Goal: Feedback & Contribution: Contribute content

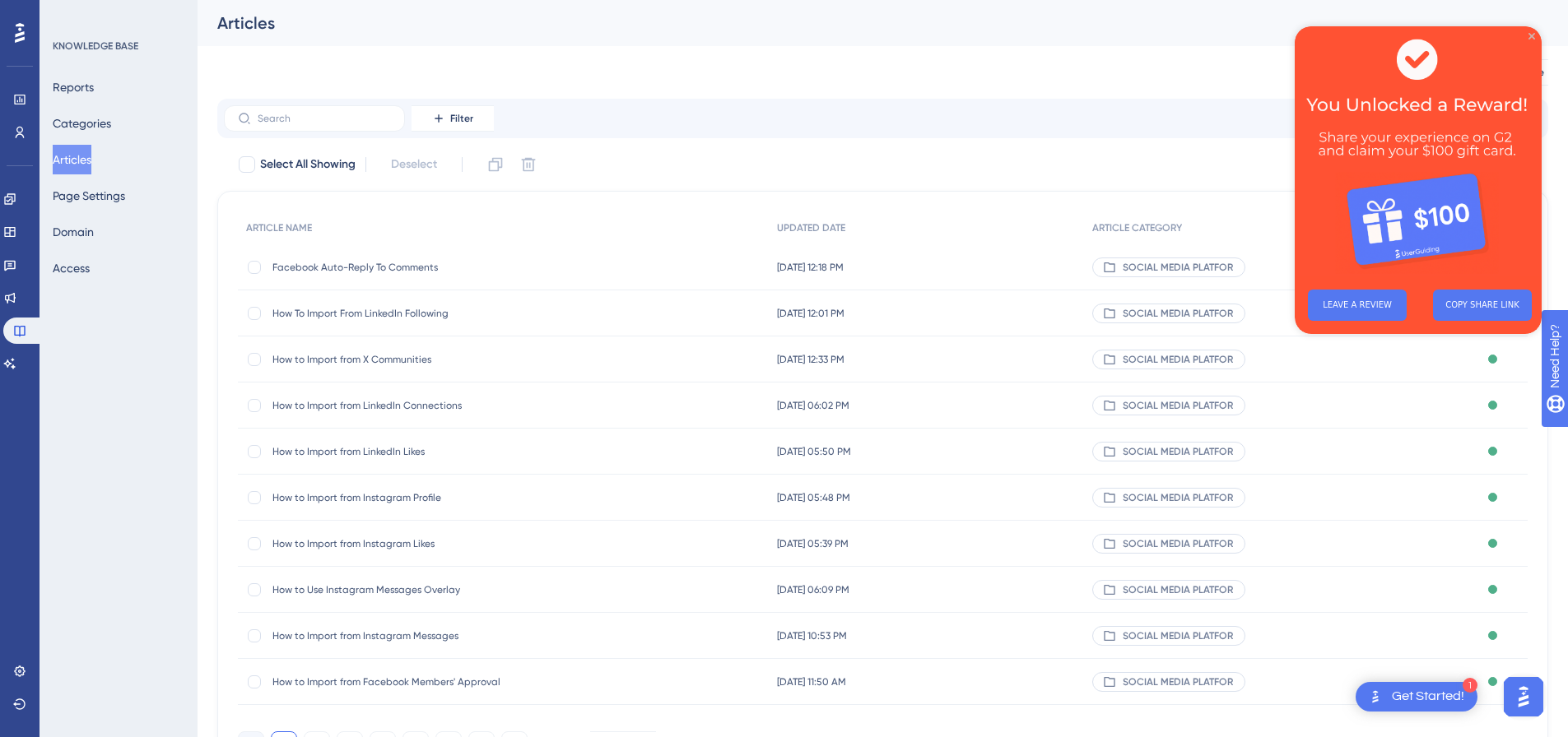
click at [1531, 36] on icon "Close Preview" at bounding box center [1531, 36] width 6 height 6
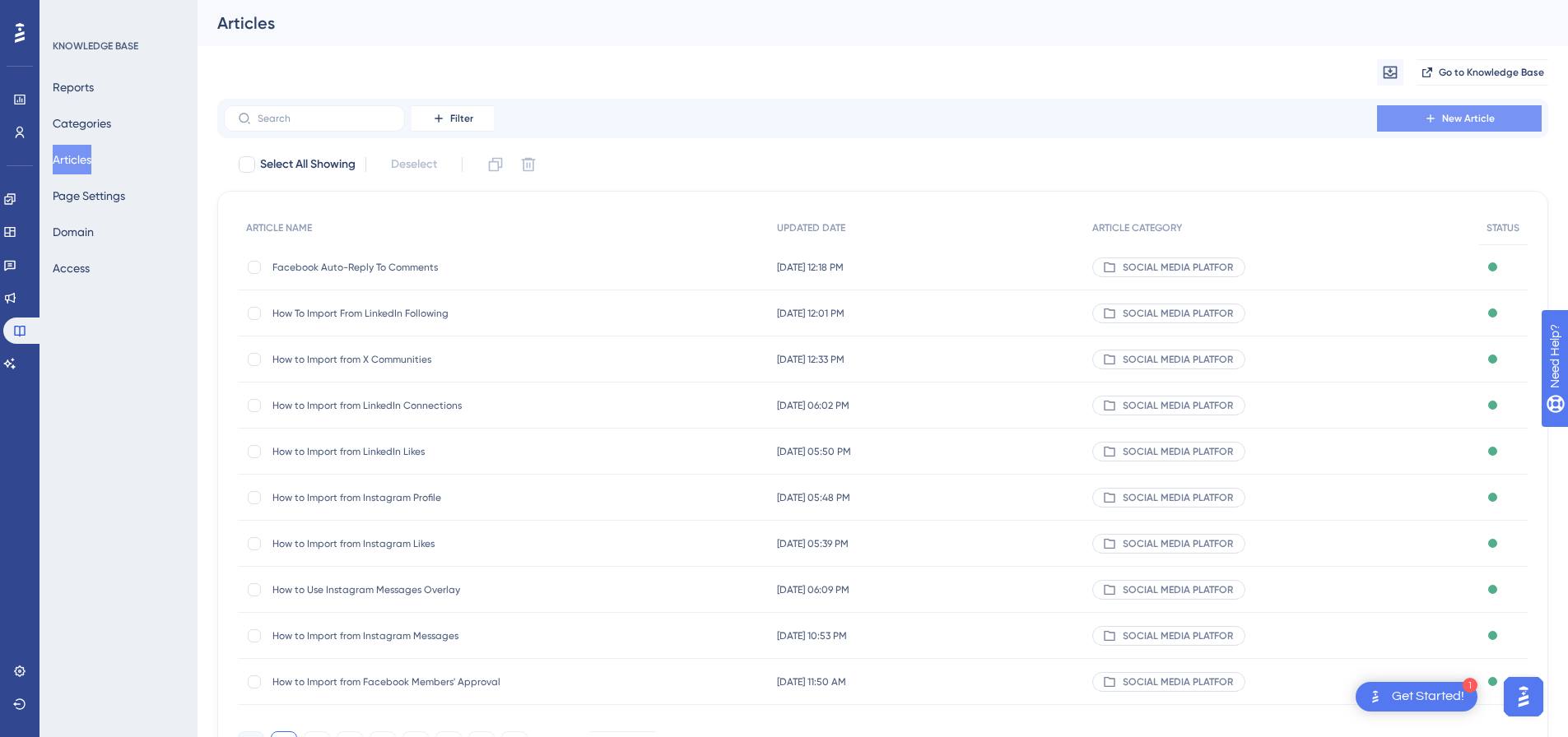
click at [1492, 116] on span "New Article" at bounding box center [1468, 118] width 52 height 13
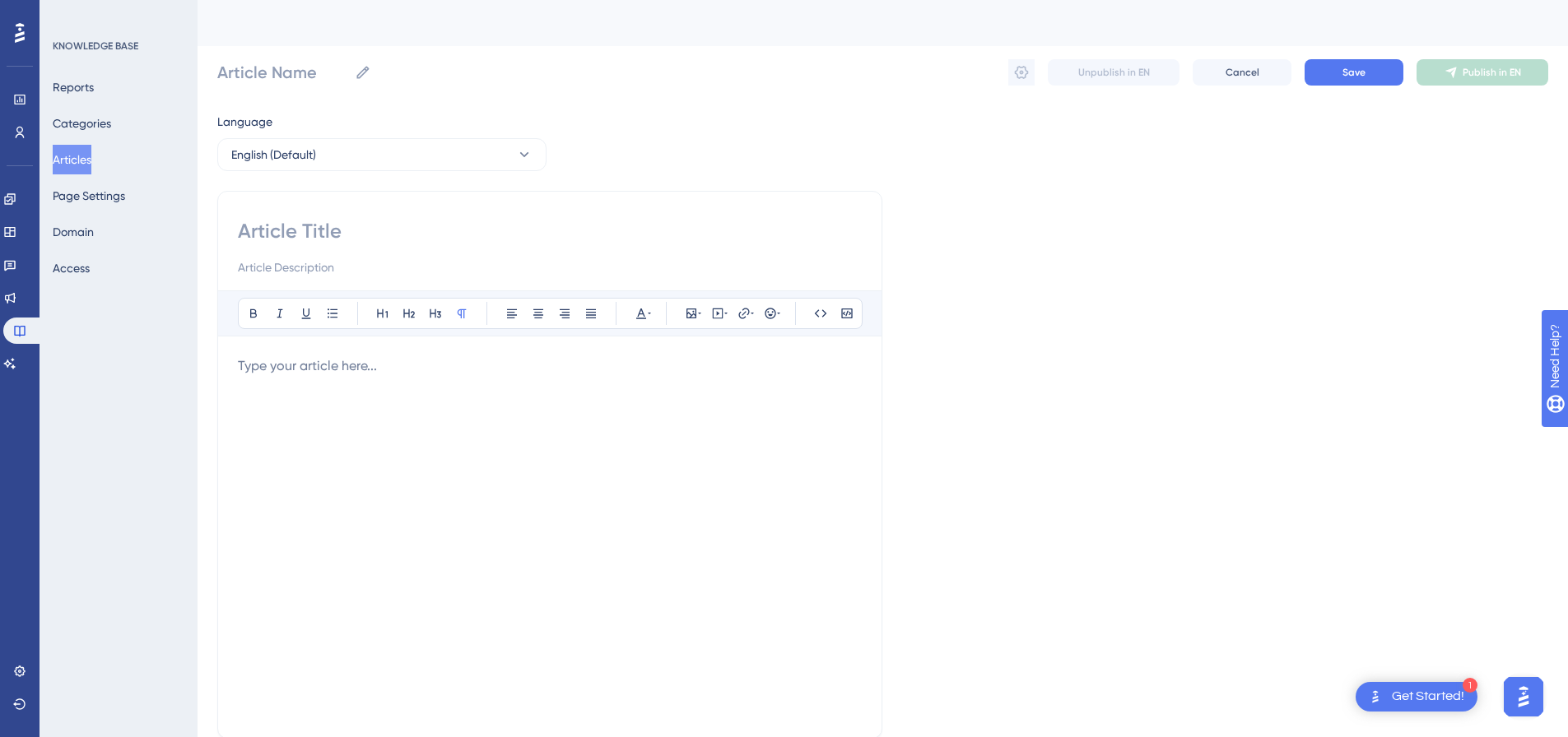
click at [471, 237] on input at bounding box center [549, 231] width 624 height 27
click at [476, 221] on input at bounding box center [549, 231] width 624 height 27
paste input "Facebook Poll Import"
type input "Facebook Poll Import"
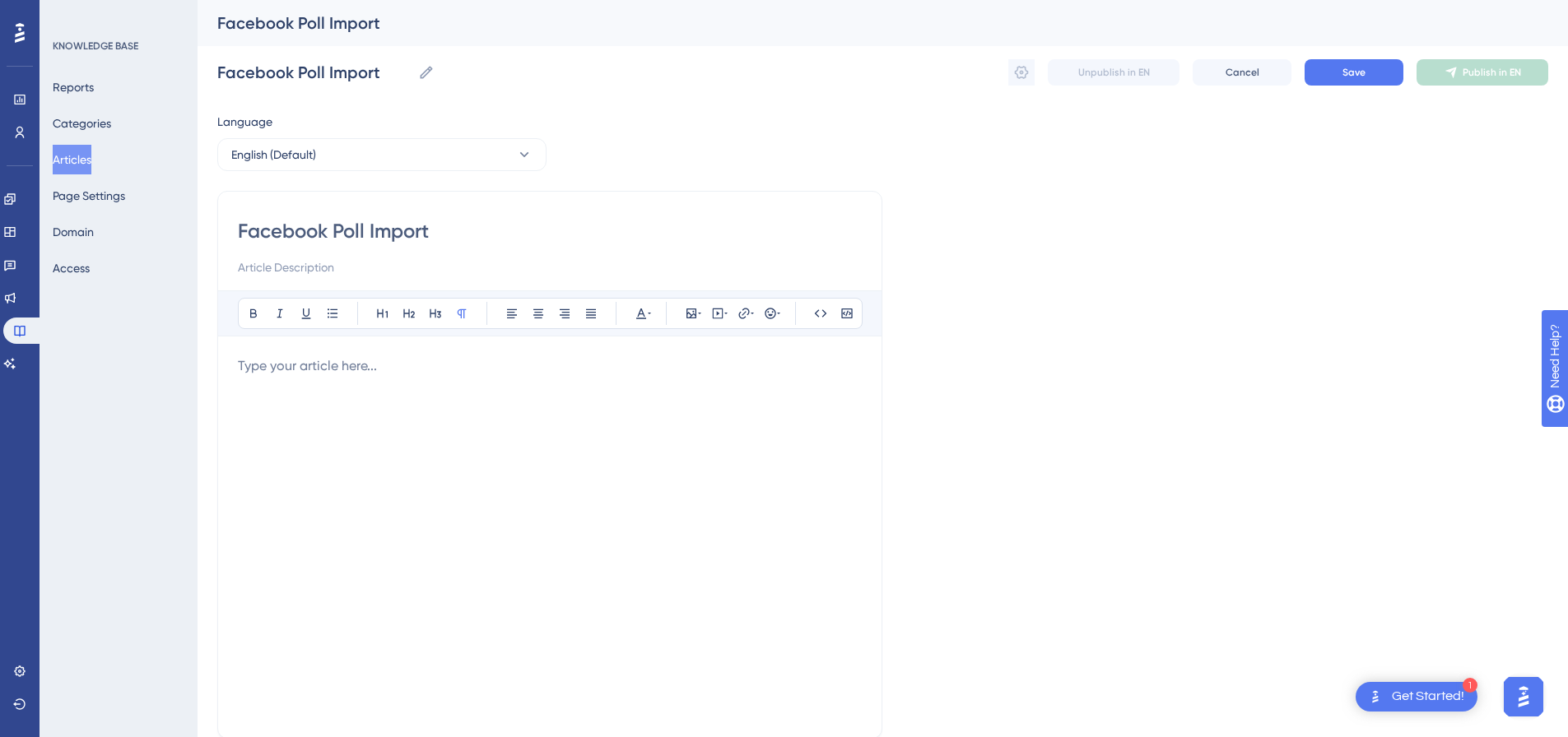
type input "Facebook Poll Import"
drag, startPoint x: 480, startPoint y: 367, endPoint x: 491, endPoint y: 360, distance: 13.0
click at [485, 363] on p at bounding box center [549, 367] width 624 height 20
click at [721, 314] on icon at bounding box center [718, 314] width 13 height 13
click at [709, 399] on textarea at bounding box center [717, 415] width 250 height 74
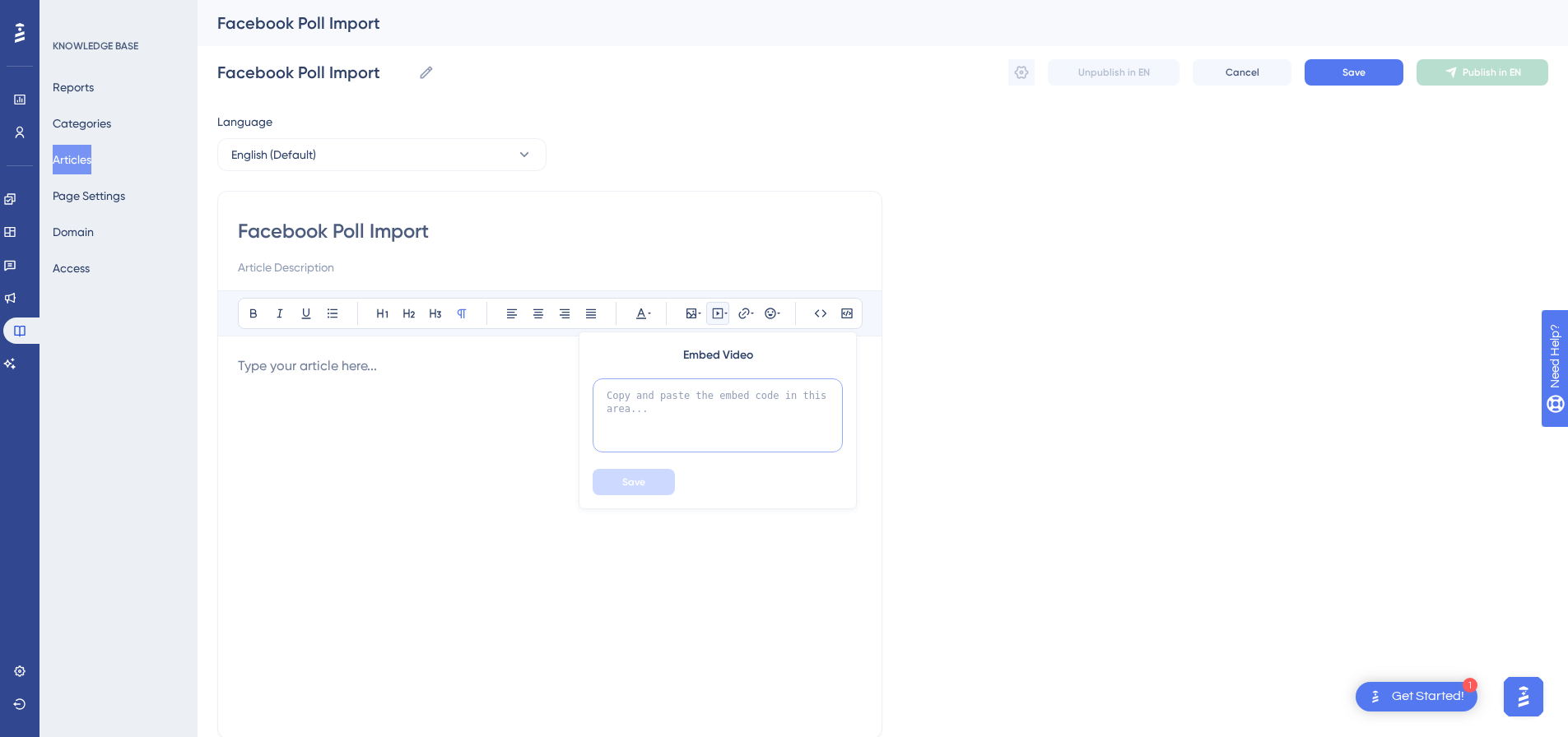
paste textarea "<div style="padding:49.79% 0 0 0;position:relative;"><iframe src="https://playe…"
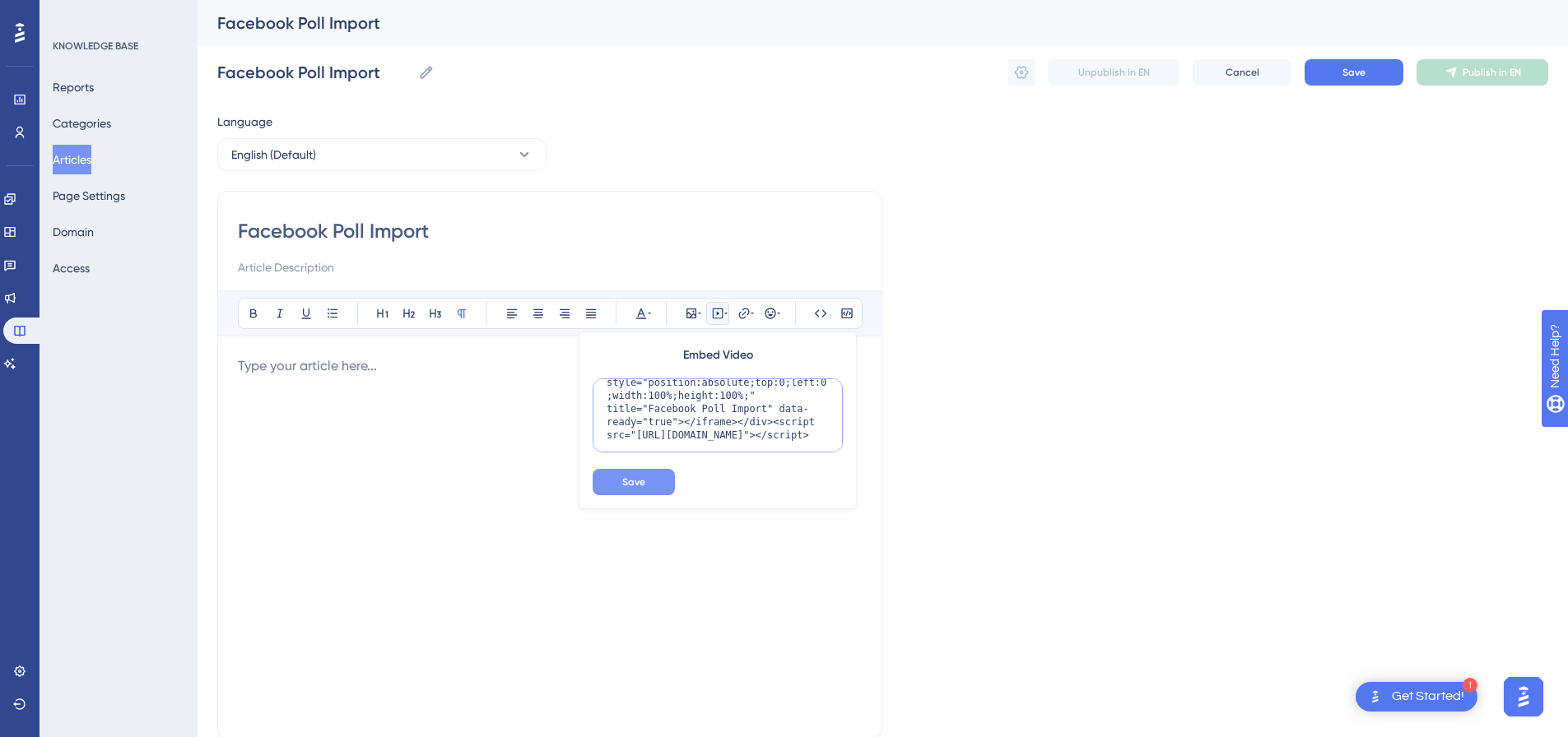
type textarea "<div style="padding:49.79% 0 0 0;position:relative;"><iframe src="https://playe…"
click at [642, 488] on span "Save" at bounding box center [634, 482] width 23 height 13
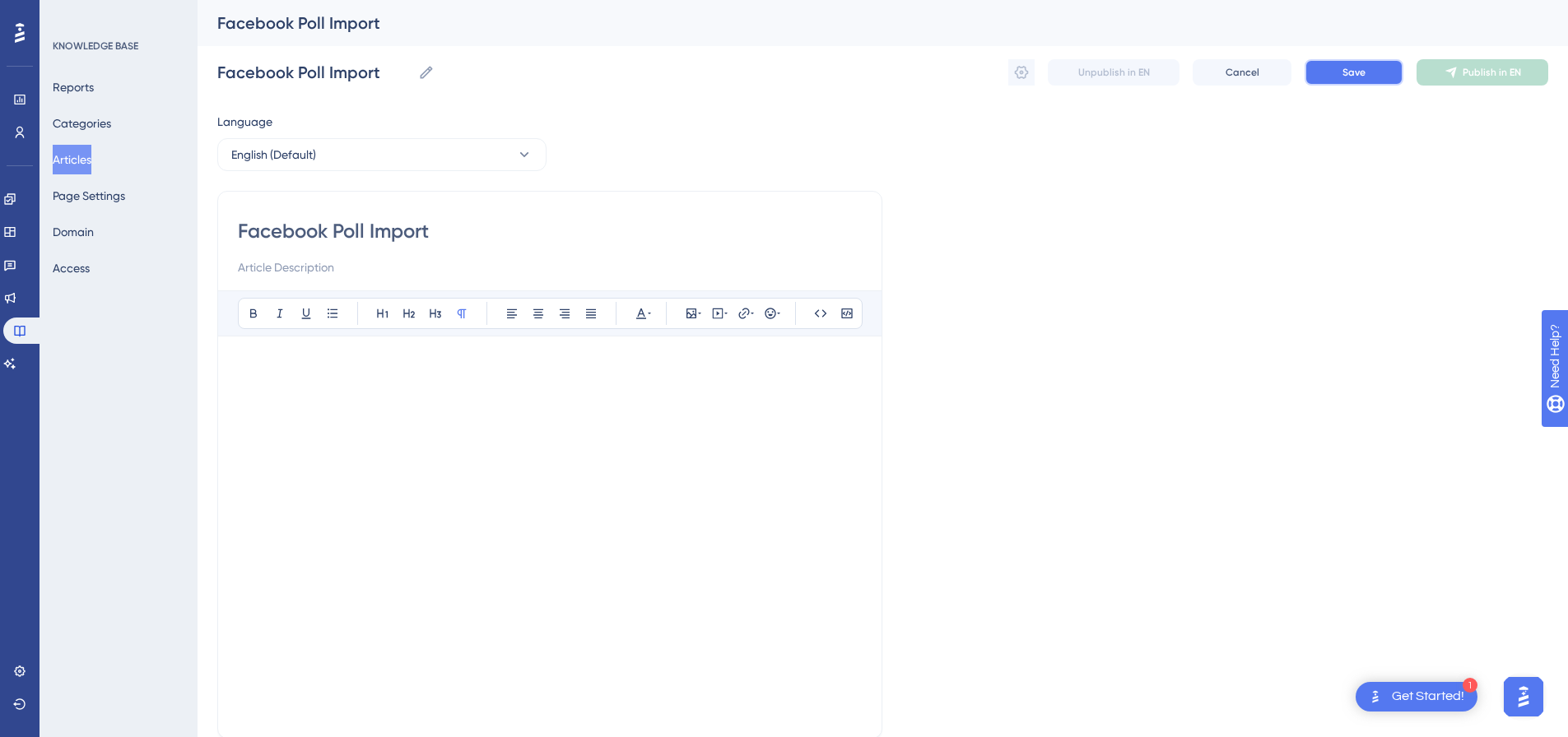
click at [1366, 72] on button "Save" at bounding box center [1354, 72] width 99 height 27
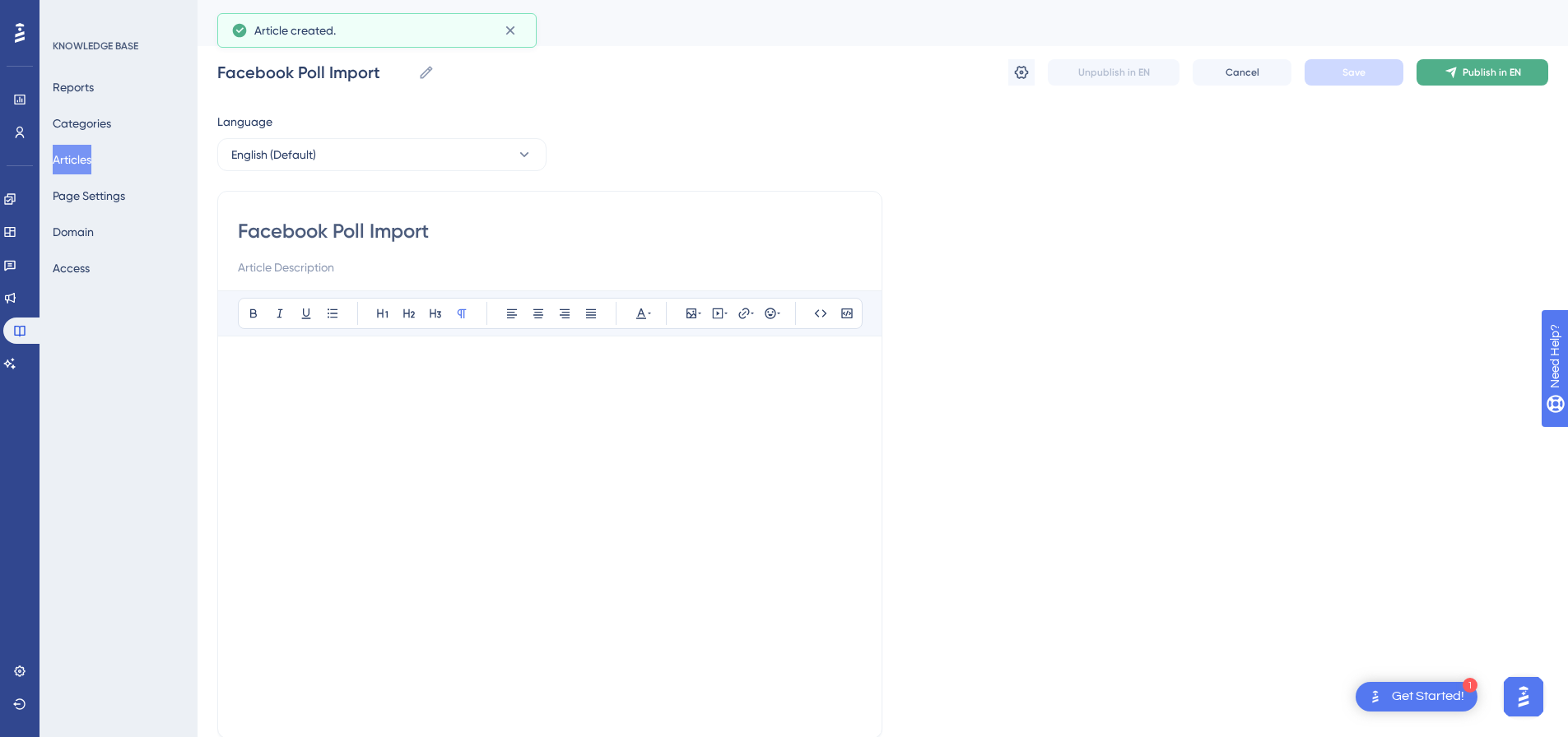
click at [1500, 78] on span "Publish in EN" at bounding box center [1493, 72] width 59 height 13
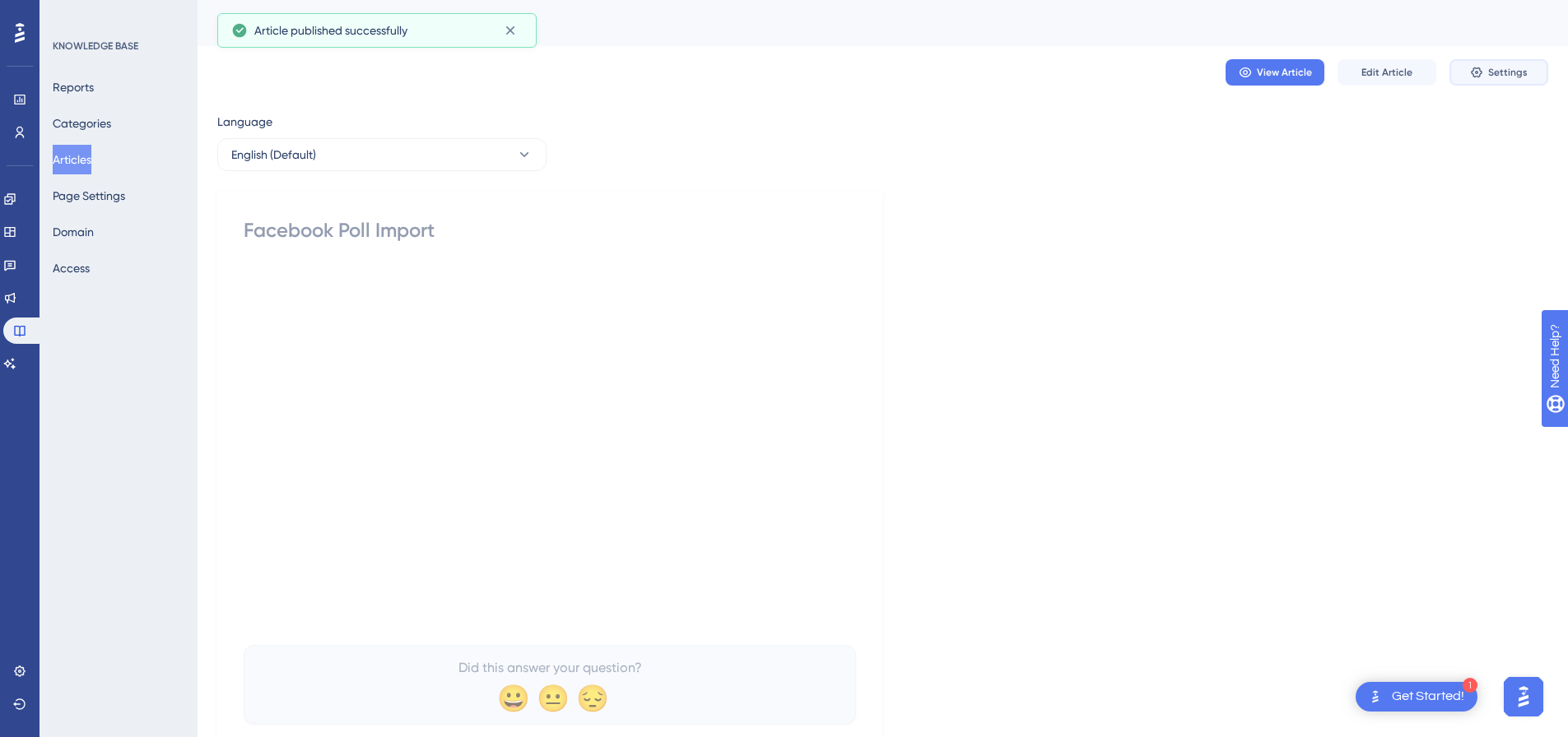
click at [1495, 80] on button "Settings" at bounding box center [1499, 72] width 99 height 27
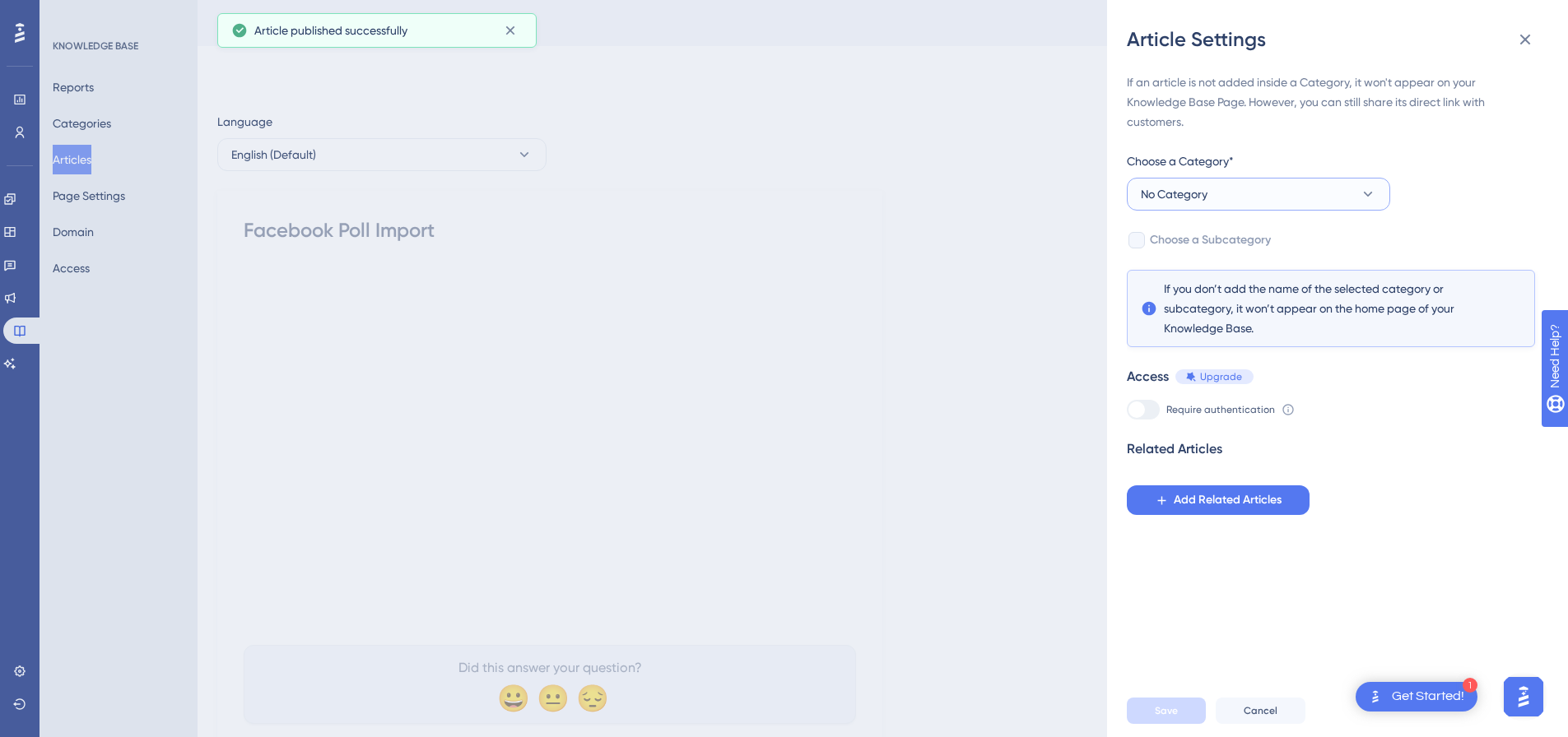
click at [1194, 195] on span "No Category" at bounding box center [1174, 194] width 67 height 20
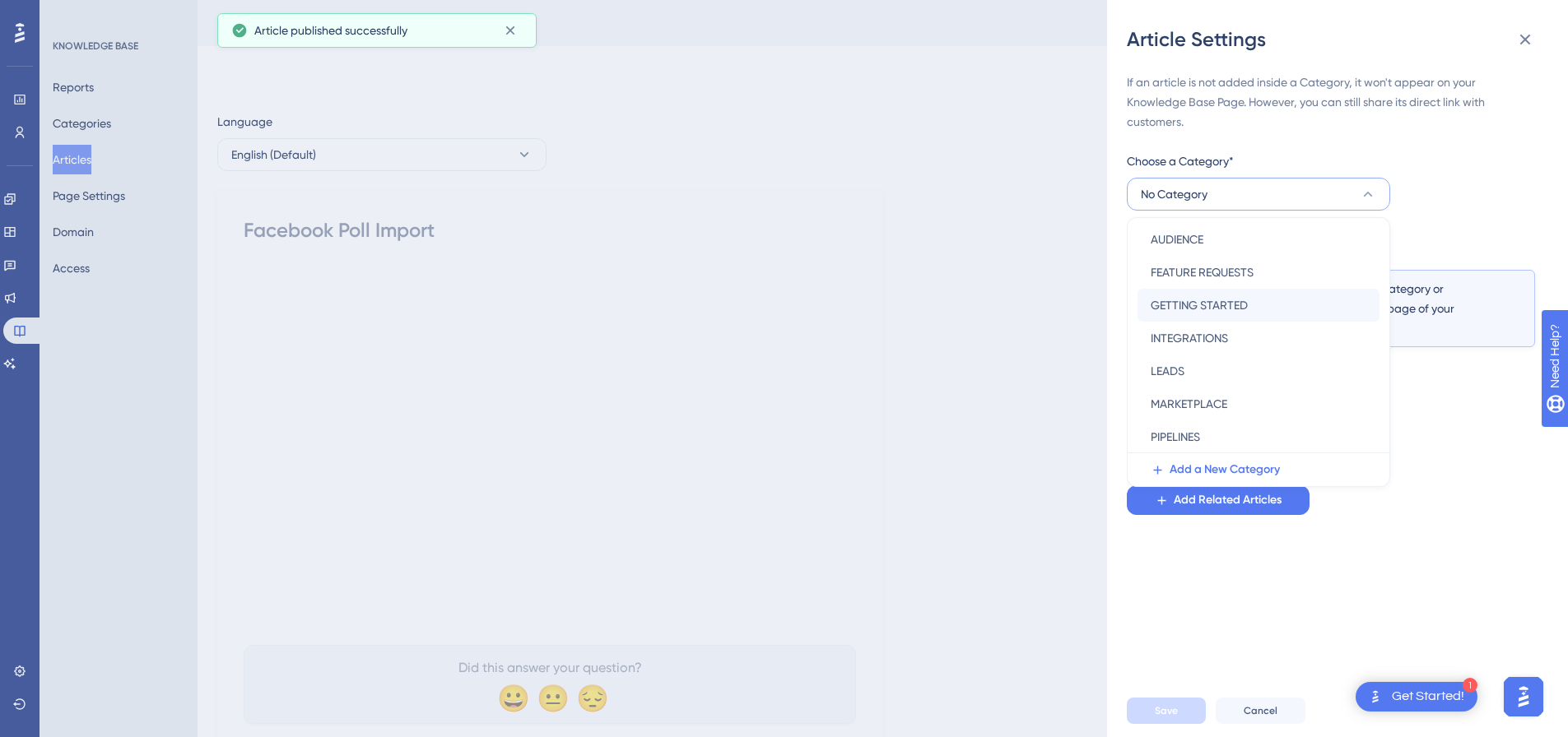
scroll to position [236, 0]
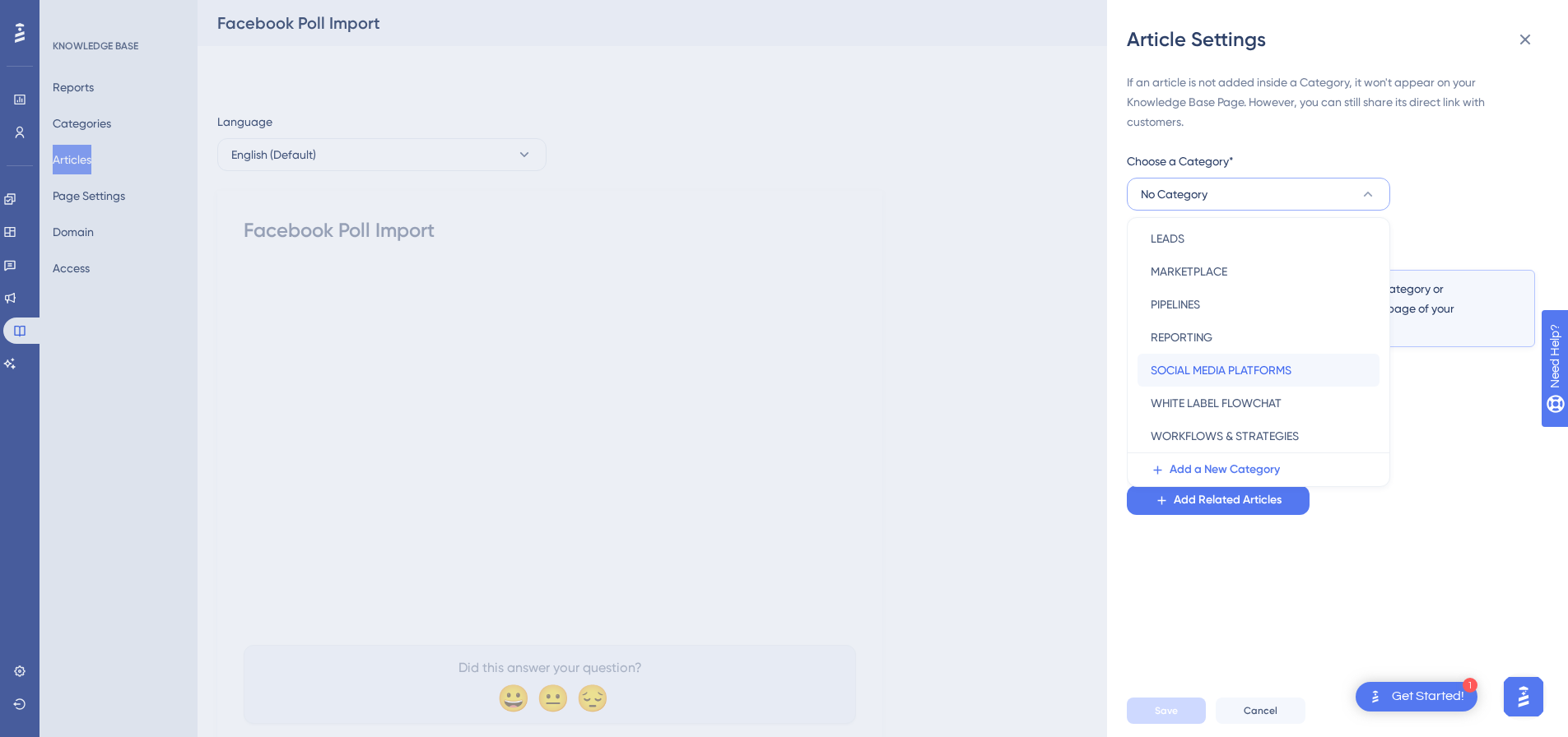
click at [1209, 363] on span "SOCIAL MEDIA PLATFORMS" at bounding box center [1221, 370] width 141 height 20
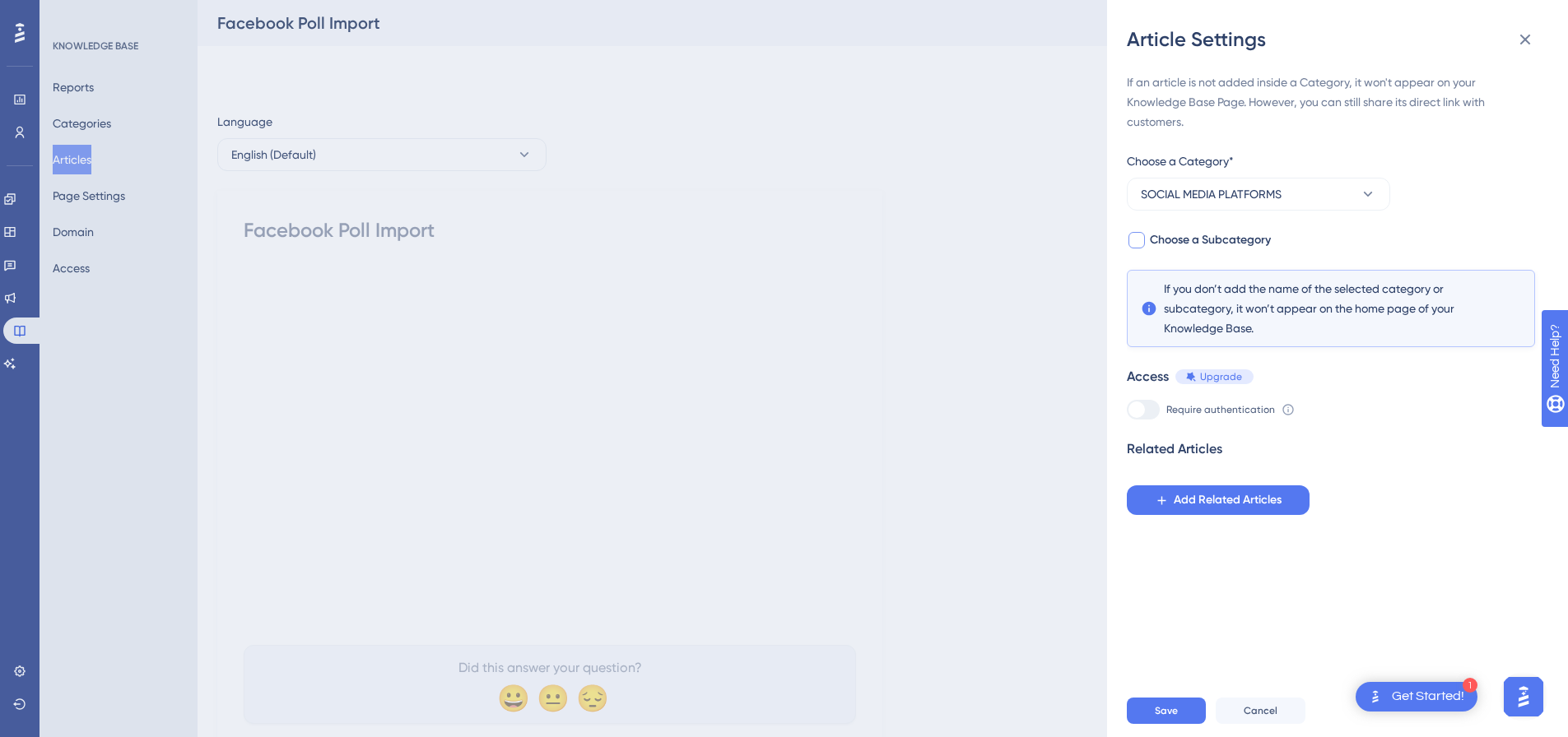
click at [1132, 240] on div at bounding box center [1137, 240] width 17 height 16
checkbox input "true"
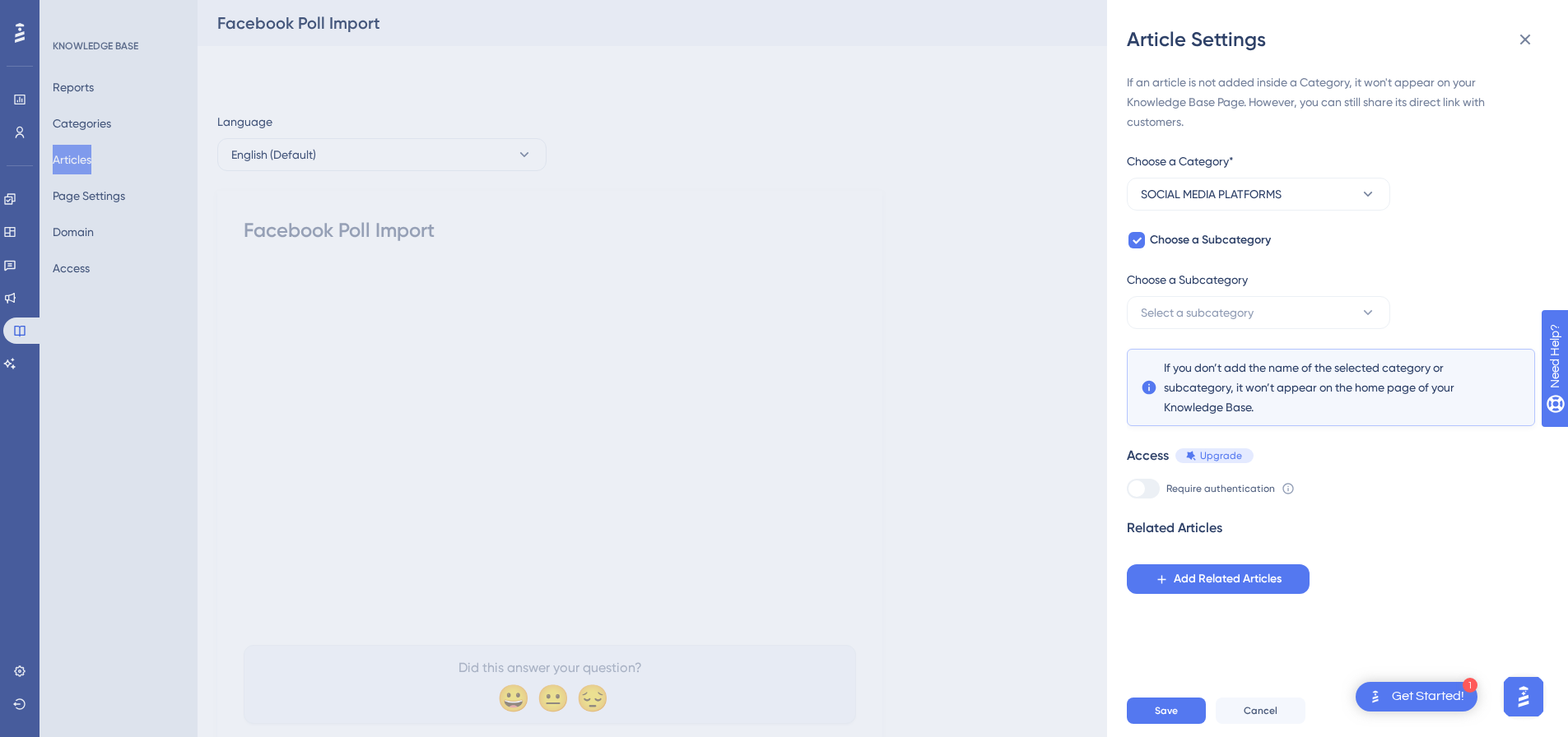
click at [1163, 294] on div "Choose a Subcategory" at bounding box center [1258, 283] width 263 height 27
click at [1165, 312] on span "Select a subcategory" at bounding box center [1197, 313] width 113 height 20
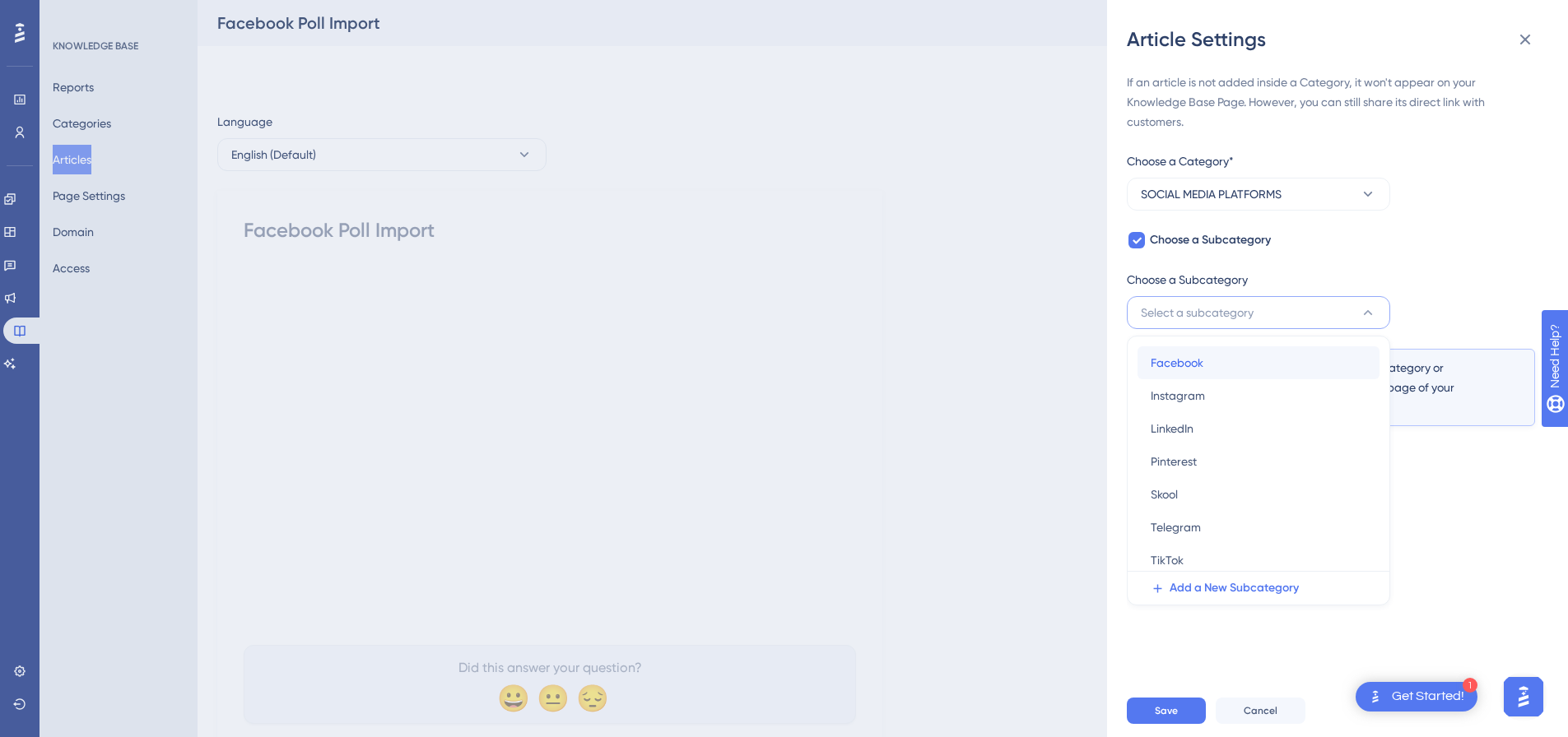
click at [1175, 370] on span "Facebook" at bounding box center [1176, 363] width 52 height 20
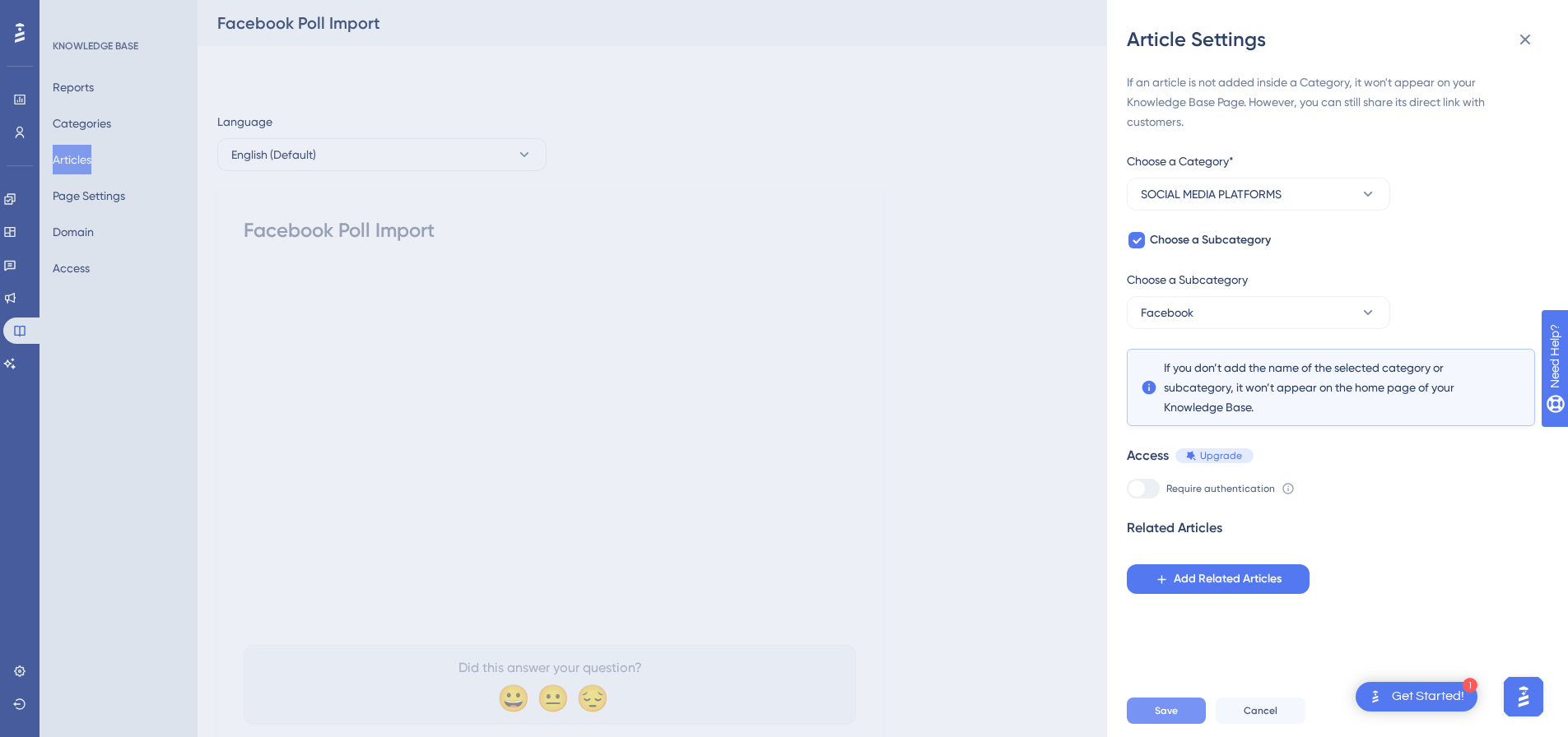
click at [1170, 718] on span "Save" at bounding box center [1166, 711] width 23 height 13
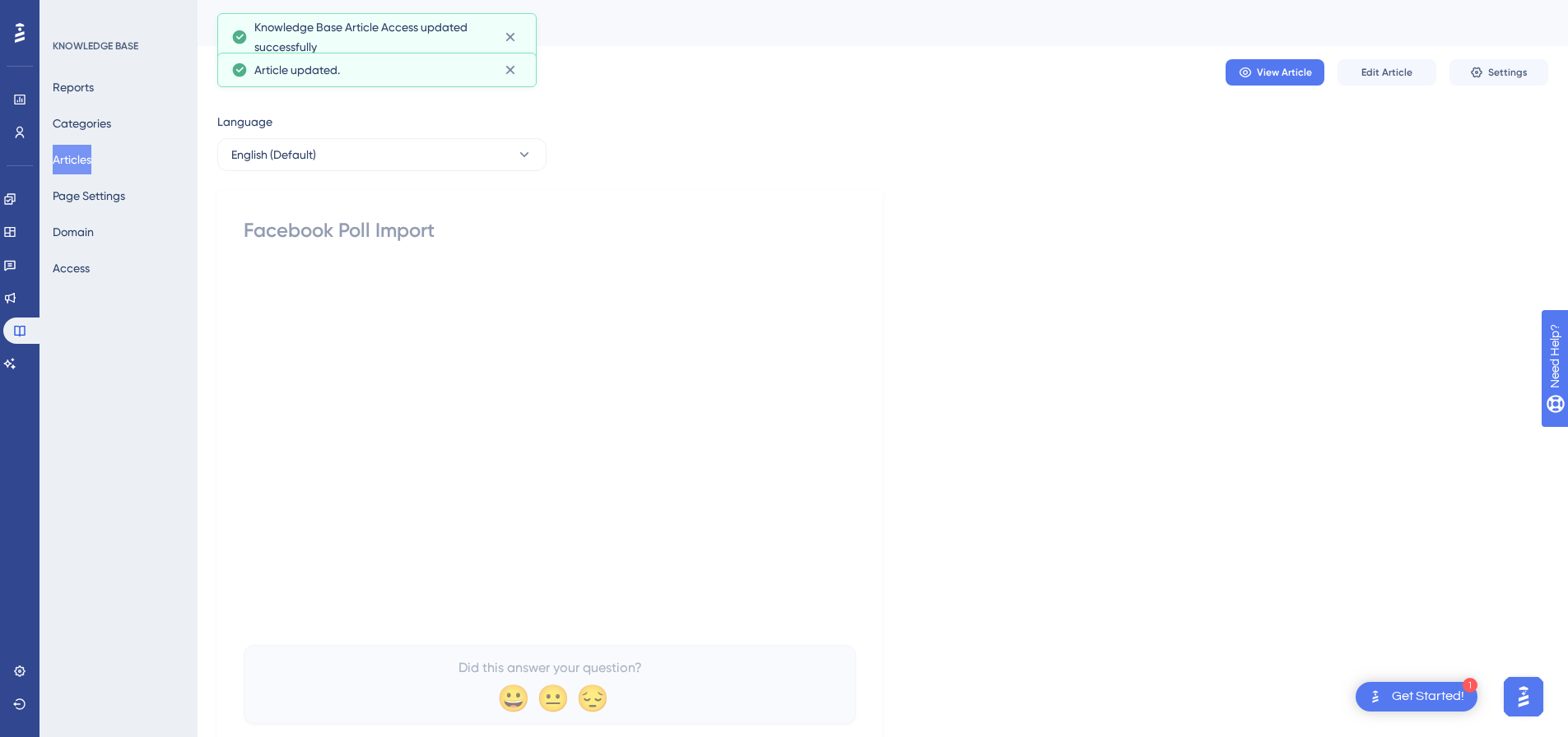
click at [82, 160] on button "Articles" at bounding box center [72, 160] width 39 height 29
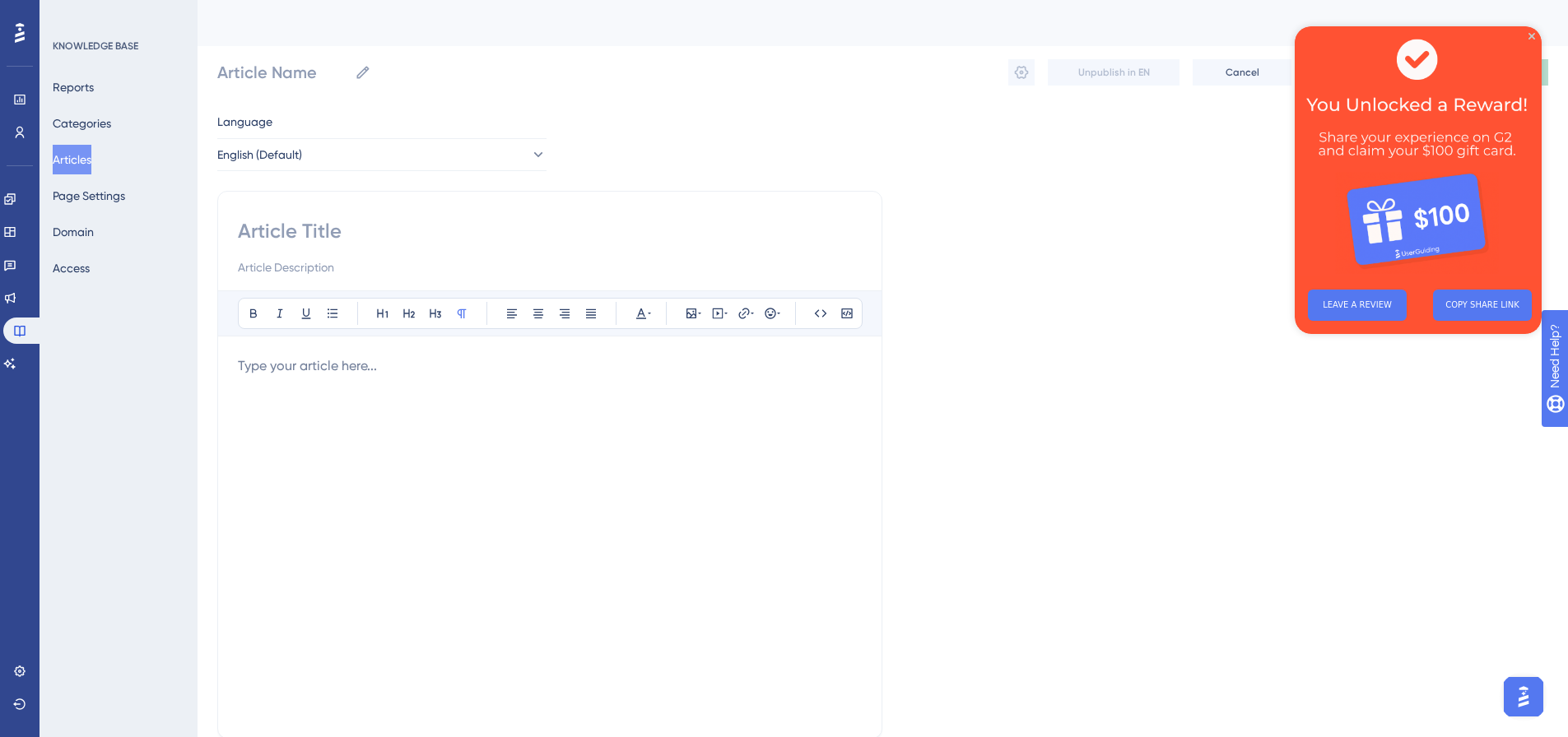
click at [428, 223] on input at bounding box center [549, 231] width 624 height 27
paste input "Facebook Single Profile Import"
type input "Facebook Single Profile Import"
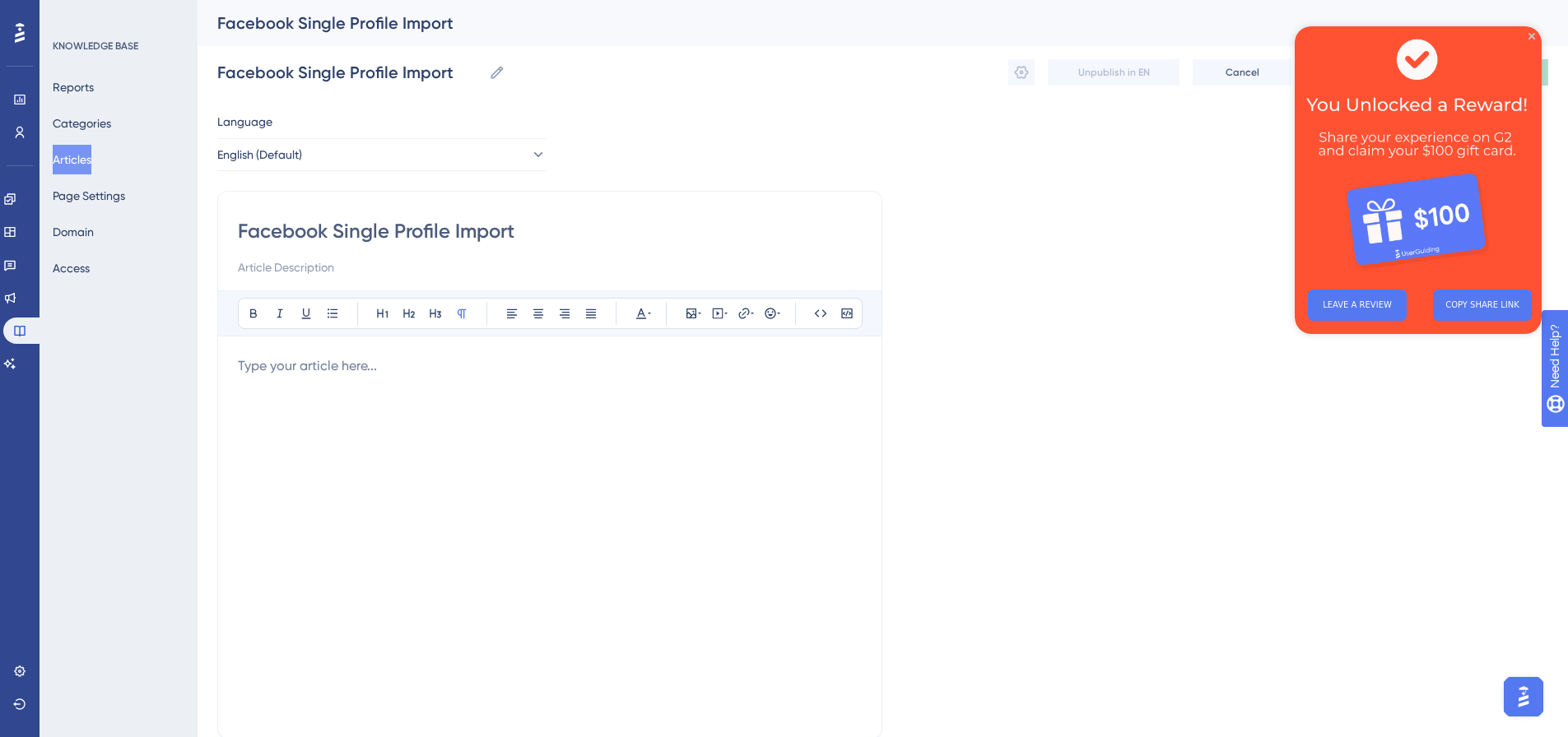
click at [491, 367] on p at bounding box center [549, 367] width 624 height 20
click at [718, 313] on icon at bounding box center [718, 313] width 3 height 4
click at [673, 390] on textarea at bounding box center [717, 415] width 250 height 74
paste textarea "<div style="padding:49.79% 0 0 0;position:relative;"><iframe src="https://playe…"
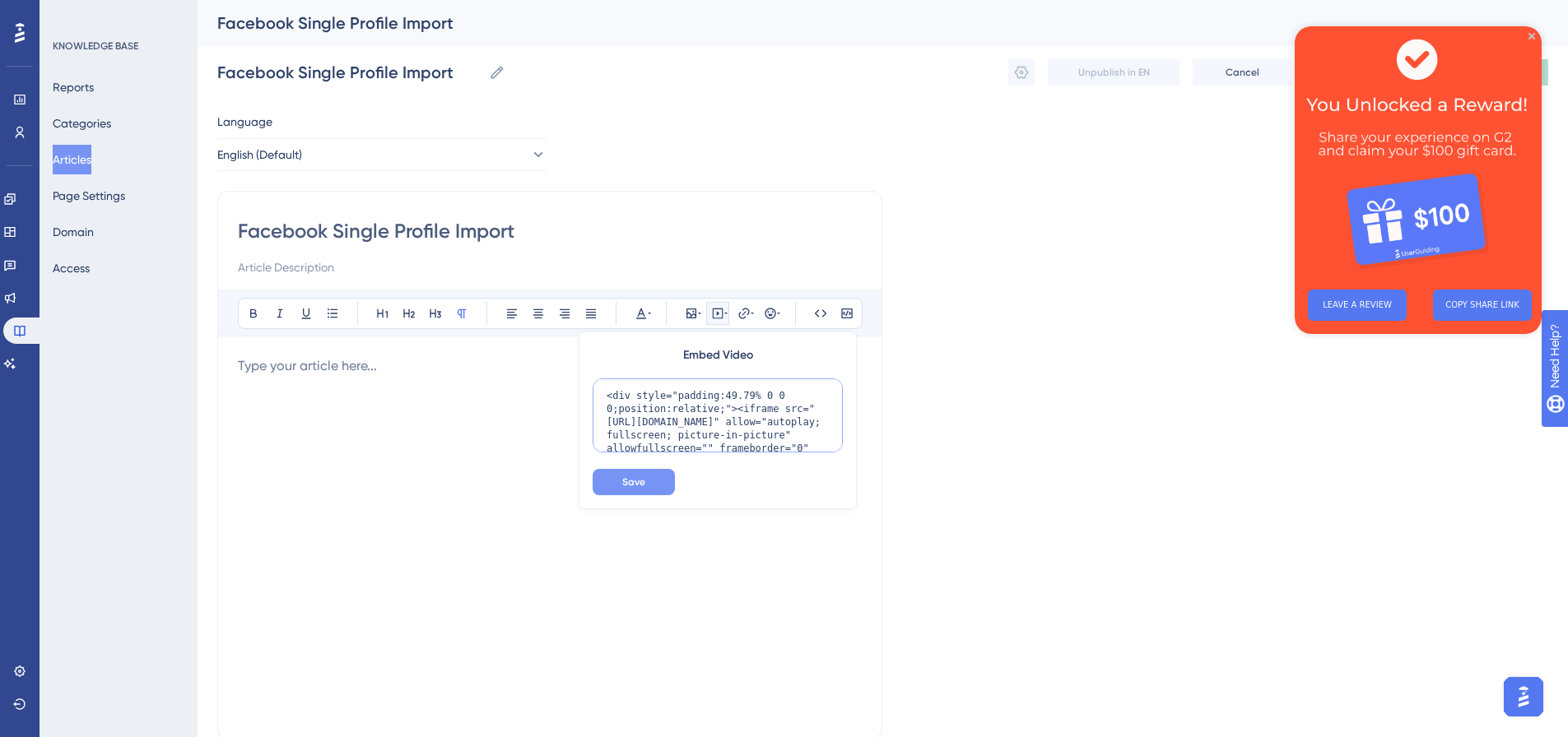
scroll to position [94, 0]
type textarea "<div style="padding:49.79% 0 0 0;position:relative;"><iframe src="https://playe…"
click at [634, 492] on button "Save" at bounding box center [634, 482] width 83 height 27
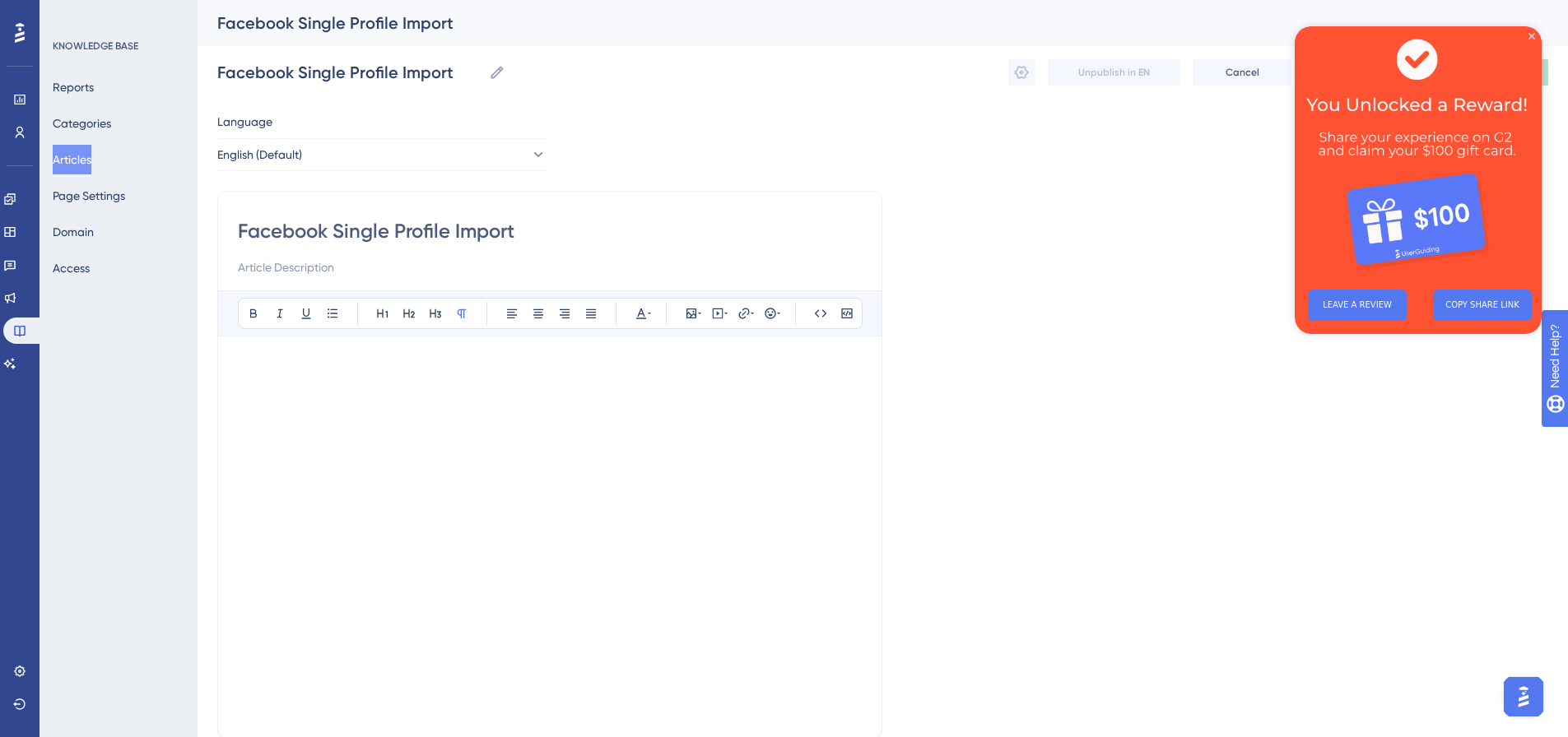
click at [1527, 36] on img at bounding box center [1418, 151] width 247 height 250
click at [1531, 37] on icon "Close Preview" at bounding box center [1531, 36] width 6 height 6
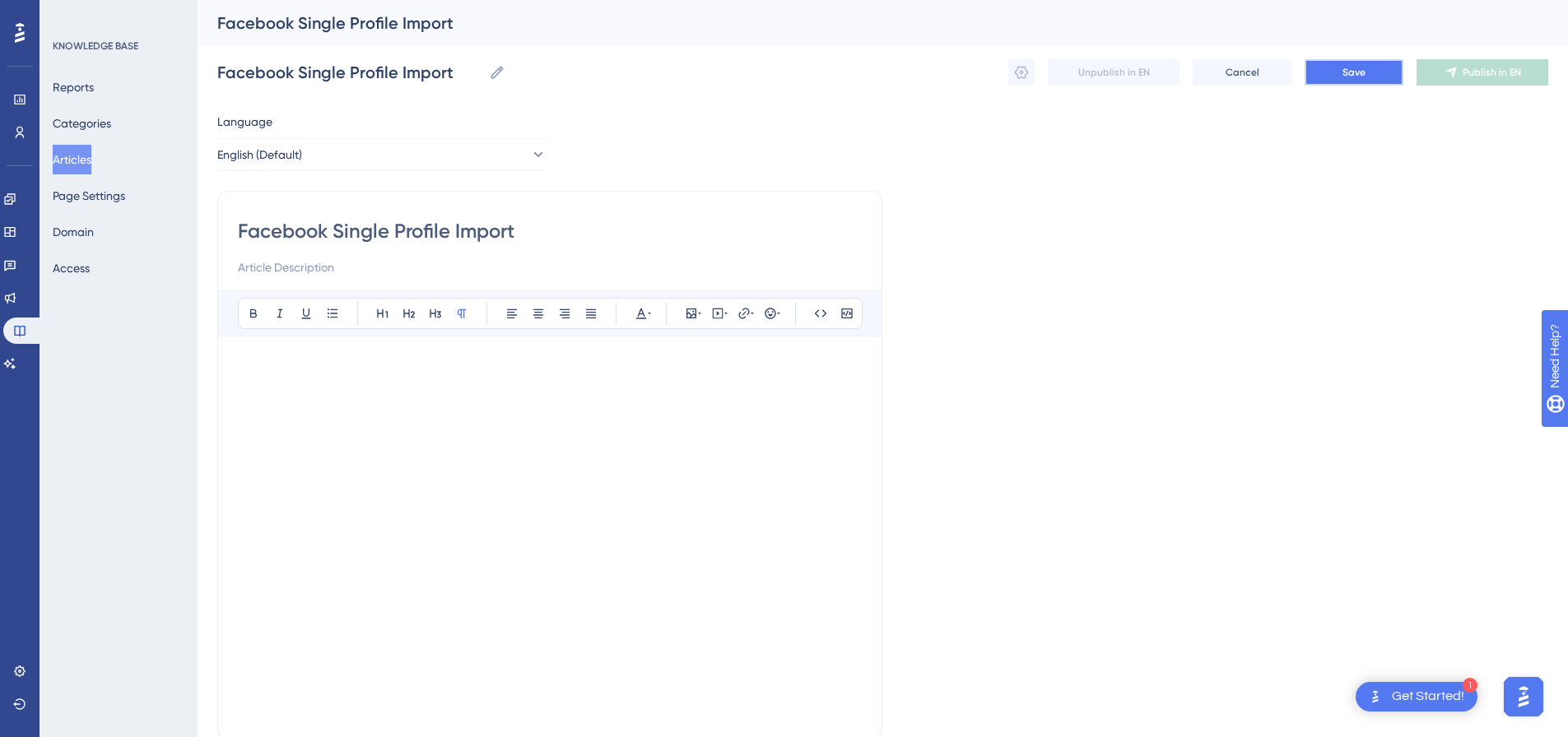
click at [1351, 82] on button "Save" at bounding box center [1354, 72] width 99 height 27
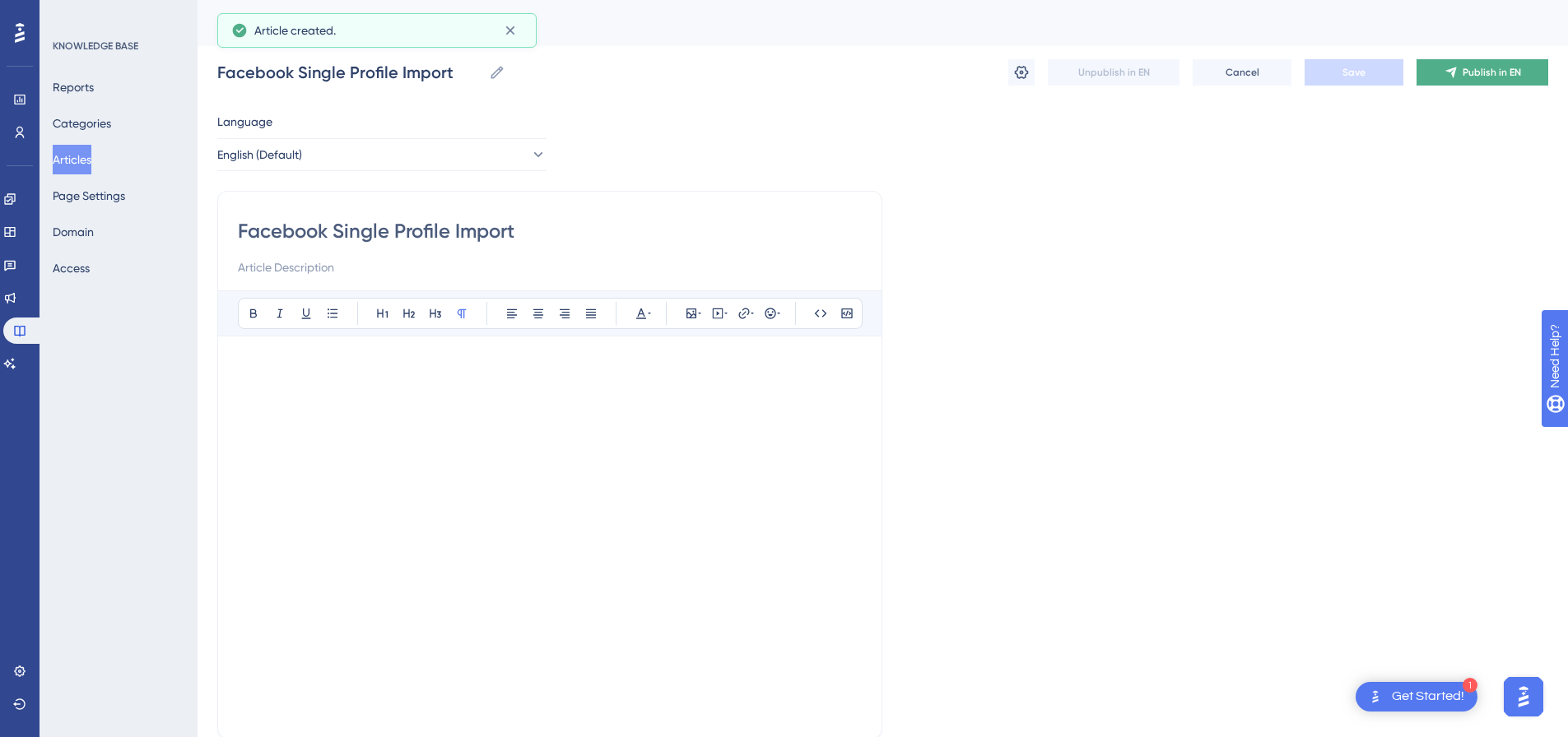
click at [1493, 80] on button "Publish in EN" at bounding box center [1483, 72] width 132 height 27
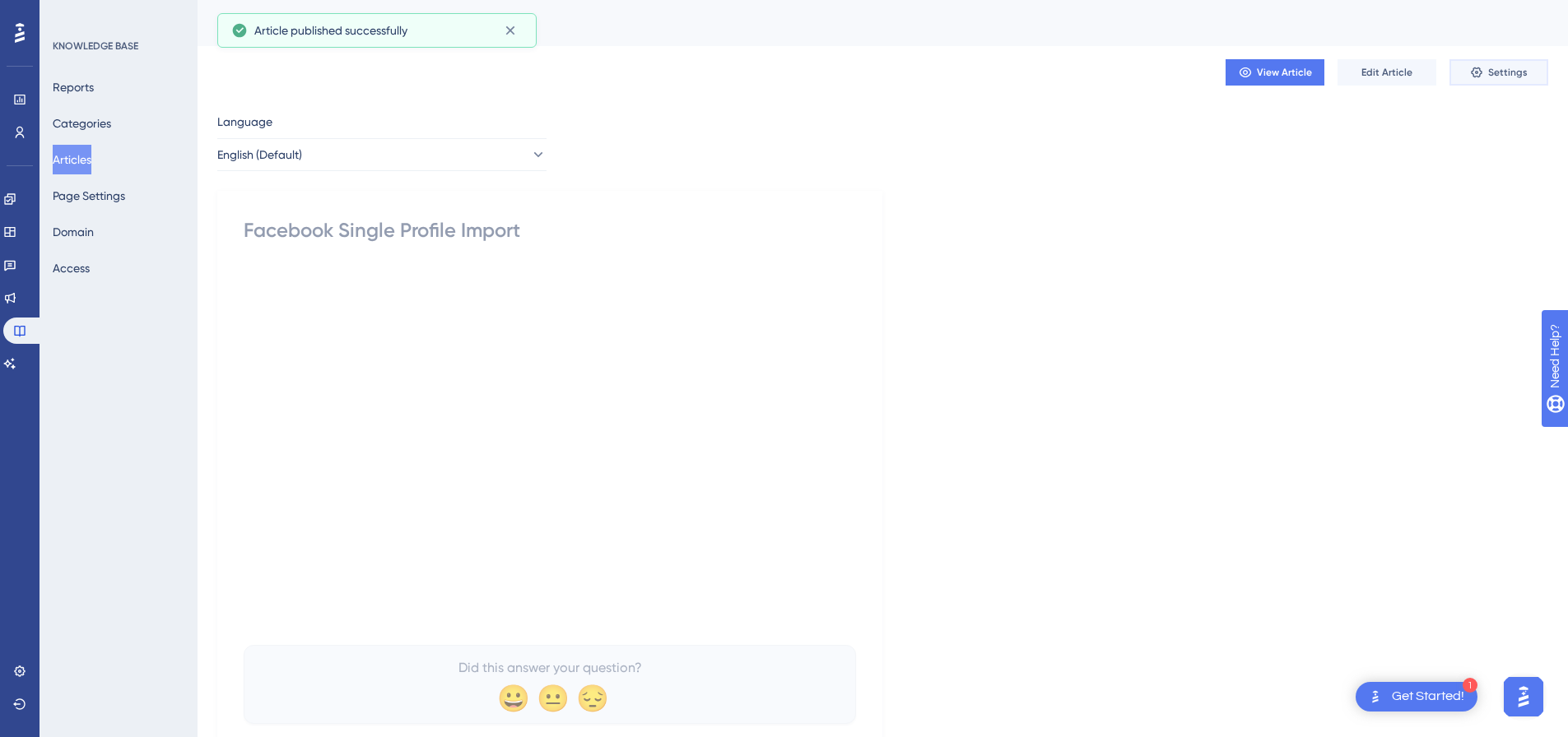
click at [1493, 80] on button "Settings" at bounding box center [1499, 72] width 99 height 27
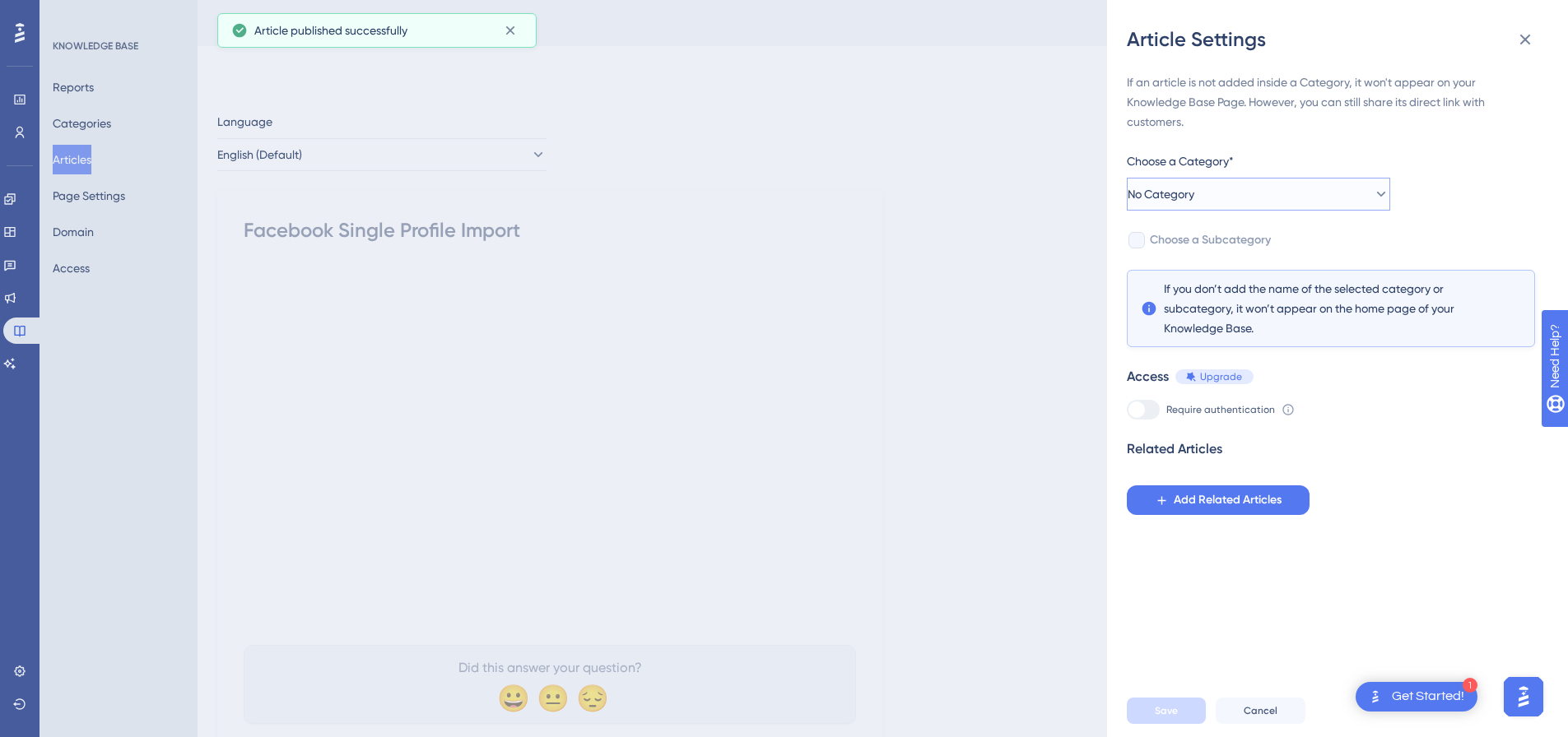
click at [1231, 190] on button "No Category" at bounding box center [1258, 194] width 263 height 33
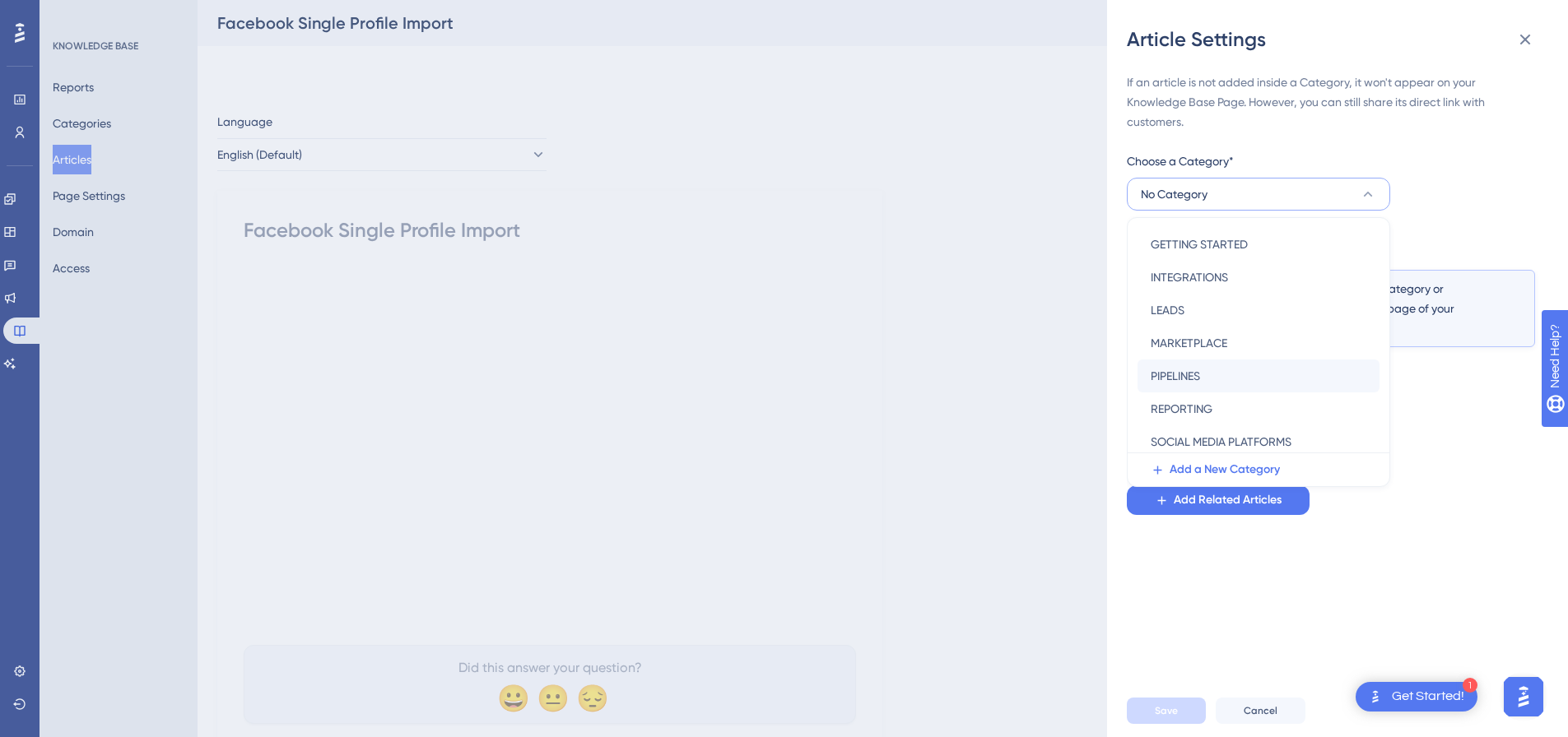
scroll to position [236, 0]
click at [1213, 372] on span "SOCIAL MEDIA PLATFORMS" at bounding box center [1221, 370] width 141 height 20
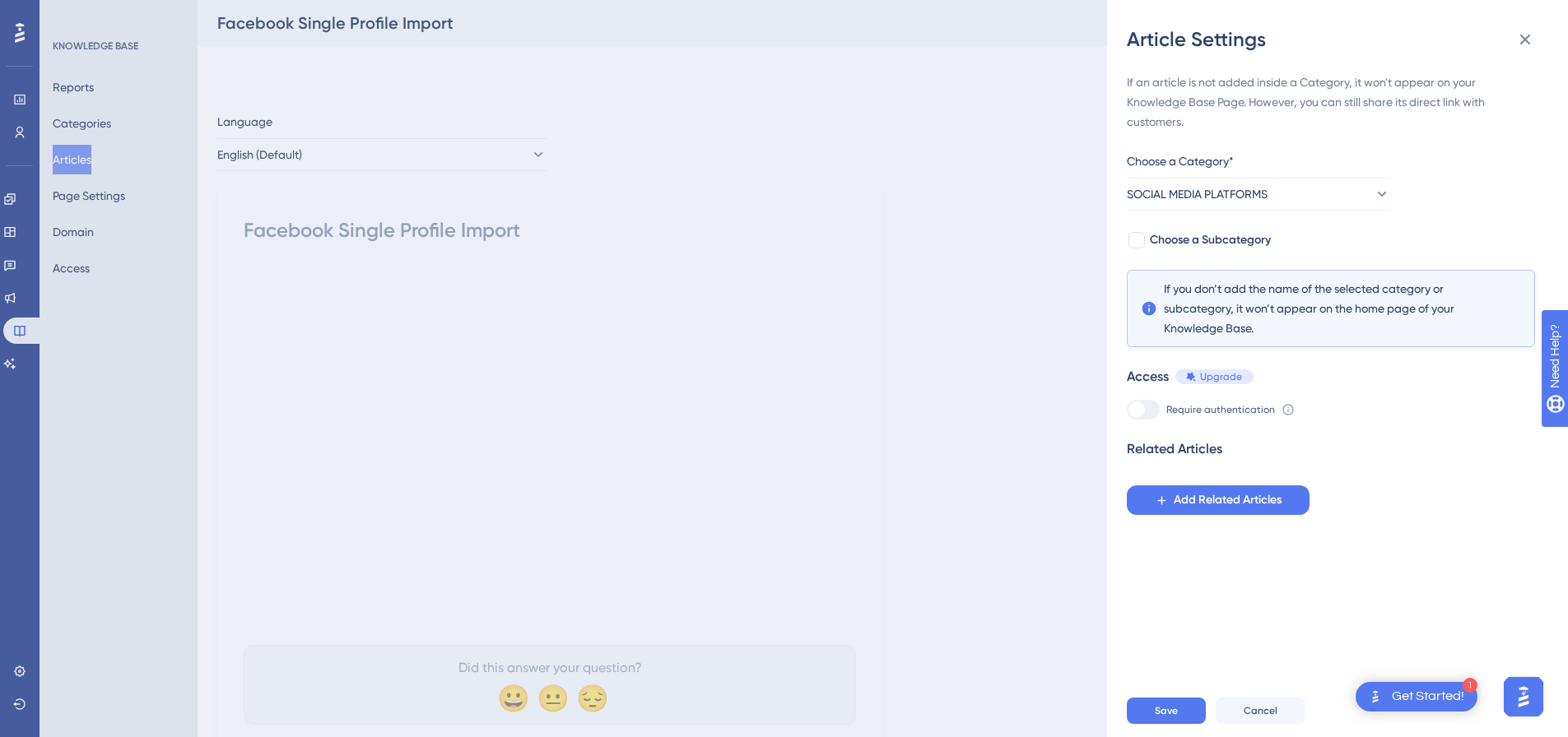
click at [1136, 229] on div "If an article is not added inside a Category, it won't appear on your Knowledge…" at bounding box center [1331, 293] width 408 height 443
drag, startPoint x: 1143, startPoint y: 241, endPoint x: 1157, endPoint y: 263, distance: 26.1
click at [1143, 242] on div at bounding box center [1137, 240] width 17 height 16
checkbox input "true"
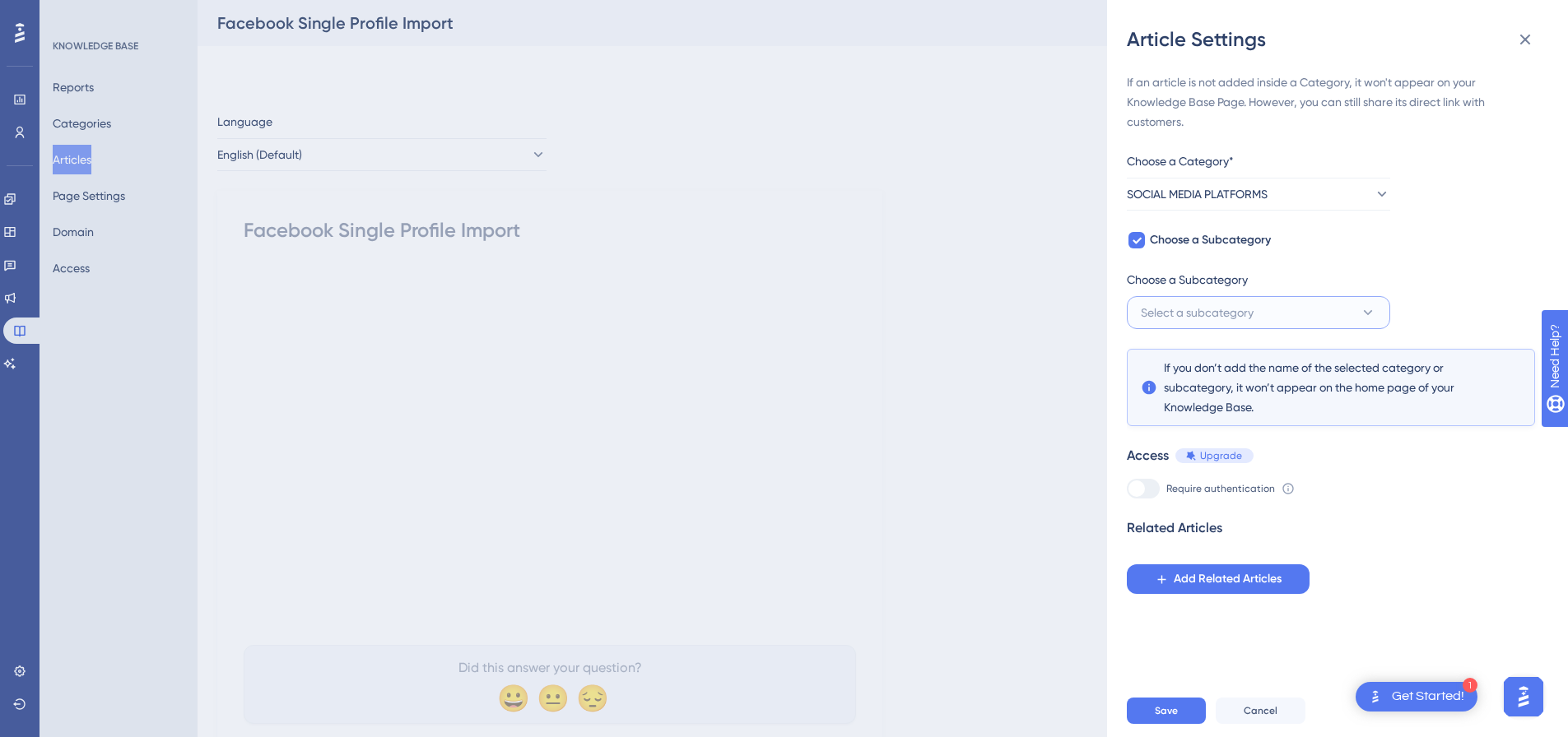
click at [1182, 312] on span "Select a subcategory" at bounding box center [1197, 313] width 113 height 20
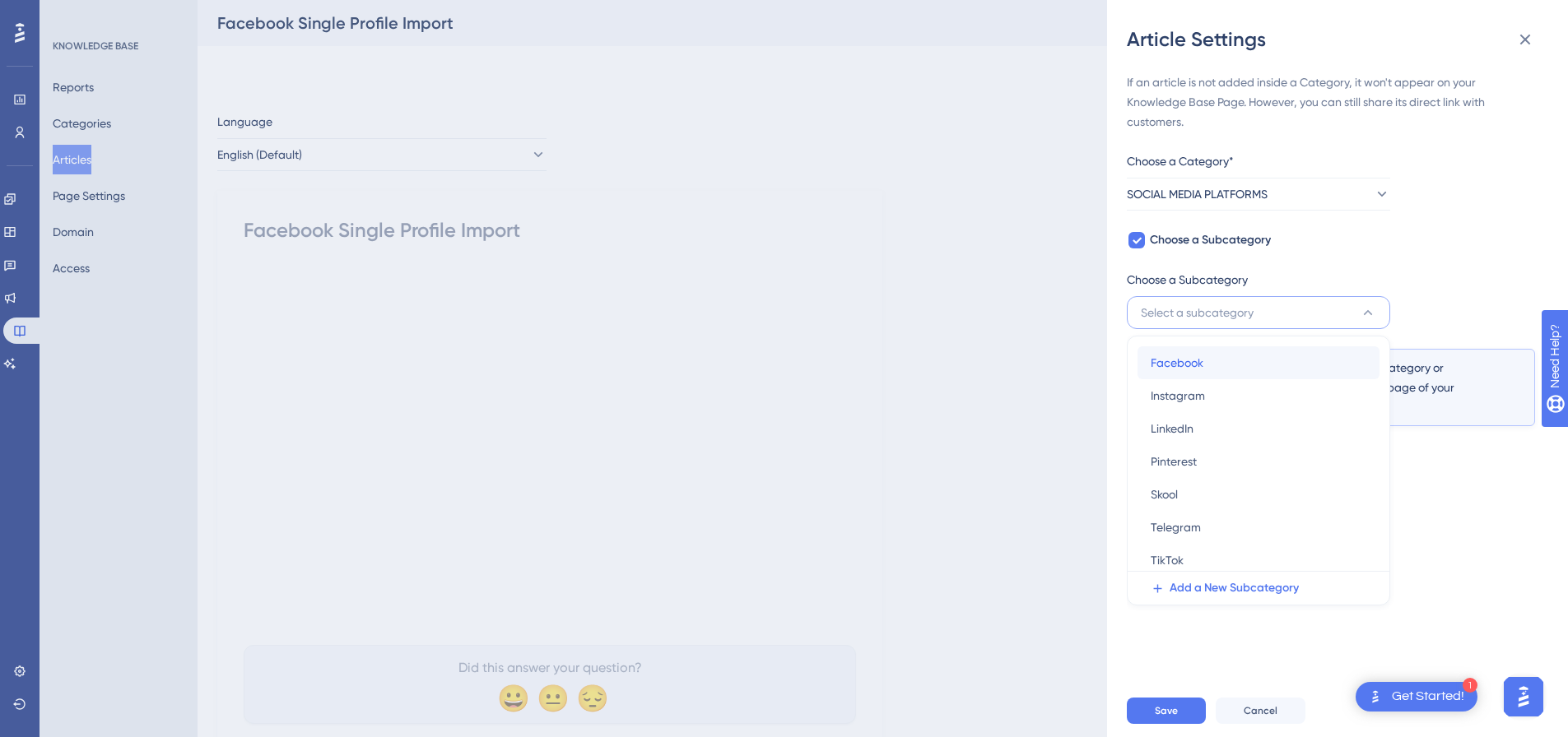
click at [1194, 370] on span "Facebook" at bounding box center [1176, 363] width 52 height 20
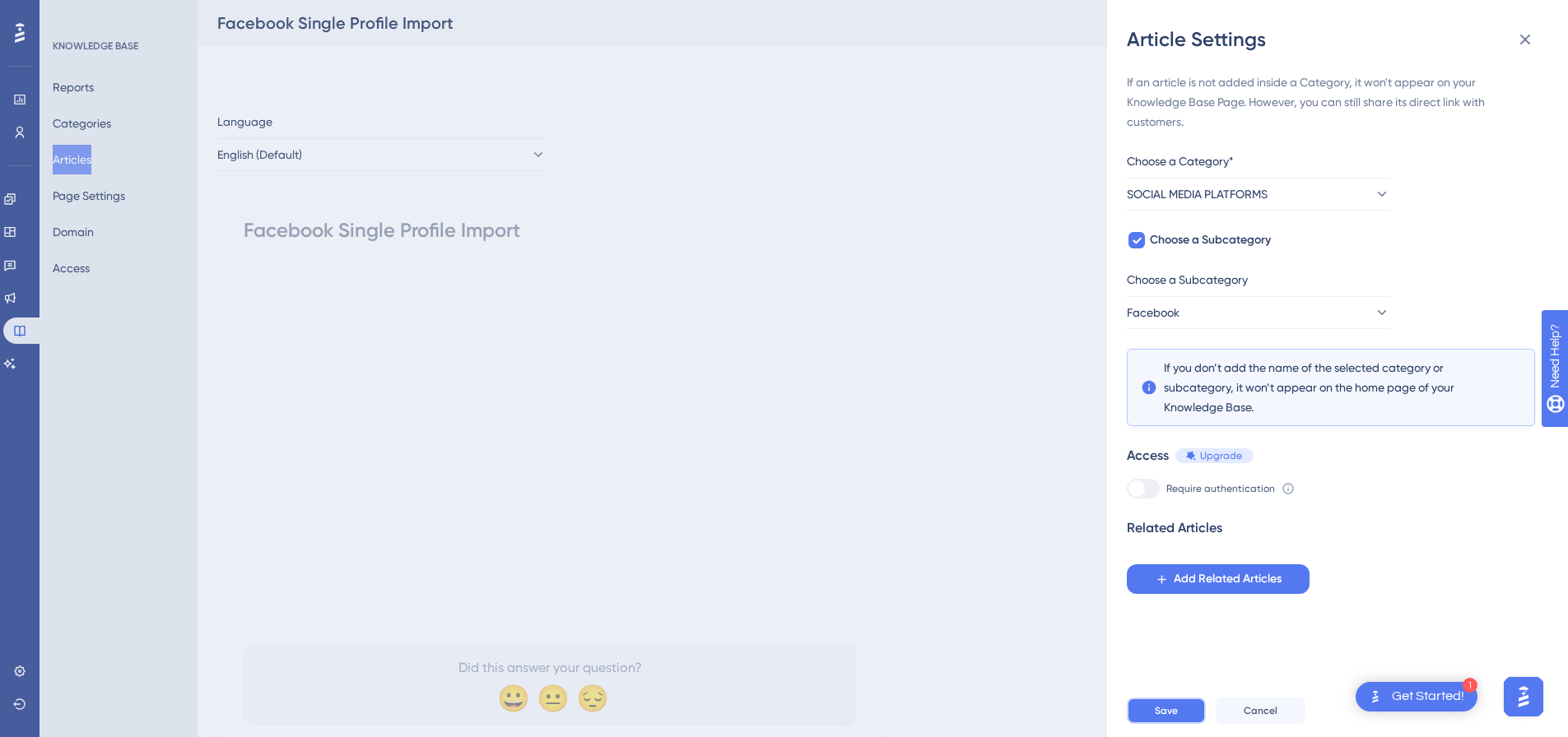
click at [1187, 724] on button "Save" at bounding box center [1166, 710] width 79 height 27
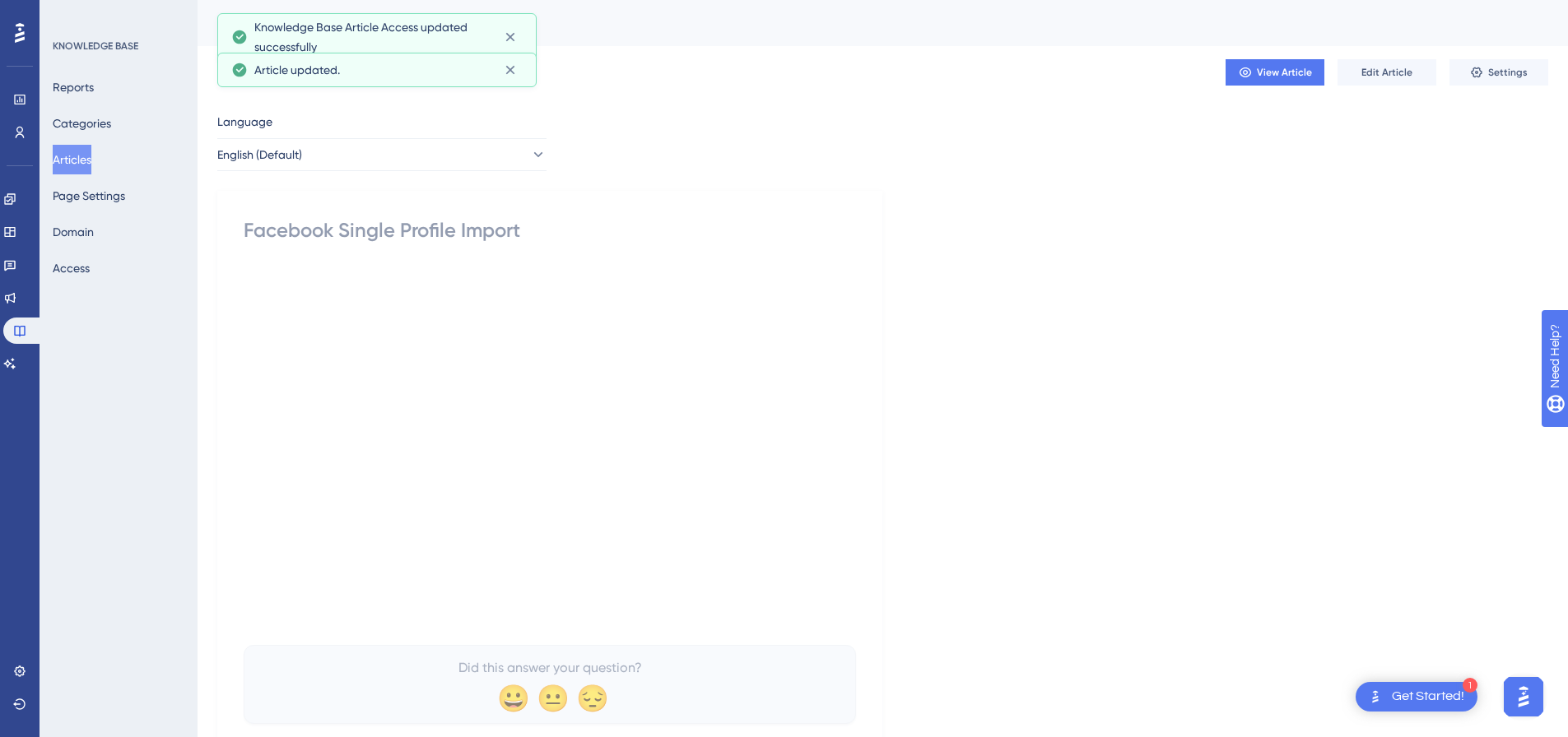
click at [83, 159] on button "Articles" at bounding box center [72, 160] width 39 height 29
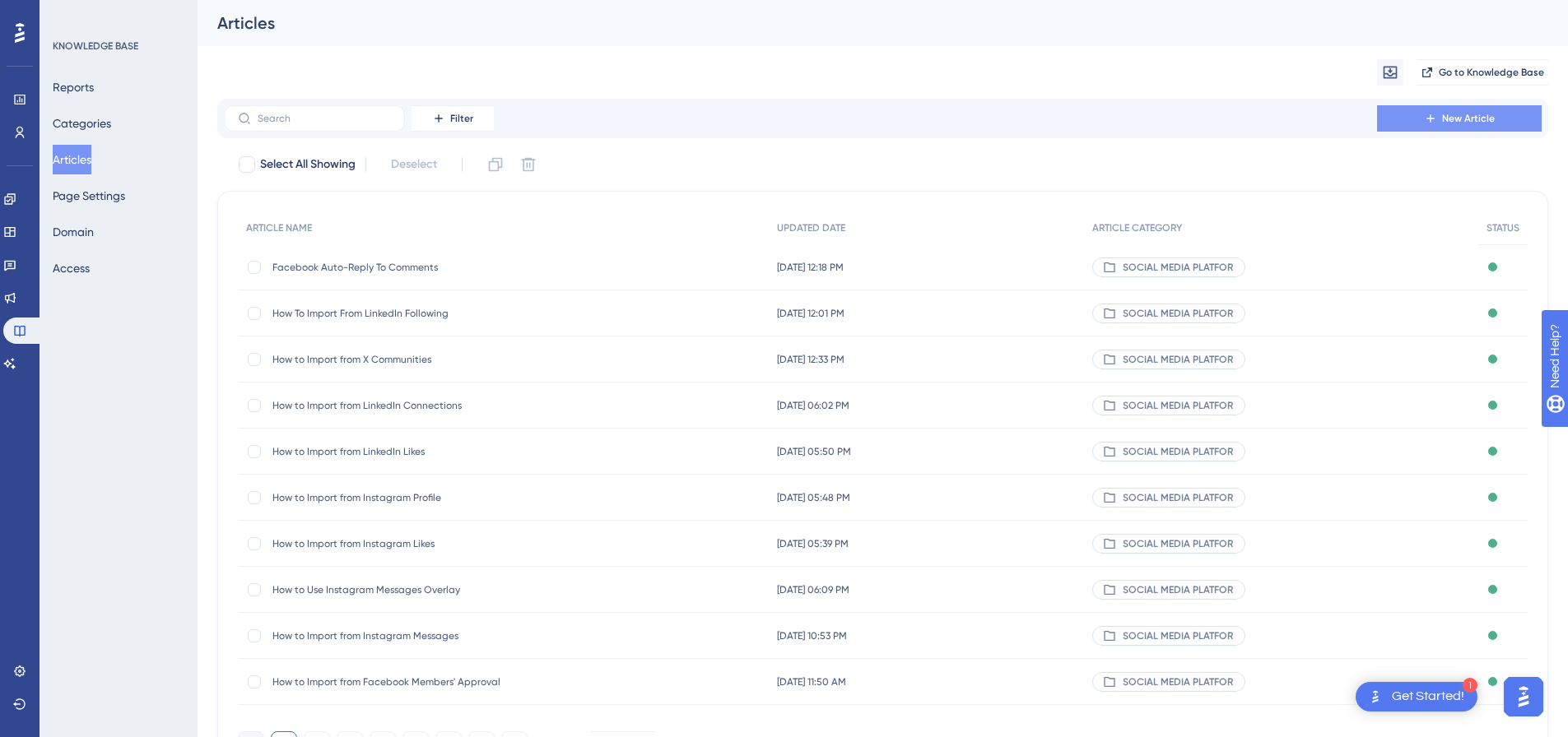
click at [1430, 116] on icon at bounding box center [1430, 118] width 13 height 13
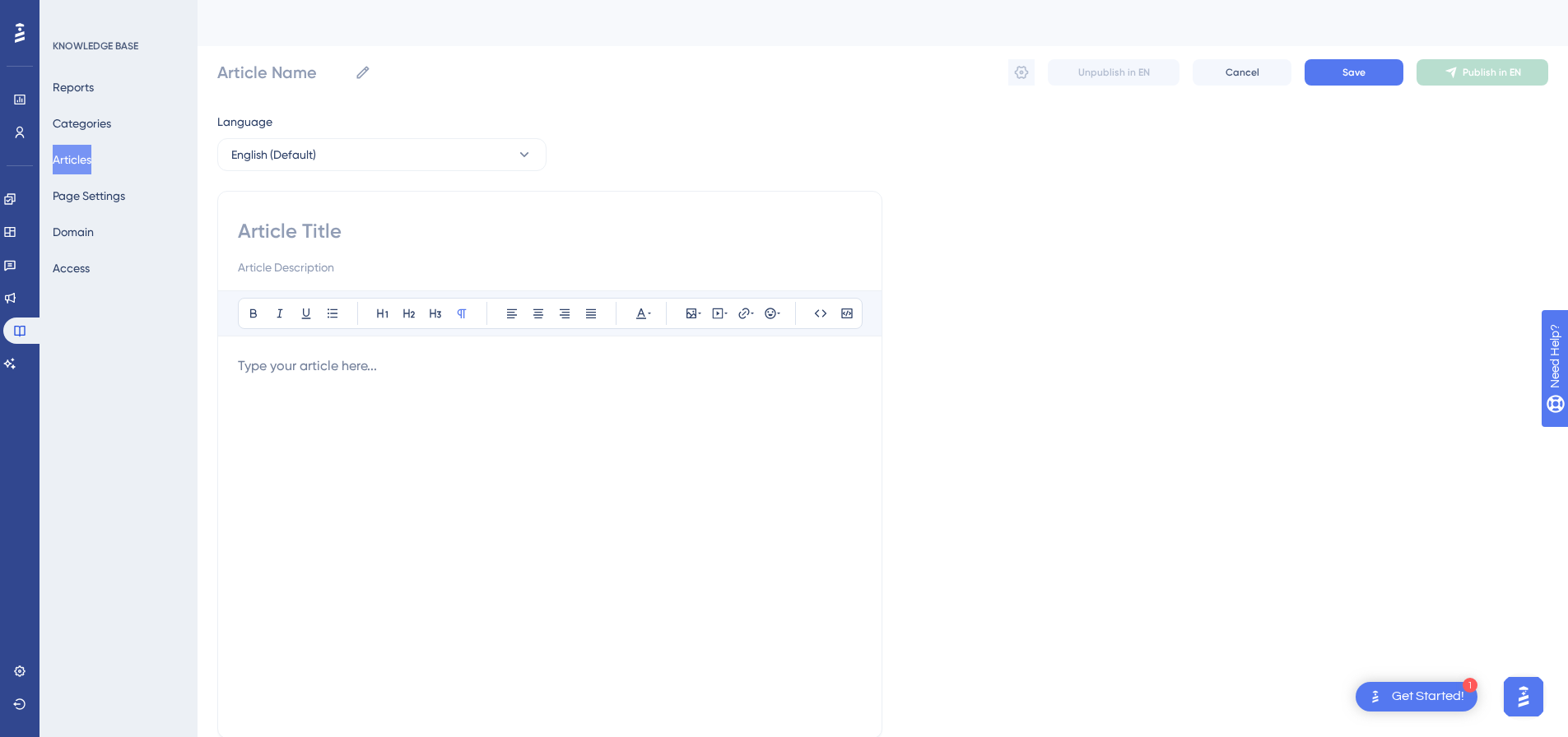
click at [384, 222] on input at bounding box center [549, 231] width 624 height 27
paste input "Facebook Posts Import"
type input "Facebook Posts Import"
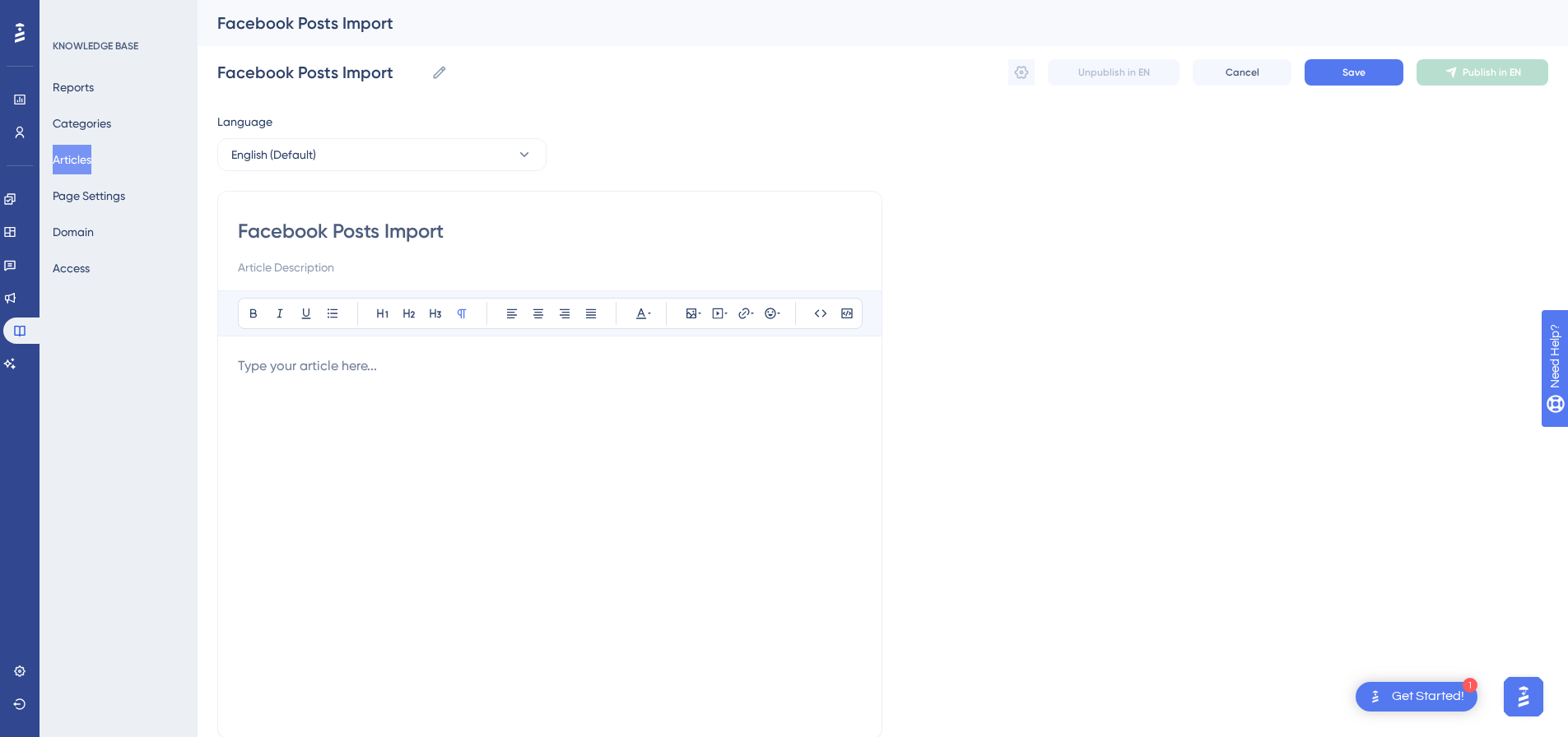
click at [468, 375] on p at bounding box center [549, 367] width 624 height 20
click at [722, 315] on icon at bounding box center [718, 314] width 13 height 13
click at [720, 385] on textarea at bounding box center [717, 415] width 250 height 74
paste textarea "<div style="padding:49.79% 0 0 0;position:relative;"><iframe src="https://playe…"
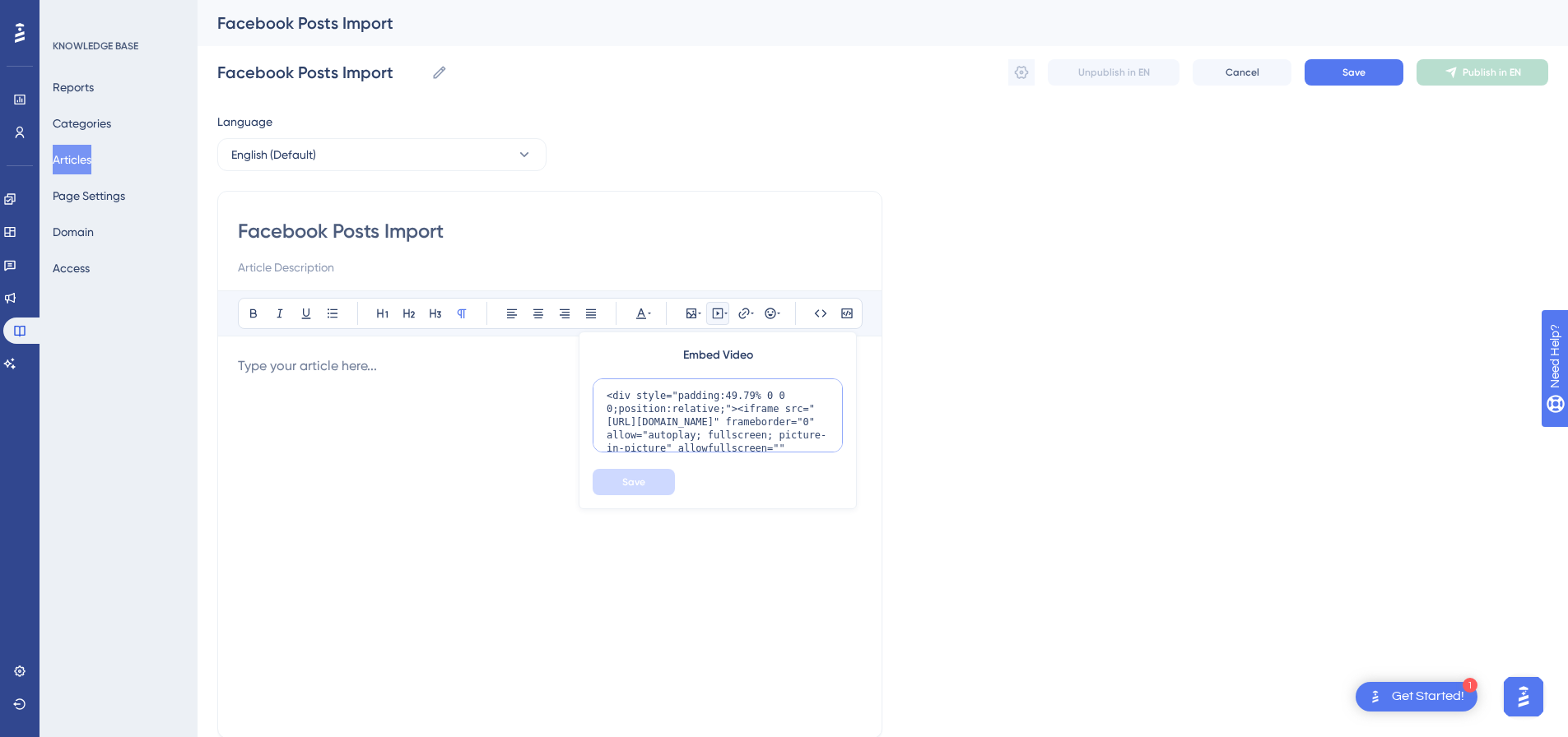
scroll to position [134, 0]
type textarea "<div style="padding:49.79% 0 0 0;position:relative;"><iframe src="https://playe…"
click at [652, 477] on button "Save" at bounding box center [634, 482] width 83 height 27
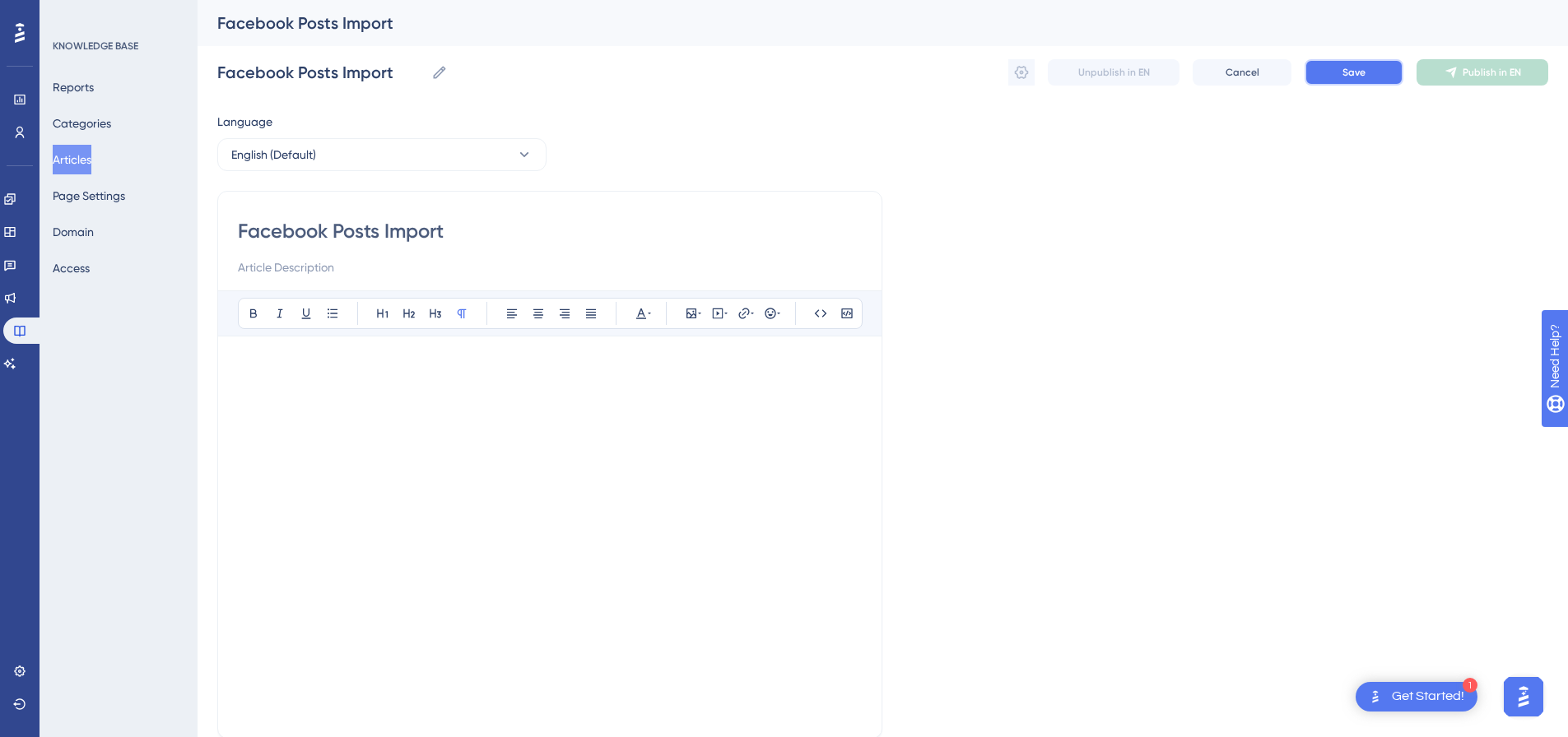
click at [1382, 77] on button "Save" at bounding box center [1354, 72] width 99 height 27
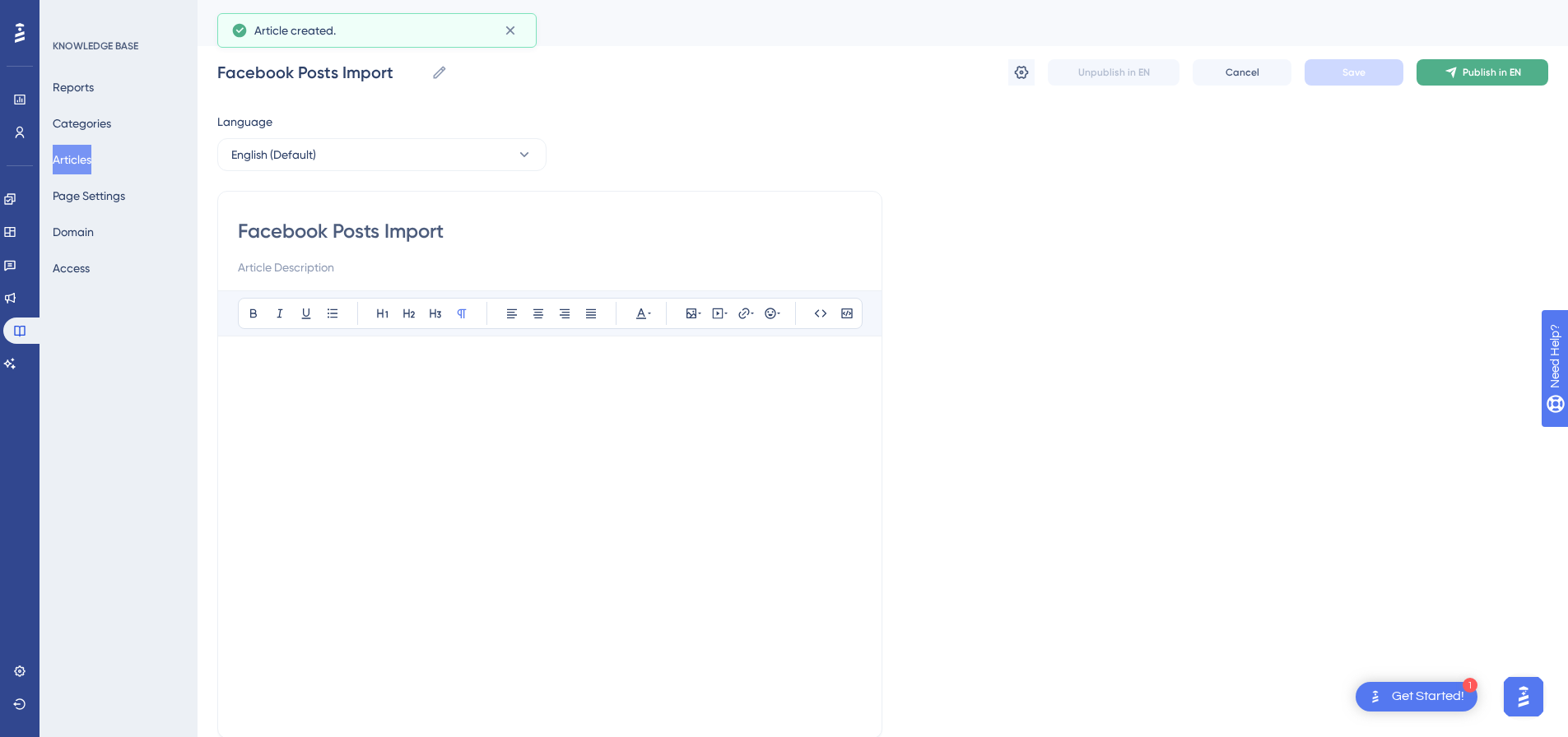
click at [1483, 78] on span "Publish in EN" at bounding box center [1493, 72] width 59 height 13
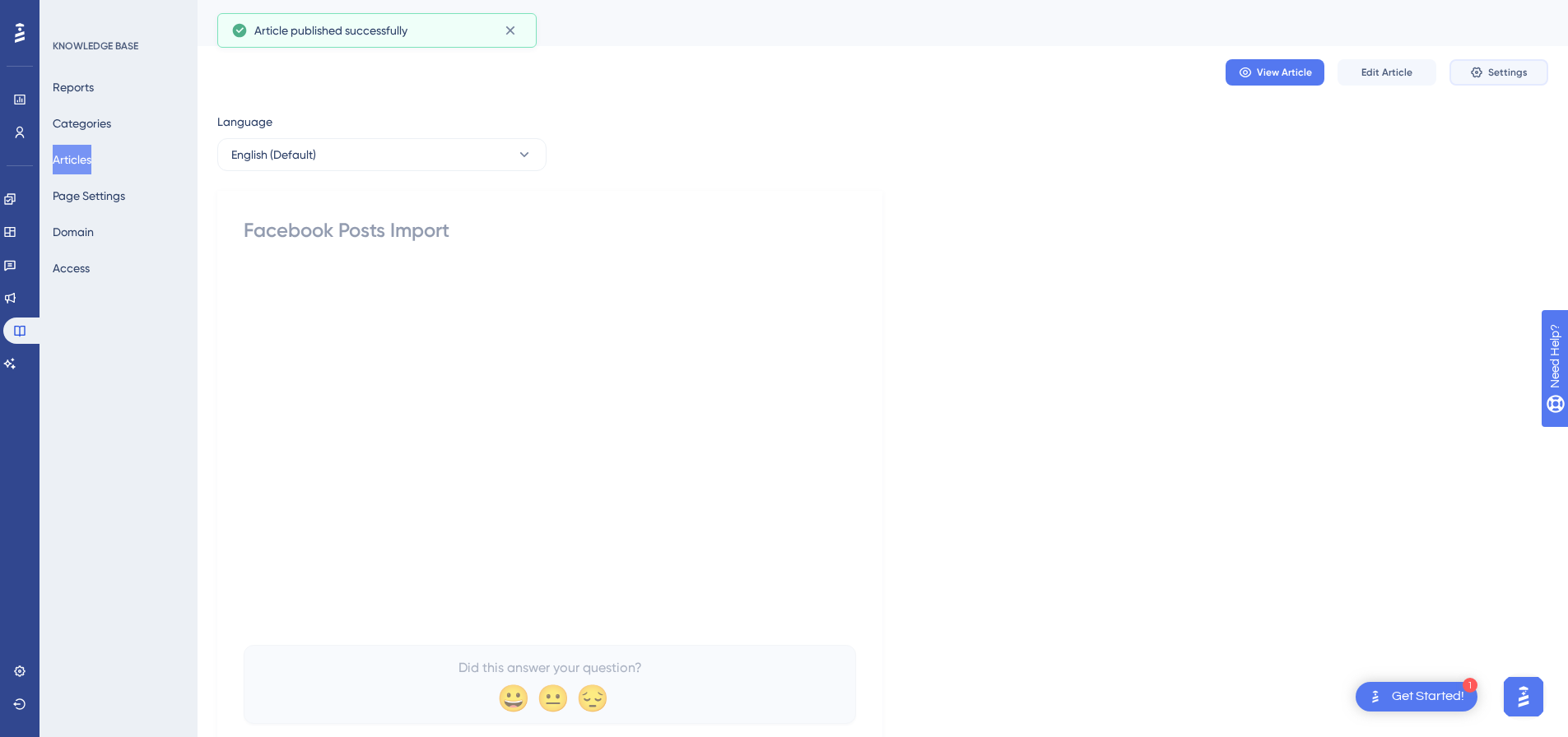
click at [1483, 80] on button "Settings" at bounding box center [1499, 72] width 99 height 27
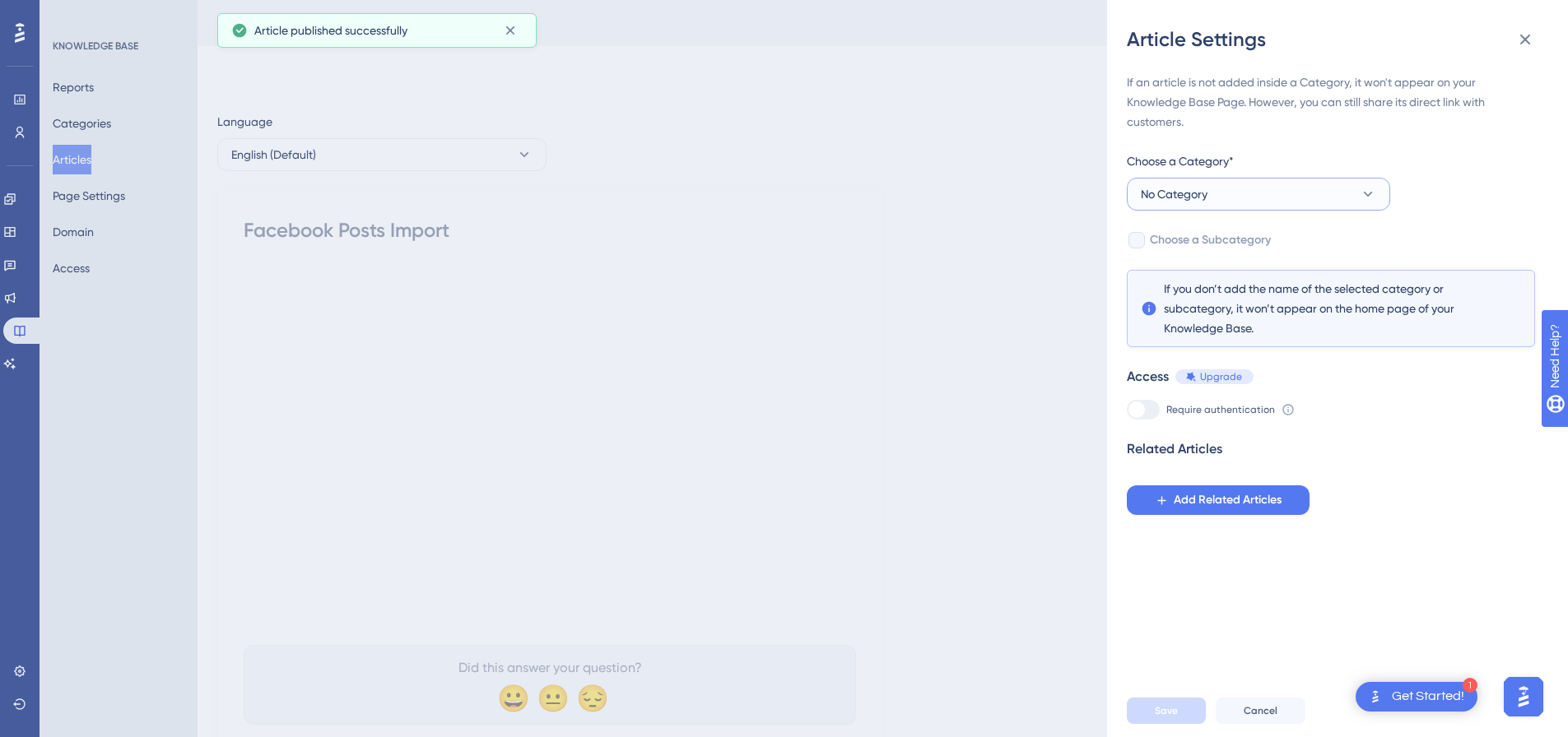
click at [1237, 205] on button "No Category" at bounding box center [1258, 194] width 263 height 33
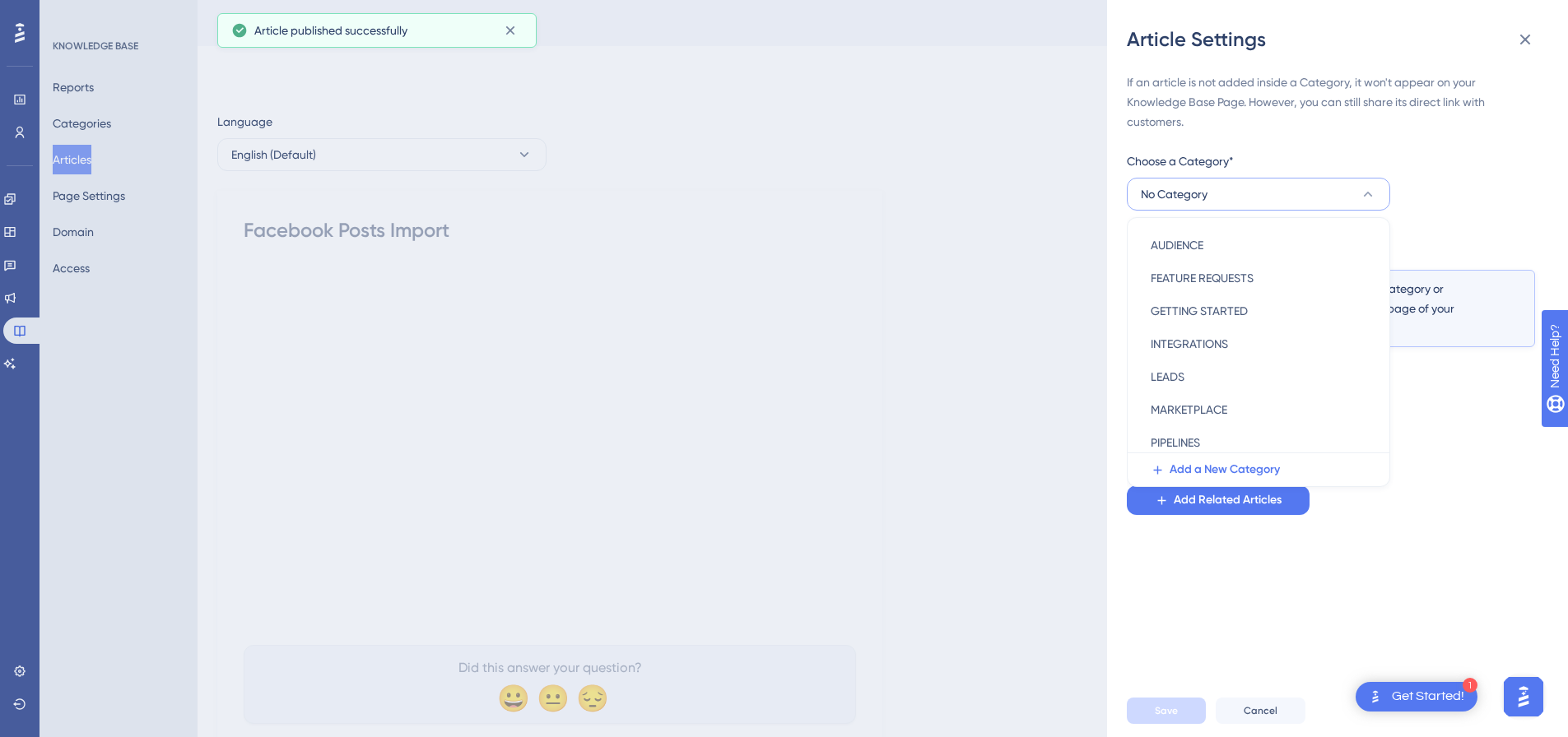
scroll to position [236, 0]
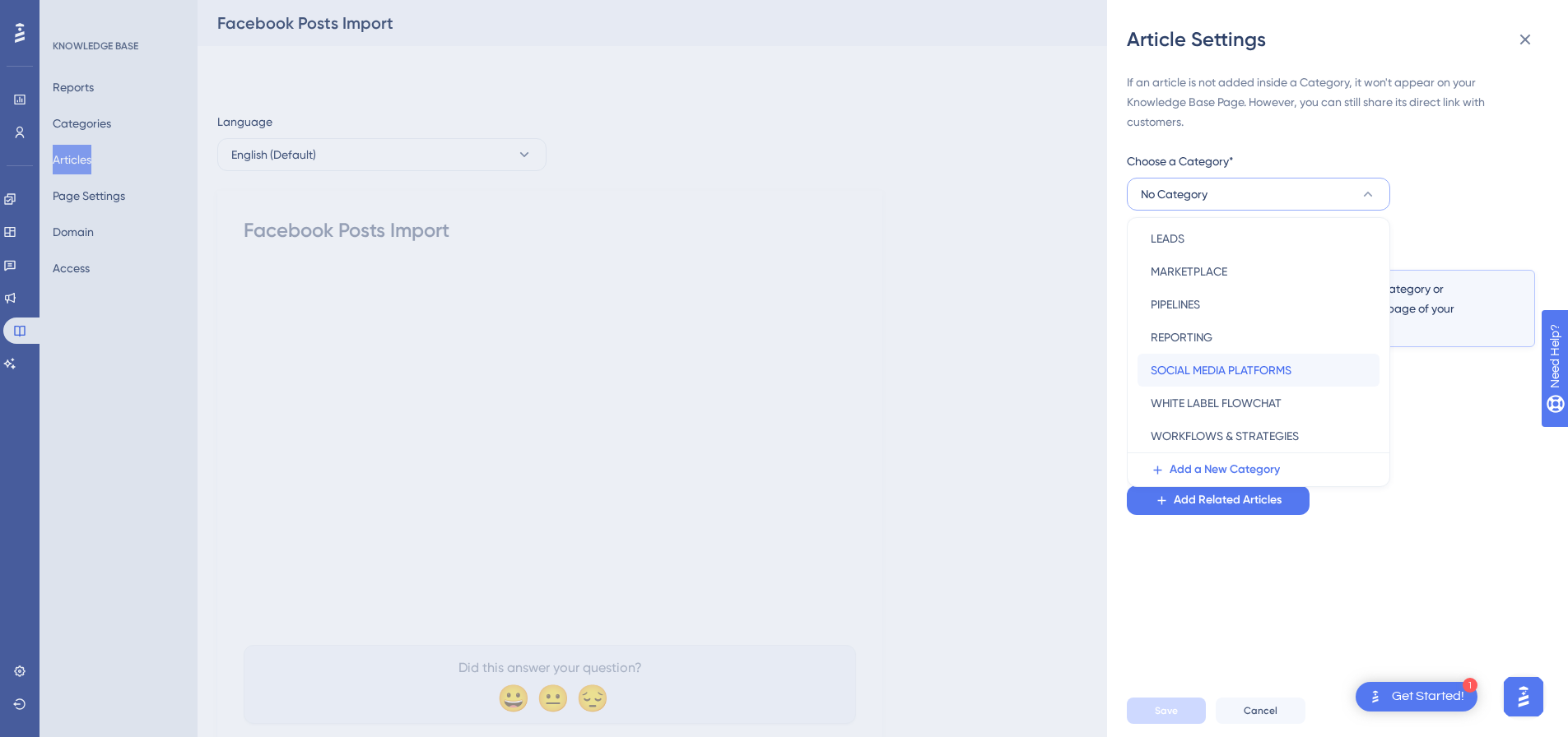
click at [1207, 375] on span "SOCIAL MEDIA PLATFORMS" at bounding box center [1221, 370] width 141 height 20
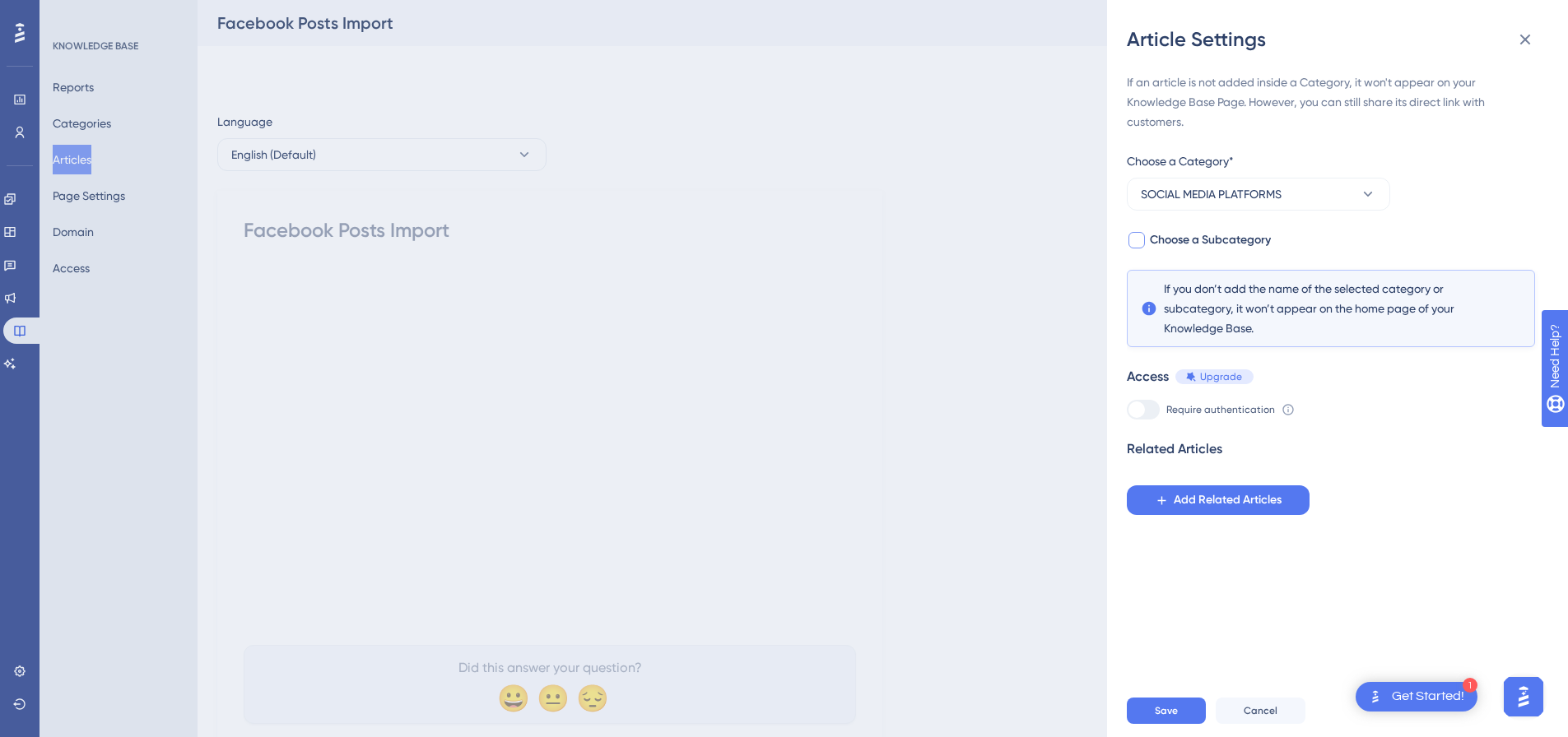
click at [1143, 243] on div at bounding box center [1137, 240] width 17 height 16
checkbox input "true"
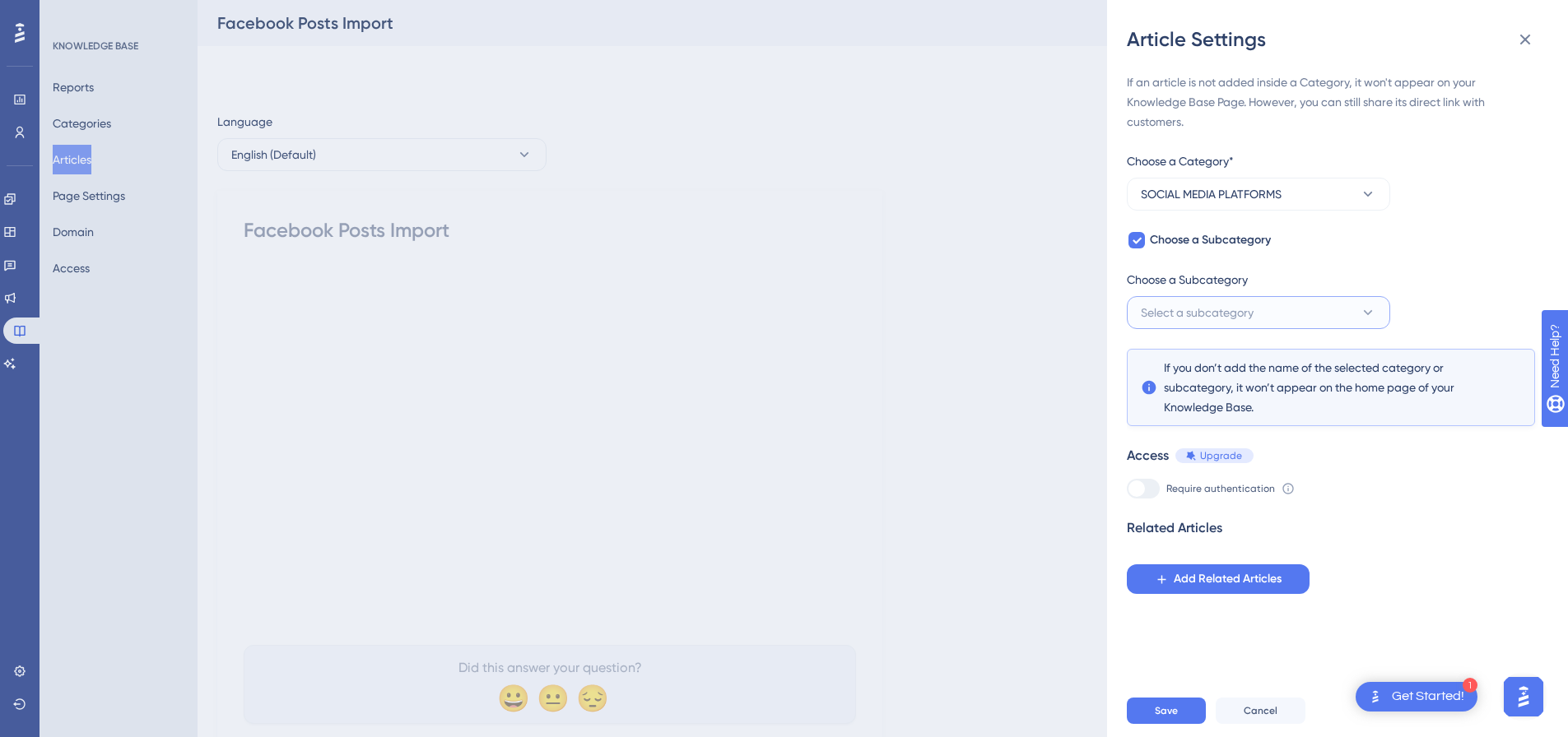
click at [1166, 302] on span "Select a subcategory" at bounding box center [1197, 313] width 113 height 20
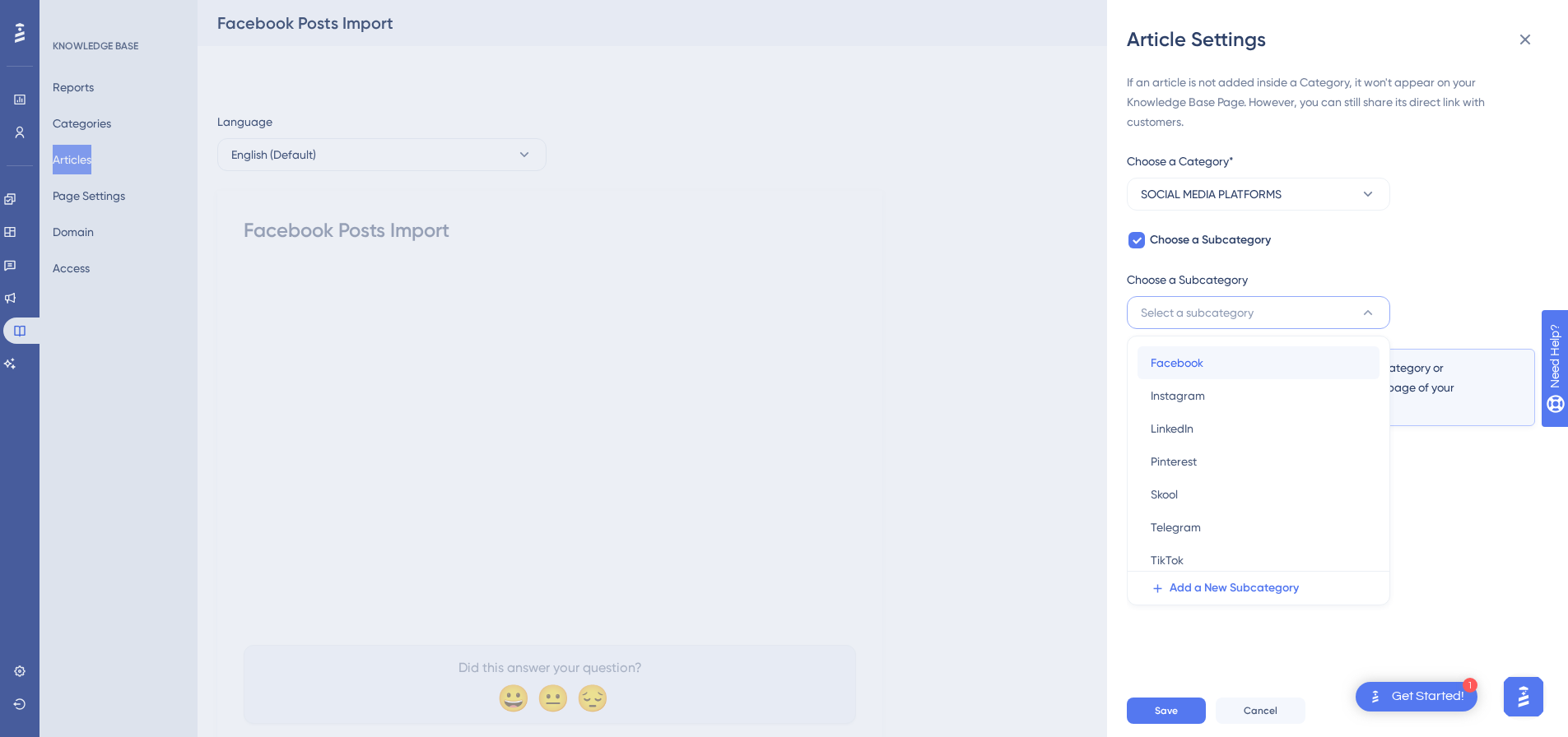
click at [1177, 356] on span "Facebook" at bounding box center [1176, 363] width 52 height 20
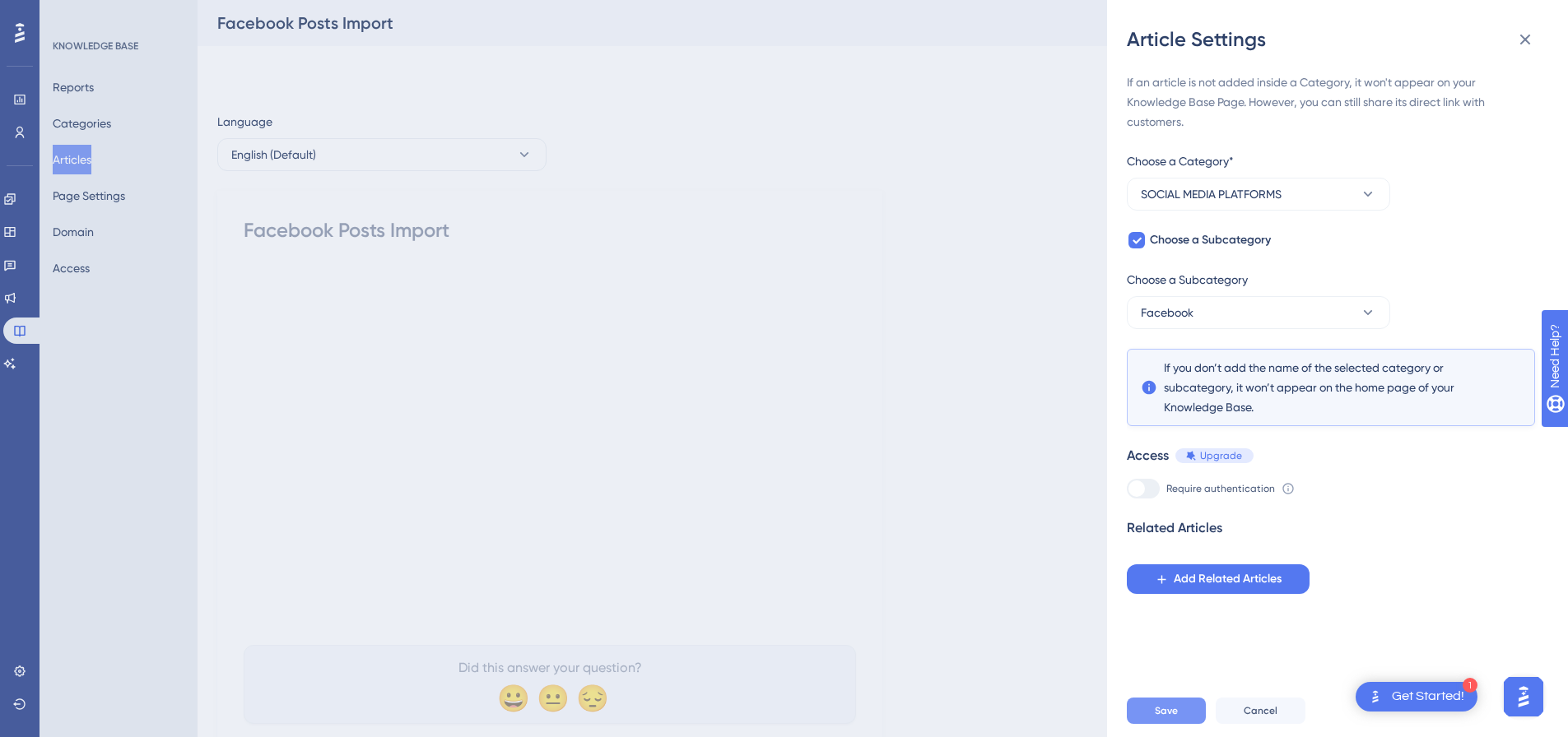
click at [1180, 724] on button "Save" at bounding box center [1166, 710] width 79 height 27
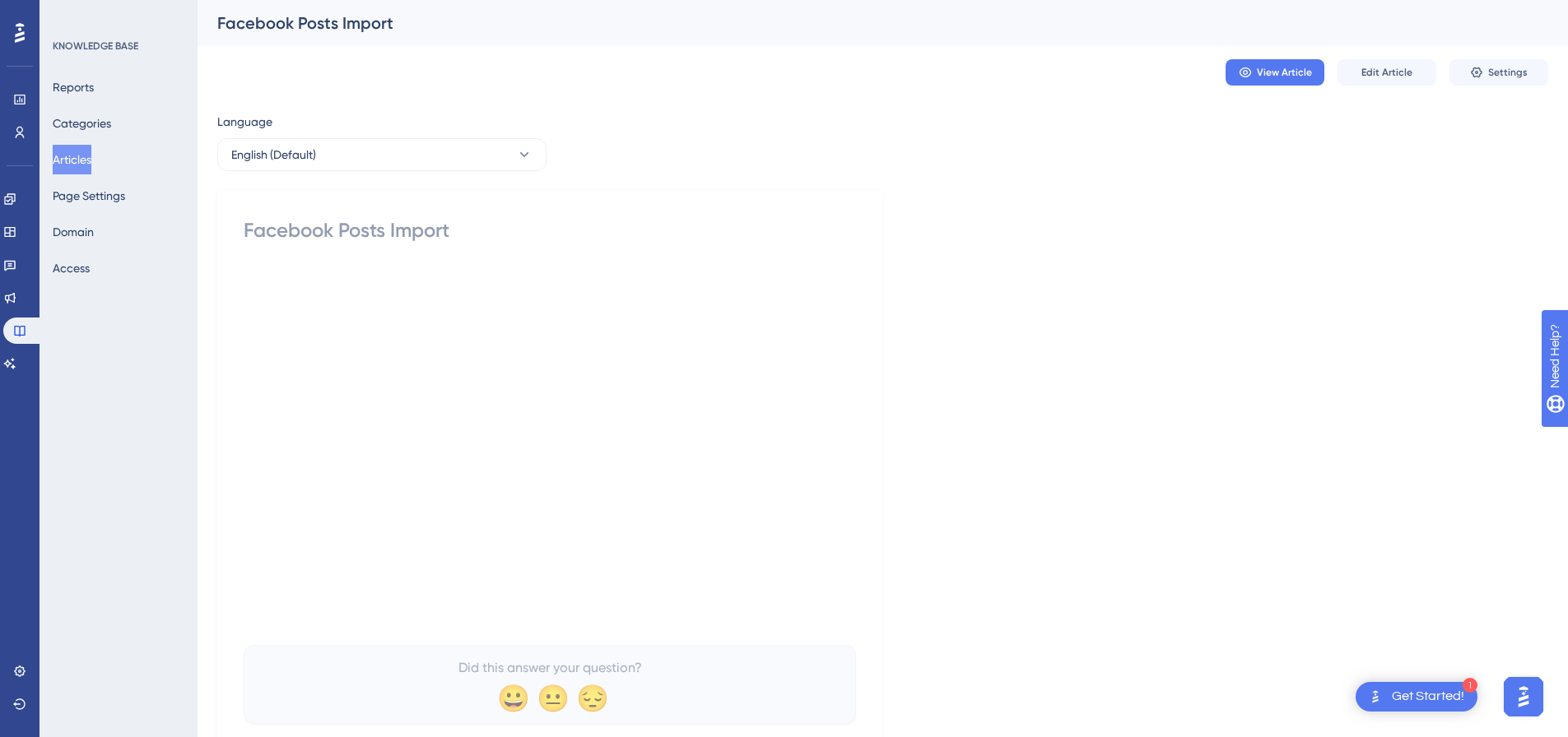
click at [83, 161] on button "Articles" at bounding box center [72, 160] width 39 height 29
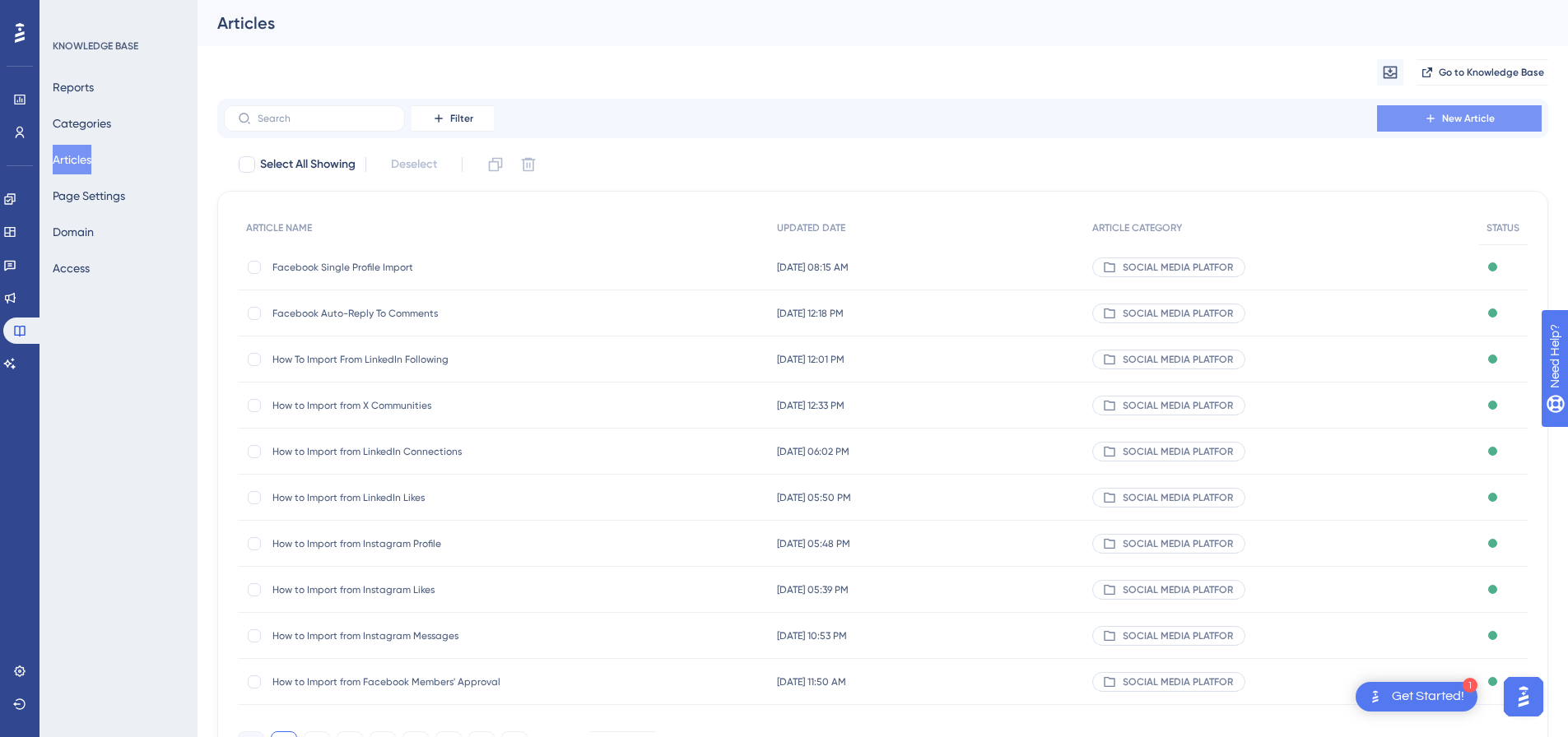
click at [1473, 116] on span "New Article" at bounding box center [1468, 118] width 52 height 13
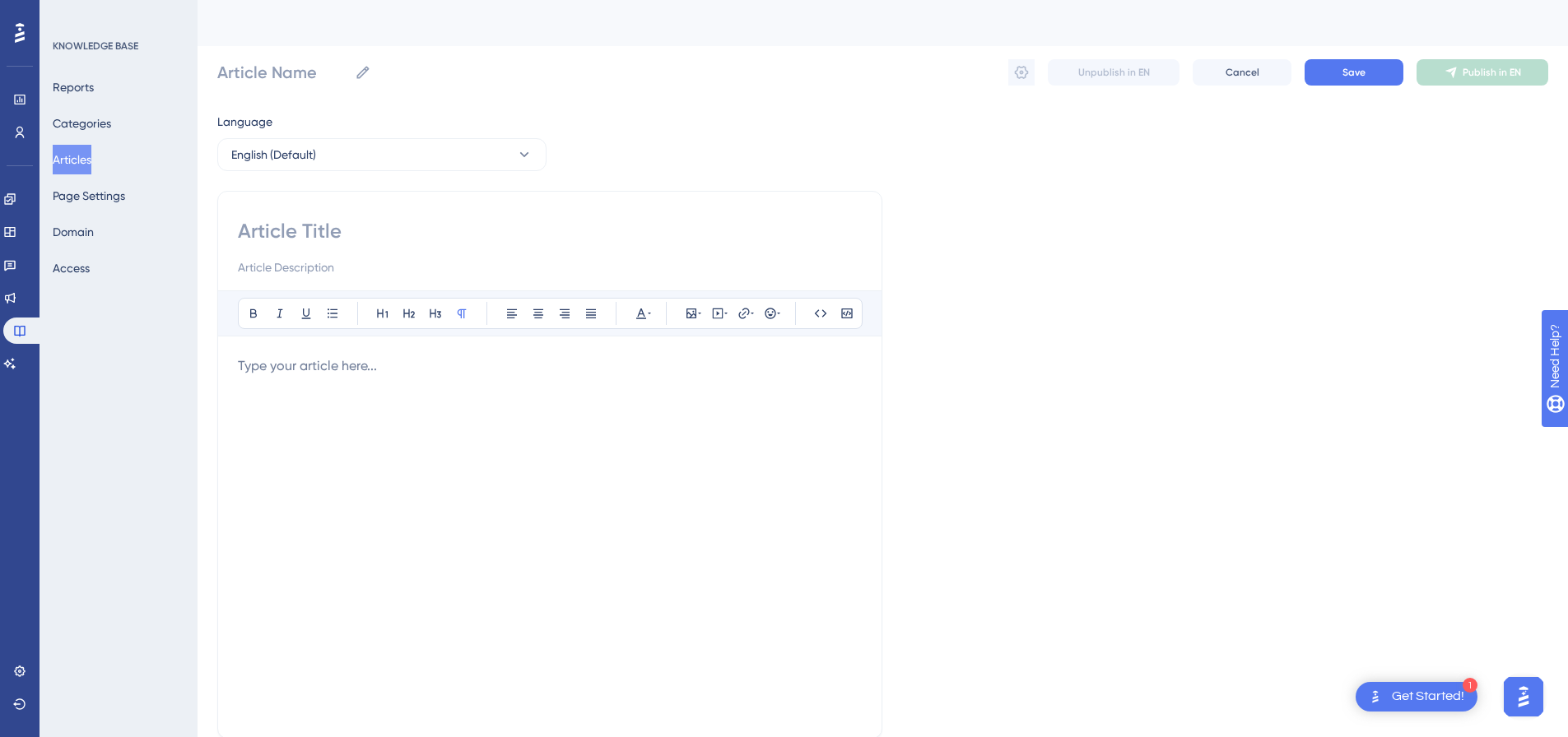
click at [448, 226] on input at bounding box center [549, 231] width 624 height 27
paste input "Facebook Overlay"
type input "Facebook Overlay"
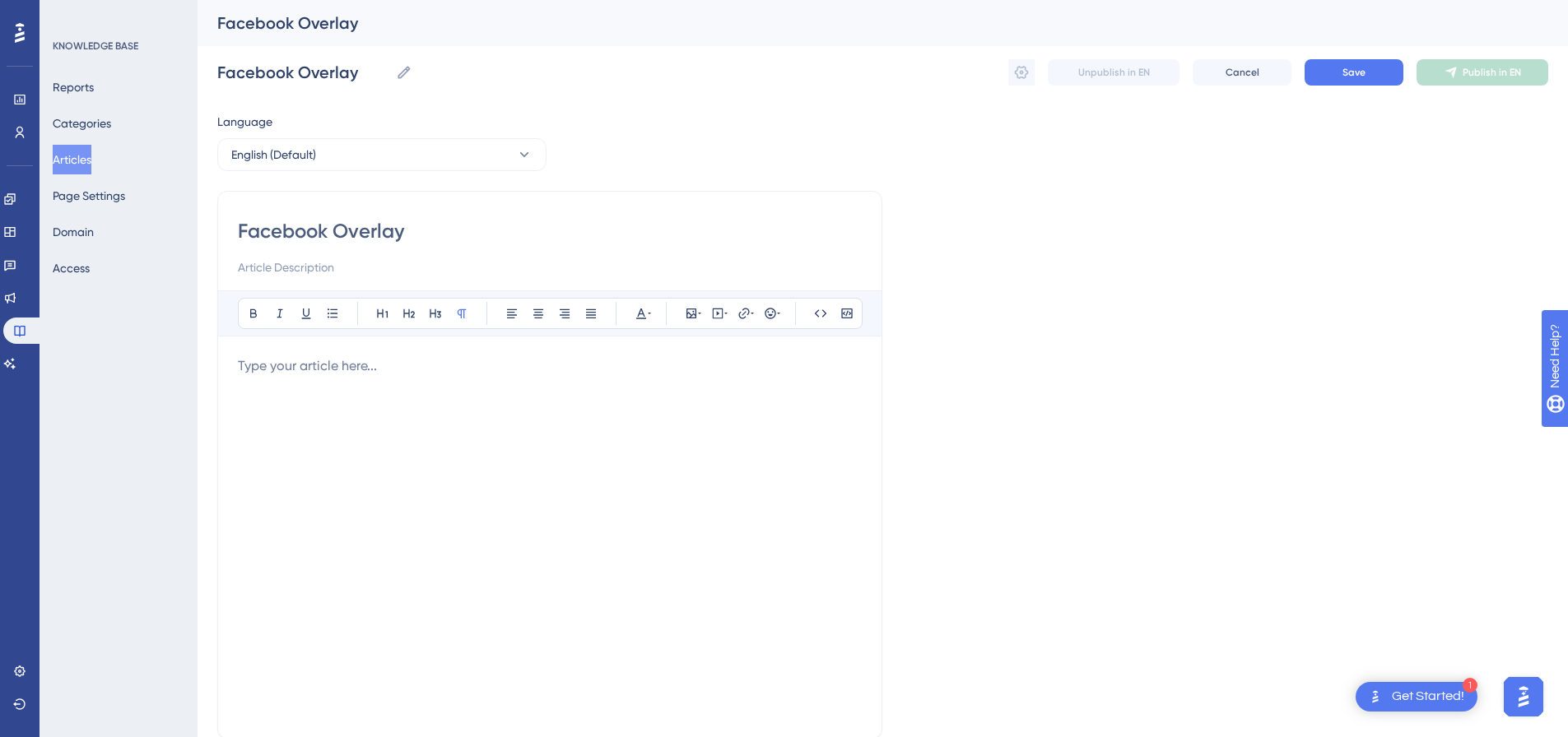
click at [397, 355] on div "Bold Italic Underline Bullet Point Heading 1 Heading 2 Heading 3 Normal Align L…" at bounding box center [549, 504] width 624 height 428
click at [398, 369] on p at bounding box center [549, 367] width 624 height 20
click at [714, 314] on icon at bounding box center [718, 314] width 13 height 13
click at [624, 401] on textarea at bounding box center [717, 415] width 250 height 74
paste textarea "<div style="padding:49.79% 0 0 0;position:relative;"><iframe src="https://playe…"
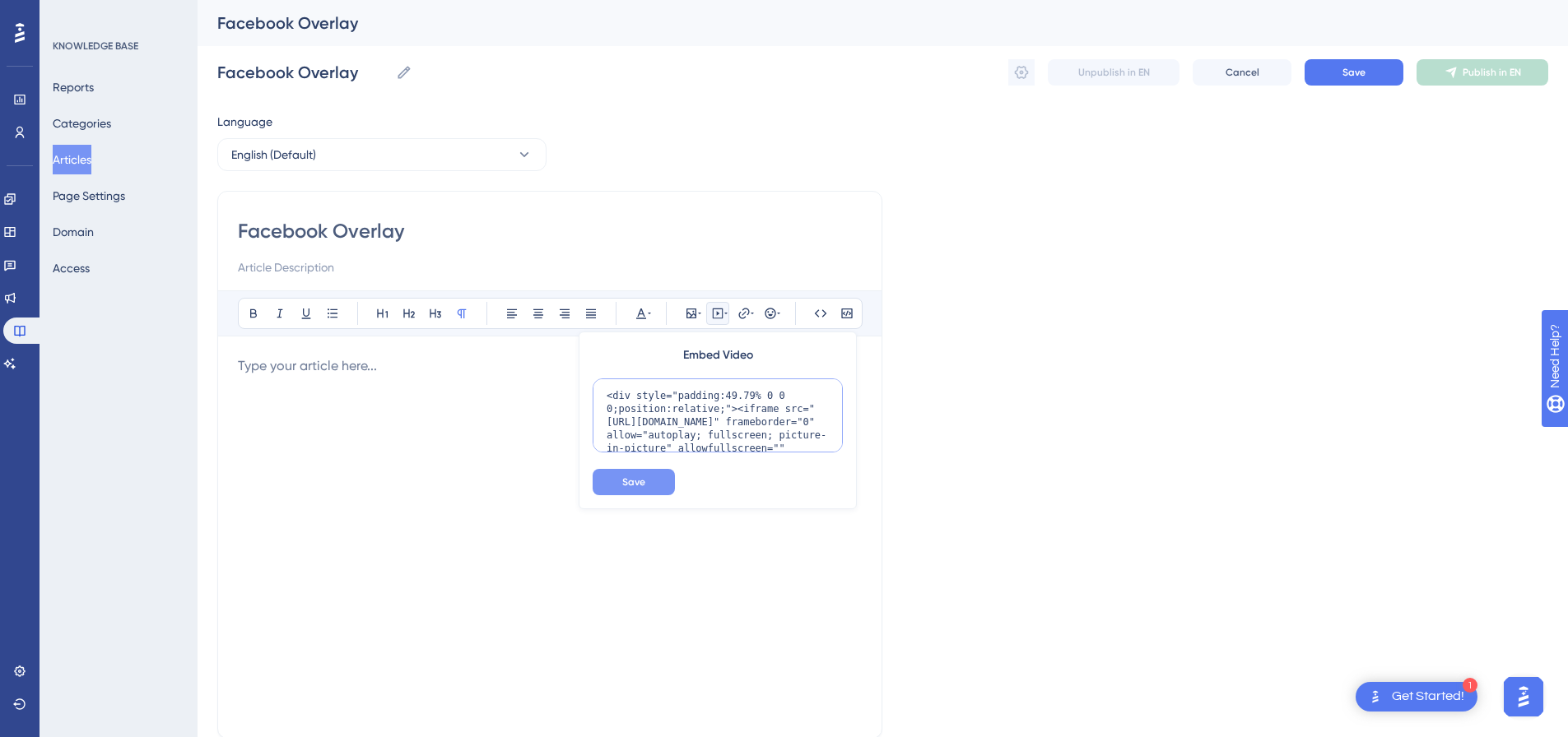
scroll to position [134, 0]
type textarea "<div style="padding:49.79% 0 0 0;position:relative;"><iframe src="https://playe…"
click at [620, 490] on button "Save" at bounding box center [634, 482] width 83 height 27
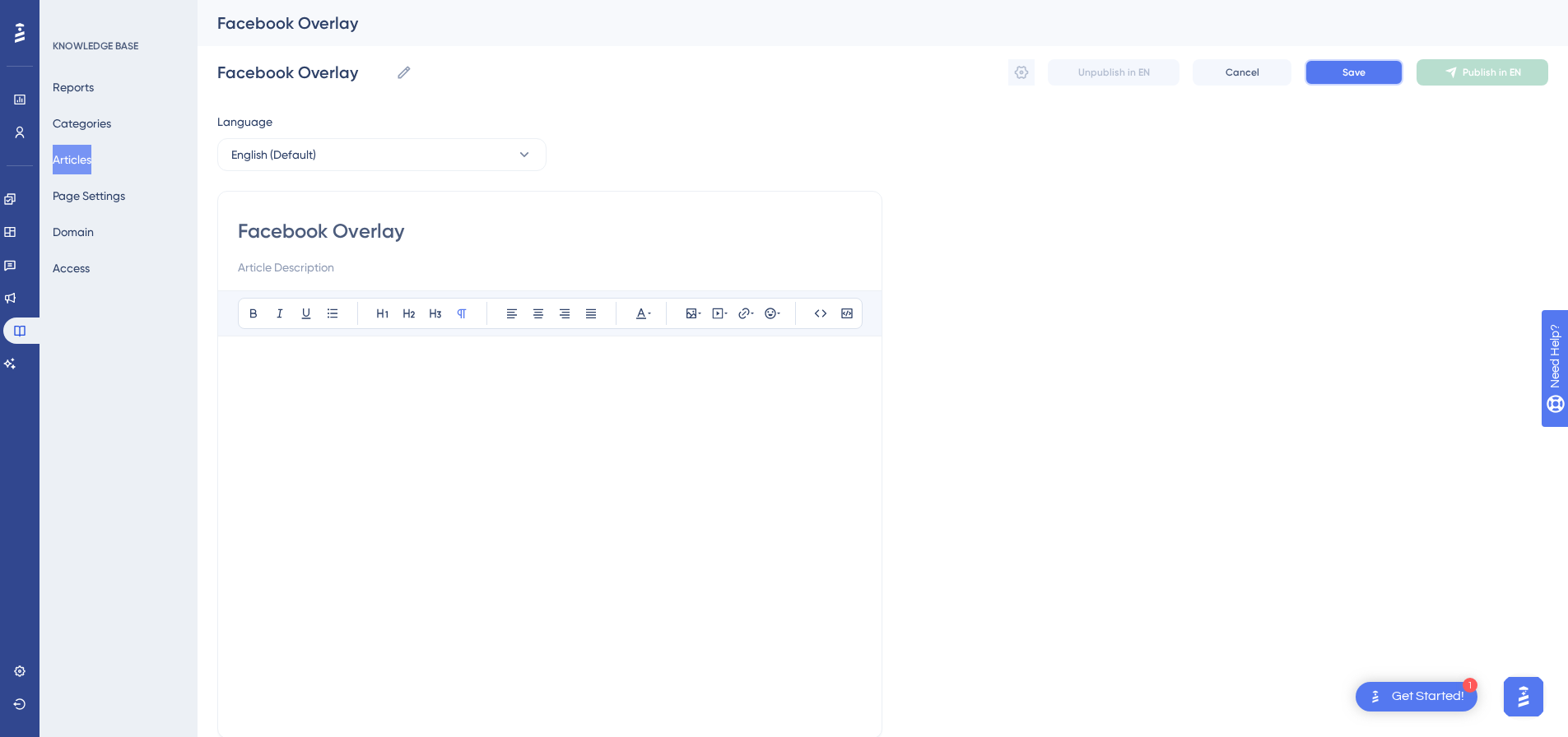
click at [1373, 64] on button "Save" at bounding box center [1354, 72] width 99 height 27
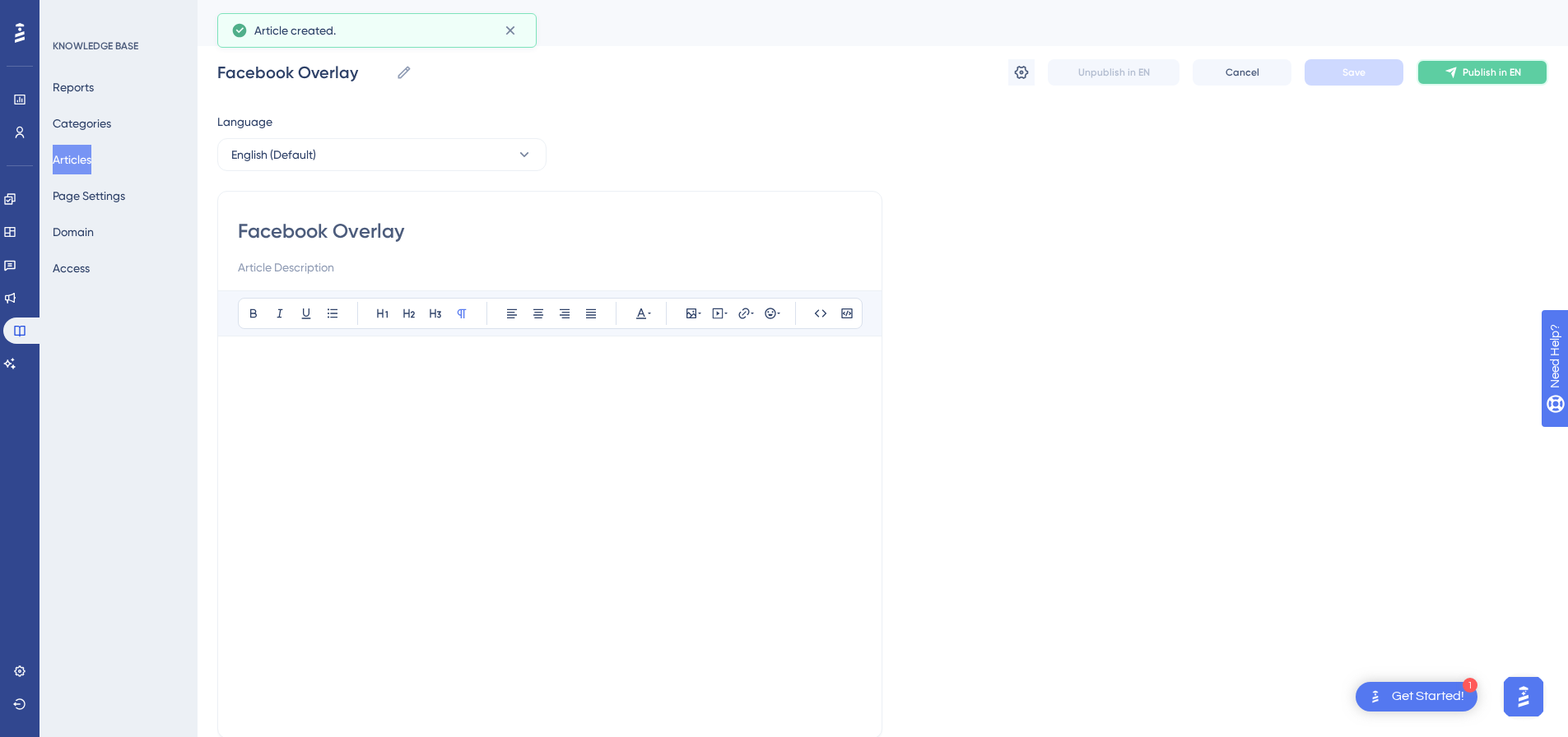
click at [1475, 76] on span "Publish in EN" at bounding box center [1493, 72] width 59 height 13
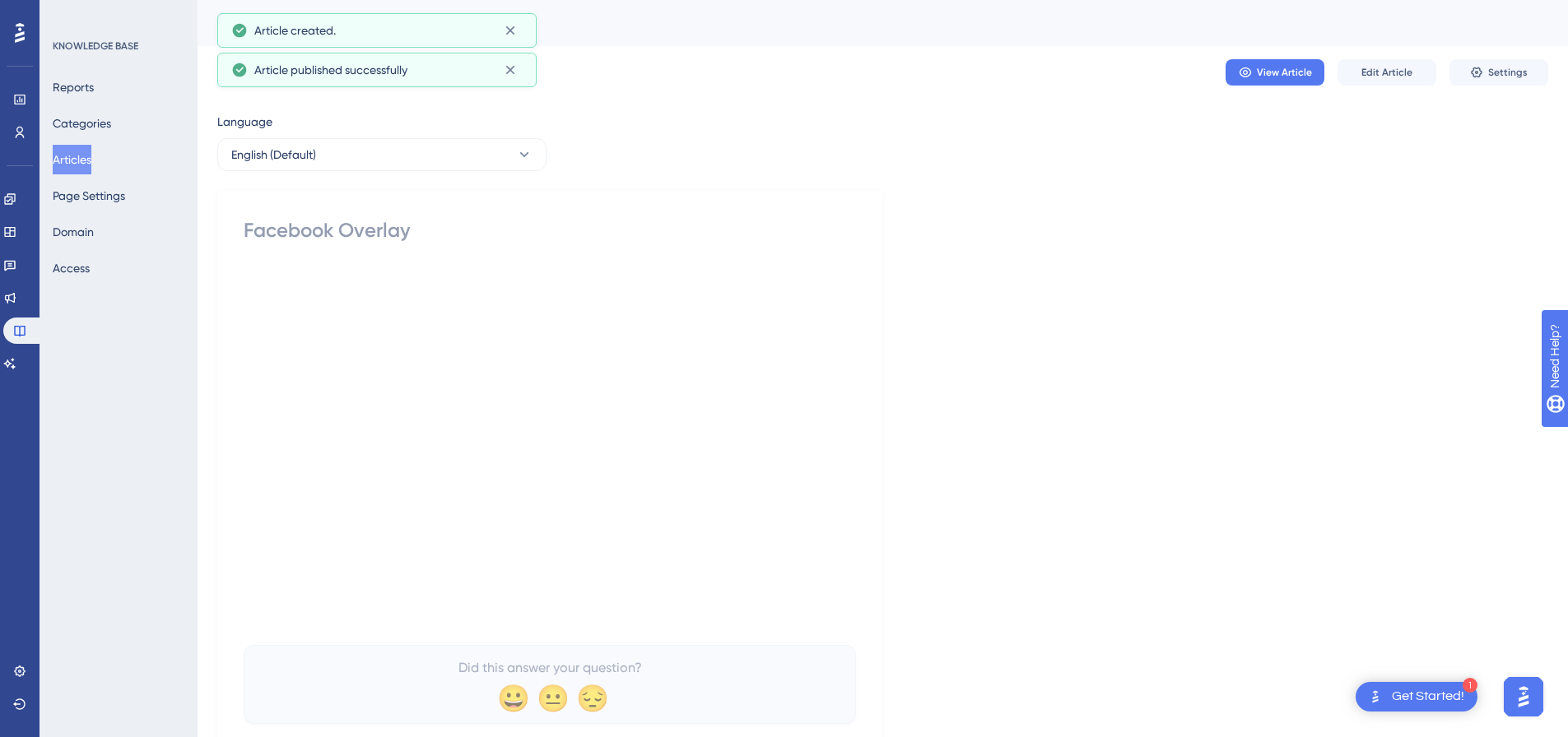
click at [1476, 76] on icon at bounding box center [1477, 72] width 13 height 13
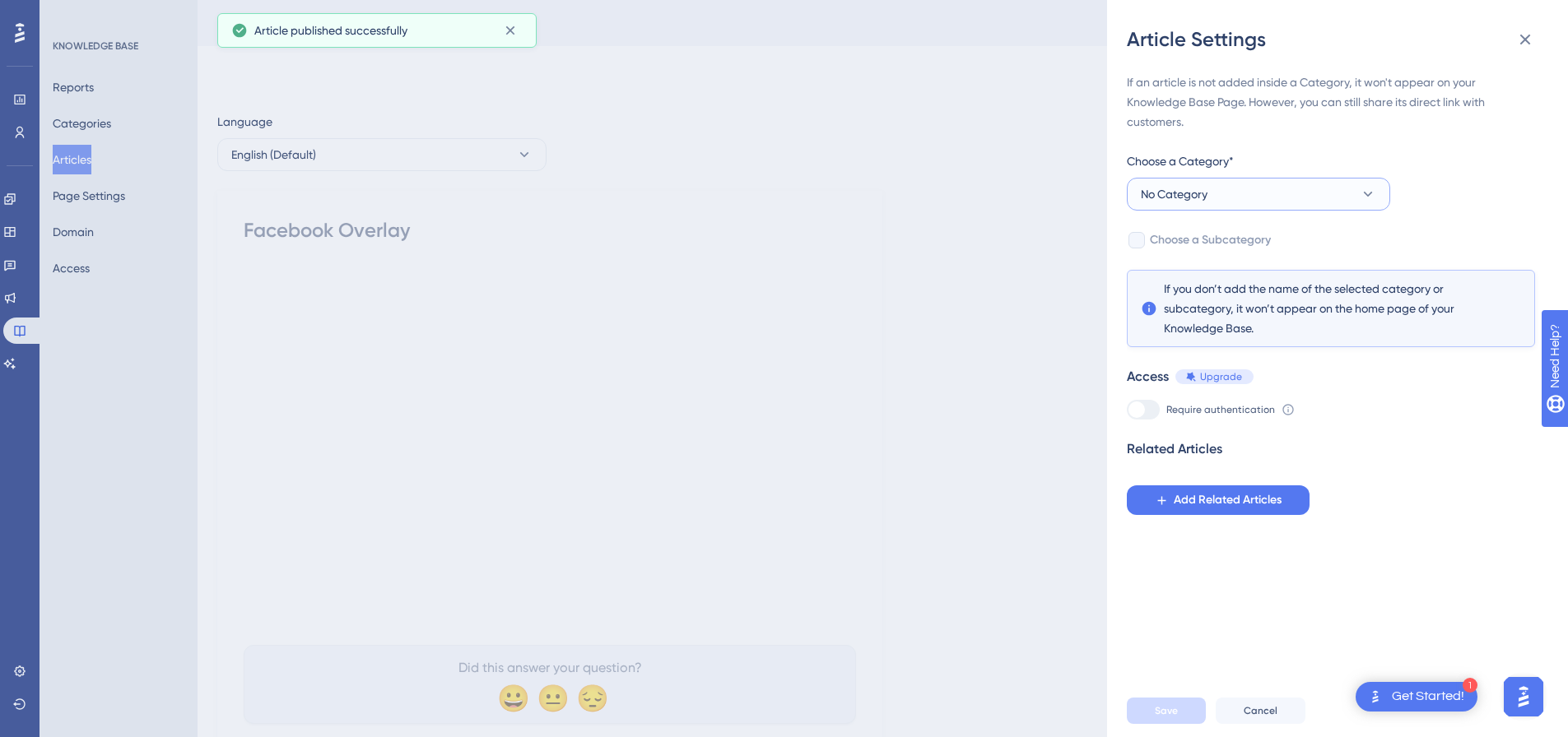
click at [1221, 182] on button "No Category" at bounding box center [1258, 194] width 263 height 33
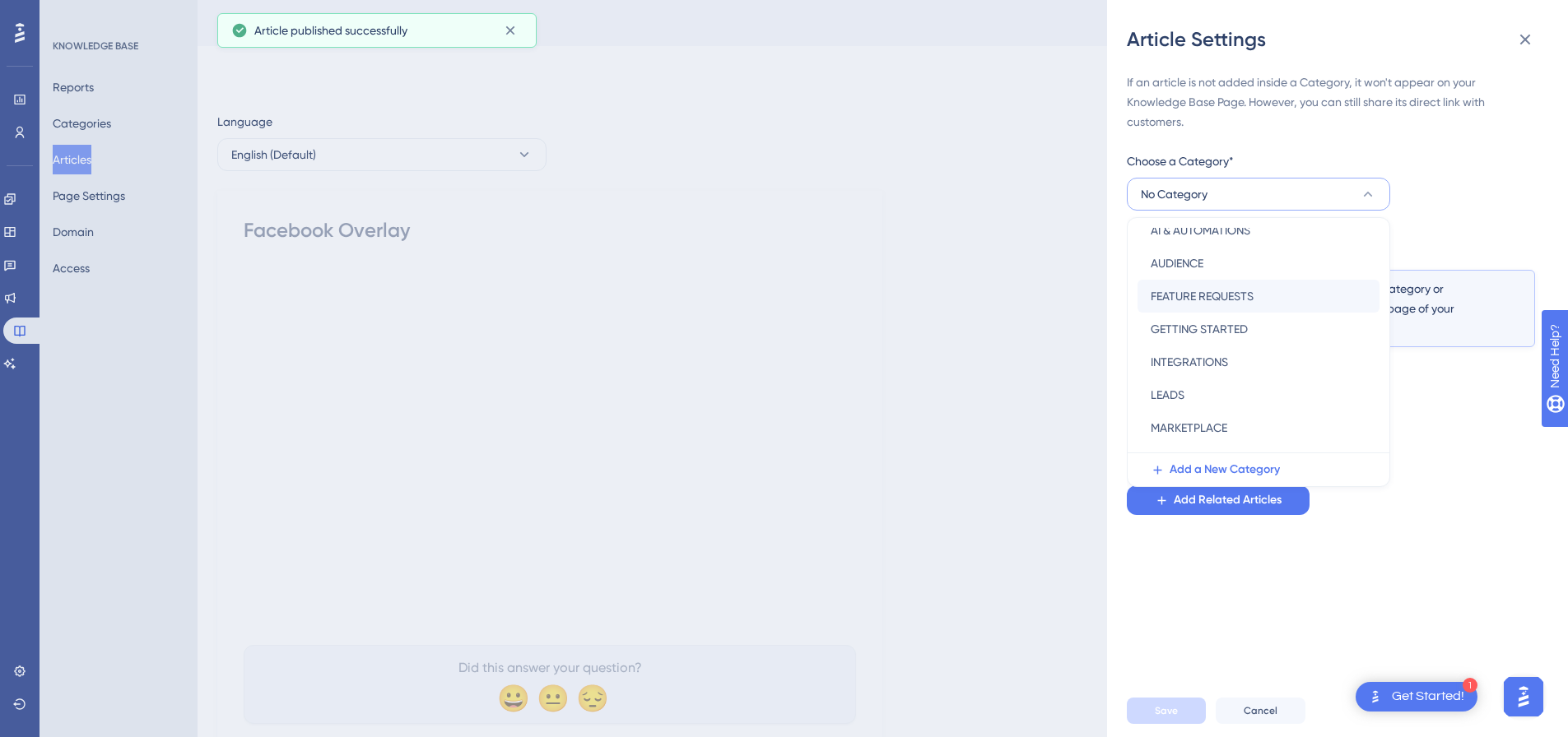
scroll to position [236, 0]
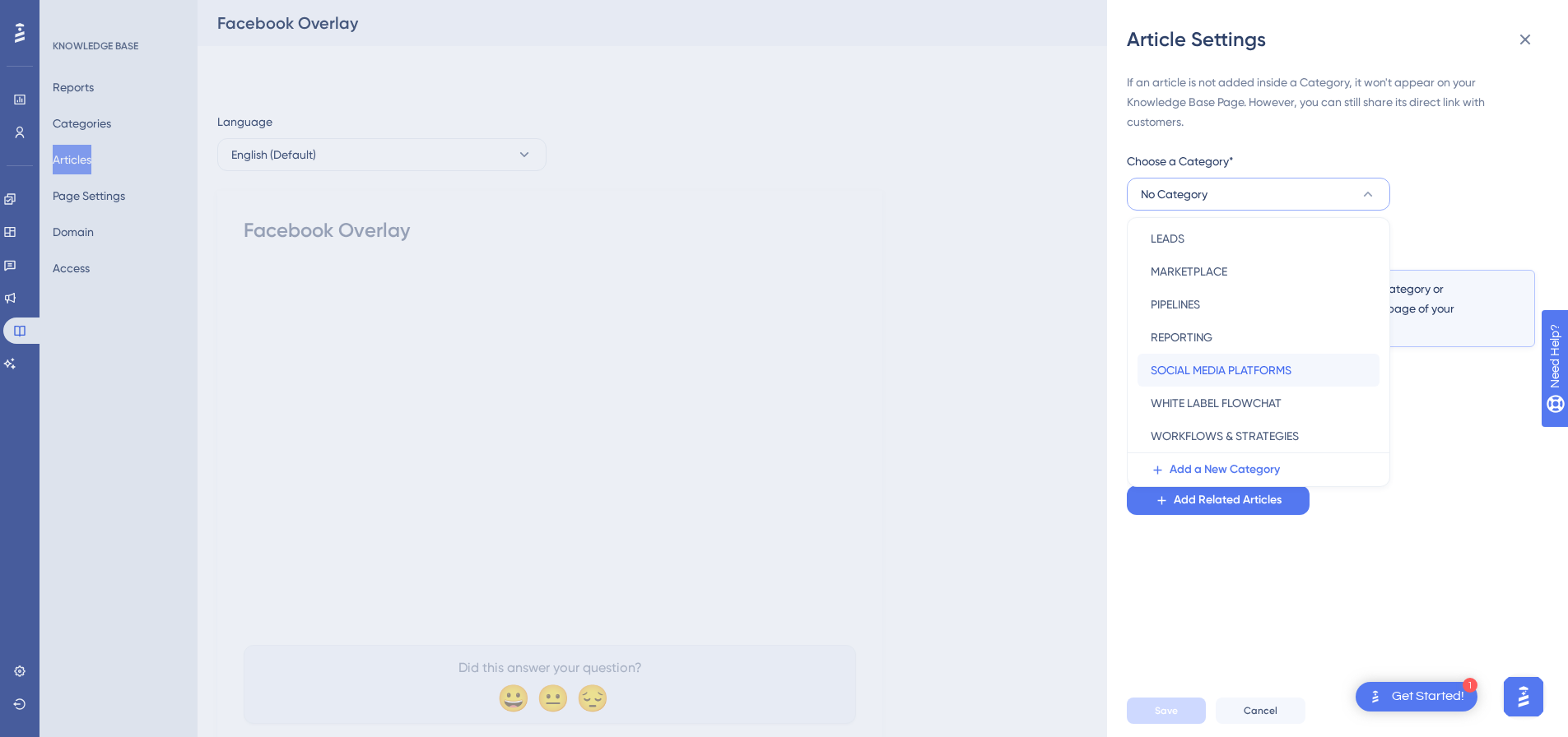
click at [1189, 373] on span "SOCIAL MEDIA PLATFORMS" at bounding box center [1221, 370] width 141 height 20
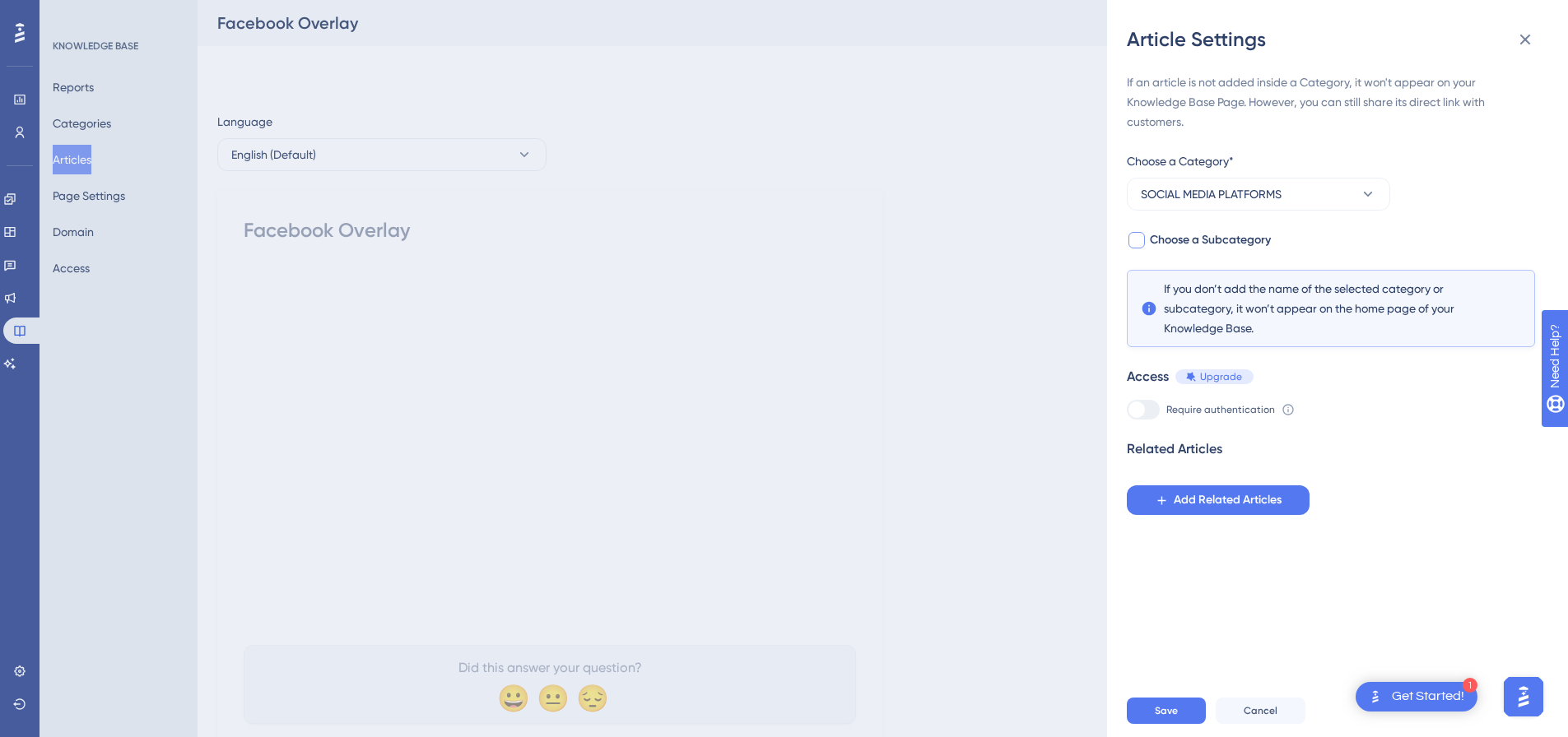
click at [1137, 236] on div at bounding box center [1137, 240] width 17 height 16
checkbox input "true"
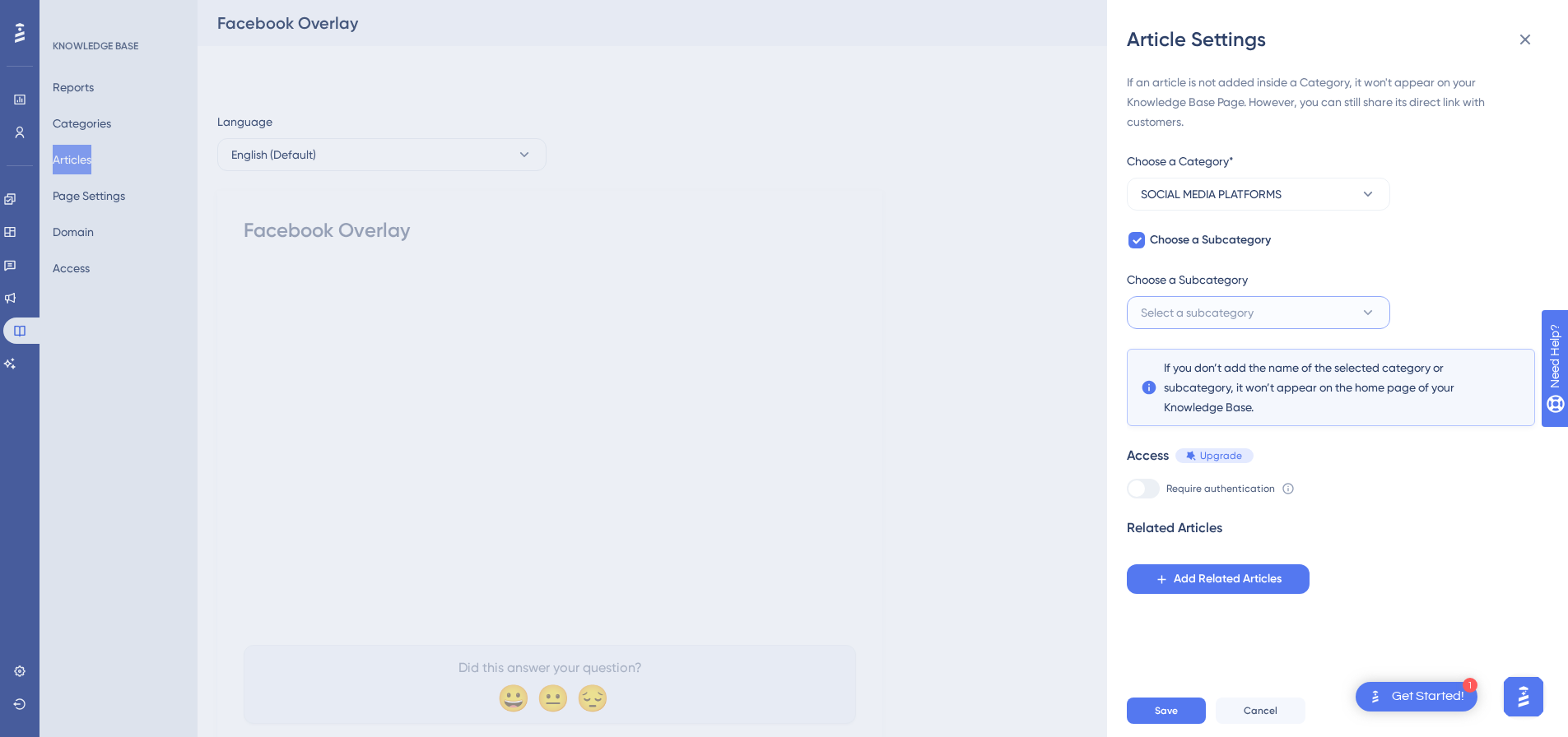
click at [1178, 310] on span "Select a subcategory" at bounding box center [1197, 313] width 113 height 20
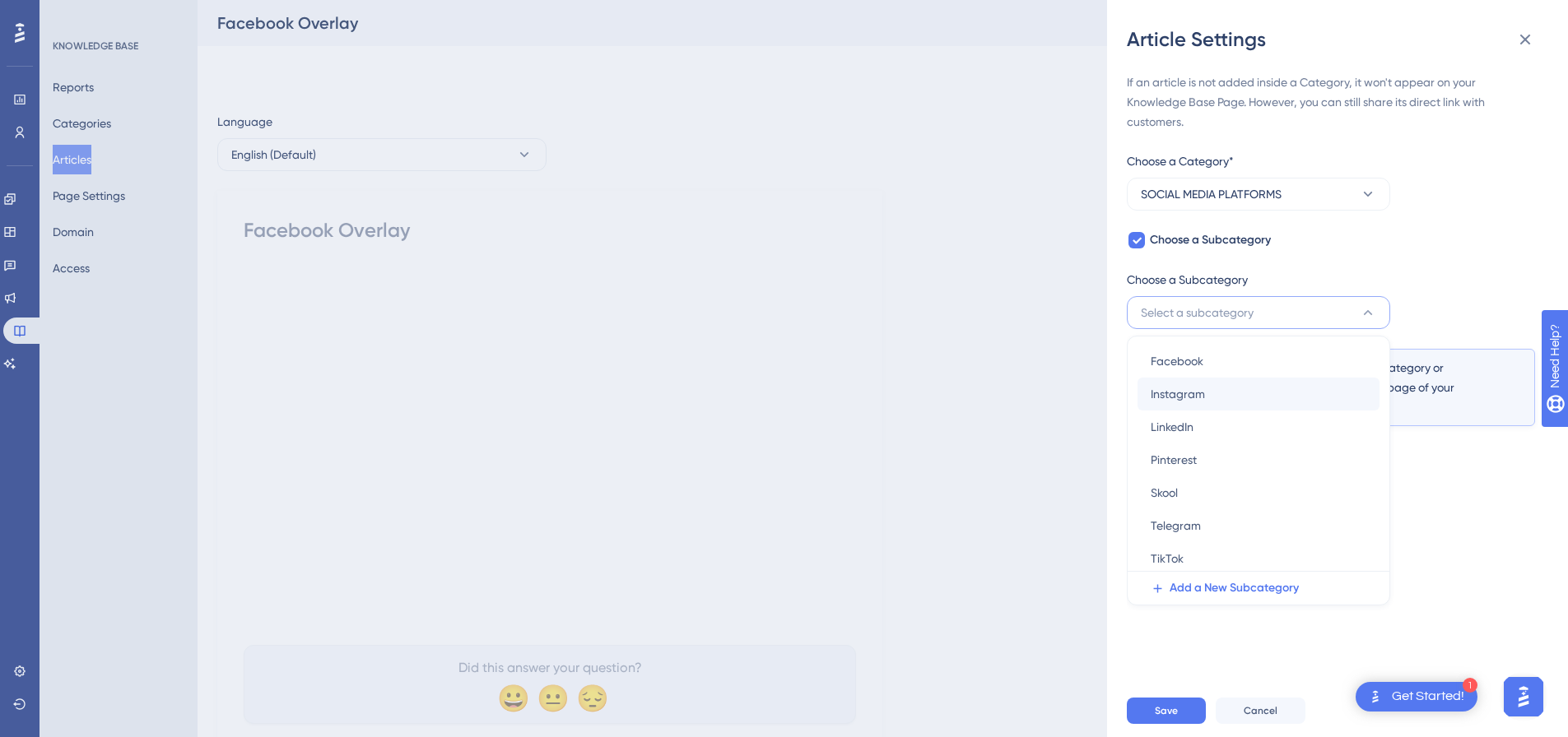
scroll to position [0, 0]
click at [1186, 365] on span "Facebook" at bounding box center [1176, 363] width 52 height 20
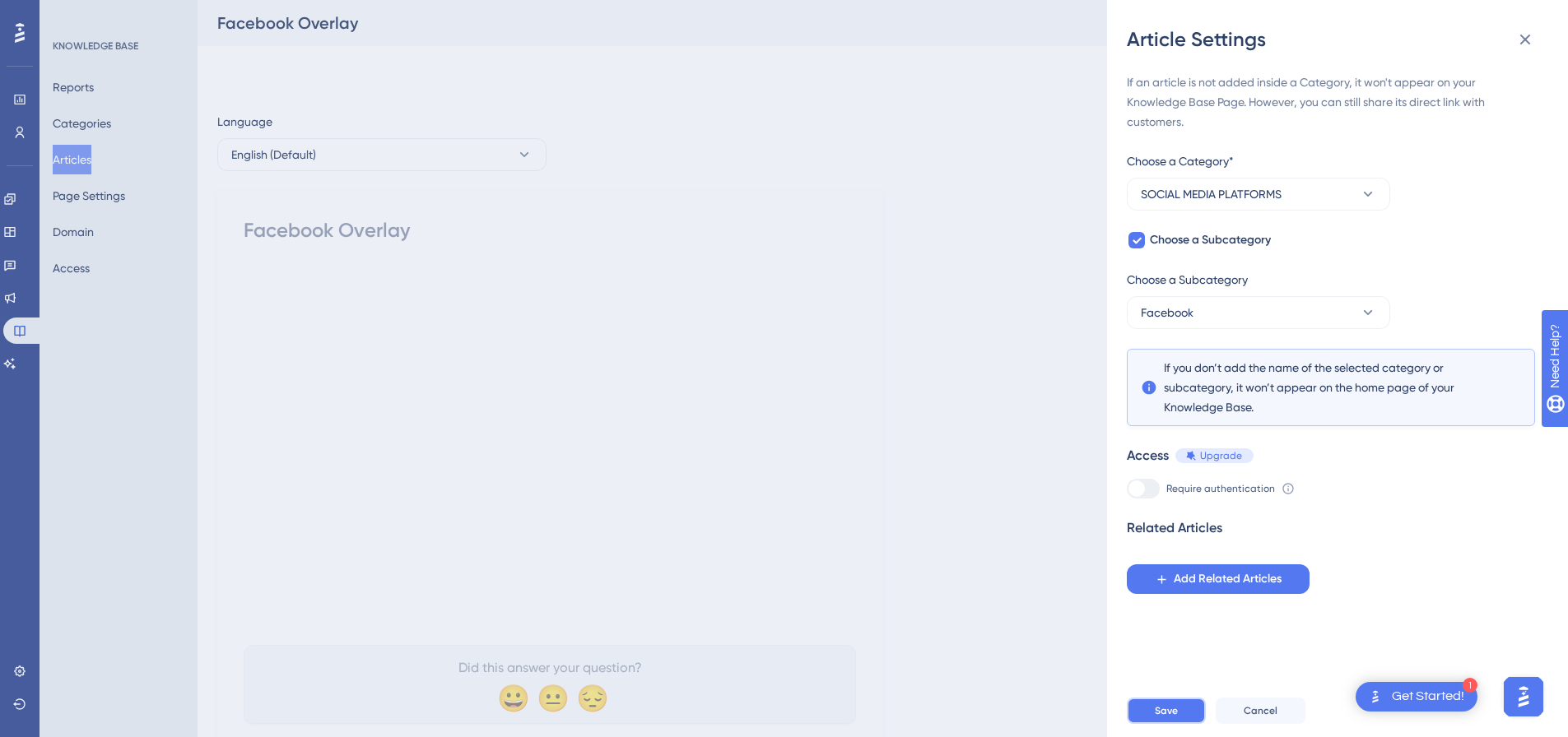
click at [1159, 718] on span "Save" at bounding box center [1166, 711] width 23 height 13
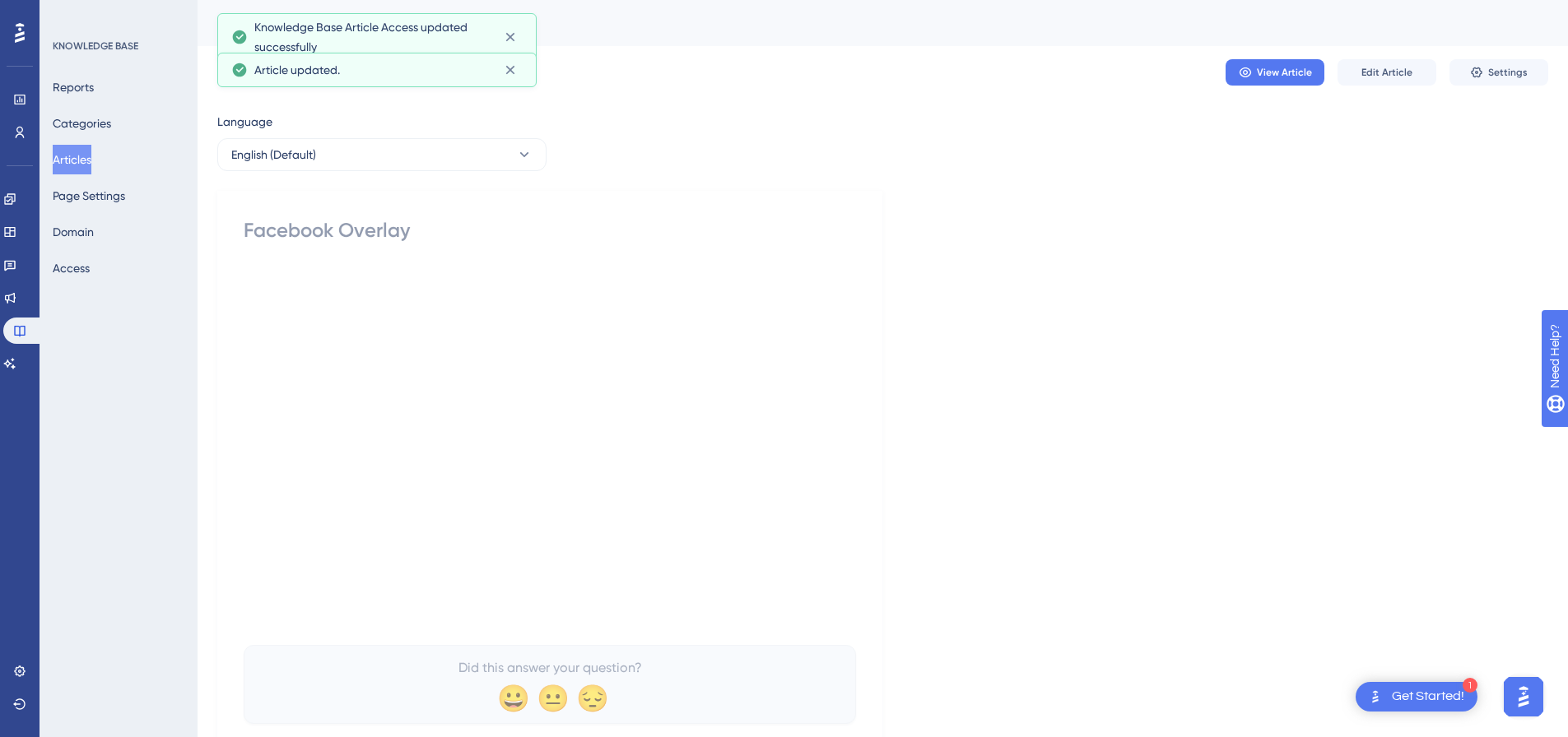
click at [91, 151] on button "Articles" at bounding box center [72, 160] width 39 height 29
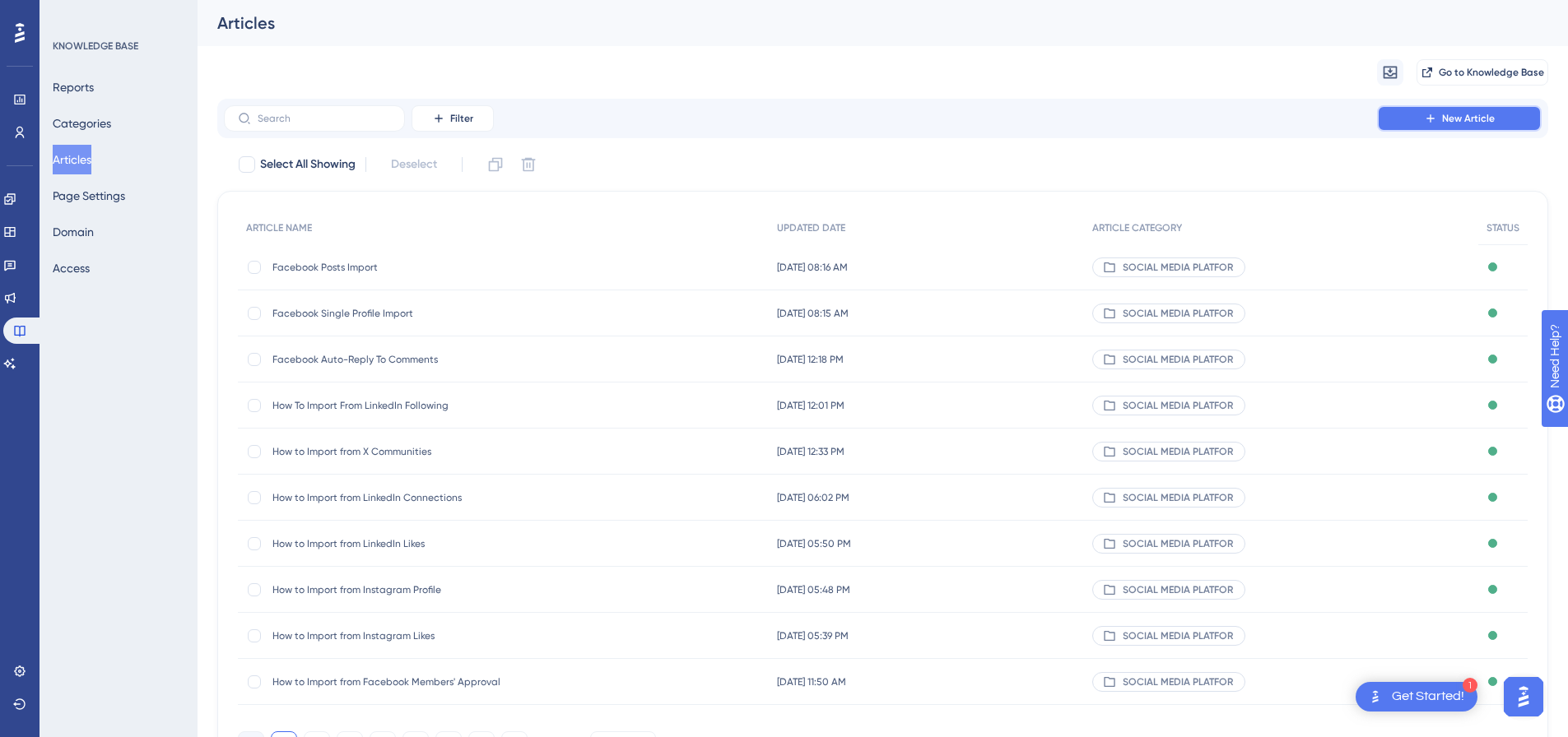
drag, startPoint x: 1510, startPoint y: 117, endPoint x: 922, endPoint y: 103, distance: 588.2
click at [1508, 117] on button "New Article" at bounding box center [1460, 118] width 165 height 27
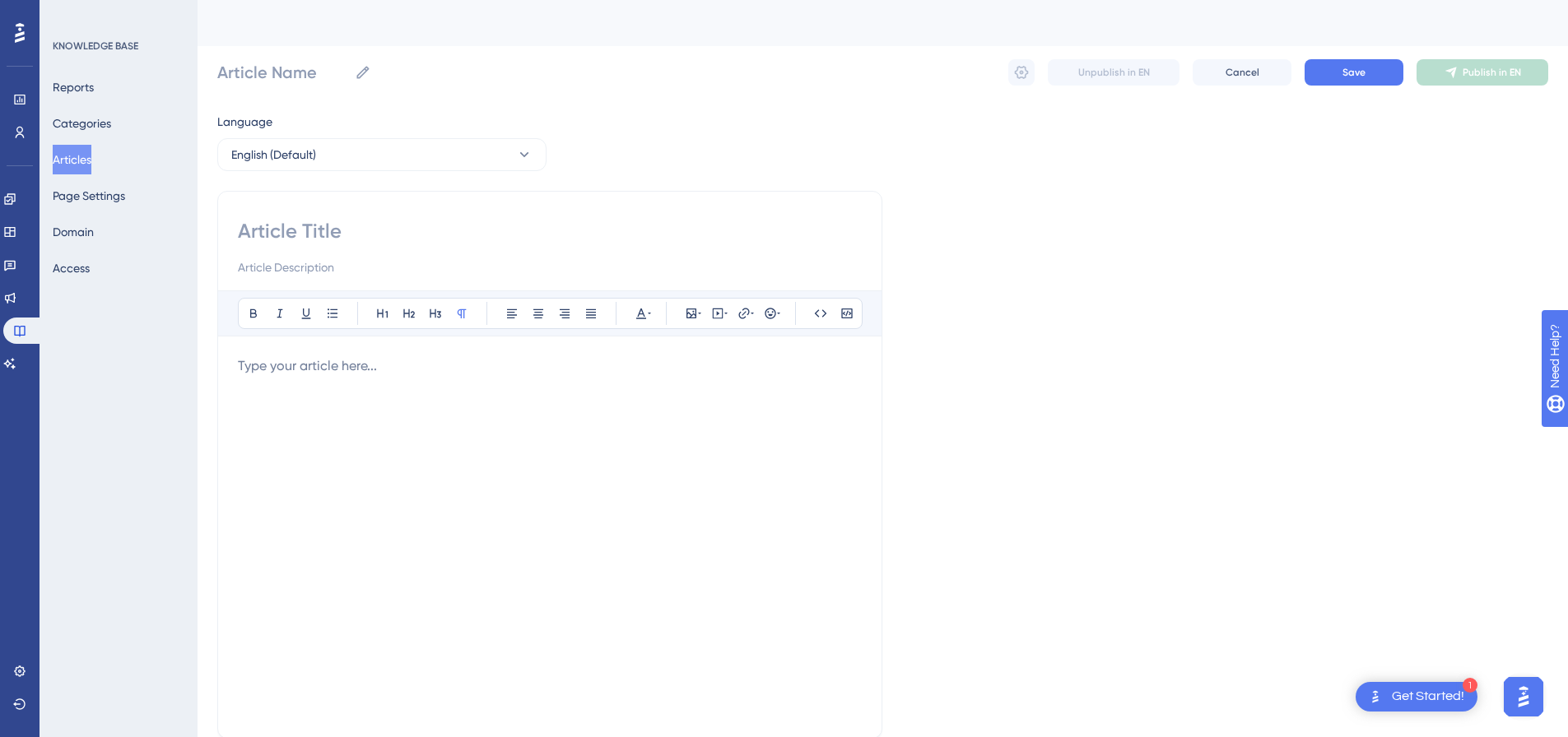
click at [336, 225] on input at bounding box center [549, 231] width 624 height 27
paste input "Facebook Messages Import"
type input "Facebook Messages Import"
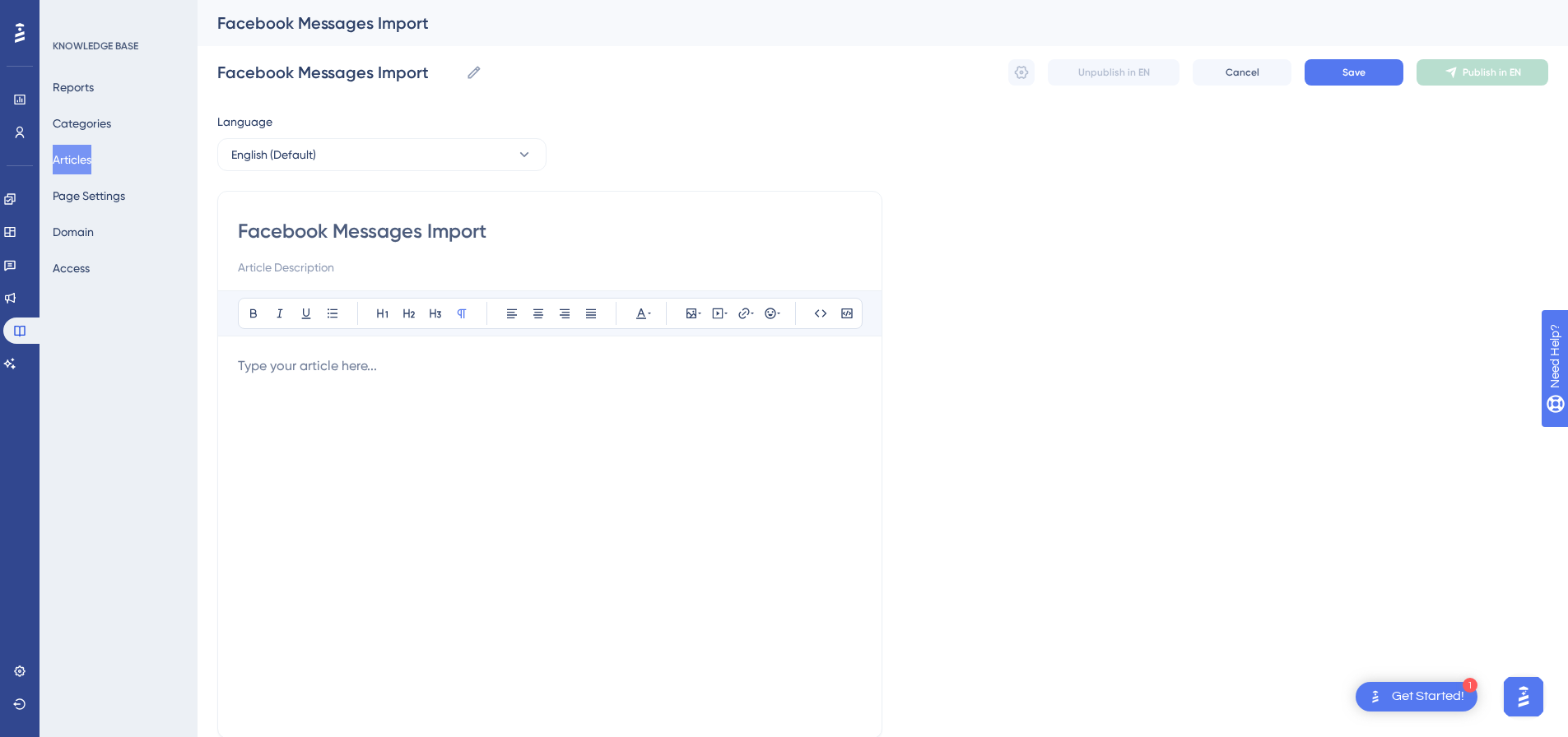
click at [446, 385] on div at bounding box center [549, 537] width 624 height 362
click at [713, 314] on icon at bounding box center [718, 314] width 13 height 13
click at [728, 408] on textarea at bounding box center [717, 415] width 250 height 74
paste textarea "<div style="padding:49.79% 0 0 0;position:relative;"><iframe src="https://playe…"
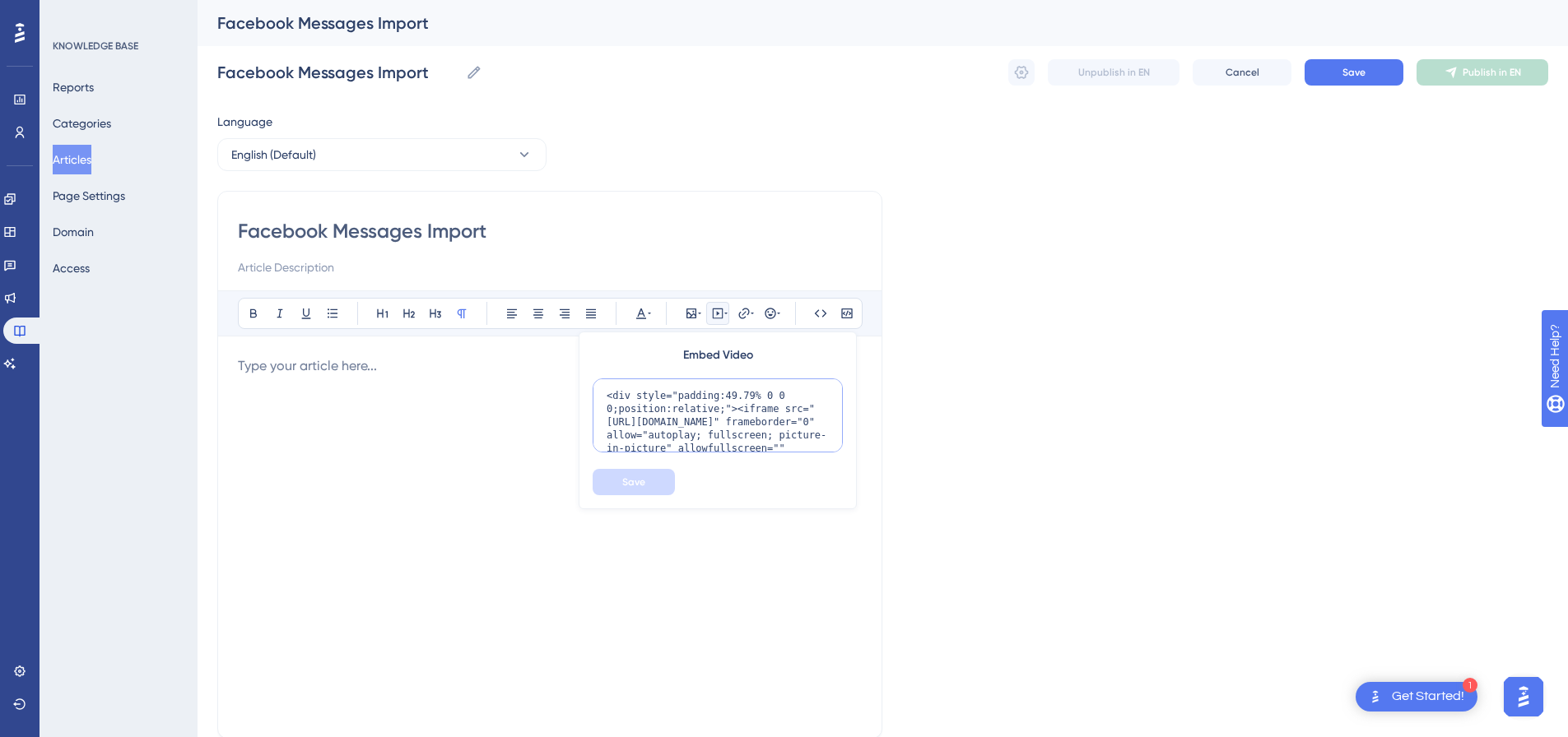
scroll to position [134, 0]
type textarea "<div style="padding:49.79% 0 0 0;position:relative;"><iframe src="https://playe…"
click at [655, 483] on button "Save" at bounding box center [634, 482] width 83 height 27
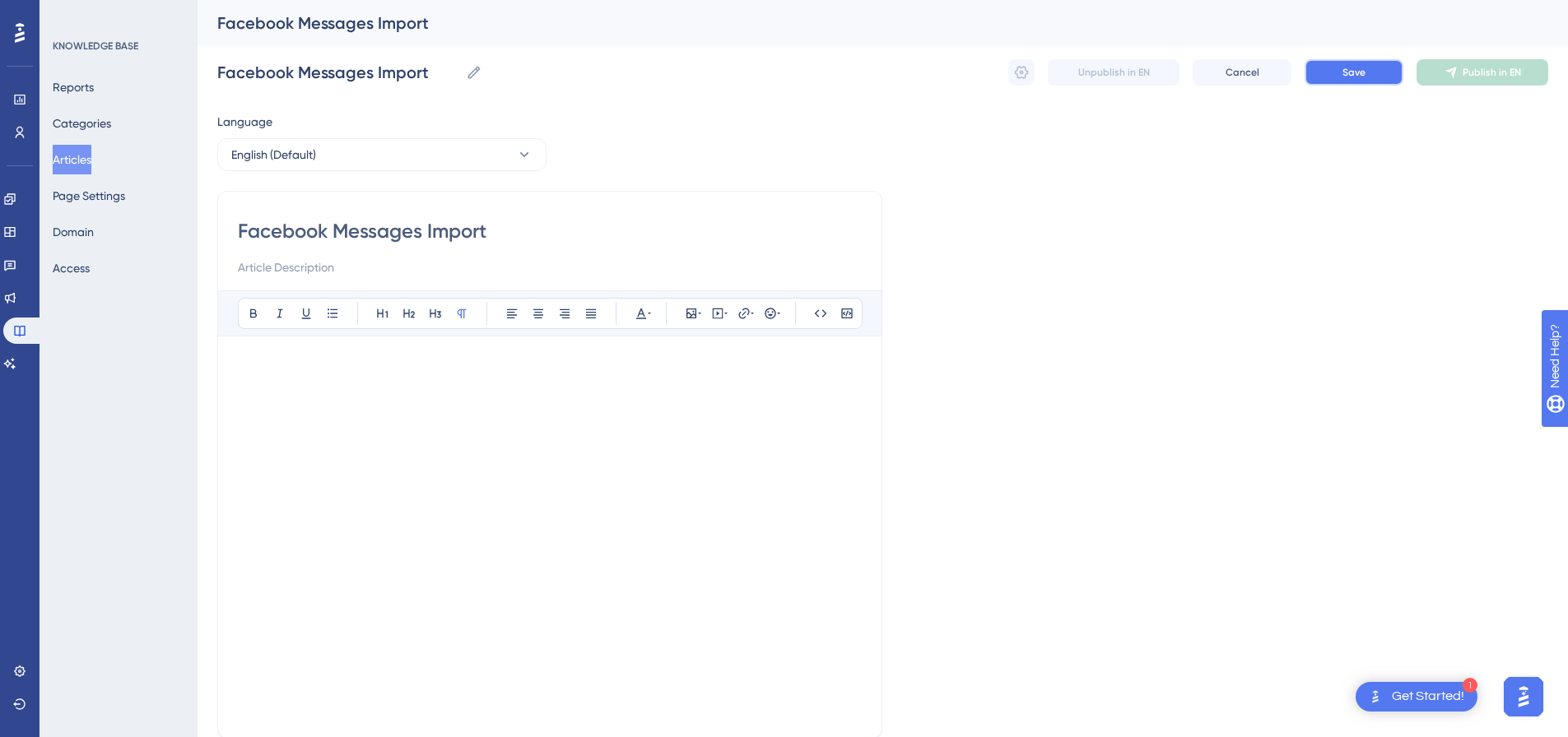
click at [1342, 69] on button "Save" at bounding box center [1354, 72] width 99 height 27
click at [1519, 72] on span "Publish in EN" at bounding box center [1493, 72] width 59 height 13
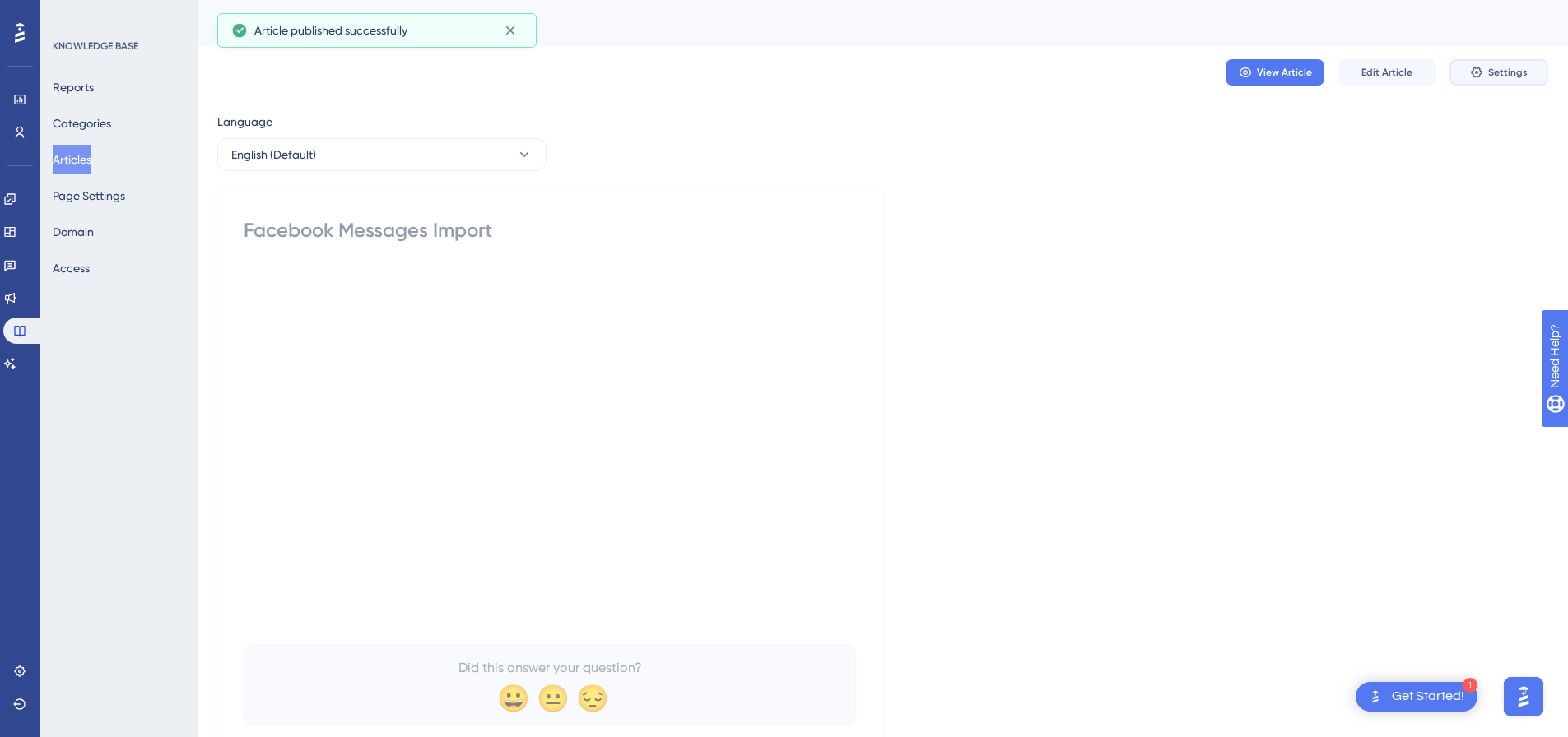
click at [1519, 72] on span "Settings" at bounding box center [1507, 72] width 39 height 13
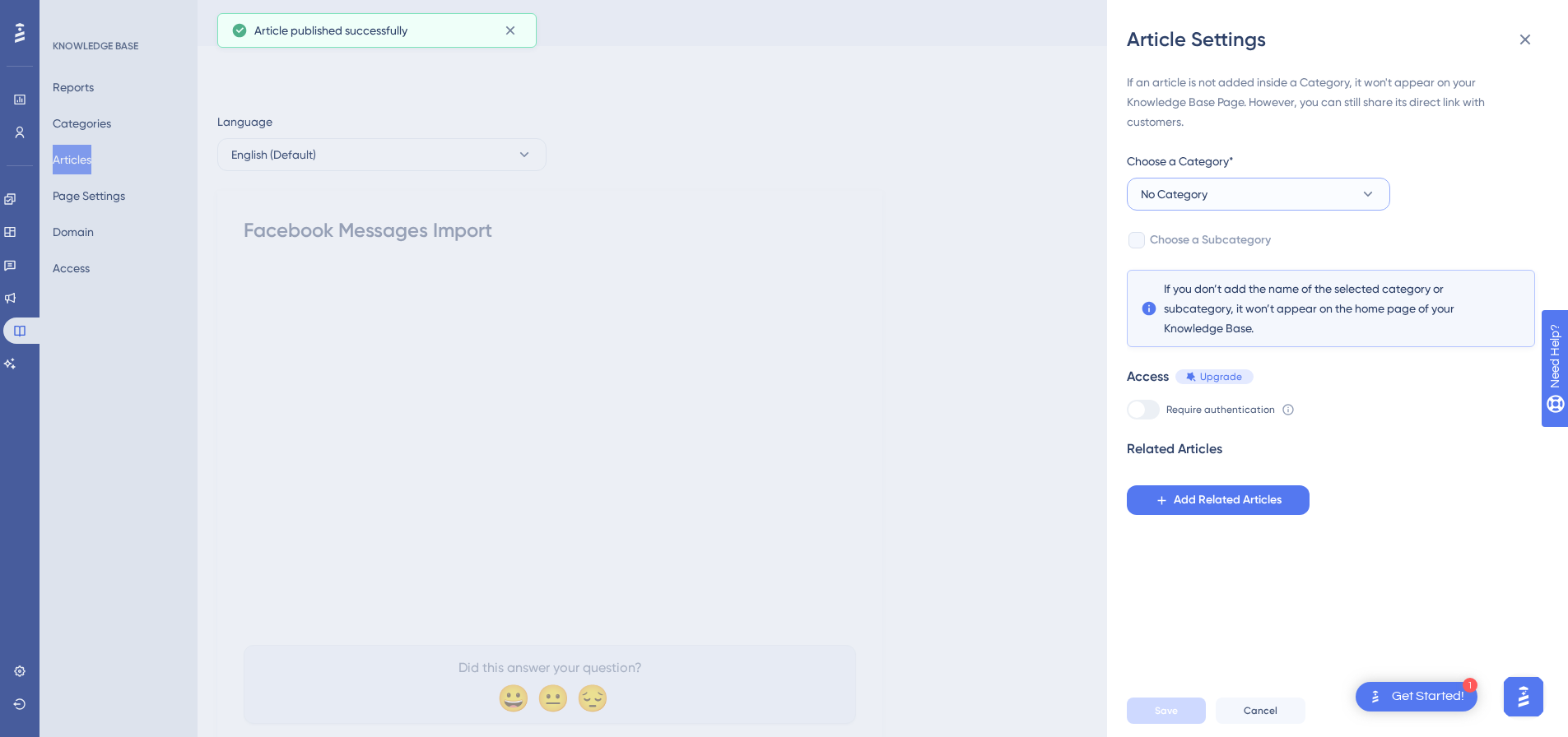
click at [1263, 192] on button "No Category" at bounding box center [1258, 194] width 263 height 33
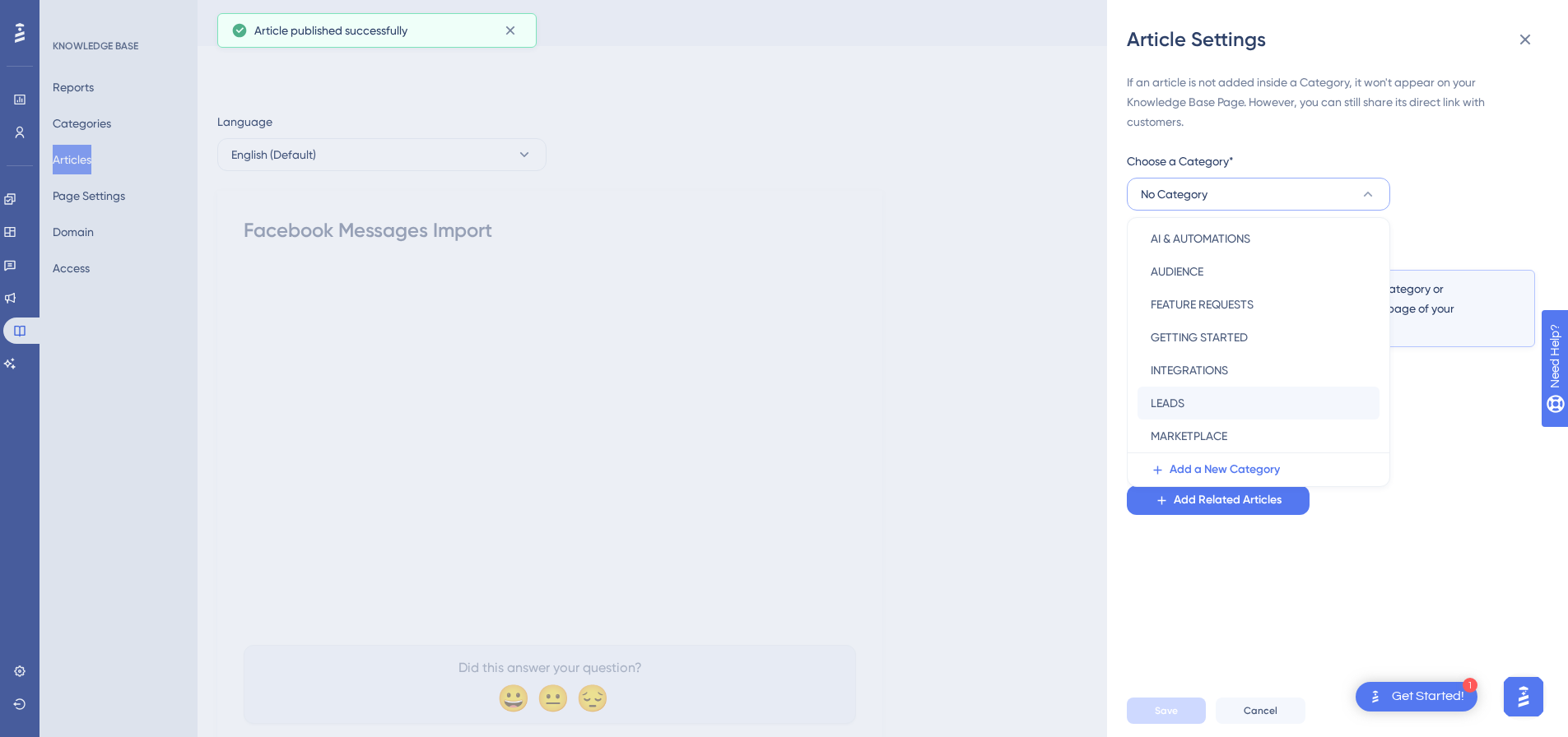
scroll to position [165, 0]
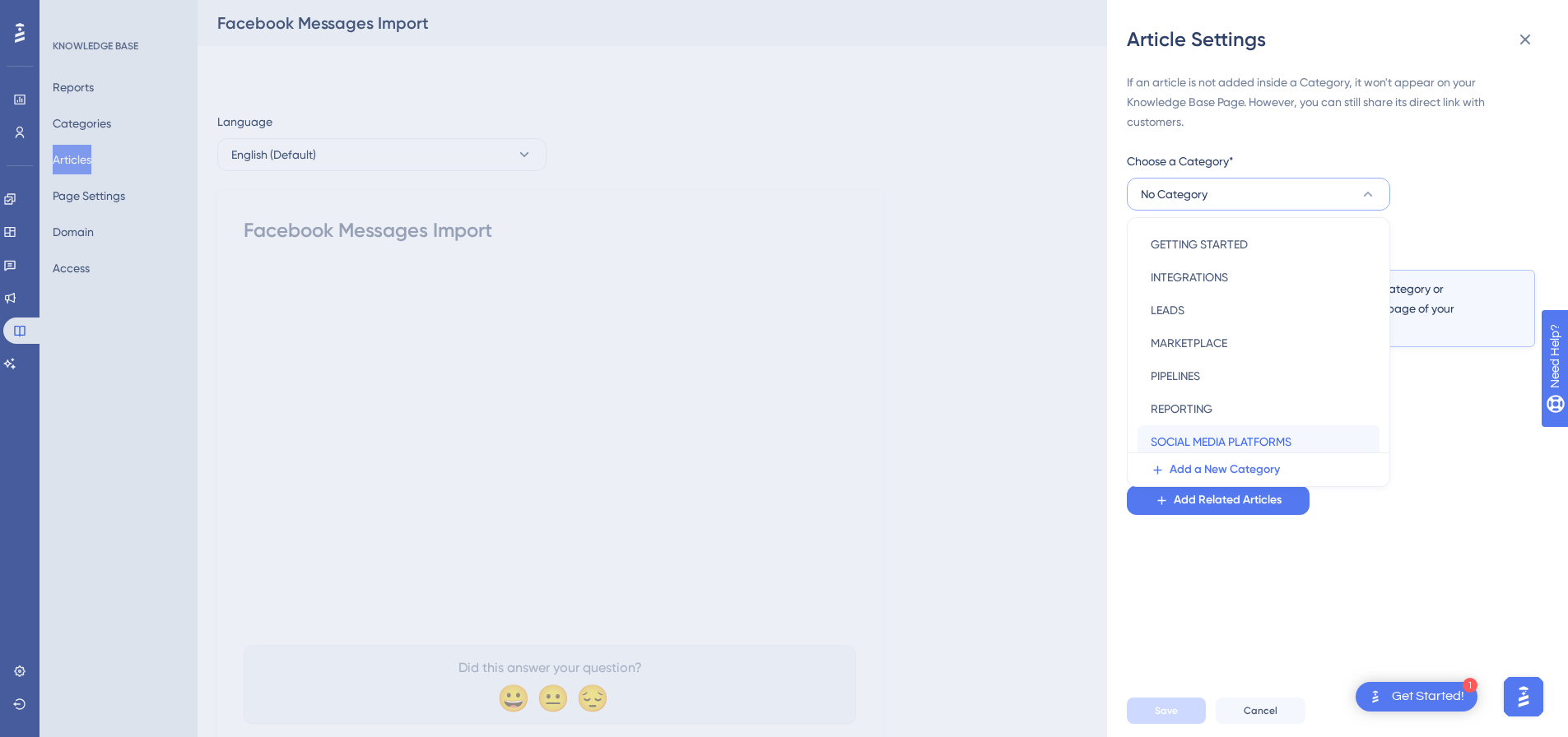
click at [1199, 436] on span "SOCIAL MEDIA PLATFORMS" at bounding box center [1221, 442] width 141 height 20
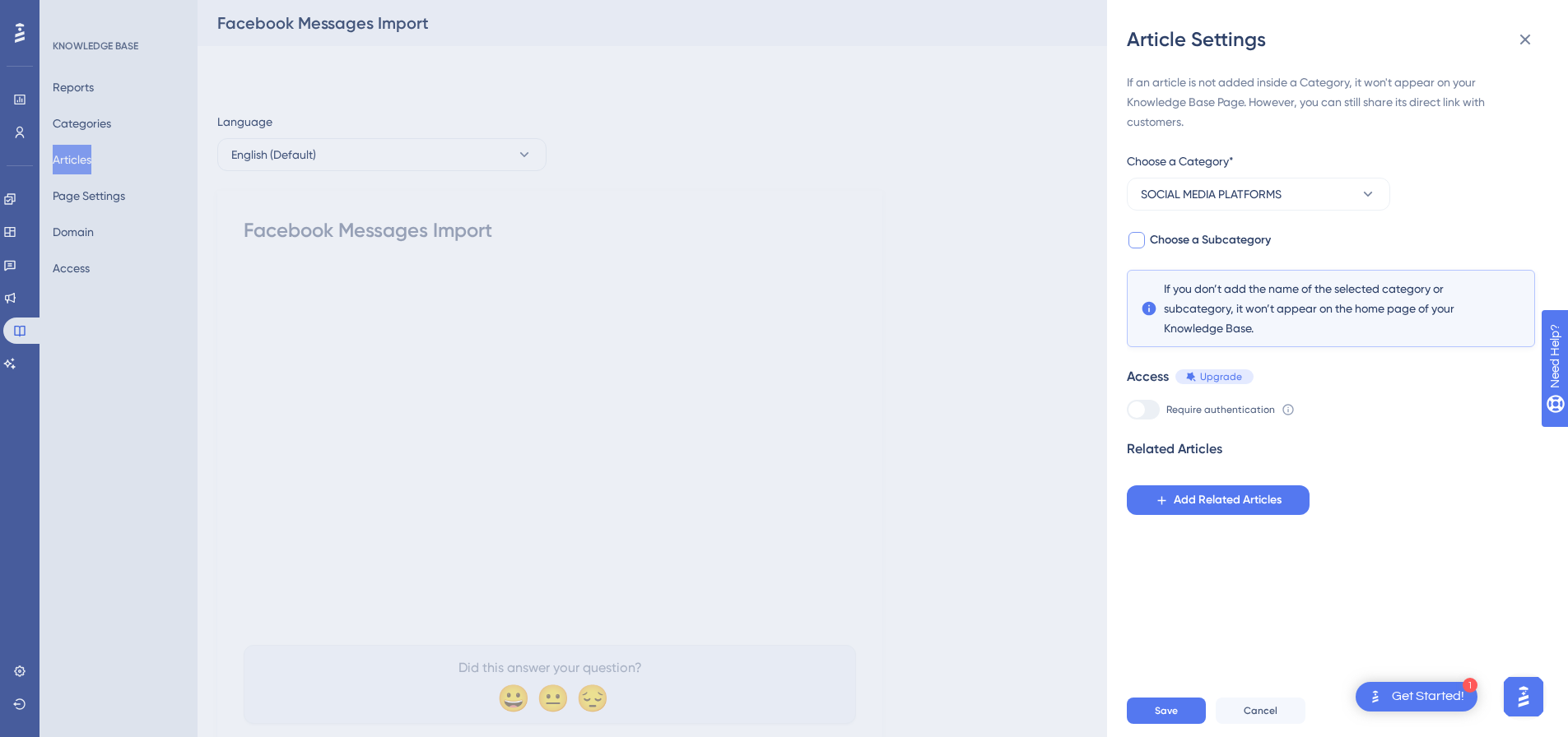
click at [1141, 246] on div at bounding box center [1137, 240] width 17 height 16
checkbox input "true"
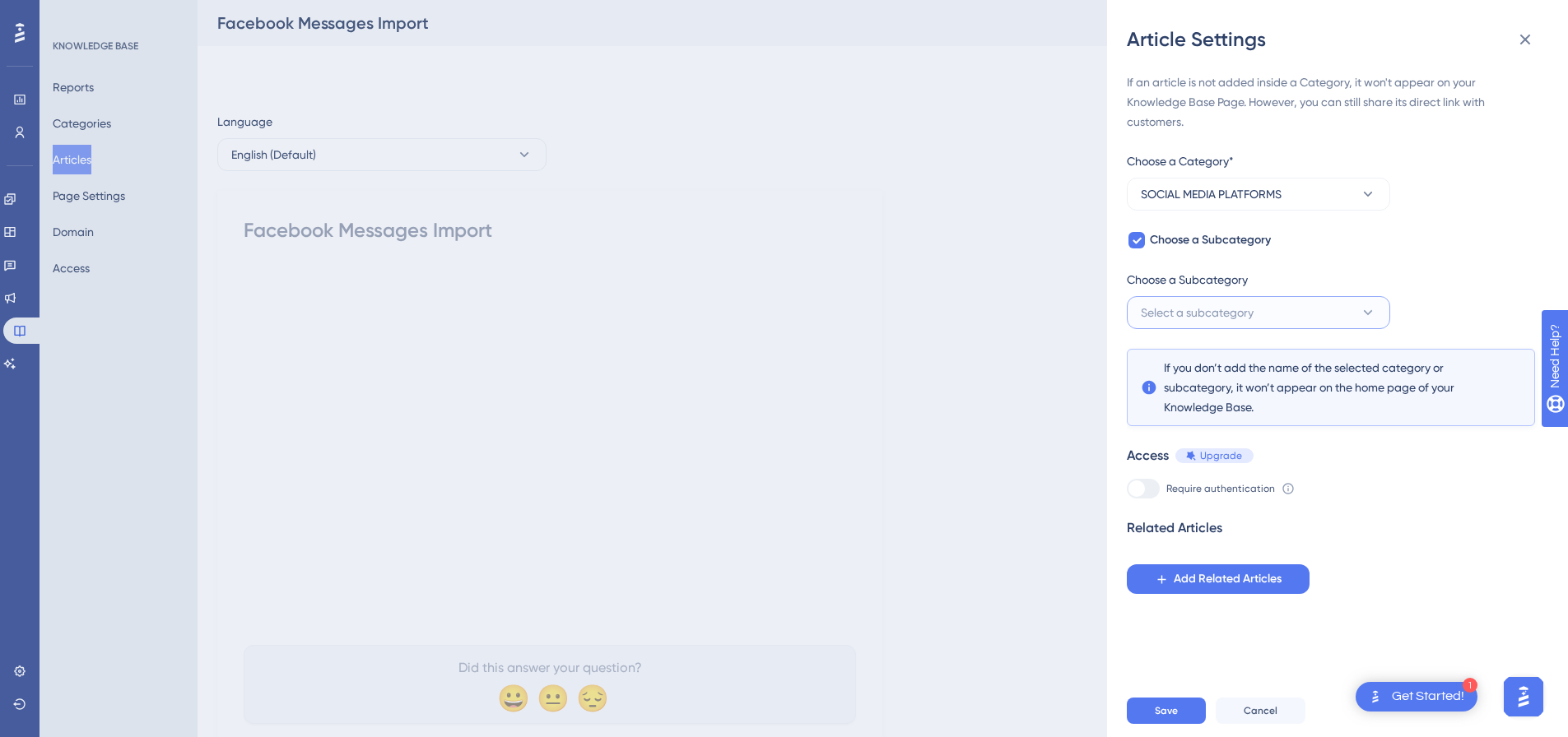
click at [1153, 303] on span "Select a subcategory" at bounding box center [1197, 313] width 113 height 20
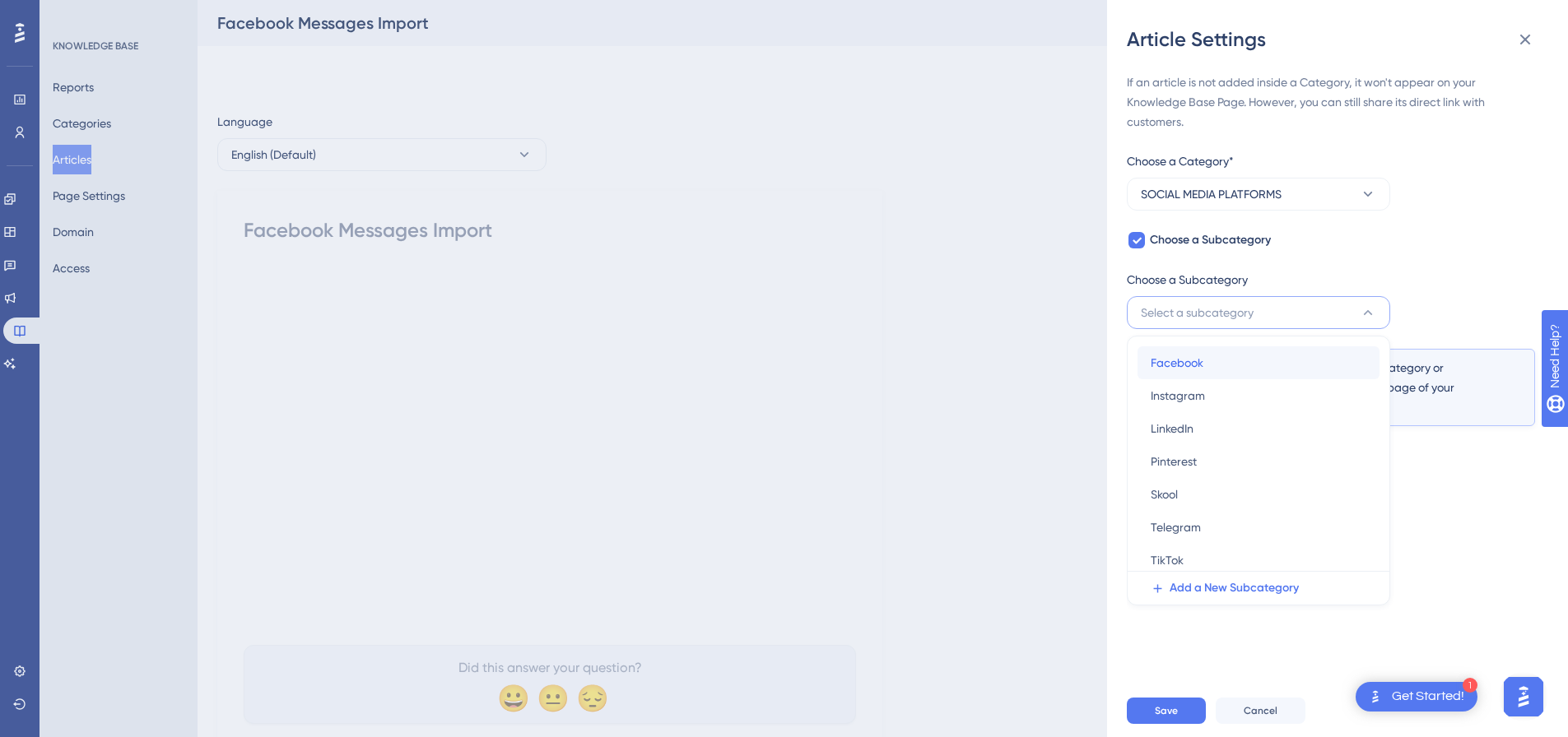
click at [1167, 357] on span "Facebook" at bounding box center [1176, 363] width 52 height 20
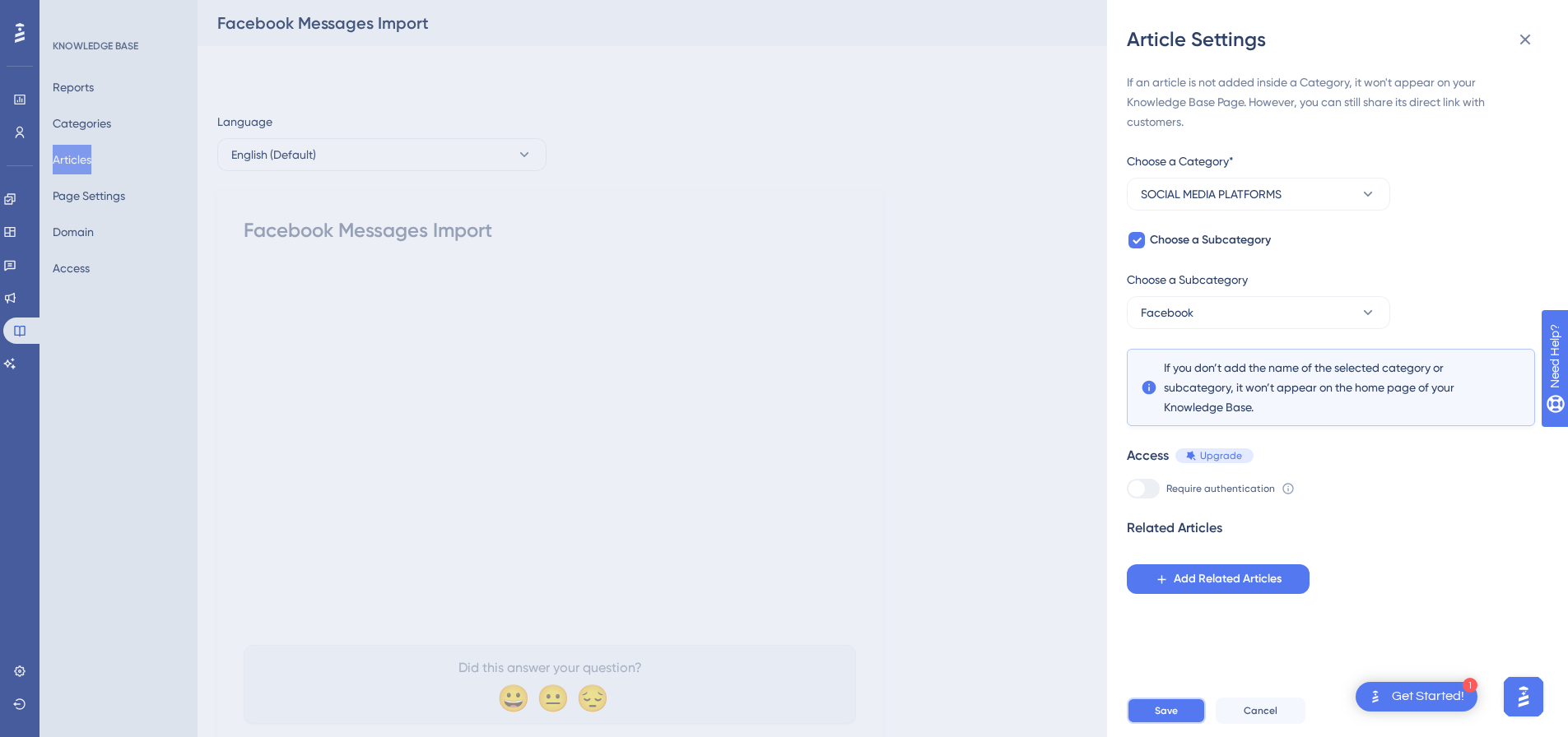
click at [1146, 724] on button "Save" at bounding box center [1166, 710] width 79 height 27
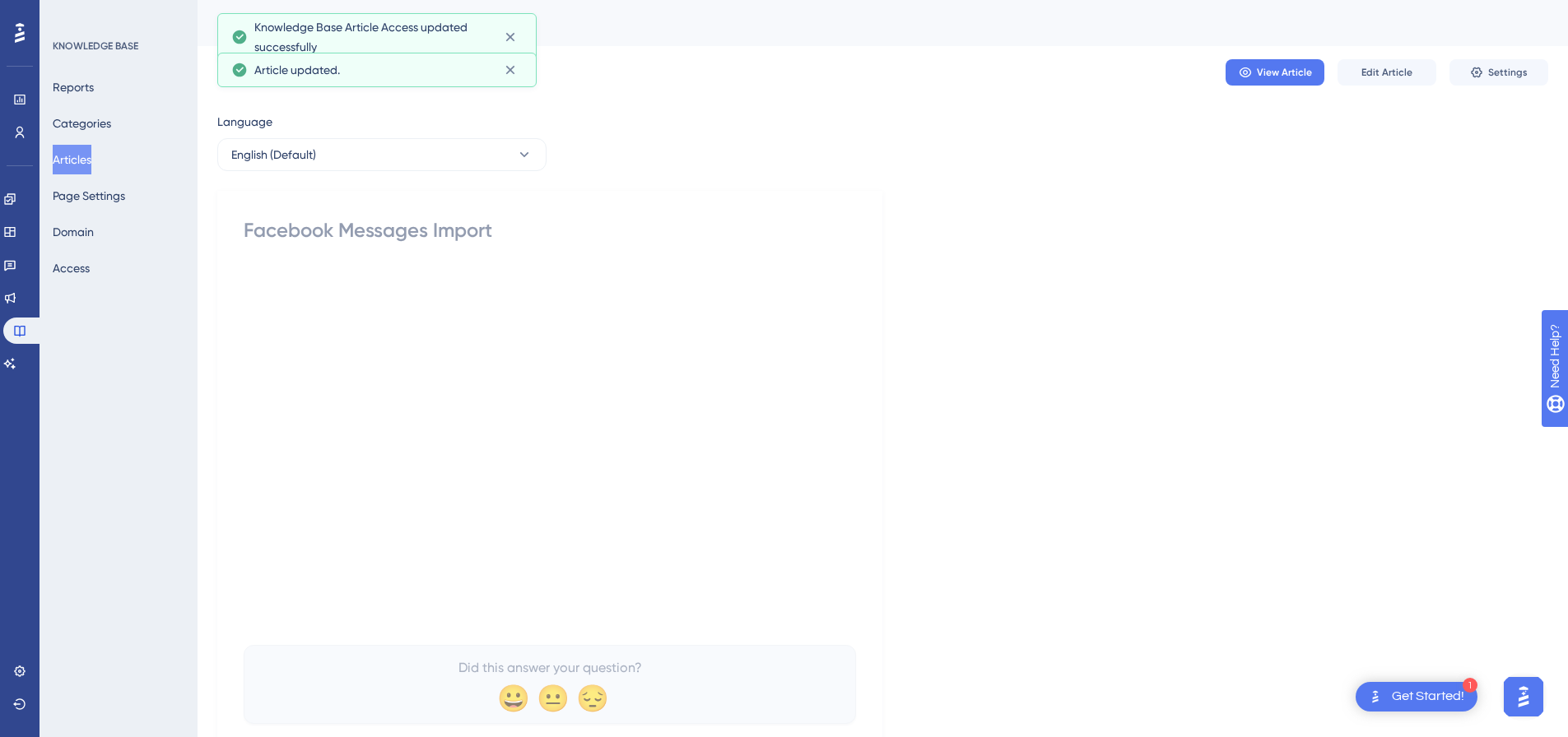
click at [83, 154] on button "Articles" at bounding box center [72, 160] width 39 height 29
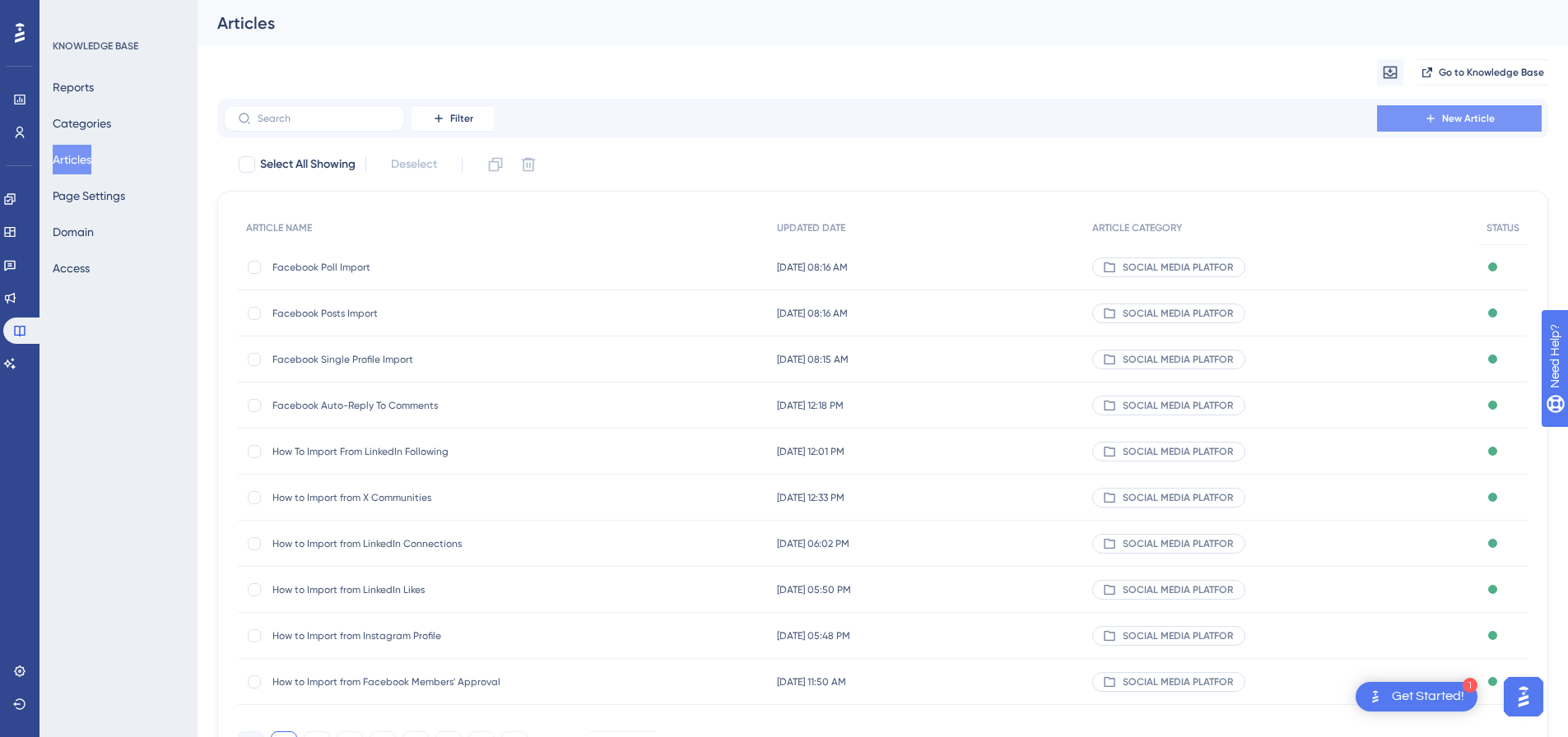
click at [1501, 122] on button "New Article" at bounding box center [1460, 118] width 165 height 27
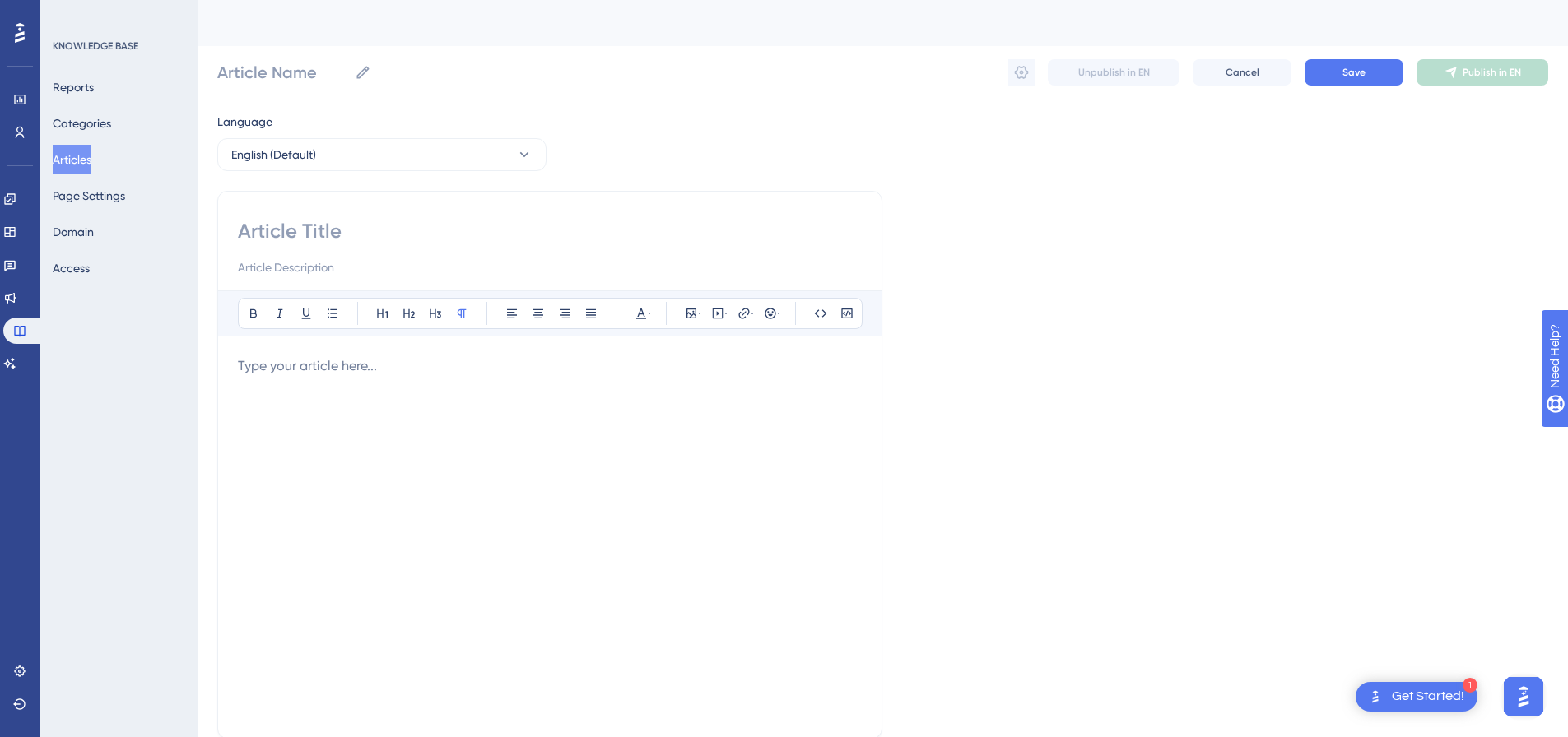
click at [520, 226] on input at bounding box center [549, 231] width 624 height 27
paste input "Facebook Lead Enrichment - Gain Additional Info On Your Leads"
type input "Facebook Lead Enrichment - Gain Additional Info On Your Leads"
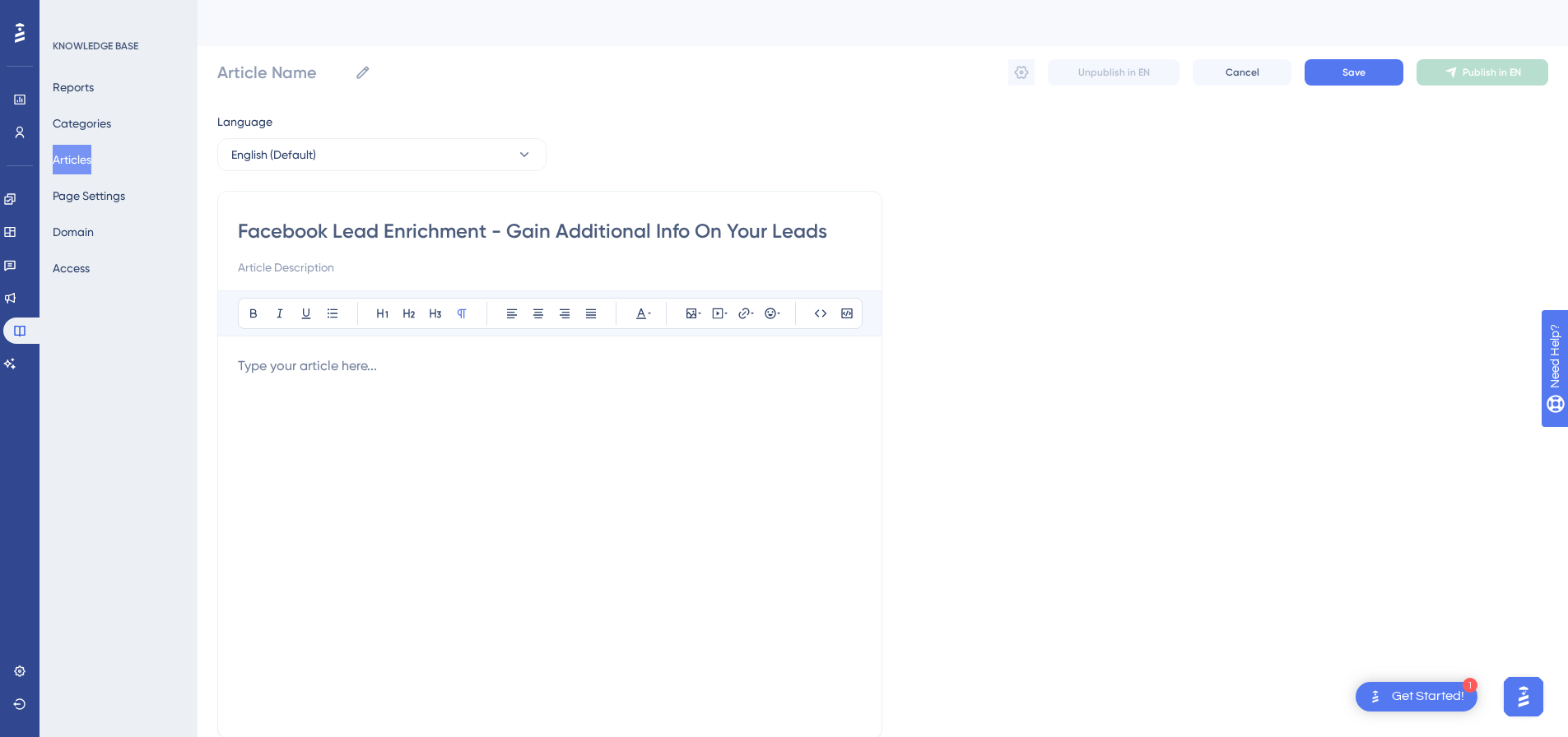
type input "Facebook Lead Enrichment - Gain Additional Info On Your Leads"
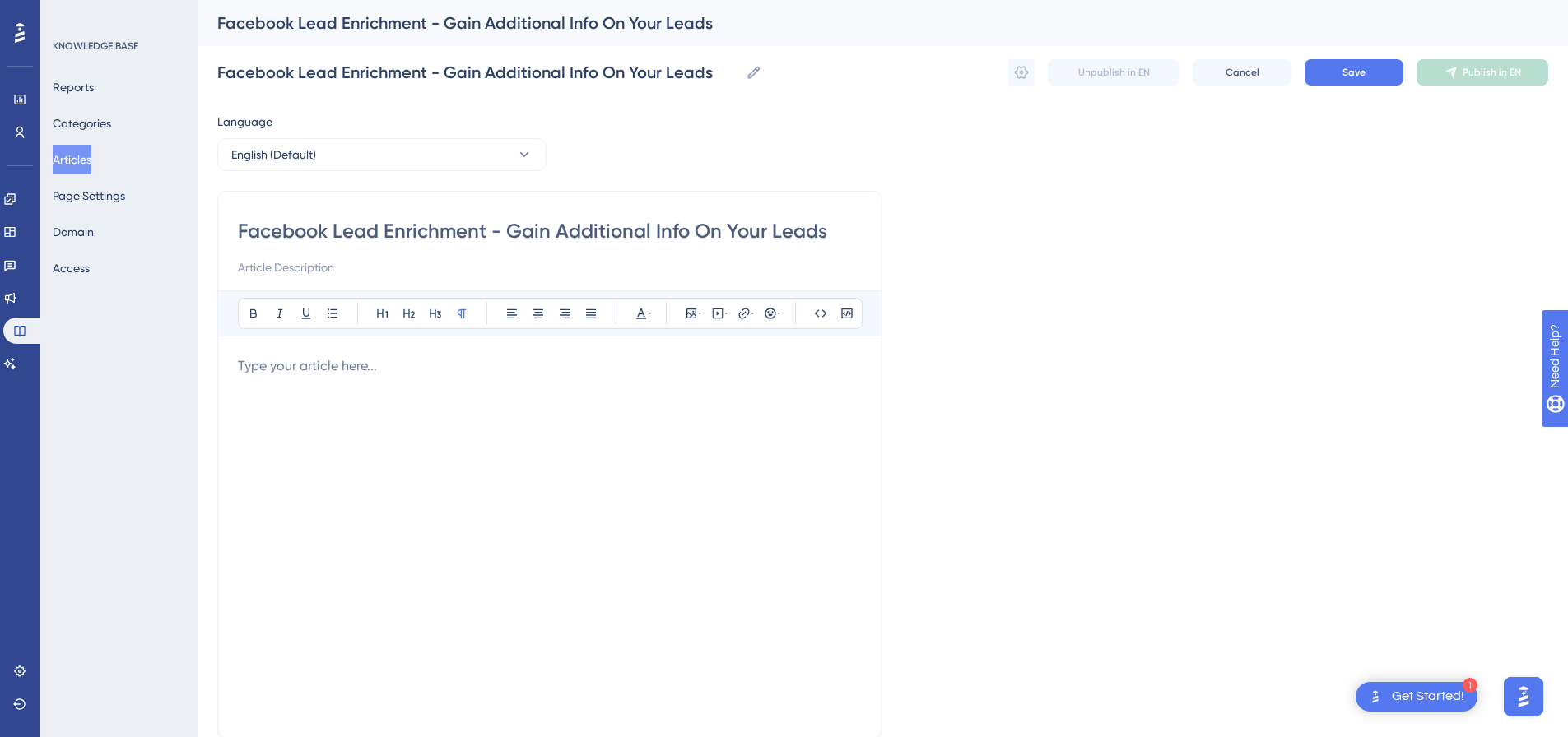
drag, startPoint x: 509, startPoint y: 231, endPoint x: 882, endPoint y: 229, distance: 373.0
click at [882, 229] on div "Facebook Lead Enrichment - Gain Additional Info On Your Leads Bold Italic Under…" at bounding box center [549, 465] width 665 height 548
type input "Facebook Lead Enrichment -"
click at [620, 274] on input at bounding box center [549, 268] width 624 height 20
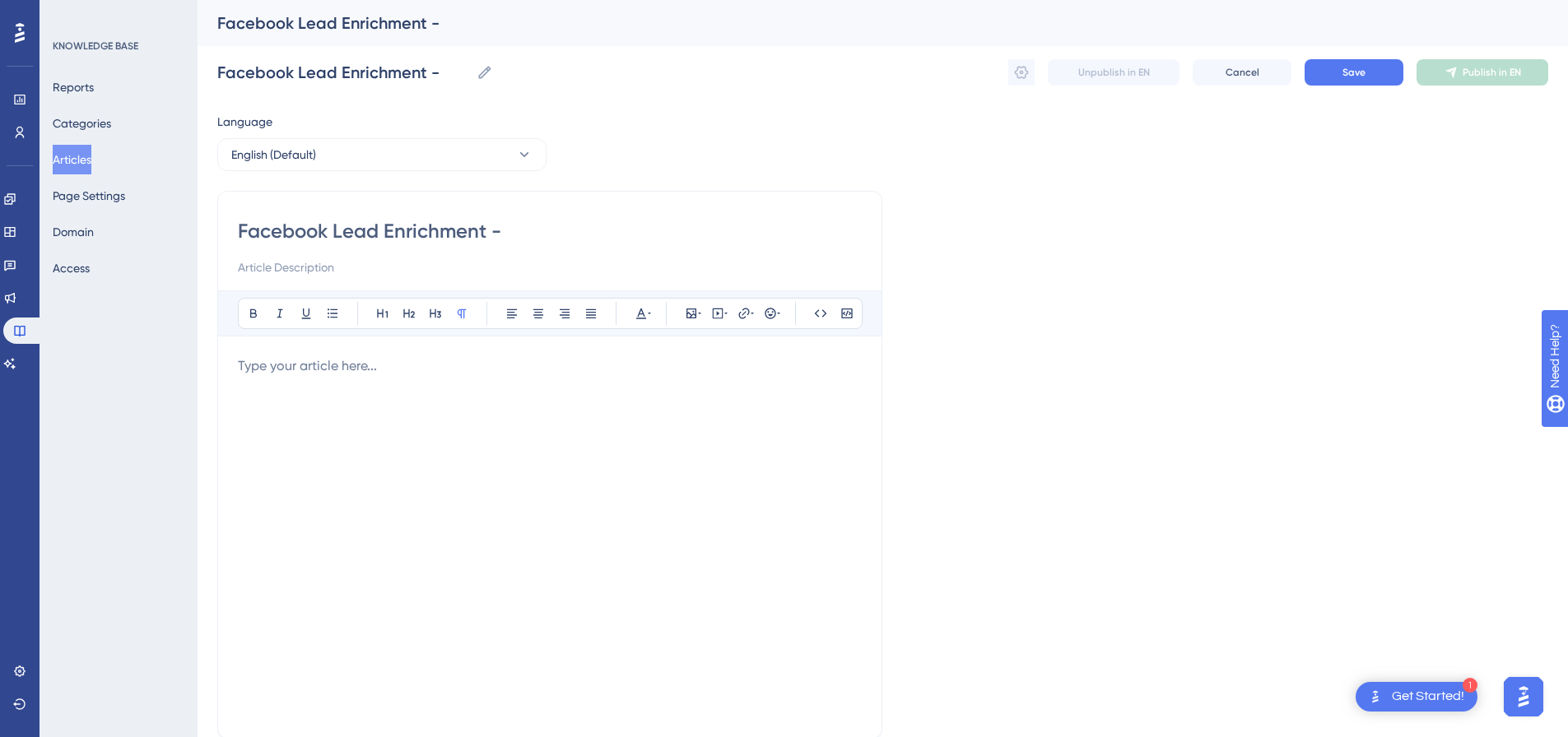
paste input "Gain Additional Info On Your Leads"
type input "Gain Additional Info On Your Leads"
click at [620, 241] on input "Facebook Lead Enrichment -" at bounding box center [549, 231] width 624 height 27
type input "Facebook Lead Enrichment -"
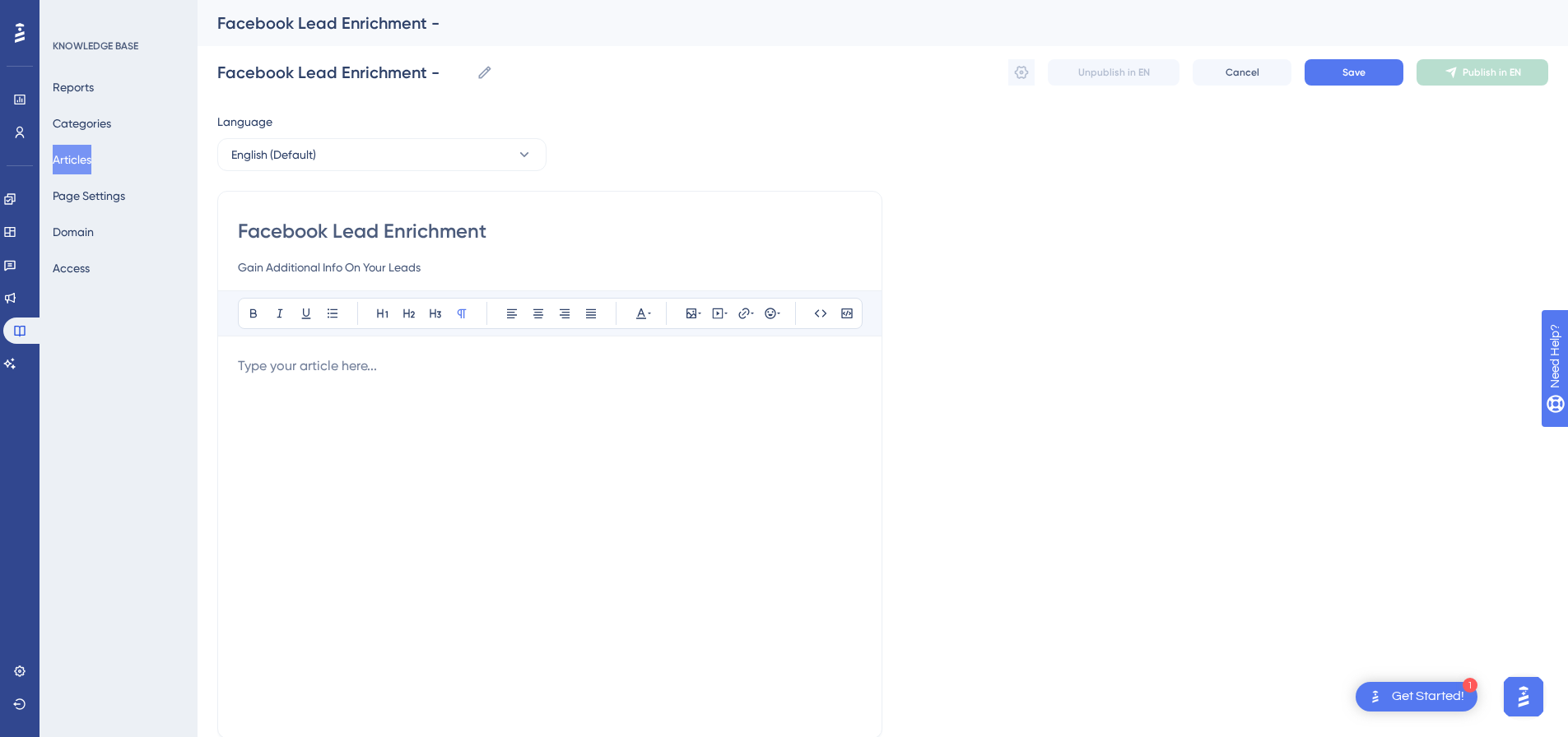
type input "Facebook Lead Enrichment"
click at [500, 394] on div at bounding box center [549, 537] width 624 height 362
click at [665, 354] on div "Bold Italic Underline Bullet Point Heading 1 Heading 2 Heading 3 Normal Align L…" at bounding box center [549, 504] width 624 height 428
click at [591, 358] on p at bounding box center [549, 367] width 624 height 20
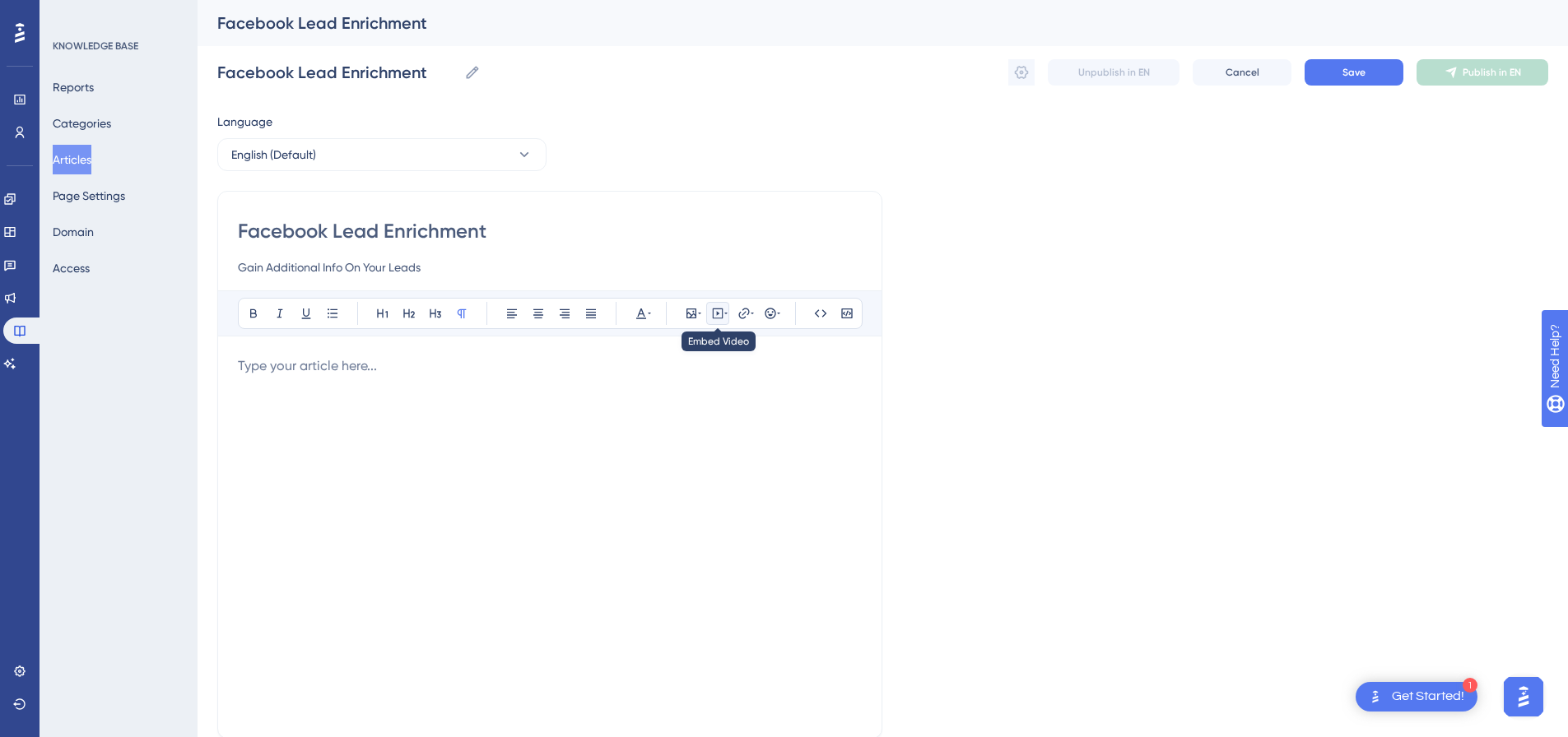
click at [715, 314] on icon at bounding box center [718, 314] width 13 height 13
click at [746, 395] on textarea at bounding box center [717, 415] width 250 height 74
paste textarea "<div style="padding:49.79% 0 0 0;position:relative;"><iframe src="https://playe…"
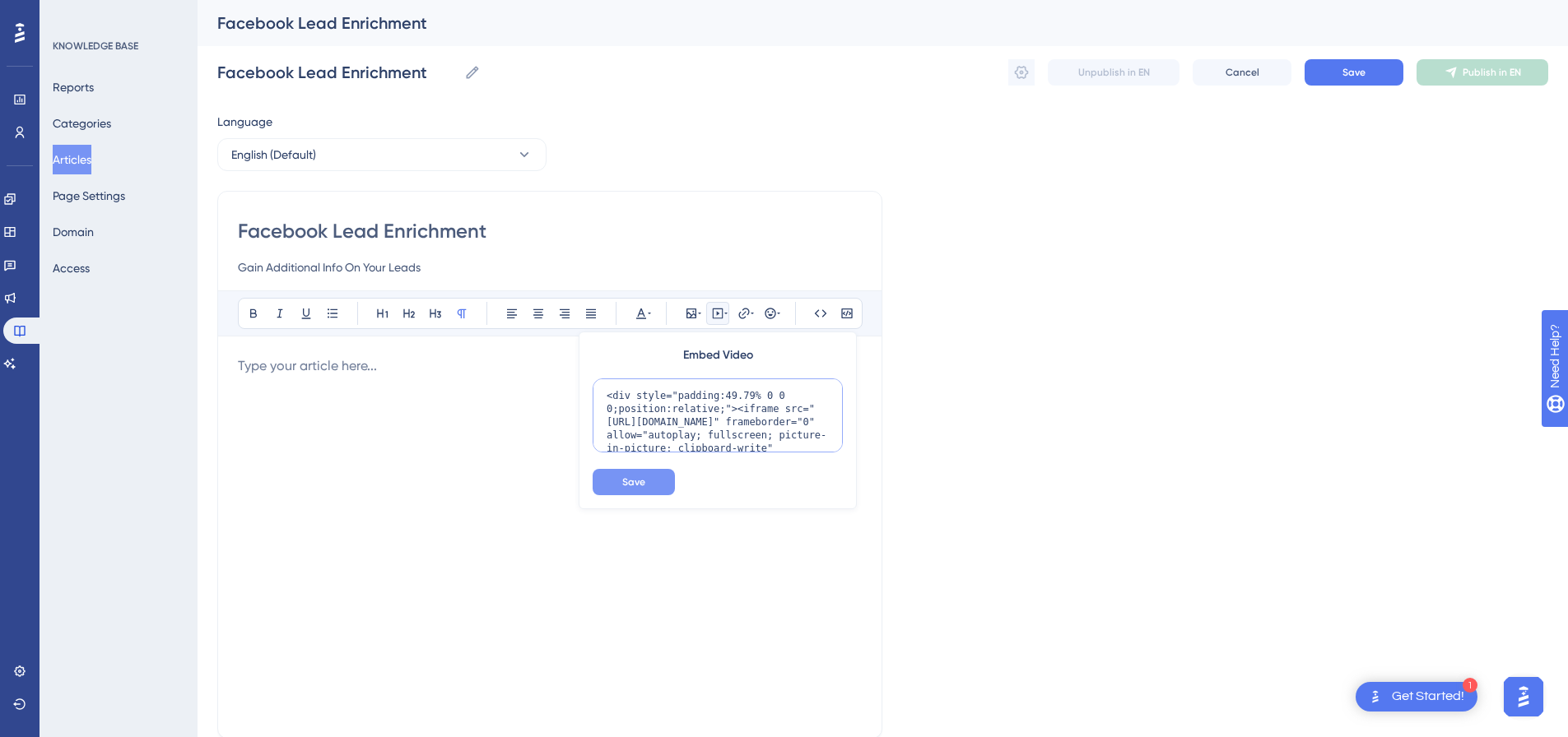
scroll to position [134, 0]
type textarea "<div style="padding:49.79% 0 0 0;position:relative;"><iframe src="https://playe…"
click at [613, 486] on button "Save" at bounding box center [634, 482] width 83 height 27
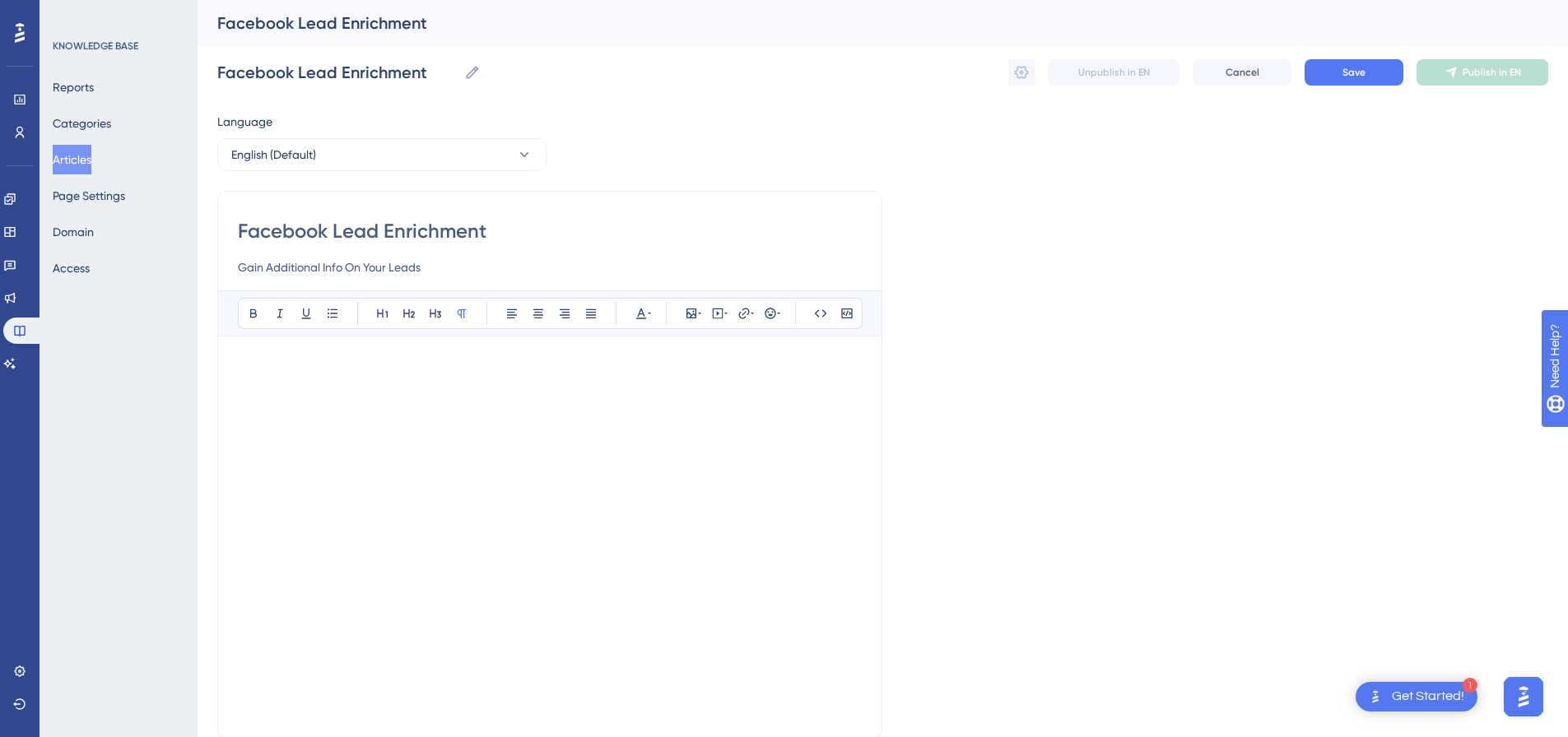
scroll to position [147, 0]
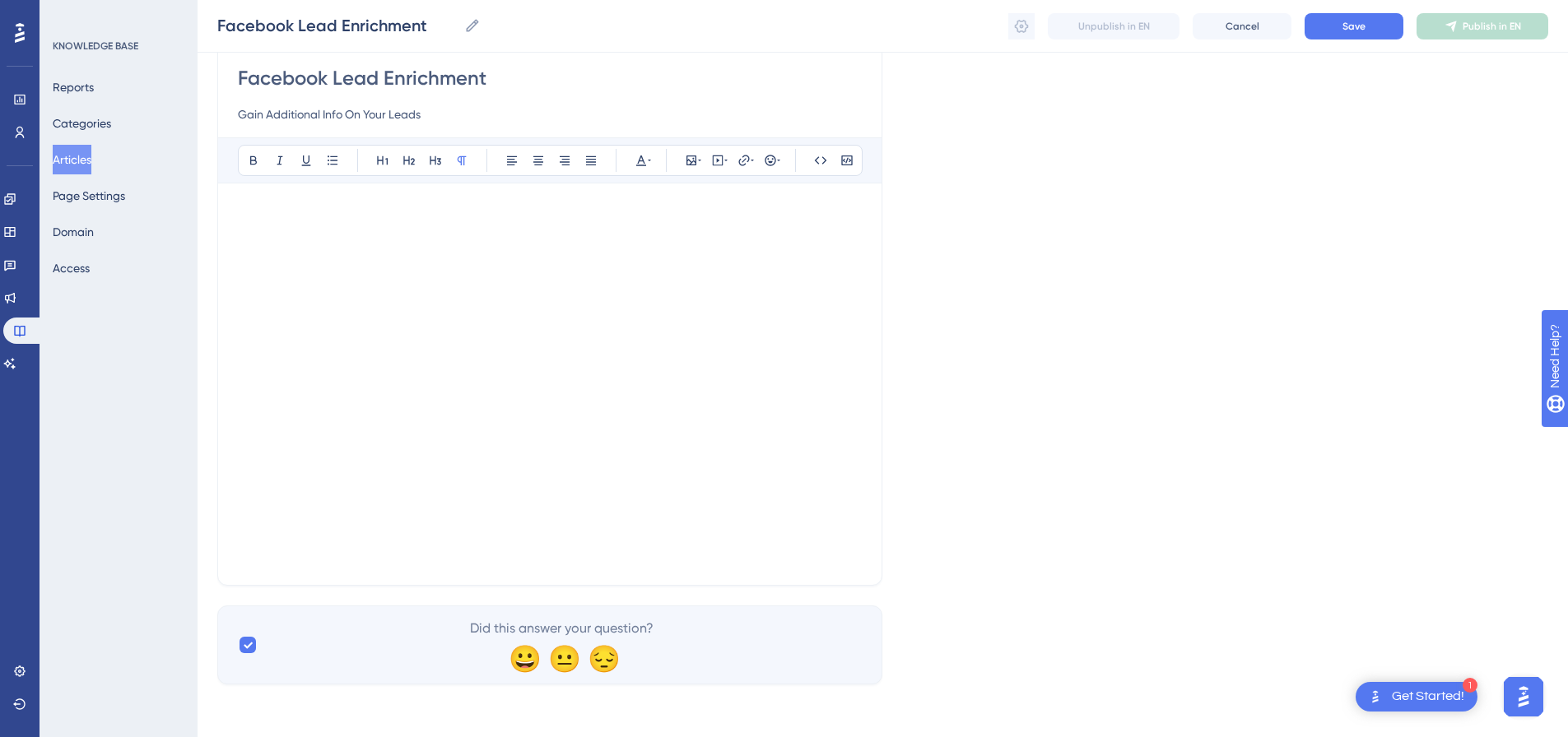
click at [601, 560] on div at bounding box center [549, 384] width 624 height 362
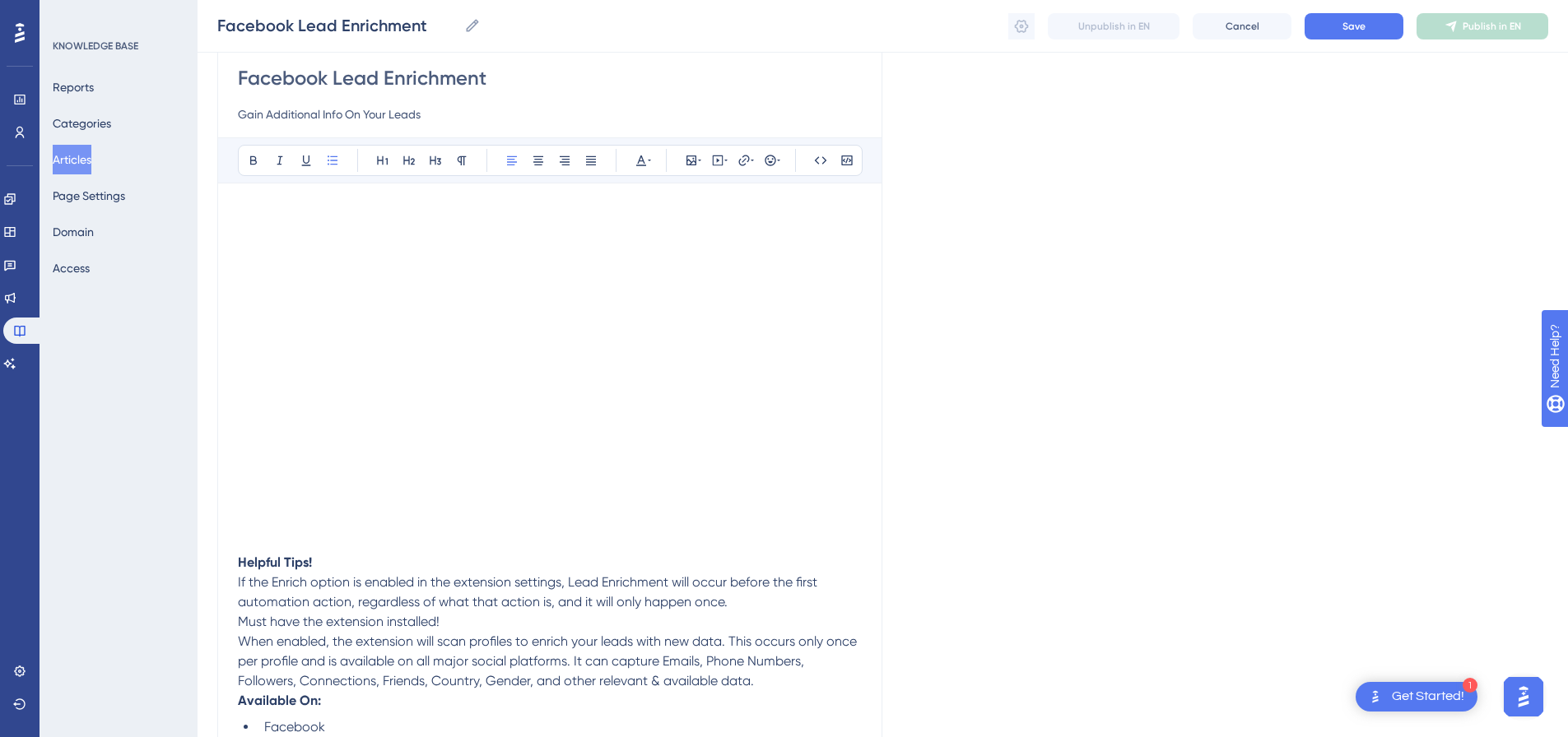
scroll to position [237, 0]
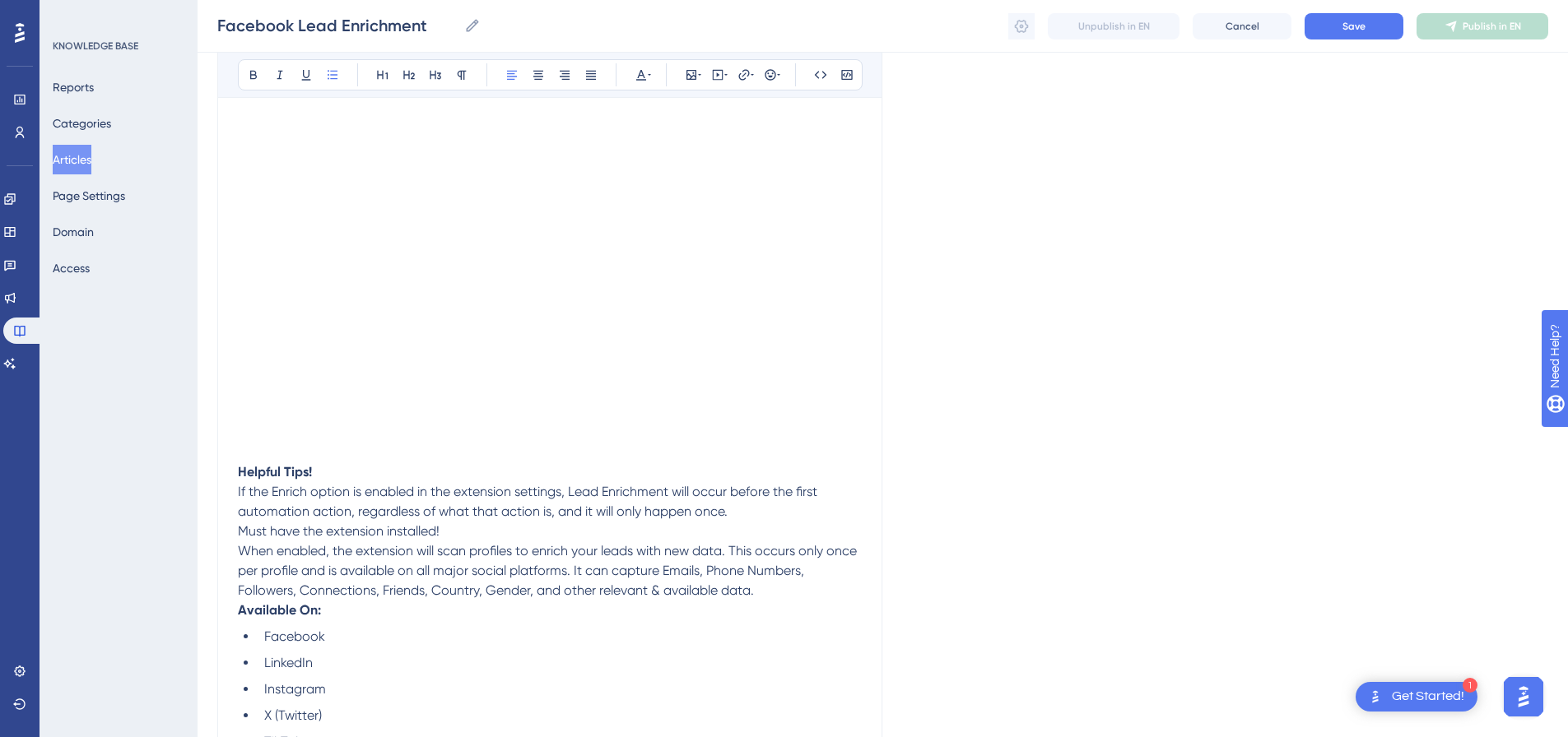
click at [326, 463] on p "Helpful Tips!" at bounding box center [549, 473] width 624 height 20
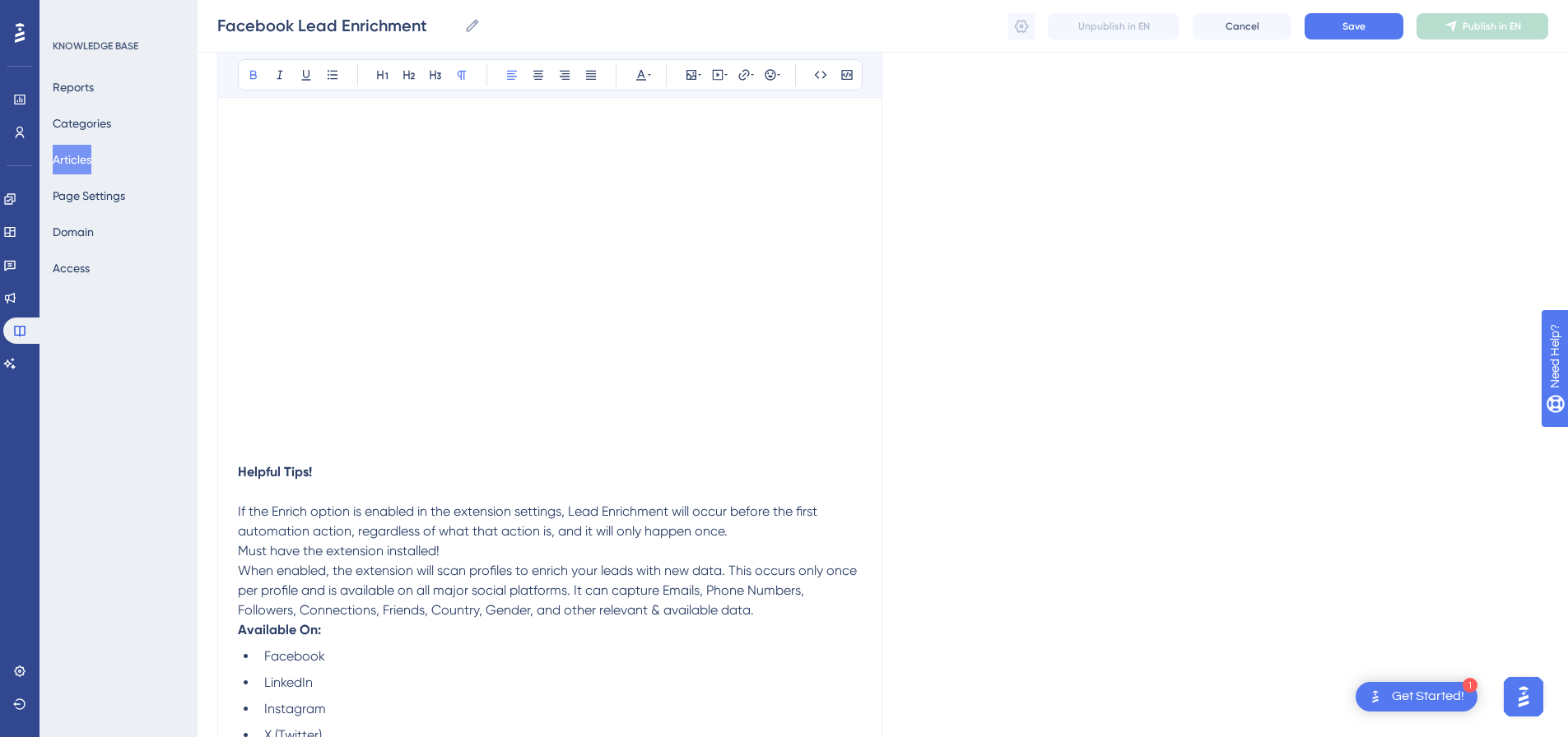
click at [772, 527] on p "If the Enrich option is enabled in the extension settings, Lead Enrichment will…" at bounding box center [549, 522] width 624 height 39
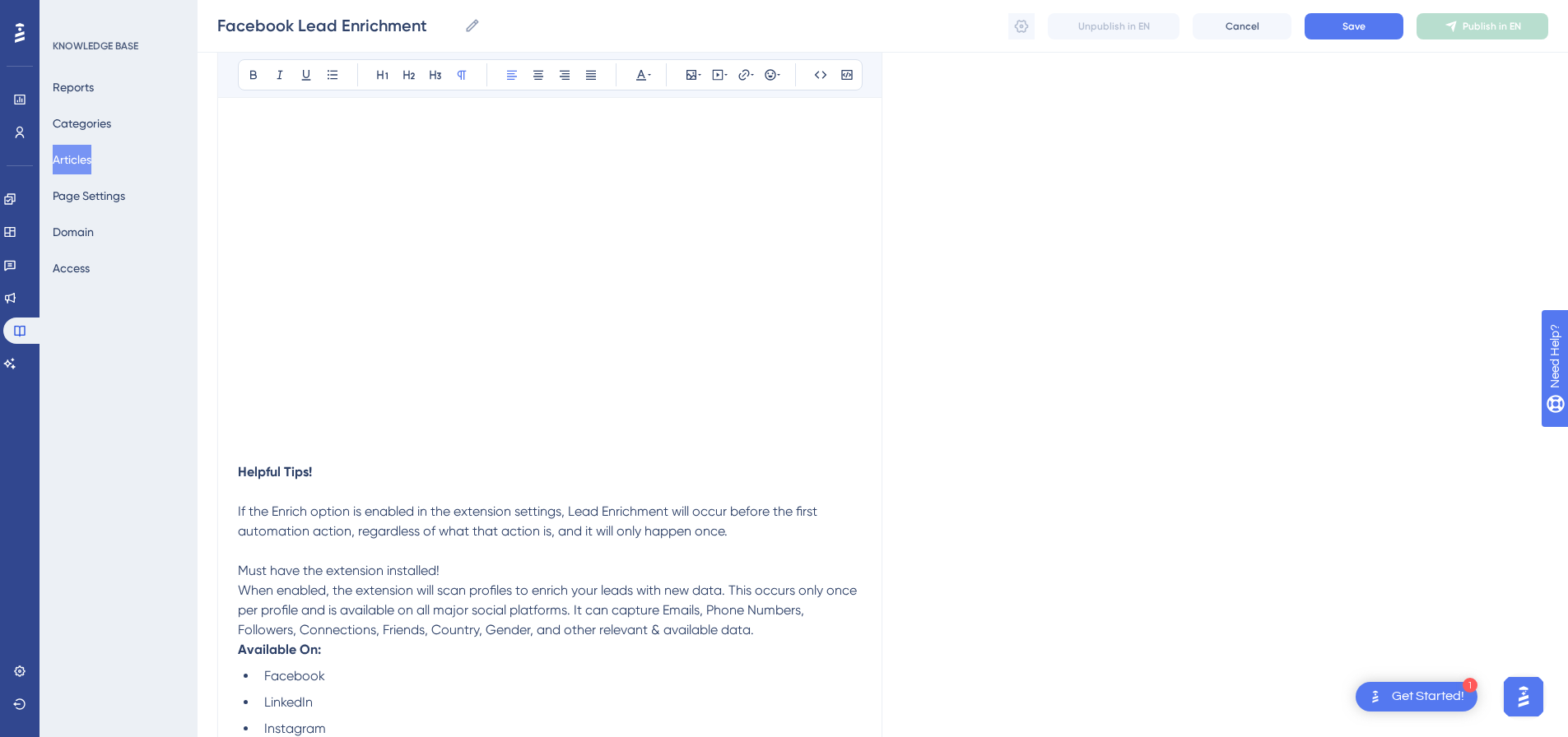
click at [490, 570] on p "Must have the extension installed!" at bounding box center [549, 571] width 624 height 20
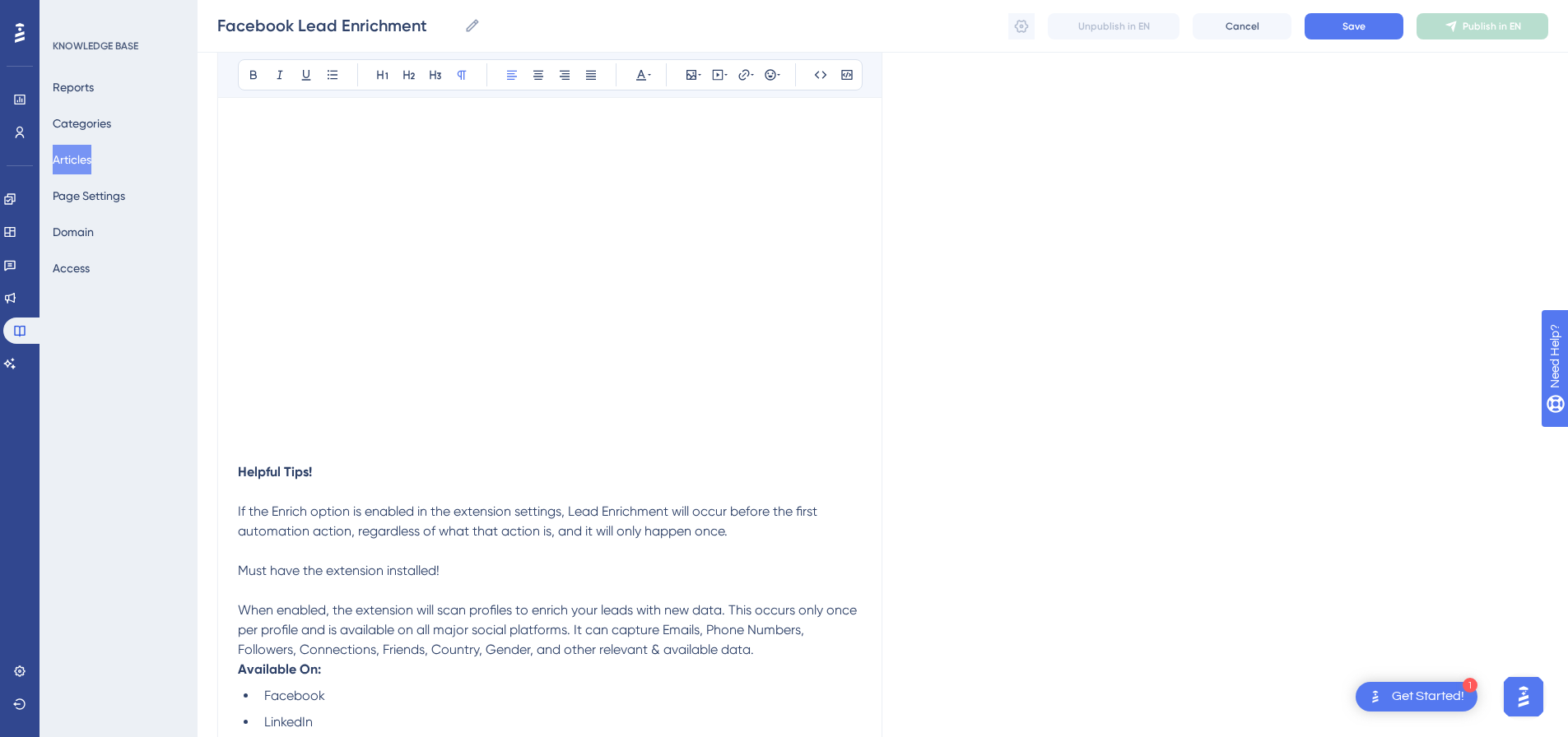
click at [775, 645] on p "When enabled, the extension will scan profiles to enrich your leads with new da…" at bounding box center [549, 630] width 624 height 60
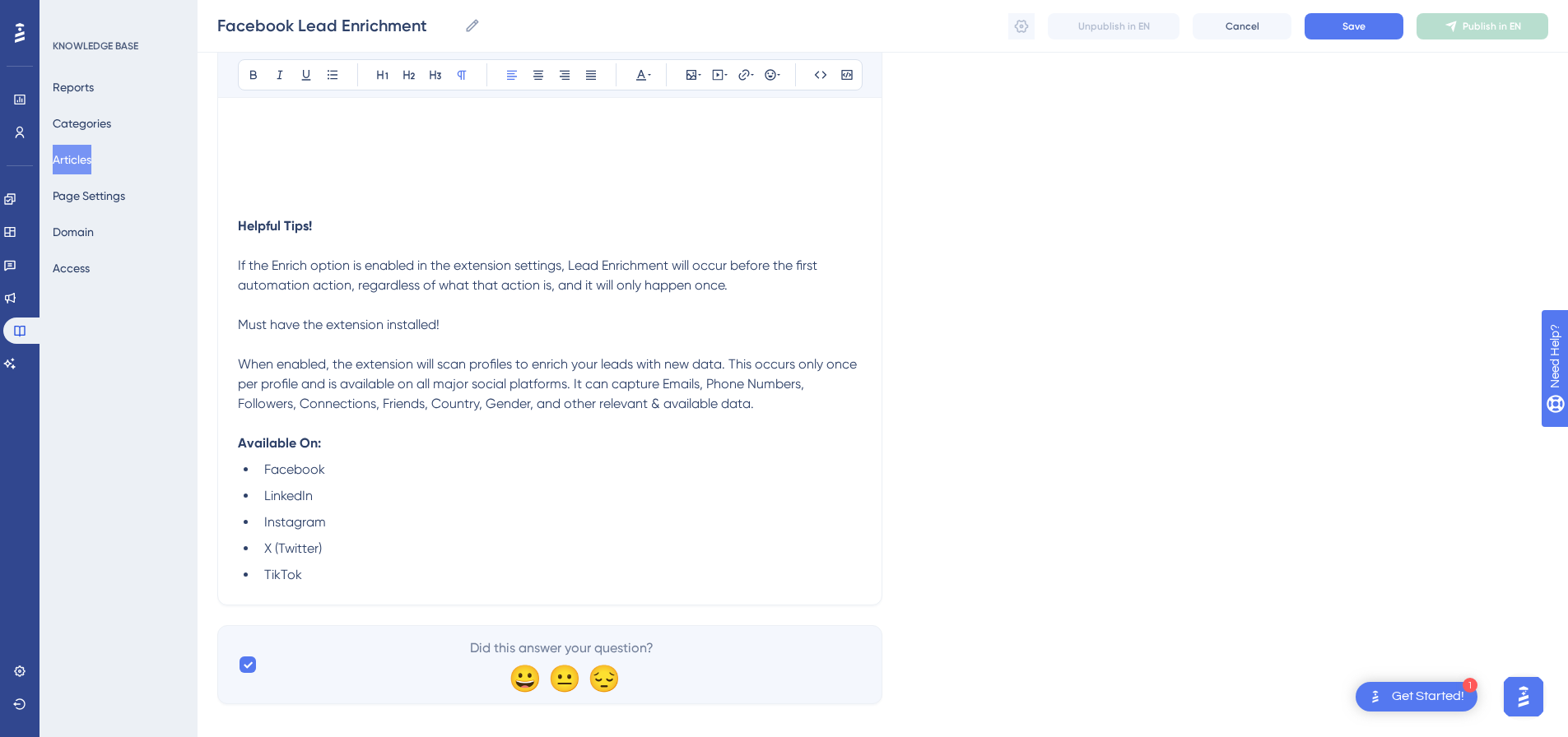
scroll to position [484, 0]
click at [337, 441] on p "Available On:" at bounding box center [549, 443] width 624 height 20
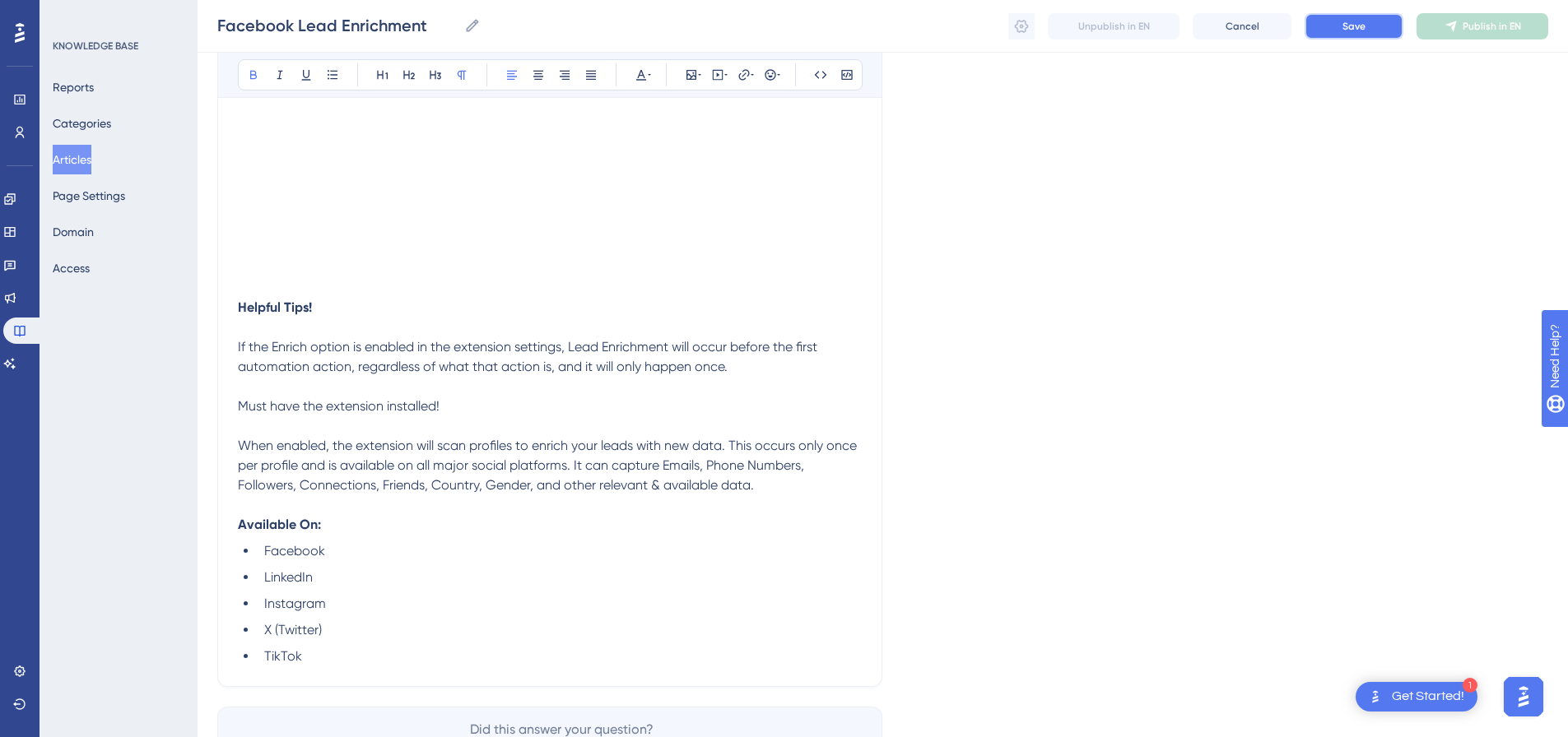
click at [1353, 32] on span "Save" at bounding box center [1353, 27] width 23 height 13
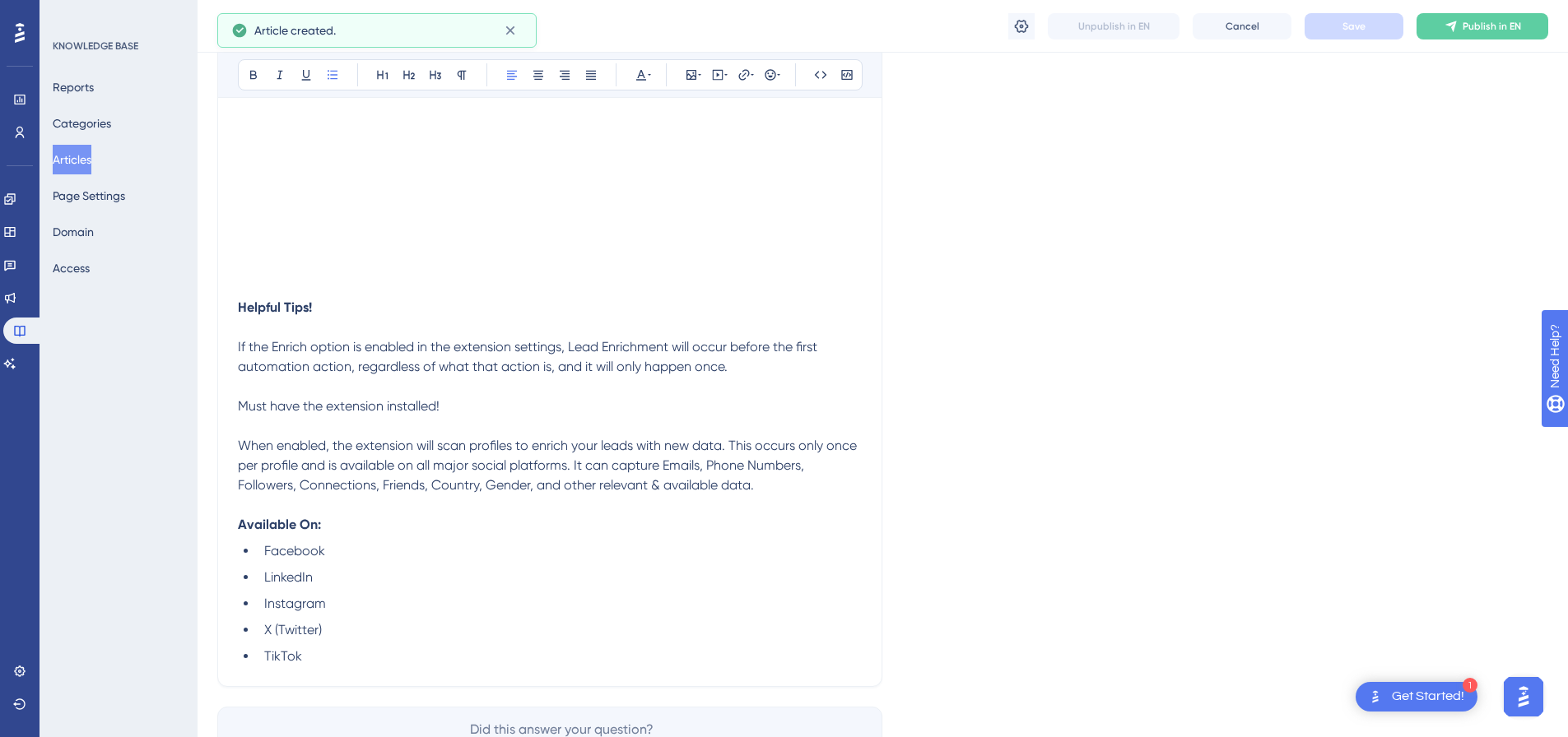
type input "Facebook Lead Enrichment"
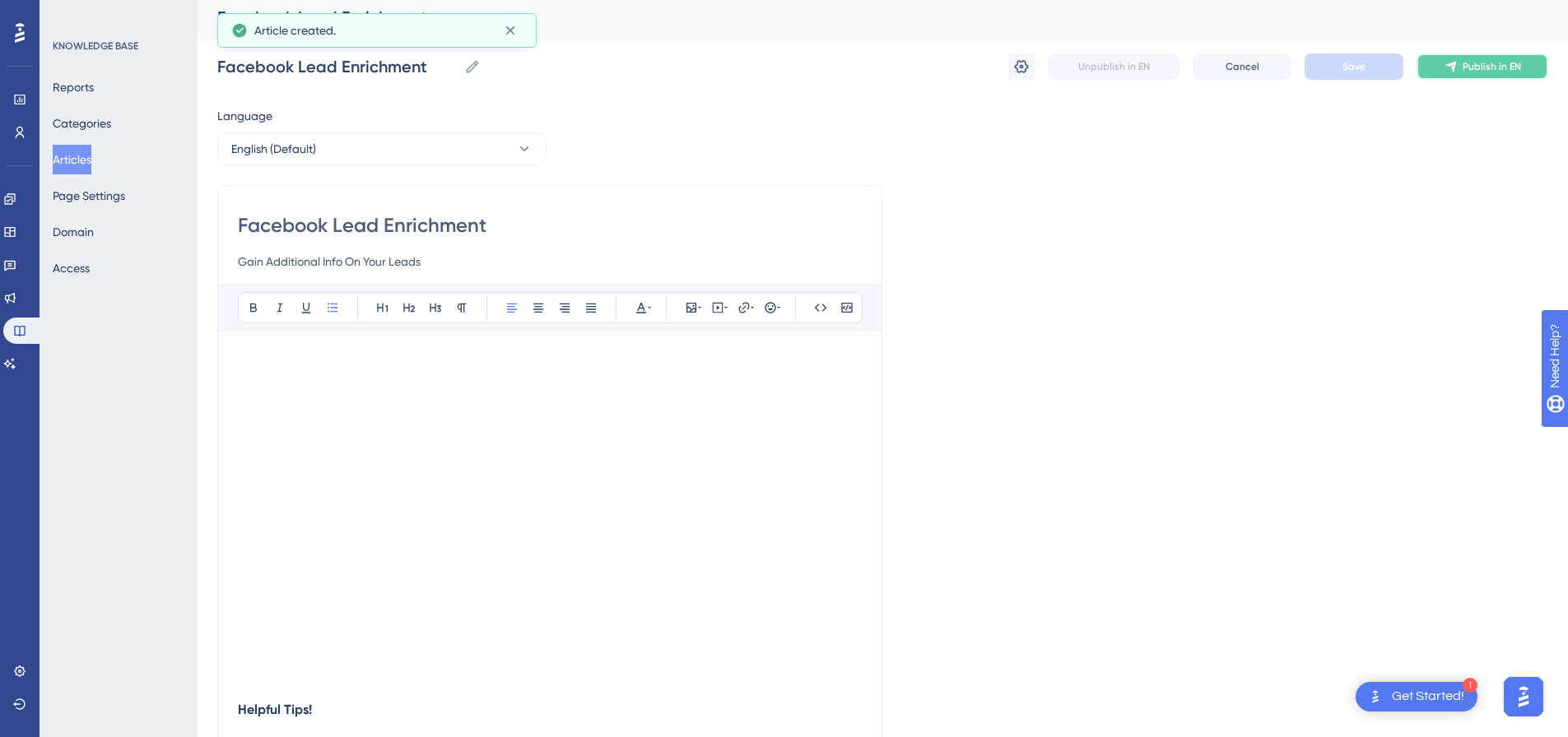
click at [1489, 69] on span "Publish in EN" at bounding box center [1493, 67] width 59 height 13
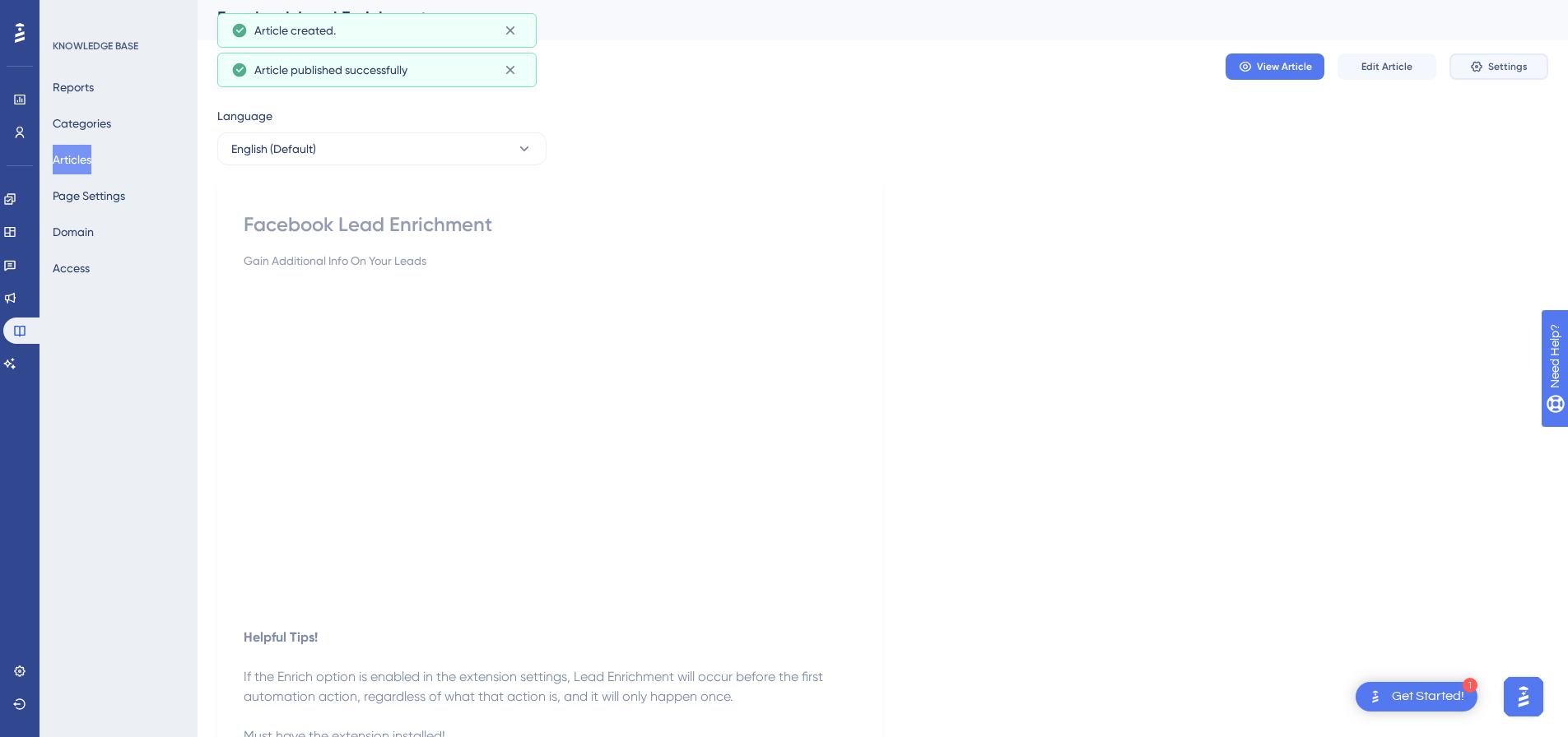
click at [1489, 69] on span "Settings" at bounding box center [1507, 67] width 39 height 13
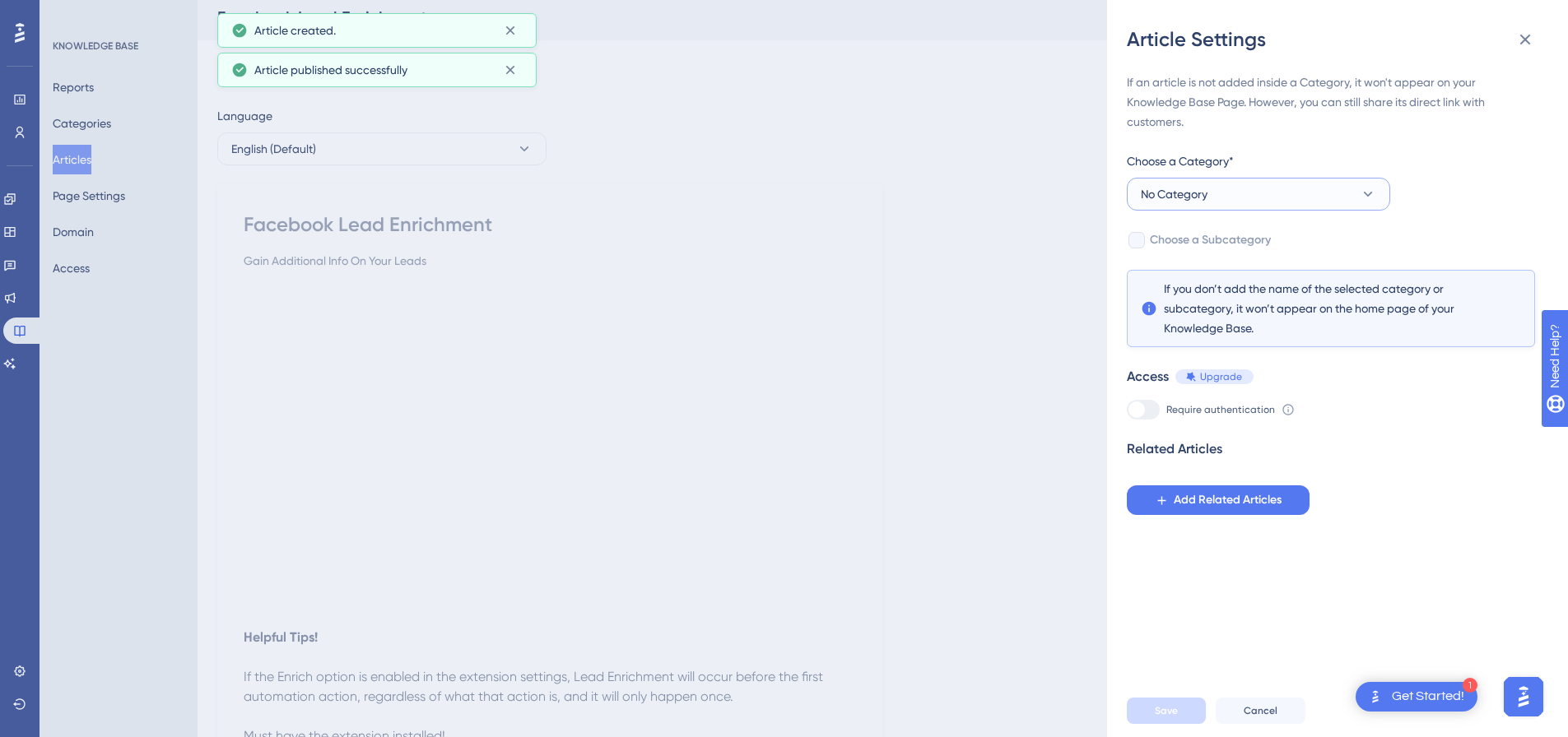
click at [1190, 205] on button "No Category" at bounding box center [1258, 194] width 263 height 33
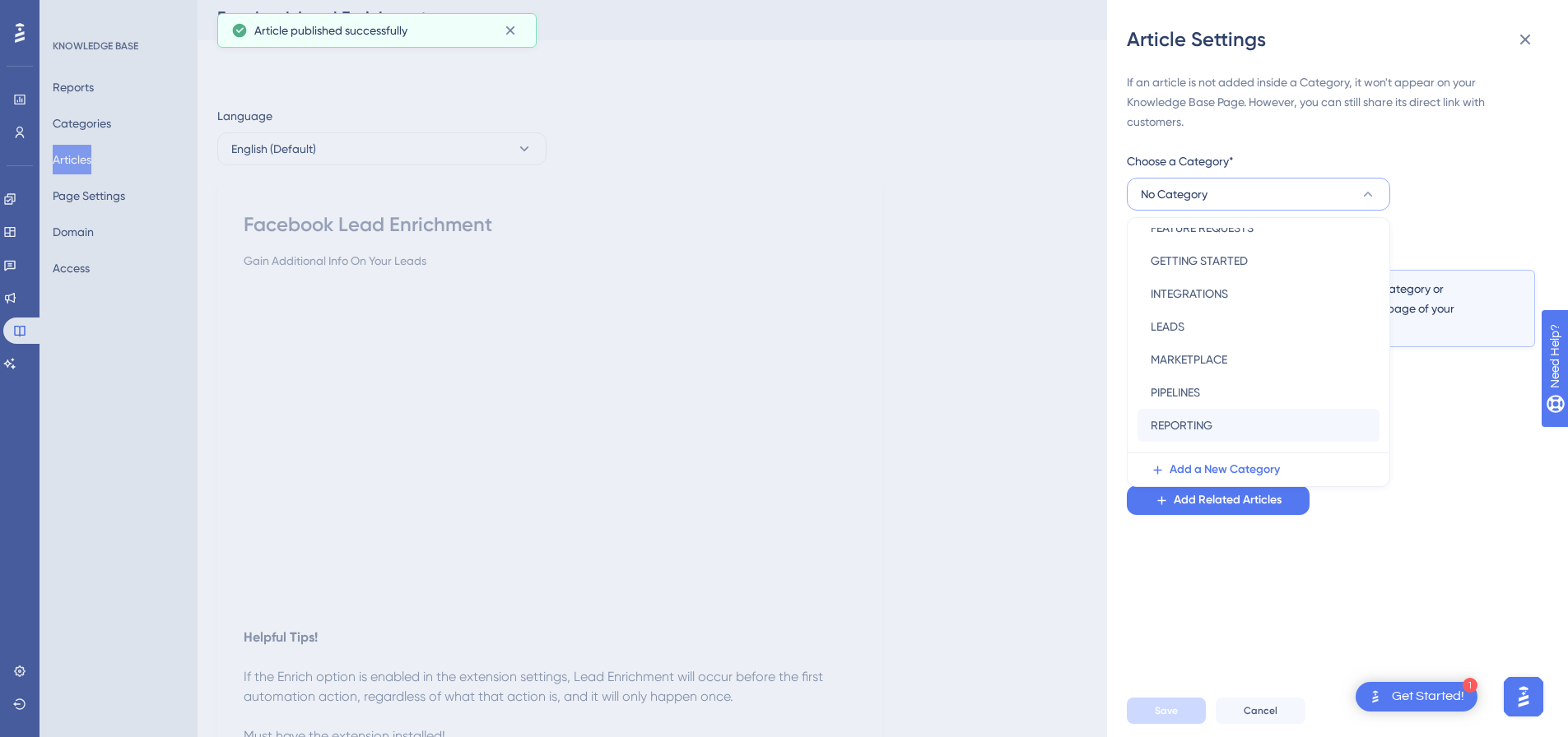
scroll to position [165, 0]
click at [1225, 442] on span "SOCIAL MEDIA PLATFORMS" at bounding box center [1221, 442] width 141 height 20
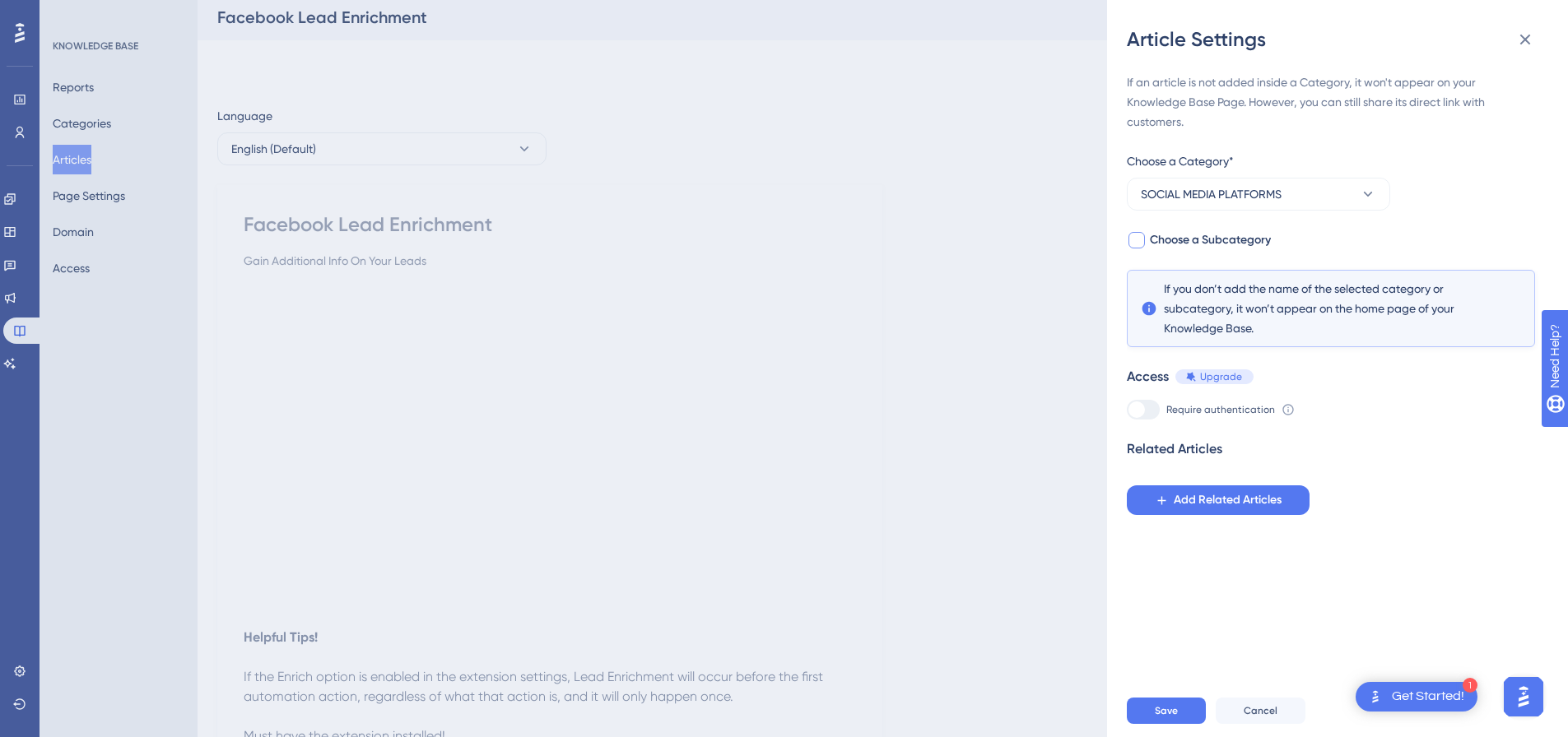
click at [1140, 247] on div at bounding box center [1137, 240] width 17 height 16
checkbox input "true"
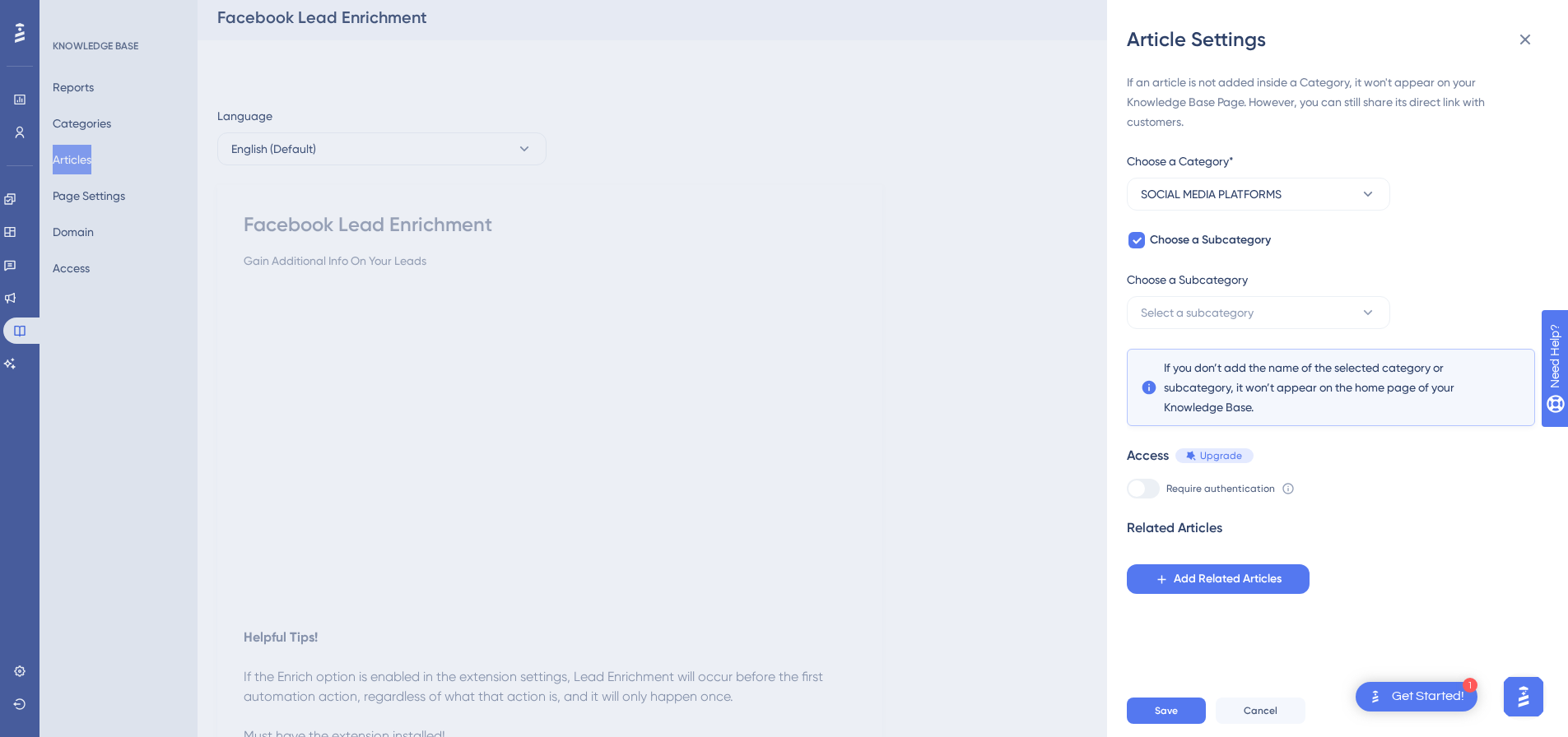
click at [1182, 284] on span "Choose a Subcategory" at bounding box center [1187, 280] width 121 height 20
click at [1184, 304] on span "Select a subcategory" at bounding box center [1197, 313] width 113 height 20
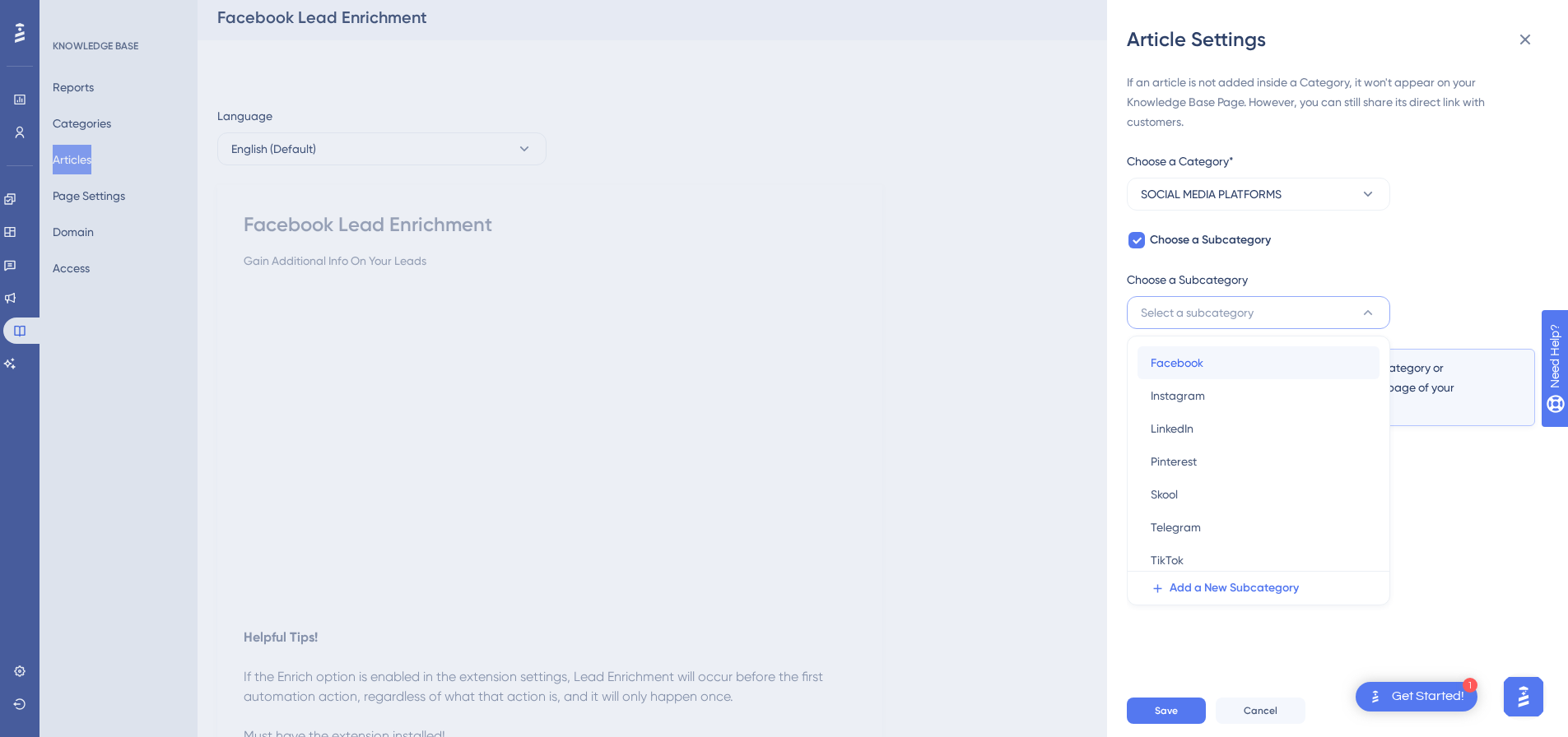
click at [1209, 357] on div "Facebook Facebook" at bounding box center [1258, 363] width 215 height 33
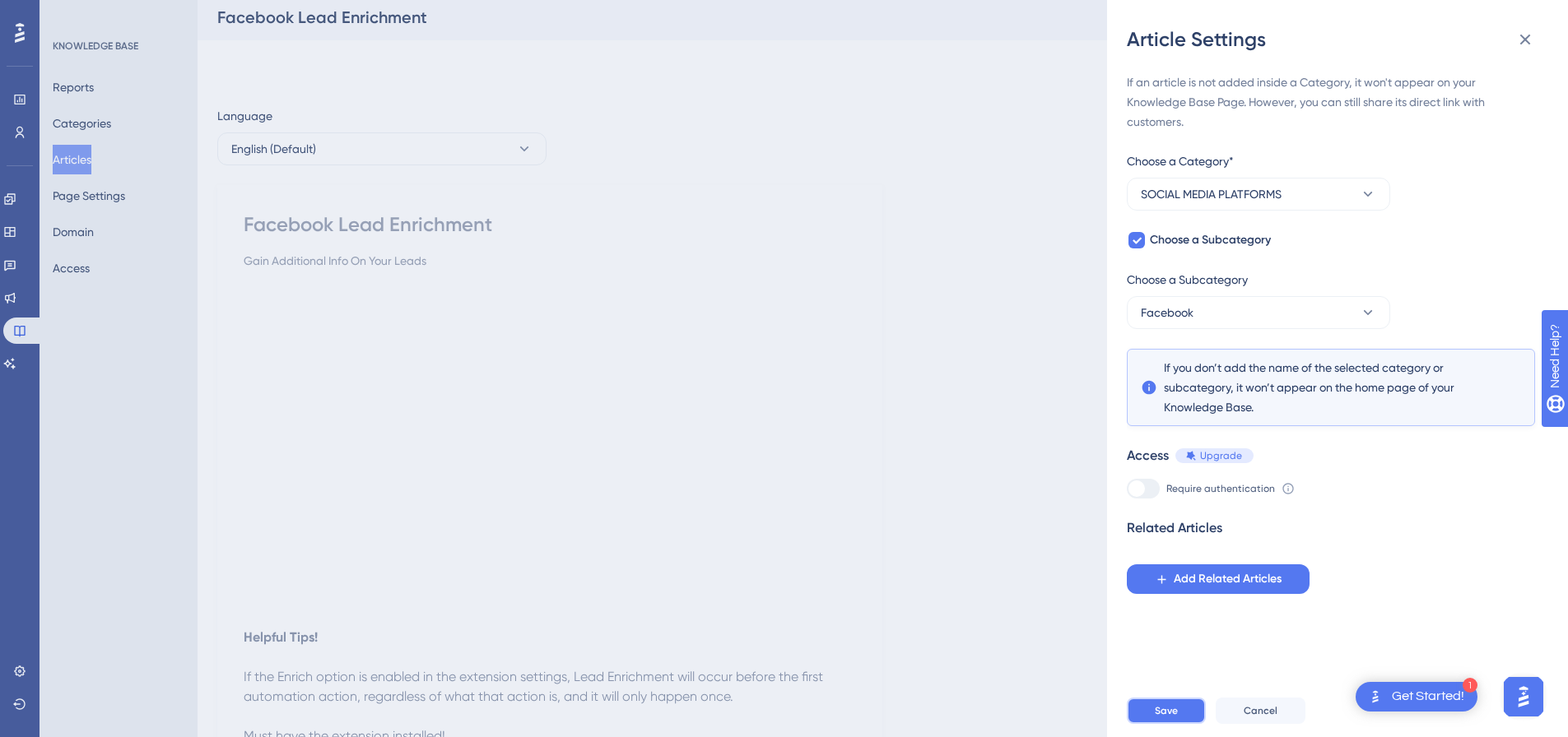
click at [1163, 718] on span "Save" at bounding box center [1166, 711] width 23 height 13
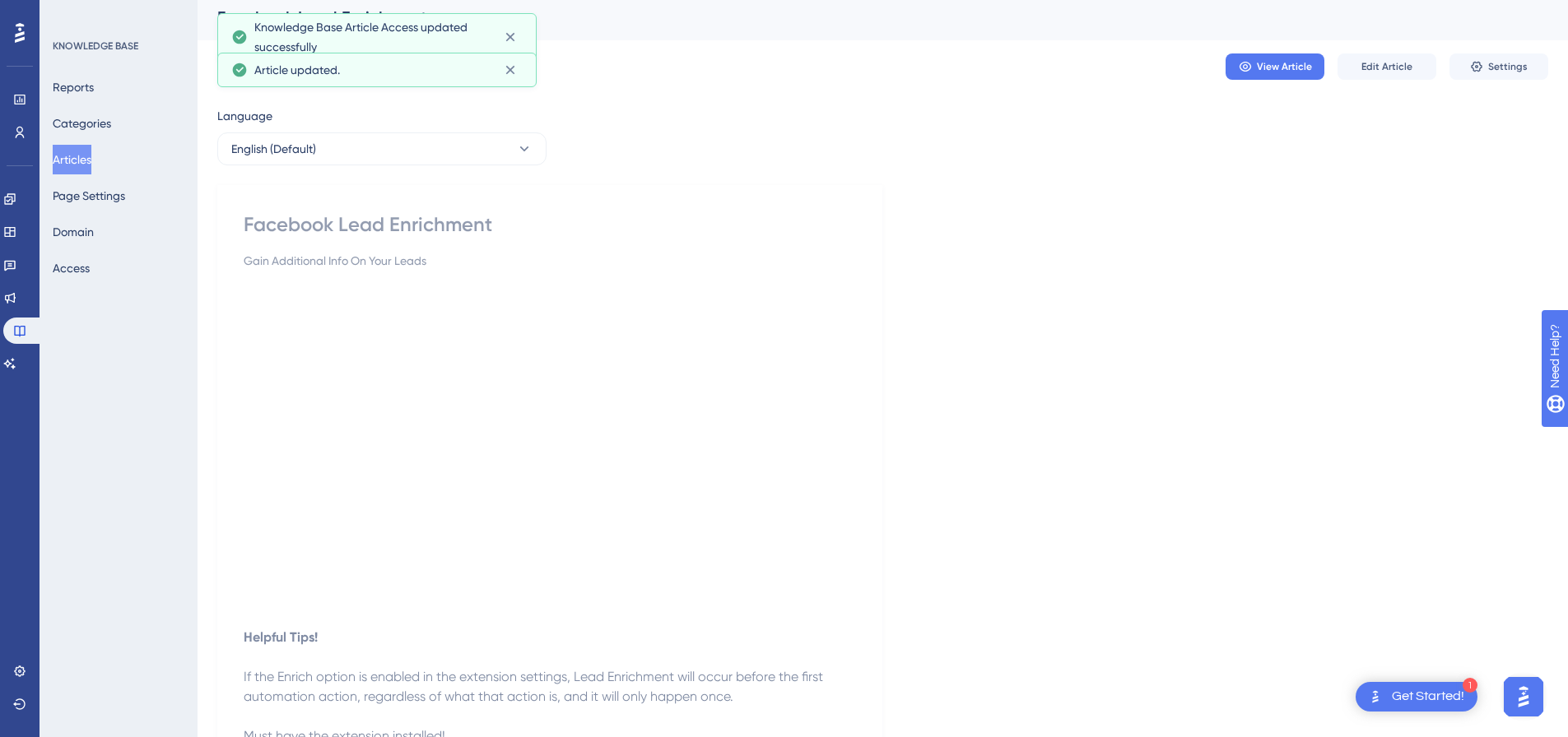
click at [83, 158] on button "Articles" at bounding box center [72, 160] width 39 height 29
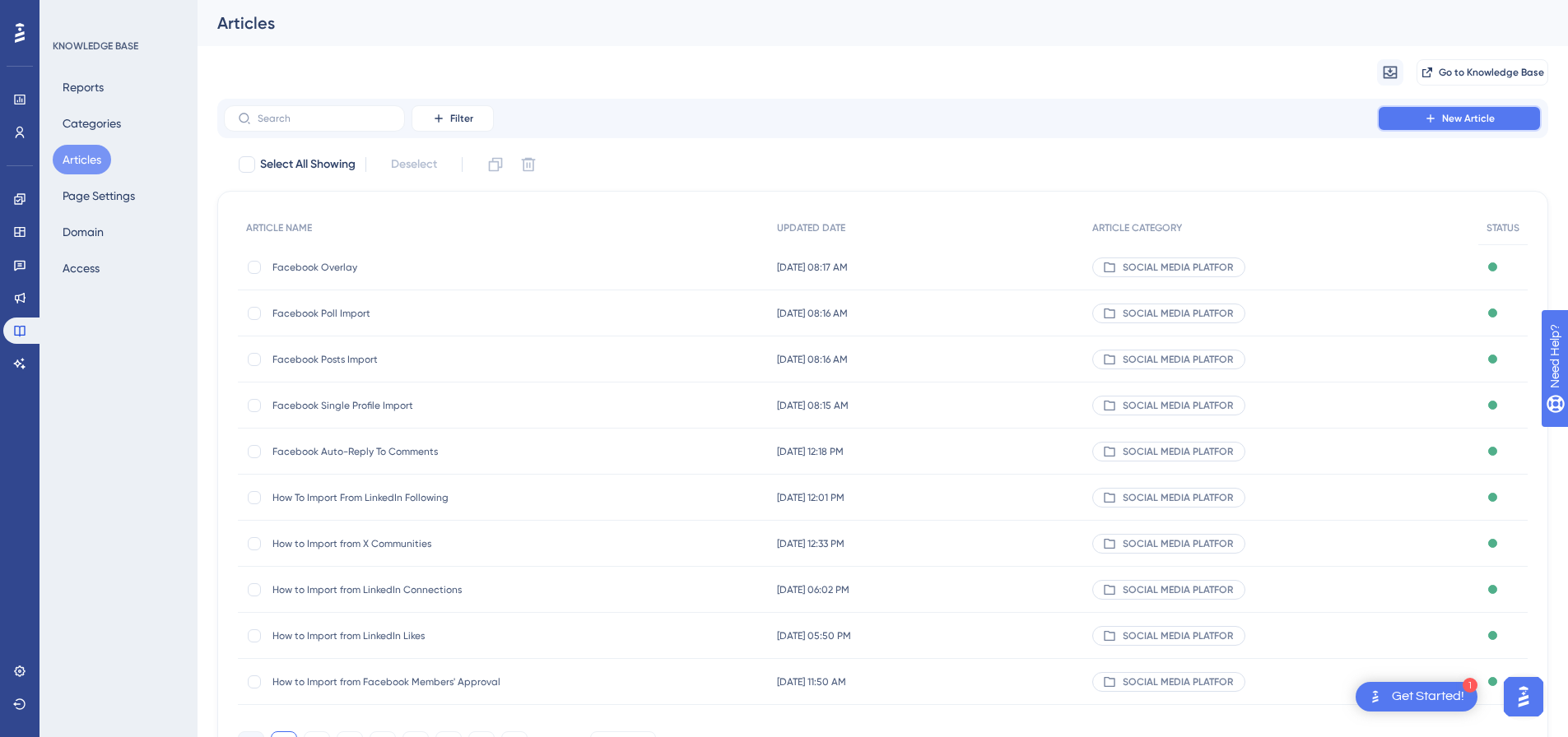
click at [1466, 111] on button "New Article" at bounding box center [1460, 118] width 165 height 27
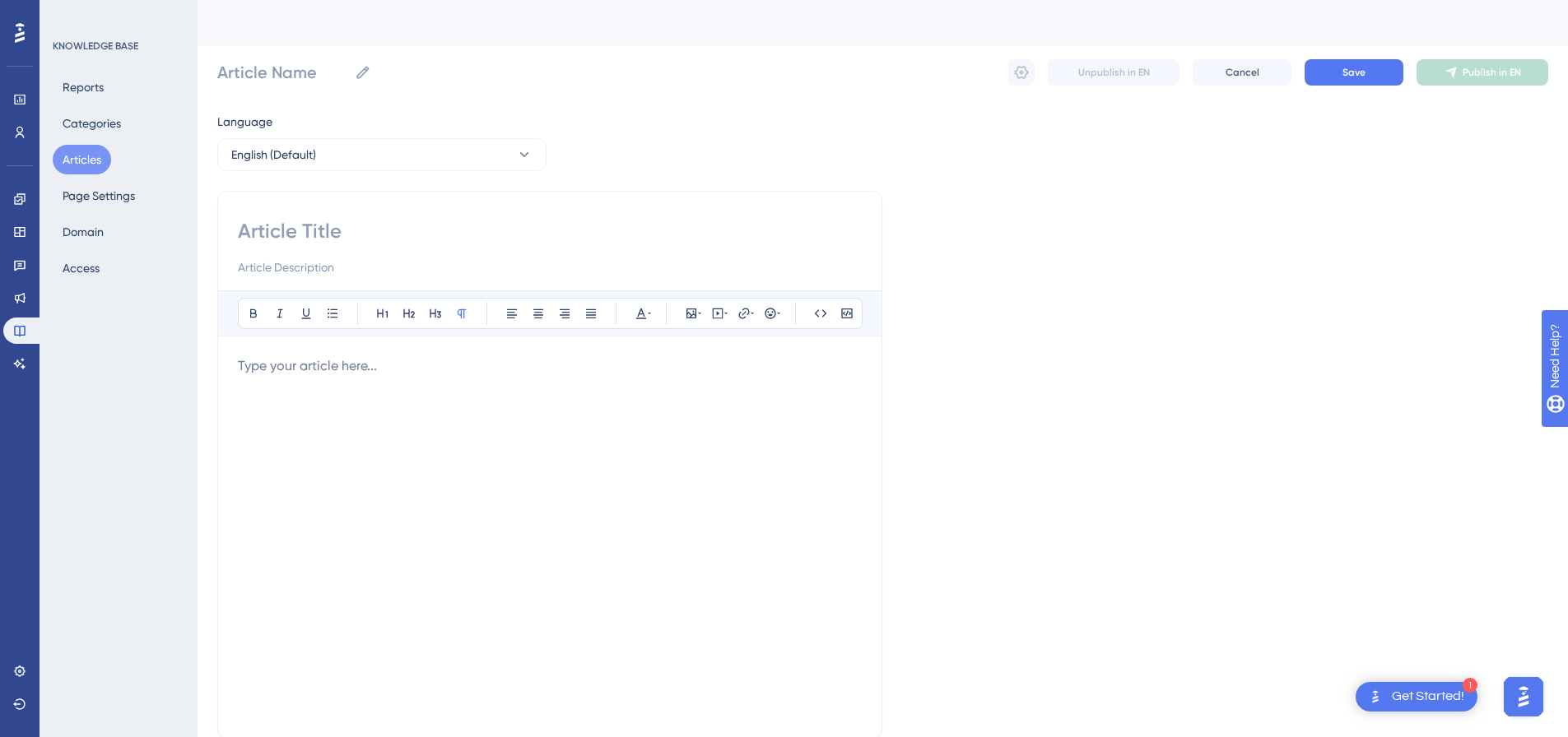
click at [328, 226] on input at bounding box center [549, 231] width 624 height 27
paste input "Facebook Group Members Import"
type input "Facebook Group Members Import"
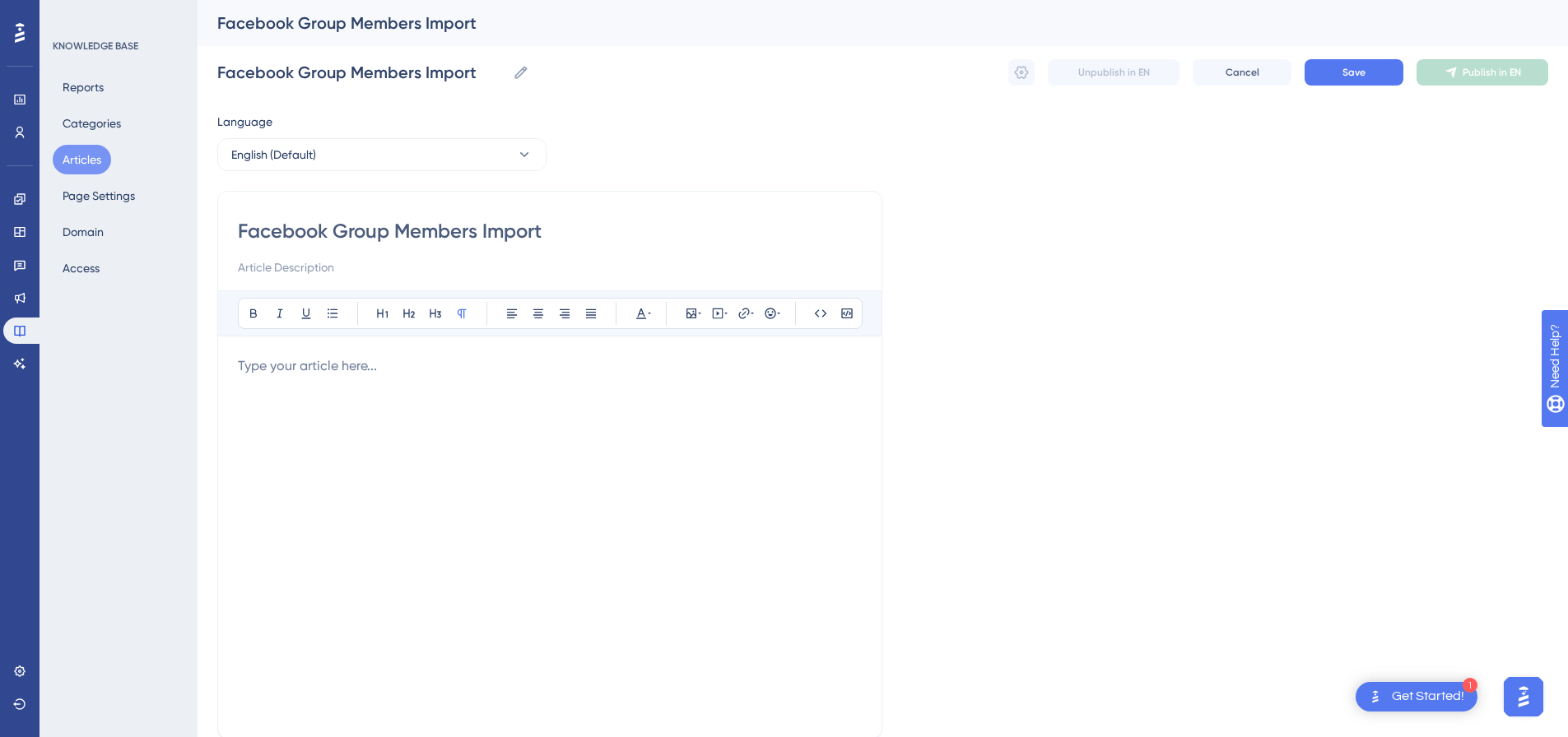
click at [644, 395] on div at bounding box center [549, 537] width 624 height 362
click at [726, 309] on icon at bounding box center [726, 314] width 4 height 13
click at [675, 399] on textarea at bounding box center [717, 415] width 250 height 74
paste textarea "<div style="padding:49.79% 0 0 0;position:relative;"><iframe src="https://playe…"
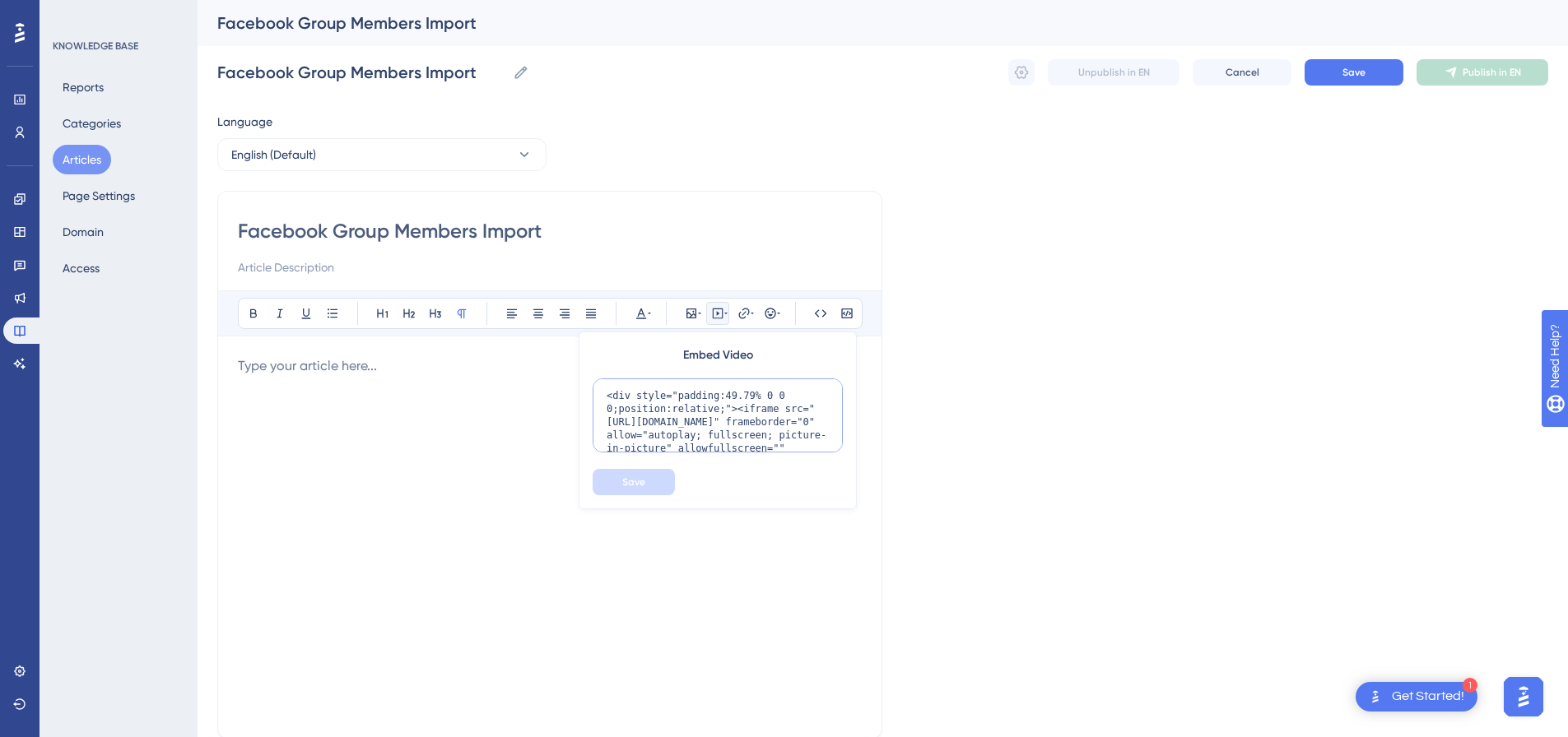
scroll to position [148, 0]
type textarea "<div style="padding:49.79% 0 0 0;position:relative;"><iframe src="https://playe…"
click at [630, 480] on span "Save" at bounding box center [634, 482] width 23 height 13
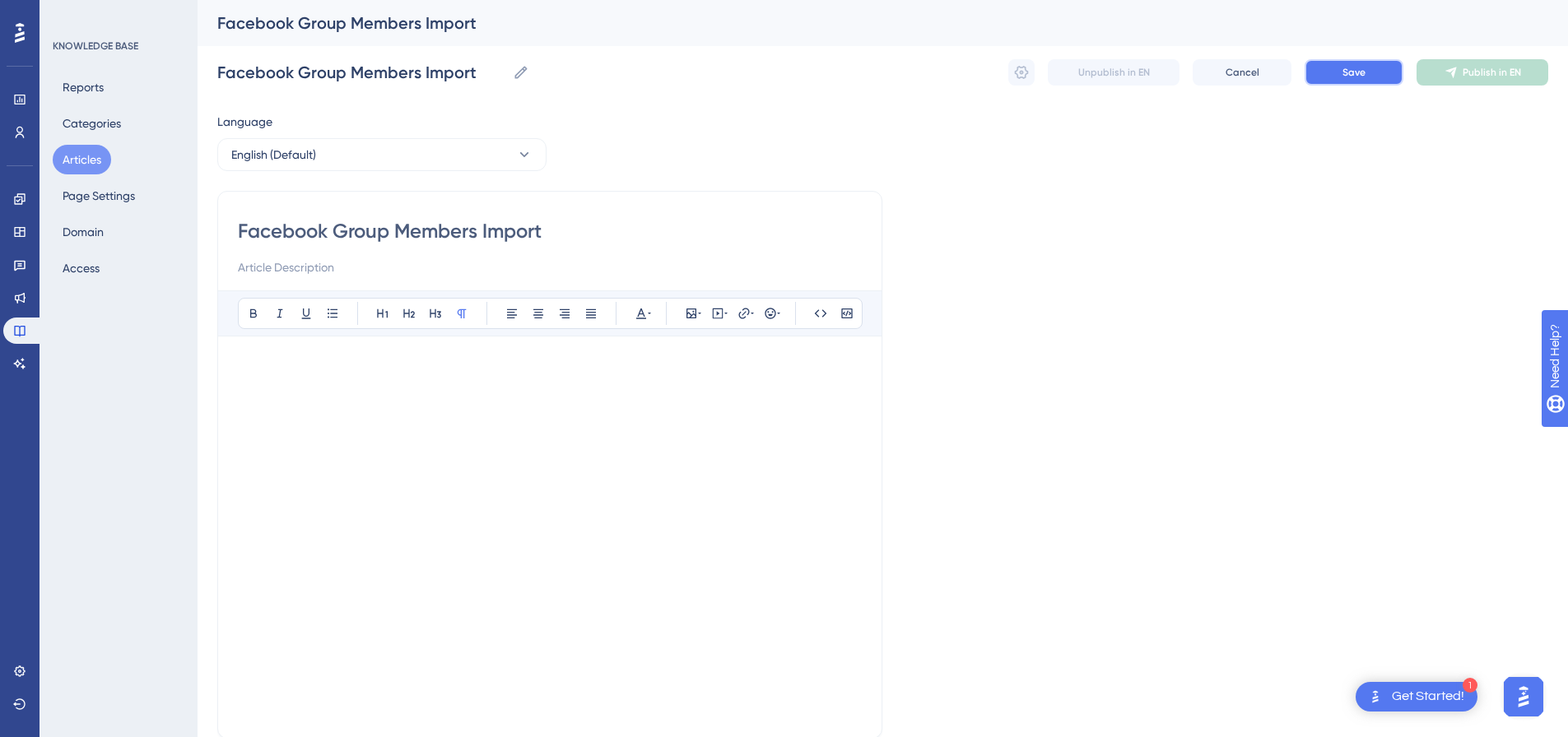
click at [1366, 72] on button "Save" at bounding box center [1354, 72] width 99 height 27
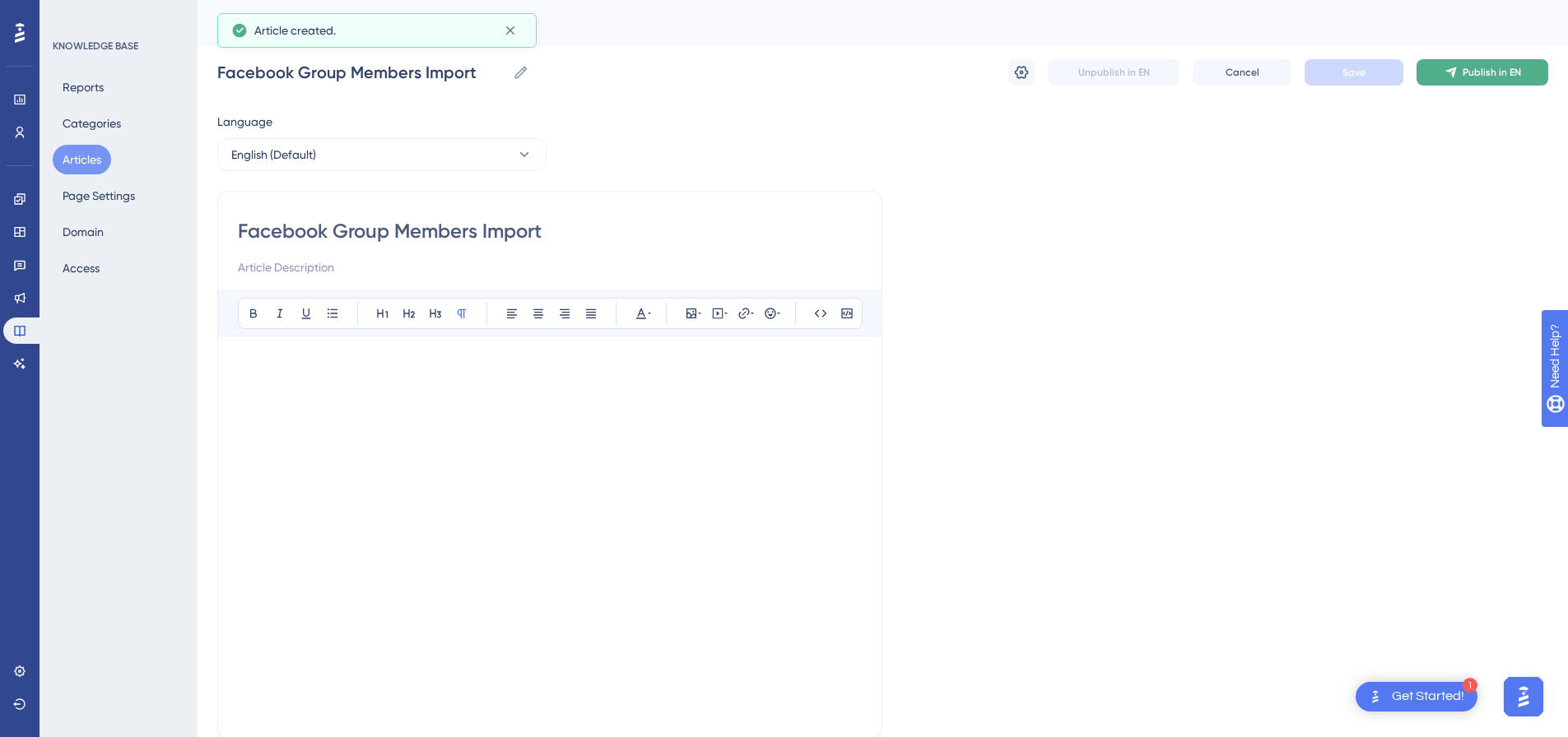
click at [1459, 68] on button "Publish in EN" at bounding box center [1483, 72] width 132 height 27
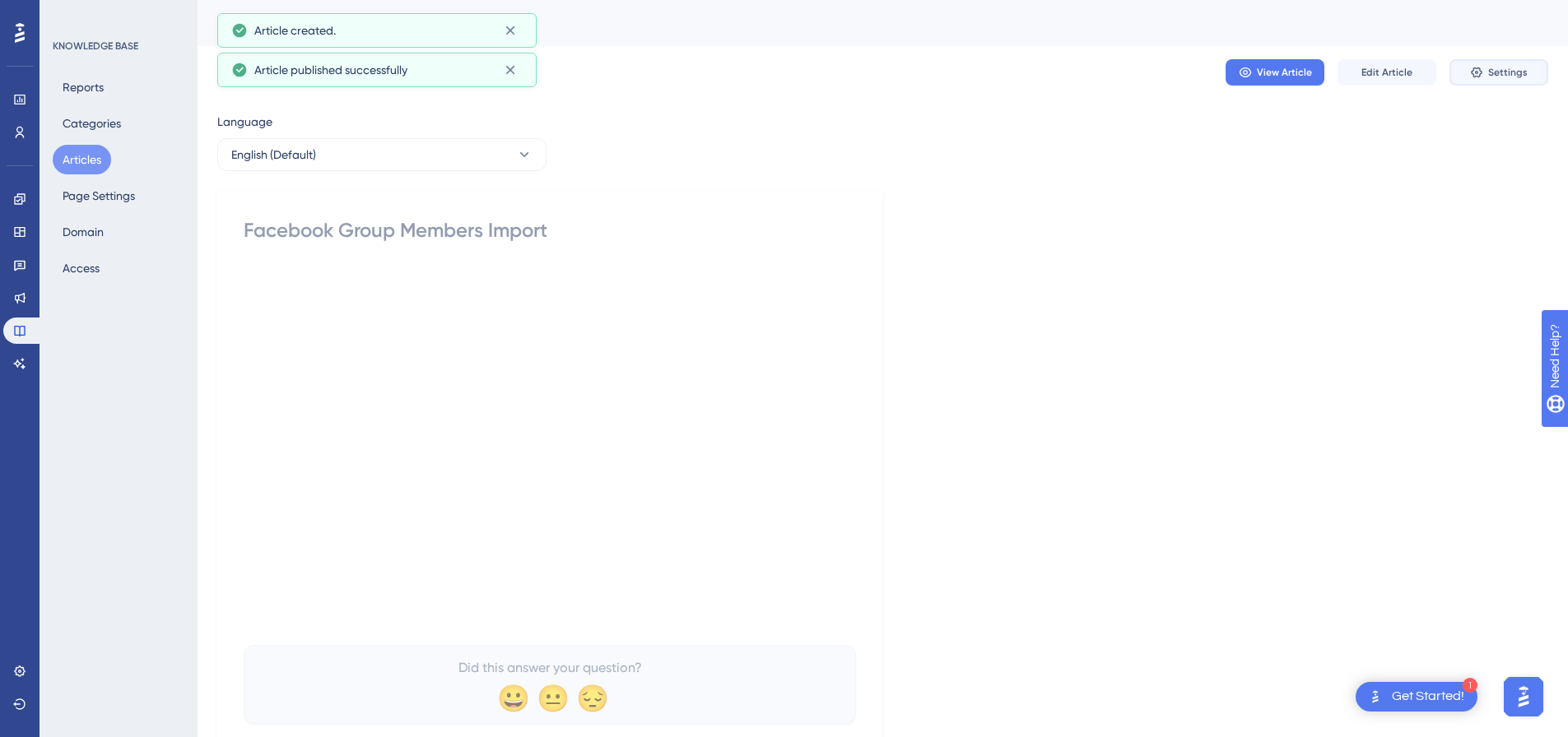
click at [1508, 66] on span "Settings" at bounding box center [1507, 72] width 39 height 13
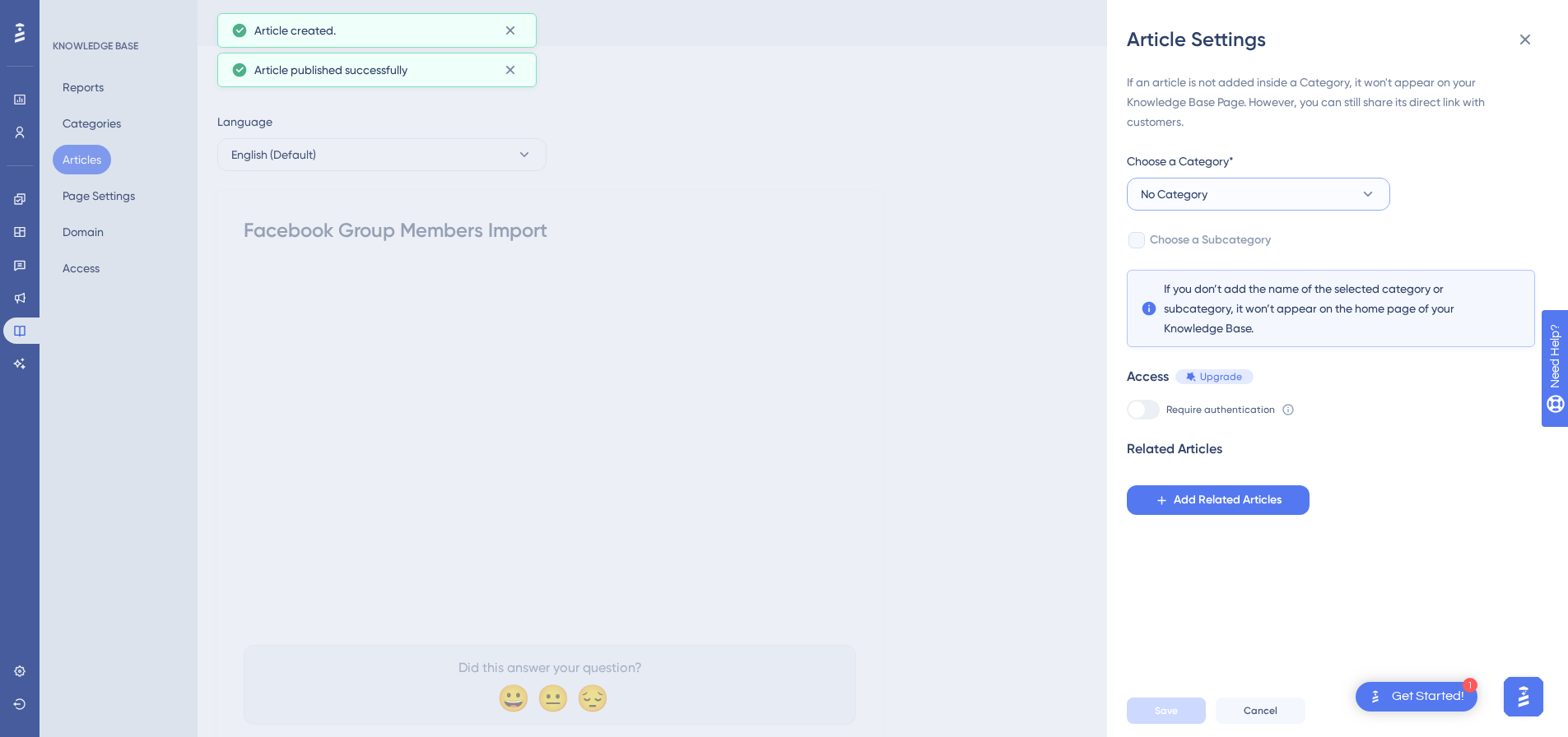
click at [1189, 197] on span "No Category" at bounding box center [1174, 194] width 67 height 20
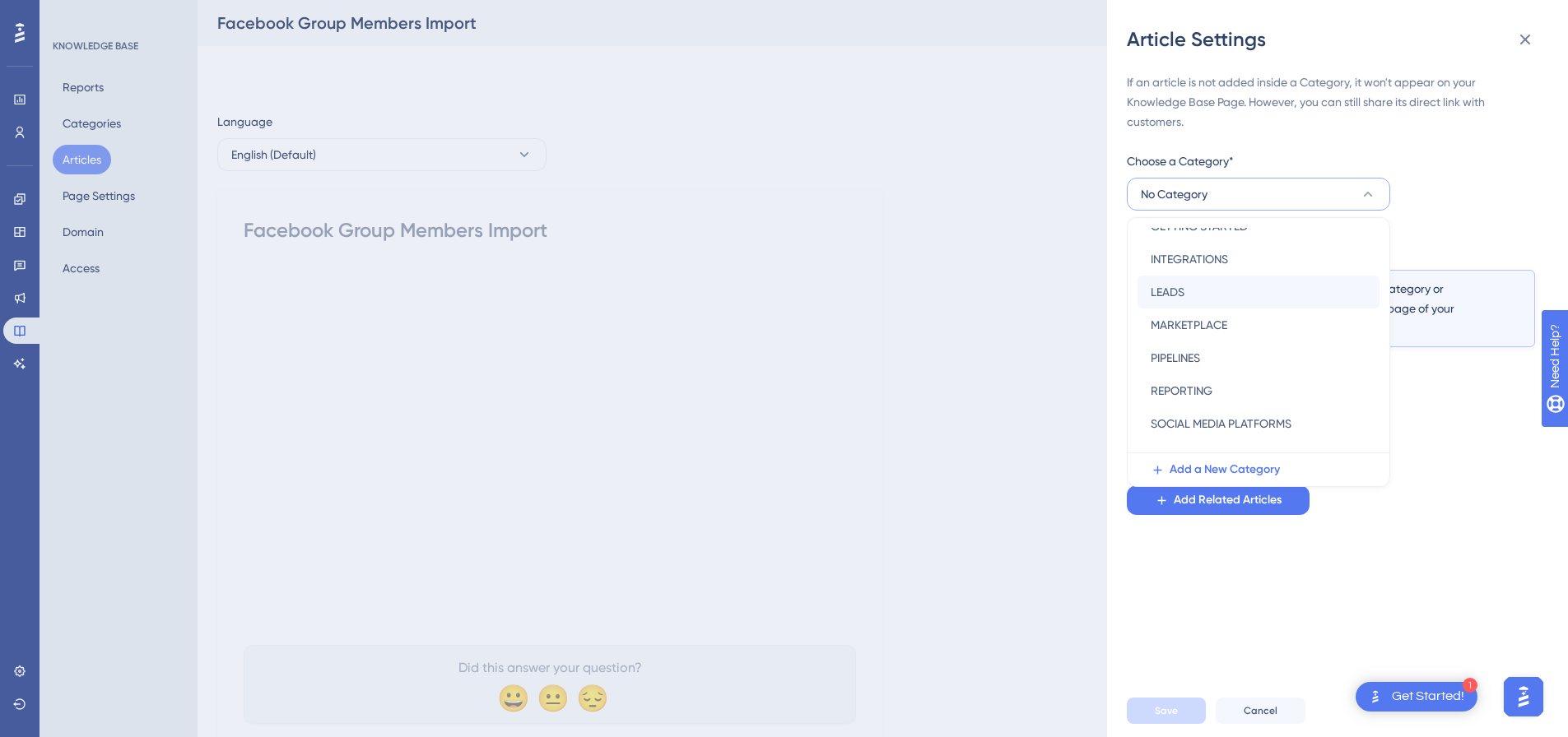
scroll to position [236, 0]
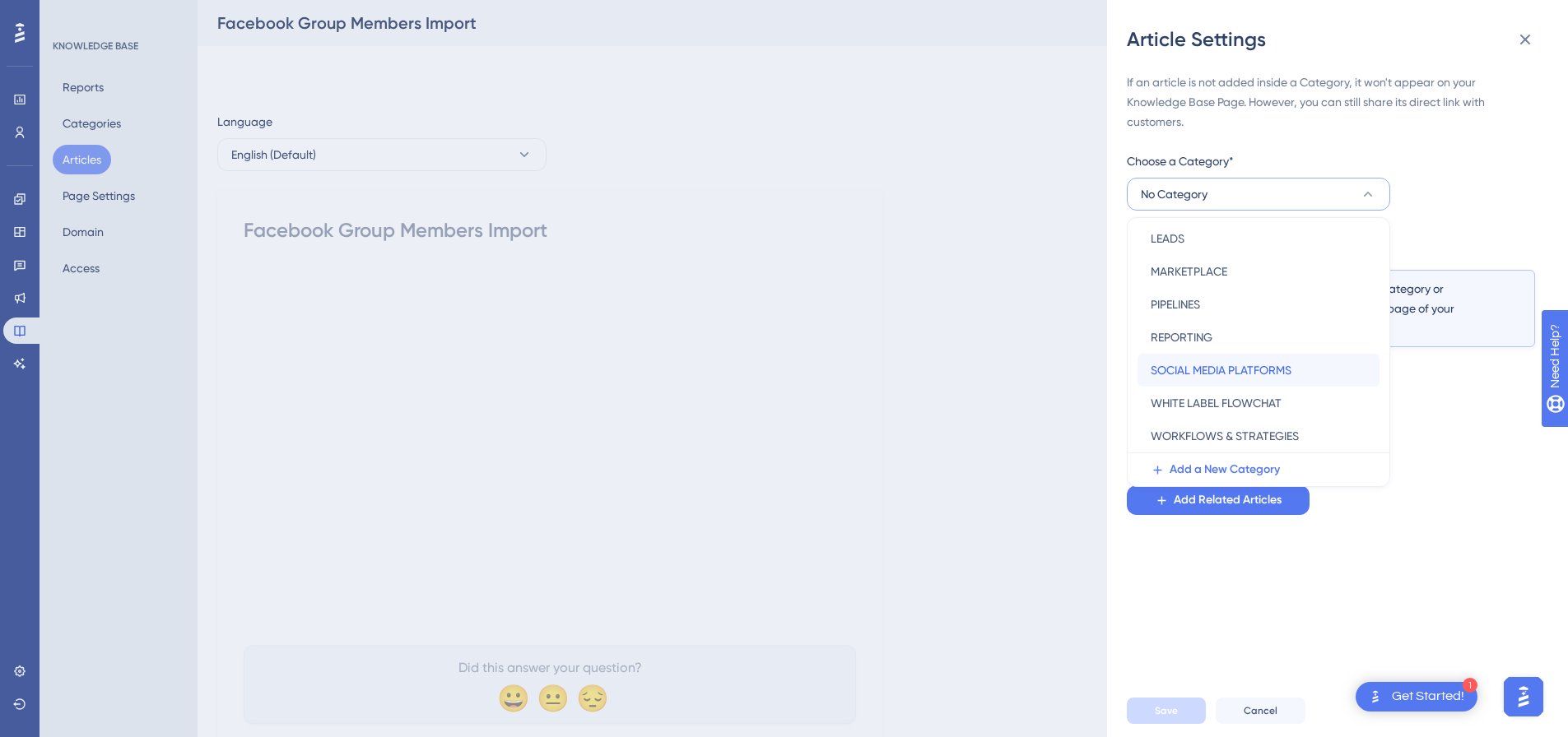
click at [1228, 368] on span "SOCIAL MEDIA PLATFORMS" at bounding box center [1221, 370] width 141 height 20
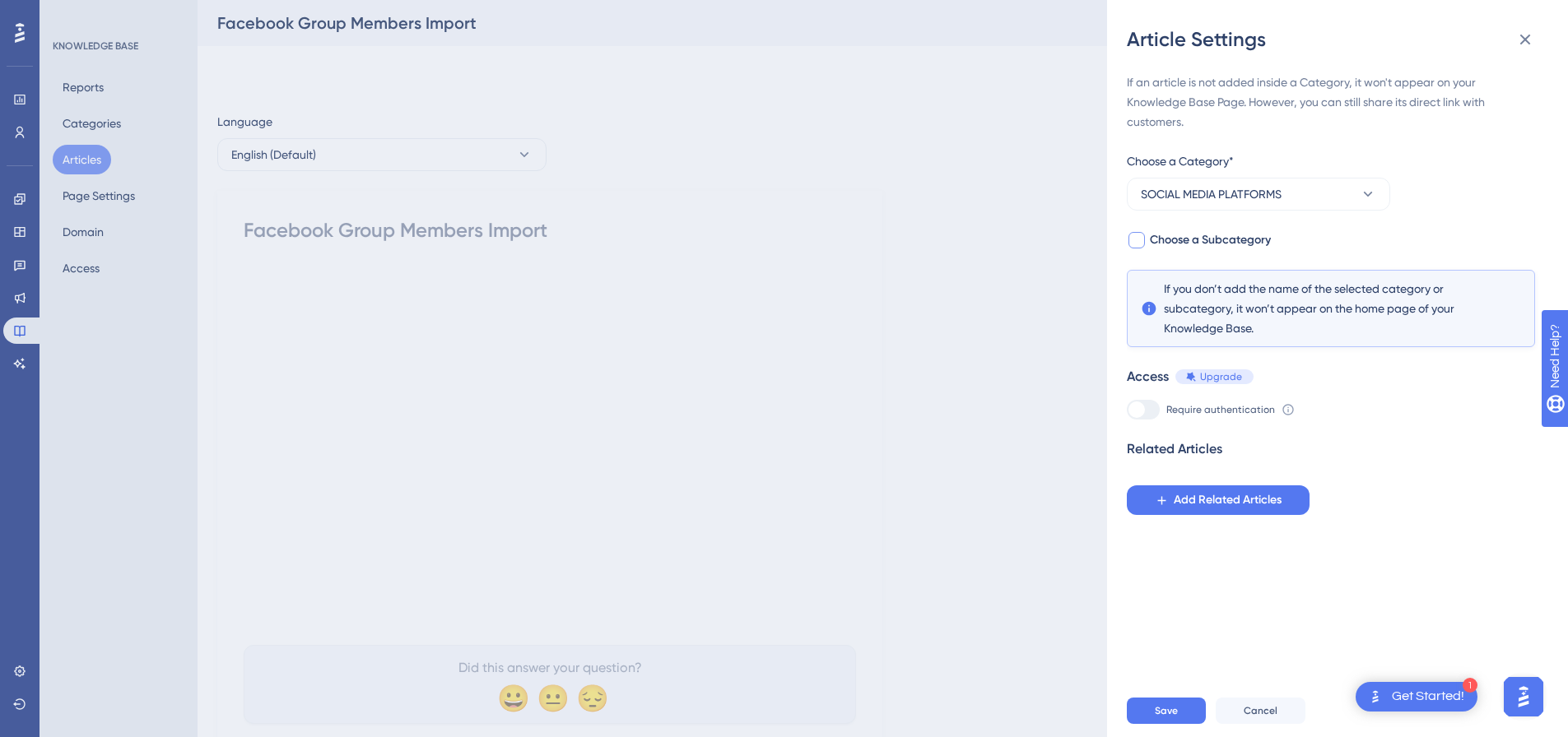
click at [1148, 234] on label "Choose a Subcategory" at bounding box center [1198, 240] width 144 height 20
checkbox input "true"
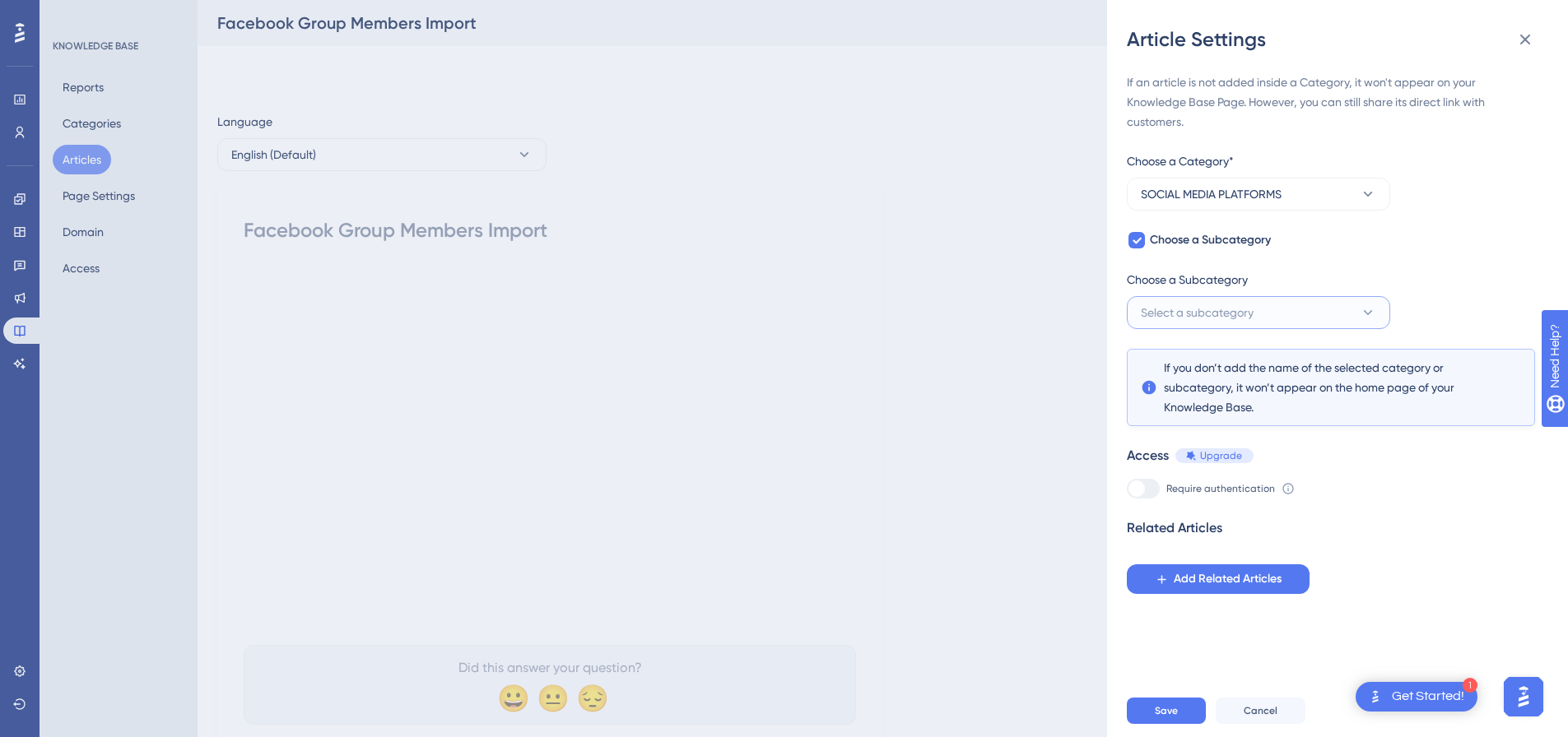
click at [1157, 310] on span "Select a subcategory" at bounding box center [1197, 313] width 113 height 20
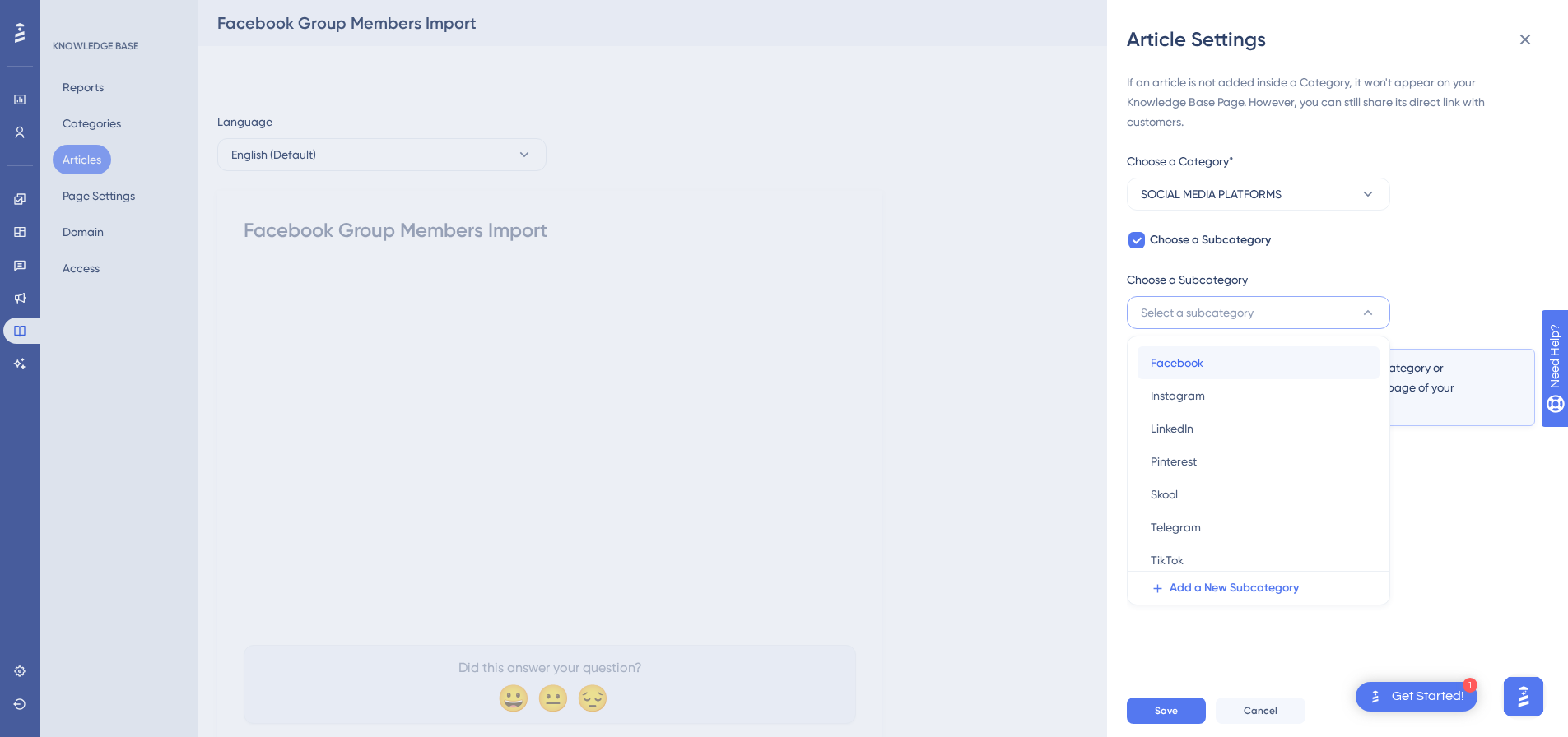
click at [1189, 360] on span "Facebook" at bounding box center [1176, 363] width 52 height 20
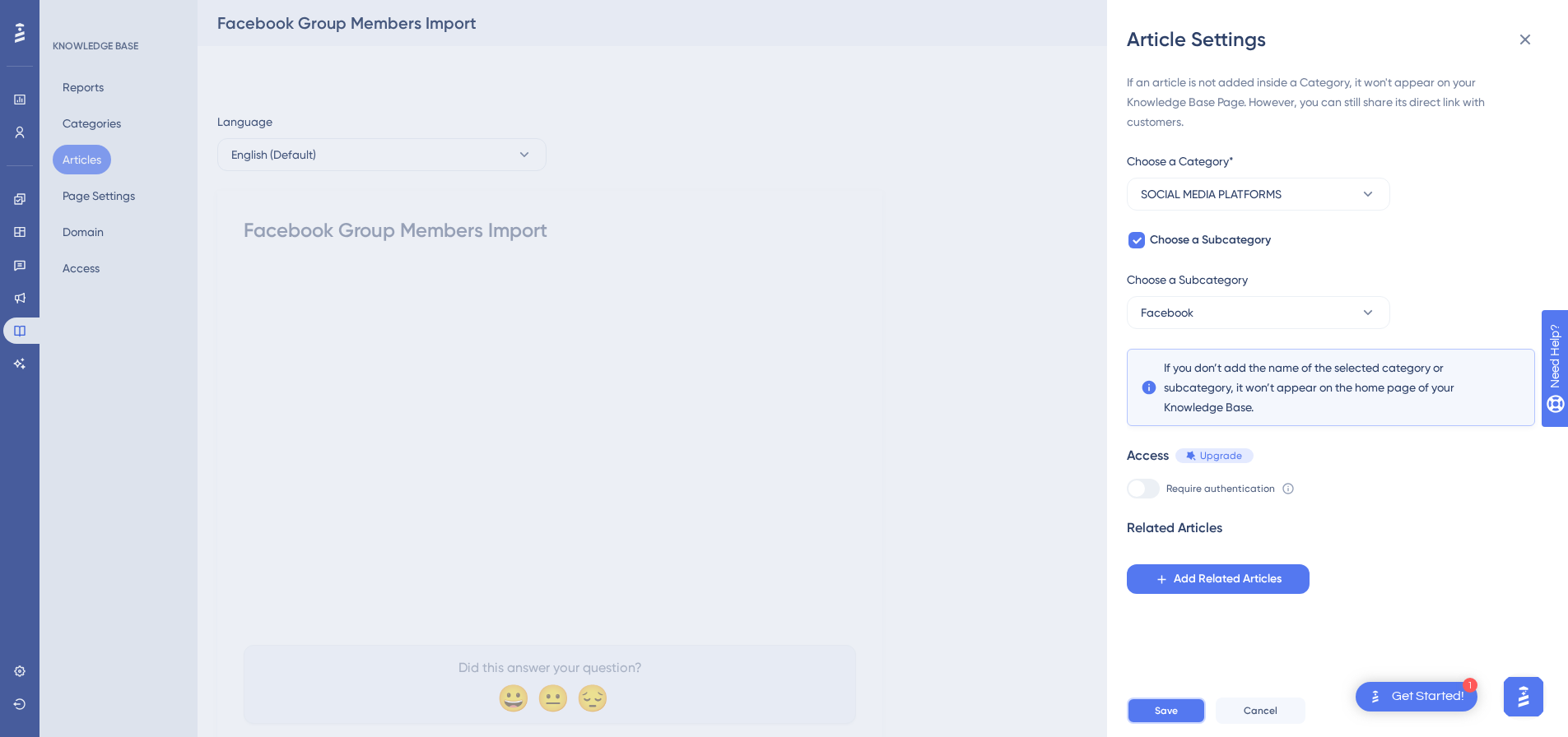
click at [1173, 718] on span "Save" at bounding box center [1166, 711] width 23 height 13
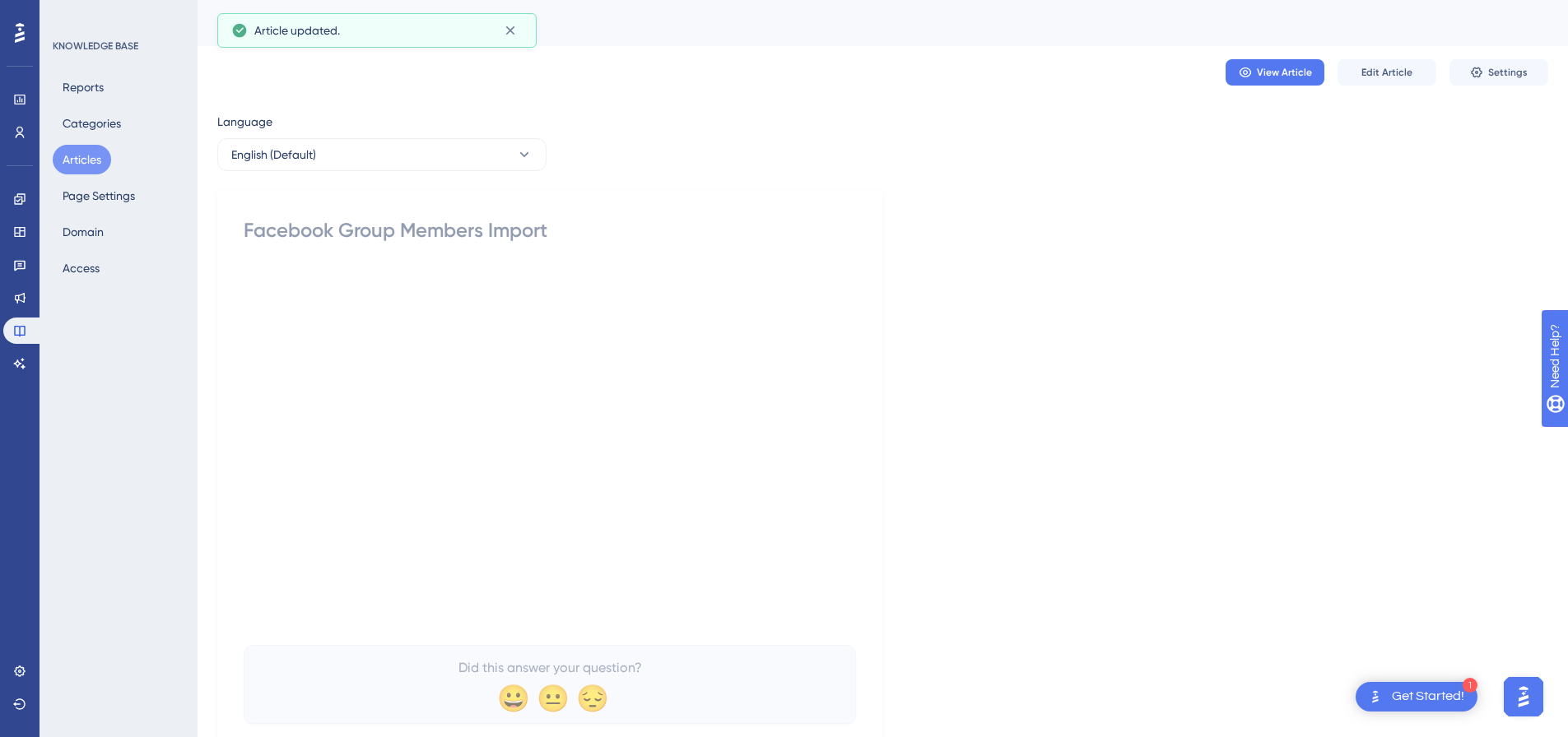
click at [69, 157] on button "Articles" at bounding box center [82, 160] width 59 height 29
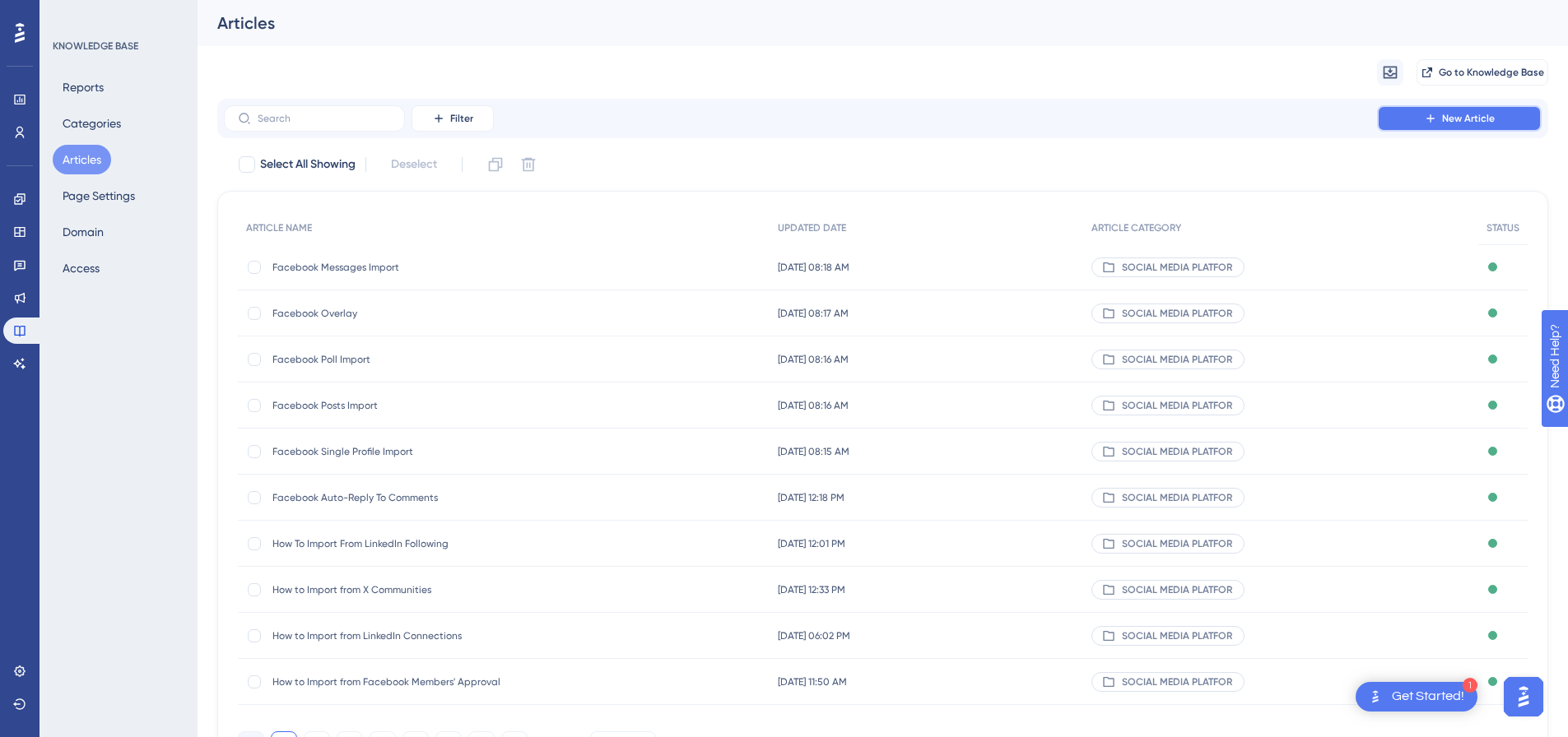
click at [1465, 123] on span "New Article" at bounding box center [1468, 118] width 52 height 13
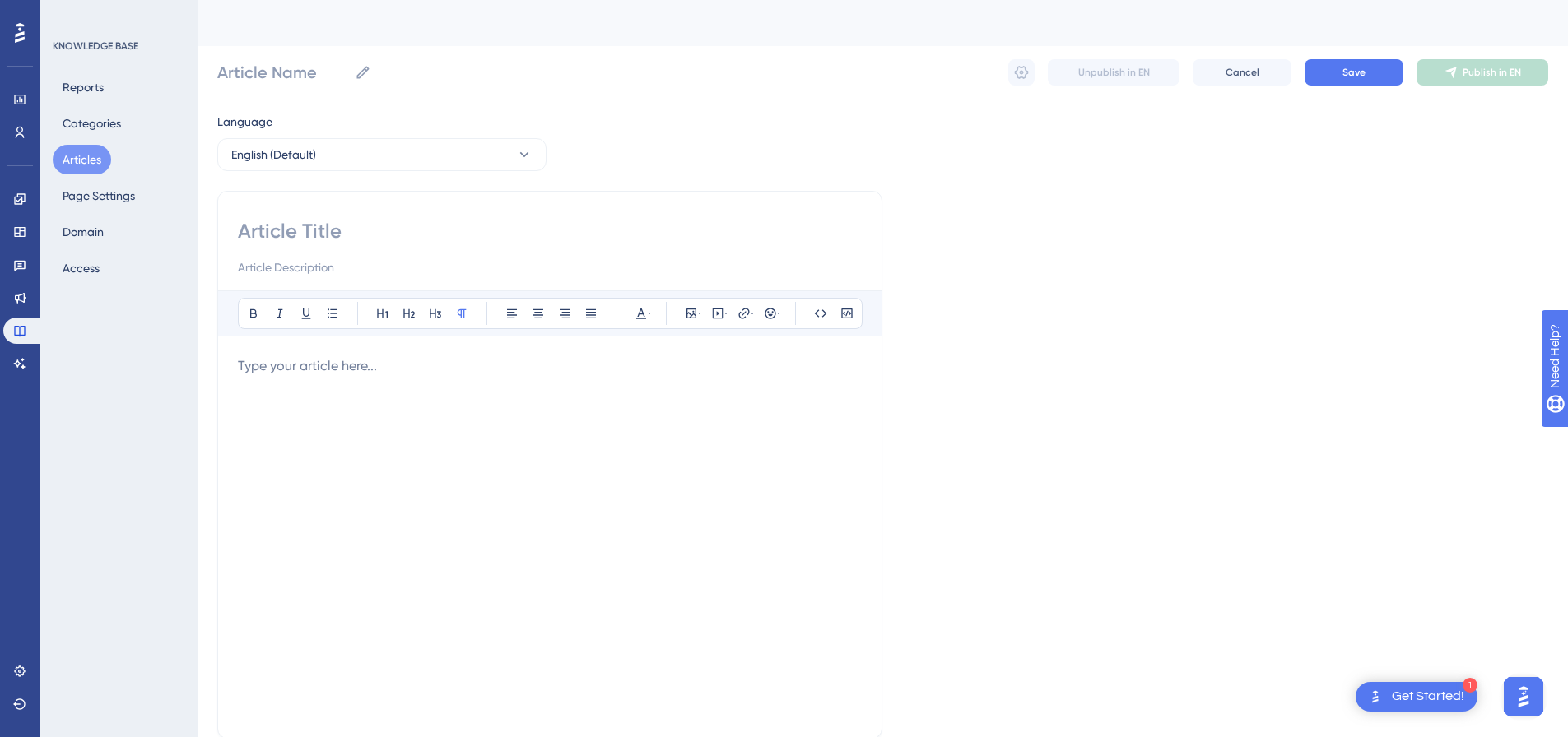
click at [391, 236] on input at bounding box center [549, 231] width 624 height 27
paste input "Facebook Friend Requests Import"
type input "Facebook Friend Requests Import"
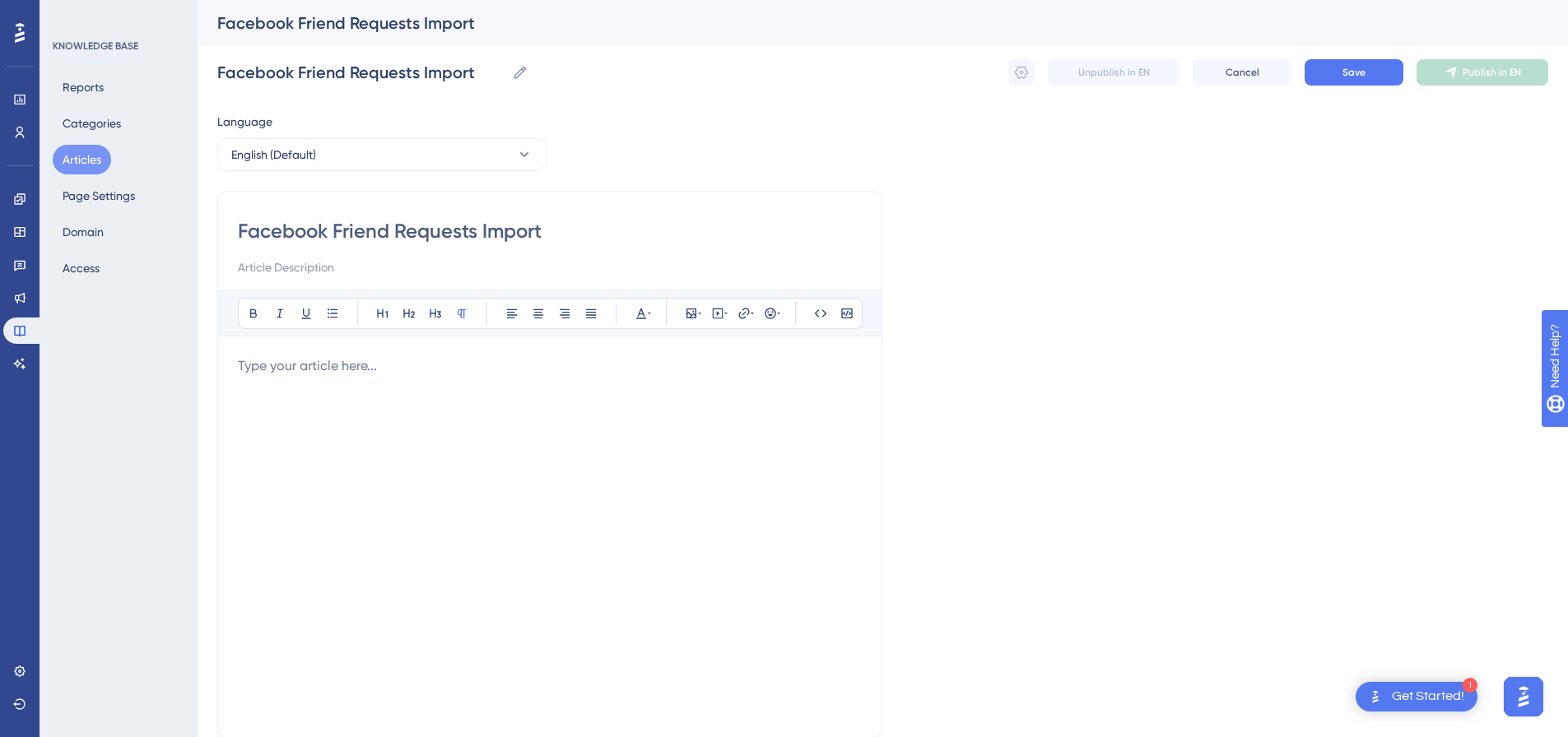
type input "Facebook Friend Requests Import"
click at [536, 362] on p at bounding box center [549, 367] width 624 height 20
click at [717, 315] on icon at bounding box center [718, 313] width 3 height 4
click at [626, 391] on textarea at bounding box center [717, 415] width 250 height 74
paste textarea "<div style="padding:49.79% 0 0 0;position:relative;"><iframe src="https://playe…"
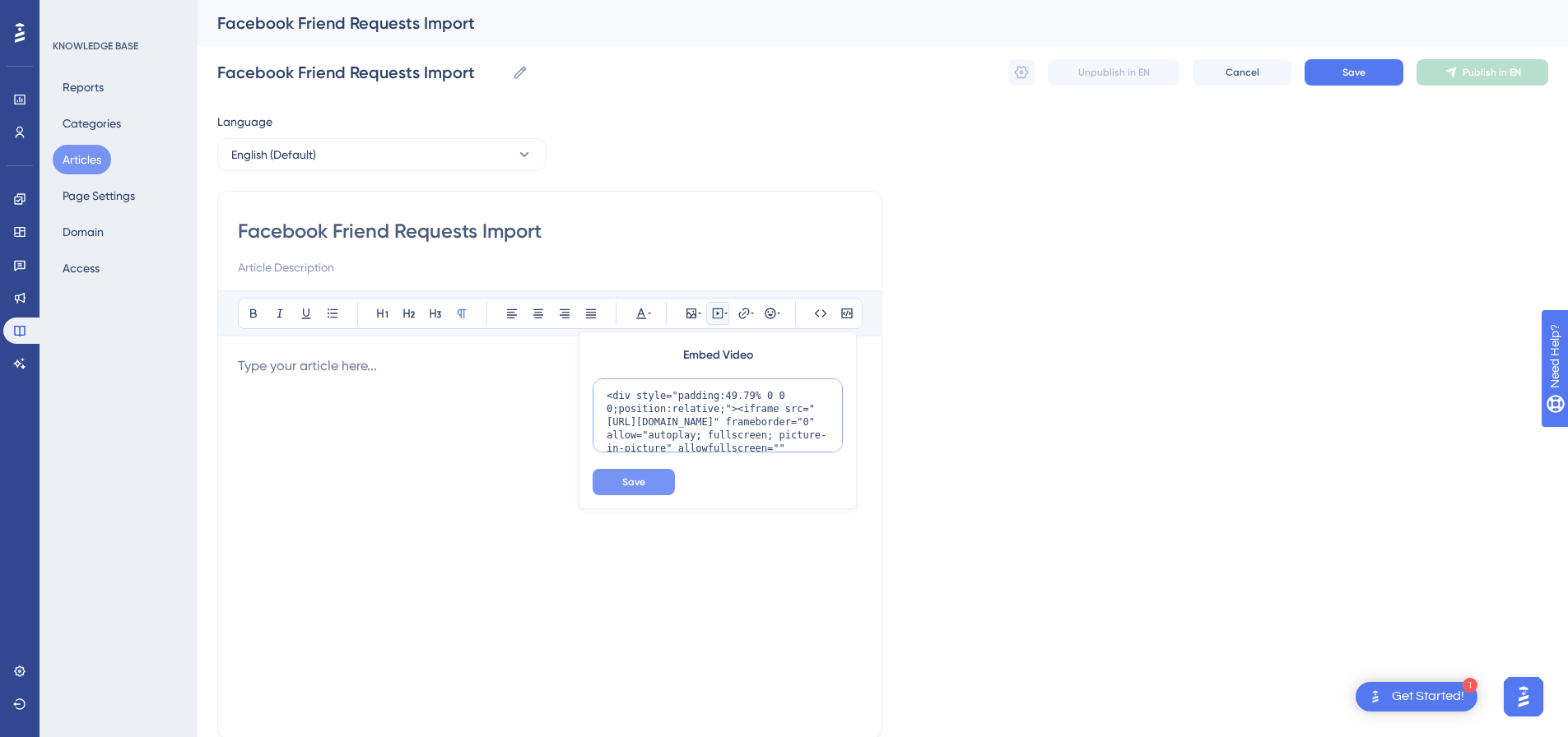
scroll to position [148, 0]
type textarea "<div style="padding:49.79% 0 0 0;position:relative;"><iframe src="https://playe…"
click at [626, 490] on button "Save" at bounding box center [634, 482] width 83 height 27
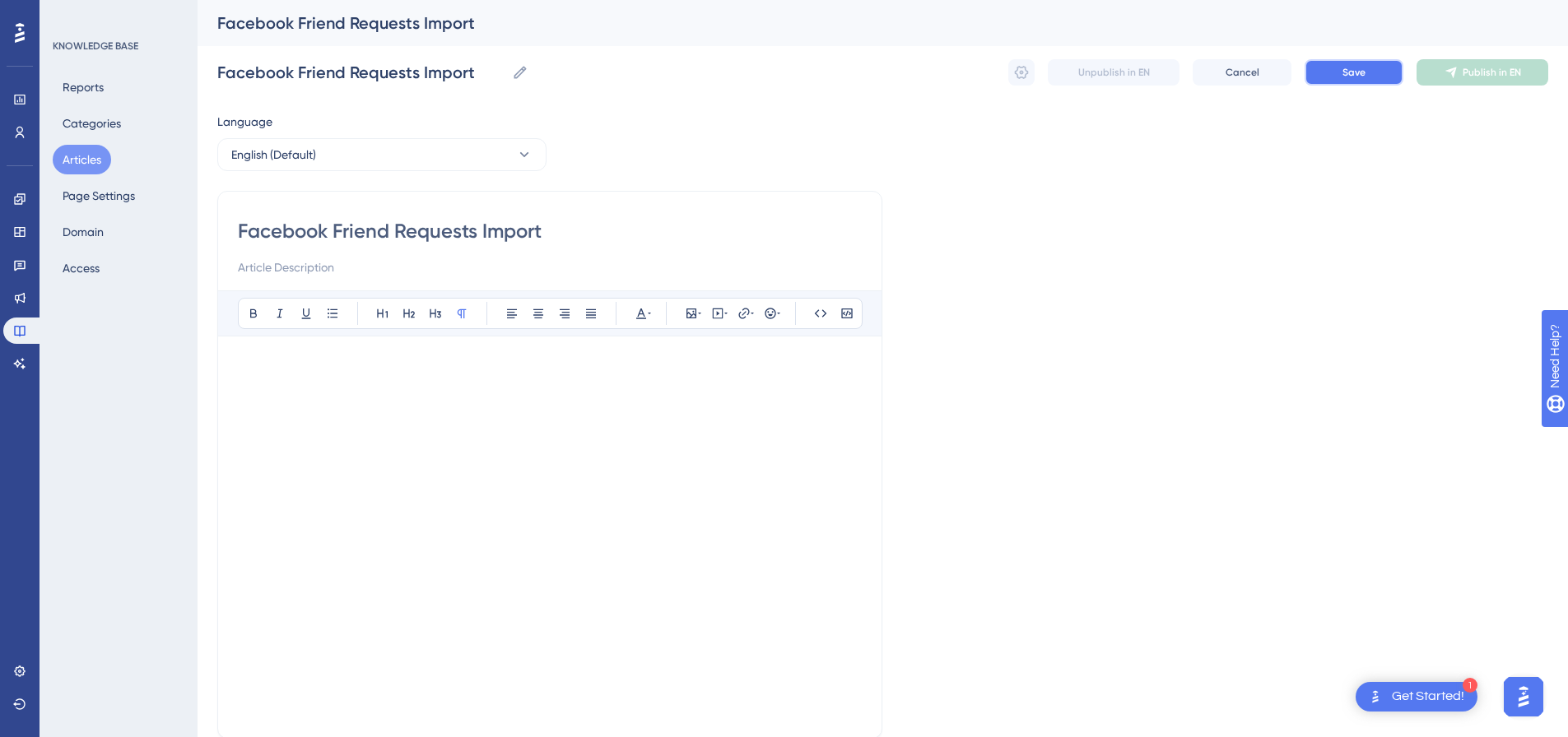
click at [1346, 75] on span "Save" at bounding box center [1353, 72] width 23 height 13
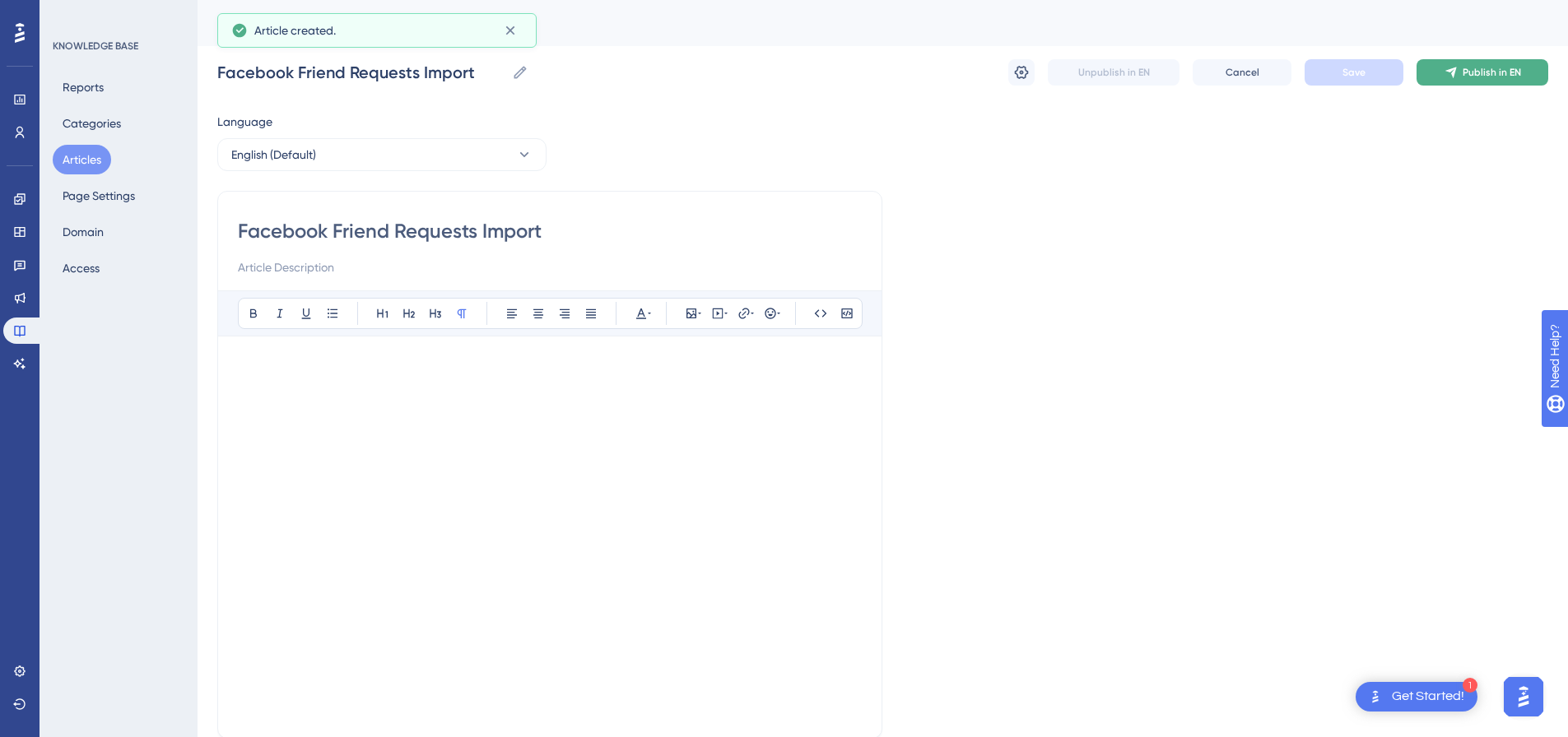
click at [1485, 79] on button "Publish in EN" at bounding box center [1483, 72] width 132 height 27
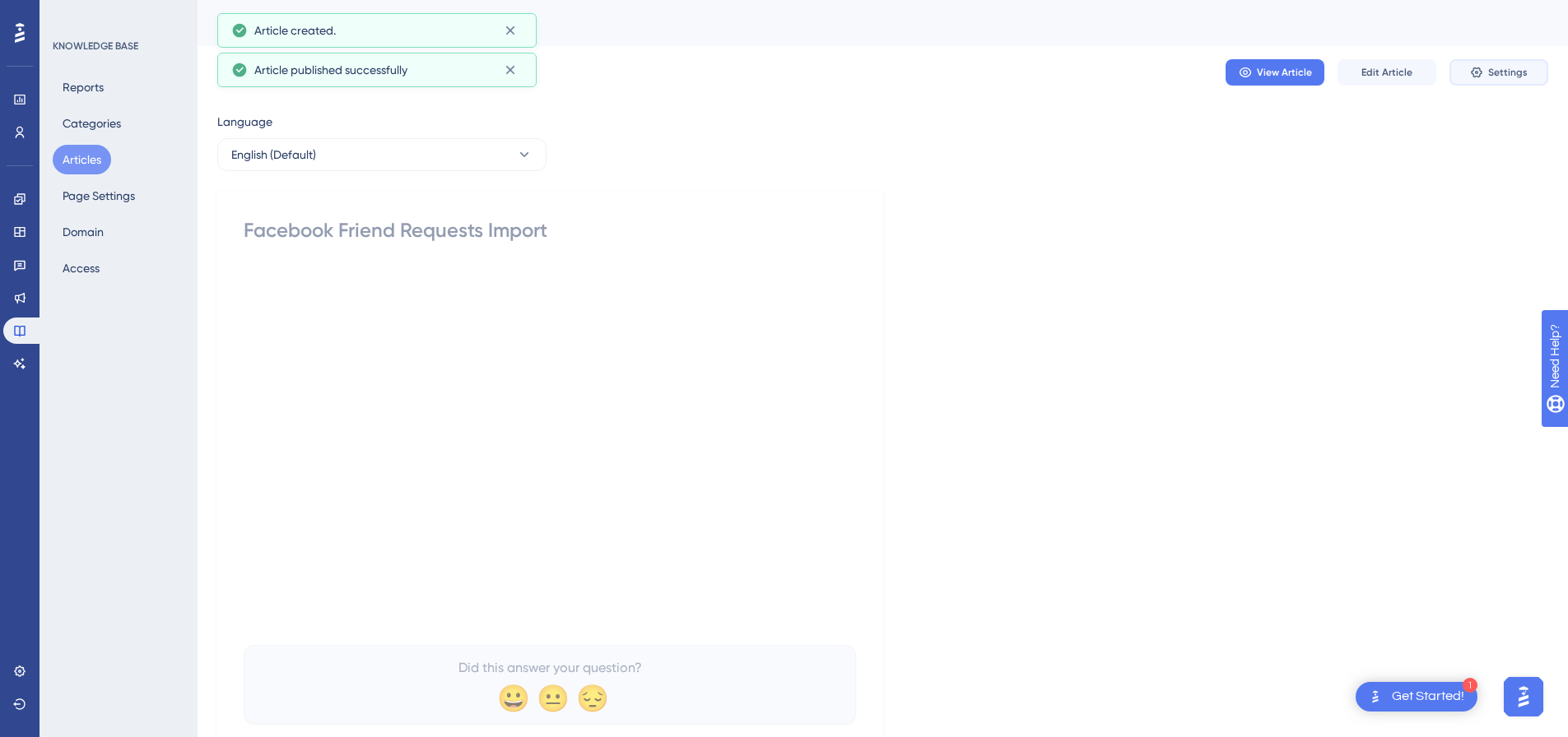
click at [1528, 76] on button "Settings" at bounding box center [1499, 72] width 99 height 27
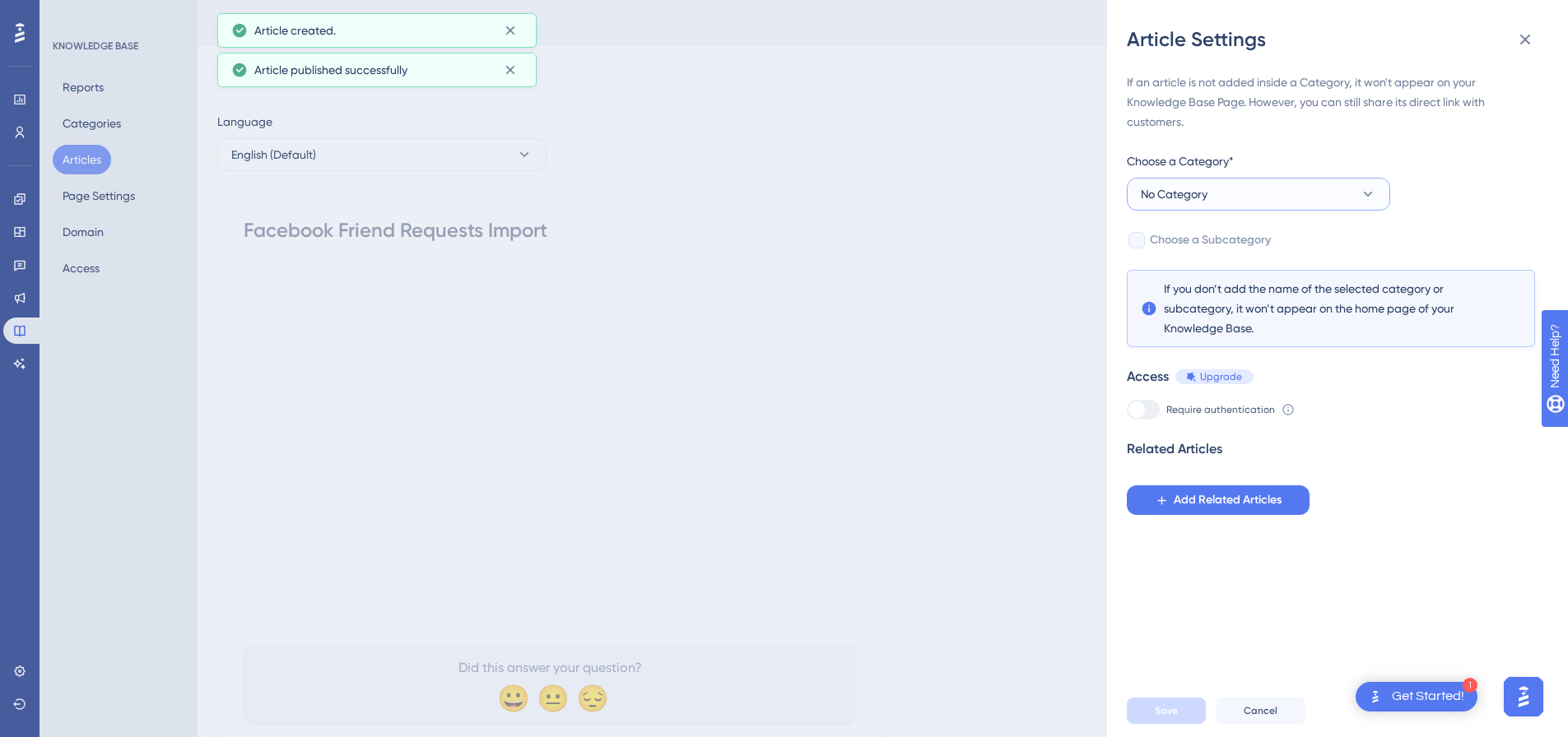
click at [1243, 190] on button "No Category" at bounding box center [1258, 194] width 263 height 33
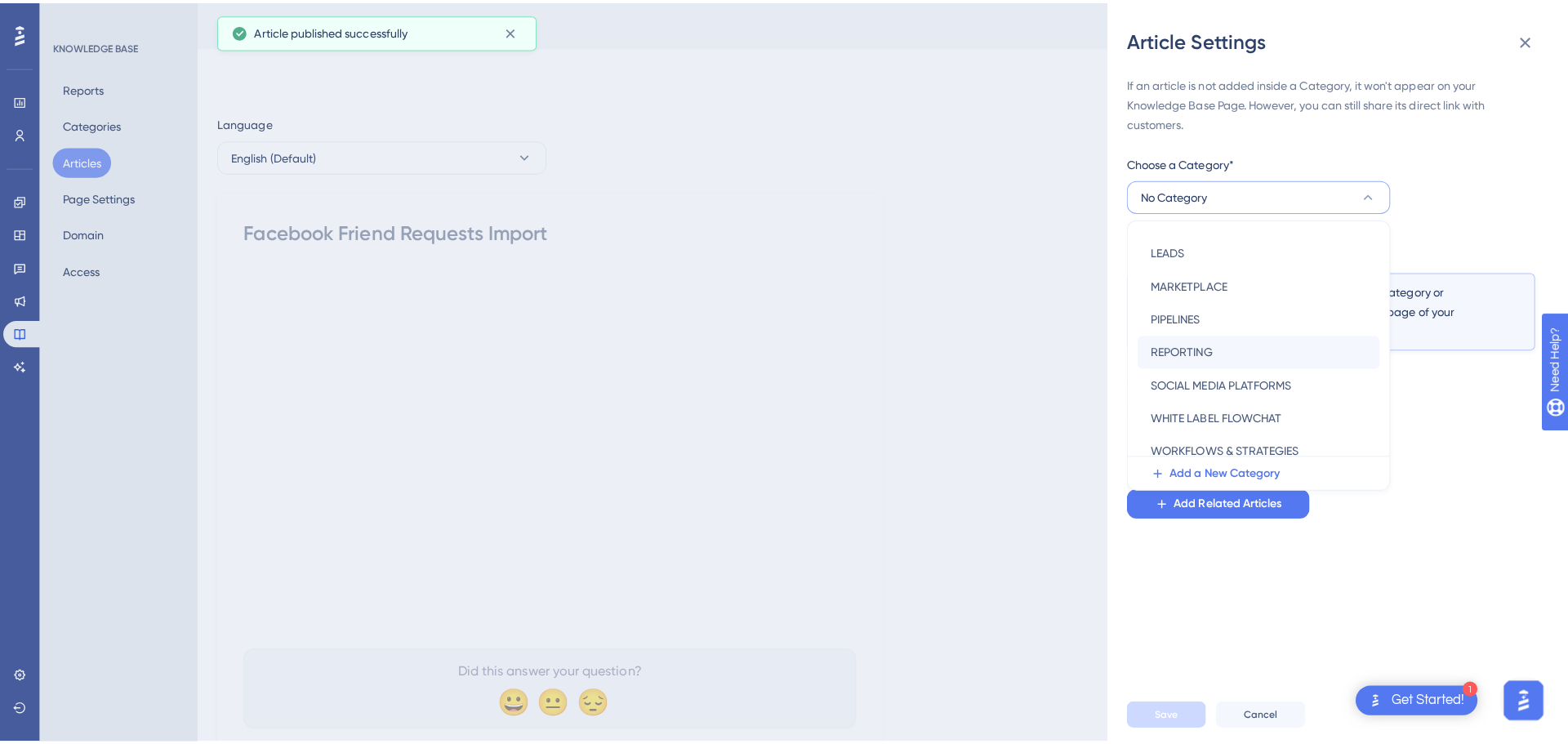
scroll to position [235, 0]
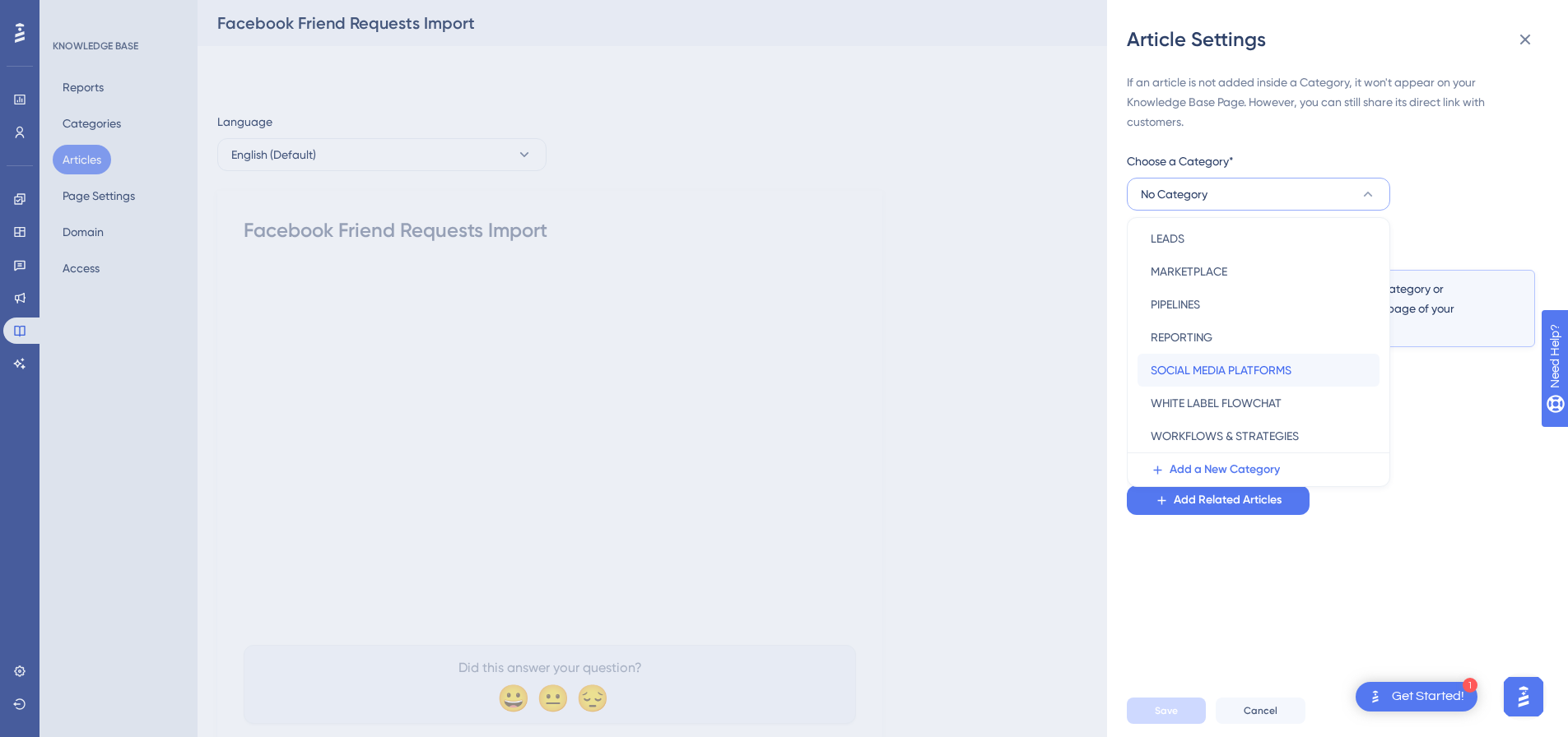
click at [1206, 362] on span "SOCIAL MEDIA PLATFORMS" at bounding box center [1221, 370] width 141 height 20
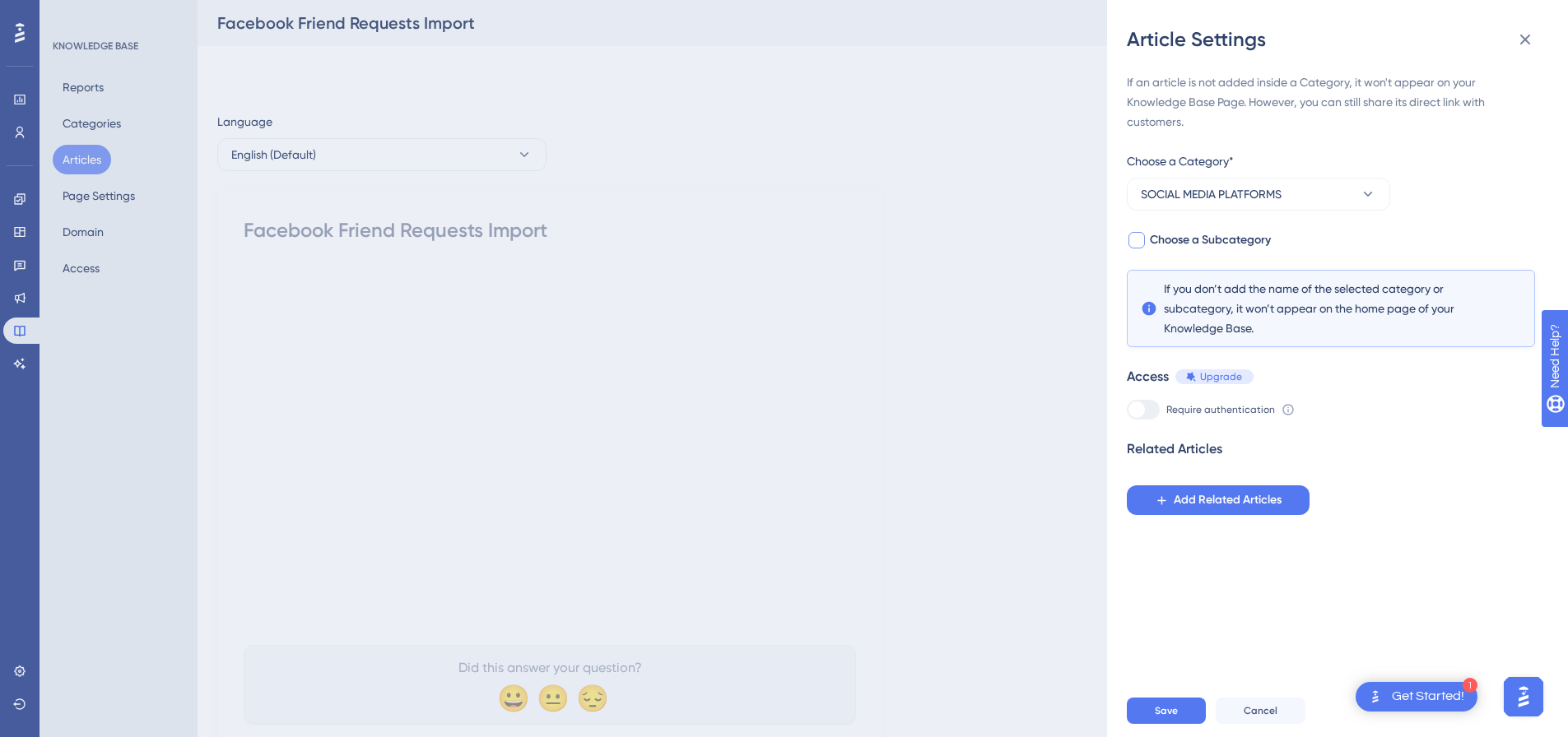
click at [1137, 247] on div at bounding box center [1137, 240] width 17 height 16
checkbox input "true"
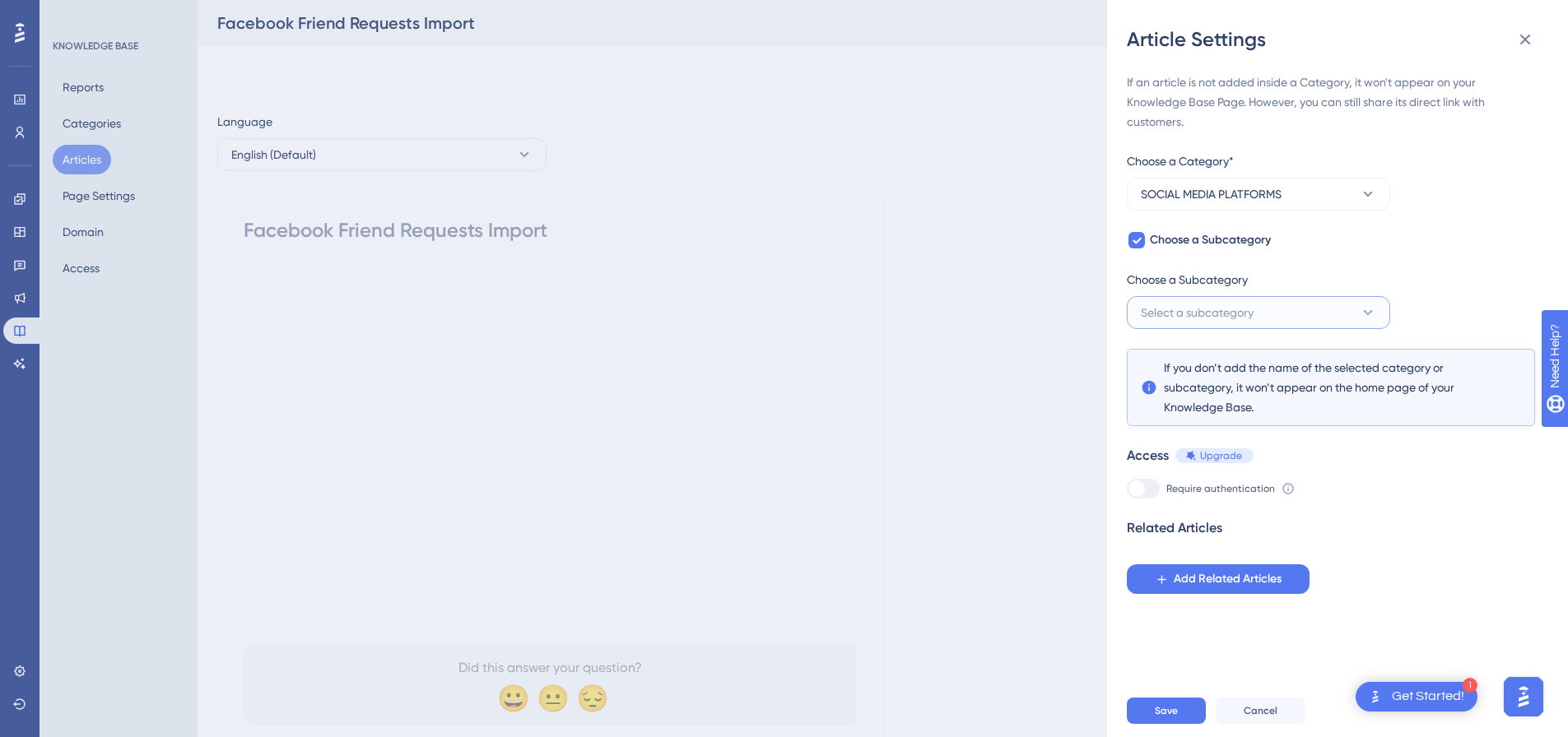
click at [1193, 308] on span "Select a subcategory" at bounding box center [1197, 313] width 113 height 20
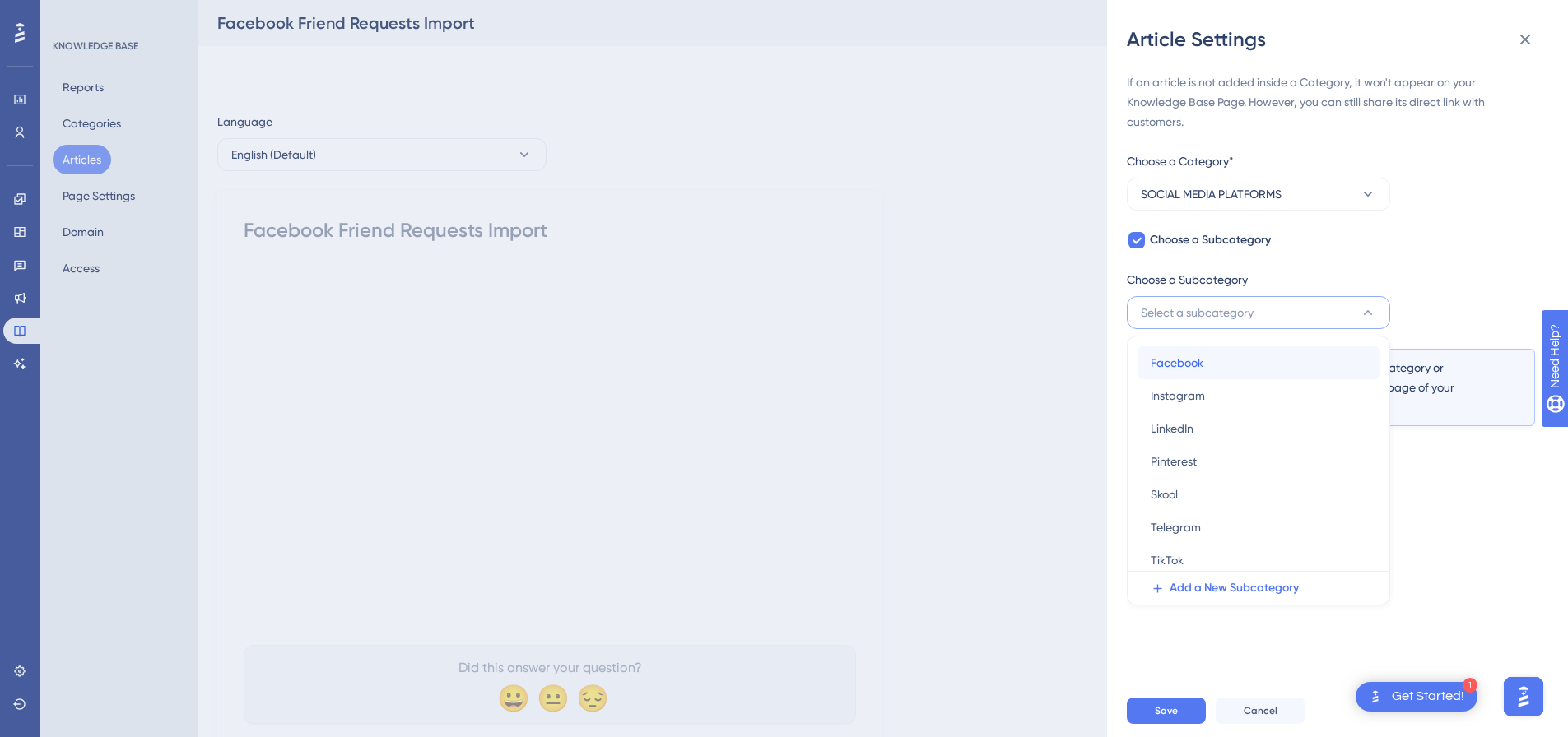
click at [1196, 351] on div "Facebook Facebook" at bounding box center [1258, 363] width 215 height 33
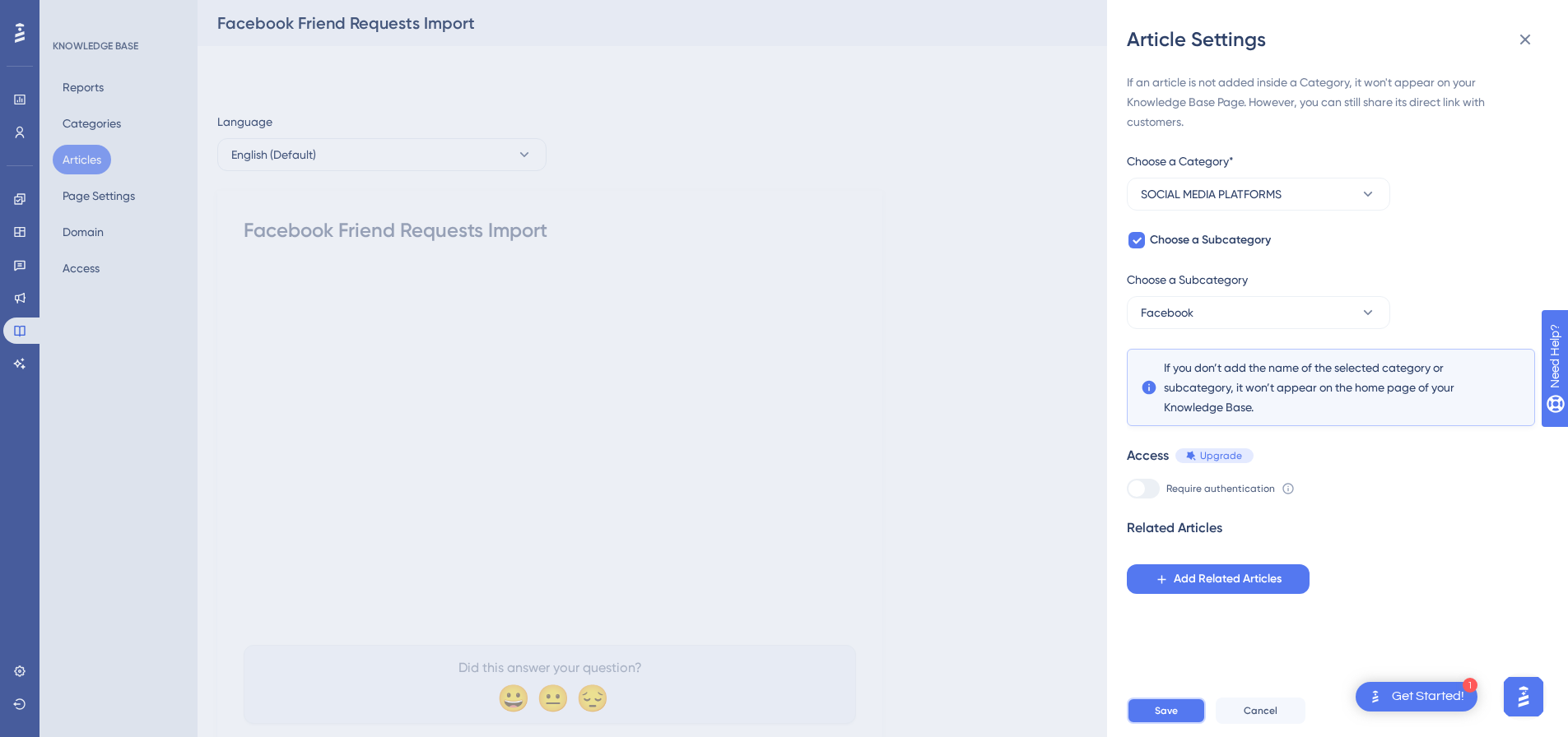
click at [1168, 713] on button "Save" at bounding box center [1166, 710] width 79 height 27
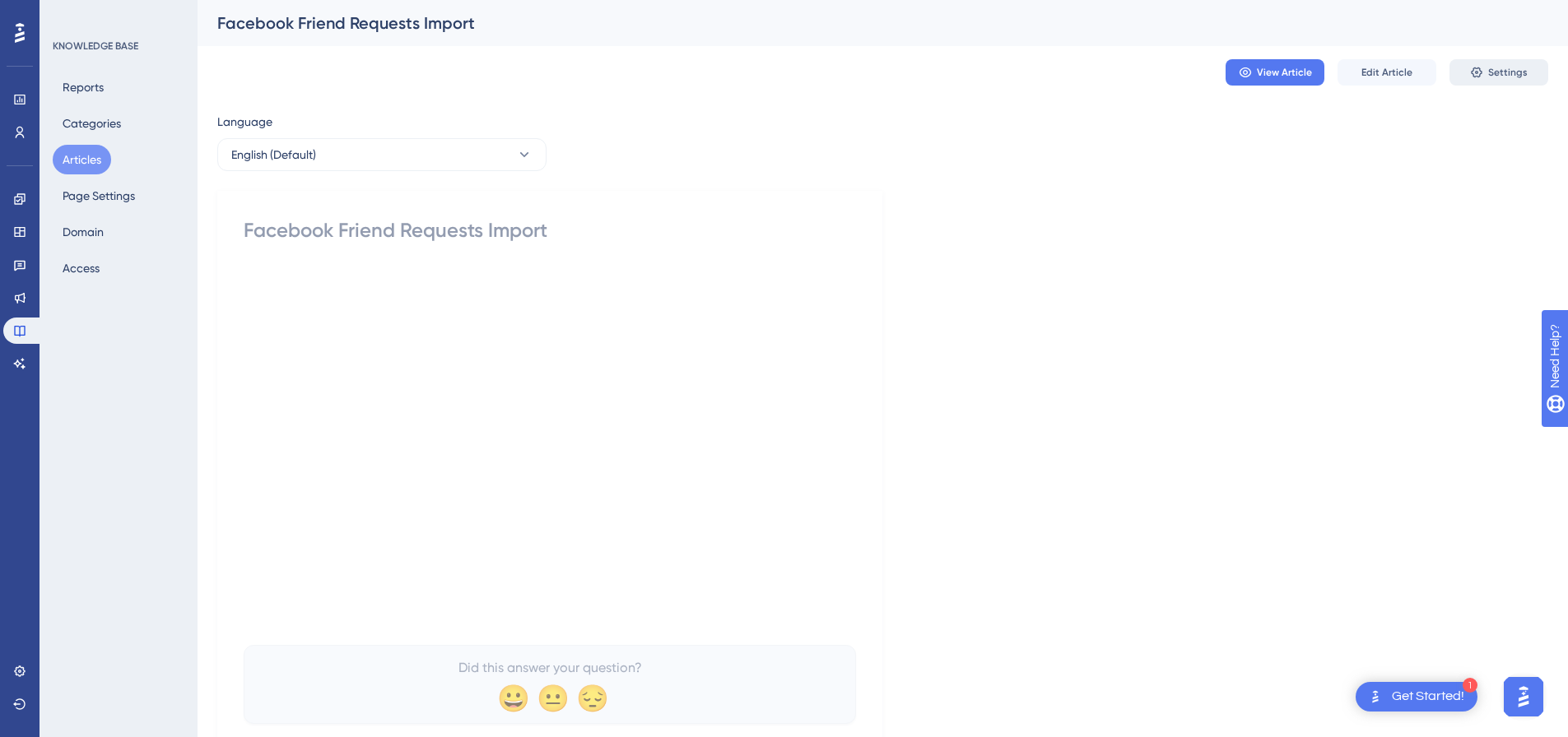
click at [1475, 80] on button "Settings" at bounding box center [1499, 72] width 99 height 27
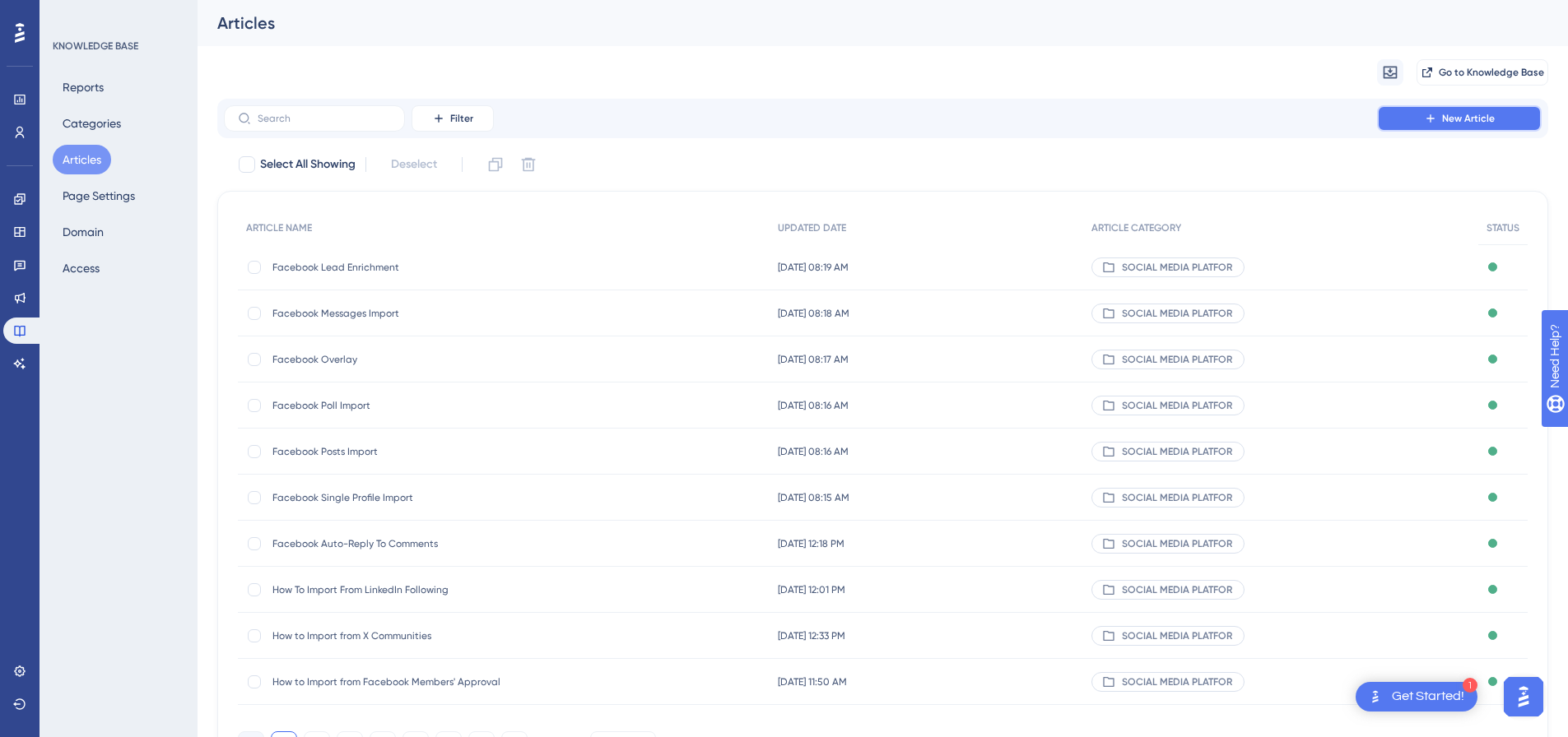
drag, startPoint x: 1504, startPoint y: 115, endPoint x: 944, endPoint y: 100, distance: 560.2
click at [1496, 114] on button "New Article" at bounding box center [1460, 118] width 165 height 27
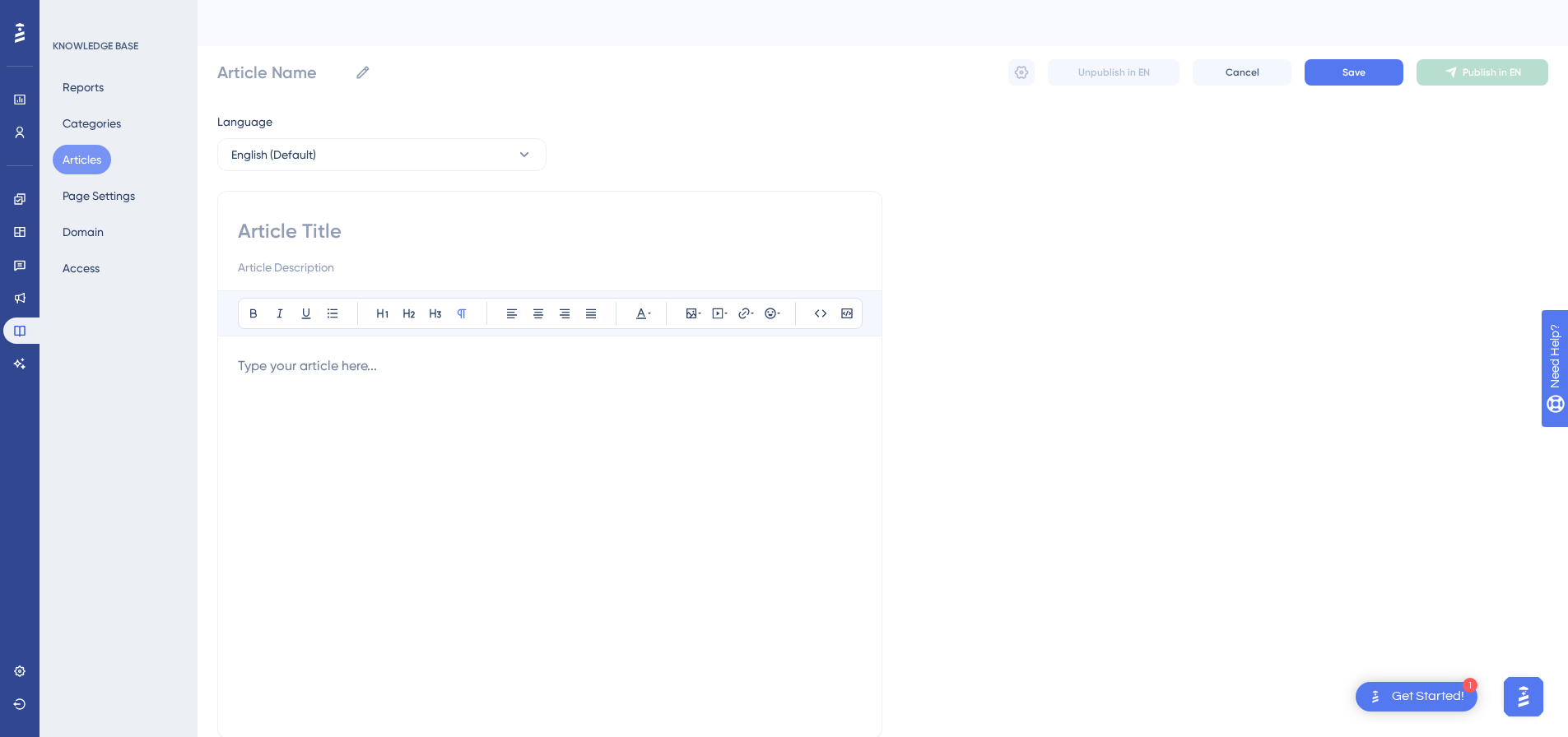
click at [329, 214] on div "Bold Italic Underline Bullet Point Heading 1 Heading 2 Heading 3 Normal Align L…" at bounding box center [549, 465] width 665 height 548
click at [331, 222] on input at bounding box center [549, 231] width 624 height 27
paste input "Facebook Events Import"
type input "Facebook Events Import"
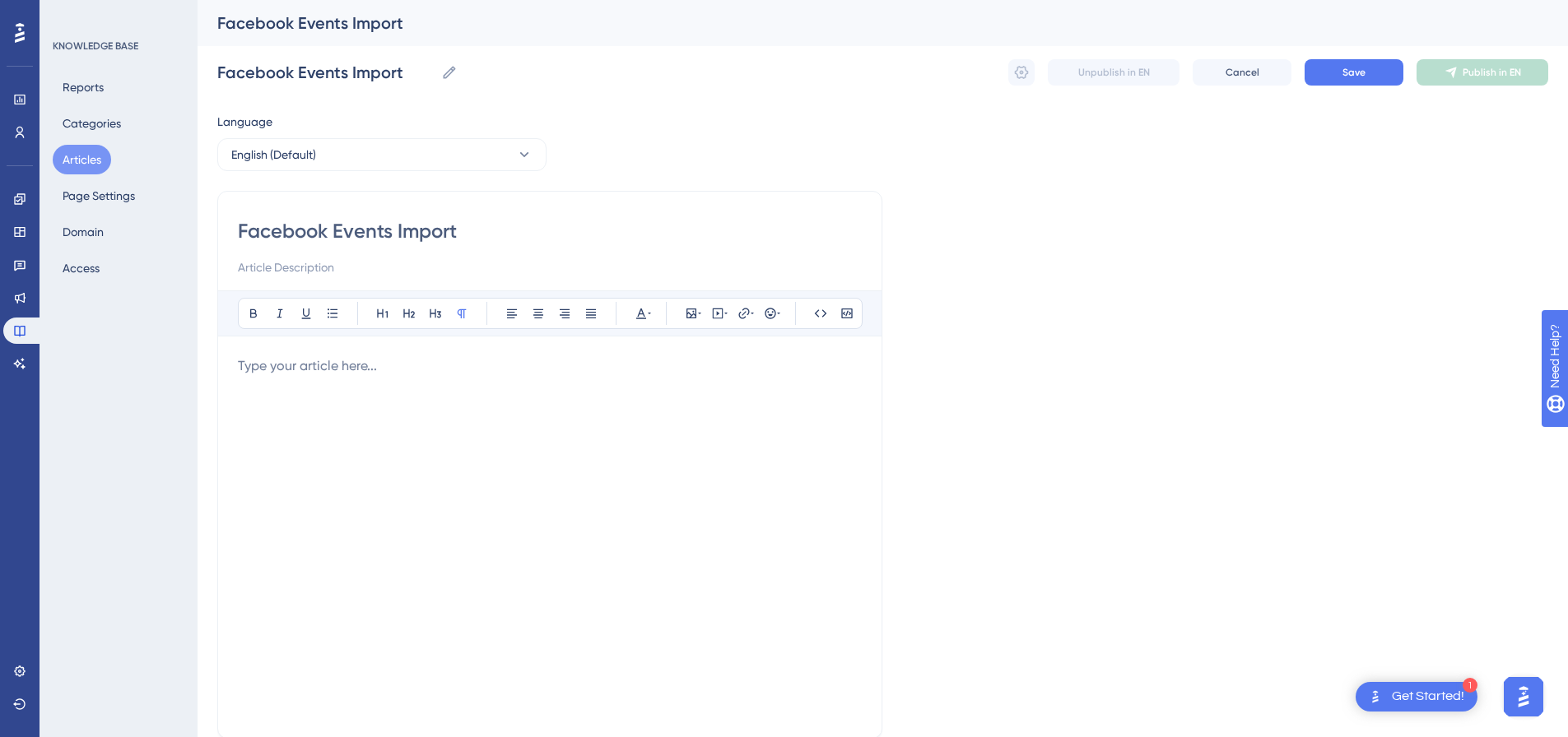
type input "Facebook Events Import"
click at [465, 368] on p at bounding box center [549, 367] width 624 height 20
click at [719, 311] on icon at bounding box center [718, 314] width 13 height 13
click at [646, 416] on textarea at bounding box center [717, 415] width 250 height 74
paste textarea "<div style="padding:49.79% 0 0 0;position:relative;"><iframe src="https://playe…"
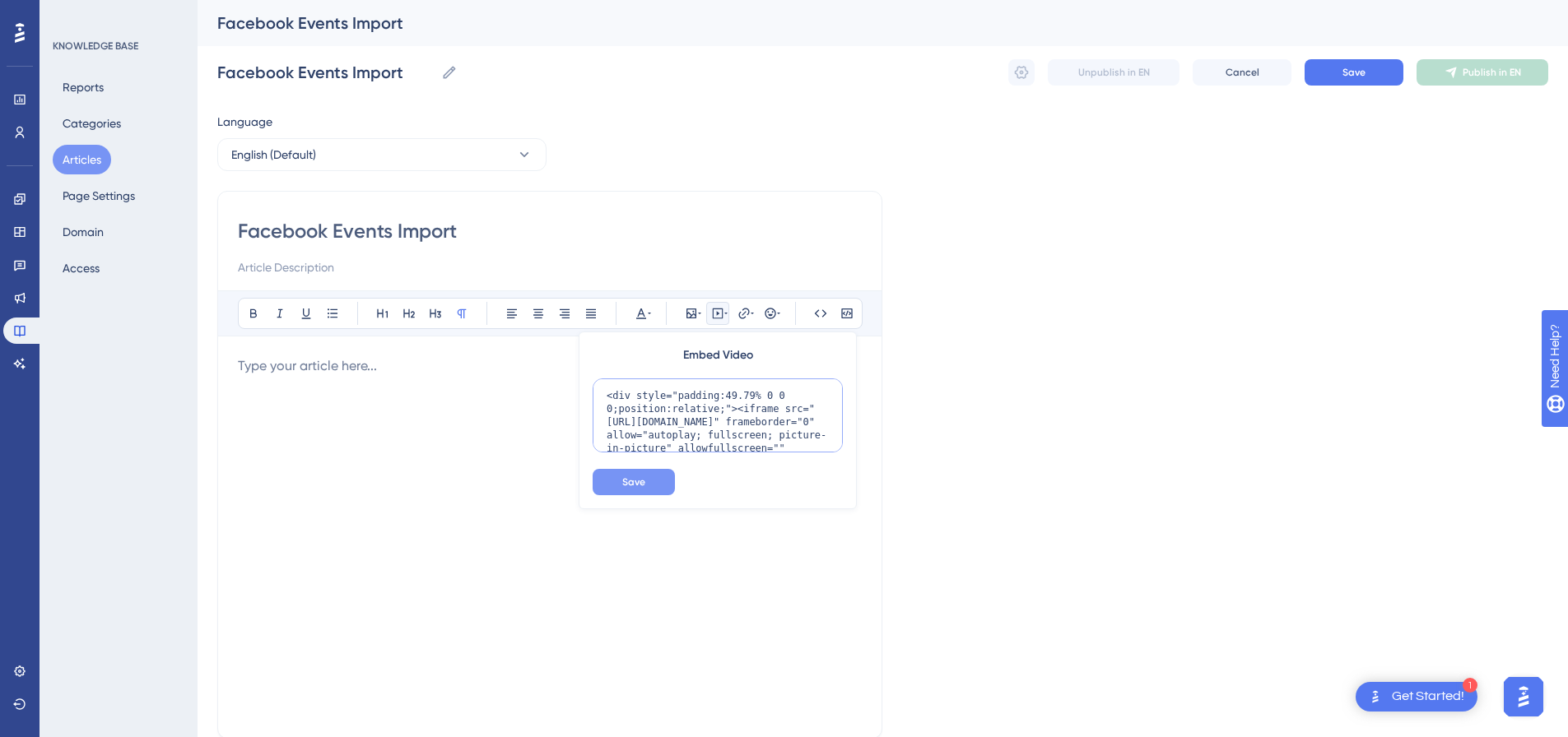
scroll to position [134, 0]
type textarea "<div style="padding:49.79% 0 0 0;position:relative;"><iframe src="https://playe…"
click at [631, 483] on span "Save" at bounding box center [634, 482] width 23 height 13
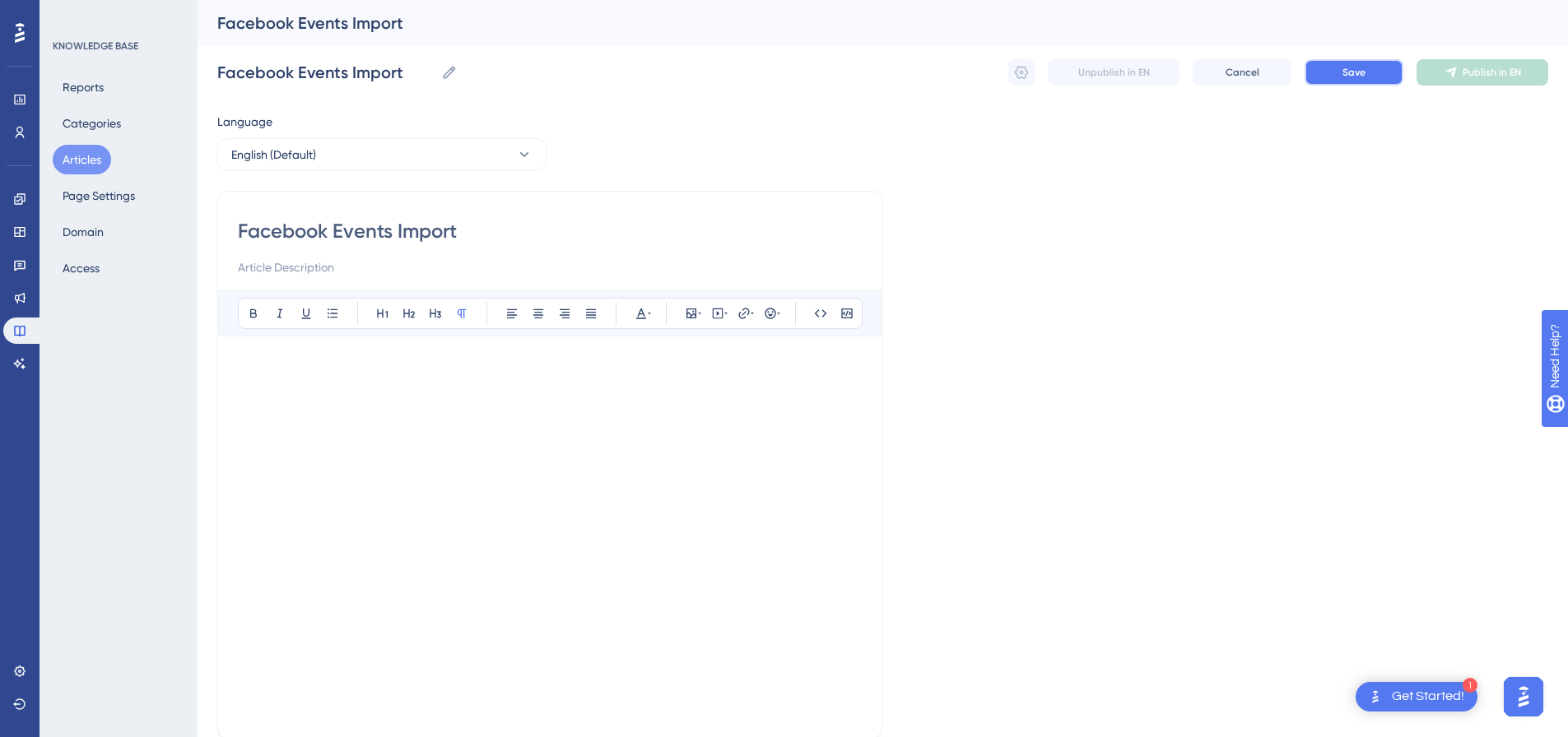
click at [1364, 70] on span "Save" at bounding box center [1353, 72] width 23 height 13
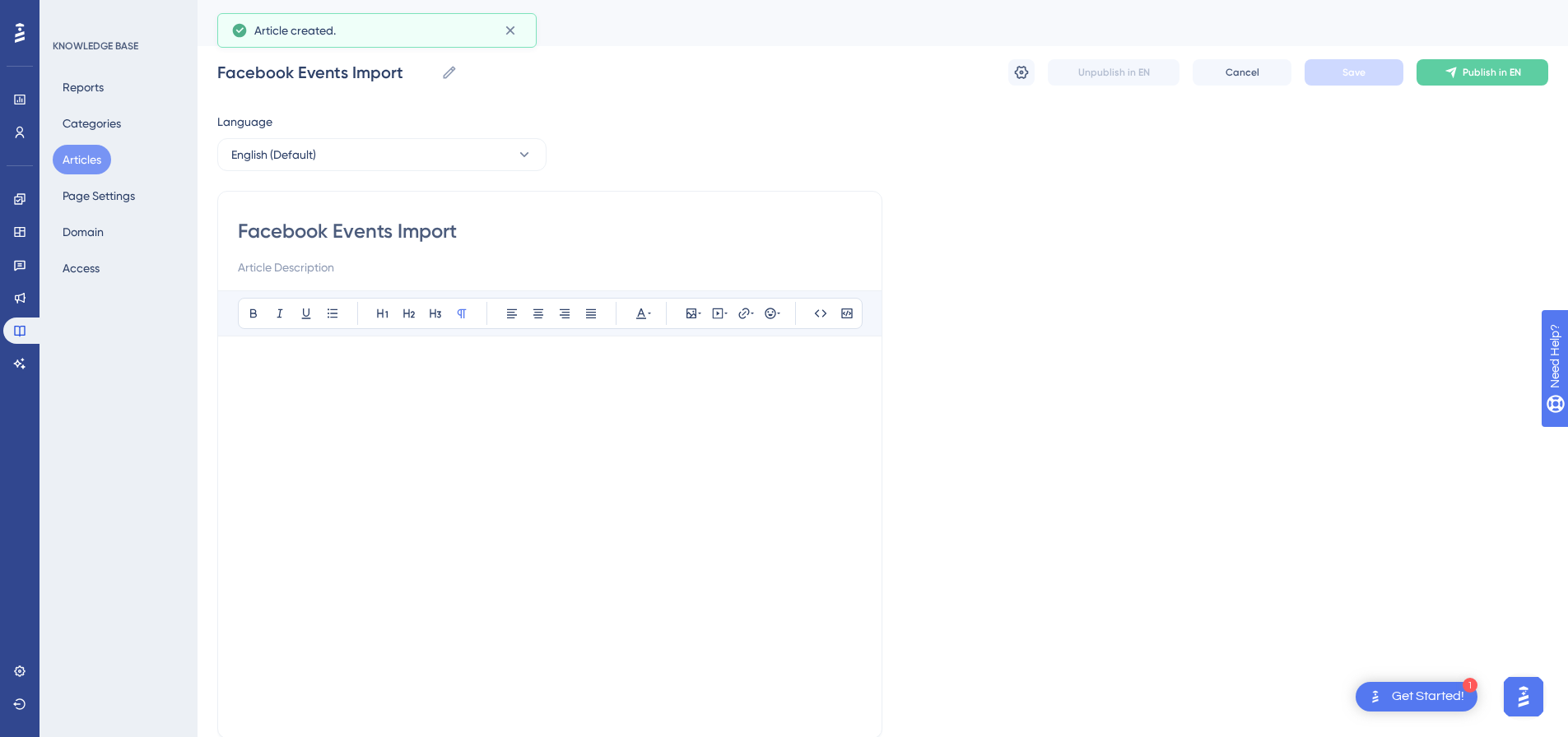
click at [1491, 75] on span "Publish in EN" at bounding box center [1493, 72] width 59 height 13
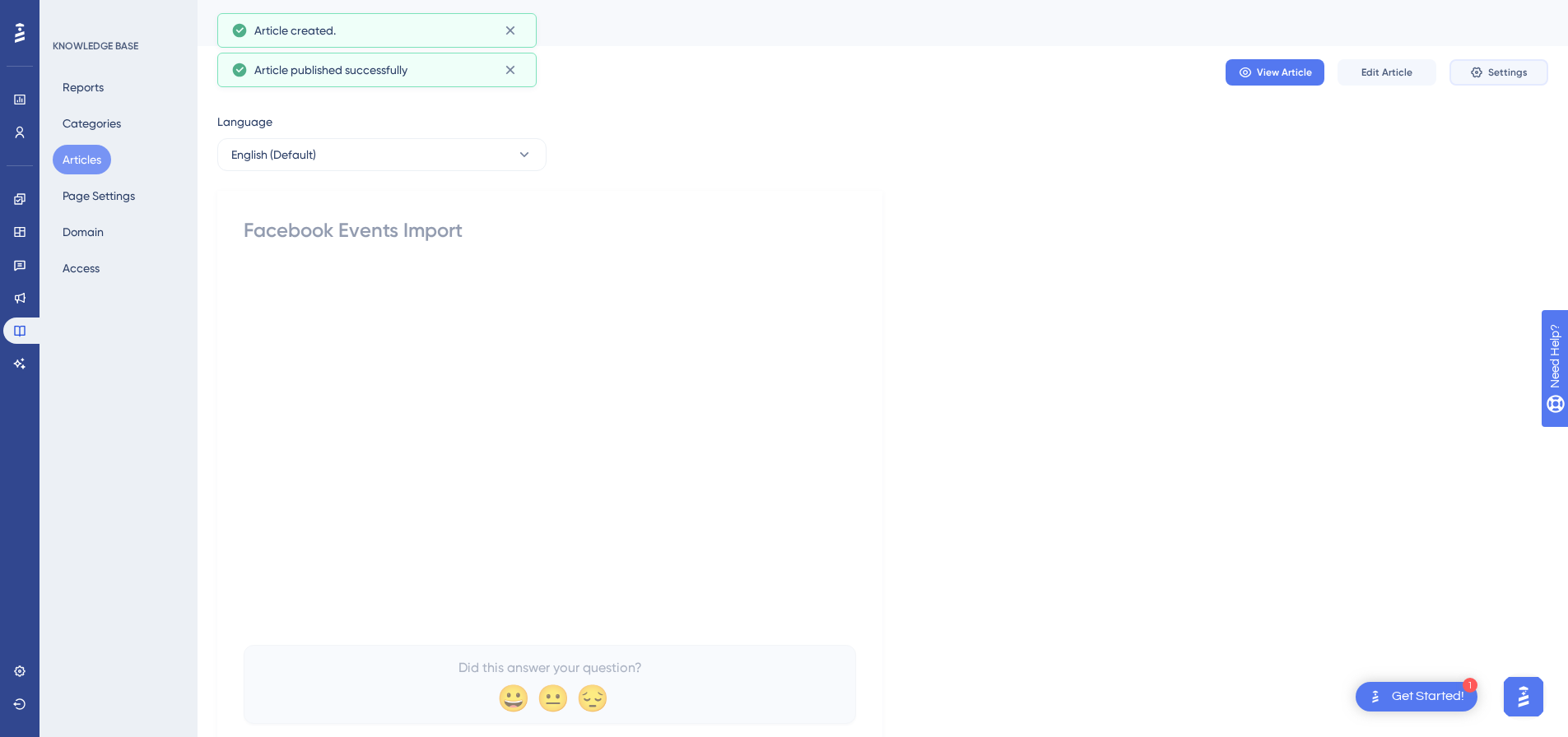
click at [1491, 76] on span "Settings" at bounding box center [1507, 72] width 39 height 13
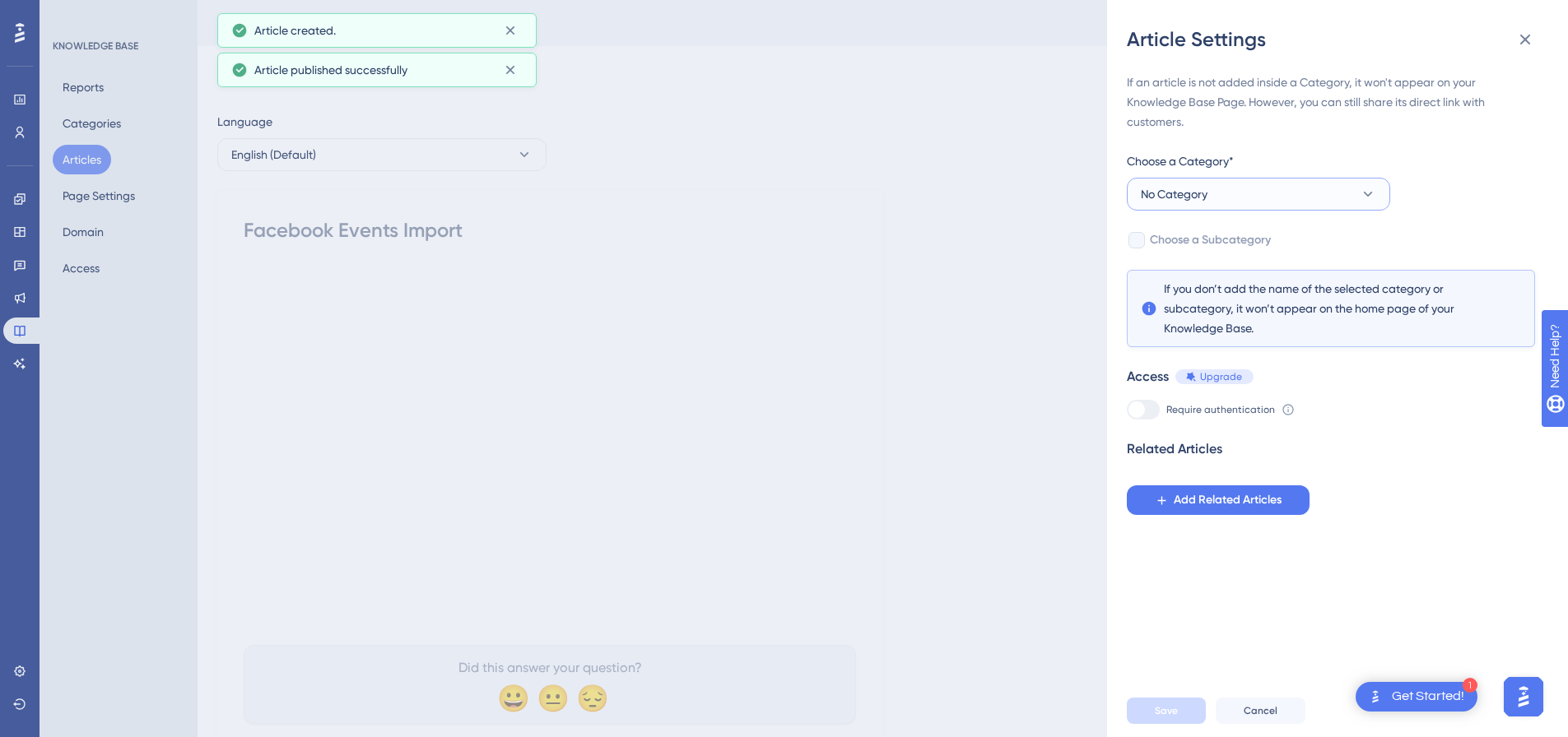
click at [1256, 182] on button "No Category" at bounding box center [1258, 194] width 263 height 33
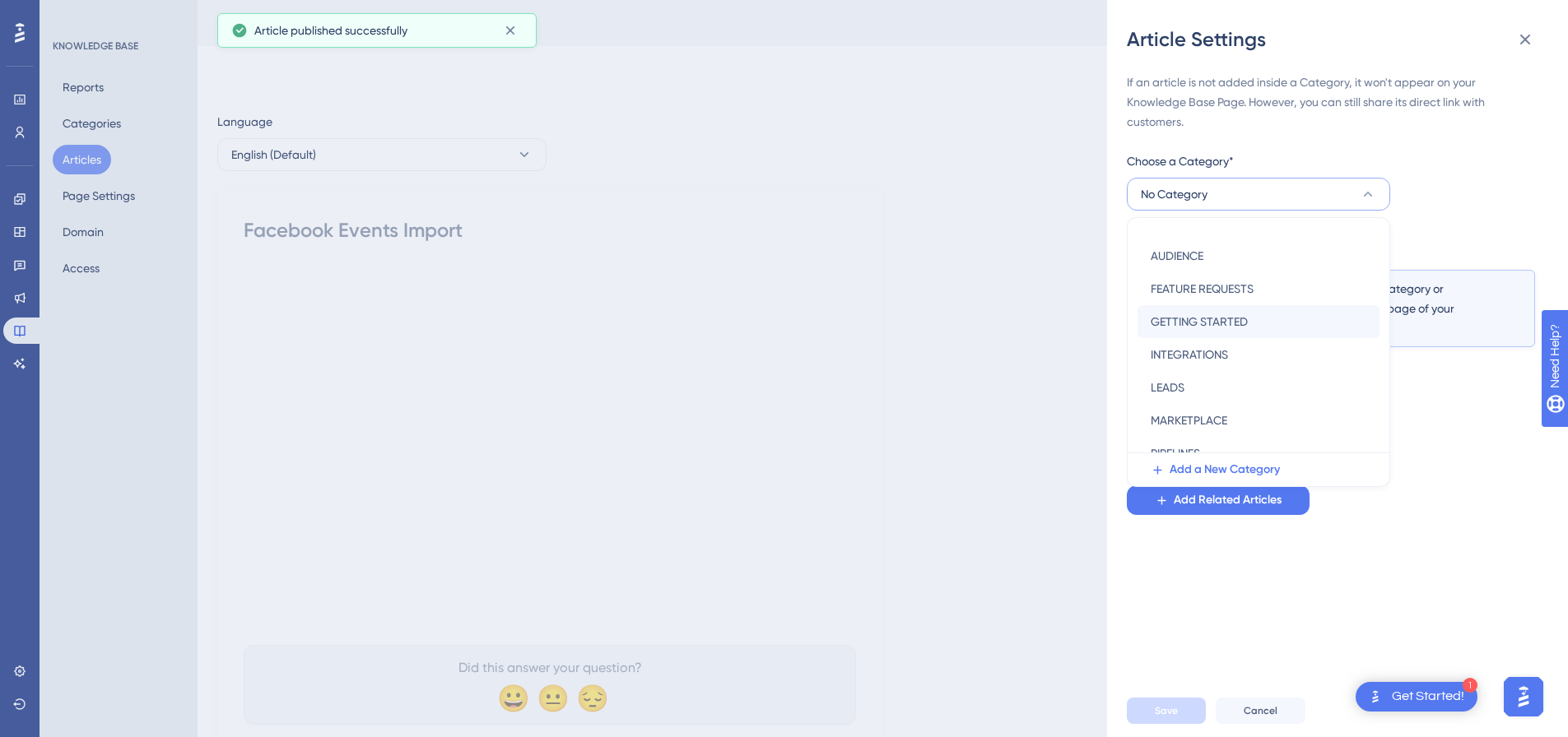
scroll to position [236, 0]
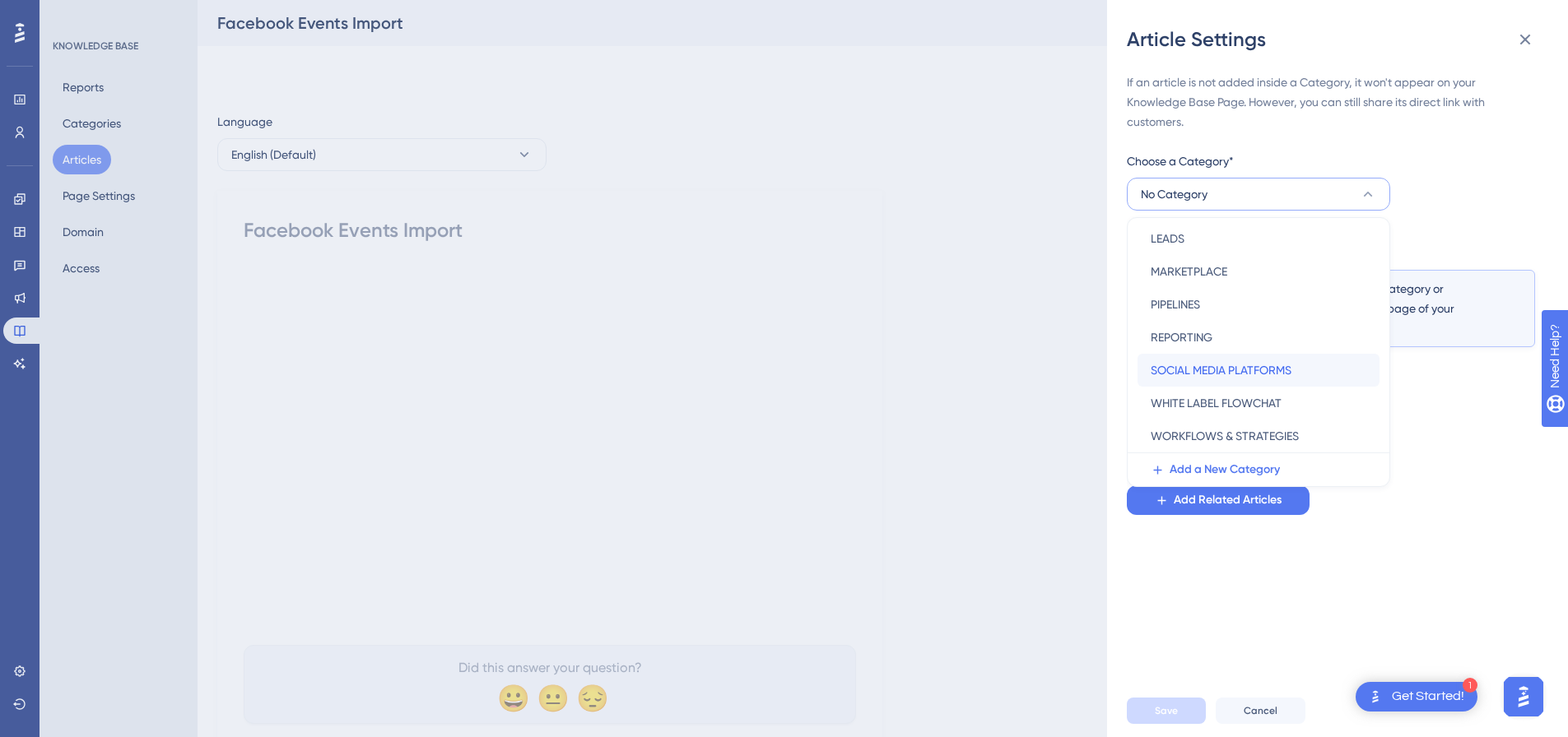
click at [1211, 370] on span "SOCIAL MEDIA PLATFORMS" at bounding box center [1221, 370] width 141 height 20
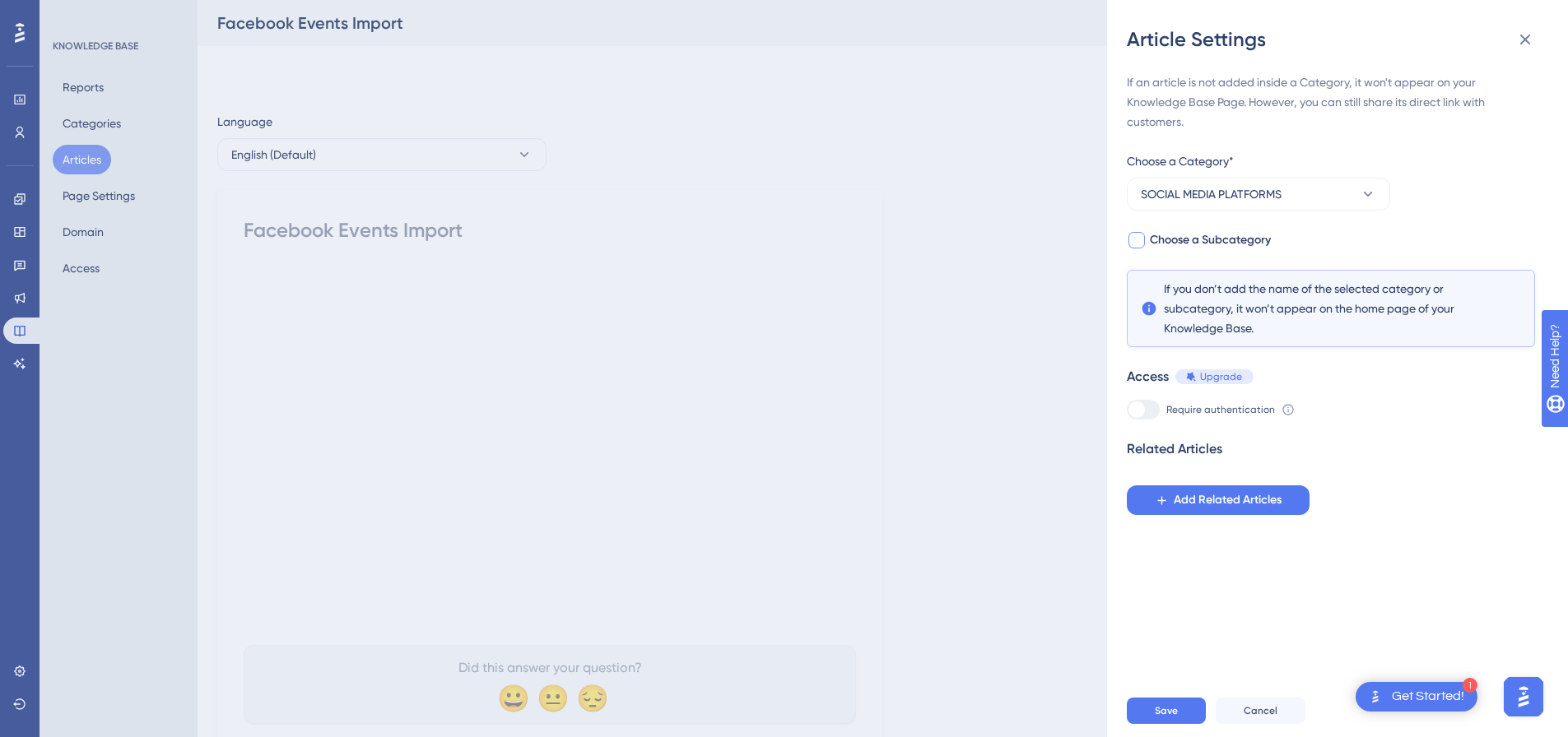
click at [1139, 244] on div at bounding box center [1137, 240] width 17 height 16
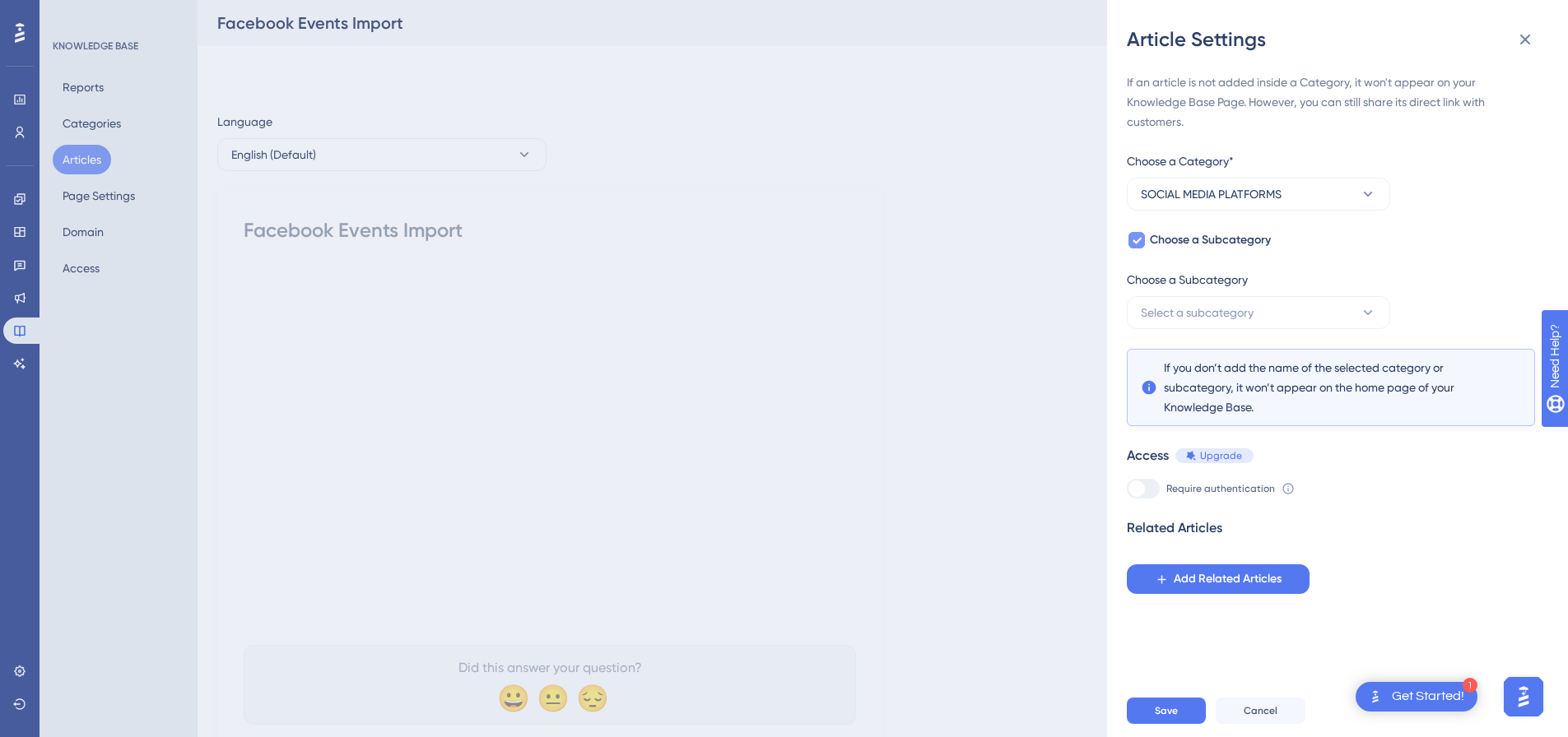
checkbox input "true"
click at [1178, 312] on span "Select a subcategory" at bounding box center [1197, 313] width 113 height 20
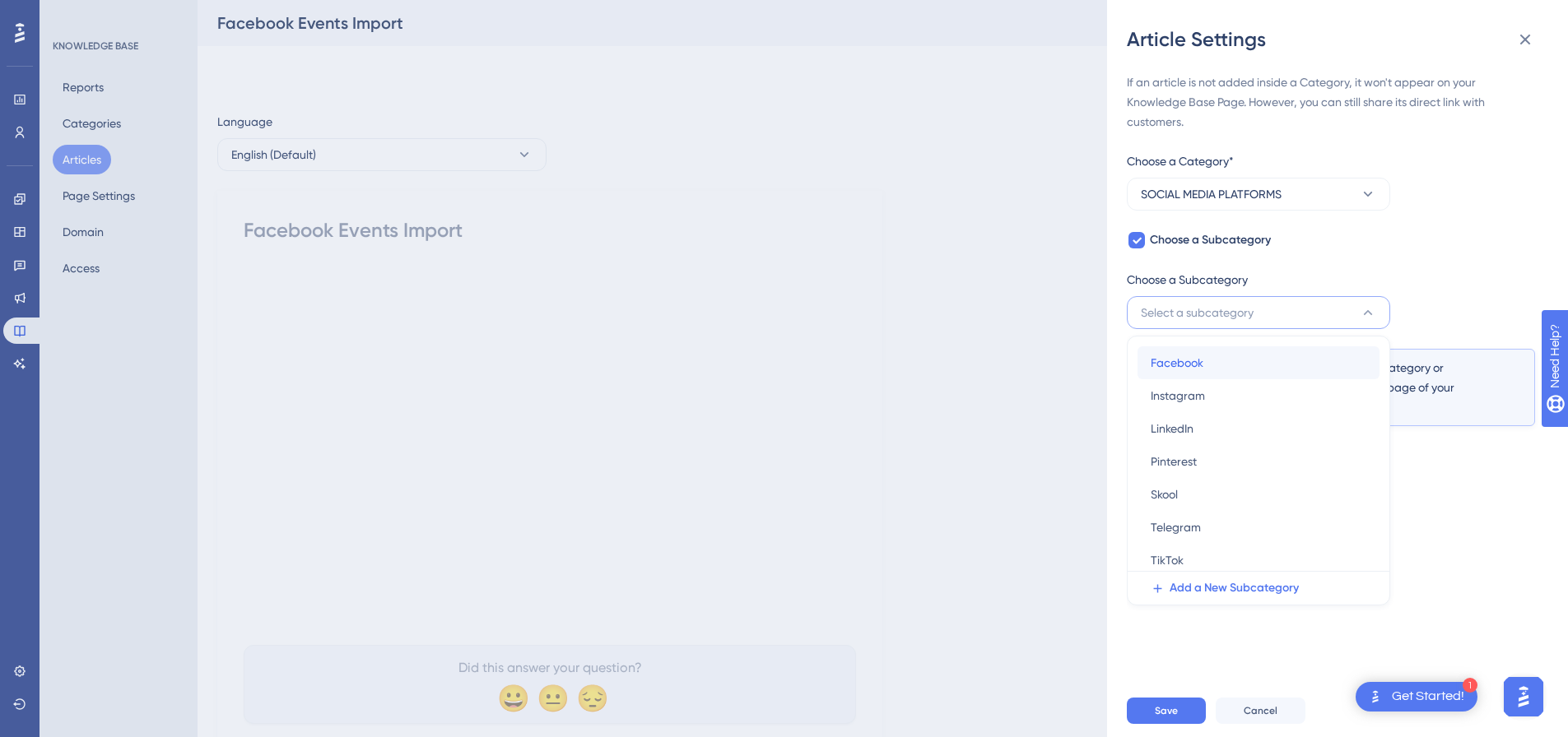
click at [1189, 368] on span "Facebook" at bounding box center [1176, 363] width 52 height 20
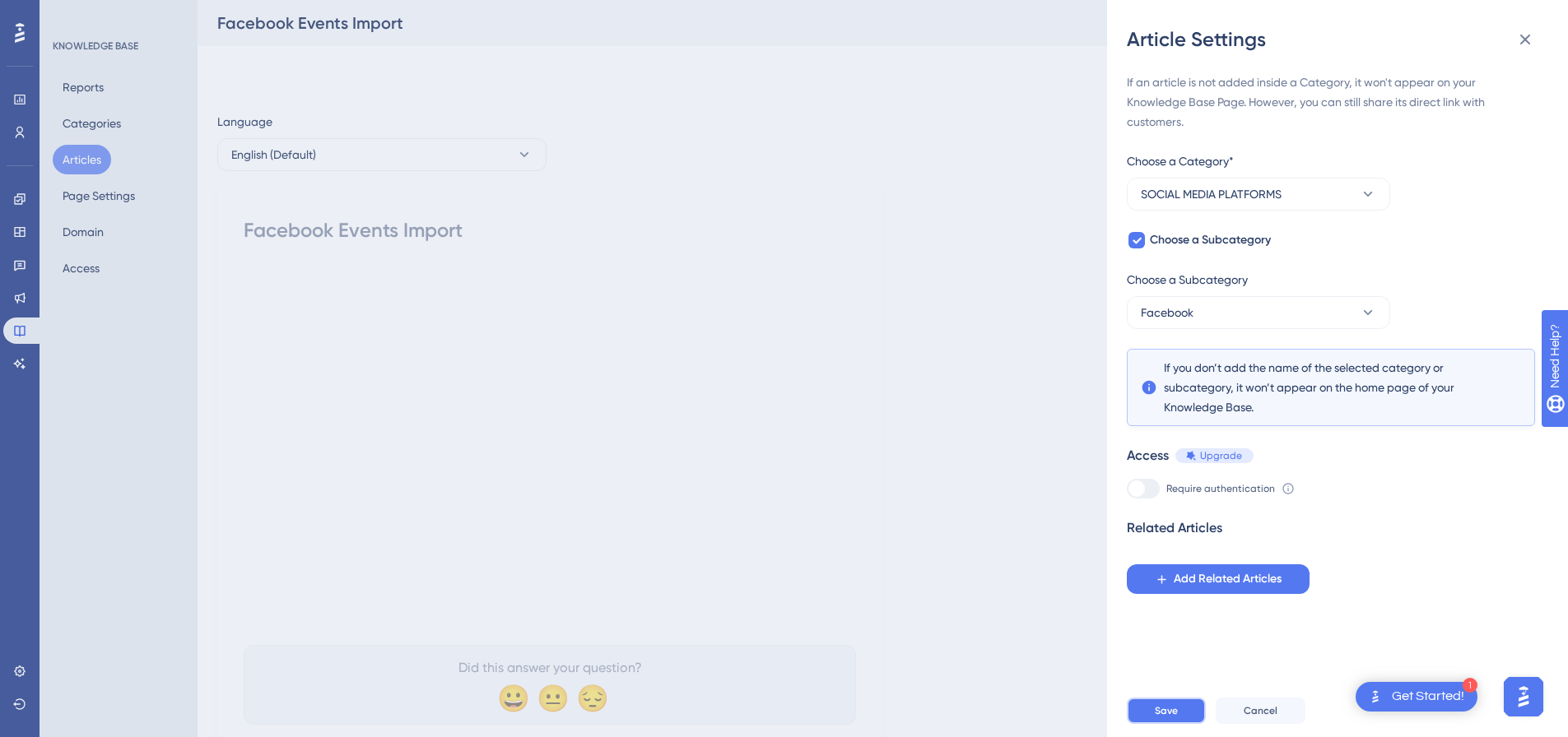
click at [1168, 718] on span "Save" at bounding box center [1166, 711] width 23 height 13
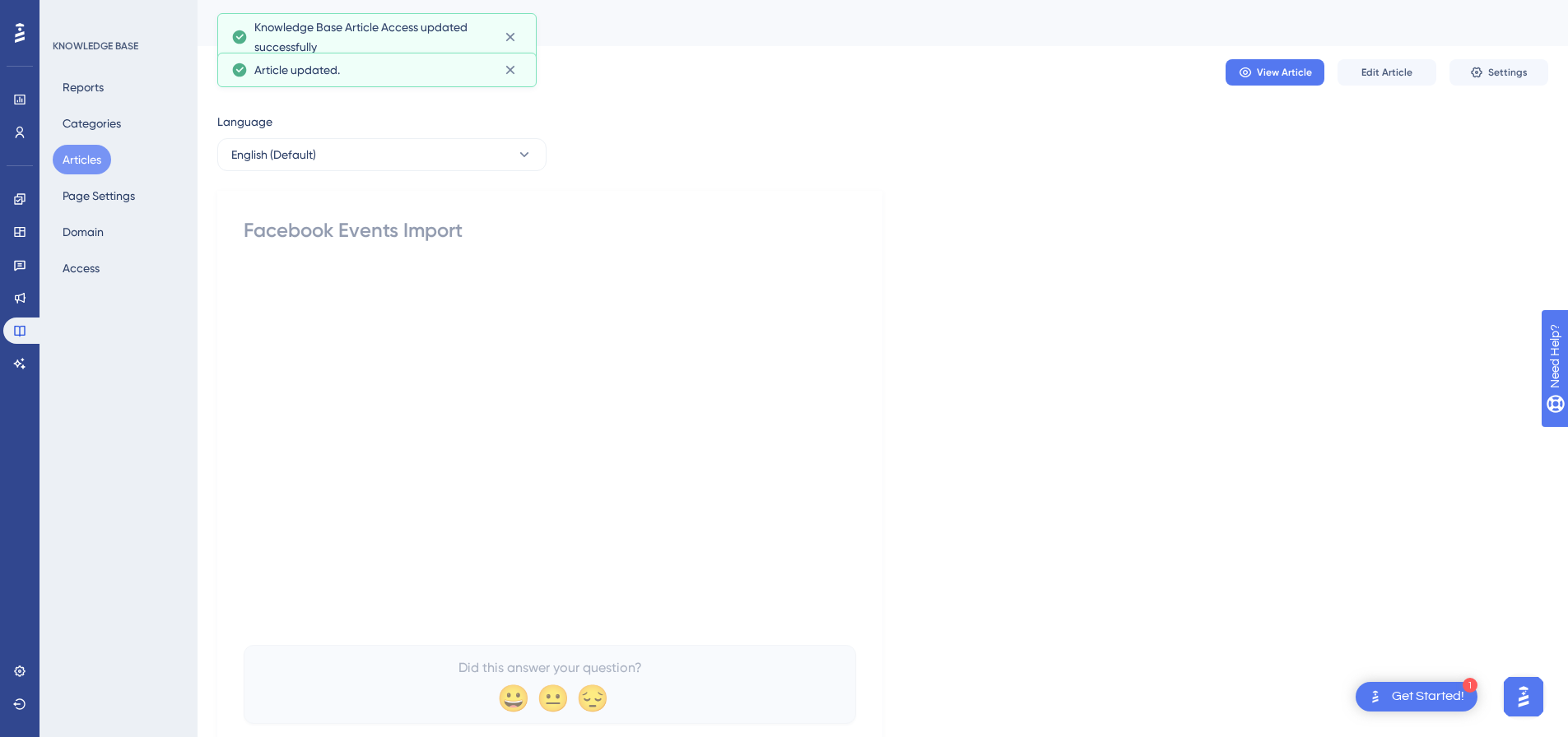
click at [75, 165] on button "Articles" at bounding box center [82, 160] width 59 height 29
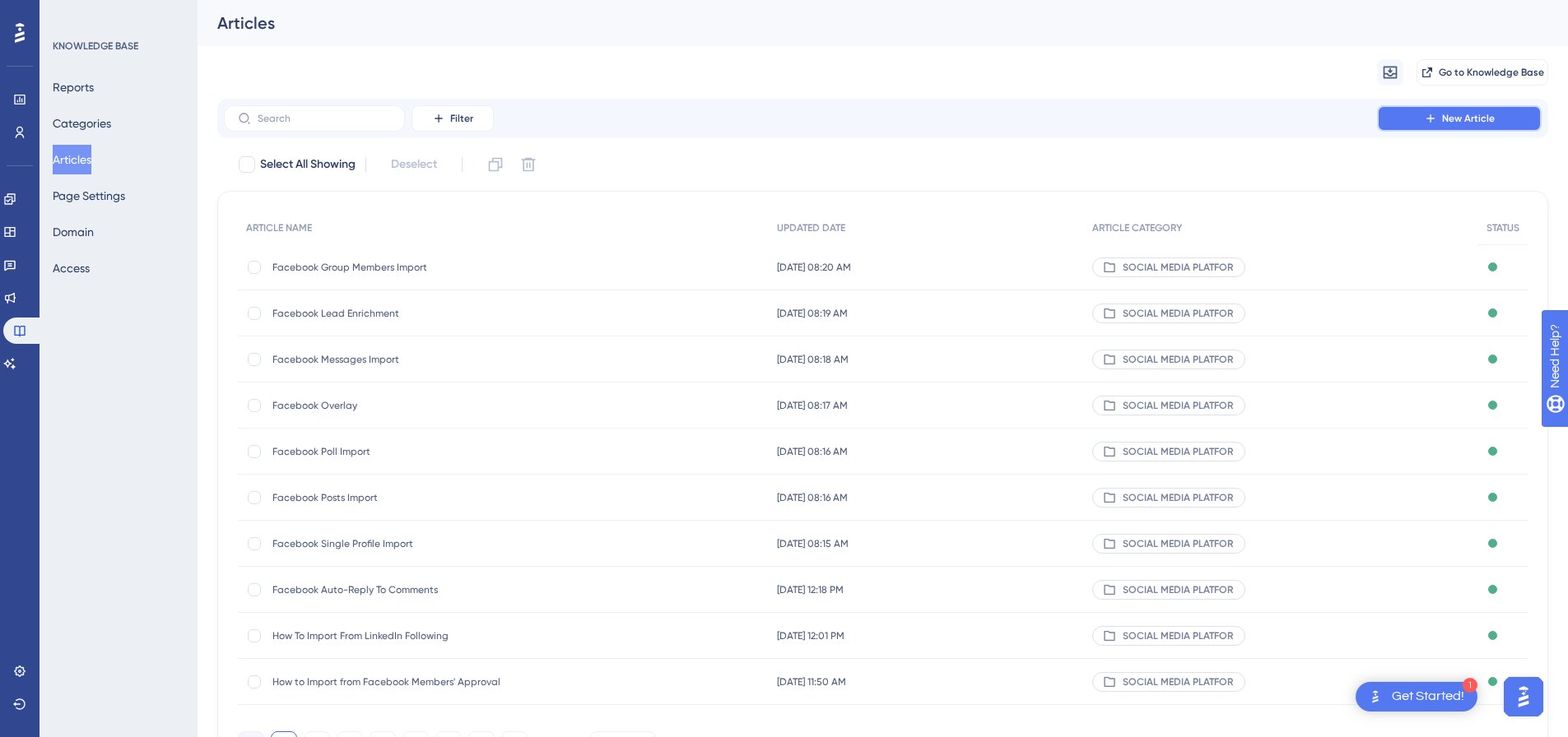
click at [1479, 127] on button "New Article" at bounding box center [1460, 118] width 165 height 27
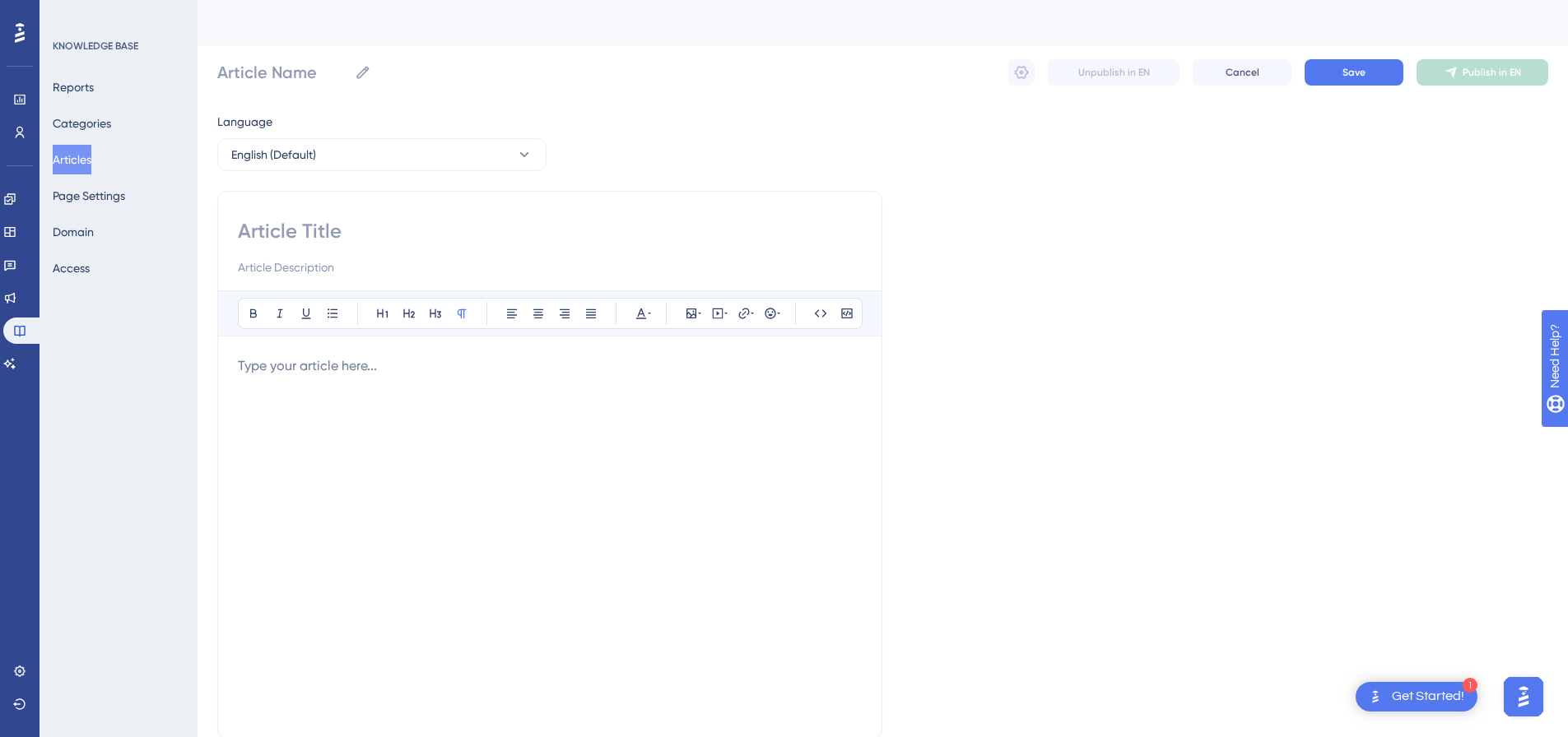
click at [380, 231] on input at bounding box center [549, 231] width 624 height 27
paste input "Profile Viewers Import"
type input "Profile Viewers Import"
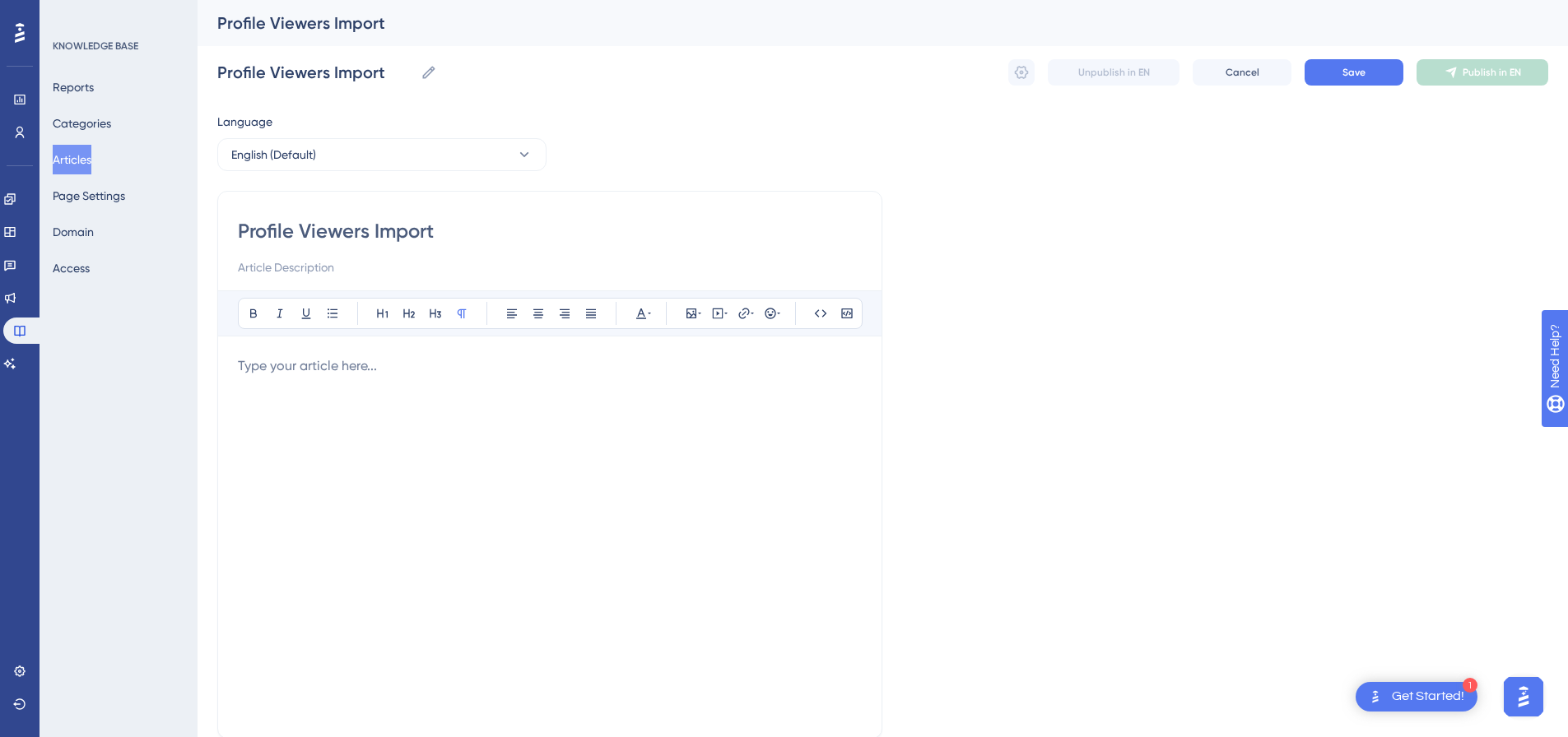
click at [391, 368] on p at bounding box center [549, 367] width 624 height 20
click at [717, 312] on icon at bounding box center [718, 313] width 3 height 4
click at [742, 404] on textarea at bounding box center [717, 415] width 250 height 74
paste textarea "<div style="padding:56.25% 0 0 0;position:relative;"><iframe src="[URL][DOMAIN_…"
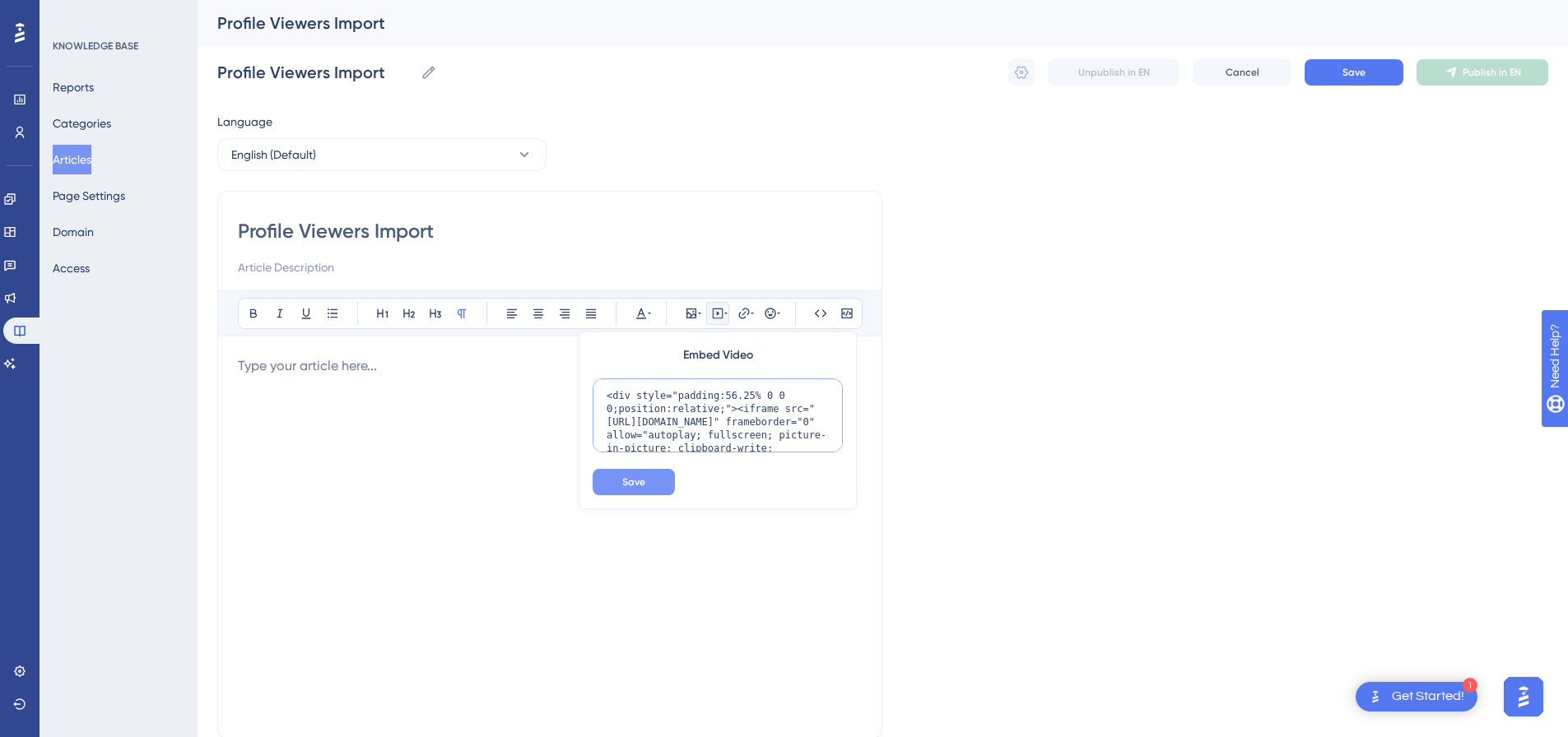
scroll to position [148, 0]
type textarea "<div style="padding:56.25% 0 0 0;position:relative;"><iframe src="[URL][DOMAIN_…"
click at [638, 484] on span "Save" at bounding box center [634, 482] width 23 height 13
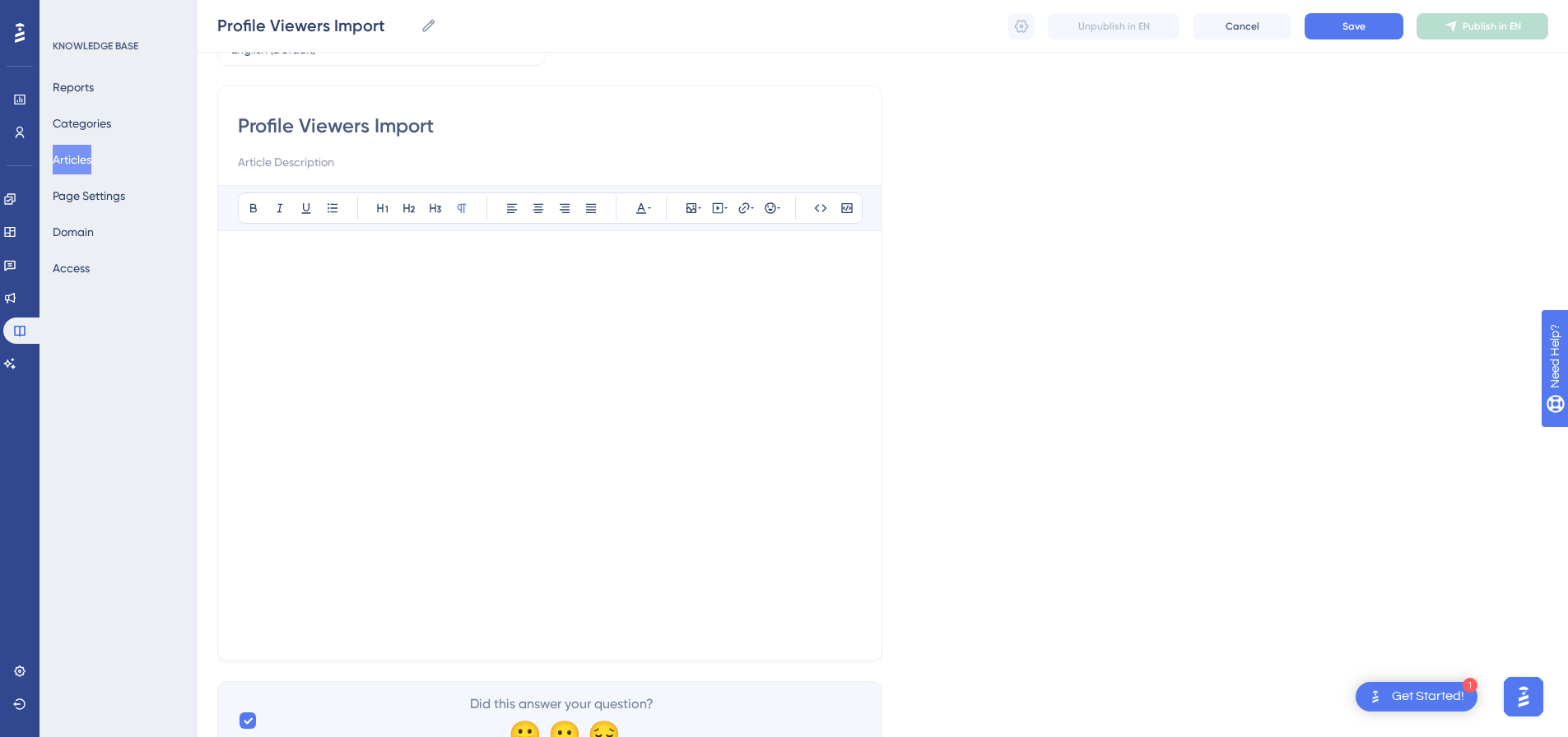
scroll to position [174, 0]
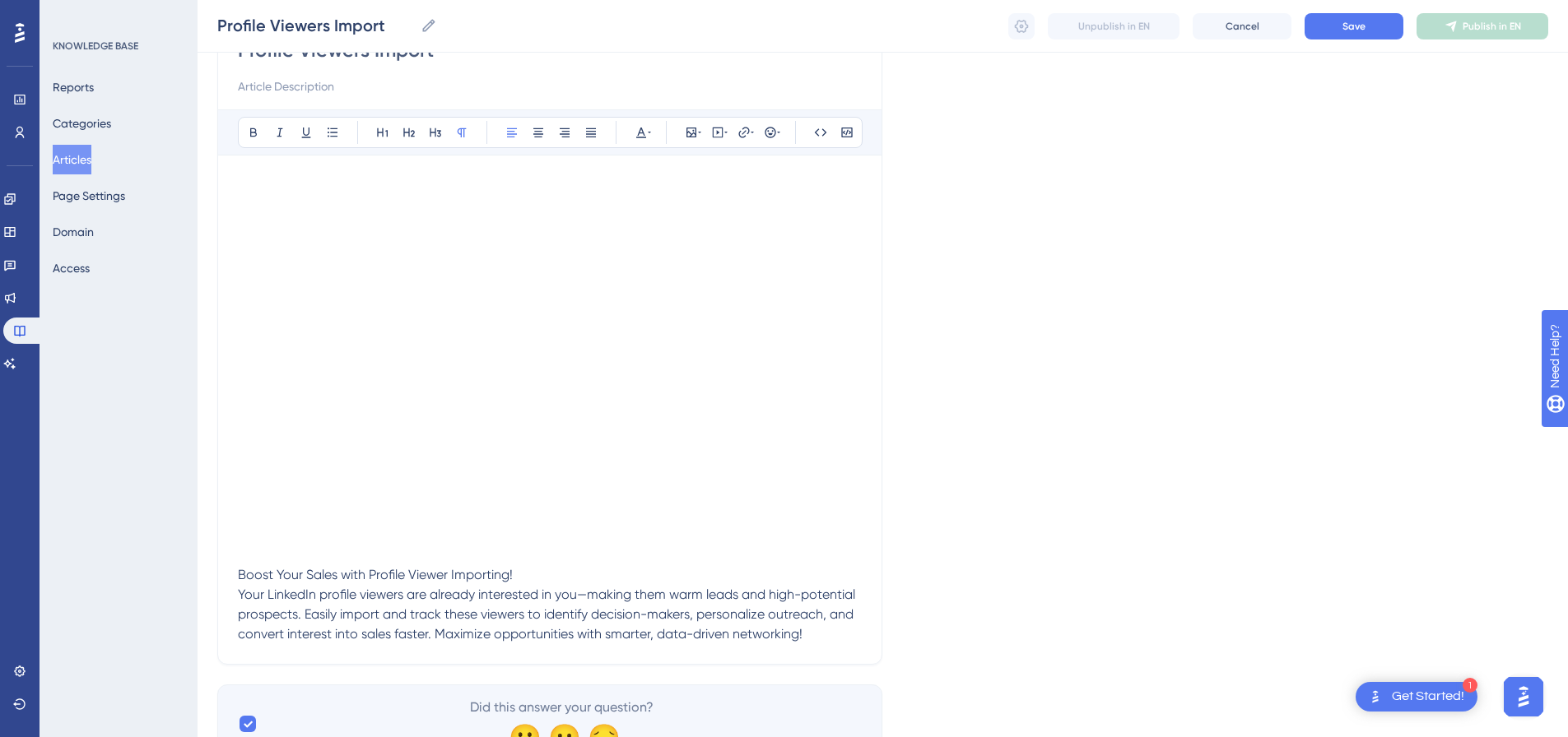
click at [558, 570] on p "Boost Your Sales with Profile Viewer Importing!" at bounding box center [549, 576] width 624 height 20
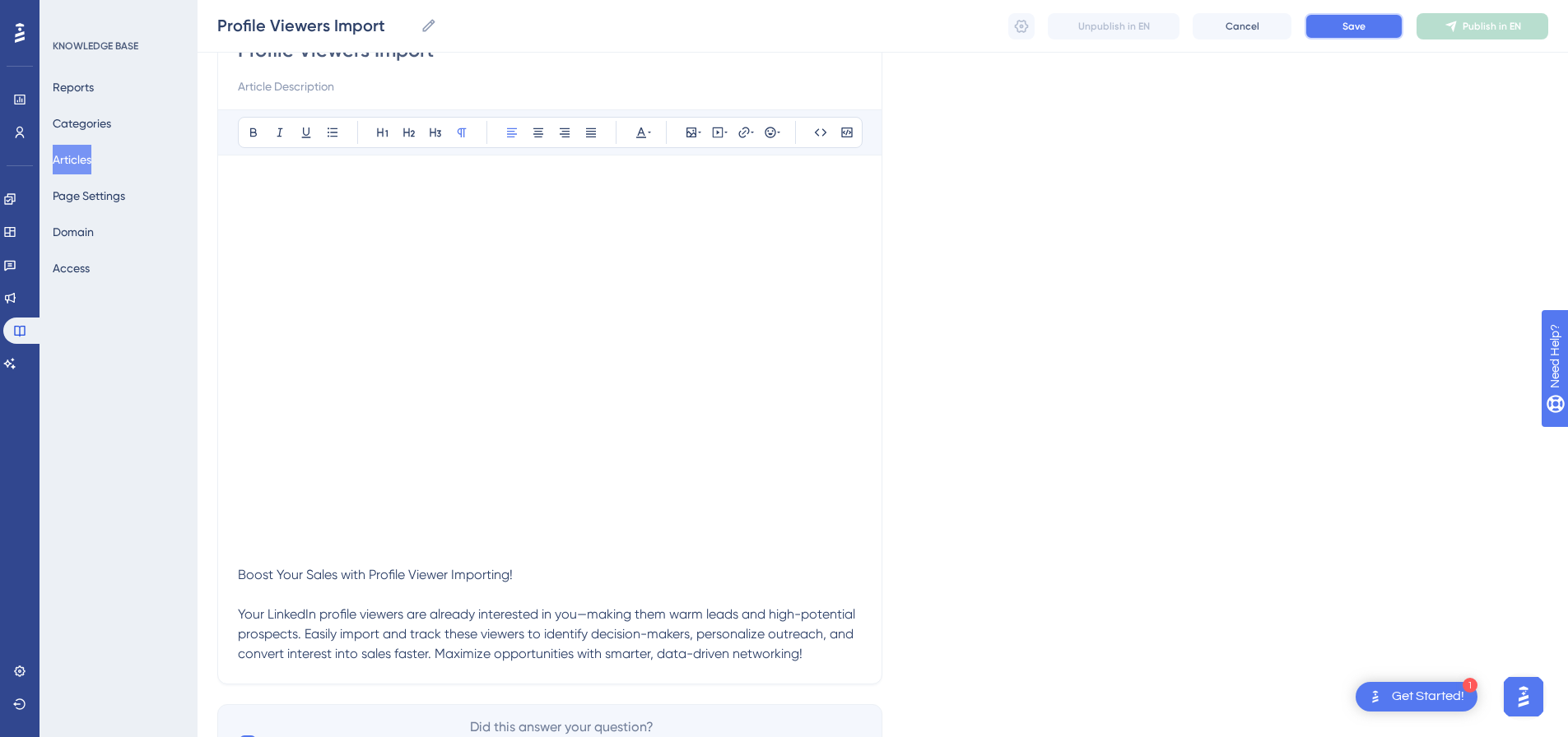
click at [1355, 32] on span "Save" at bounding box center [1353, 27] width 23 height 13
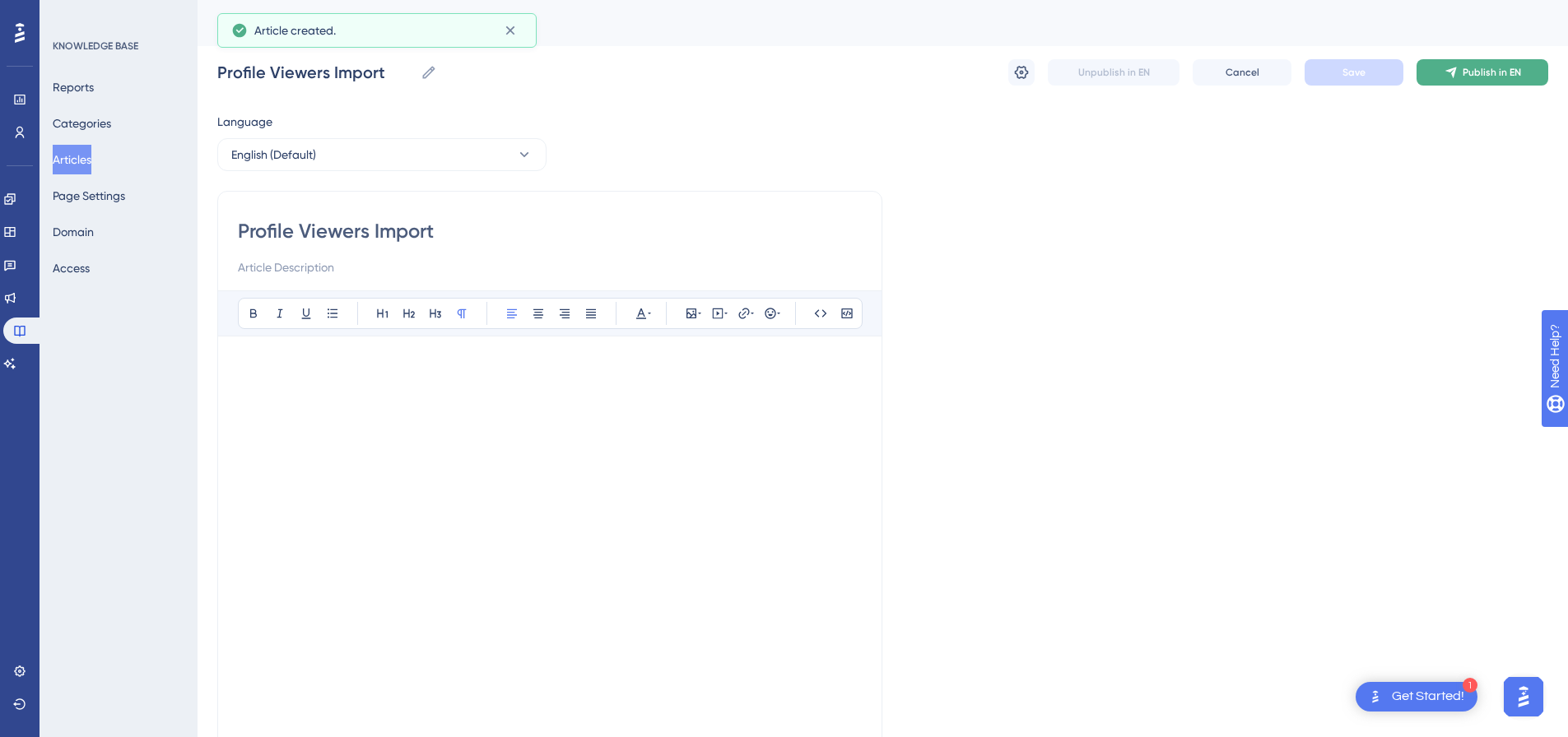
click at [1467, 74] on span "Publish in EN" at bounding box center [1493, 72] width 59 height 13
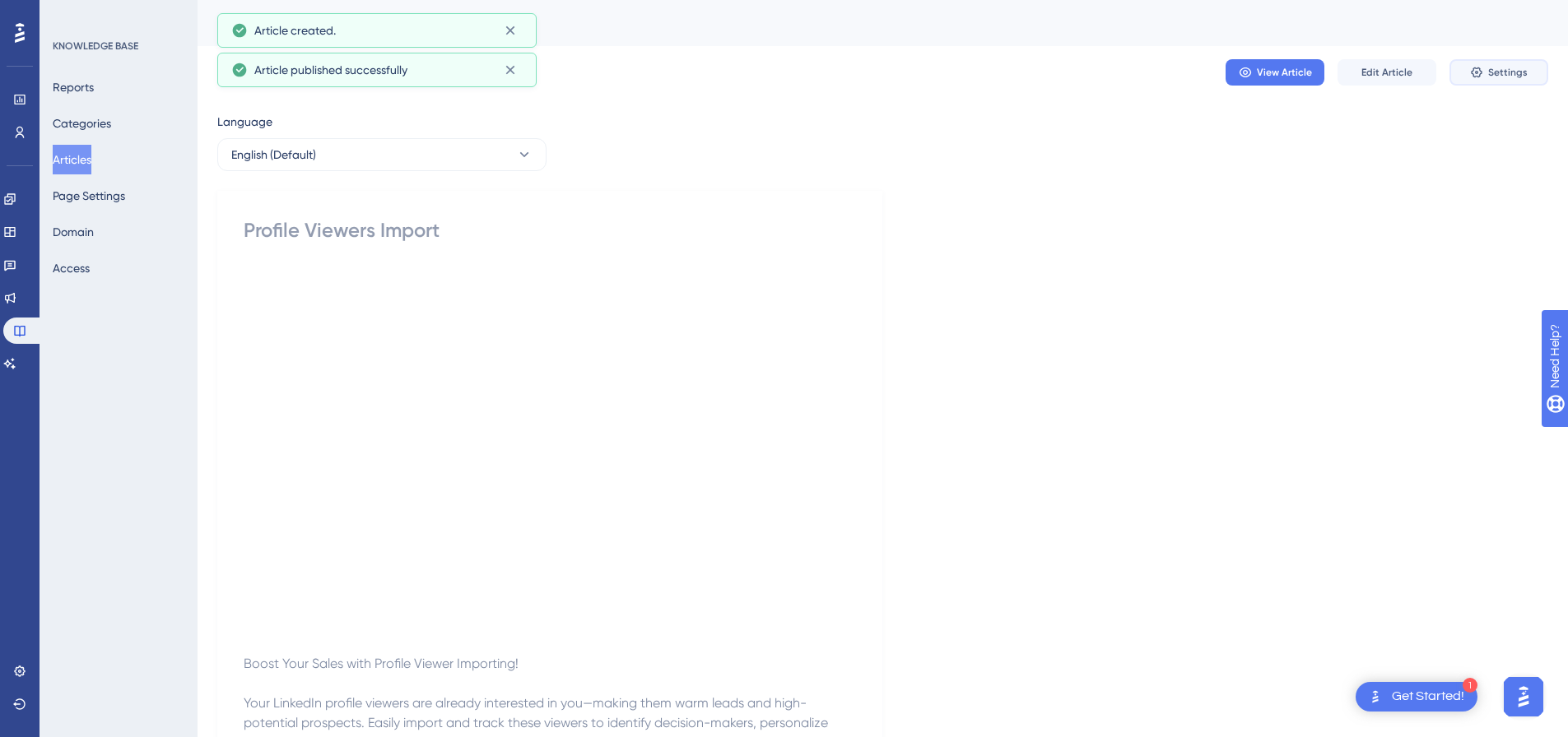
click at [1497, 73] on span "Settings" at bounding box center [1507, 72] width 39 height 13
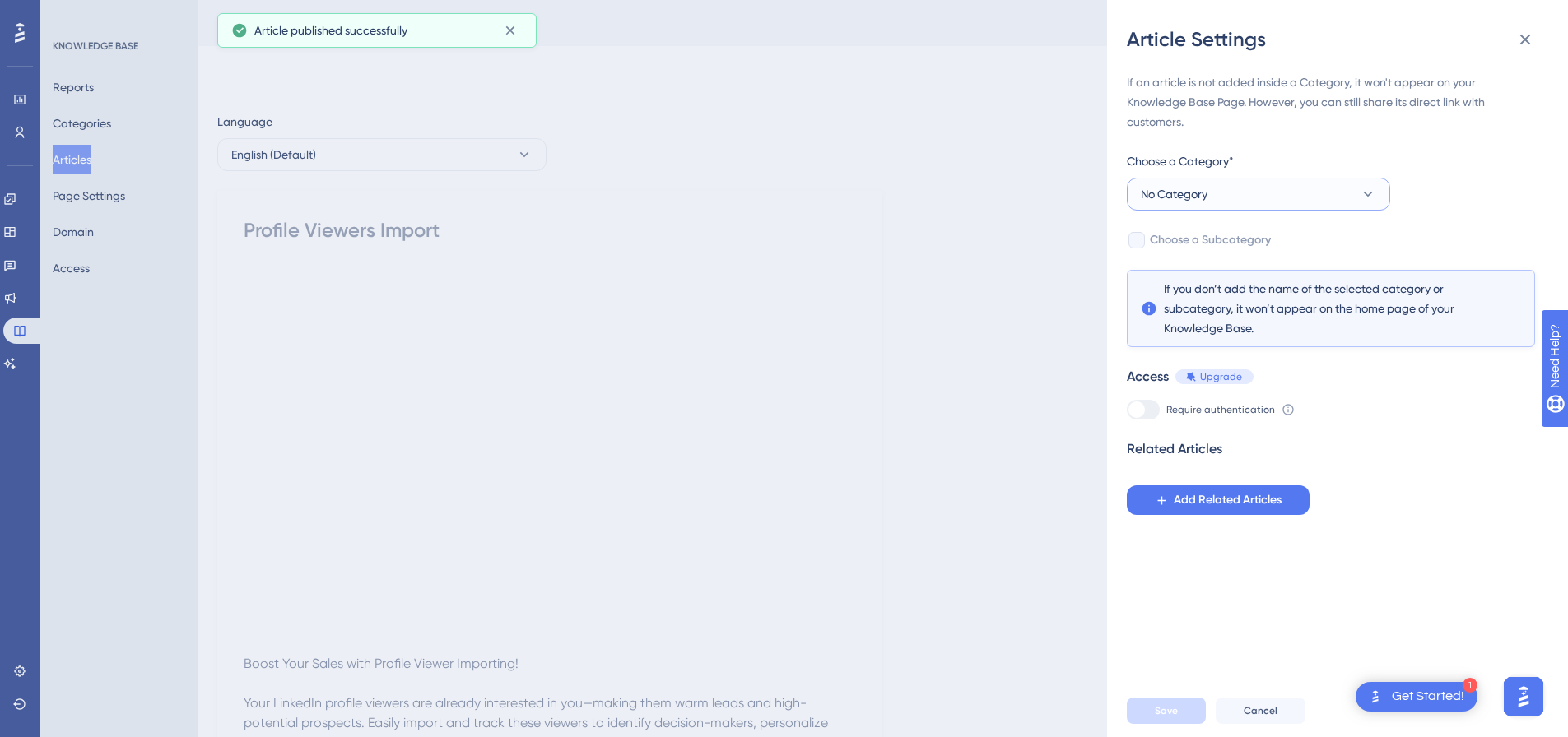
click at [1214, 200] on button "No Category" at bounding box center [1258, 194] width 263 height 33
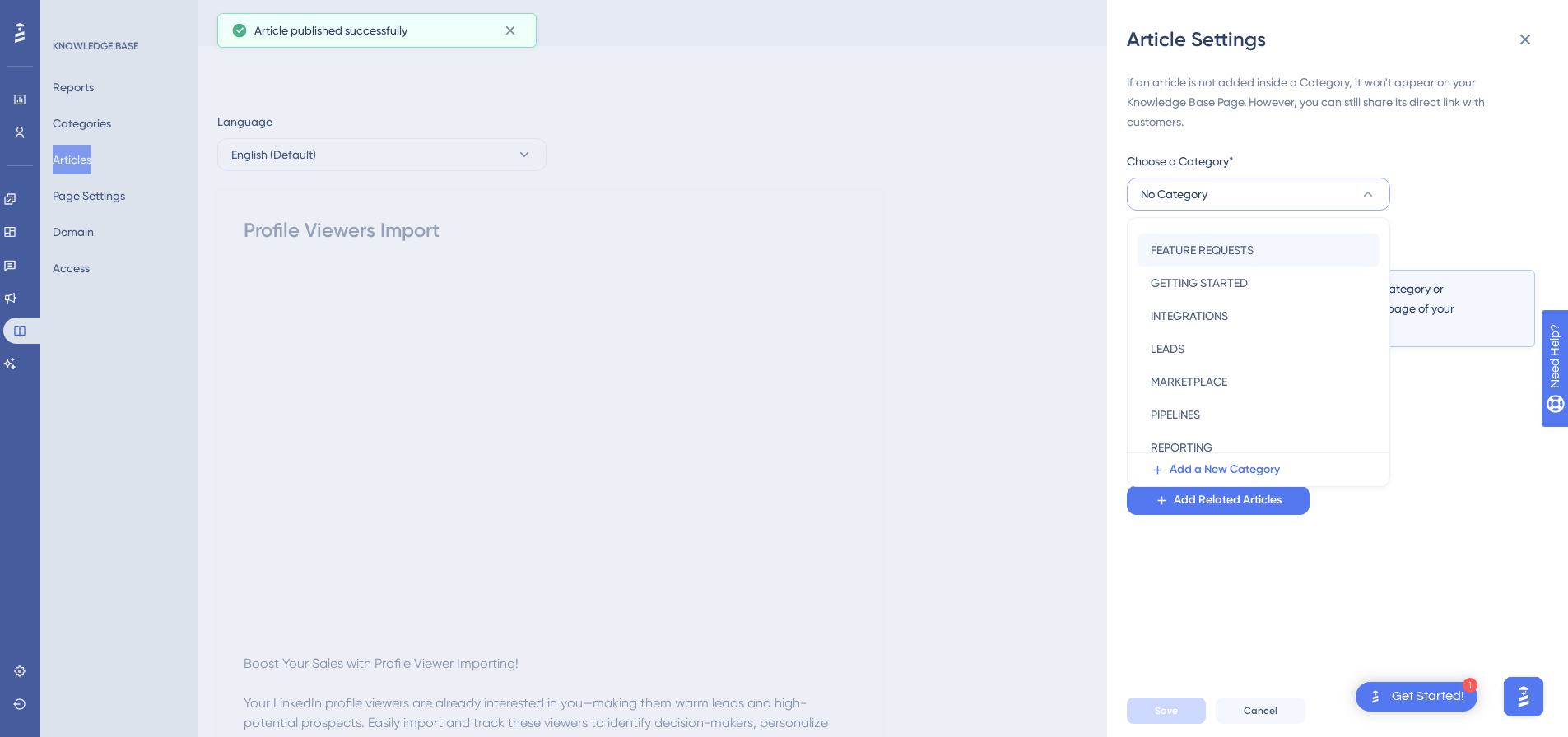
scroll to position [236, 0]
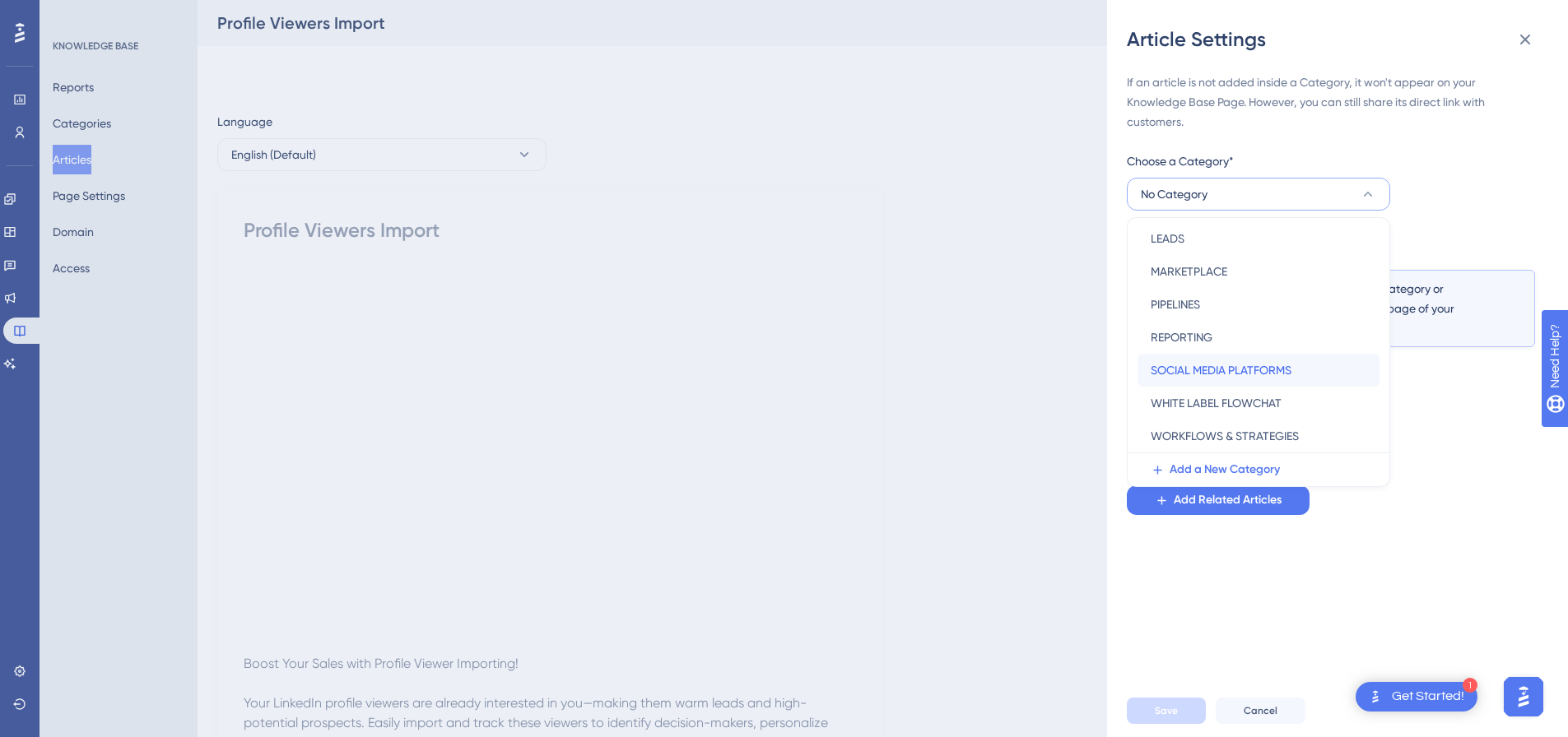
click at [1198, 372] on span "SOCIAL MEDIA PLATFORMS" at bounding box center [1221, 370] width 141 height 20
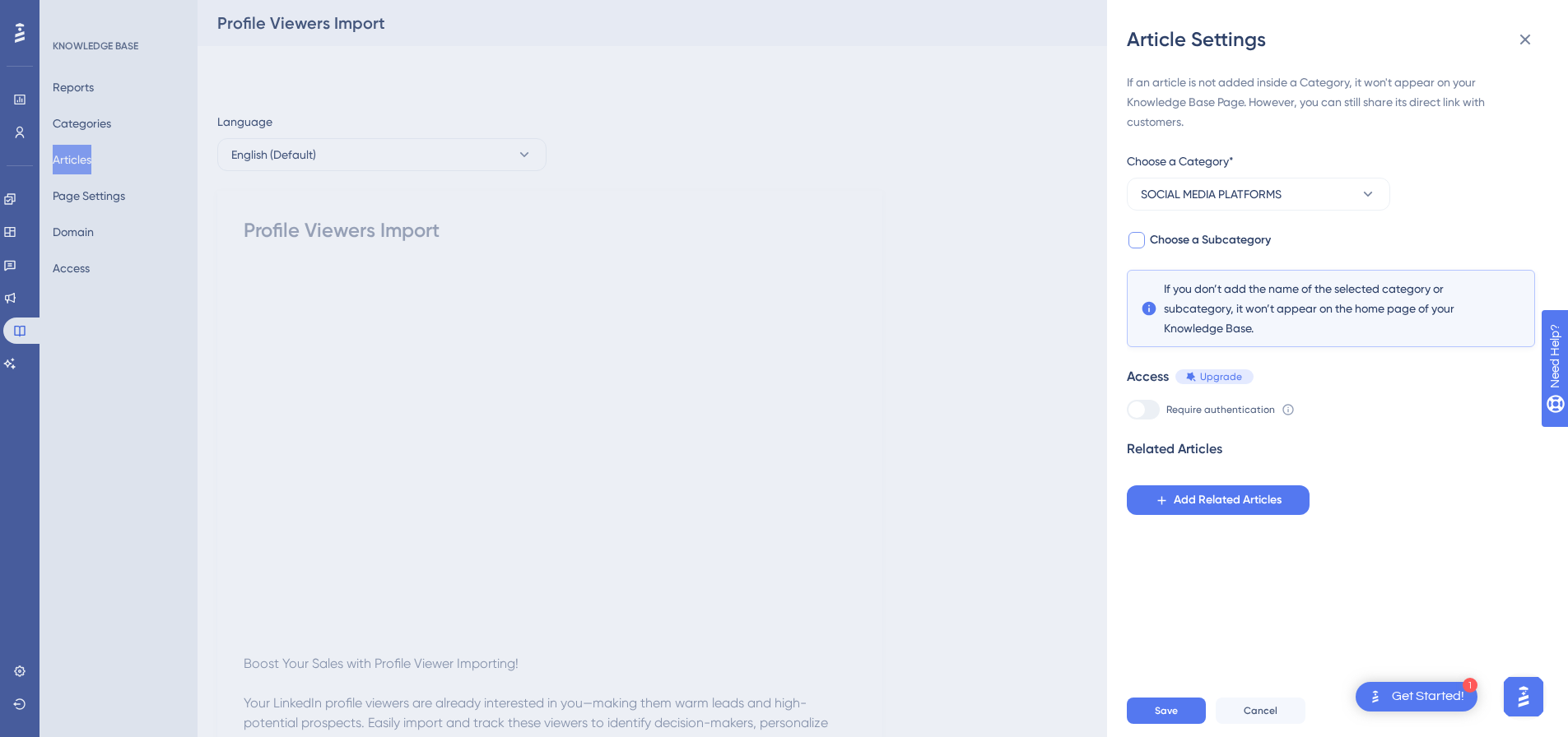
click at [1137, 241] on div at bounding box center [1137, 240] width 17 height 16
checkbox input "true"
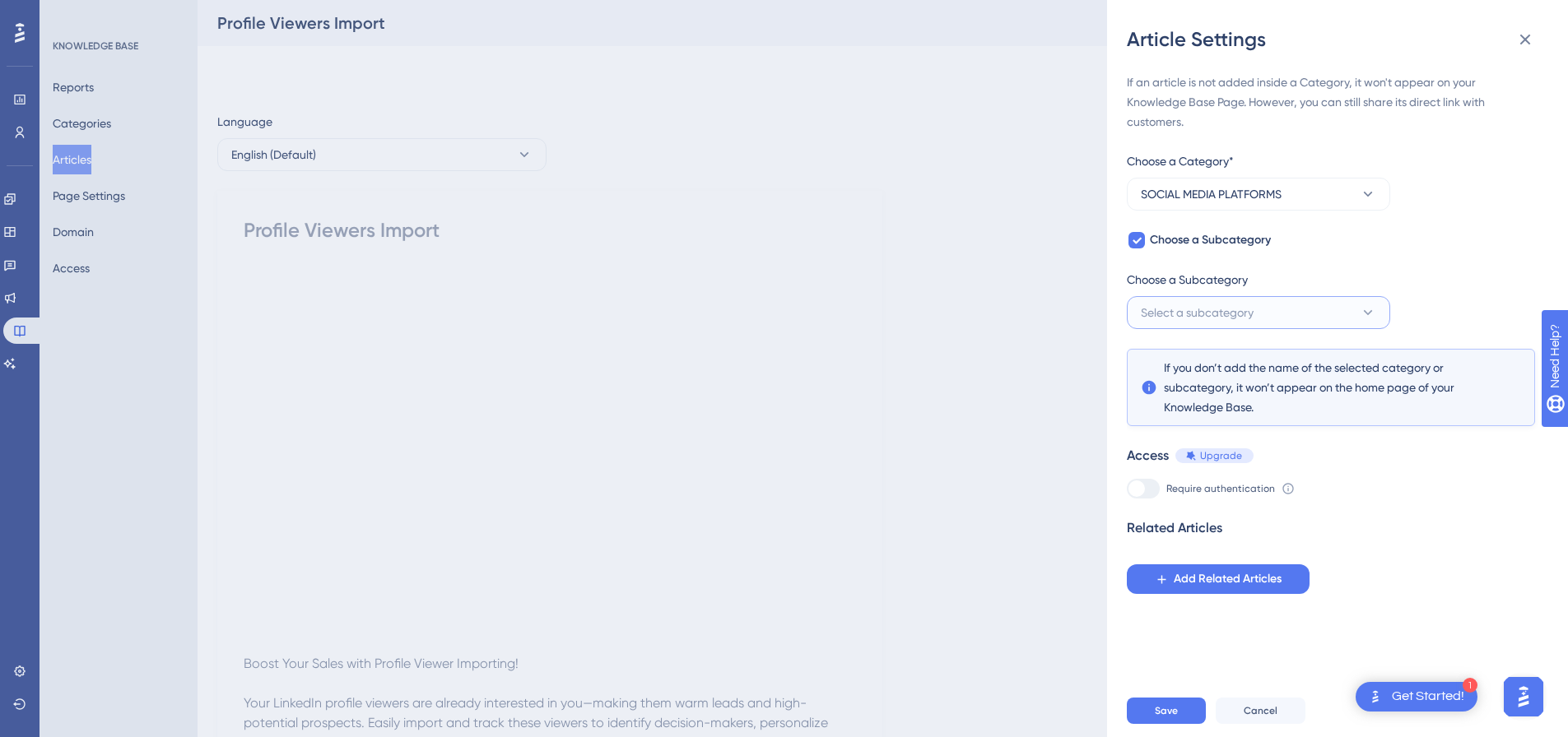
click at [1187, 310] on span "Select a subcategory" at bounding box center [1197, 313] width 113 height 20
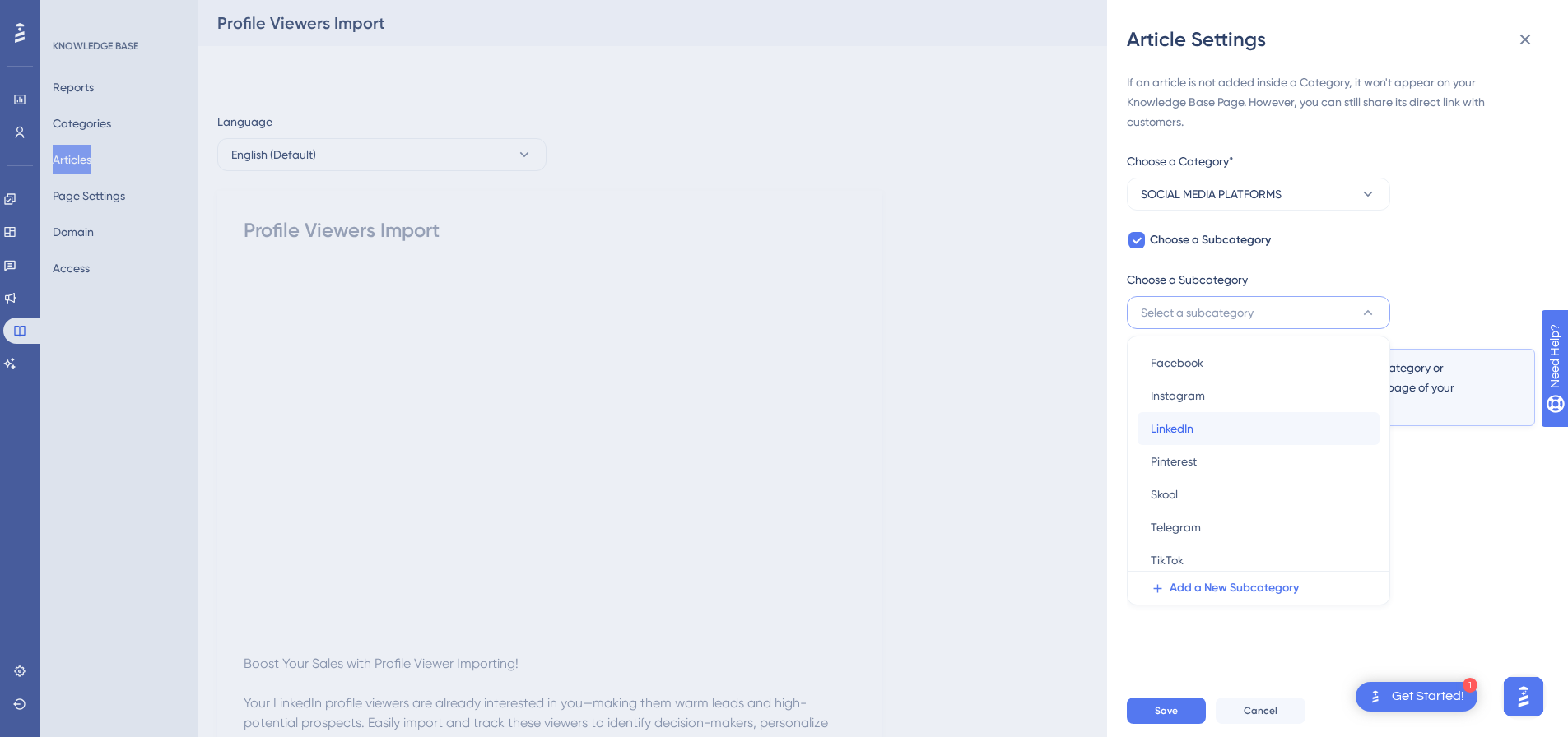
click at [1165, 416] on div "LinkedIn LinkedIn" at bounding box center [1258, 429] width 215 height 33
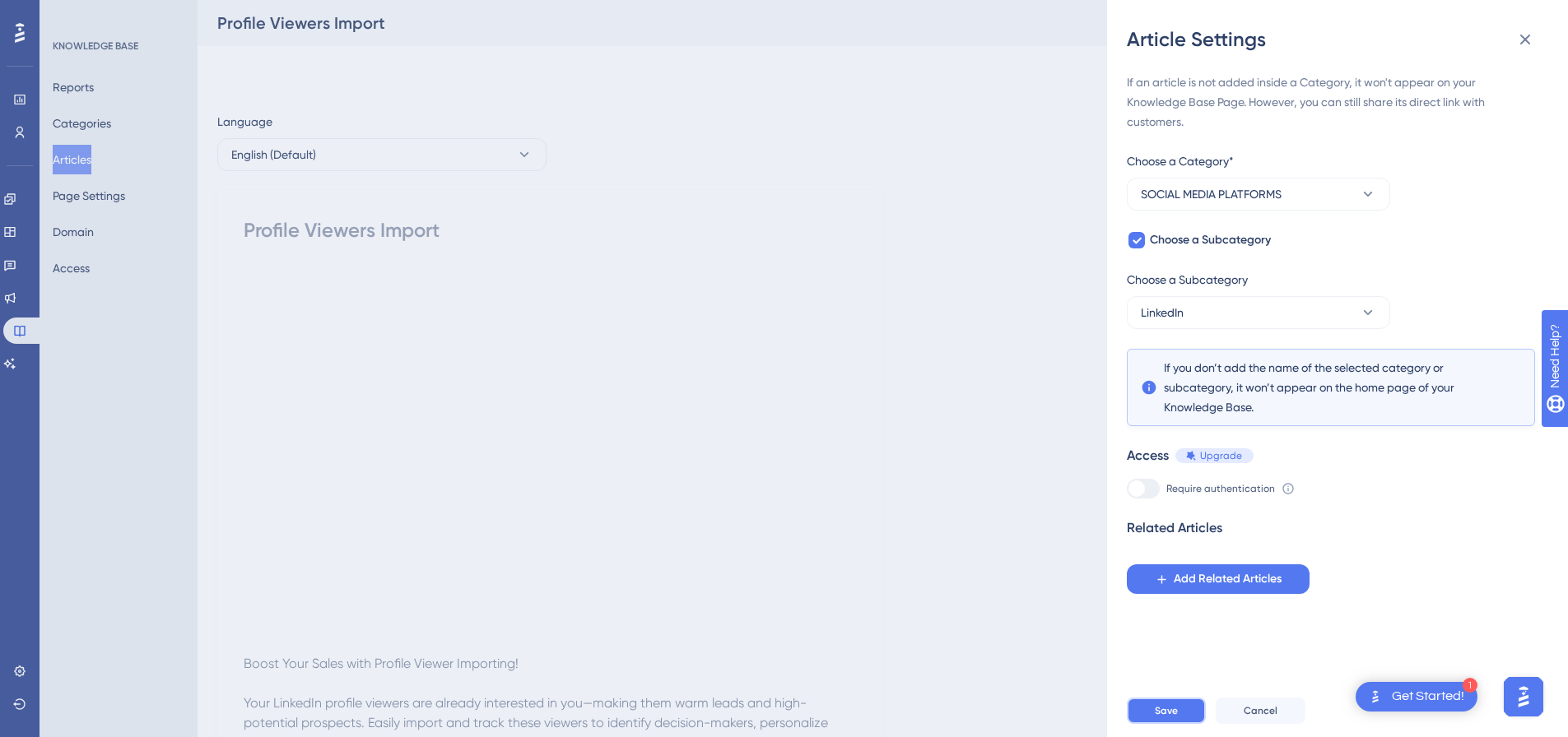
click at [1165, 712] on button "Save" at bounding box center [1166, 710] width 79 height 27
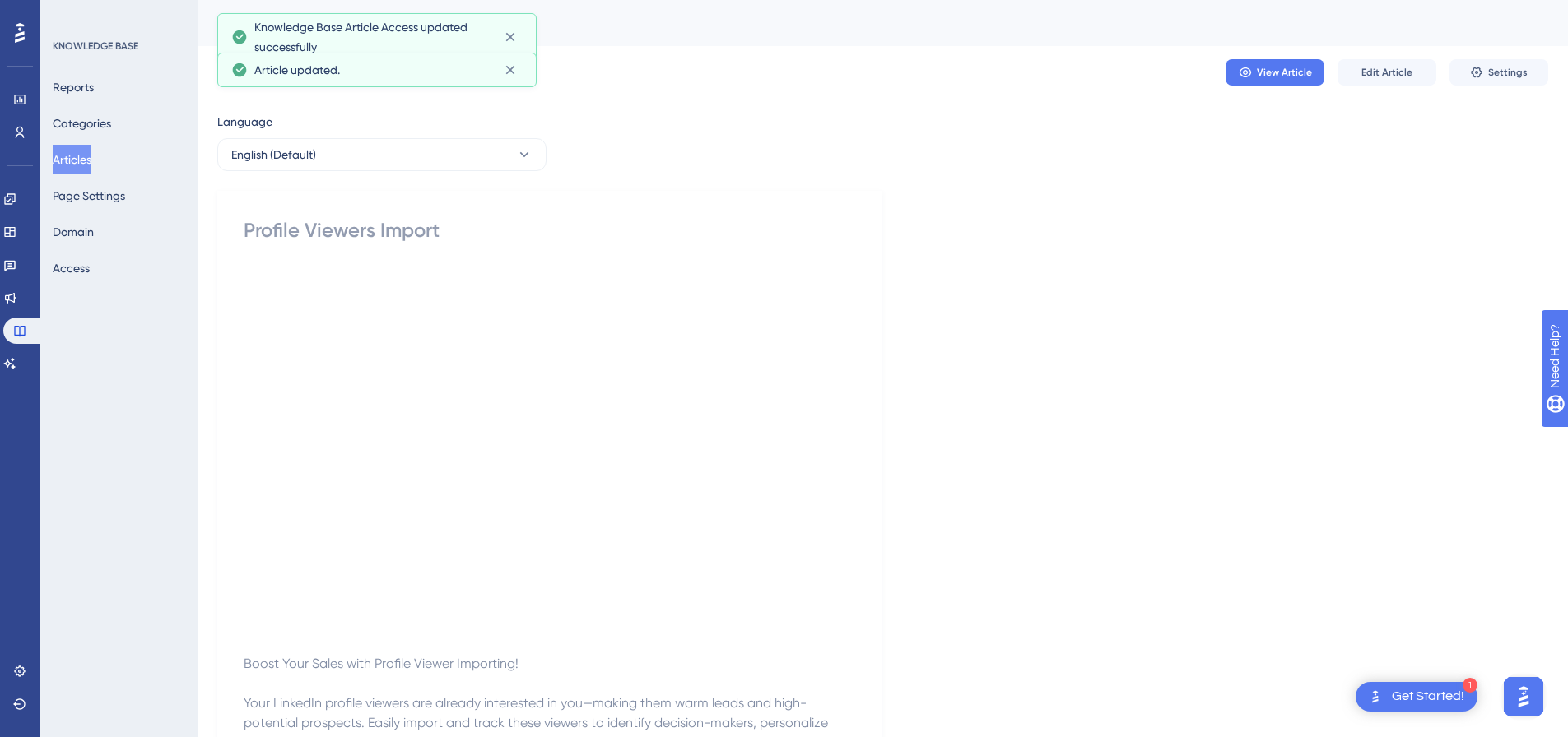
click at [87, 160] on button "Articles" at bounding box center [72, 160] width 39 height 29
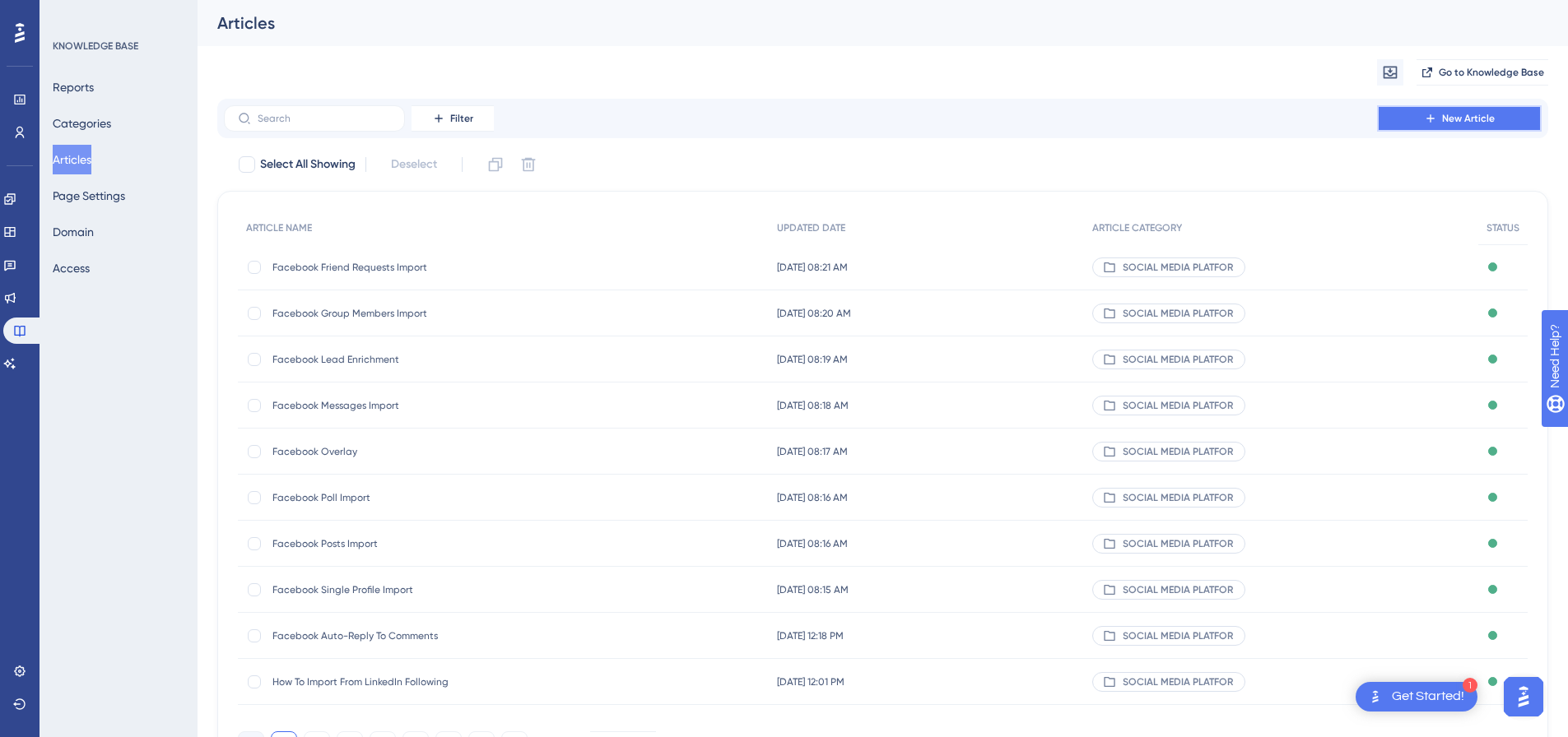
drag, startPoint x: 1496, startPoint y: 118, endPoint x: 1264, endPoint y: 121, distance: 232.0
click at [1494, 118] on button "New Article" at bounding box center [1460, 118] width 165 height 27
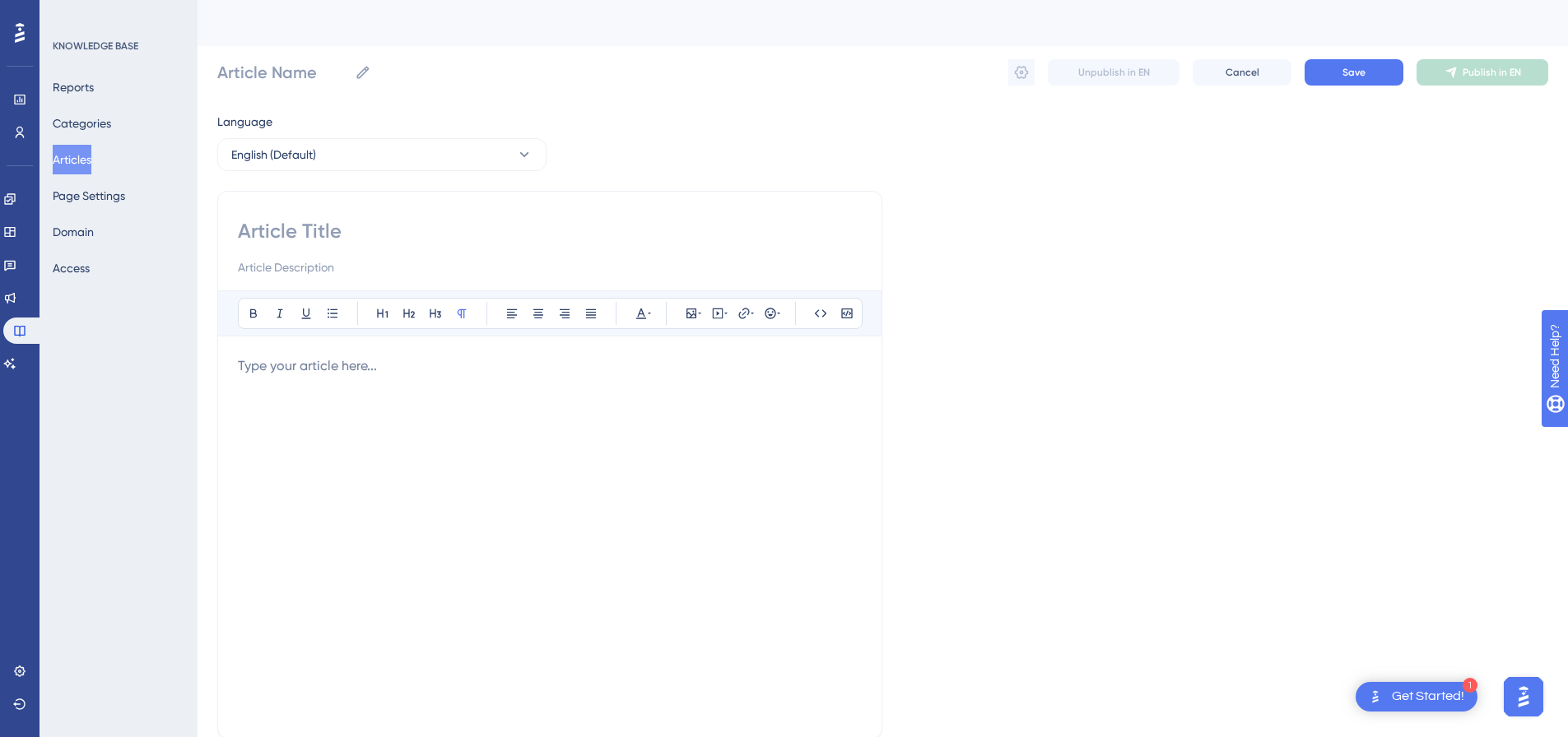
click at [331, 223] on input at bounding box center [549, 231] width 624 height 27
paste input "LinkedIn Search Import"
type input "LinkedIn Search Import"
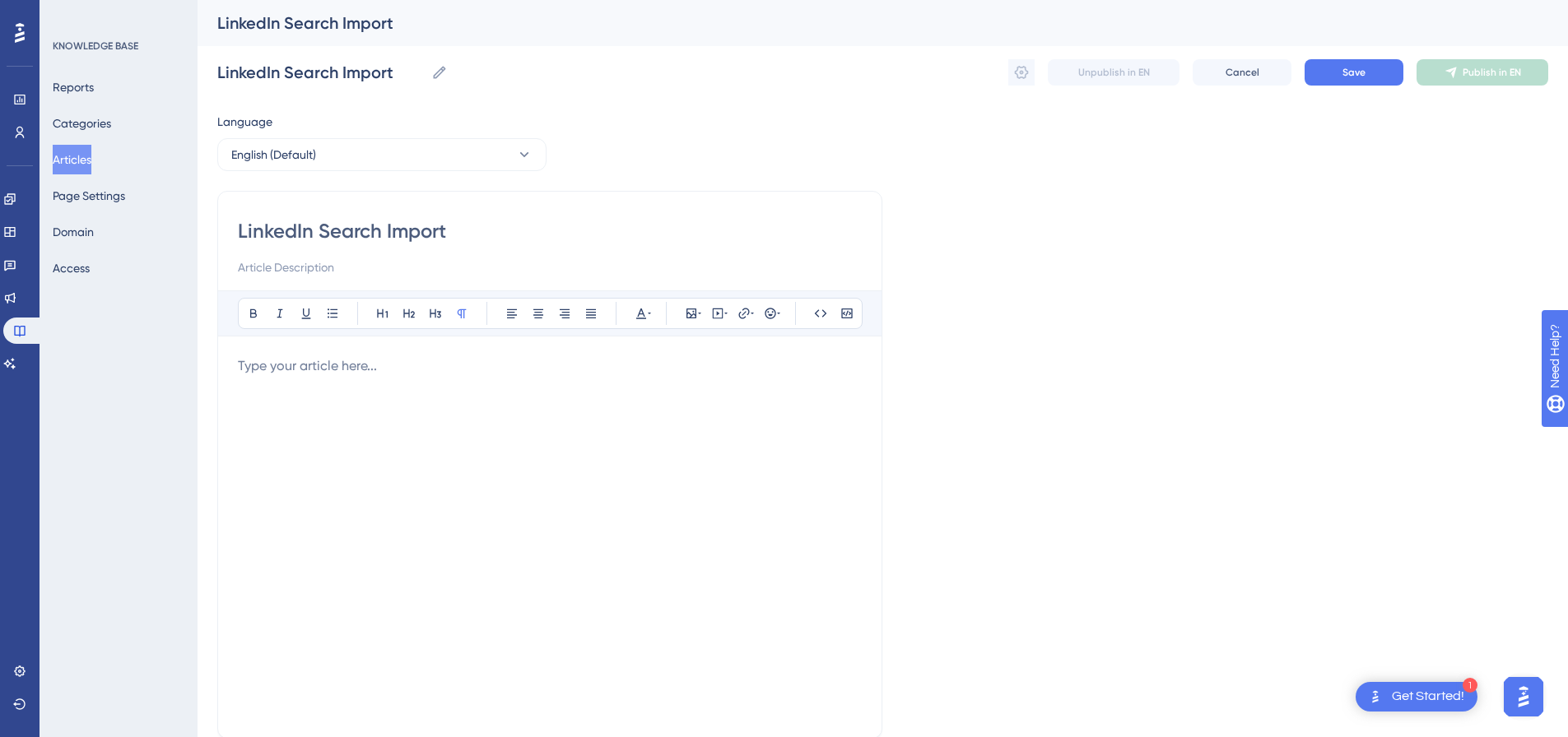
click at [508, 348] on div "Bold Italic Underline Bullet Point Heading 1 Heading 2 Heading 3 Normal Align L…" at bounding box center [549, 504] width 624 height 428
click at [509, 359] on p at bounding box center [549, 367] width 624 height 20
click at [721, 314] on icon at bounding box center [718, 314] width 13 height 13
click at [673, 402] on textarea at bounding box center [717, 415] width 250 height 74
paste textarea "<div style="padding:49.79% 0 0 0;position:relative;"><iframe src="https://playe…"
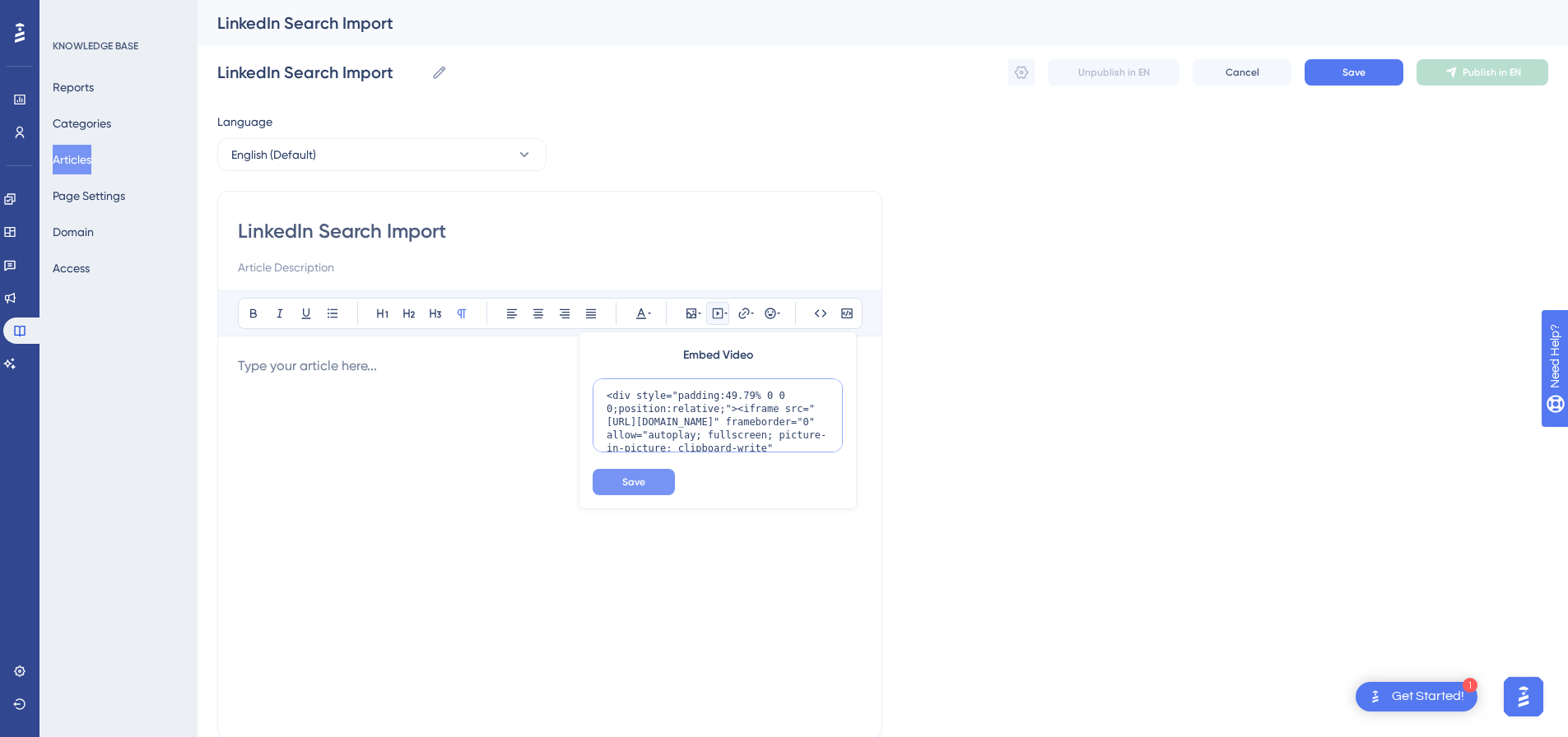
scroll to position [148, 0]
type textarea "<div style="padding:49.79% 0 0 0;position:relative;"><iframe src="https://playe…"
click at [639, 485] on span "Save" at bounding box center [634, 482] width 23 height 13
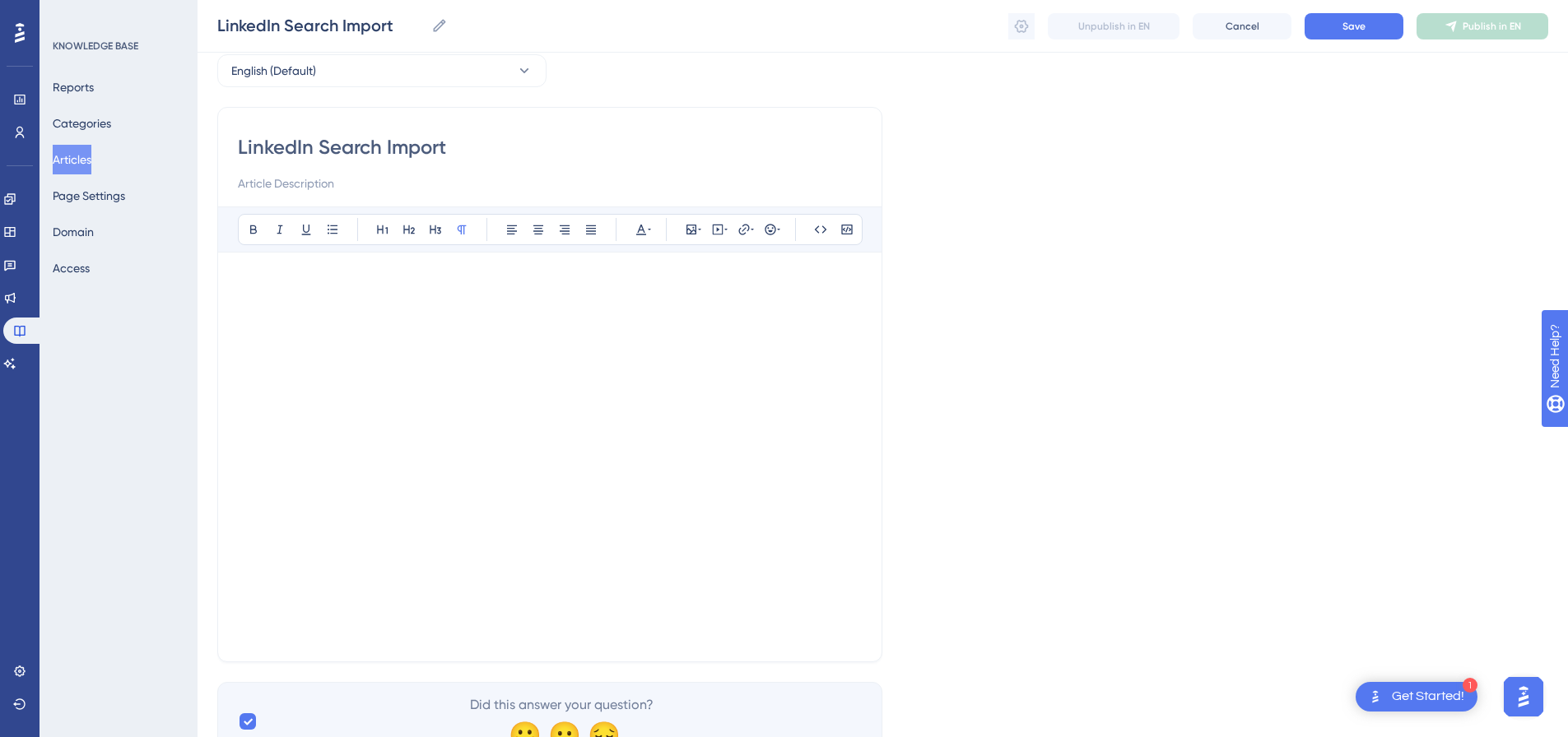
scroll to position [154, 0]
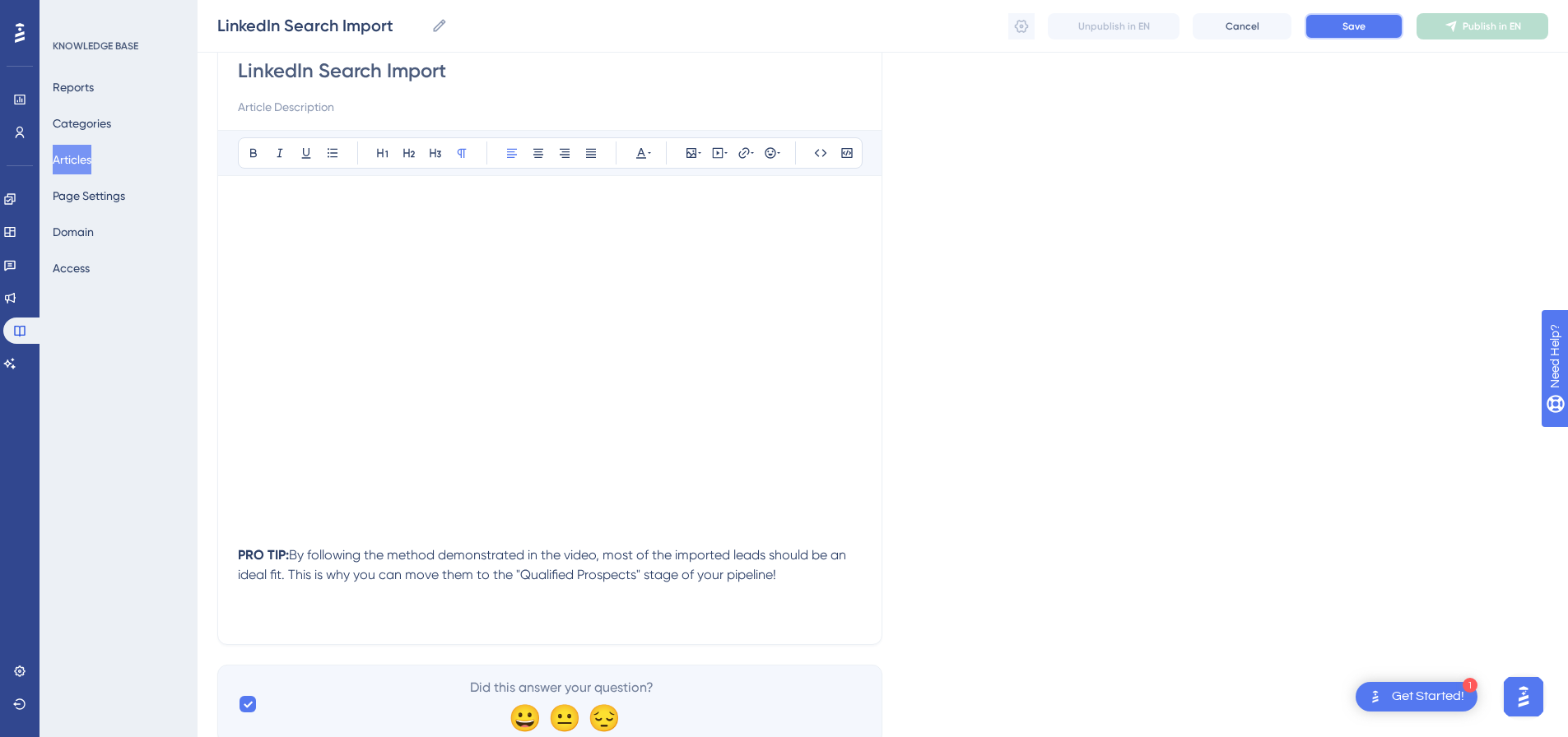
click at [1399, 30] on button "Save" at bounding box center [1354, 26] width 99 height 27
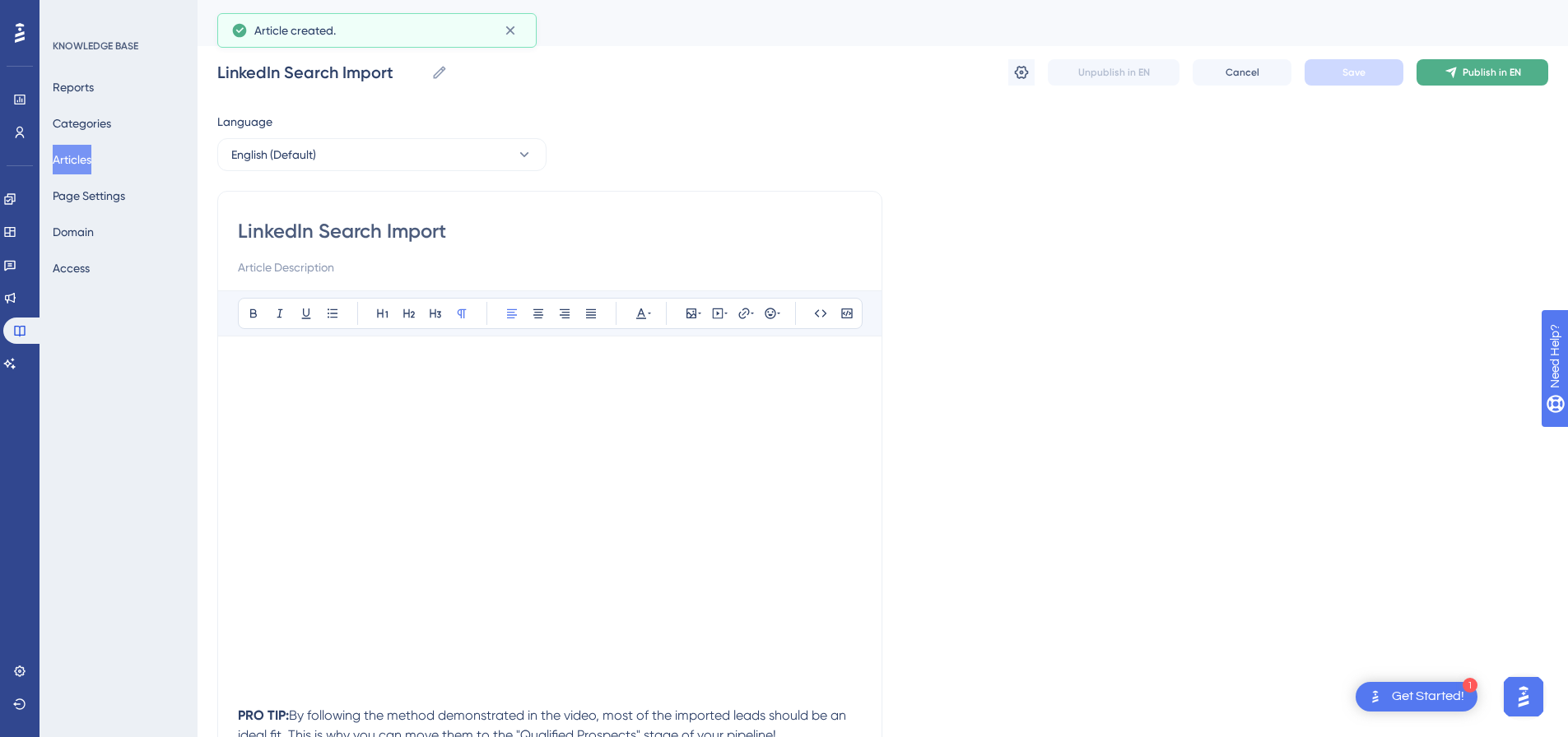
click at [1480, 72] on span "Publish in EN" at bounding box center [1493, 72] width 59 height 13
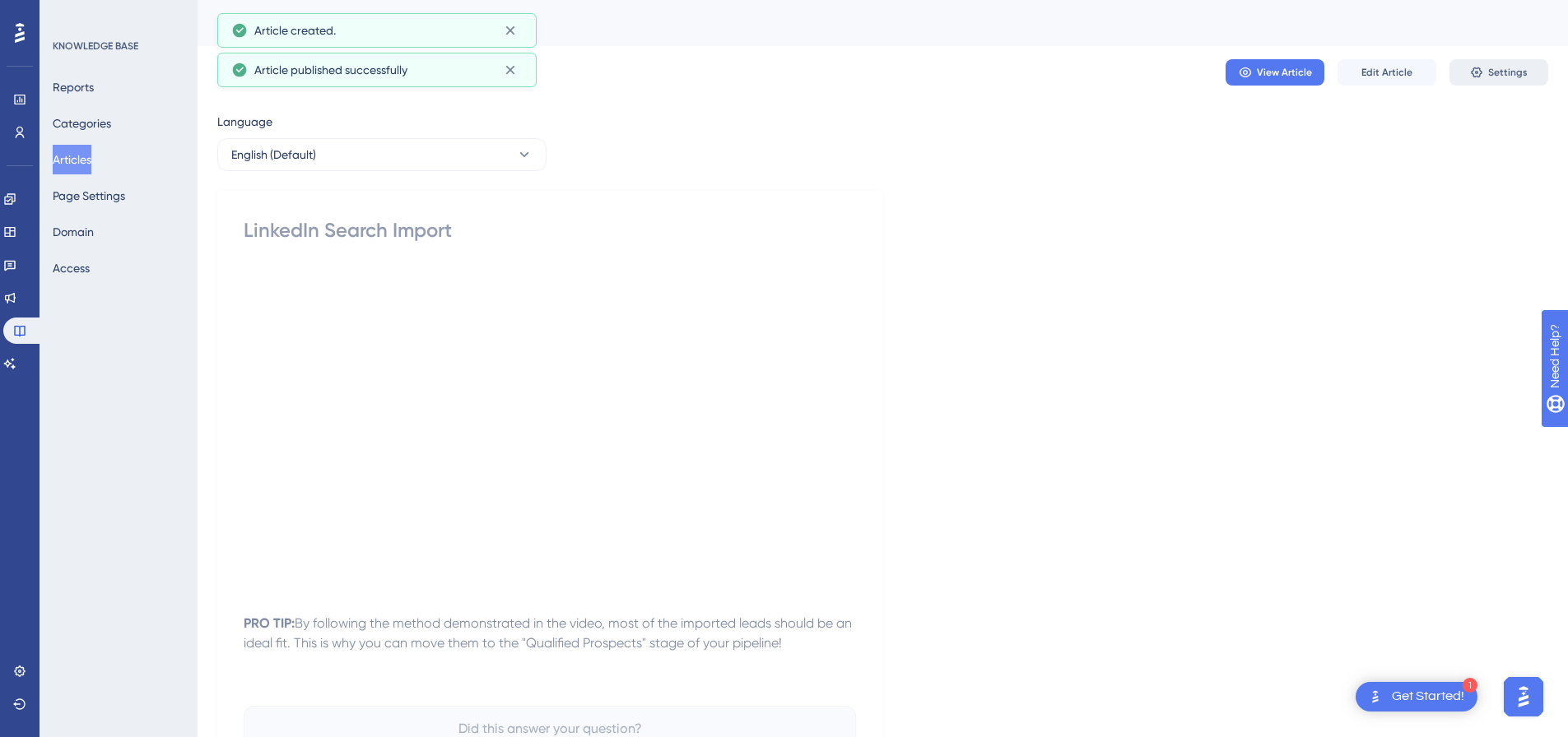
click at [1481, 73] on icon at bounding box center [1477, 72] width 13 height 13
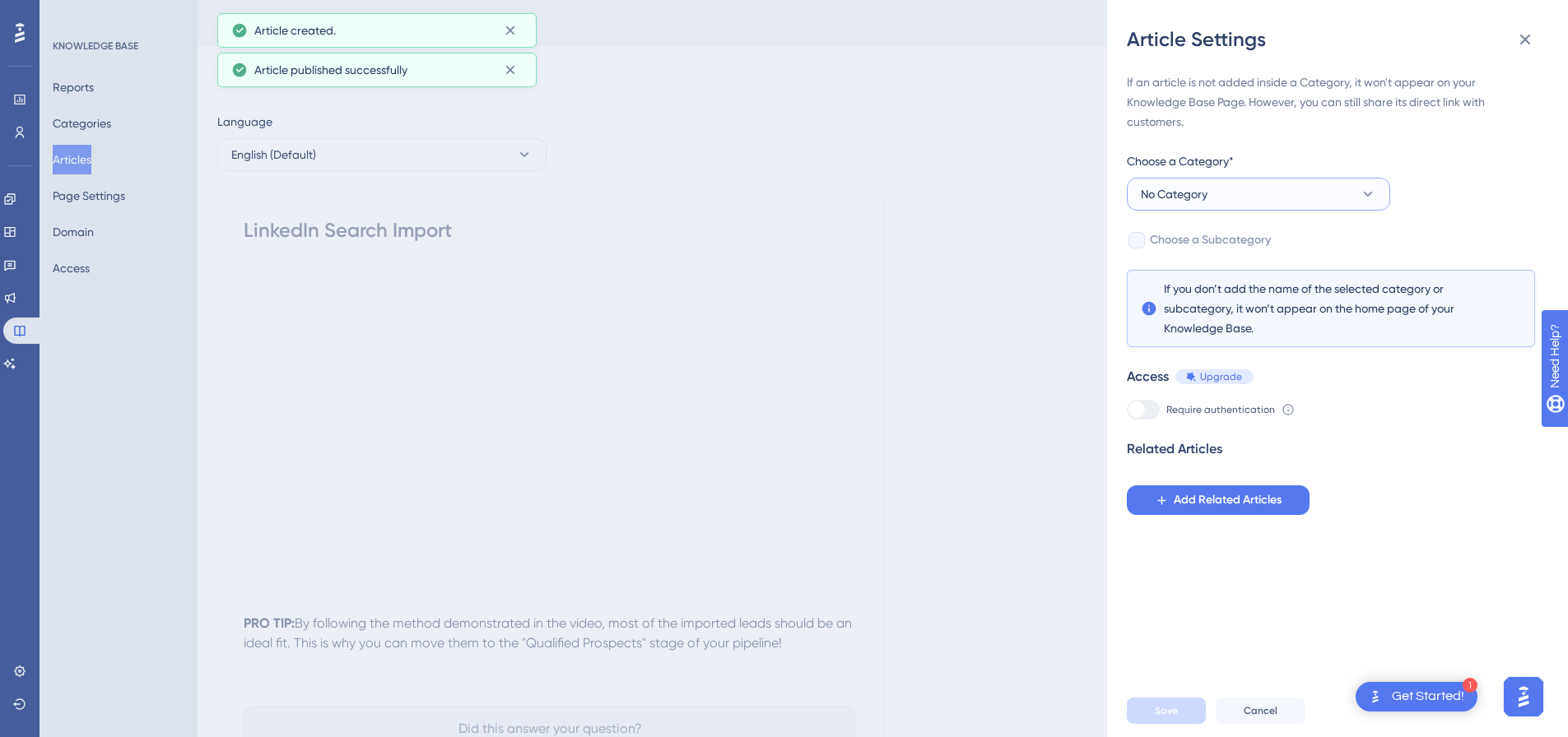
click at [1216, 188] on button "No Category" at bounding box center [1258, 194] width 263 height 33
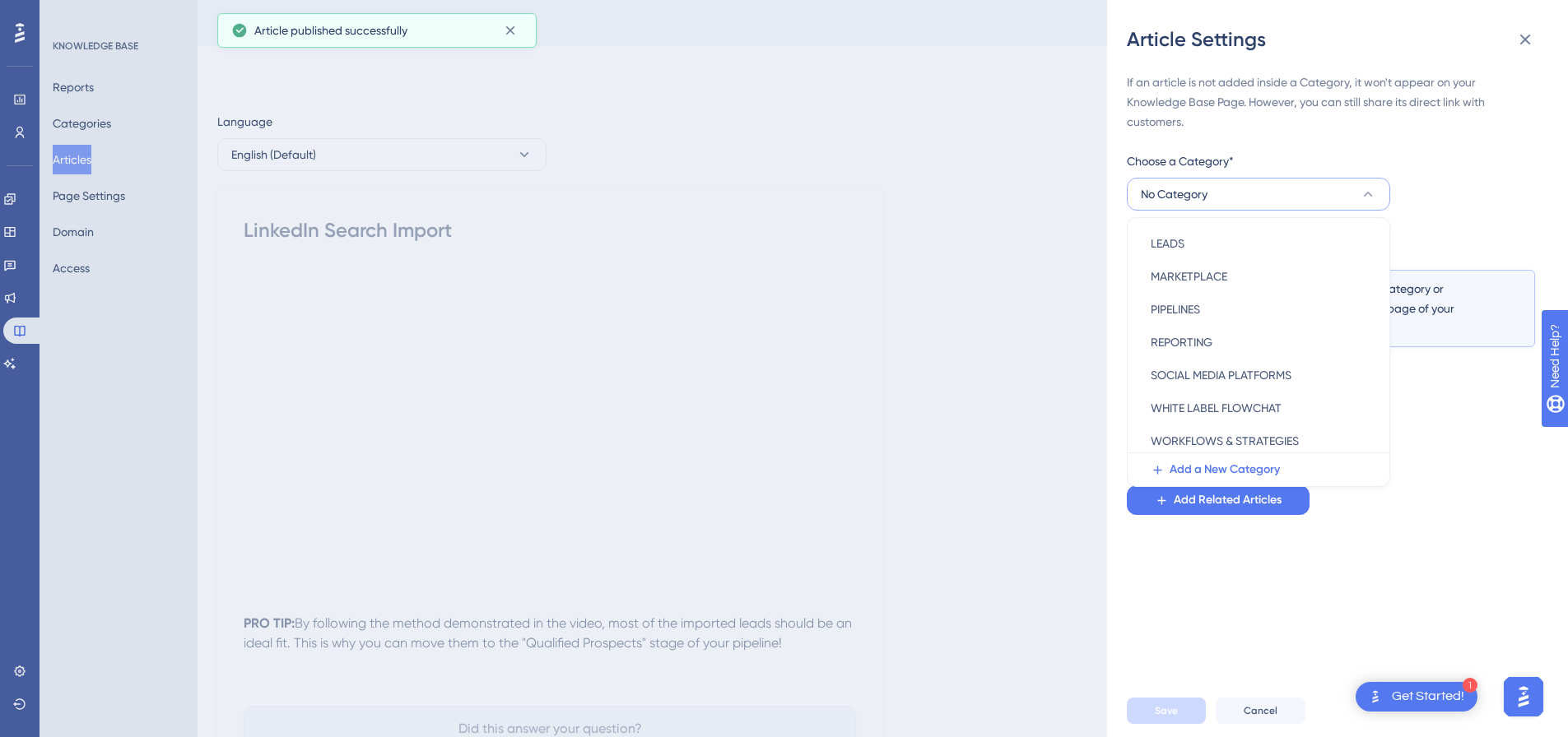
scroll to position [236, 0]
click at [1219, 369] on span "SOCIAL MEDIA PLATFORMS" at bounding box center [1221, 370] width 141 height 20
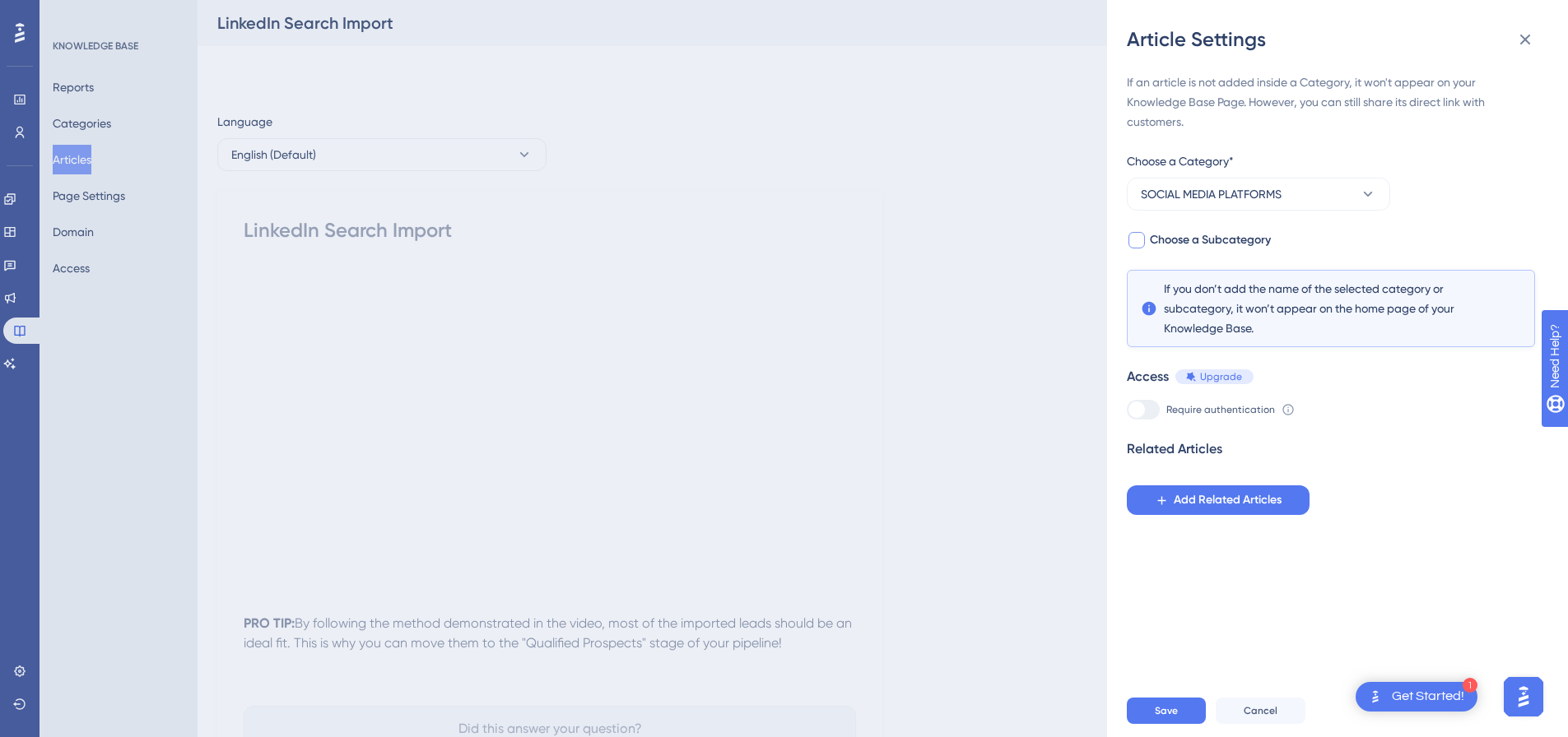
click at [1143, 246] on div at bounding box center [1137, 240] width 17 height 16
checkbox input "true"
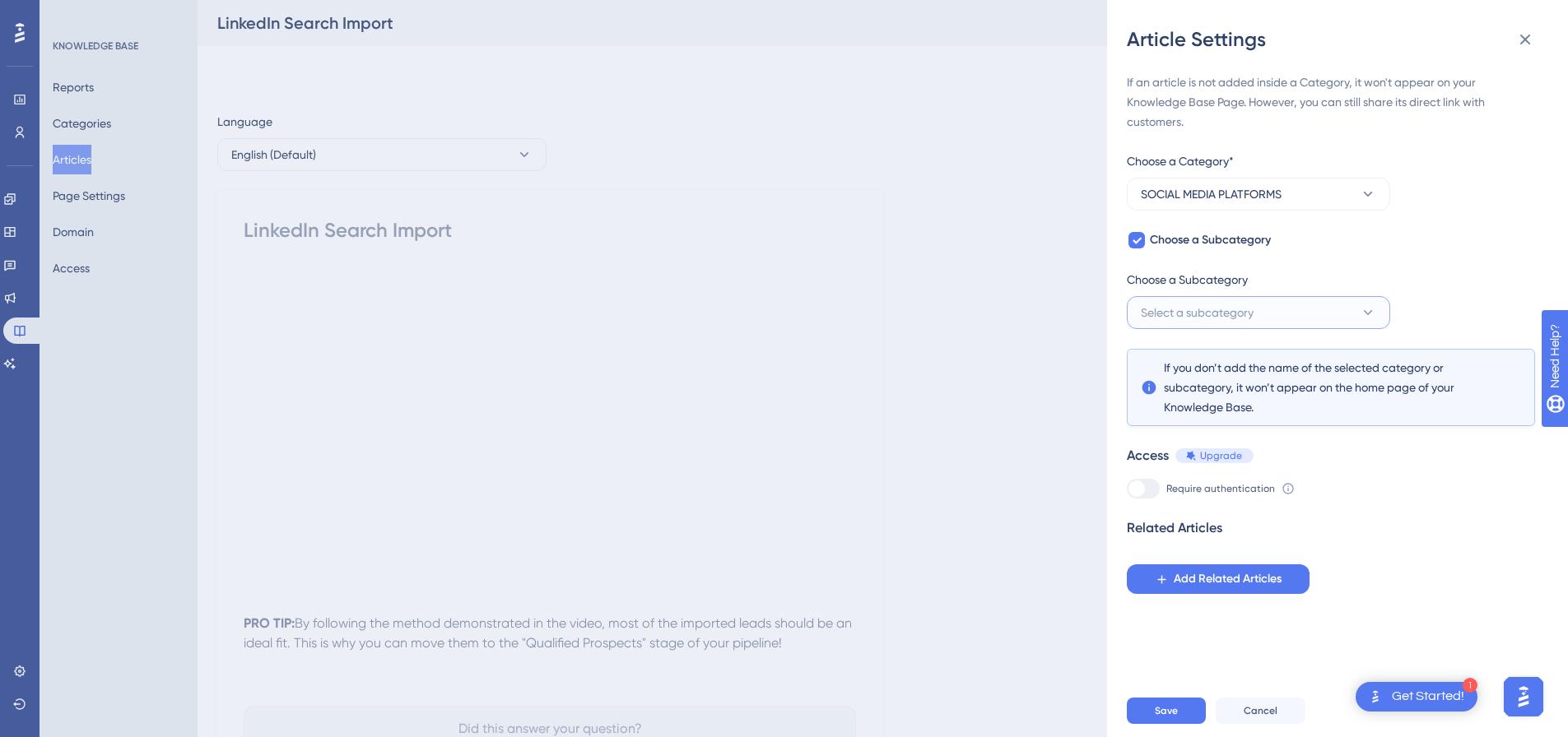
click at [1172, 310] on span "Select a subcategory" at bounding box center [1197, 313] width 113 height 20
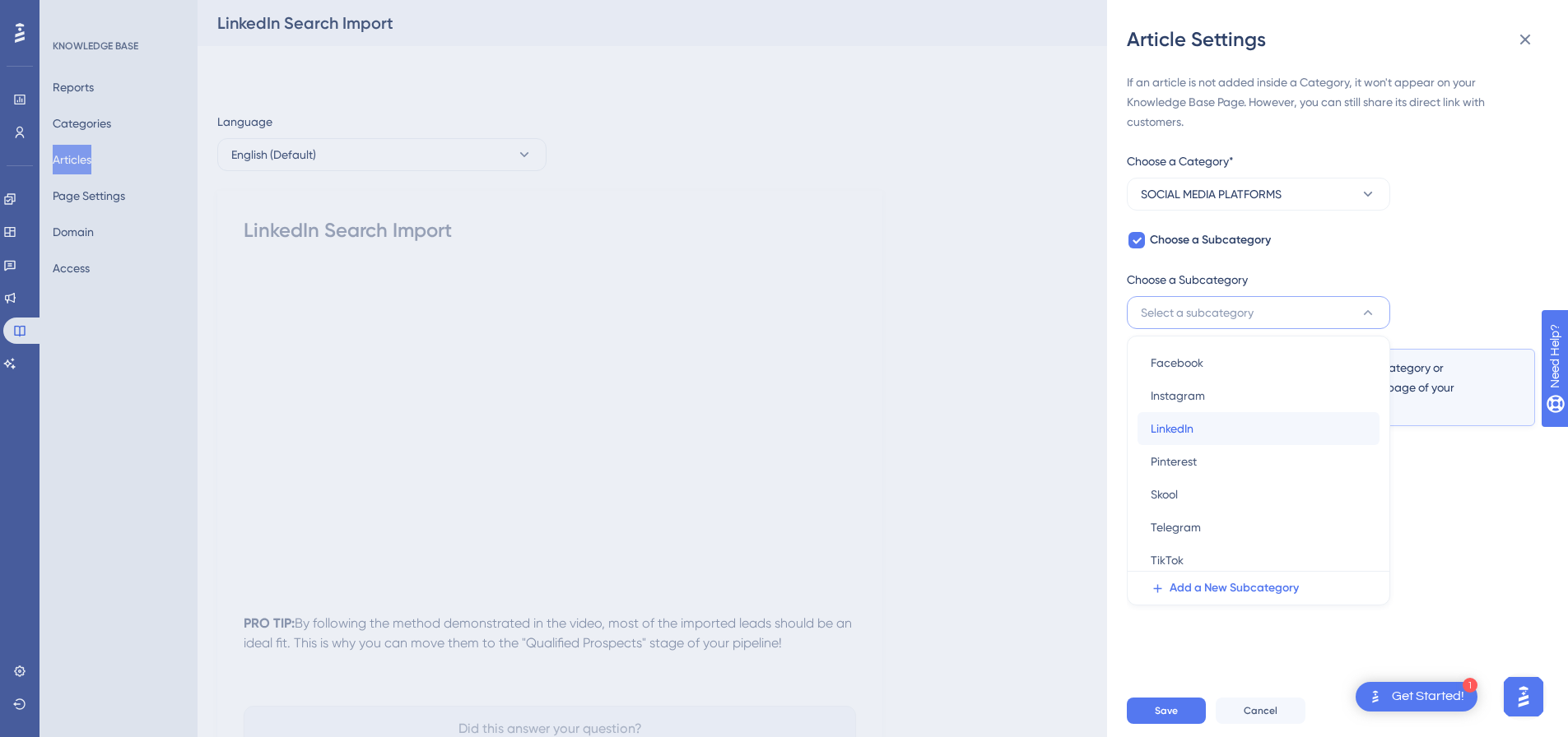
click at [1177, 420] on span "LinkedIn" at bounding box center [1172, 429] width 43 height 20
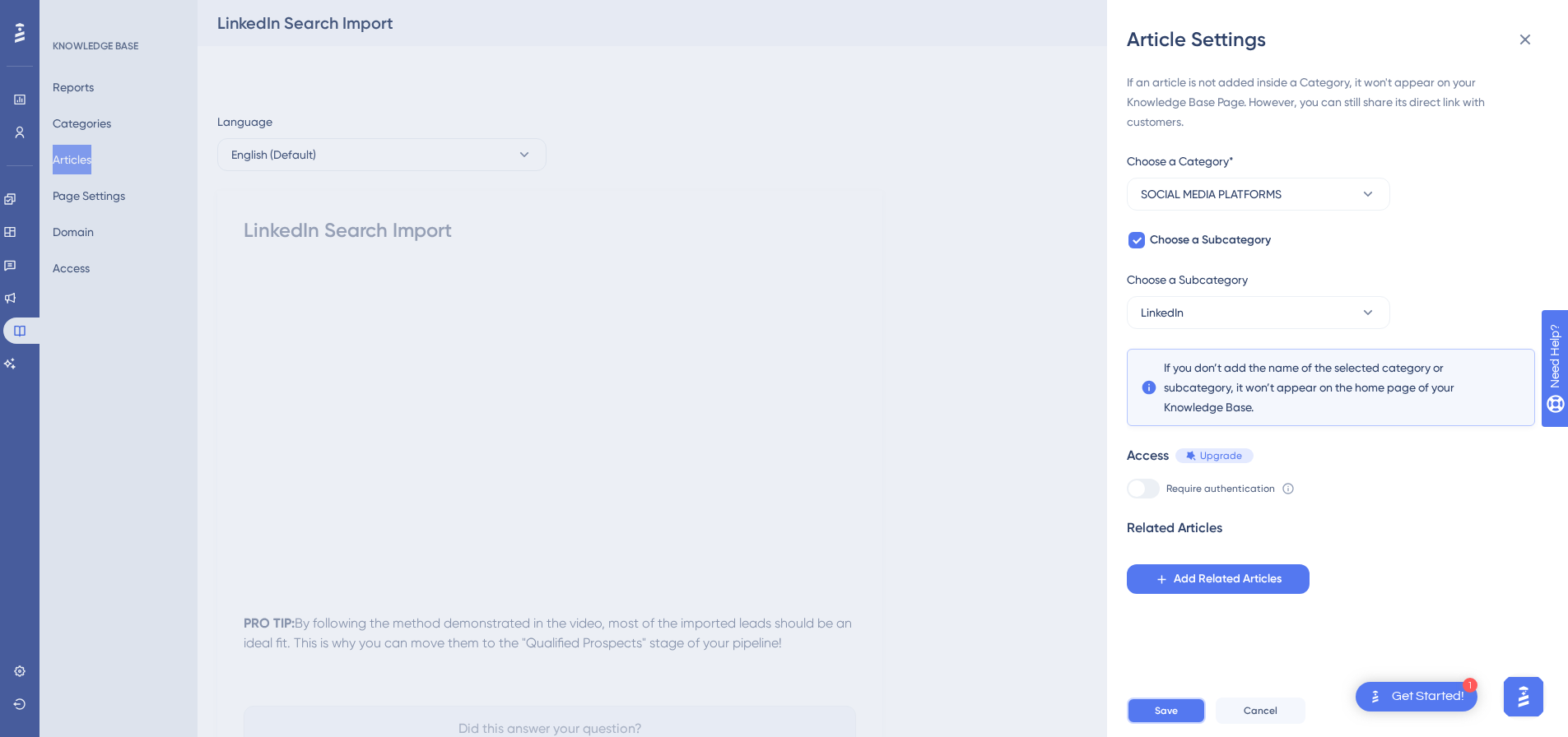
click at [1171, 718] on span "Save" at bounding box center [1166, 711] width 23 height 13
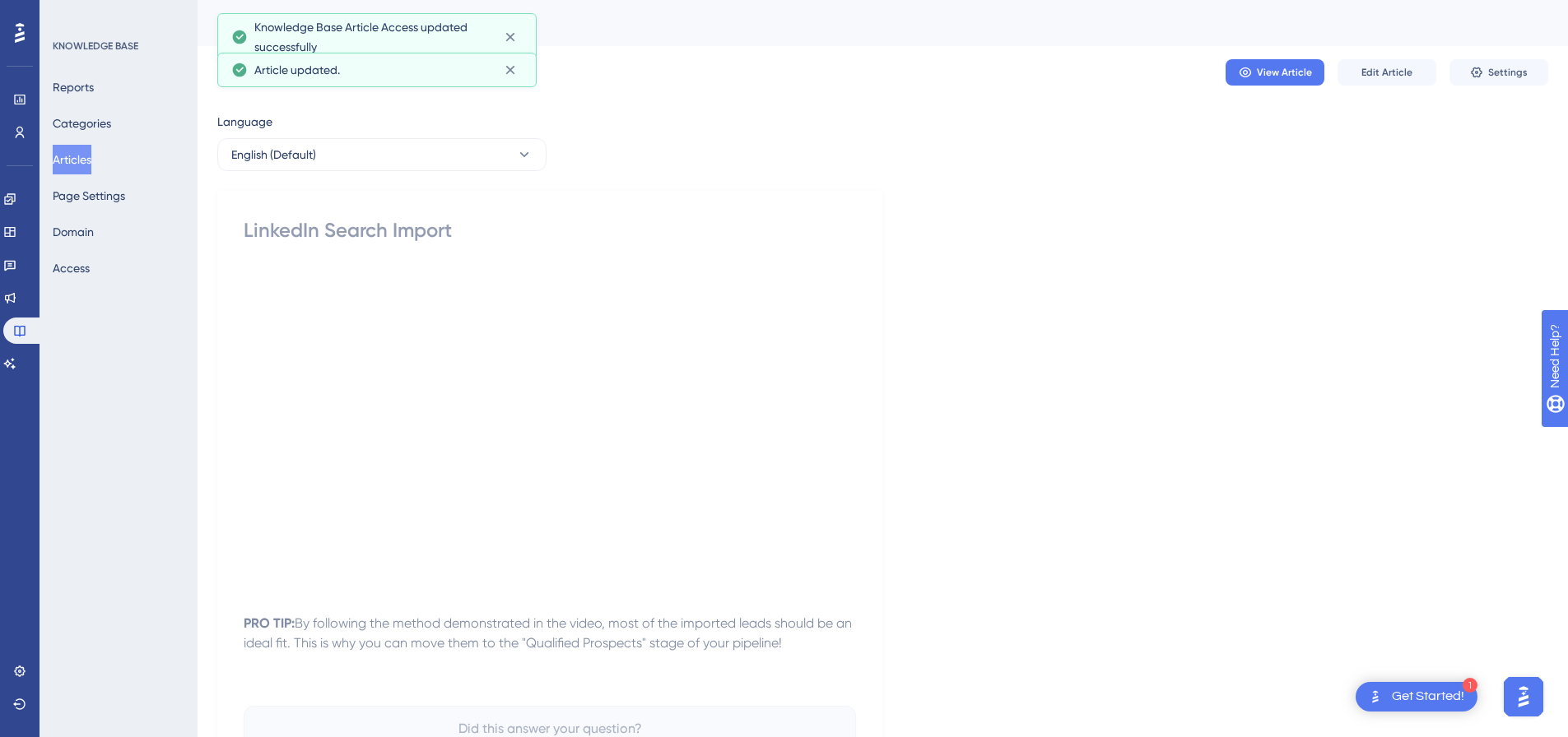
click at [77, 160] on button "Articles" at bounding box center [72, 160] width 39 height 29
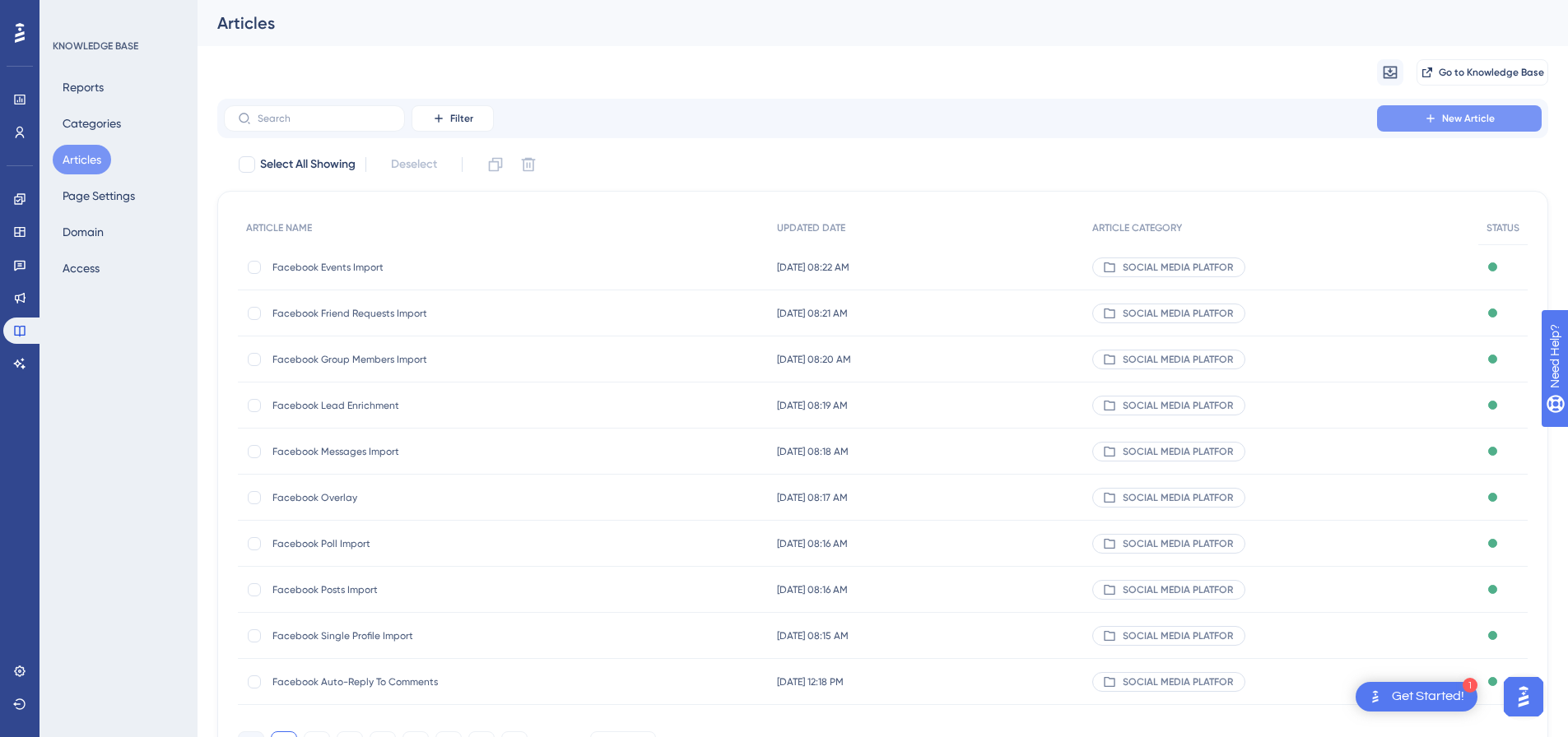
click at [1485, 129] on button "New Article" at bounding box center [1460, 118] width 165 height 27
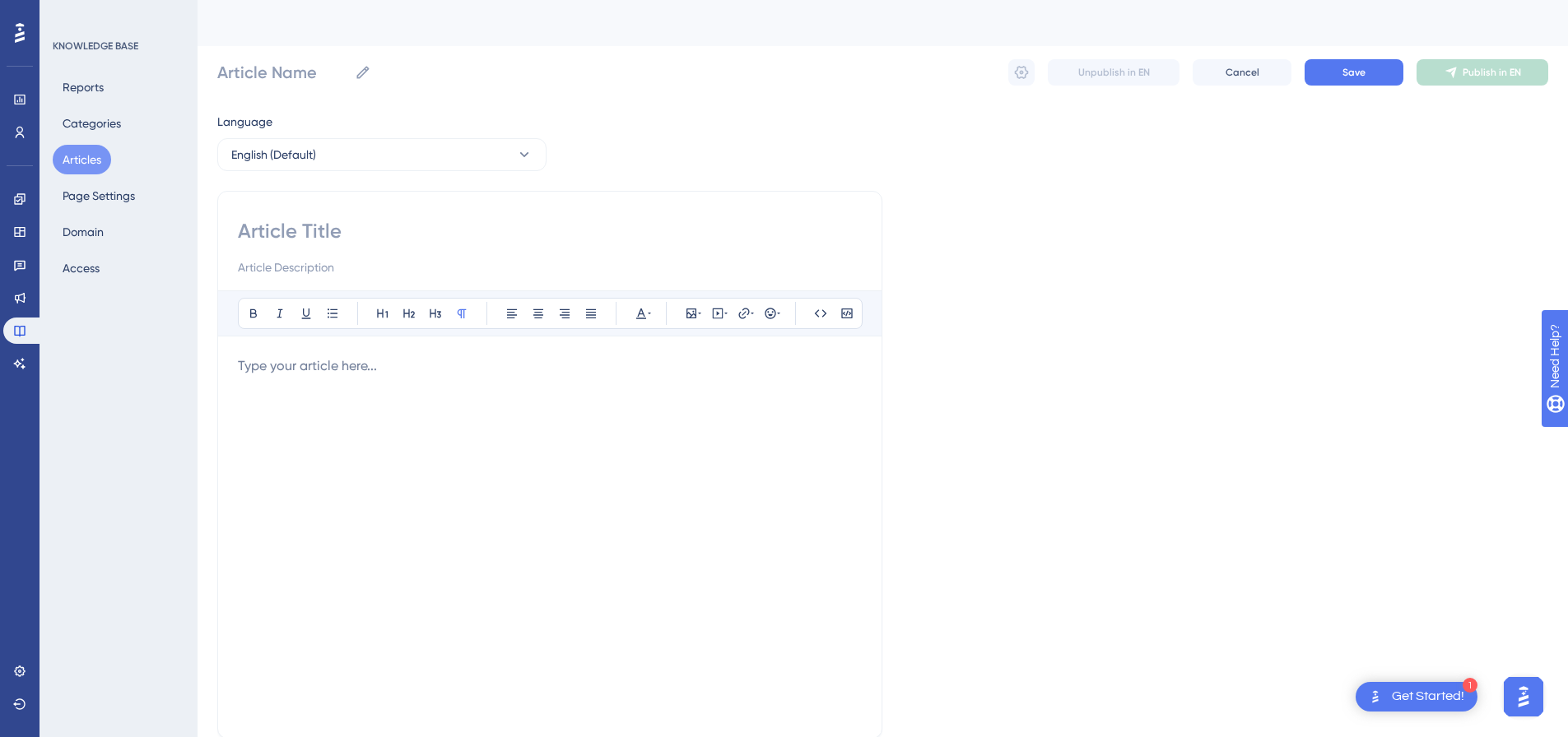
click at [389, 220] on input at bounding box center [549, 231] width 624 height 27
paste input "LinkedIn Saved Search Import (Sales Nav)"
type input "LinkedIn Saved Search Import (Sales Nav)"
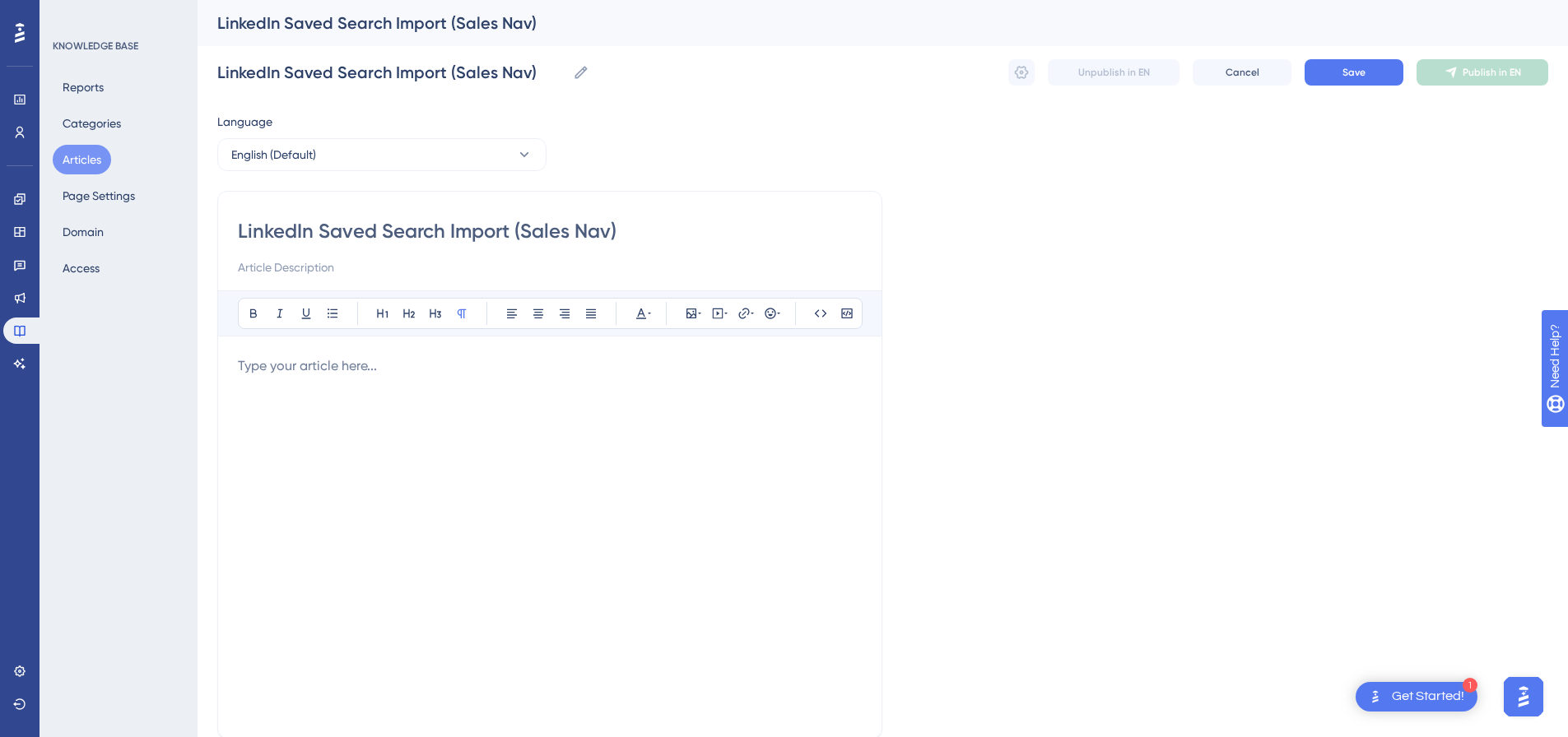
type input "LinkedIn Saved Search Import (Sales Nav)"
click at [579, 395] on div at bounding box center [549, 537] width 624 height 362
drag, startPoint x: 713, startPoint y: 310, endPoint x: 706, endPoint y: 326, distance: 17.5
click at [713, 310] on icon at bounding box center [719, 314] width 11 height 11
click at [678, 385] on textarea at bounding box center [717, 415] width 250 height 74
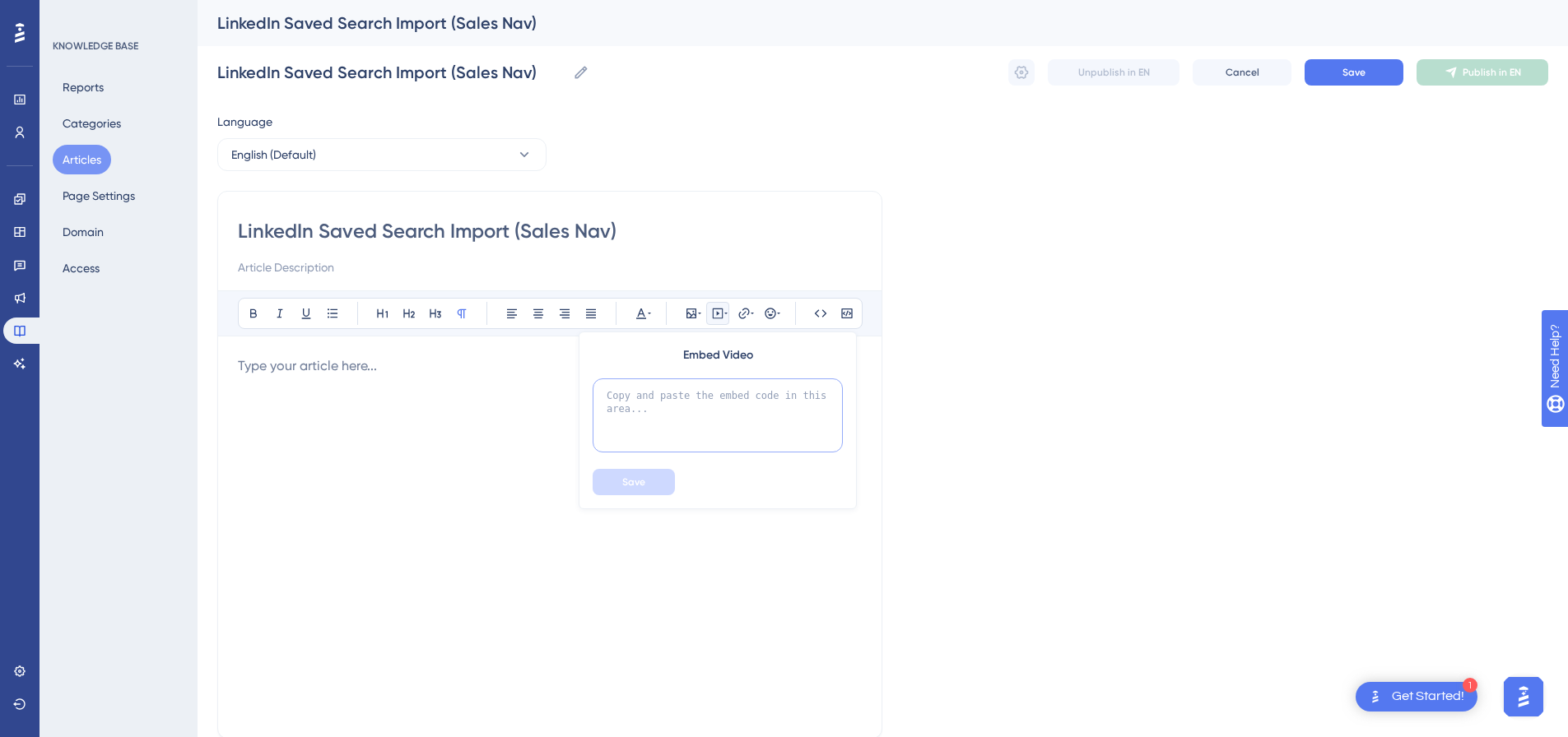
paste textarea "<div style="padding:49.79% 0 0 0;position:relative;"><iframe src="https://playe…"
type textarea "<div style="padding:49.79% 0 0 0;position:relative;"><iframe src="https://playe…"
click at [645, 481] on span "Save" at bounding box center [634, 482] width 23 height 13
click at [1377, 75] on button "Save" at bounding box center [1354, 72] width 99 height 27
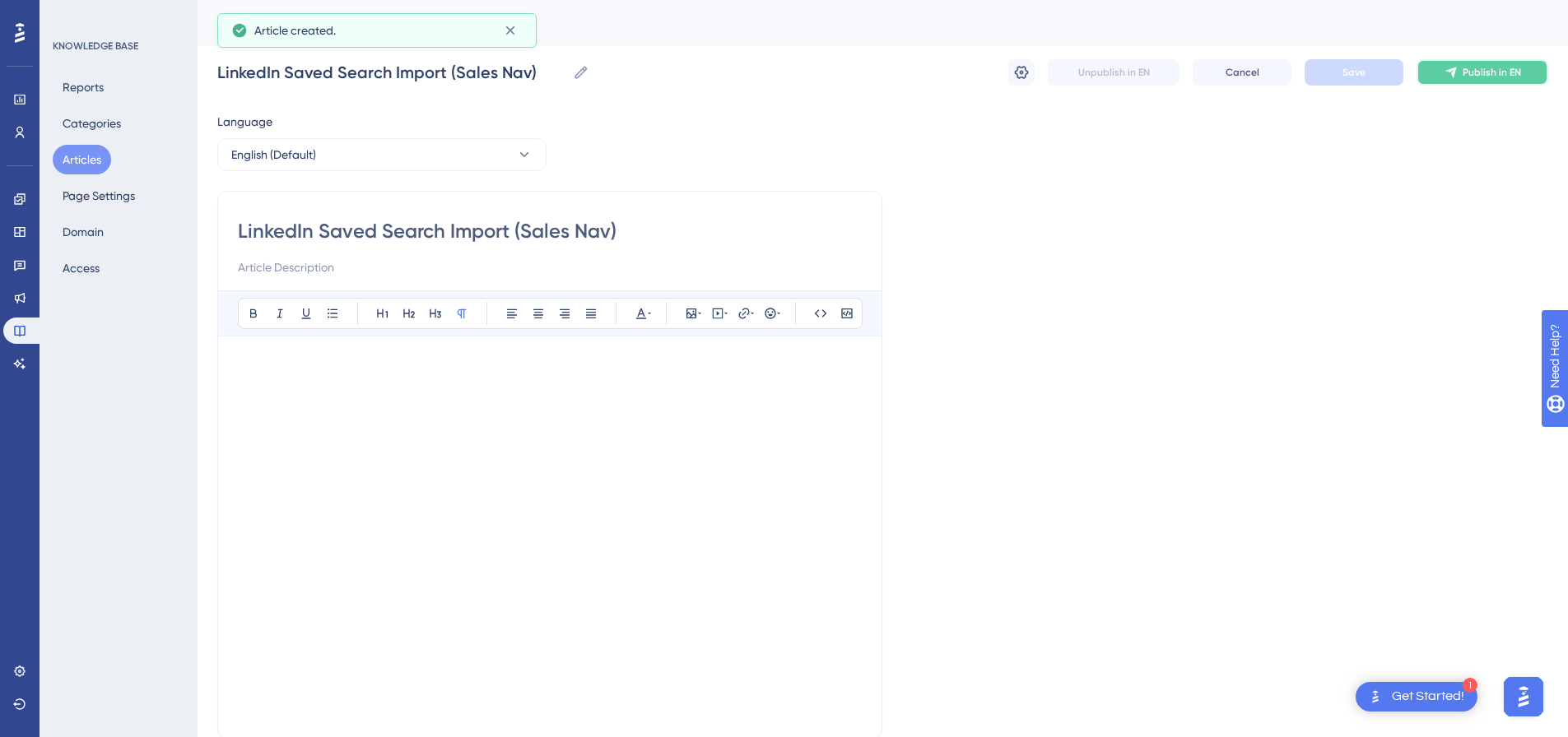
click at [1479, 73] on span "Publish in EN" at bounding box center [1493, 72] width 59 height 13
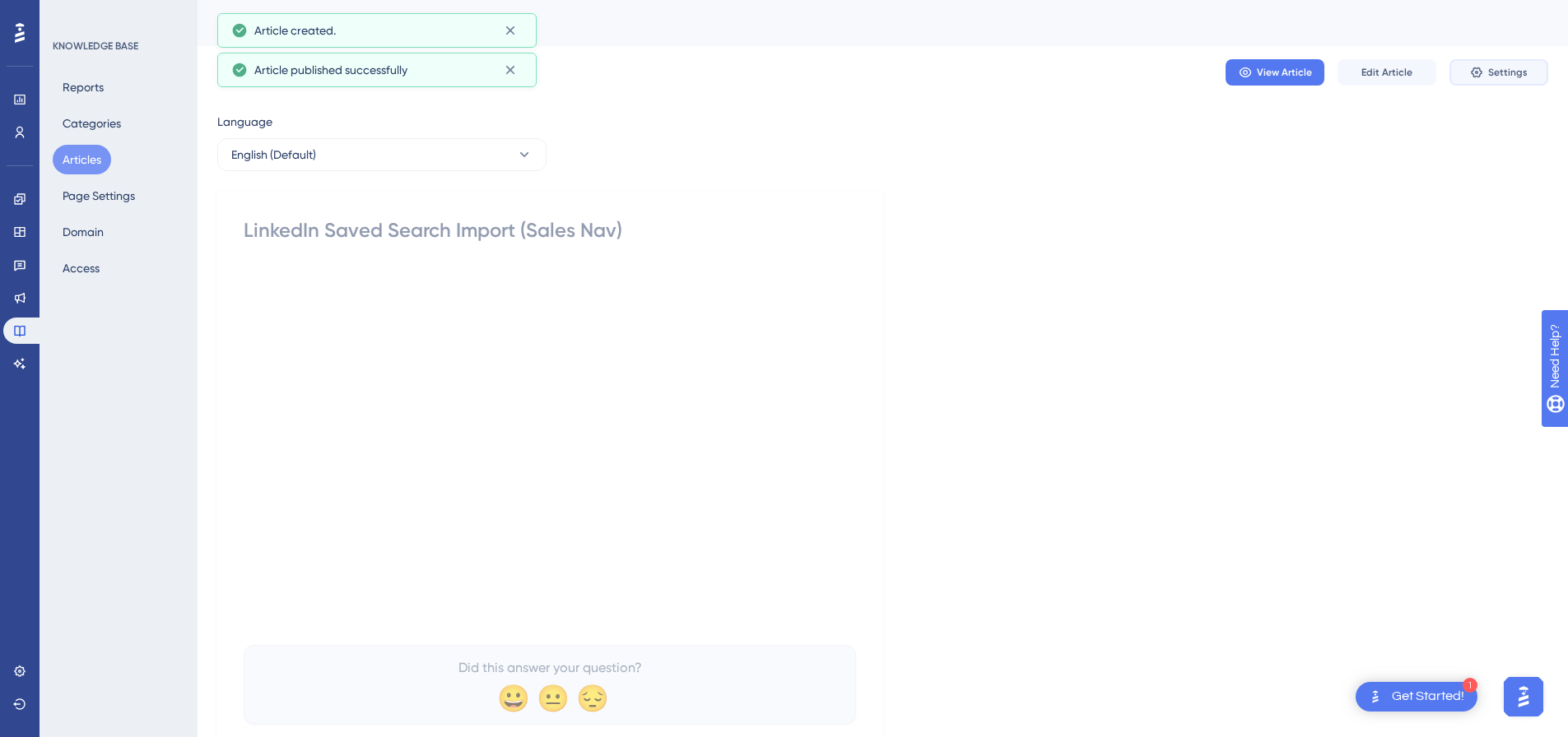
click at [1480, 71] on icon at bounding box center [1477, 72] width 13 height 13
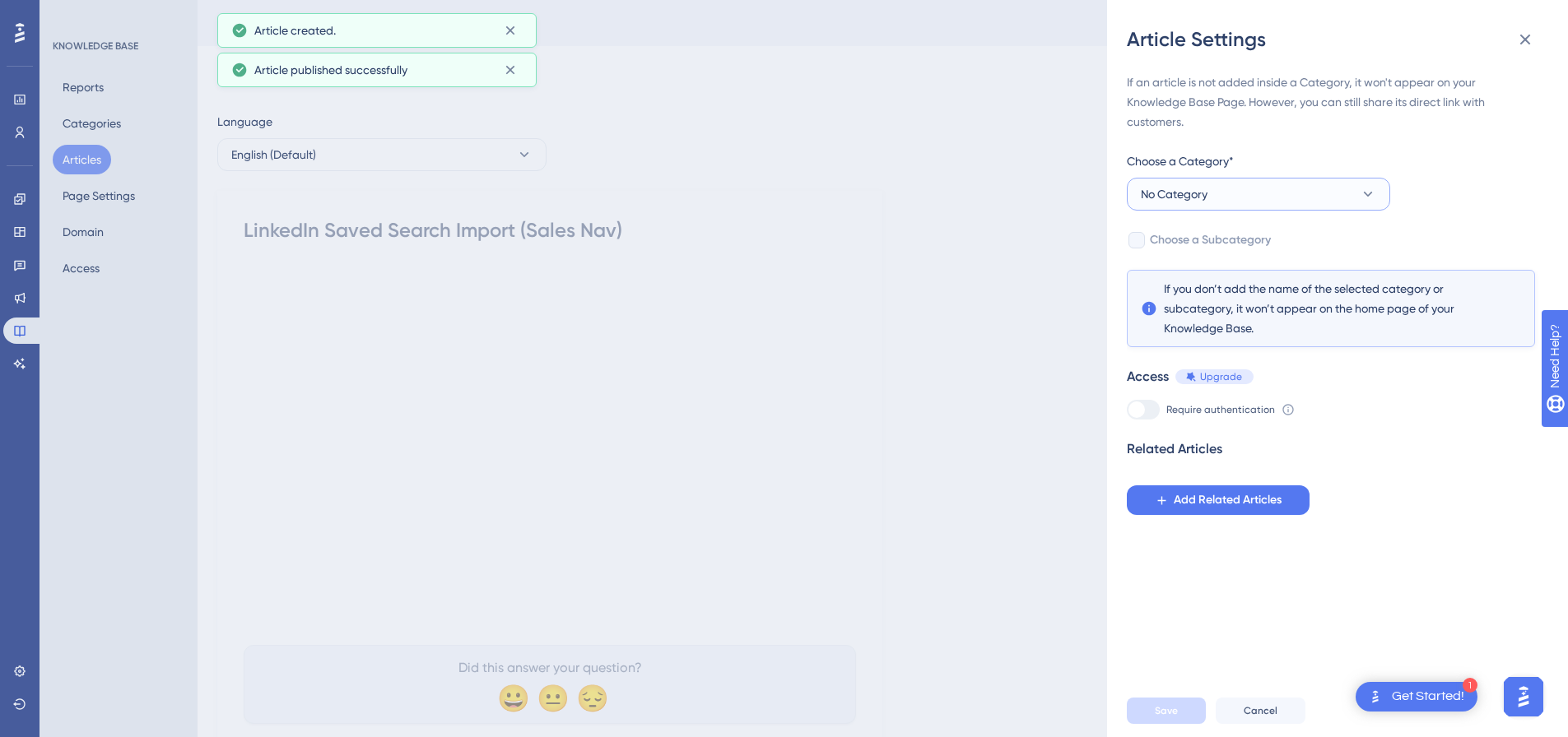
click at [1220, 189] on button "No Category" at bounding box center [1258, 194] width 263 height 33
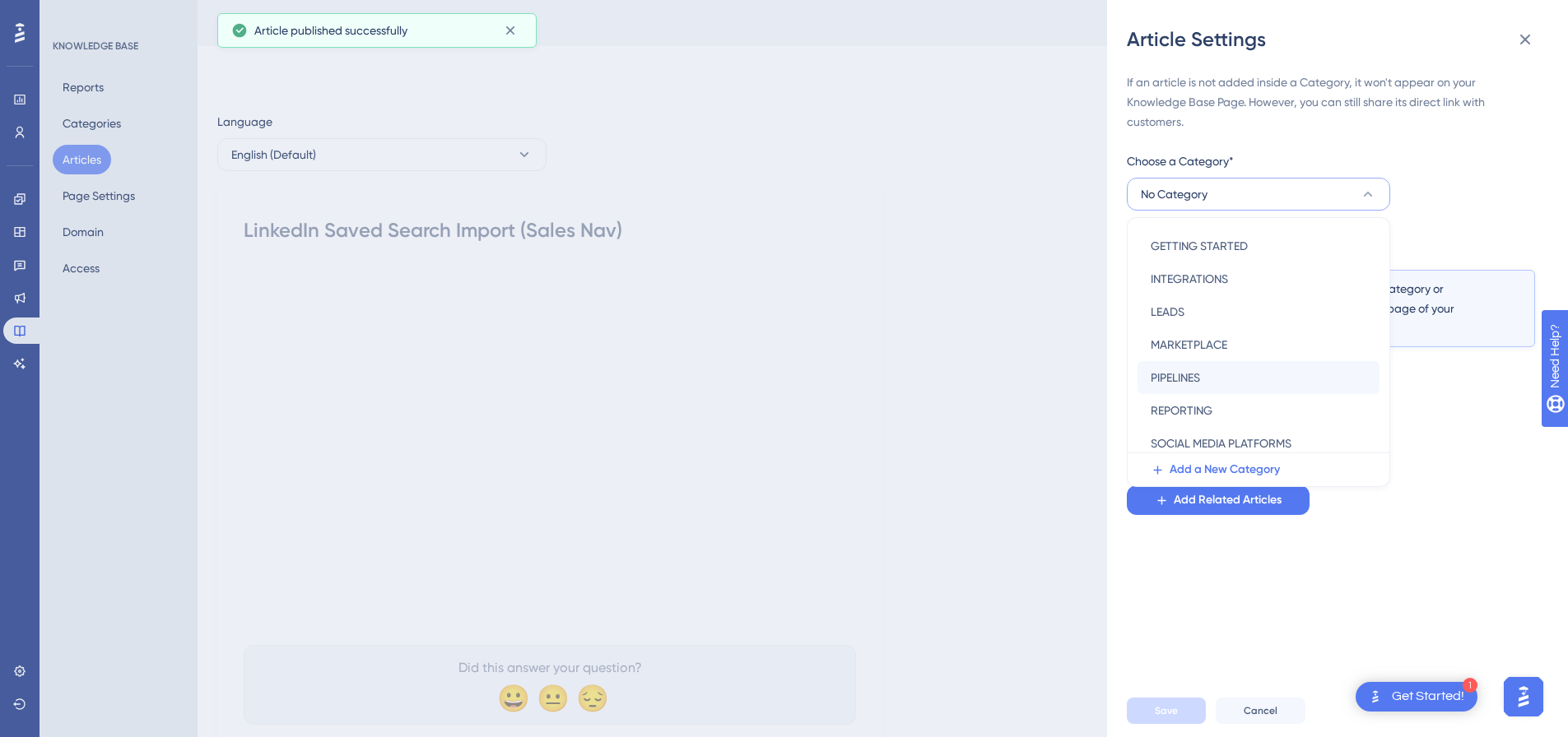
scroll to position [165, 0]
click at [1223, 437] on span "SOCIAL MEDIA PLATFORMS" at bounding box center [1221, 442] width 141 height 20
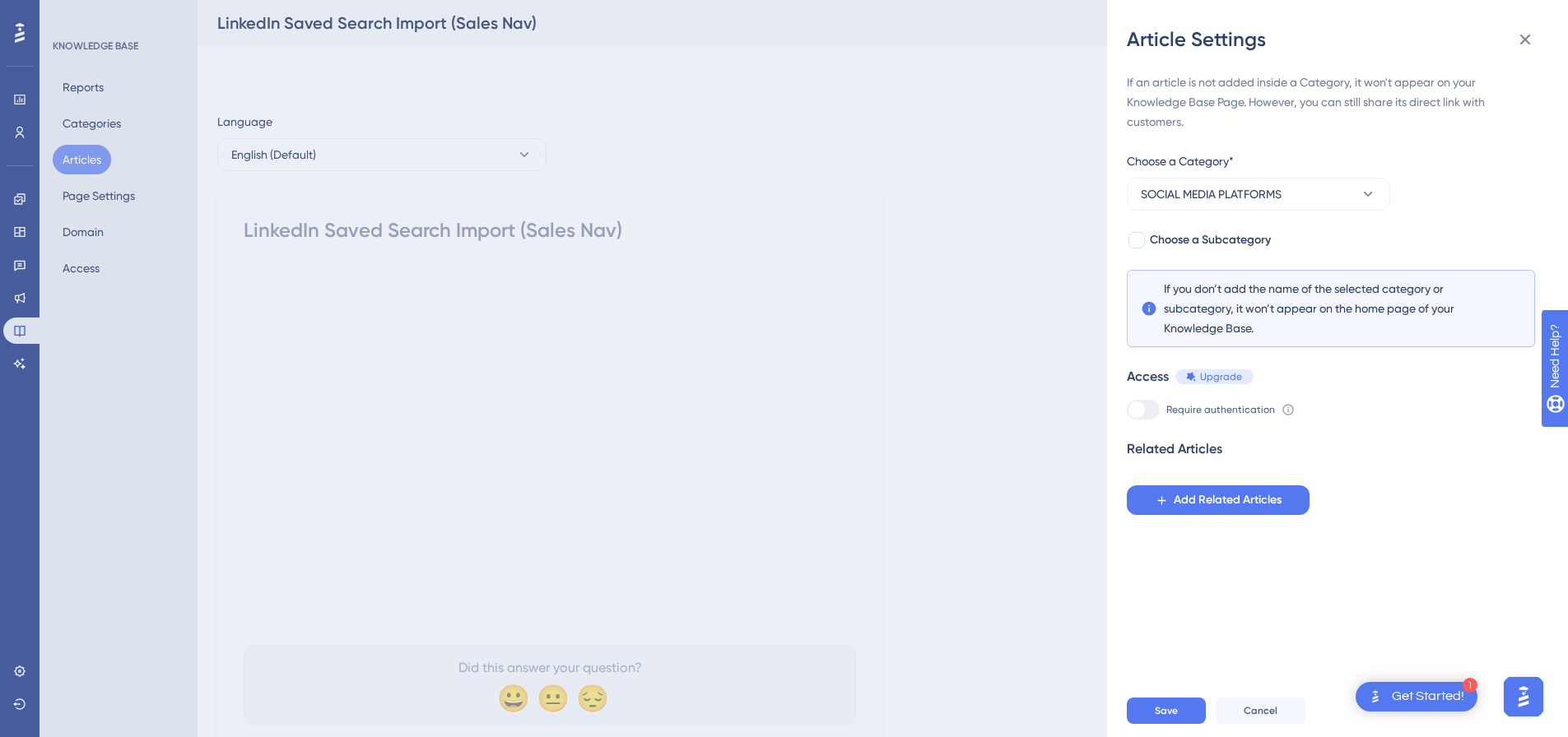
drag, startPoint x: 1142, startPoint y: 236, endPoint x: 1180, endPoint y: 260, distance: 44.9
click at [1144, 236] on div at bounding box center [1137, 240] width 17 height 16
checkbox input "true"
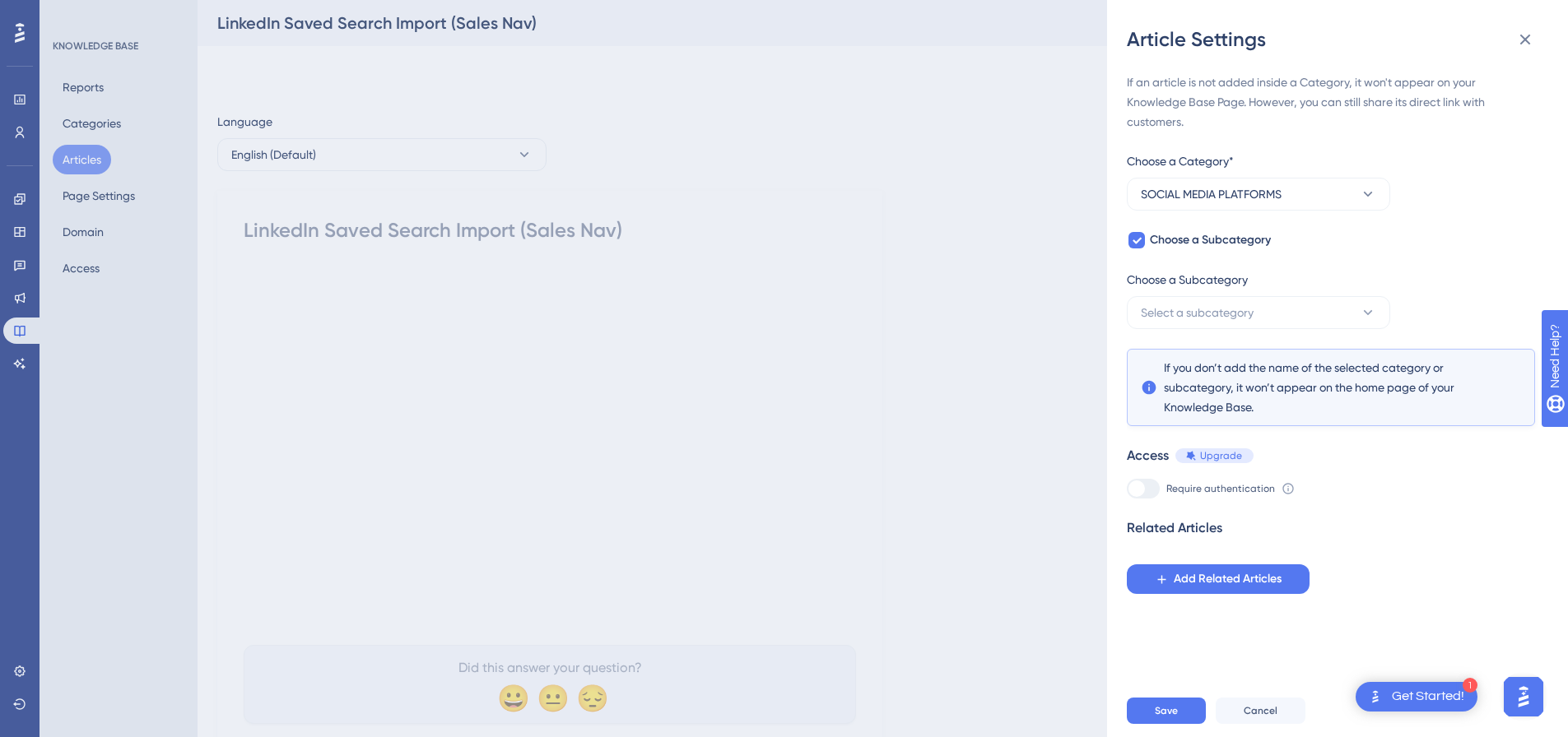
click at [1199, 295] on div "Choose a Subcategory" at bounding box center [1258, 283] width 263 height 27
click at [1199, 309] on span "Select a subcategory" at bounding box center [1197, 313] width 113 height 20
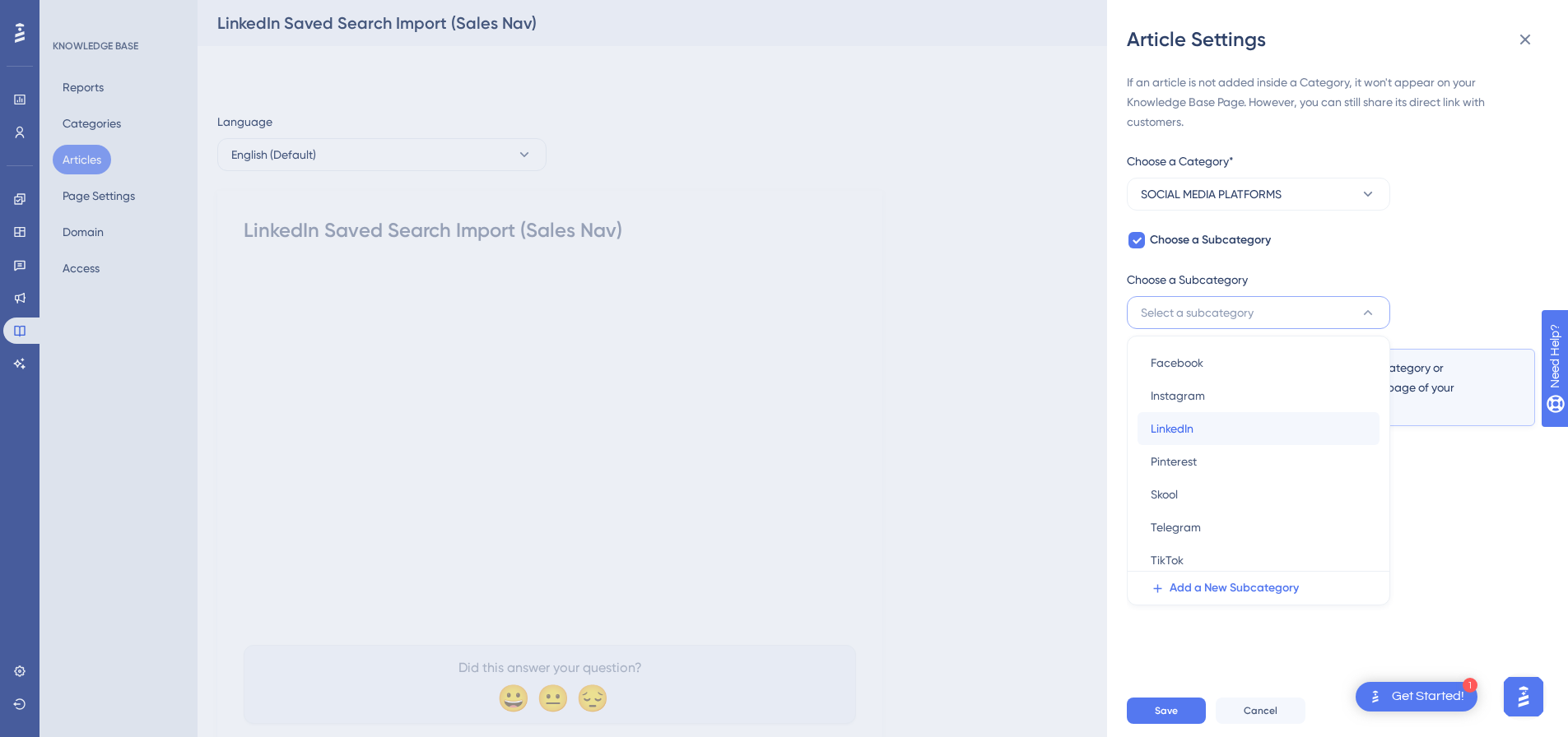
click at [1213, 431] on div "LinkedIn LinkedIn" at bounding box center [1258, 429] width 215 height 33
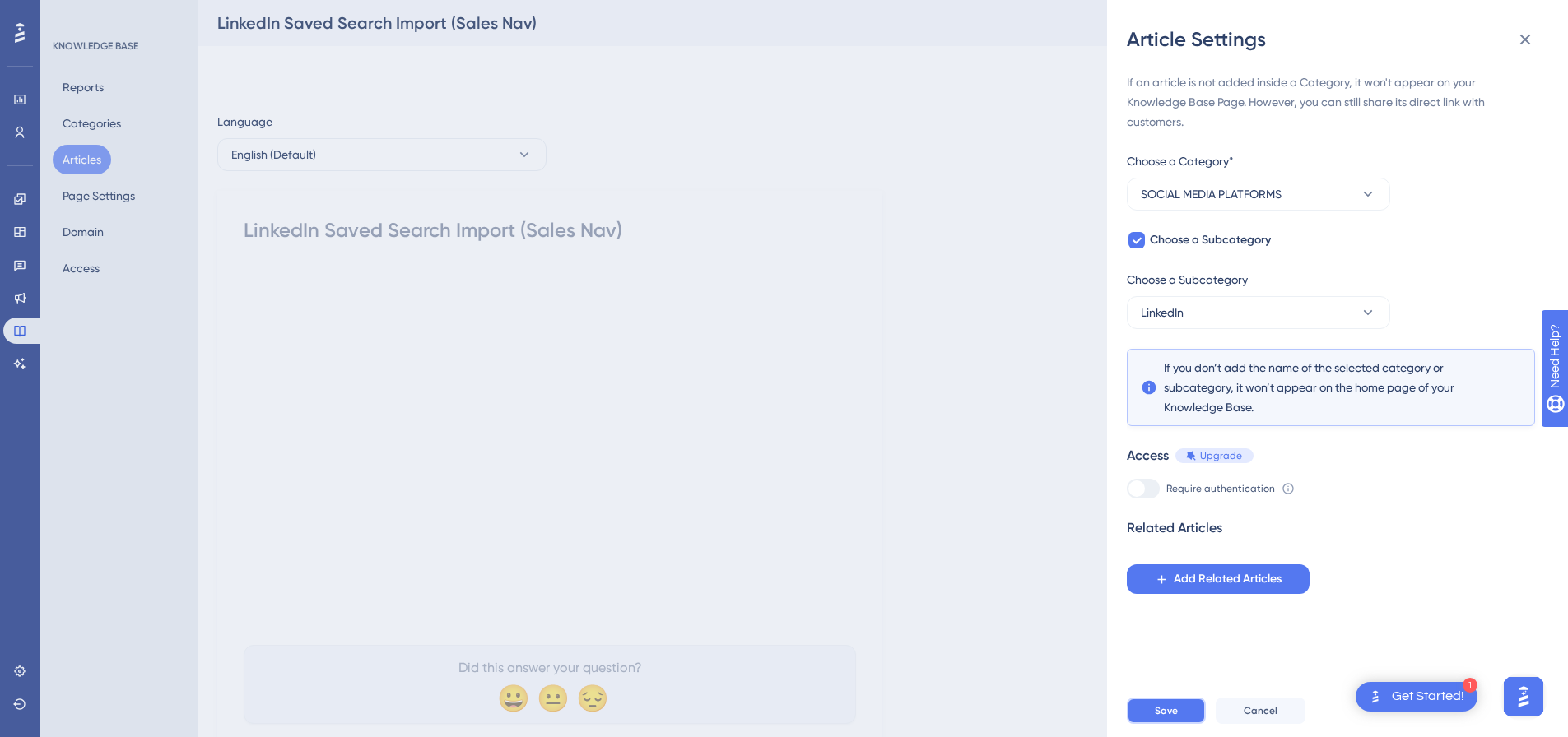
click at [1175, 718] on span "Save" at bounding box center [1166, 711] width 23 height 13
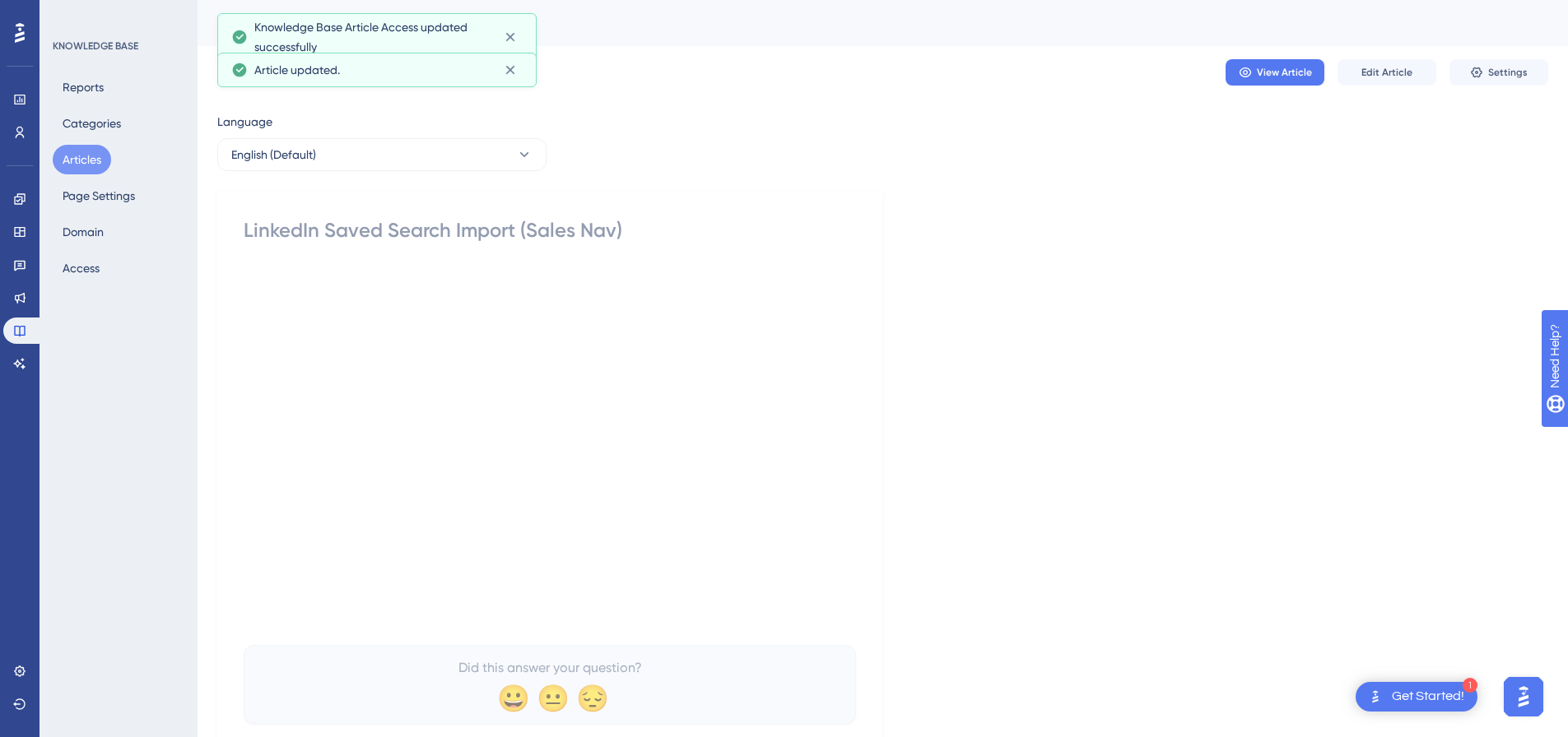
drag, startPoint x: 80, startPoint y: 155, endPoint x: 58, endPoint y: 2, distance: 154.6
click at [80, 153] on button "Articles" at bounding box center [82, 160] width 59 height 29
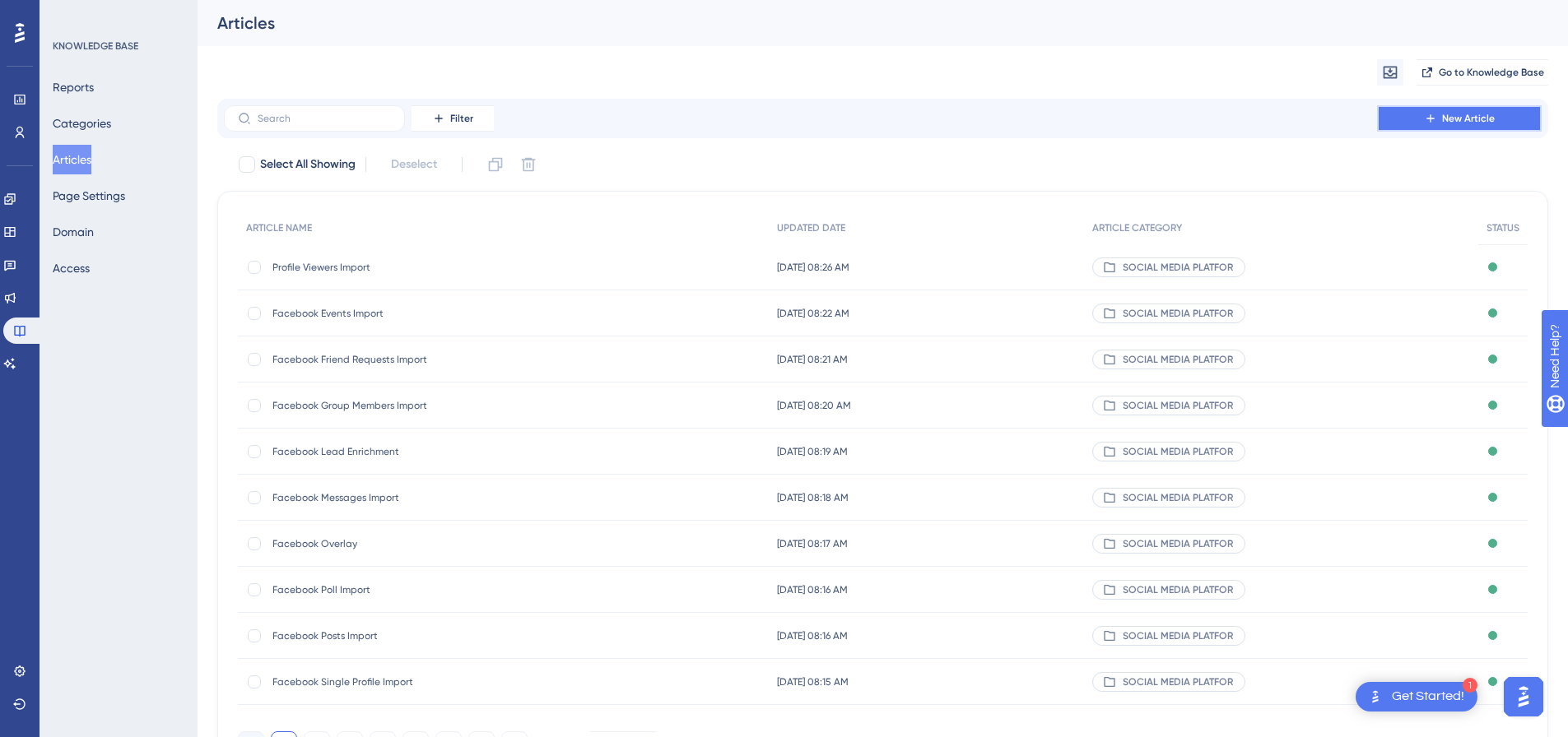
drag, startPoint x: 1458, startPoint y: 119, endPoint x: 1326, endPoint y: 142, distance: 134.0
click at [1458, 118] on span "New Article" at bounding box center [1468, 118] width 52 height 13
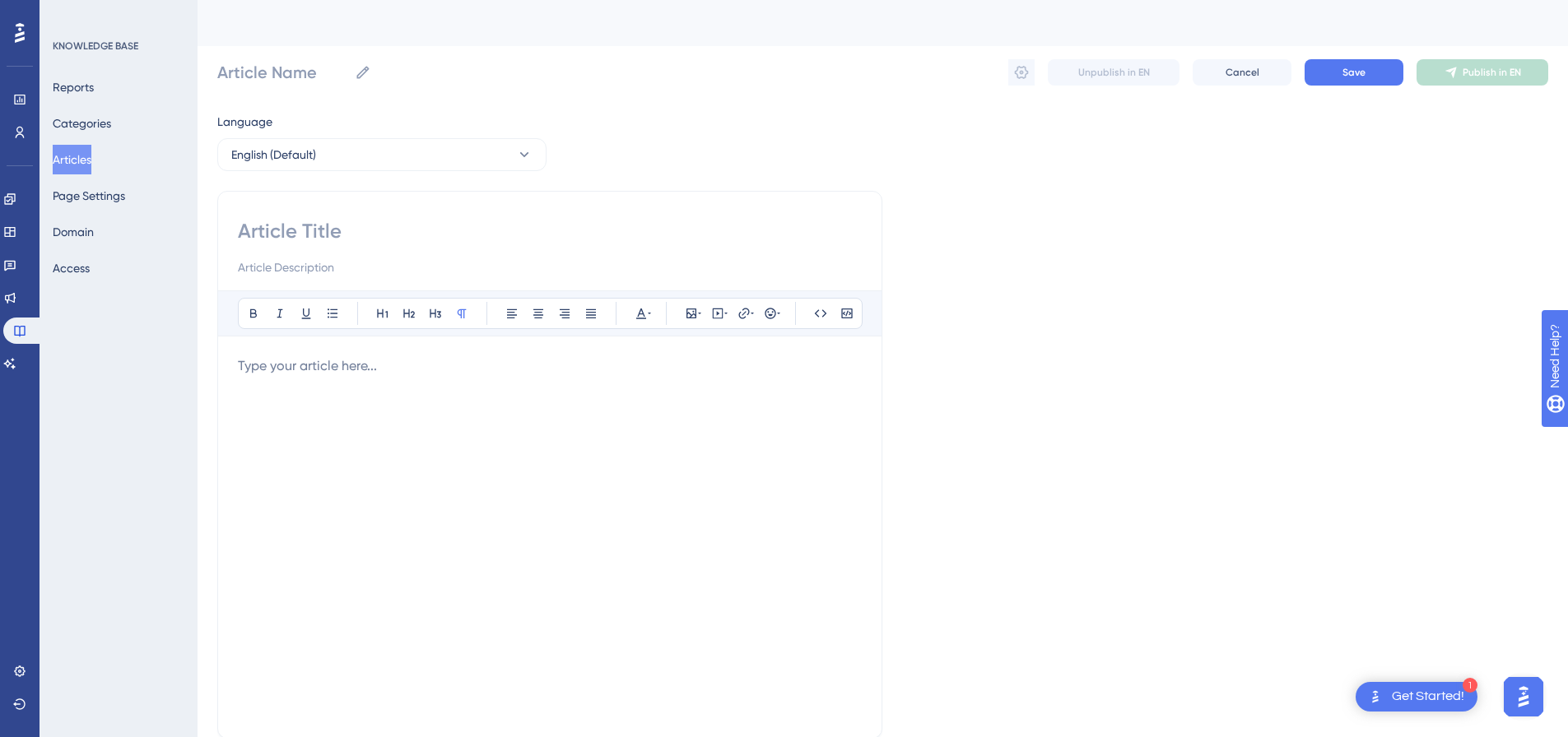
click at [335, 225] on input at bounding box center [549, 231] width 624 height 27
paste input "LinkedIn Profile Import (Sales Nav)"
type input "LinkedIn Profile Import (Sales Nav)"
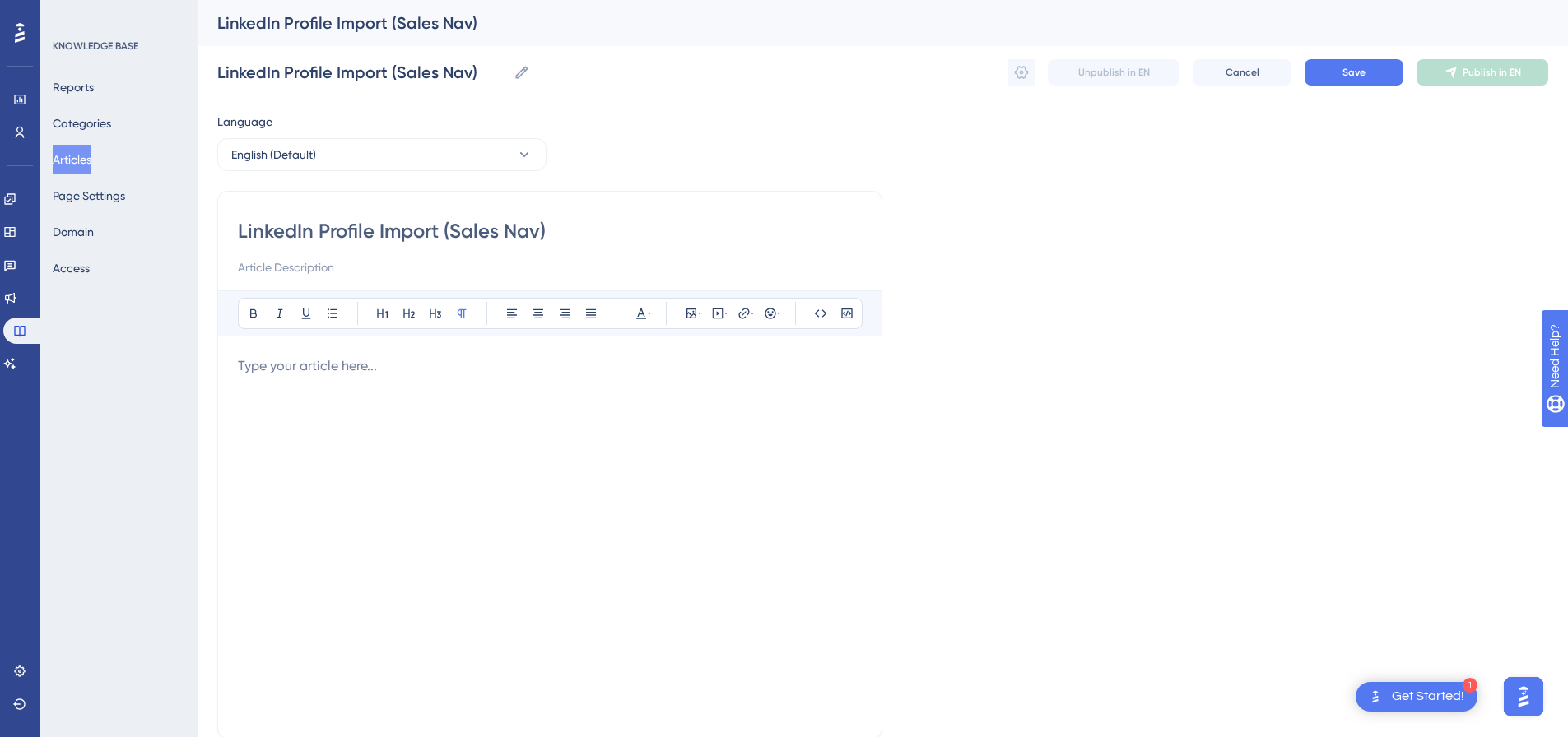
type input "LinkedIn Profile Import (Sales Nav)"
click at [456, 372] on p at bounding box center [549, 367] width 624 height 20
click at [713, 313] on icon at bounding box center [719, 314] width 11 height 11
click at [665, 411] on textarea at bounding box center [717, 415] width 250 height 74
paste textarea "<div style="padding:49.79% 0 0 0;position:relative;"><iframe src="https://playe…"
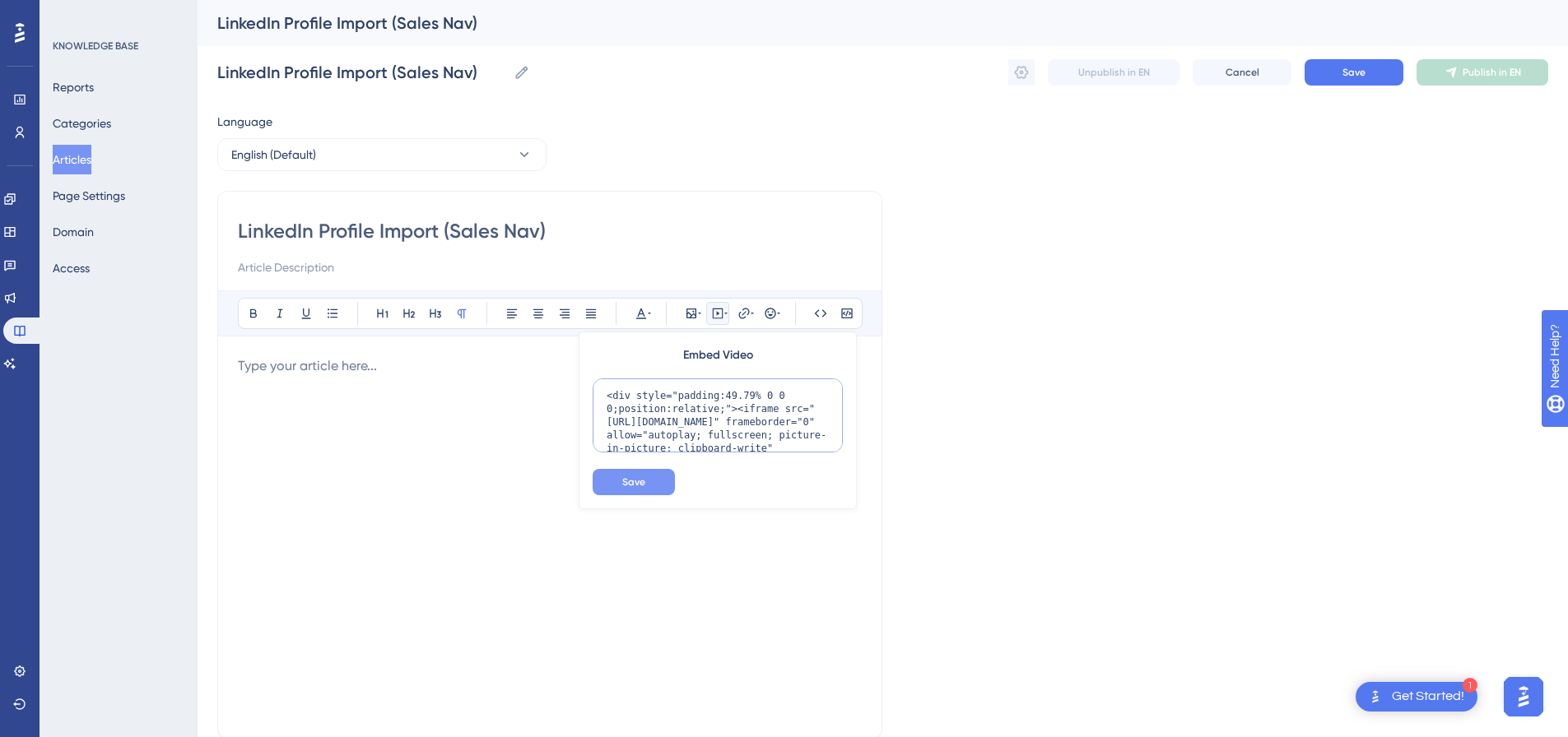
scroll to position [148, 0]
type textarea "<div style="padding:49.79% 0 0 0;position:relative;"><iframe src="https://playe…"
click at [632, 496] on div "Embed Video <div style="padding:49.79% 0 0 0;position:relative;"><iframe src="h…" at bounding box center [717, 421] width 278 height 178
click at [635, 485] on span "Save" at bounding box center [634, 482] width 23 height 13
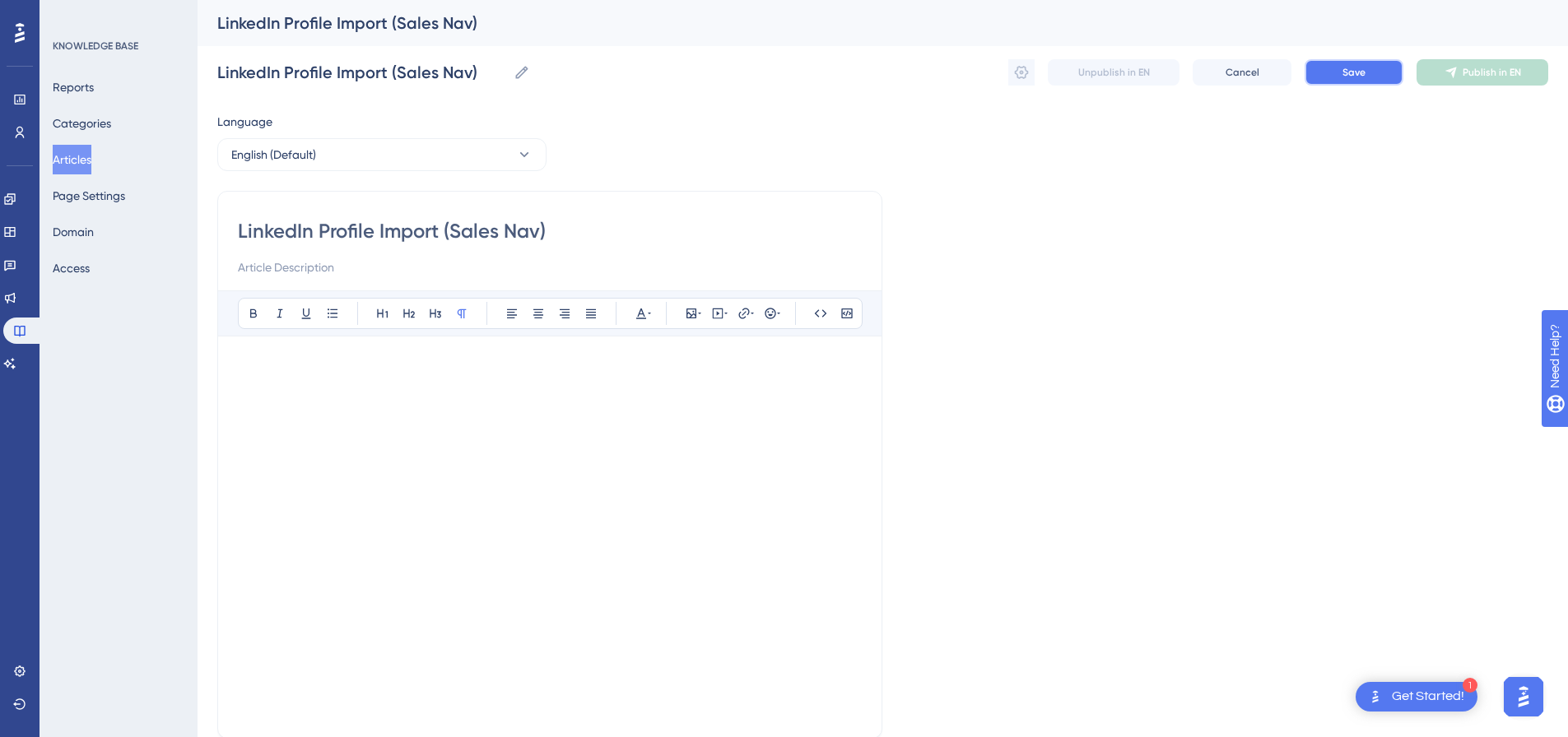
click at [1385, 69] on button "Save" at bounding box center [1354, 72] width 99 height 27
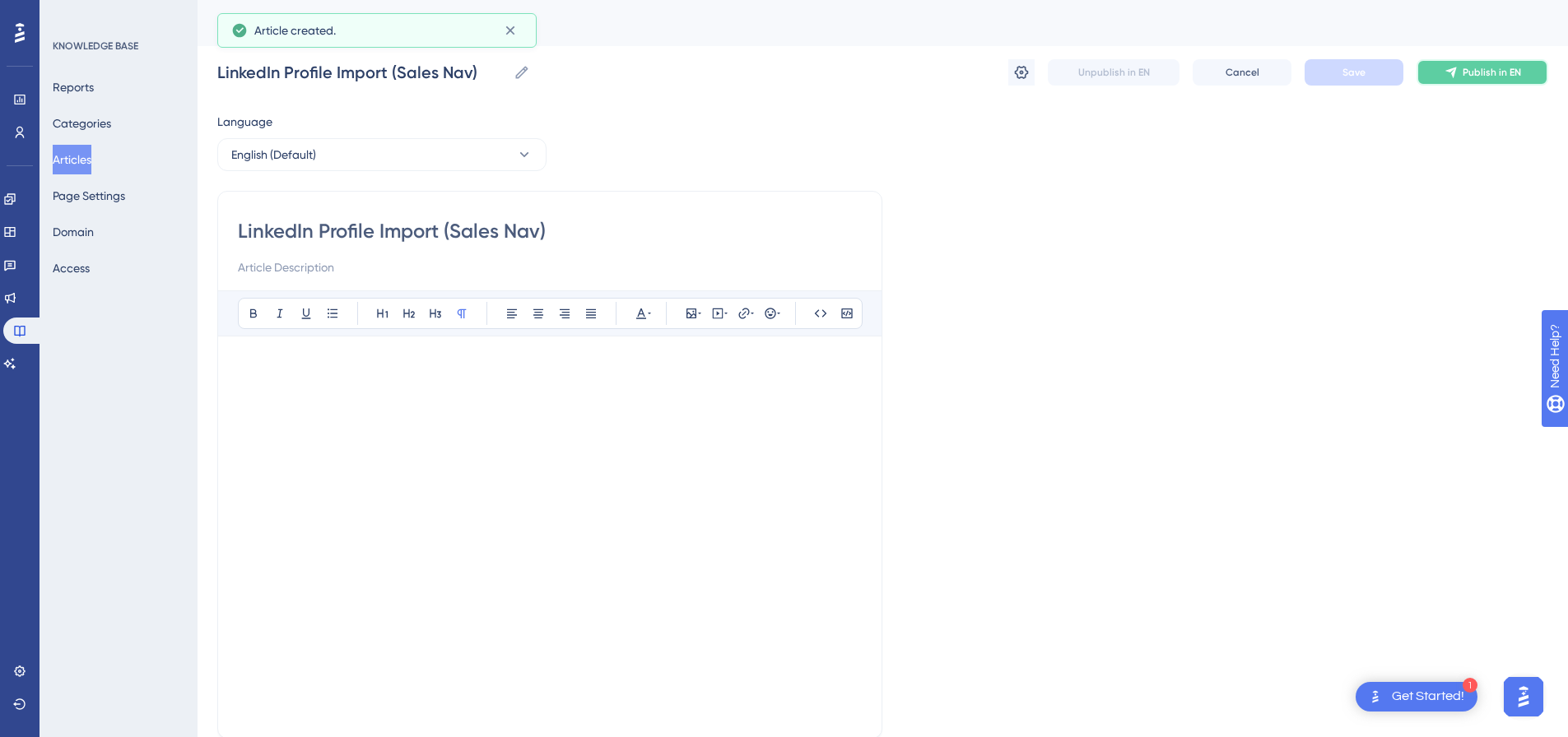
click at [1485, 72] on span "Publish in EN" at bounding box center [1493, 72] width 59 height 13
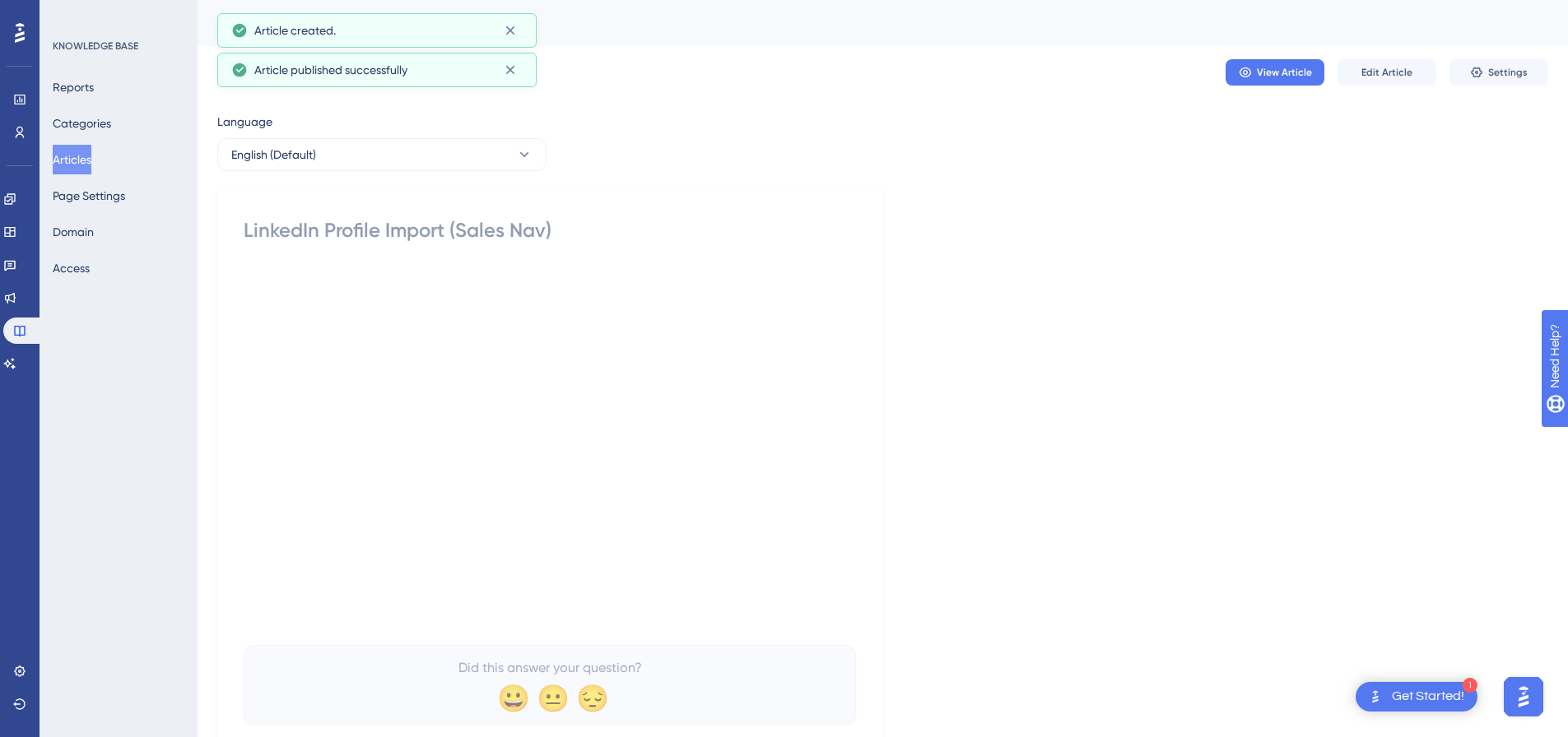
click at [1485, 72] on button "Settings" at bounding box center [1499, 72] width 99 height 27
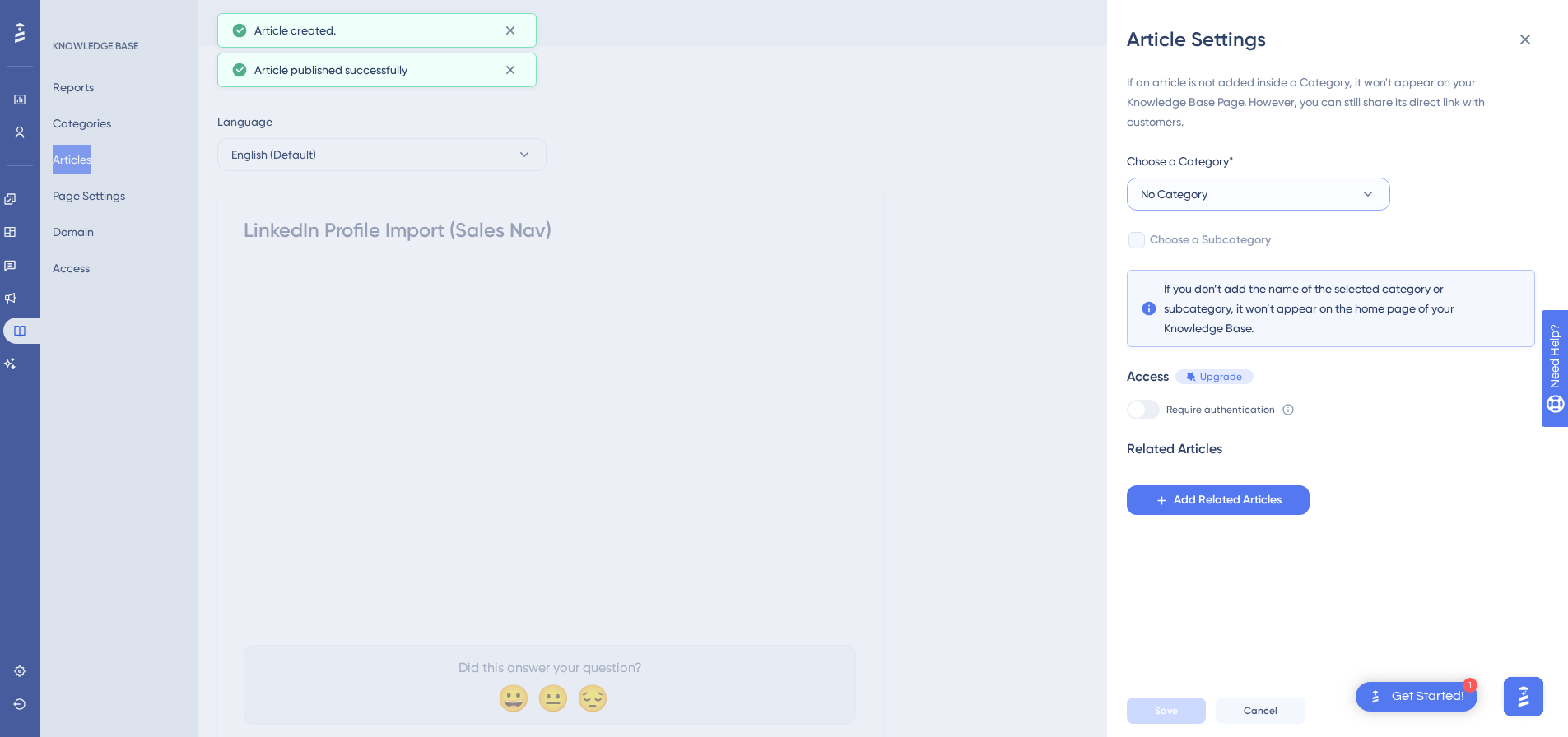
click at [1231, 187] on button "No Category" at bounding box center [1258, 194] width 263 height 33
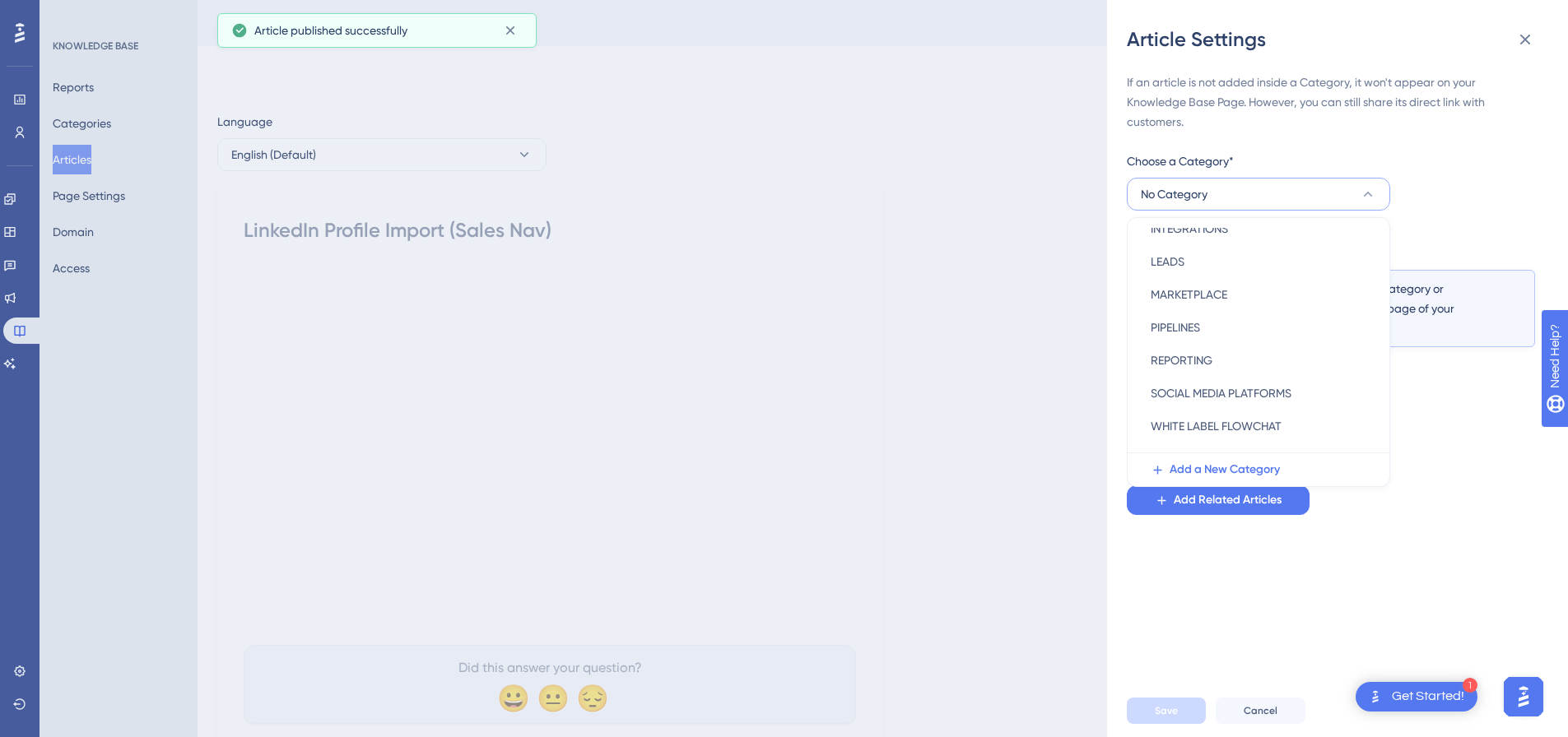
scroll to position [236, 0]
click at [1205, 373] on span "SOCIAL MEDIA PLATFORMS" at bounding box center [1221, 370] width 141 height 20
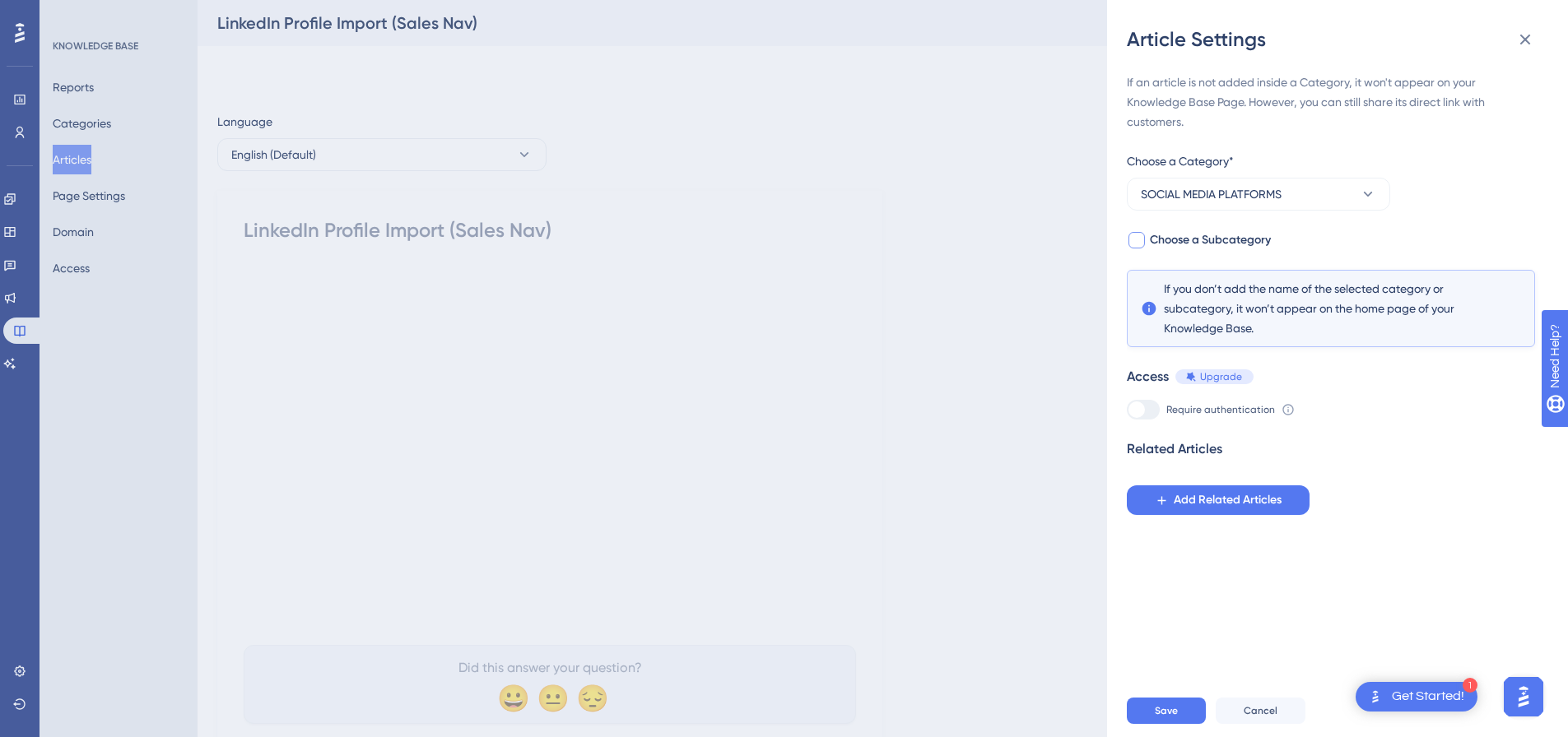
click at [1144, 237] on div at bounding box center [1137, 240] width 17 height 16
checkbox input "true"
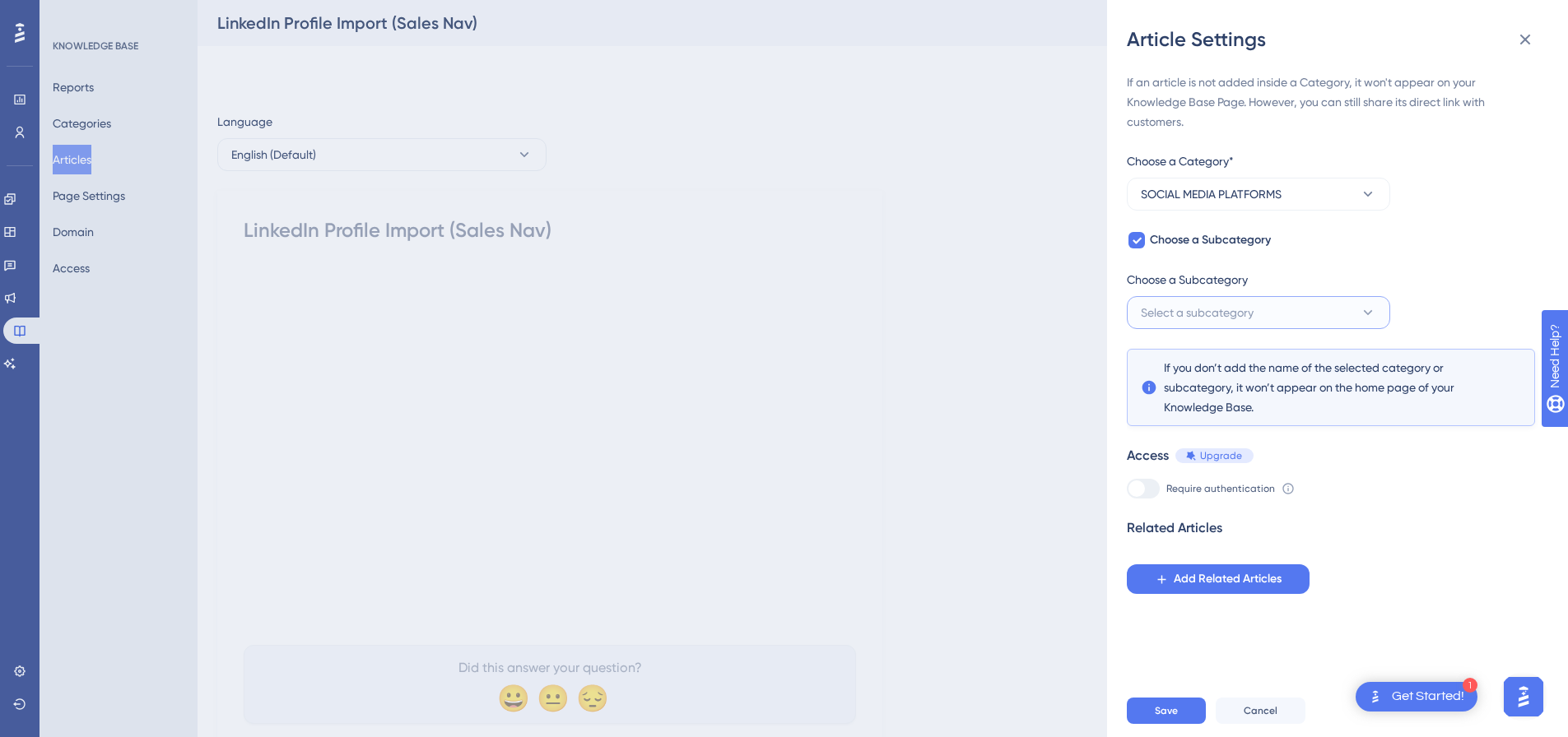
click at [1172, 302] on button "Select a subcategory" at bounding box center [1258, 313] width 263 height 33
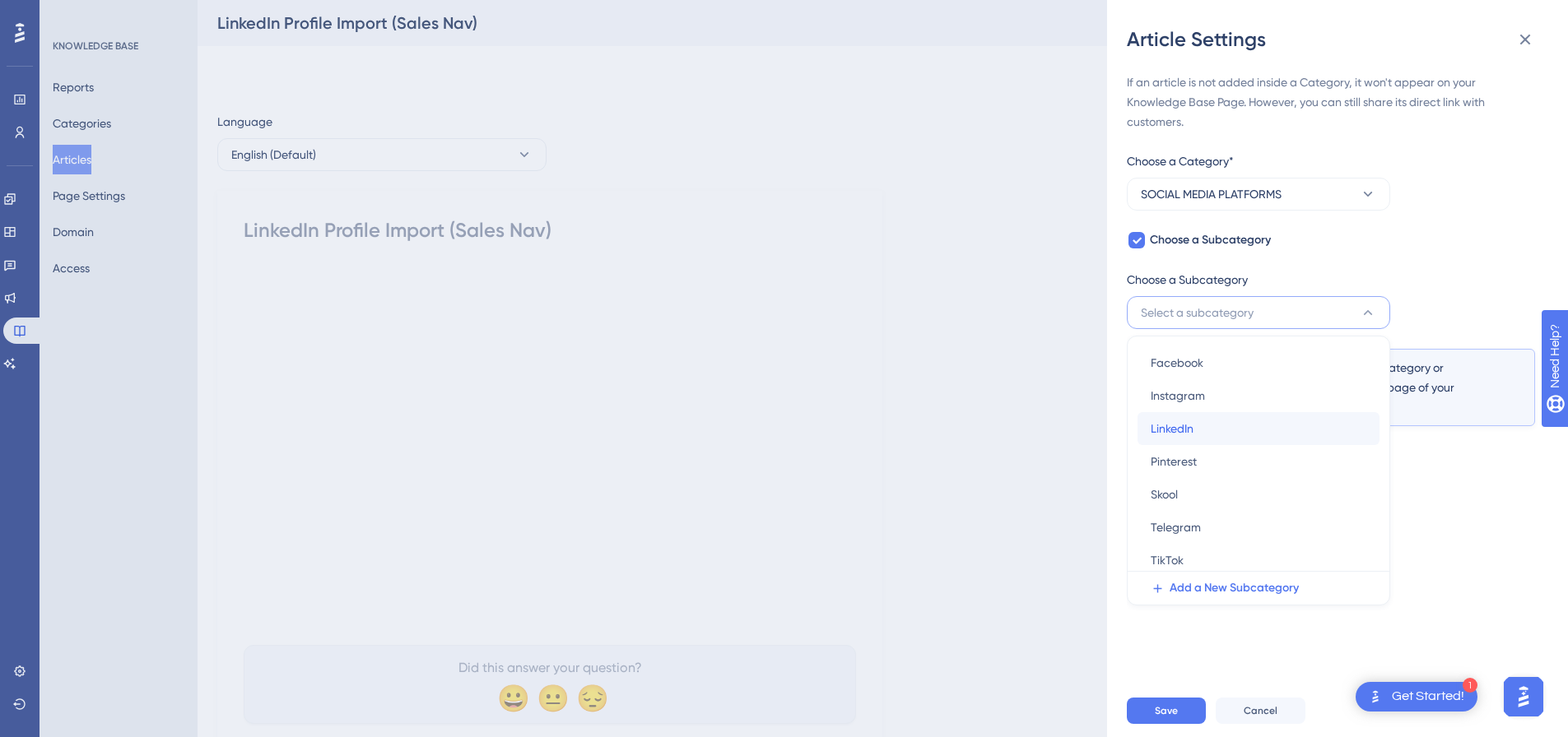
click at [1191, 417] on div "LinkedIn LinkedIn" at bounding box center [1258, 429] width 215 height 33
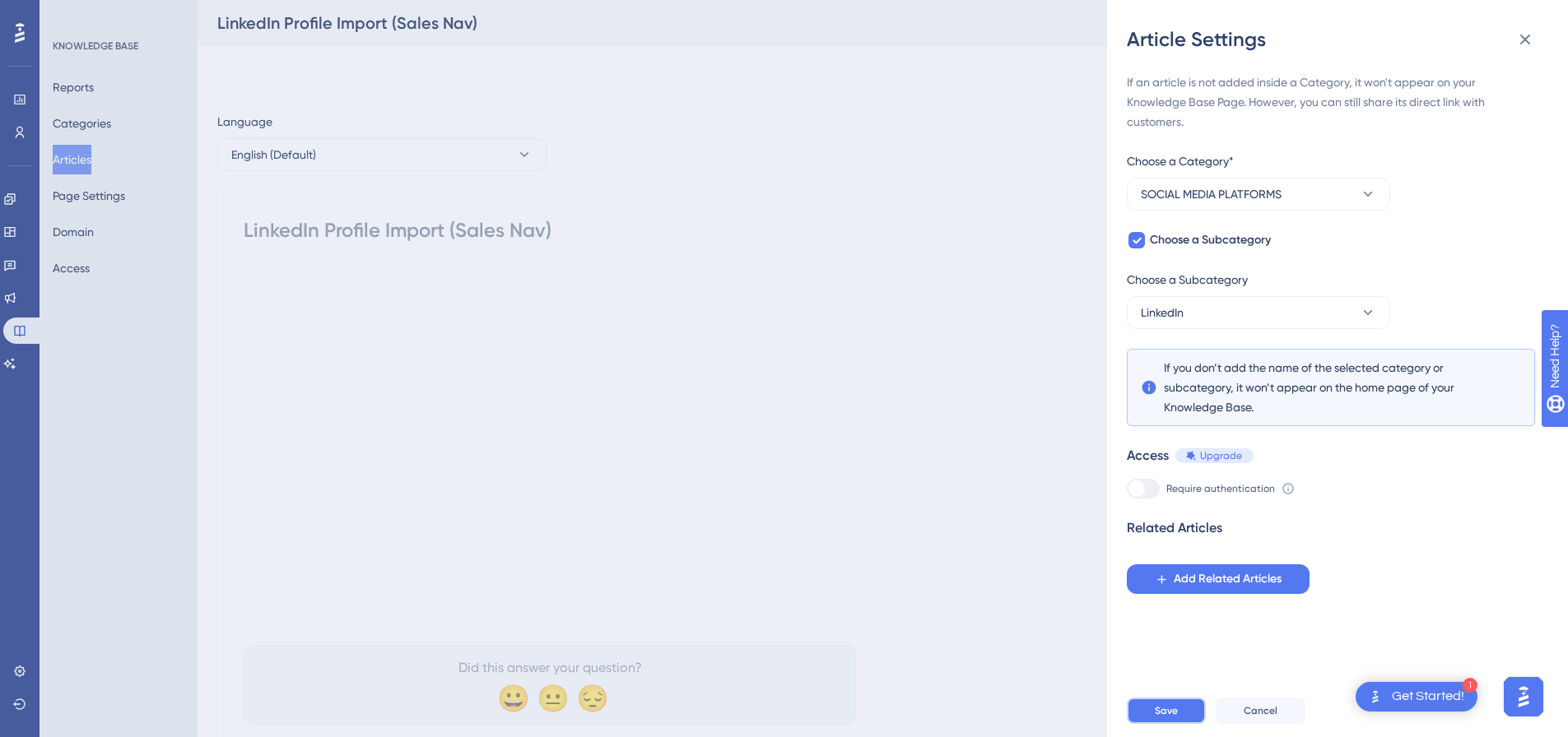
click at [1176, 714] on button "Save" at bounding box center [1166, 710] width 79 height 27
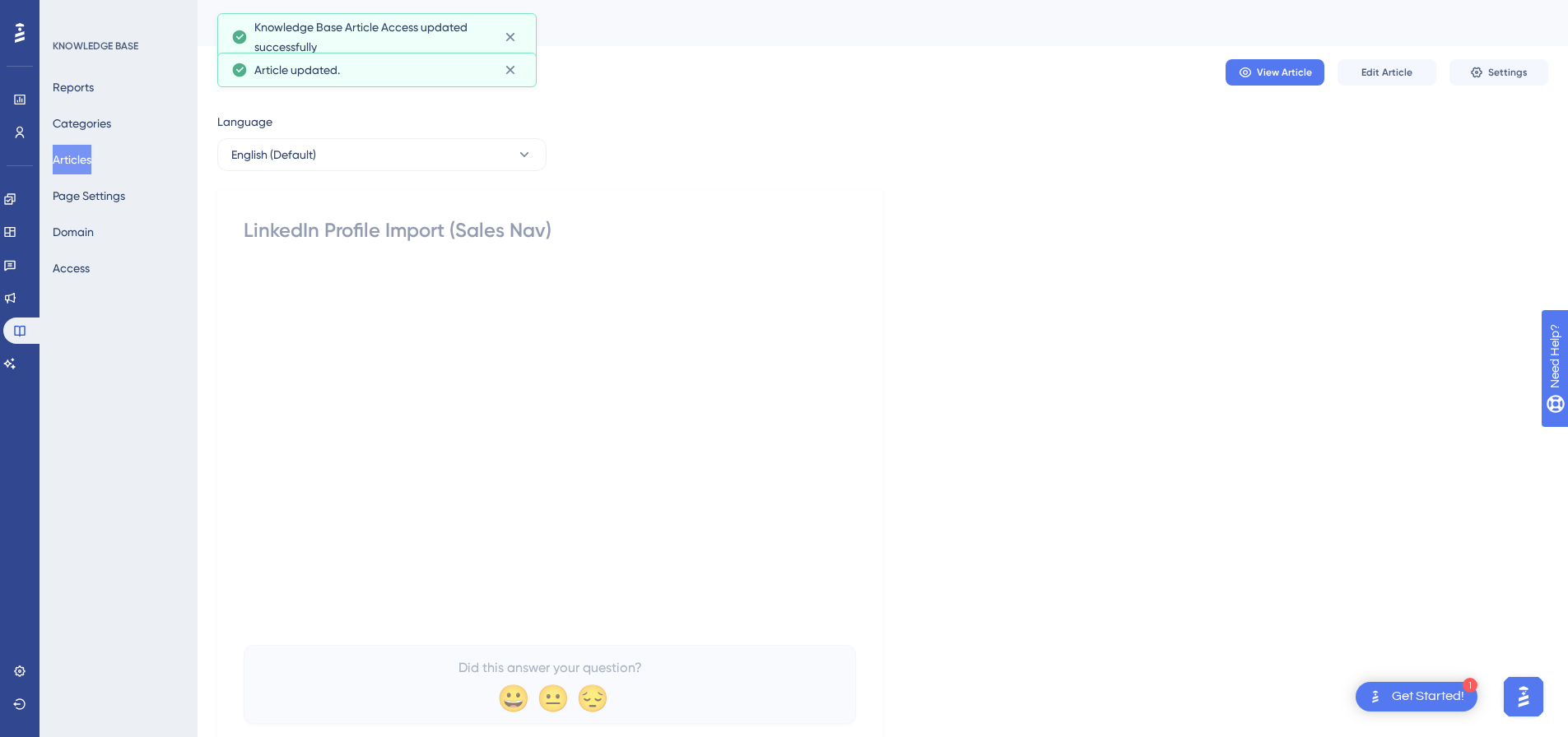
click at [79, 161] on button "Articles" at bounding box center [72, 160] width 39 height 29
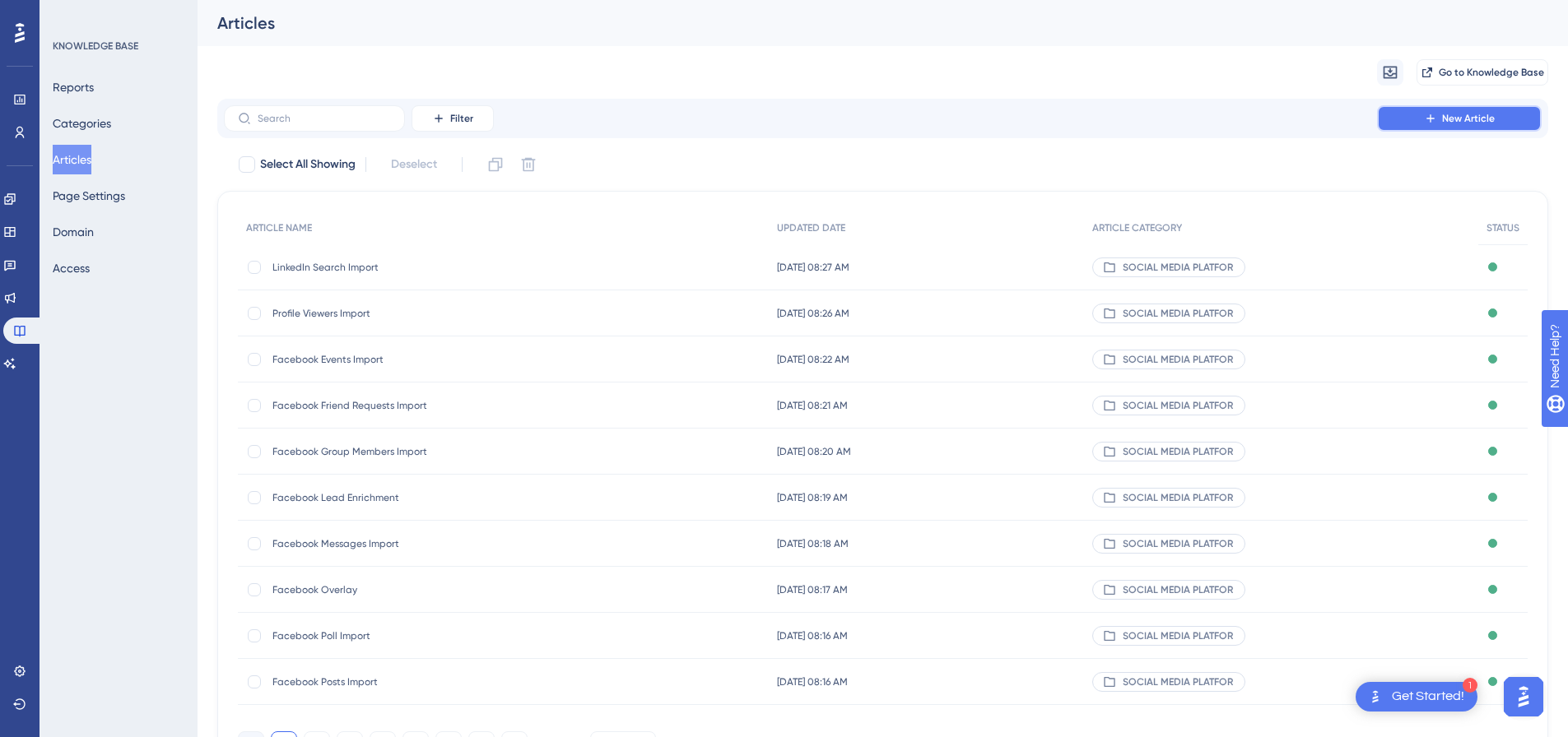
drag, startPoint x: 1456, startPoint y: 116, endPoint x: 1237, endPoint y: 121, distance: 219.1
click at [1457, 116] on span "New Article" at bounding box center [1468, 118] width 52 height 13
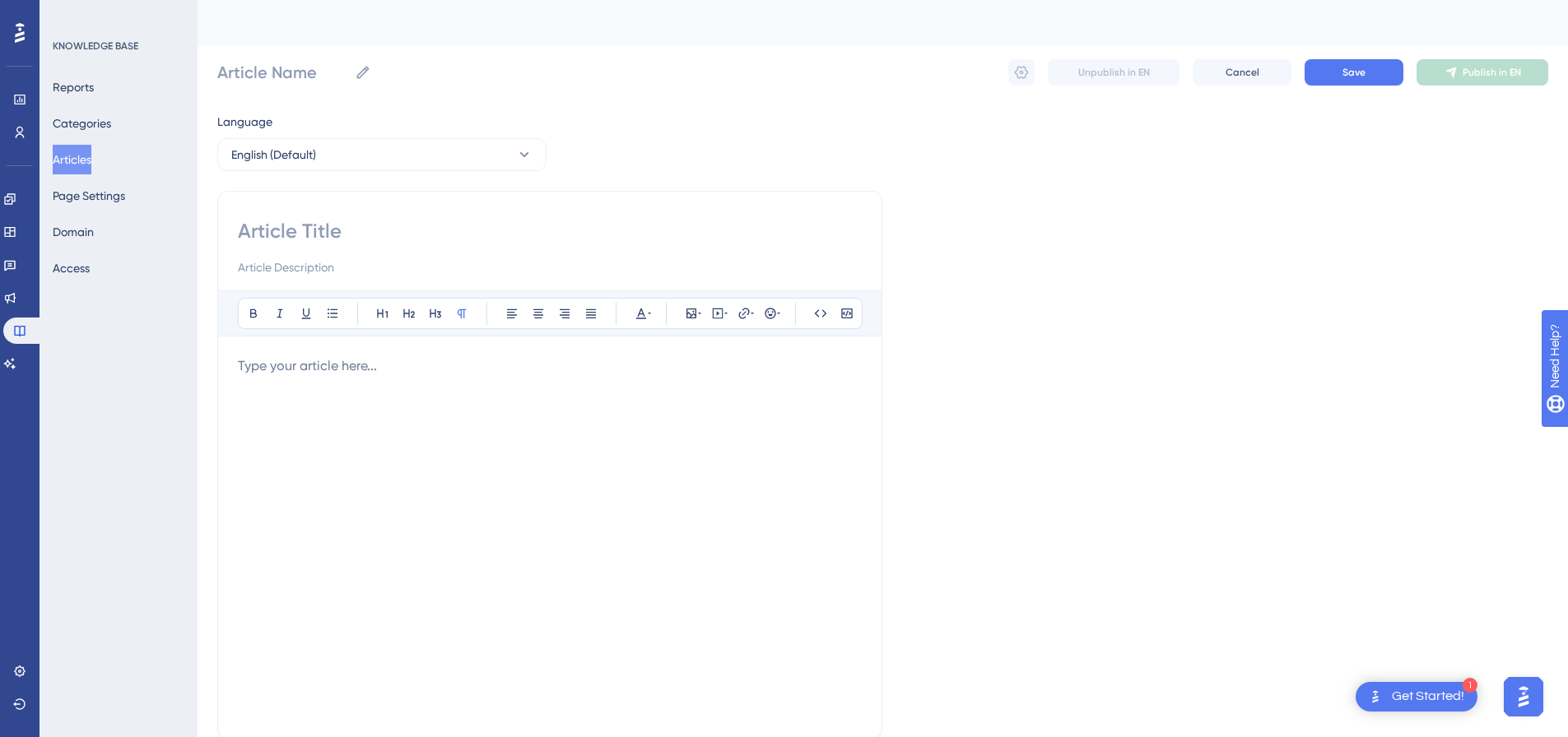
click at [361, 238] on input at bounding box center [549, 231] width 624 height 27
paste input "LinkedIn Profile Import"
type input "LinkedIn Profile Import"
click at [455, 372] on p at bounding box center [549, 367] width 624 height 20
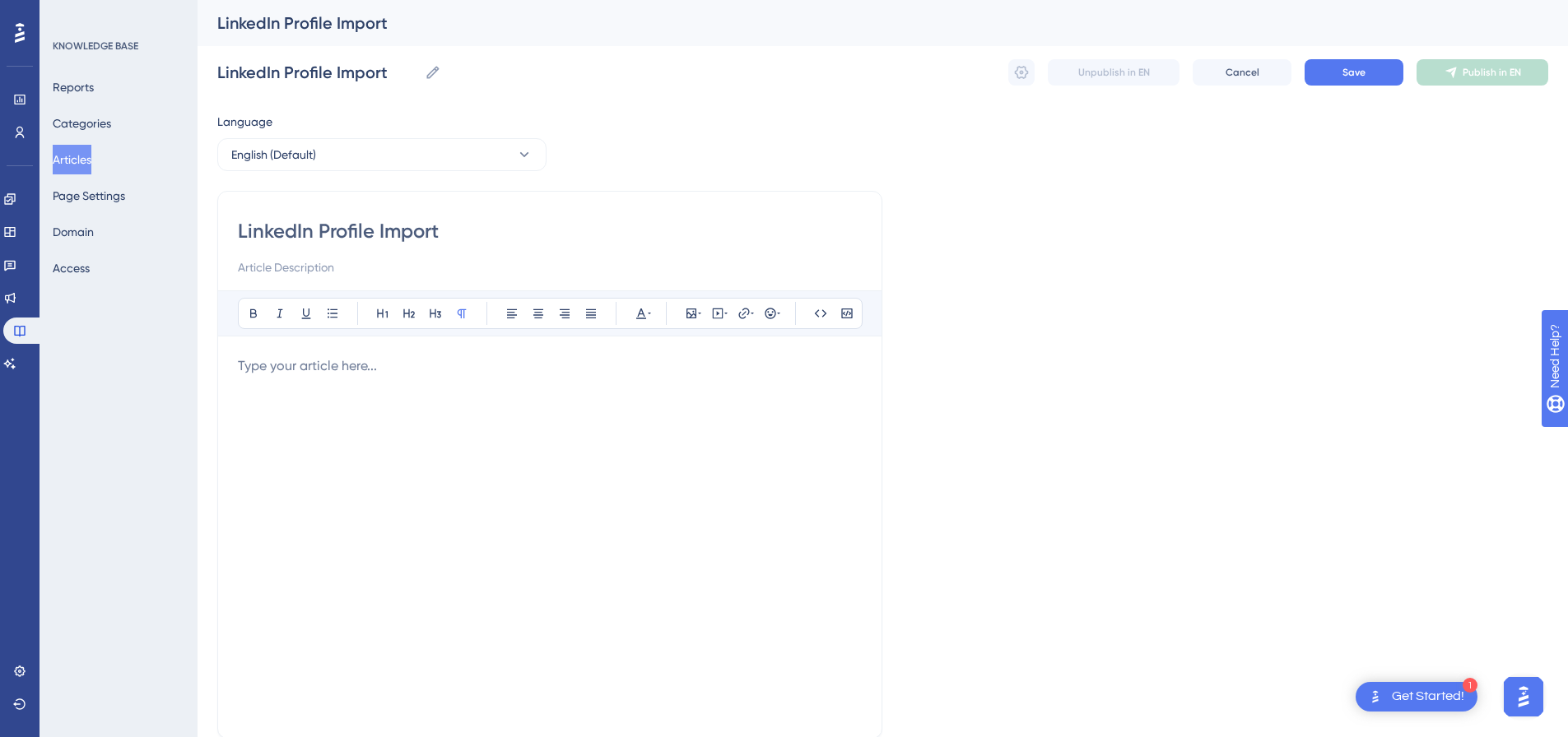
click at [525, 384] on div at bounding box center [549, 537] width 624 height 362
click at [713, 318] on icon at bounding box center [718, 314] width 13 height 13
click at [711, 390] on textarea at bounding box center [717, 415] width 250 height 74
paste textarea "<div style="padding:49.79% 0 0 0;position:relative;"><iframe src="https://playe…"
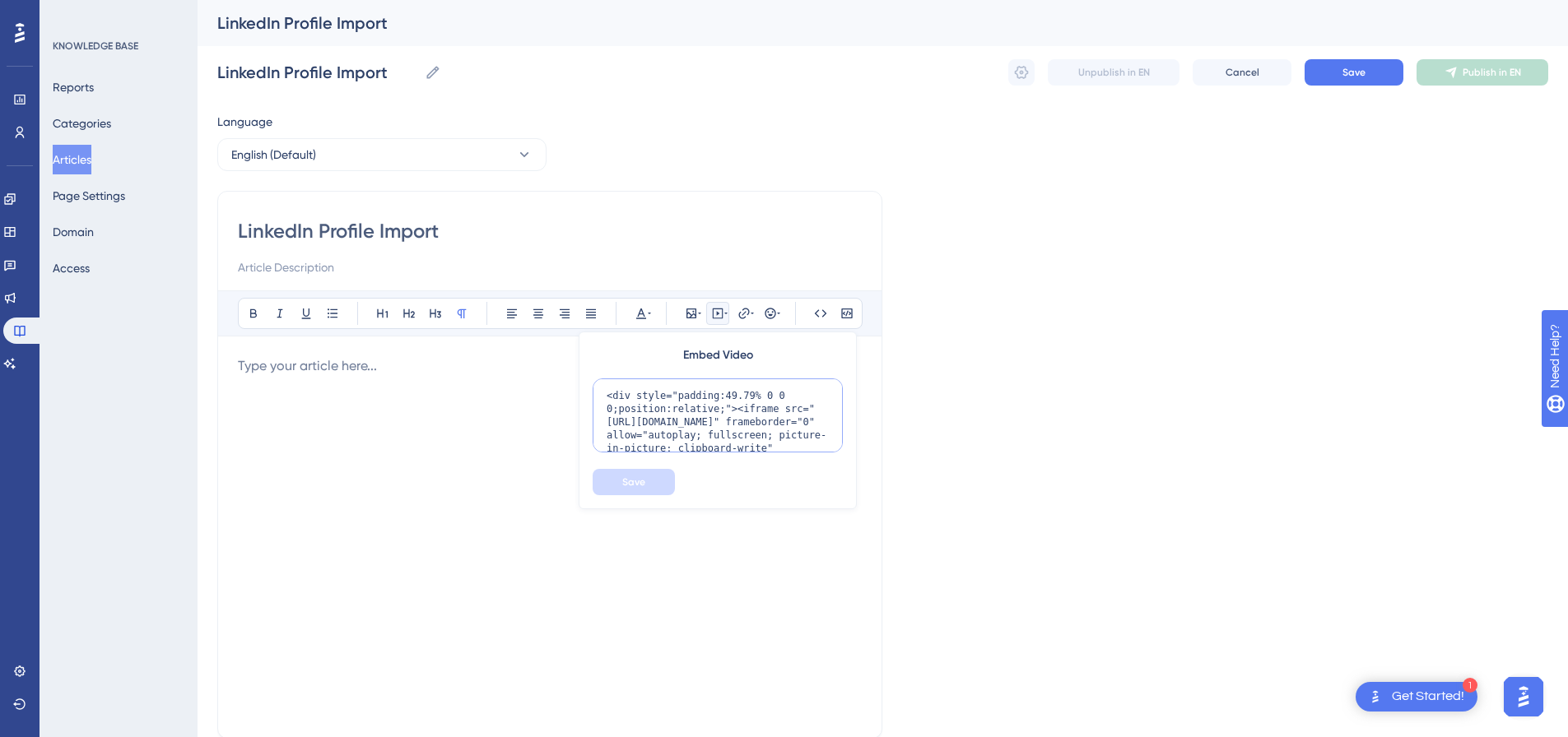
scroll to position [134, 0]
type textarea "<div style="padding:49.79% 0 0 0;position:relative;"><iframe src="https://playe…"
click at [638, 488] on span "Save" at bounding box center [634, 482] width 23 height 13
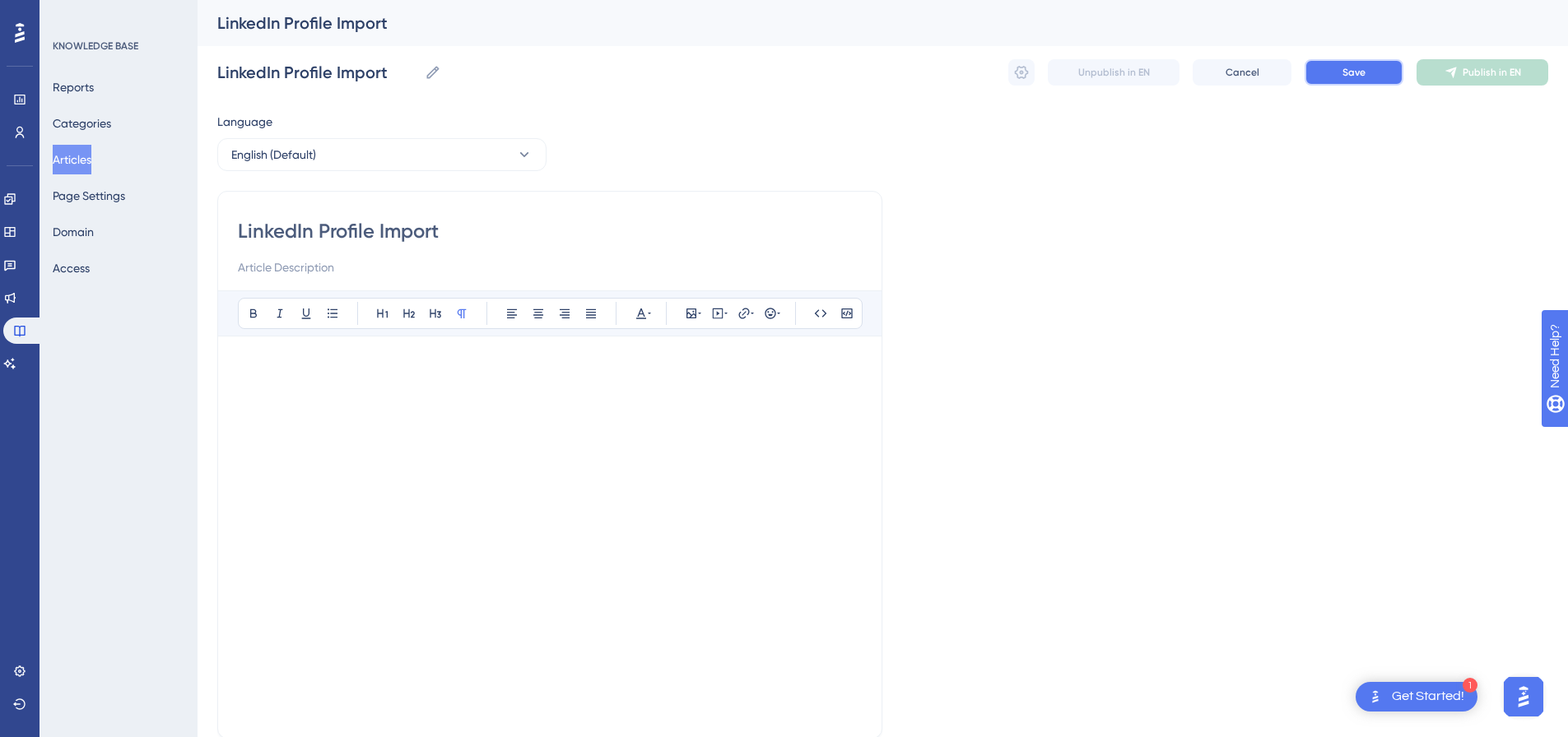
click at [1375, 77] on button "Save" at bounding box center [1354, 72] width 99 height 27
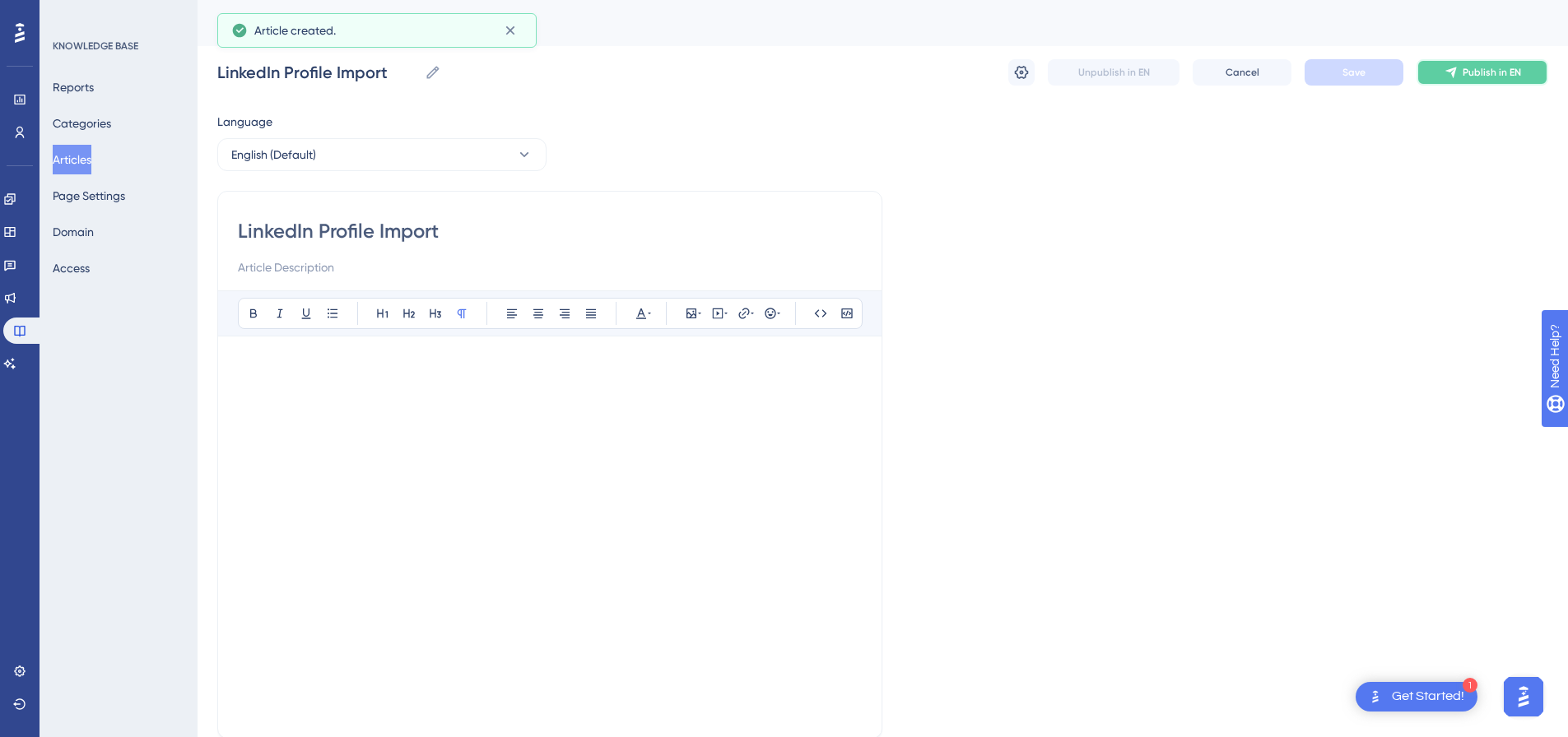
click at [1468, 76] on span "Publish in EN" at bounding box center [1493, 72] width 59 height 13
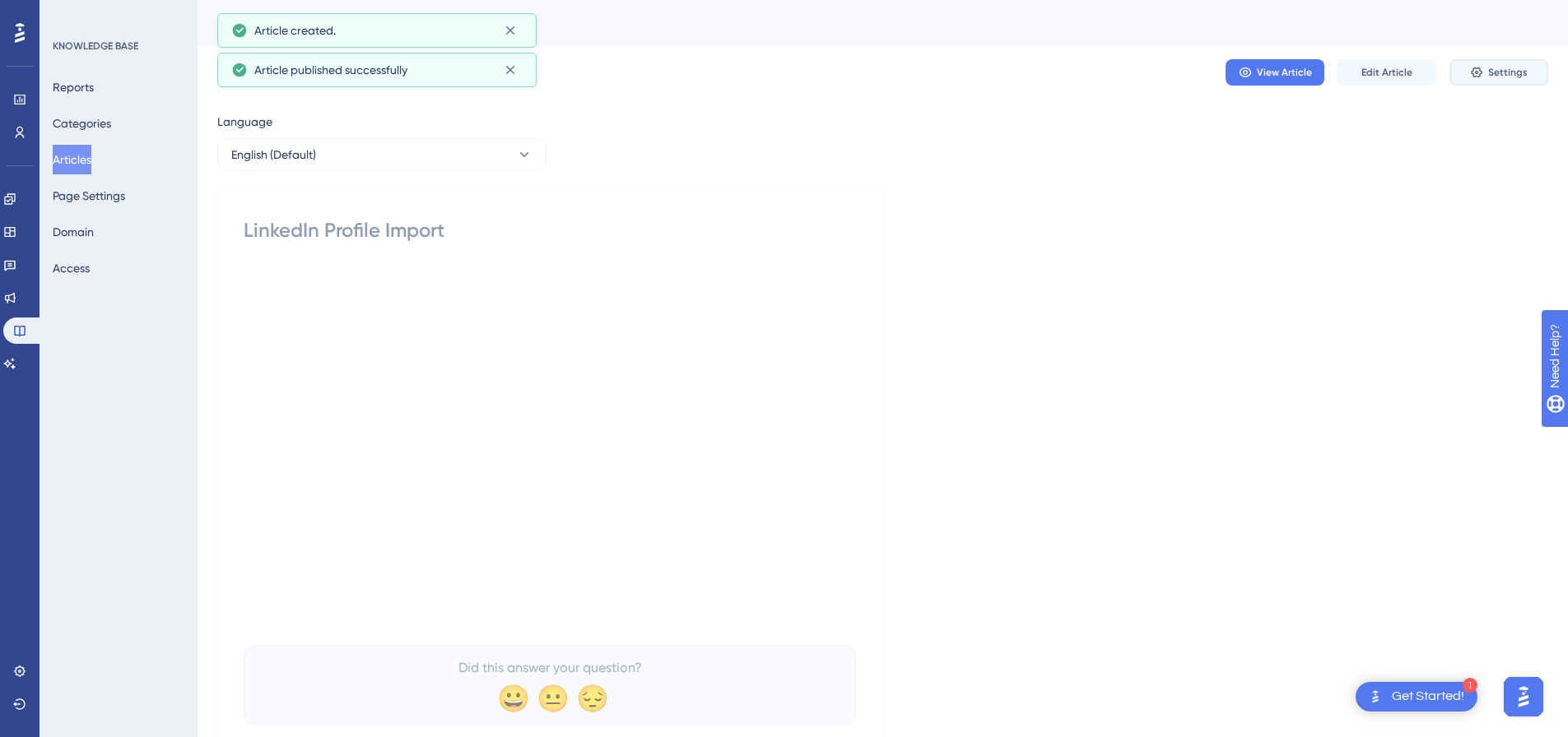
click at [1468, 76] on button "Settings" at bounding box center [1499, 72] width 99 height 27
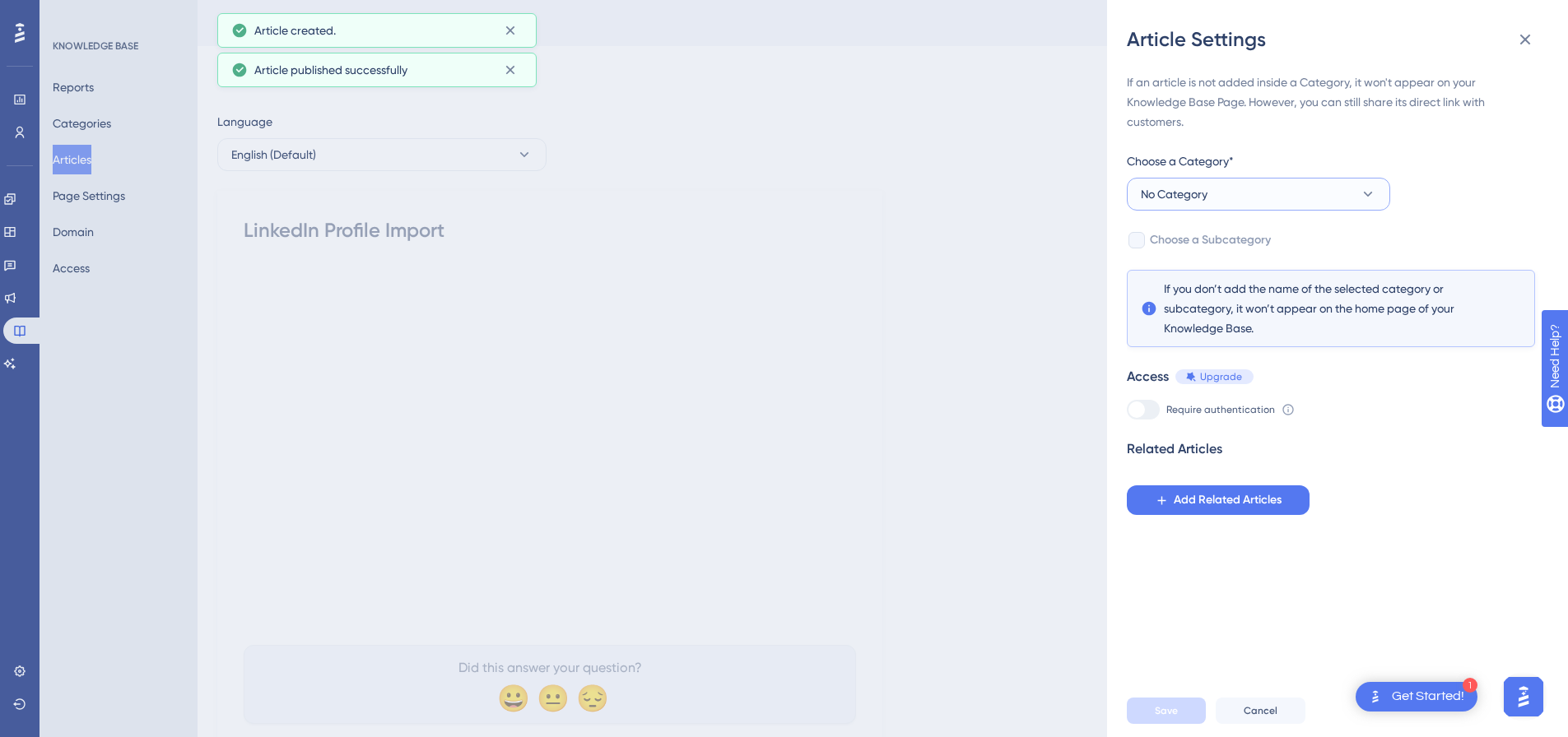
click at [1220, 198] on button "No Category" at bounding box center [1258, 194] width 263 height 33
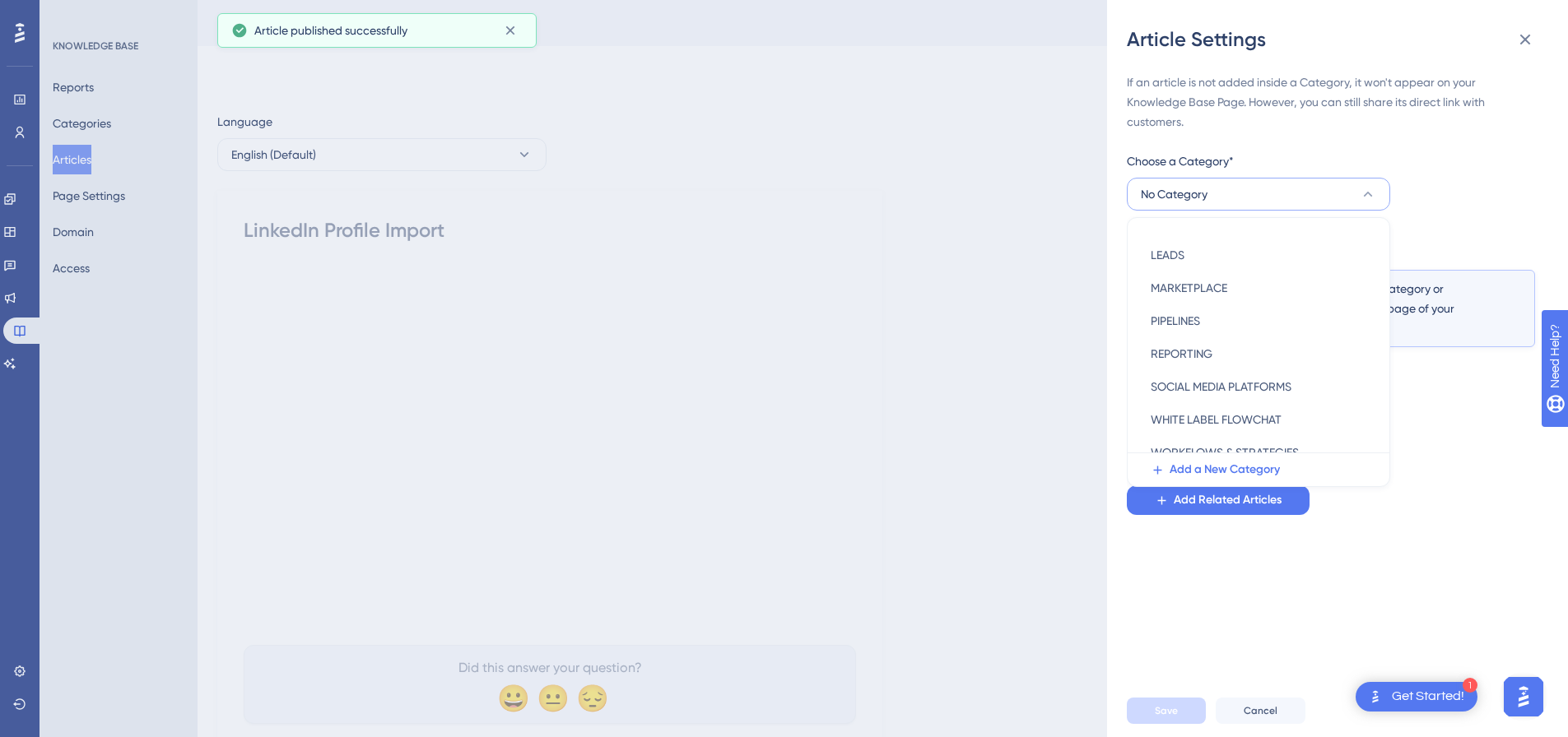
scroll to position [236, 0]
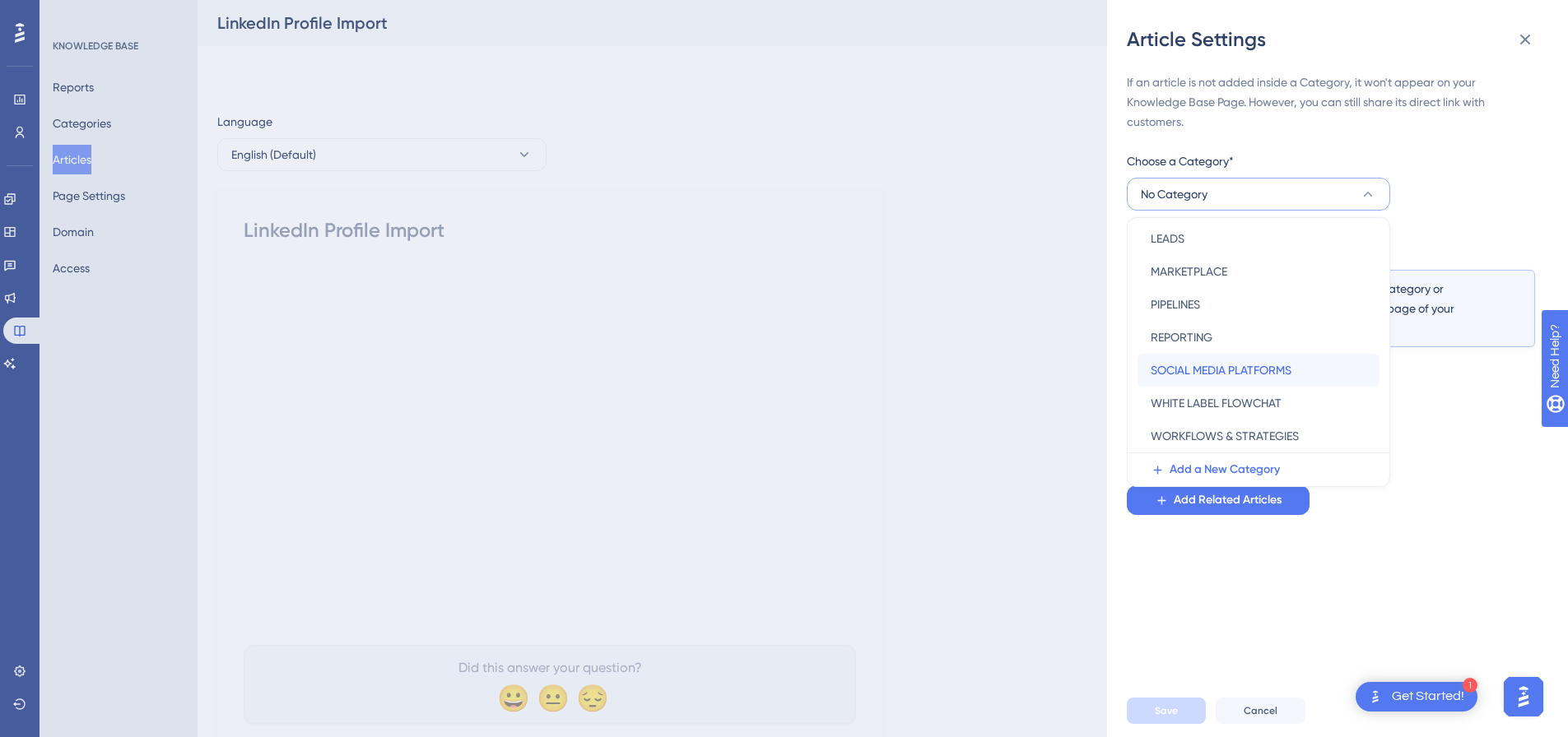
click at [1212, 374] on span "SOCIAL MEDIA PLATFORMS" at bounding box center [1221, 370] width 141 height 20
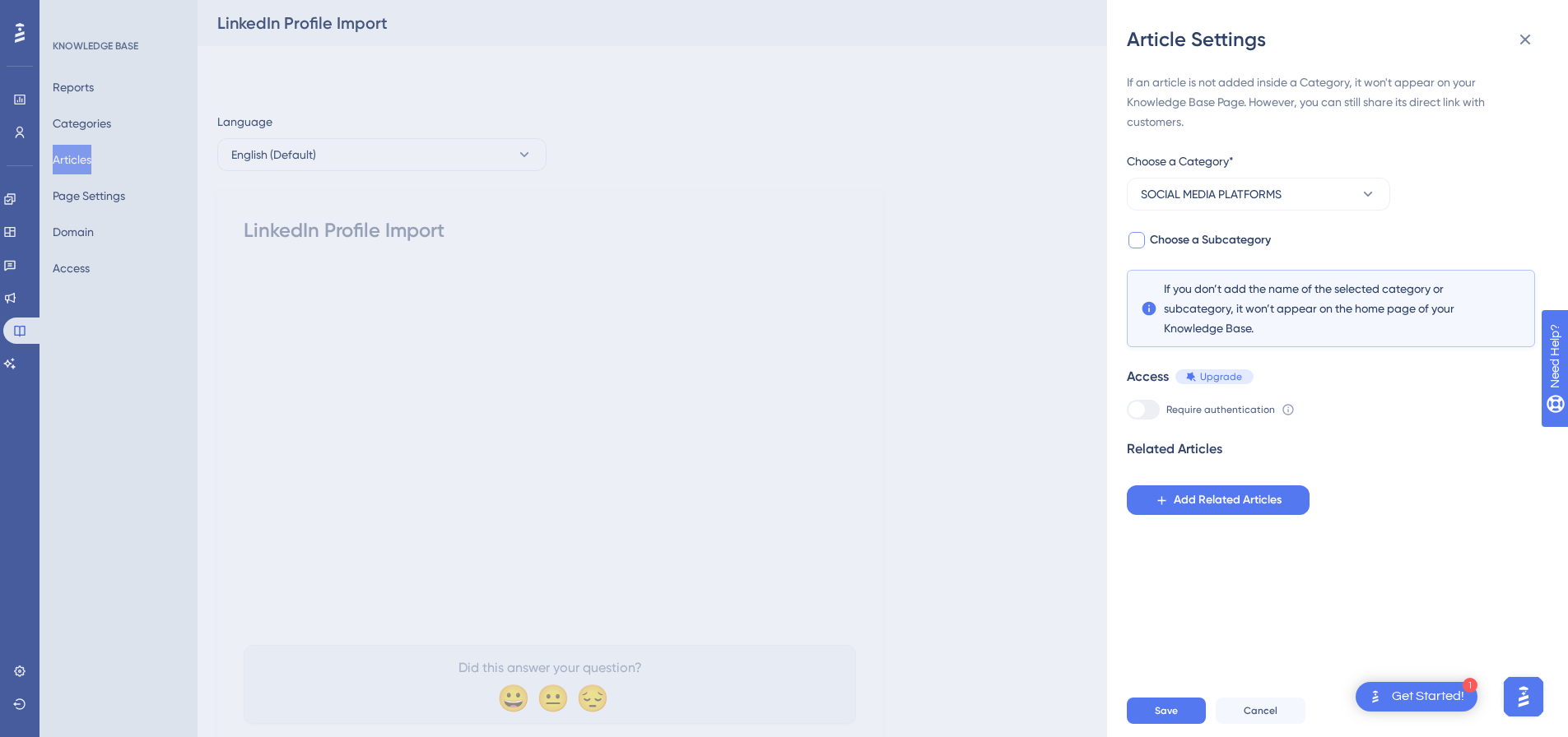
click at [1141, 238] on div at bounding box center [1137, 240] width 17 height 16
checkbox input "true"
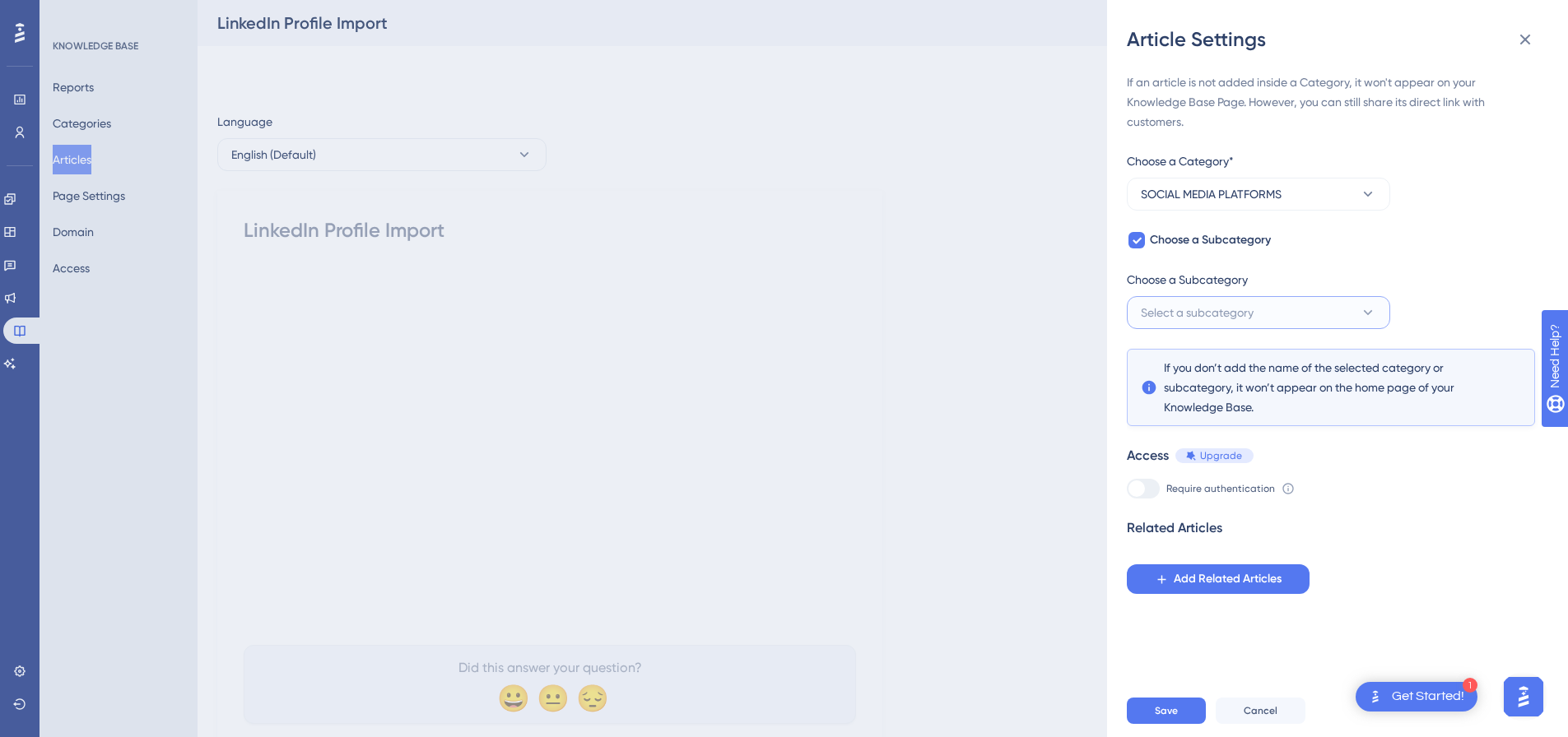
click at [1193, 322] on span "Select a subcategory" at bounding box center [1197, 313] width 113 height 20
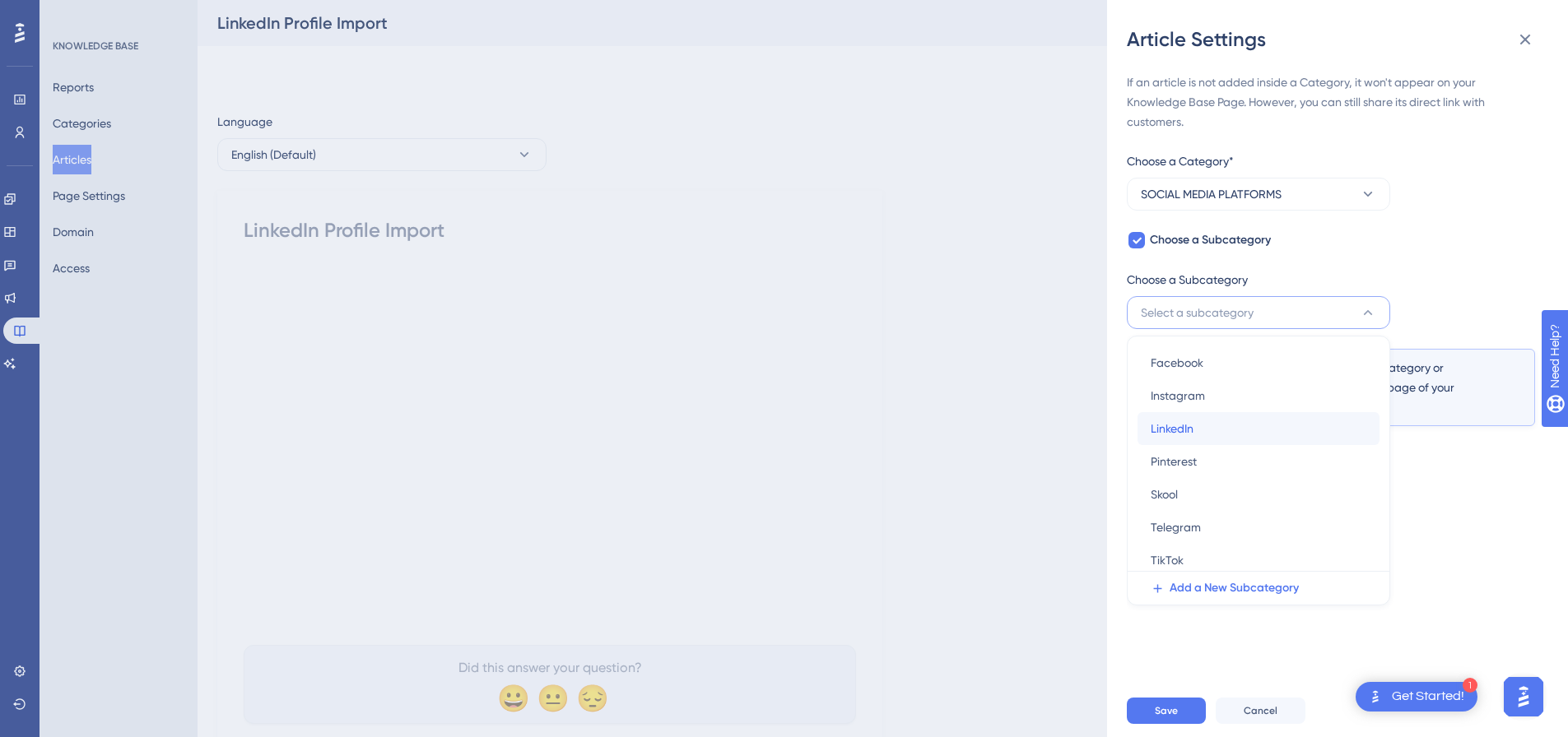
click at [1184, 430] on span "LinkedIn" at bounding box center [1172, 429] width 43 height 20
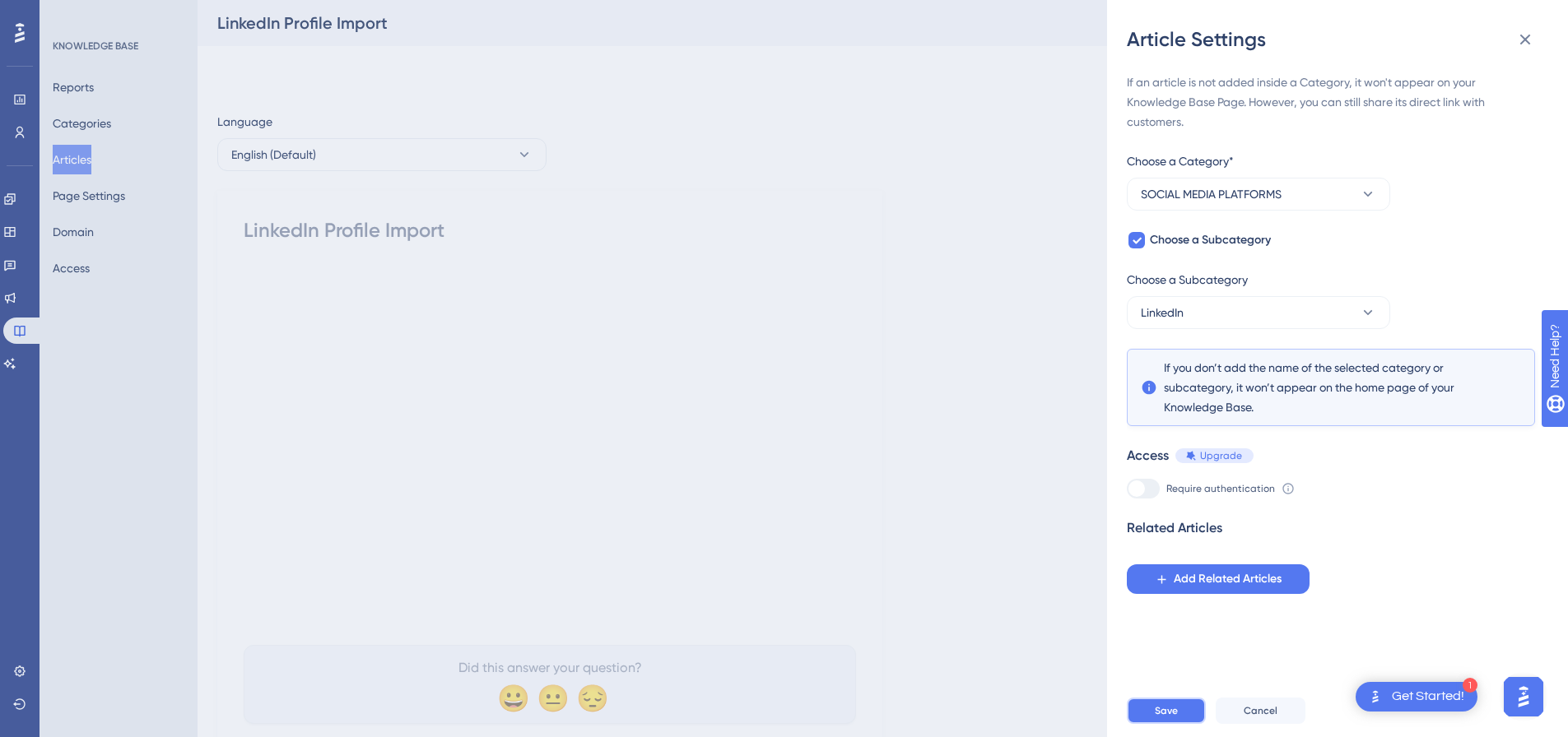
click at [1179, 721] on button "Save" at bounding box center [1166, 710] width 79 height 27
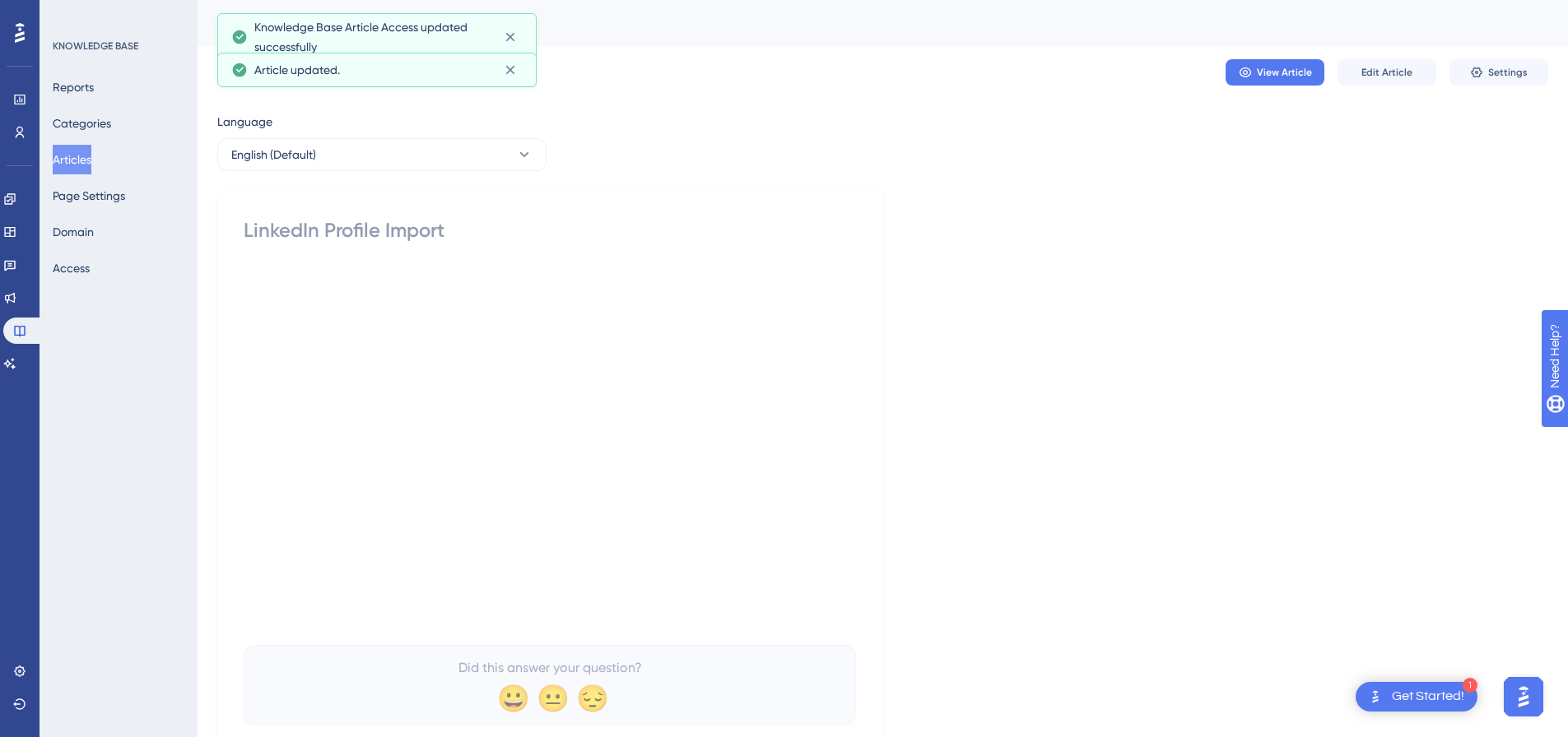
click at [79, 156] on button "Articles" at bounding box center [72, 160] width 39 height 29
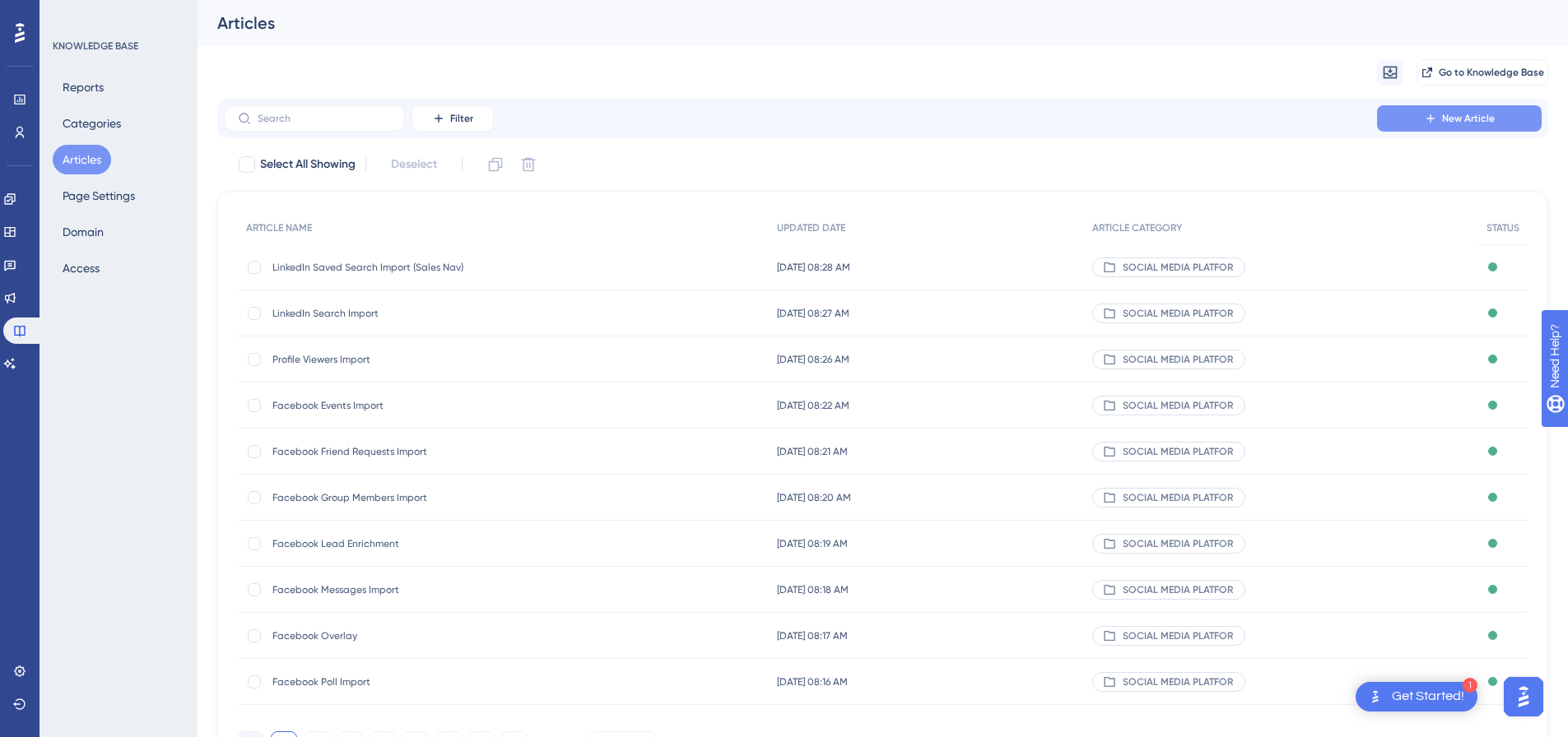
click at [1441, 113] on button "New Article" at bounding box center [1460, 118] width 165 height 27
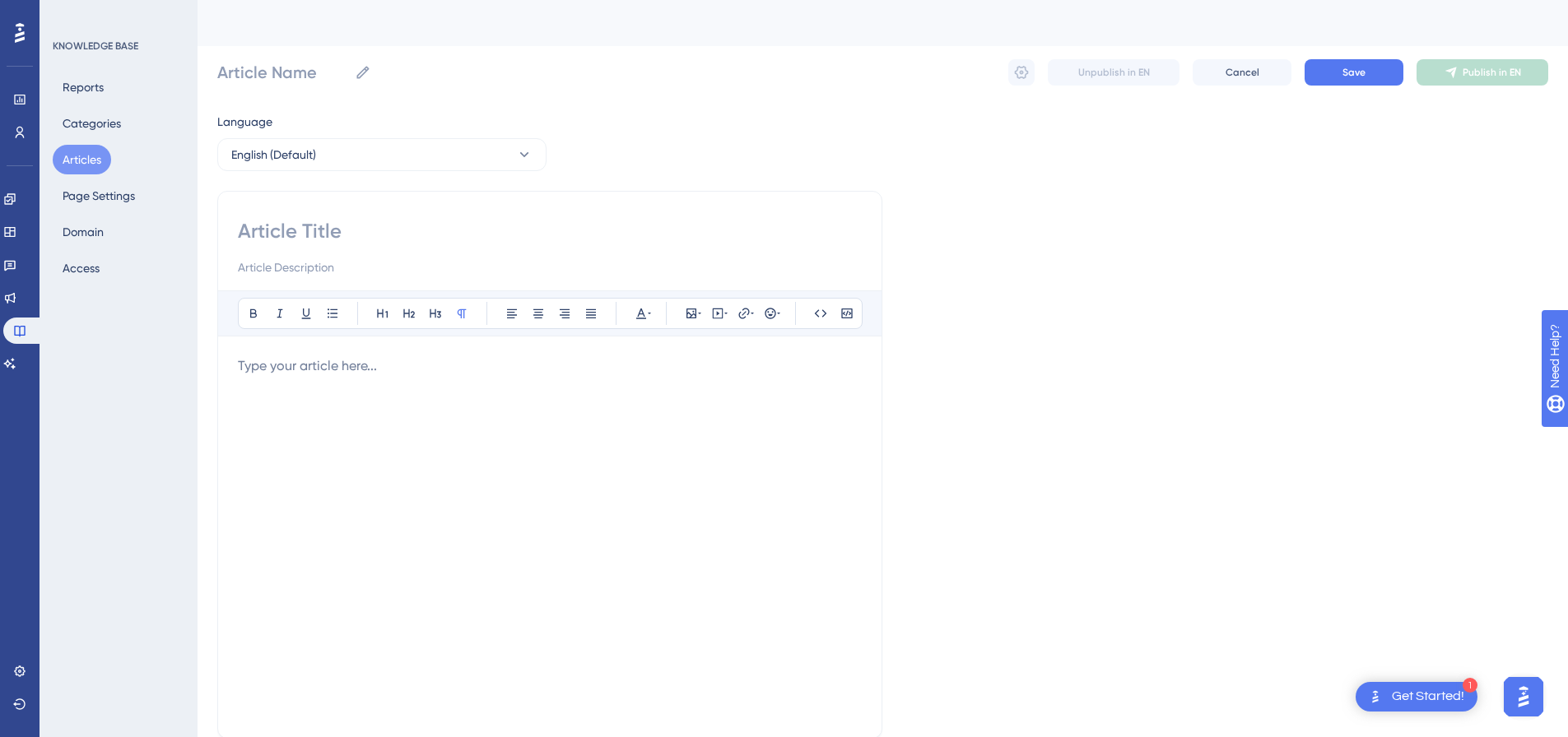
click at [407, 239] on input at bounding box center [549, 231] width 624 height 27
paste input "LinkedIn Post Import"
type input "LinkedIn Post Import"
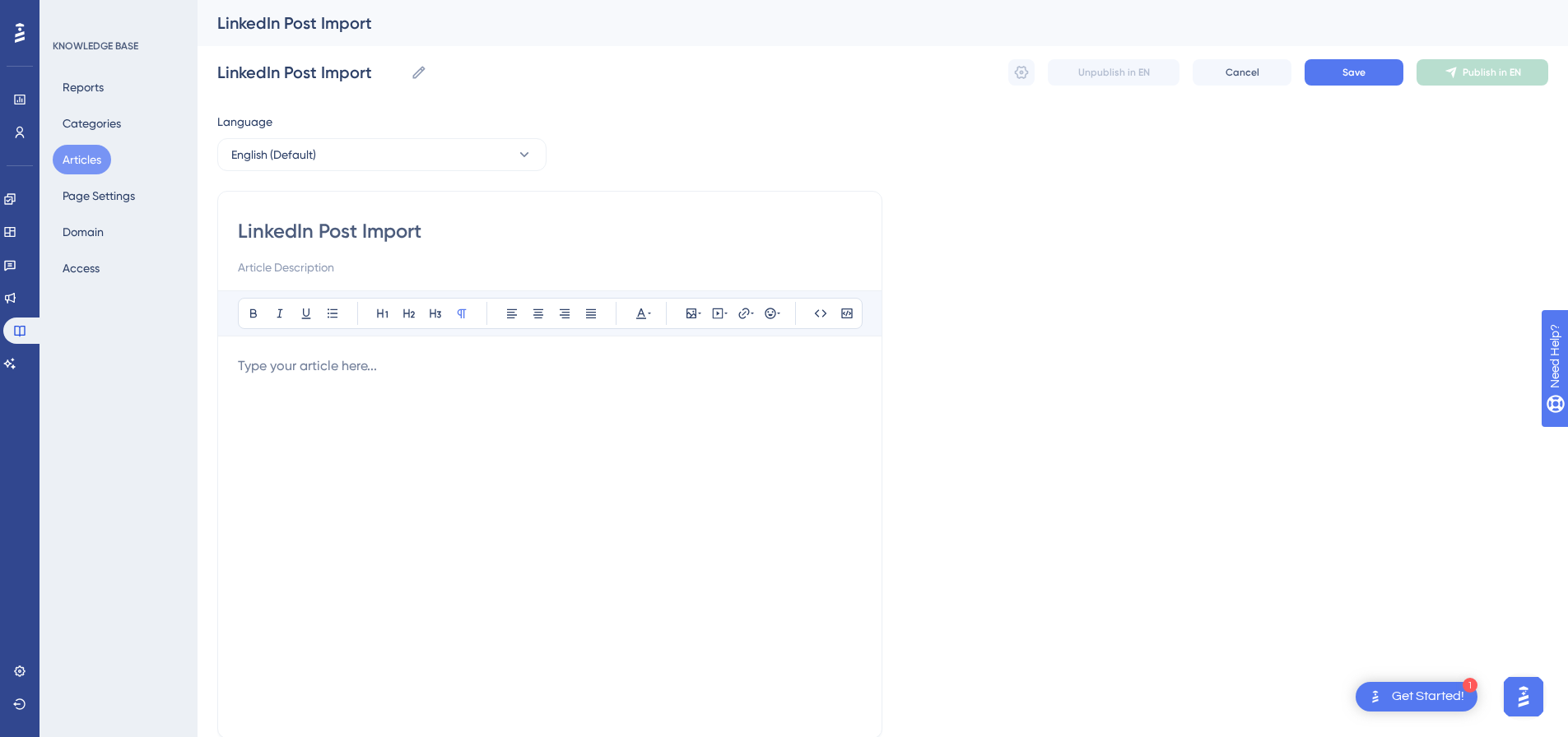
click at [464, 363] on p at bounding box center [549, 367] width 624 height 20
click at [472, 362] on p at bounding box center [549, 367] width 624 height 20
click at [711, 312] on button at bounding box center [717, 314] width 23 height 23
click at [713, 416] on textarea at bounding box center [717, 415] width 250 height 74
paste textarea "<p></p><div style="padding:49.79% 0 0 0;position:relative;"><iframe src="[URL][…"
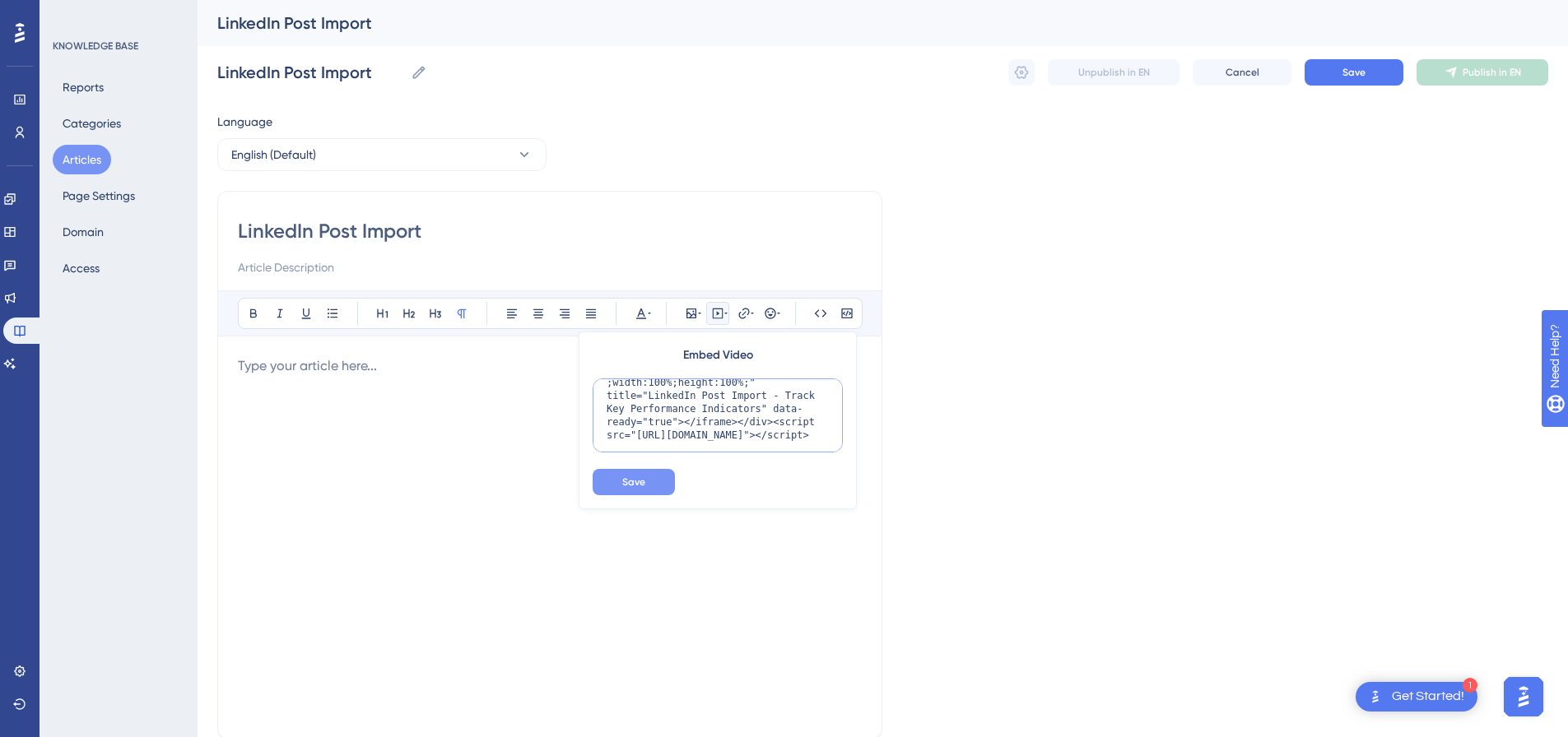
scroll to position [160, 0]
type textarea "<p></p><div style="padding:49.79% 0 0 0;position:relative;"><iframe src="[URL][…"
click at [656, 472] on button "Save" at bounding box center [634, 482] width 83 height 27
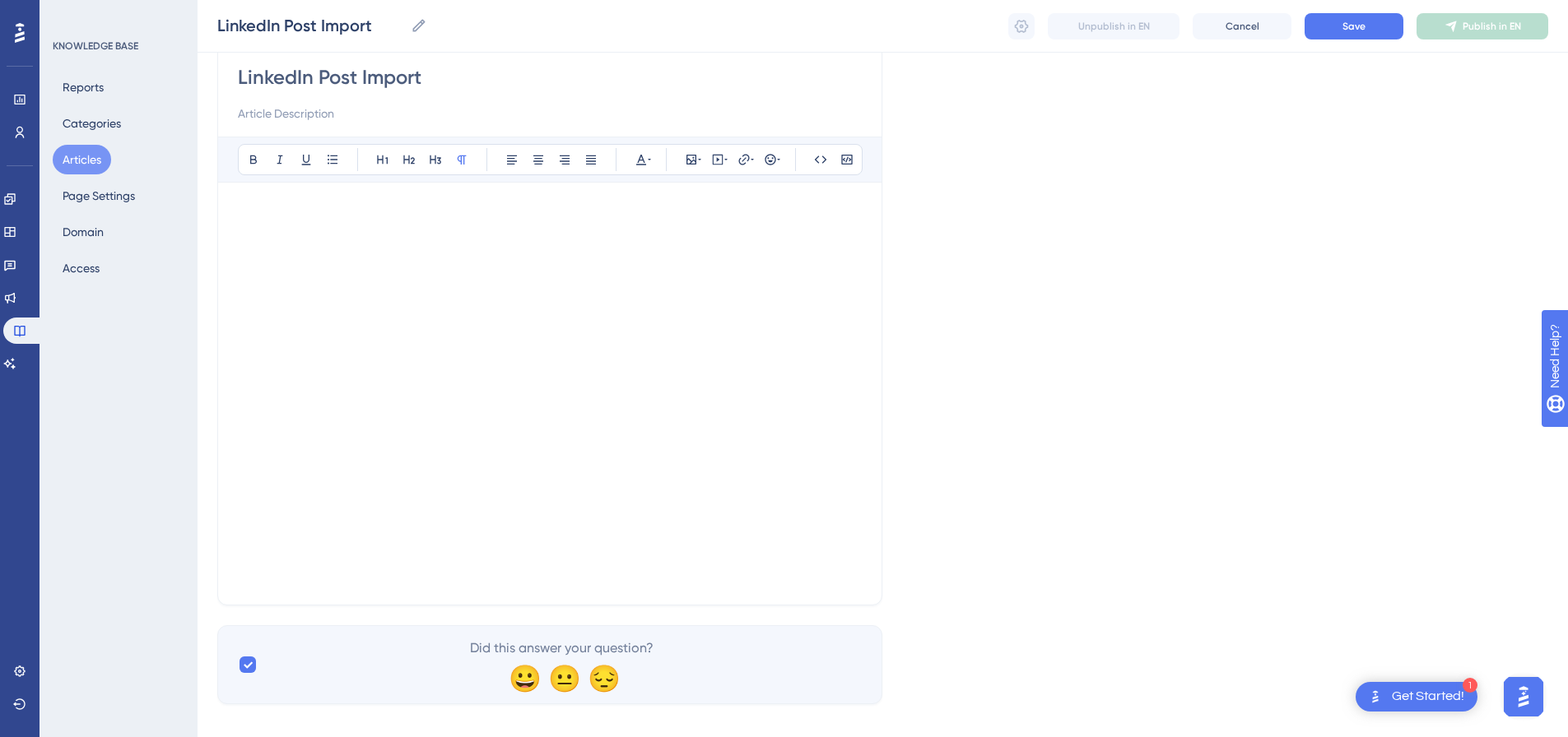
scroll to position [336, 0]
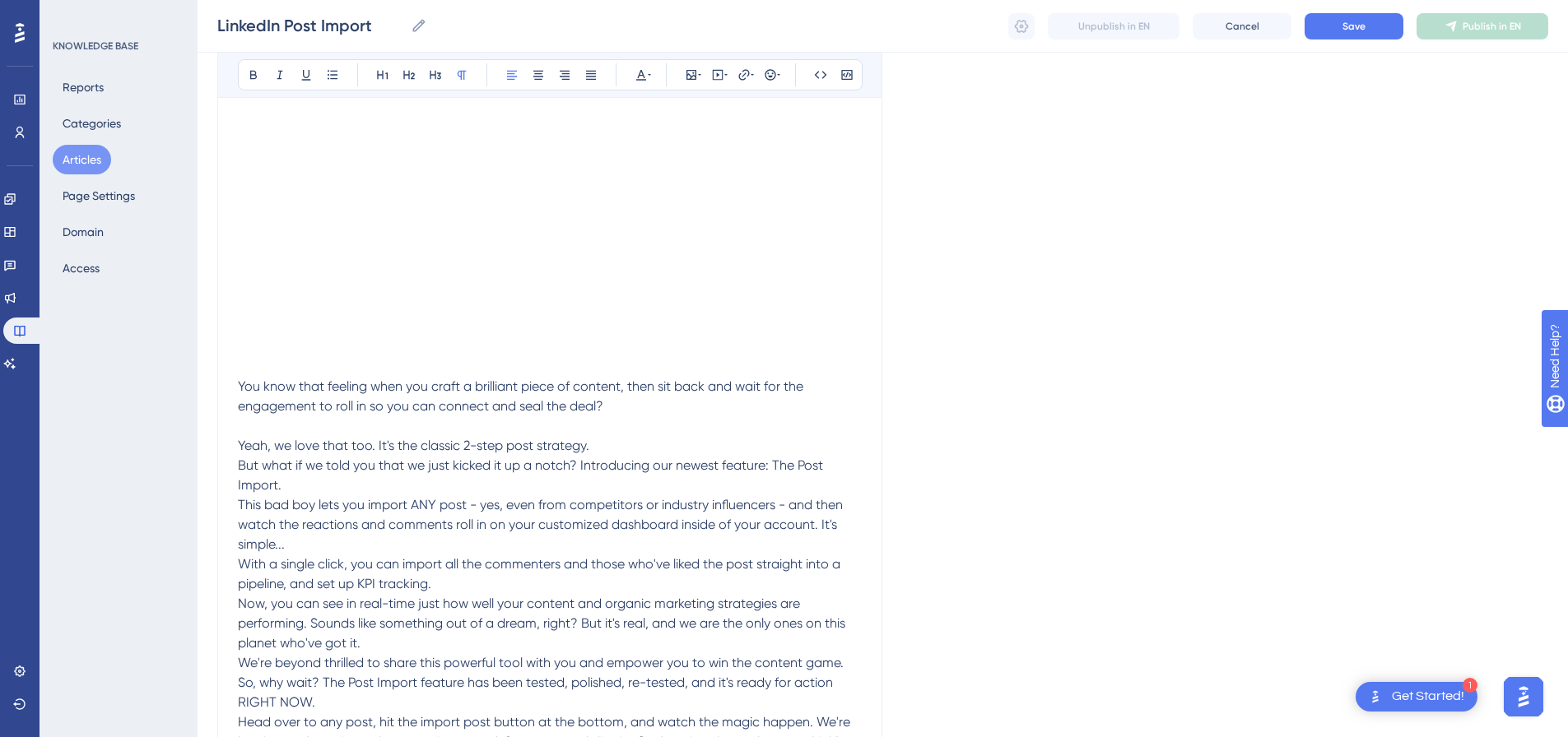
click at [624, 444] on p "Yeah, we love that too. It's the classic 2-step post strategy." at bounding box center [549, 446] width 624 height 20
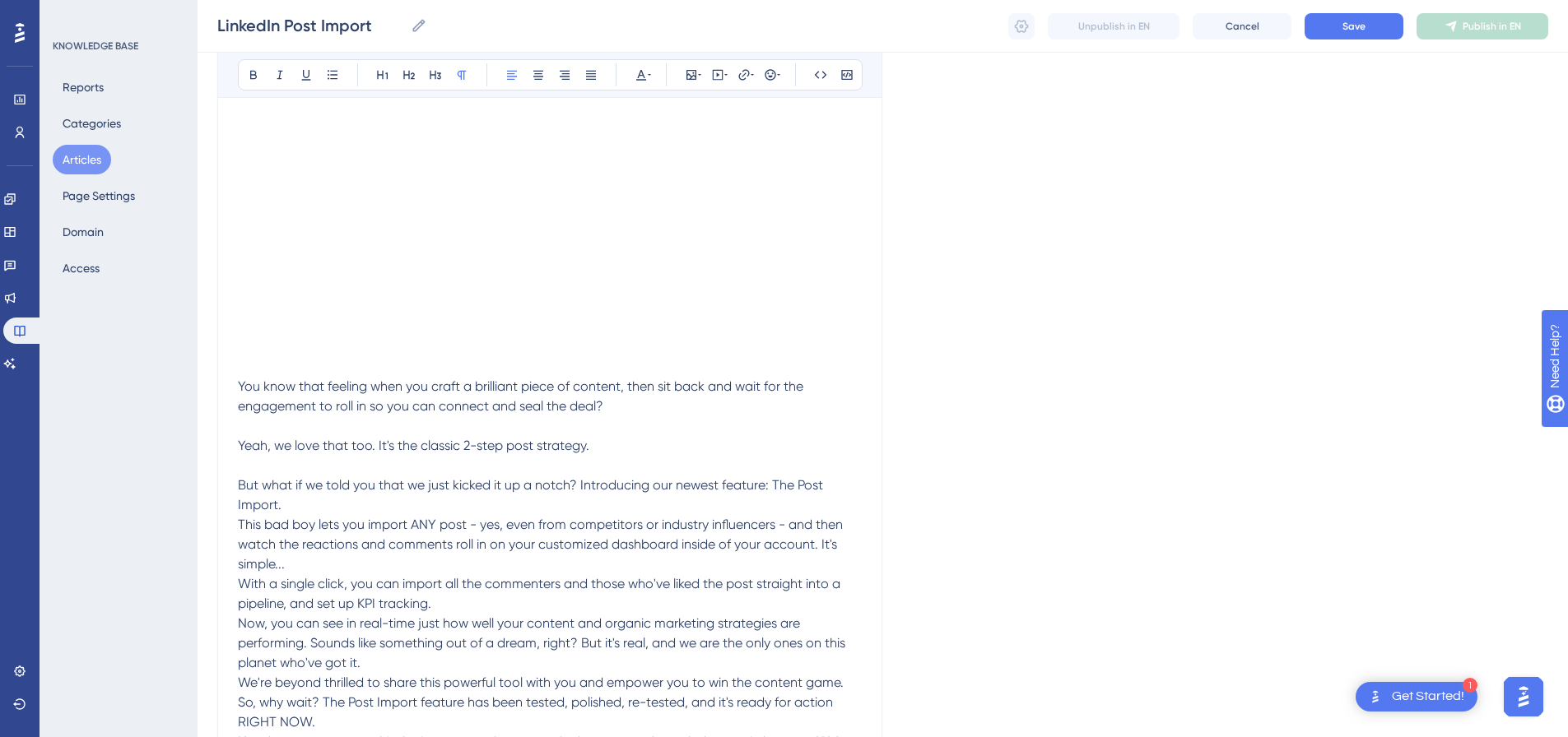
click at [326, 504] on p "But what if we told you that we just kicked it up a notch? Introducing our newe…" at bounding box center [549, 495] width 624 height 39
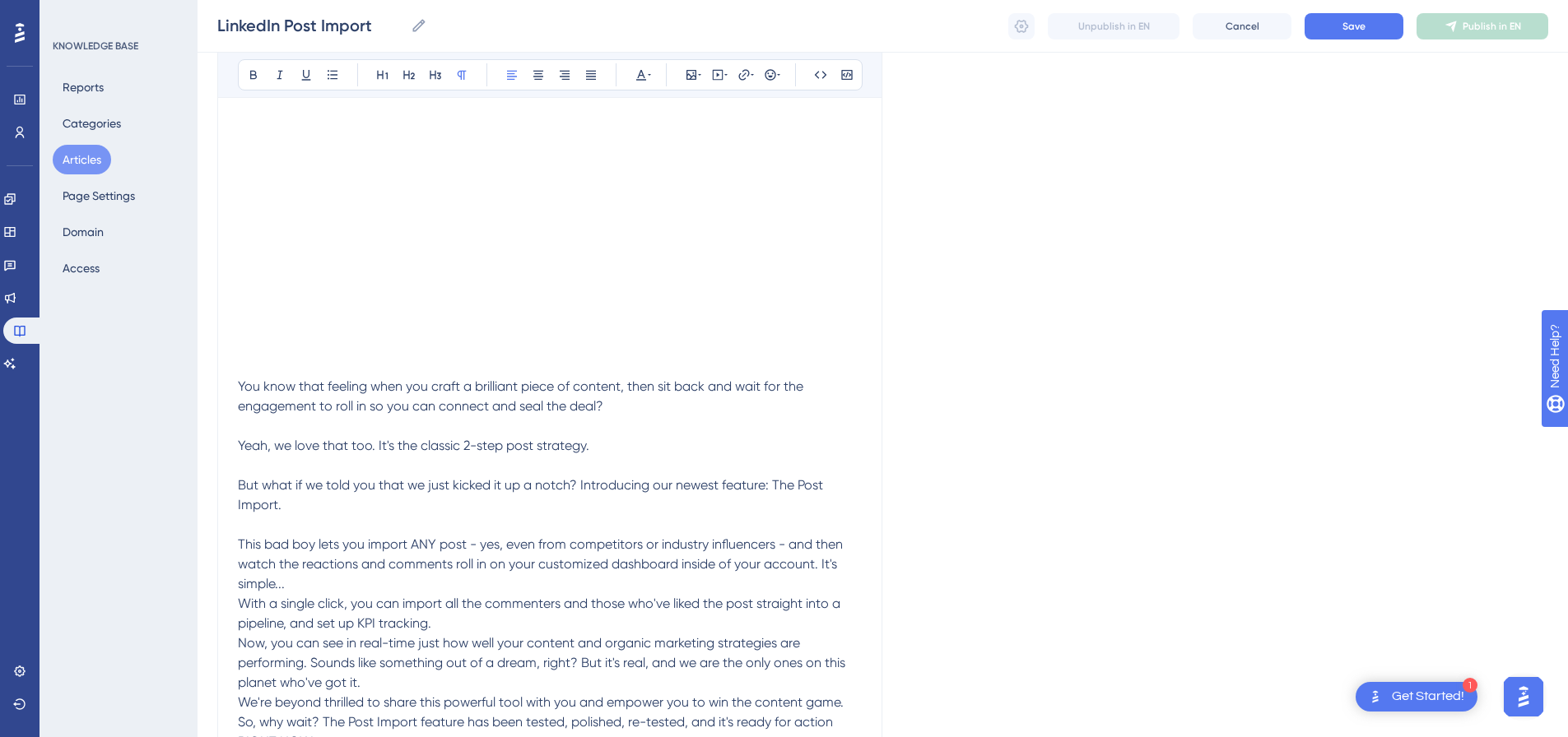
click at [336, 588] on p "This bad boy lets you import ANY post - yes, even from competitors or industry …" at bounding box center [549, 565] width 624 height 60
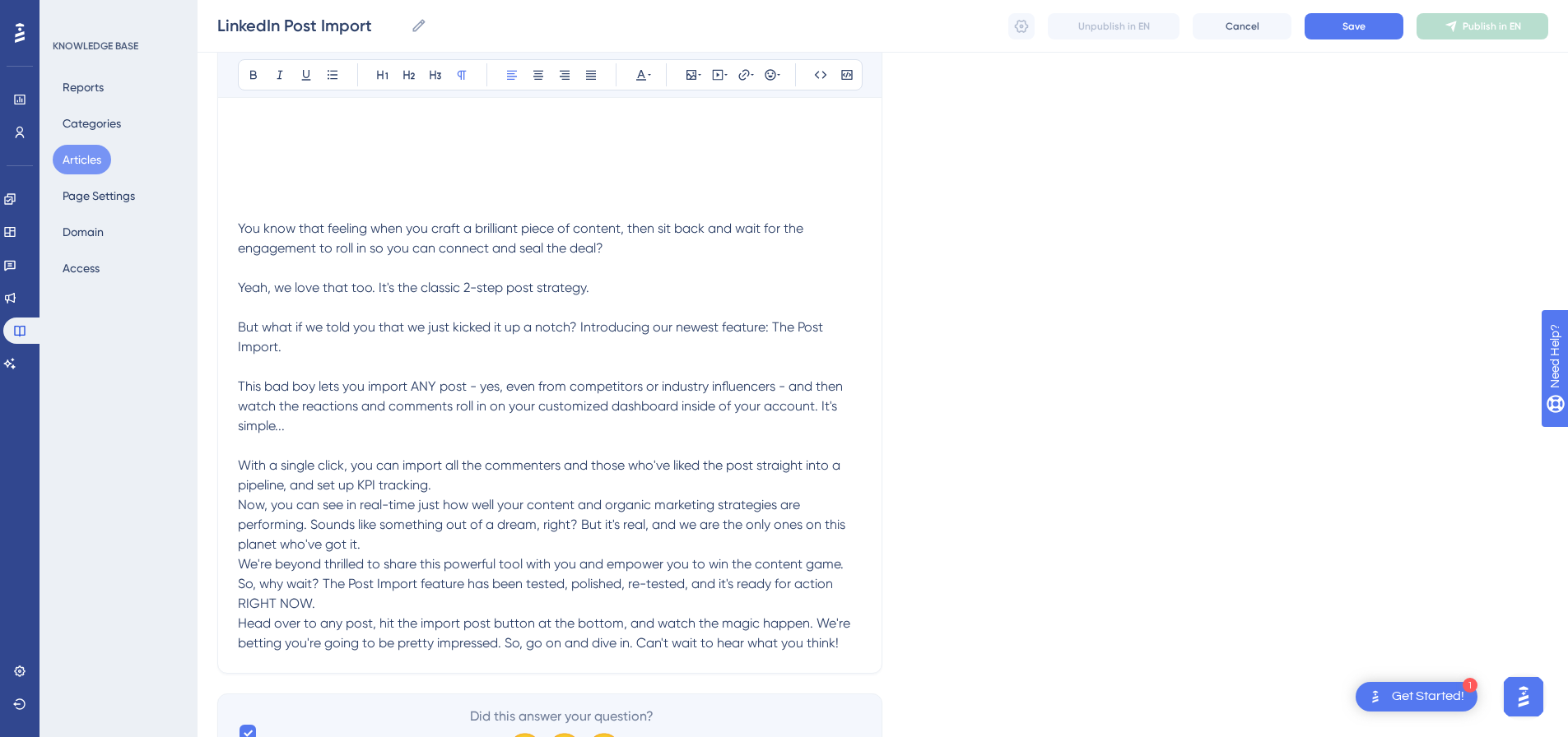
scroll to position [500, 0]
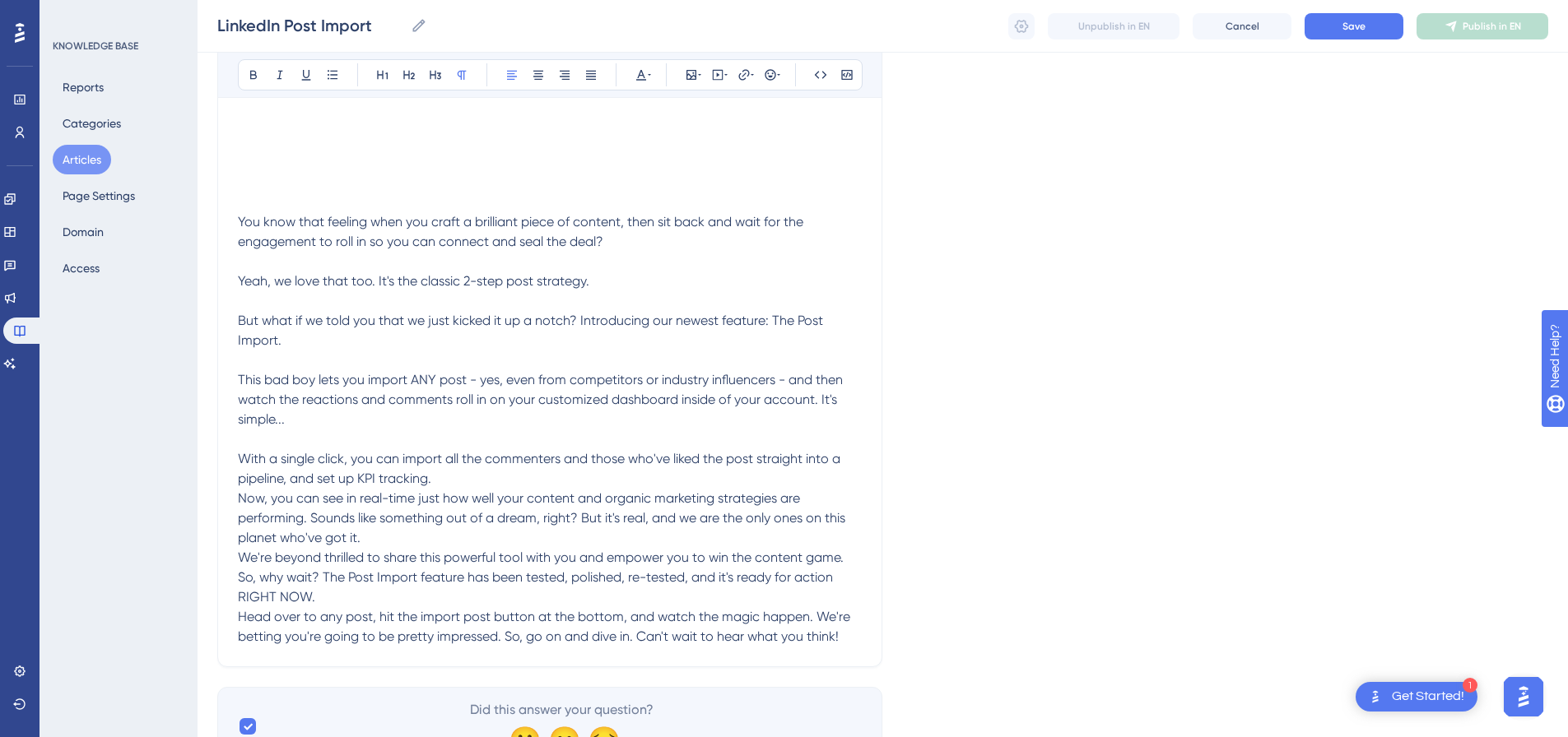
click at [476, 479] on p "With a single click, you can import all the commenters and those who've liked t…" at bounding box center [549, 468] width 624 height 39
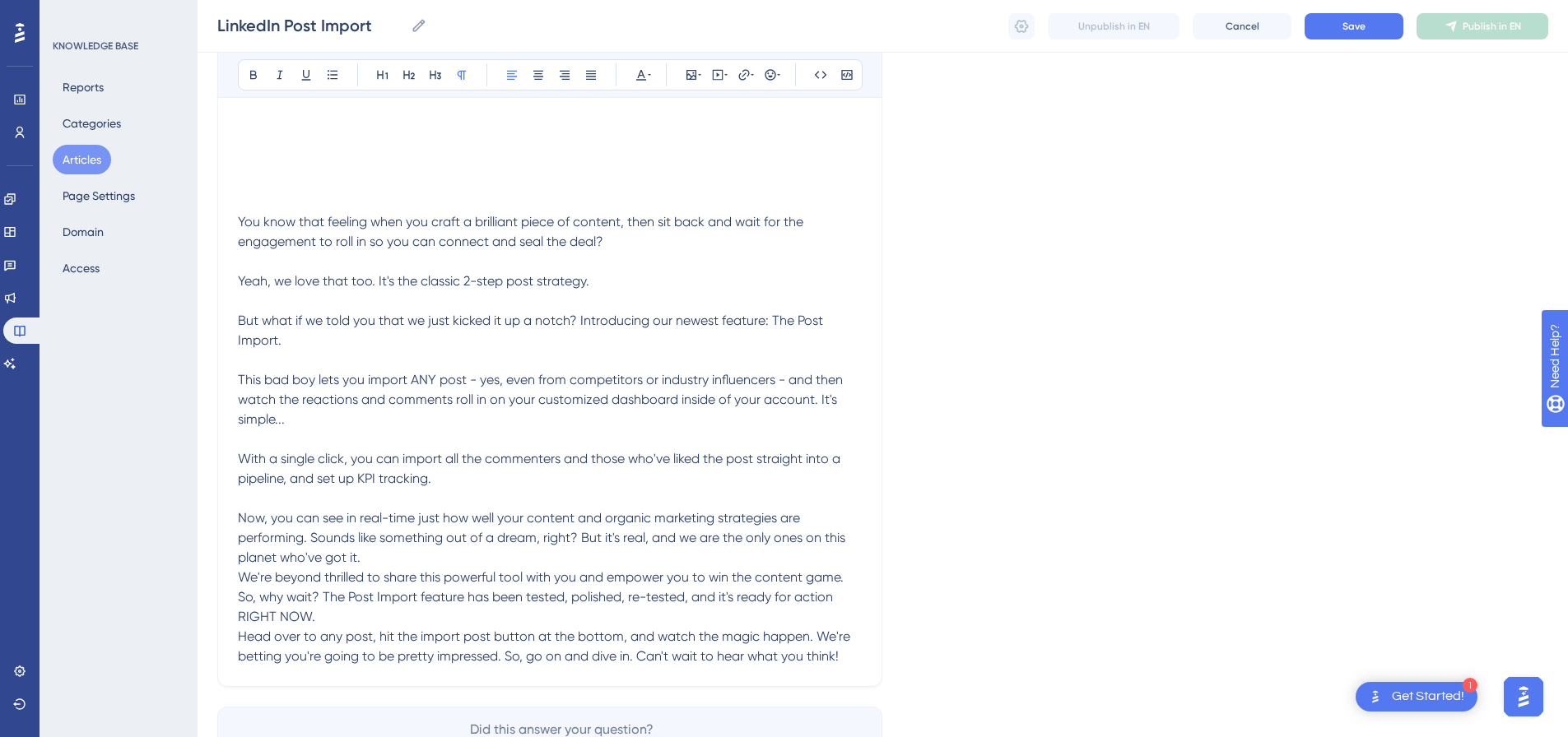
click at [403, 556] on p "Now, you can see in real-time just how well your content and organic marketing …" at bounding box center [549, 538] width 624 height 60
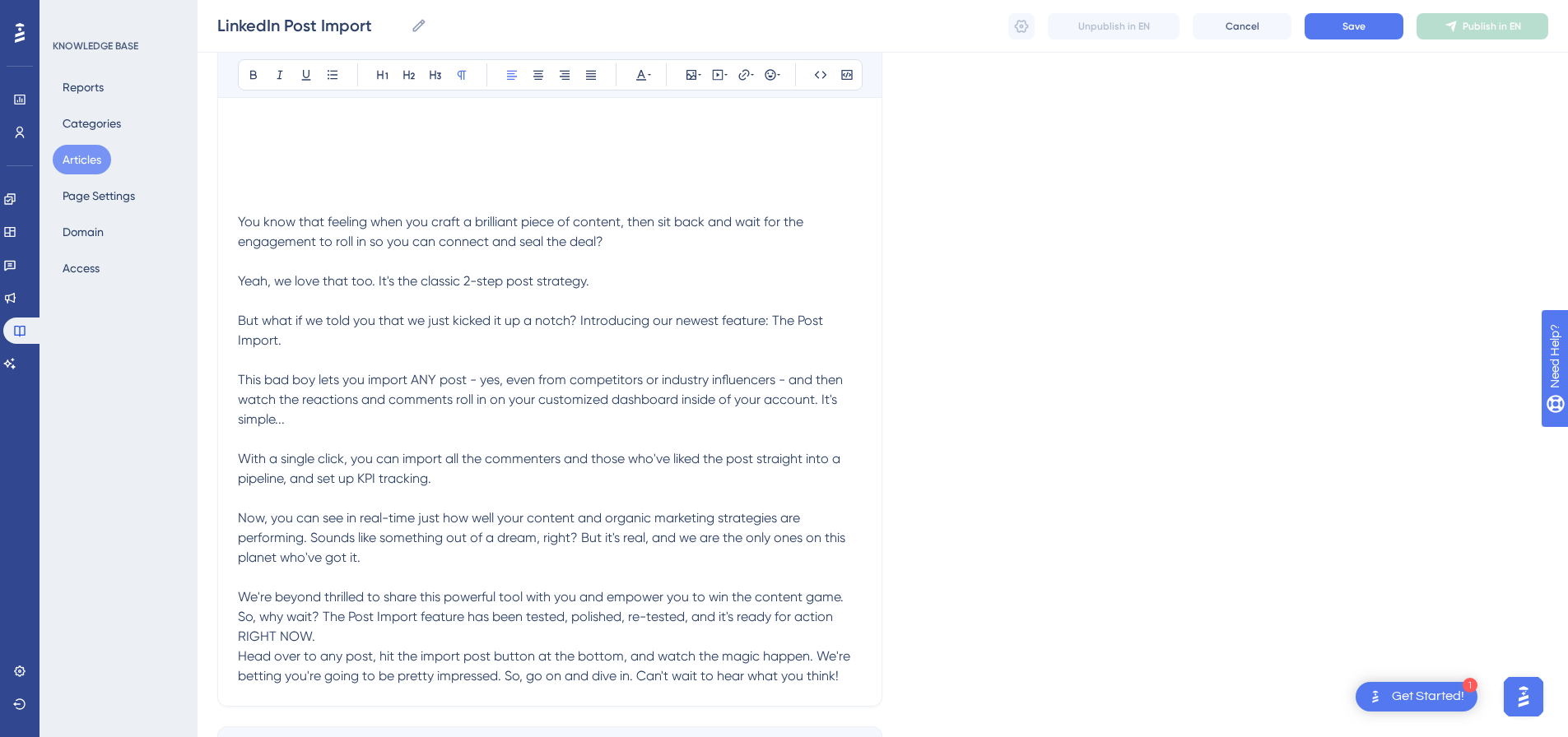
click at [379, 643] on p "We're beyond thrilled to share this powerful tool with you and empower you to w…" at bounding box center [549, 617] width 624 height 60
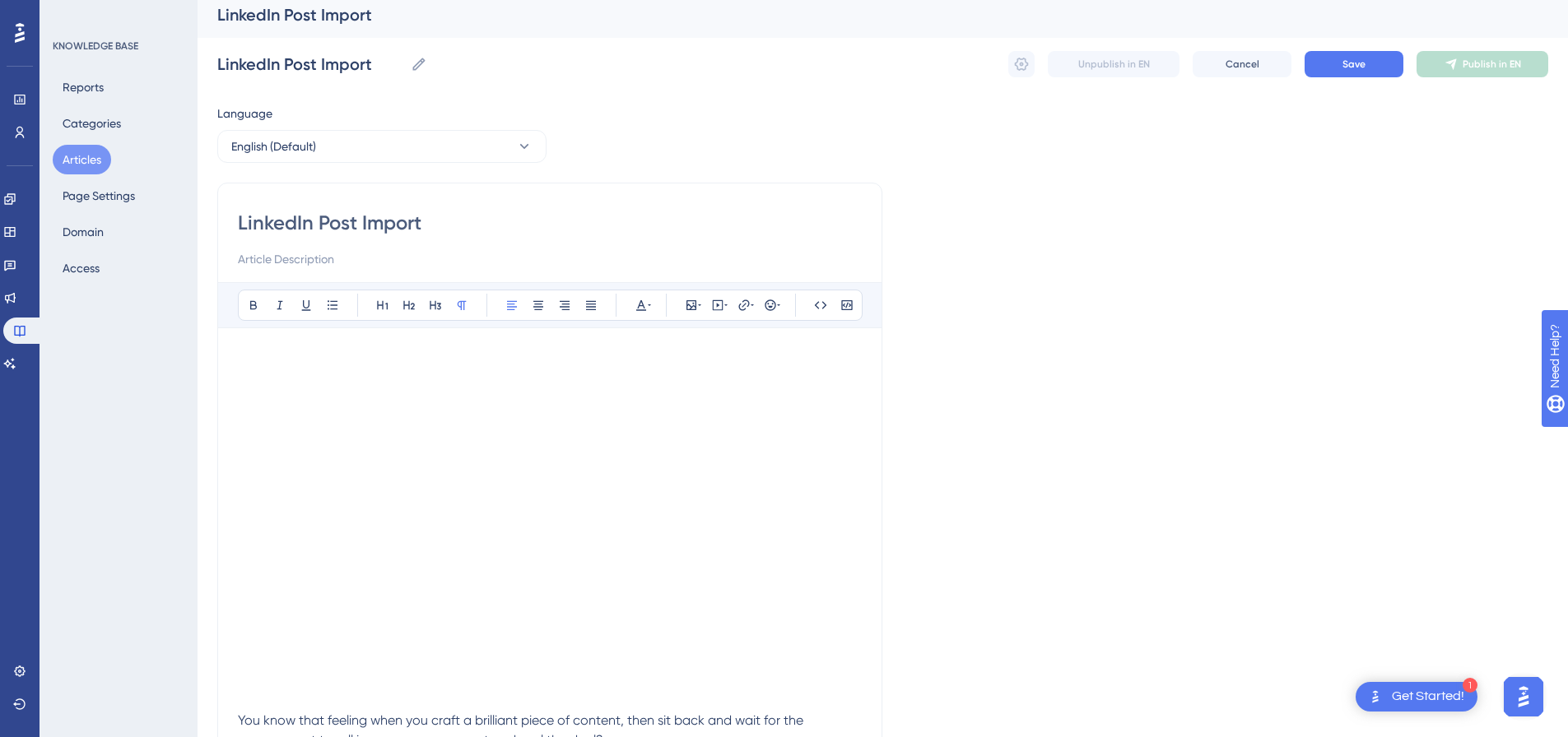
scroll to position [0, 0]
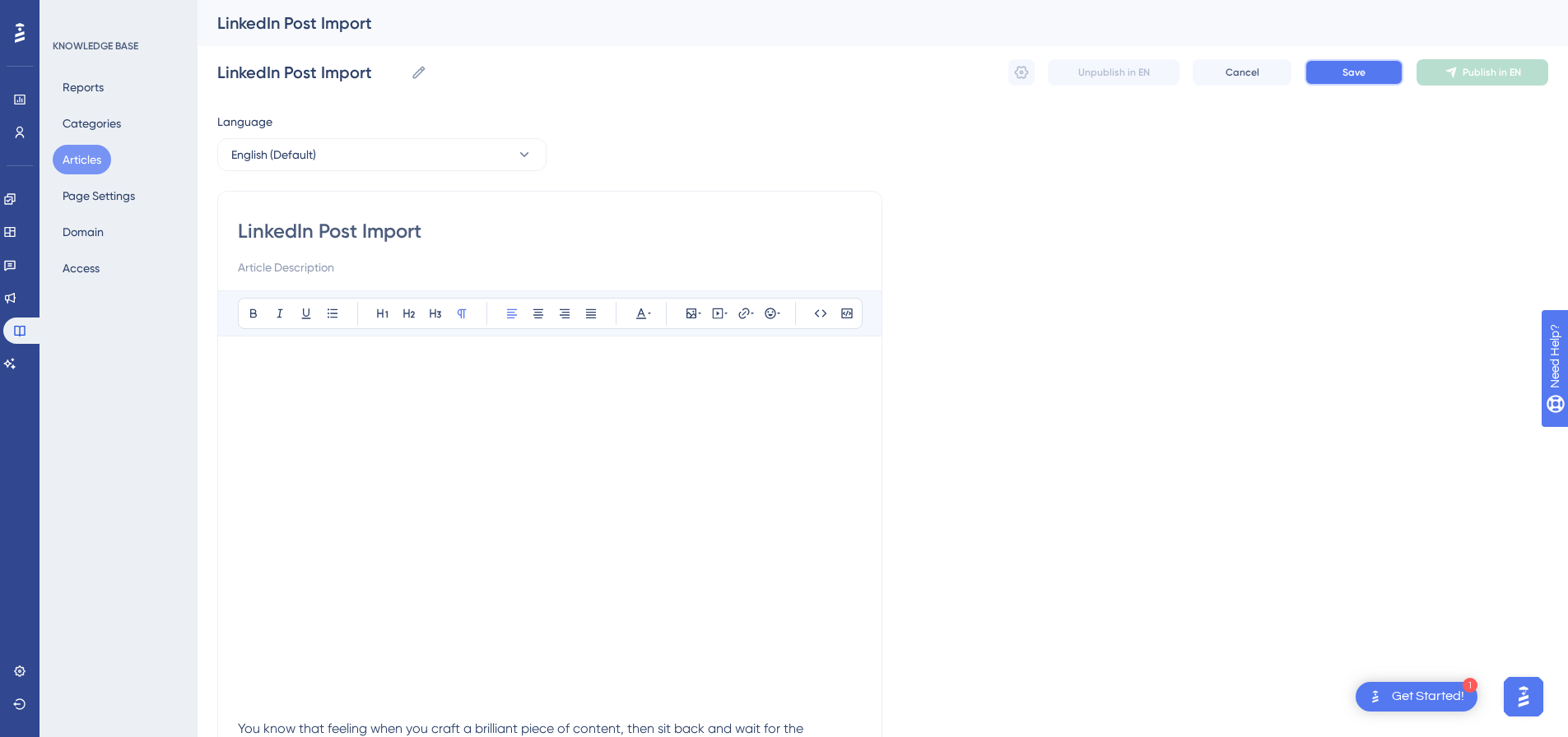
click at [1353, 69] on span "Save" at bounding box center [1353, 72] width 23 height 13
click at [1479, 80] on button "Publish in EN" at bounding box center [1483, 72] width 132 height 27
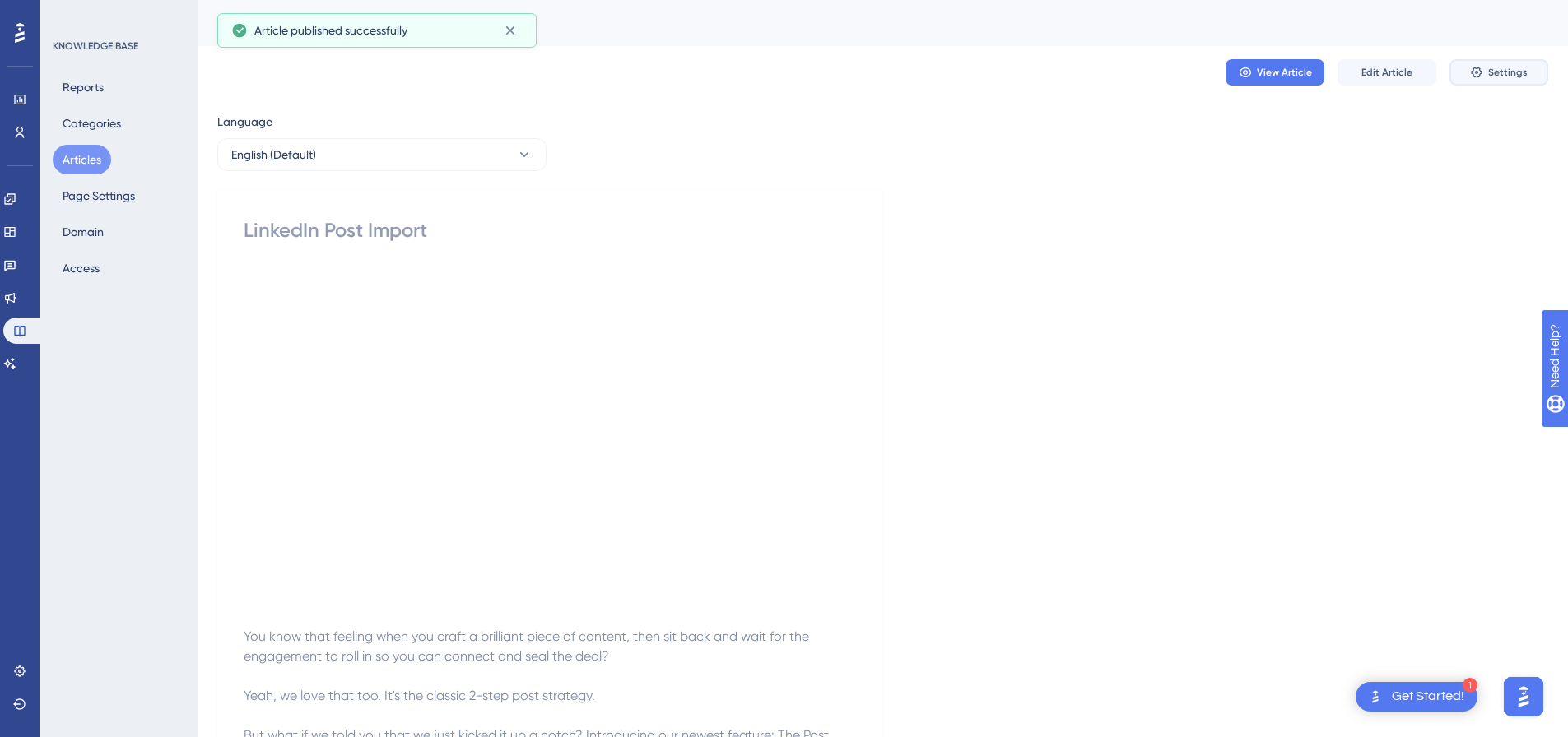
click at [1479, 77] on icon at bounding box center [1476, 73] width 11 height 11
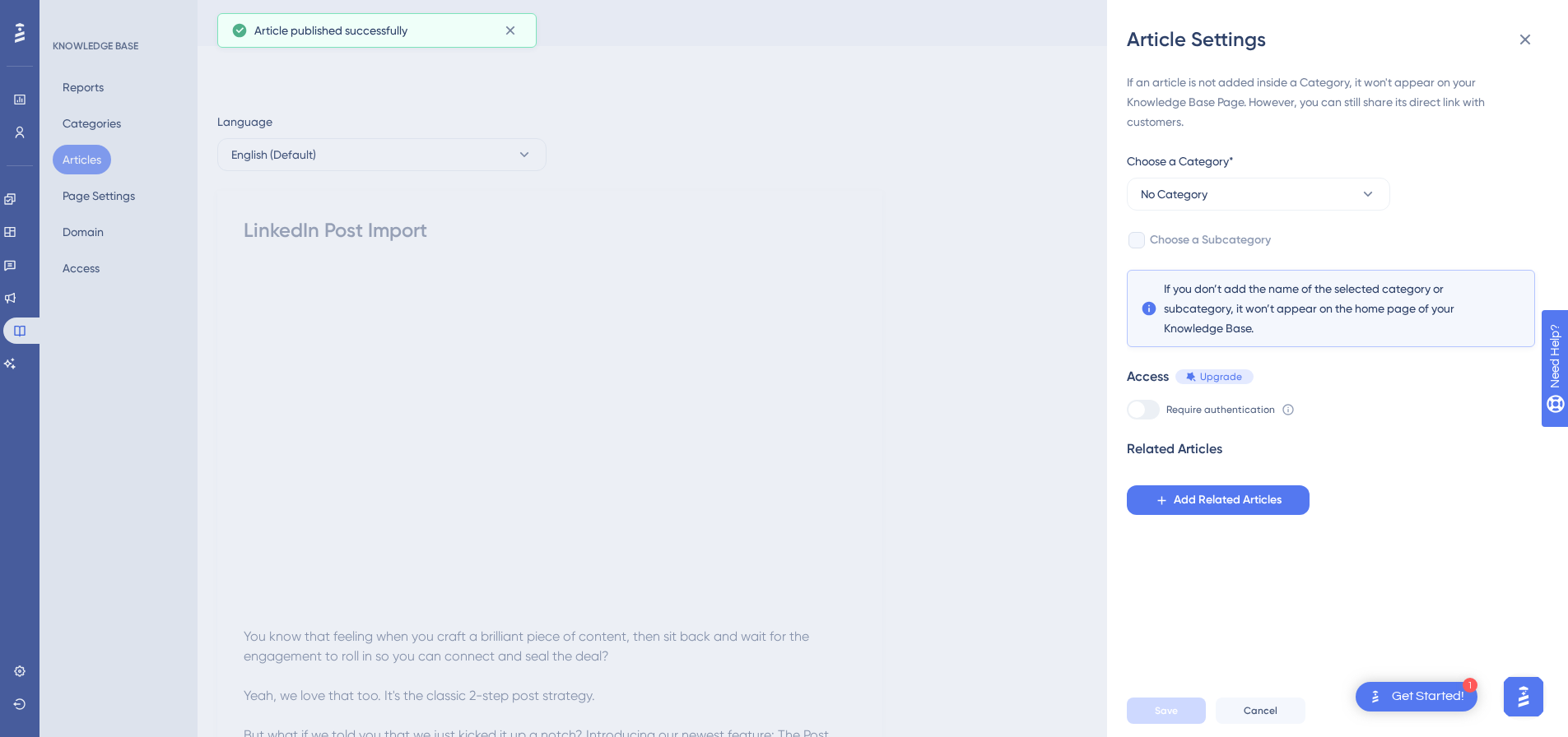
click at [1242, 171] on div "Choose a Category*" at bounding box center [1258, 164] width 263 height 27
click at [1237, 185] on button "No Category" at bounding box center [1258, 194] width 263 height 33
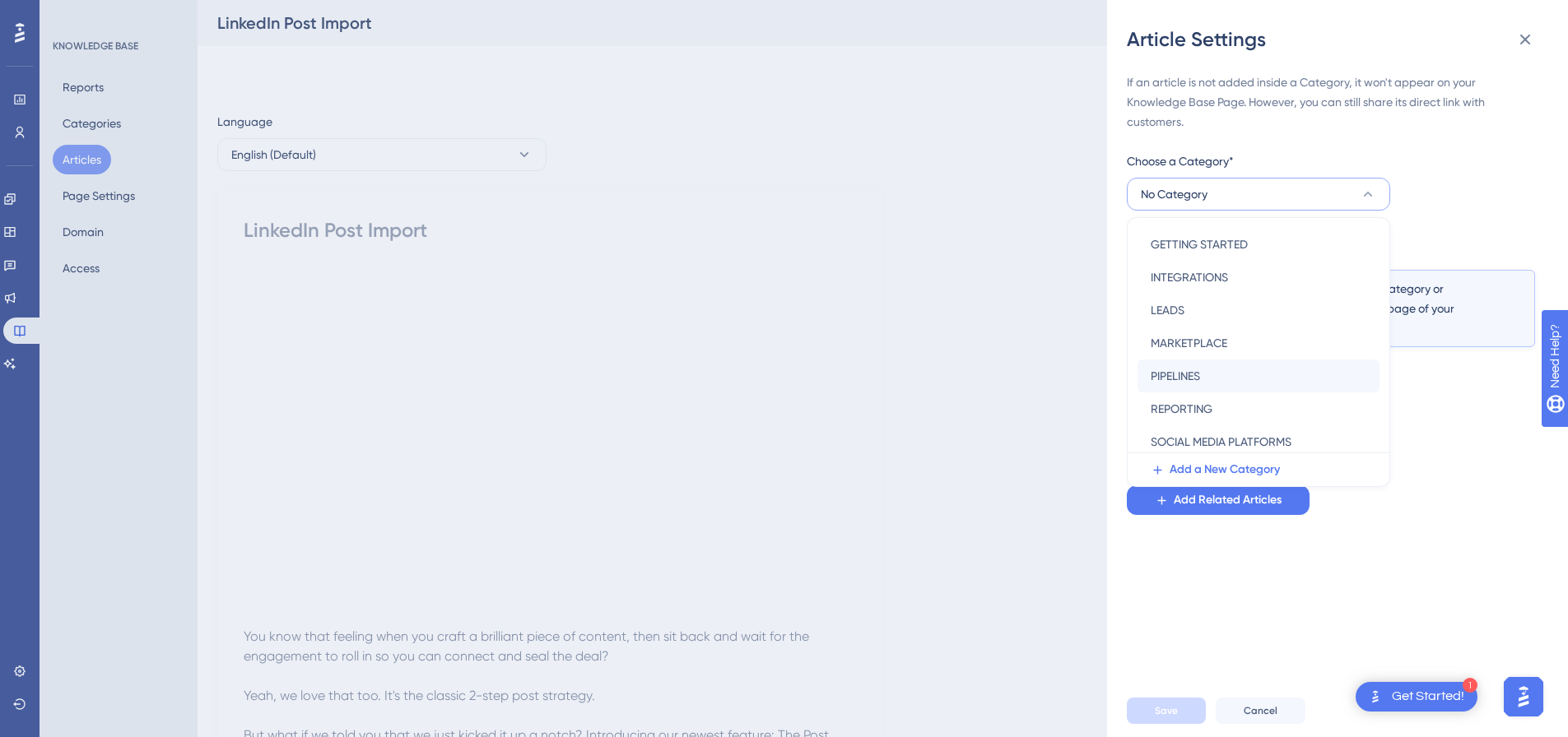
scroll to position [236, 0]
click at [1198, 377] on span "SOCIAL MEDIA PLATFORMS" at bounding box center [1221, 370] width 141 height 20
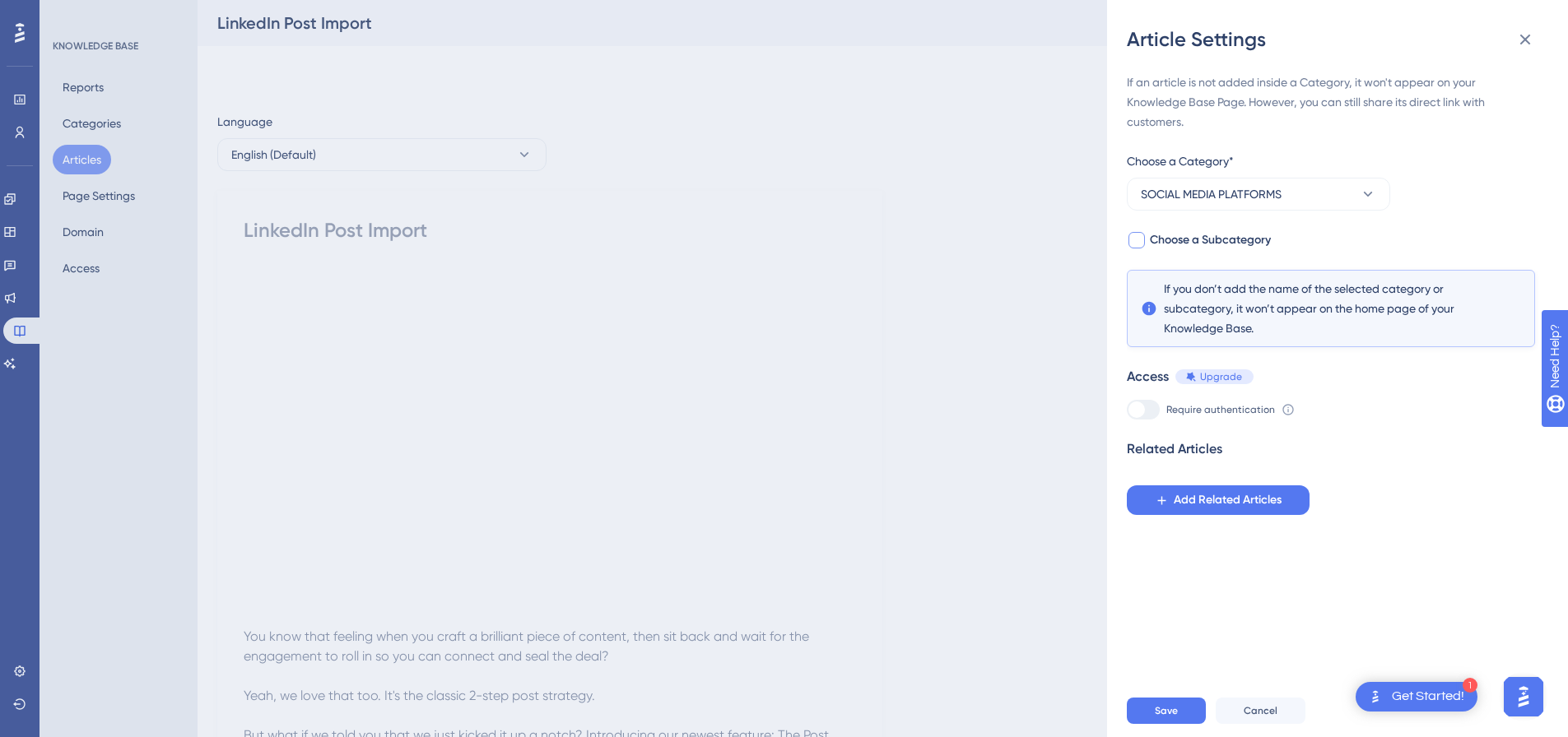
click at [1132, 239] on div at bounding box center [1137, 240] width 17 height 16
checkbox input "true"
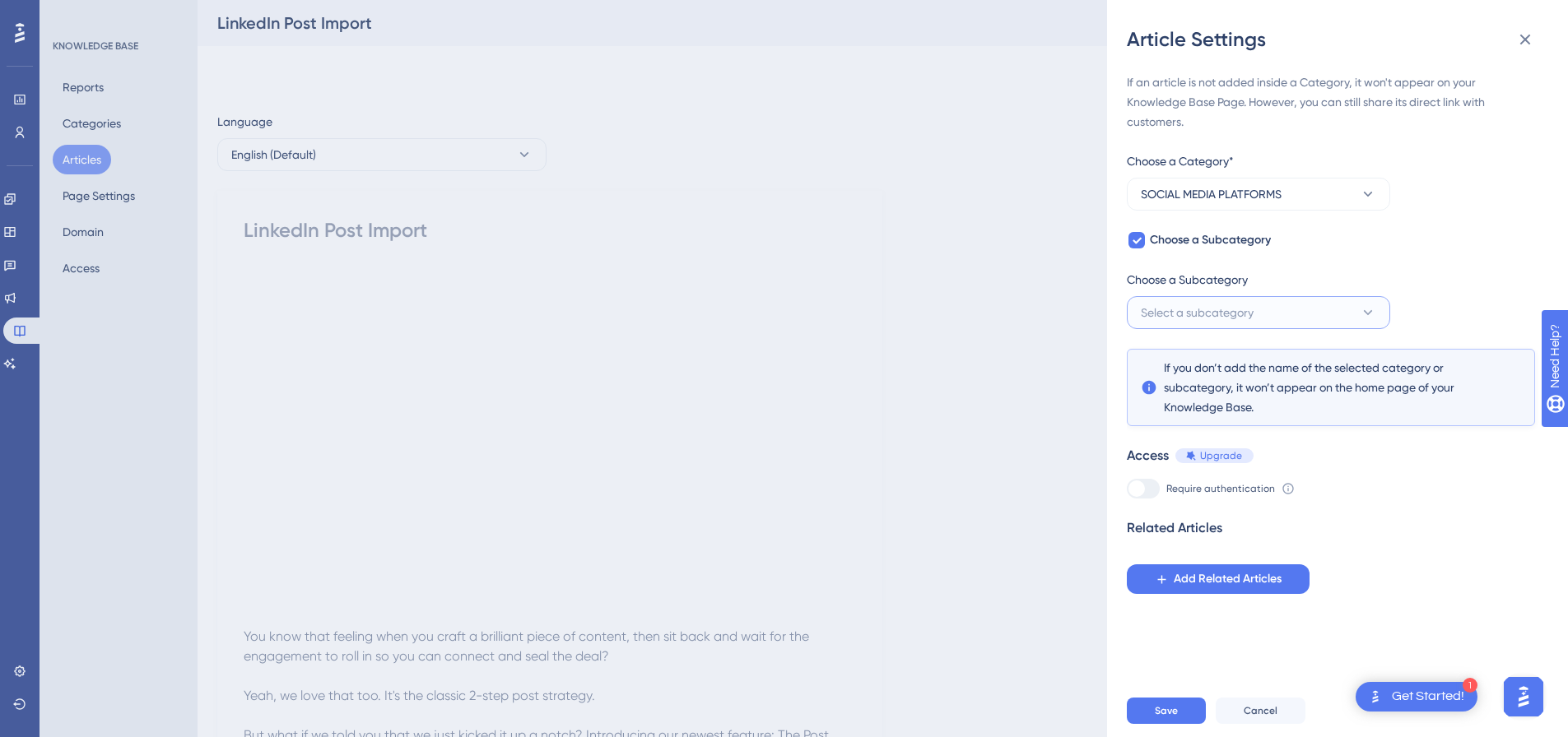
click at [1165, 306] on span "Select a subcategory" at bounding box center [1197, 313] width 113 height 20
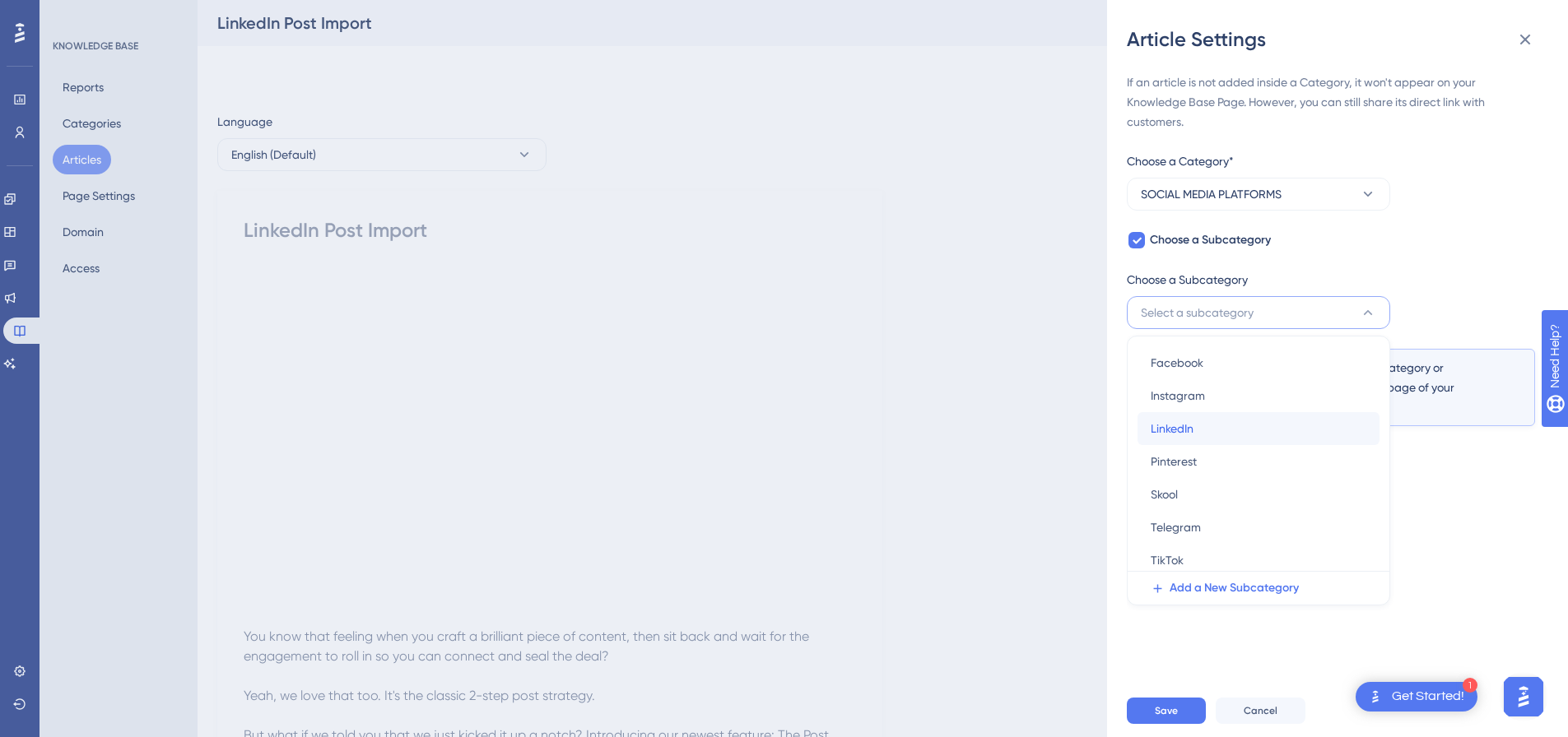
click at [1173, 420] on span "LinkedIn" at bounding box center [1172, 429] width 43 height 20
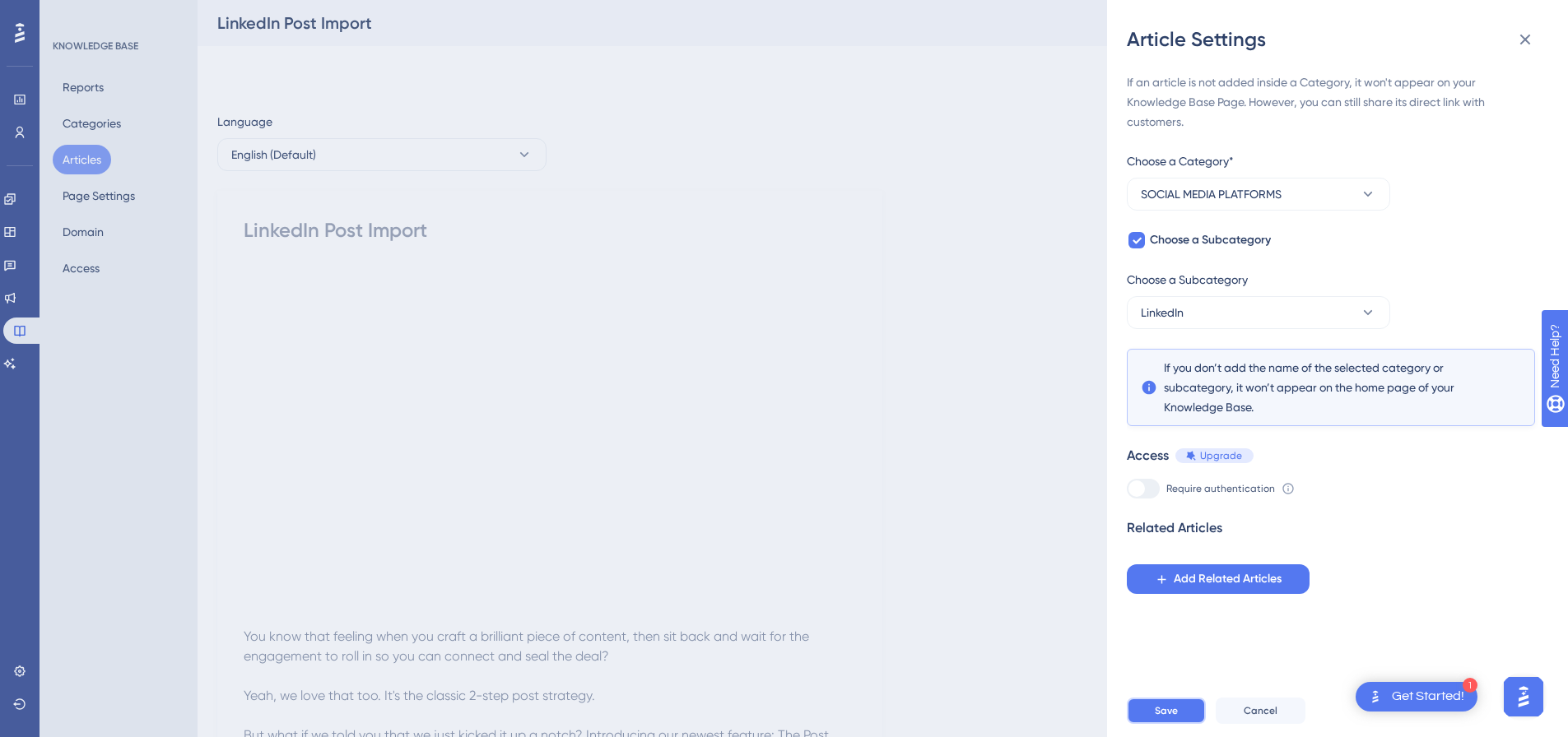
click at [1179, 724] on button "Save" at bounding box center [1166, 710] width 79 height 27
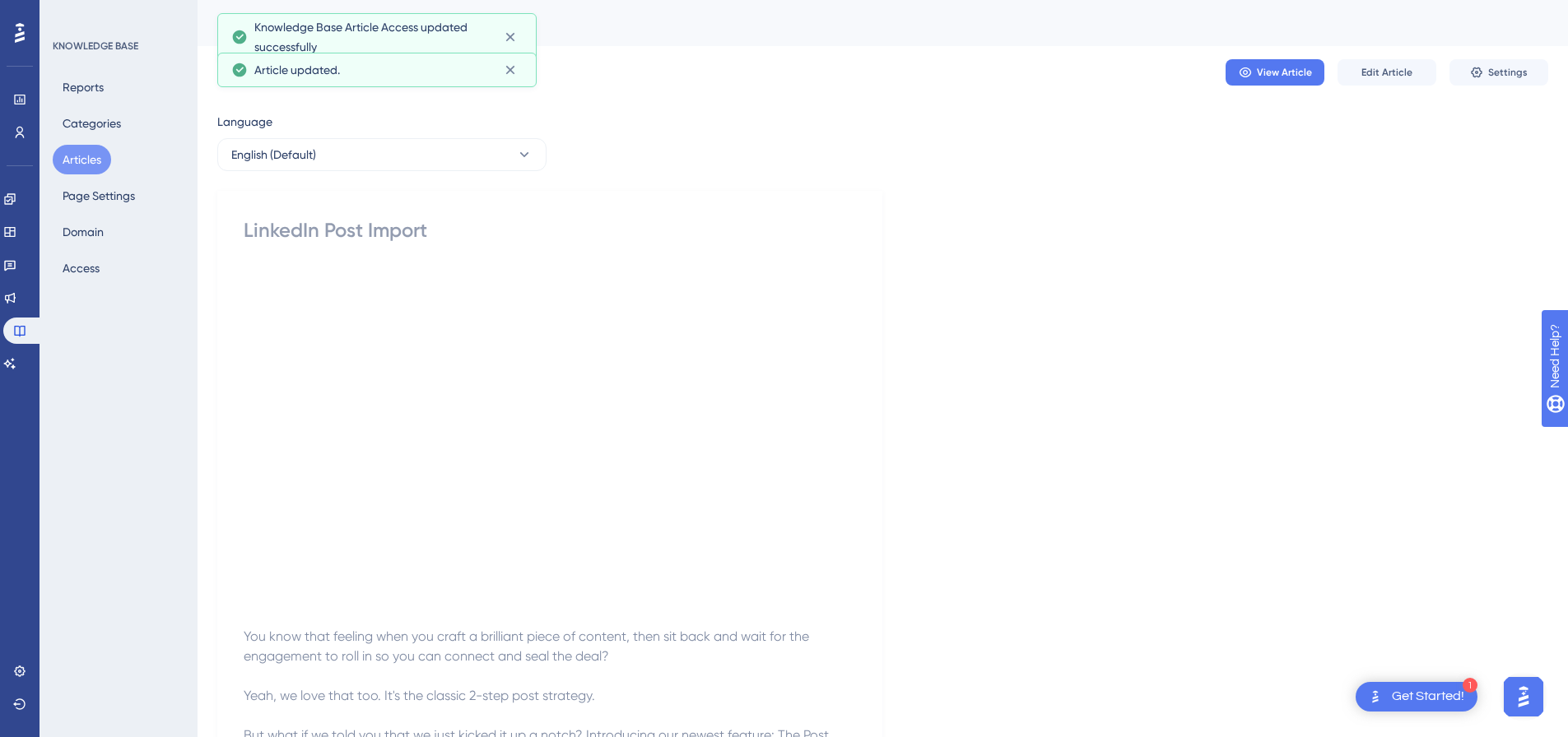
click at [94, 154] on button "Articles" at bounding box center [82, 160] width 59 height 29
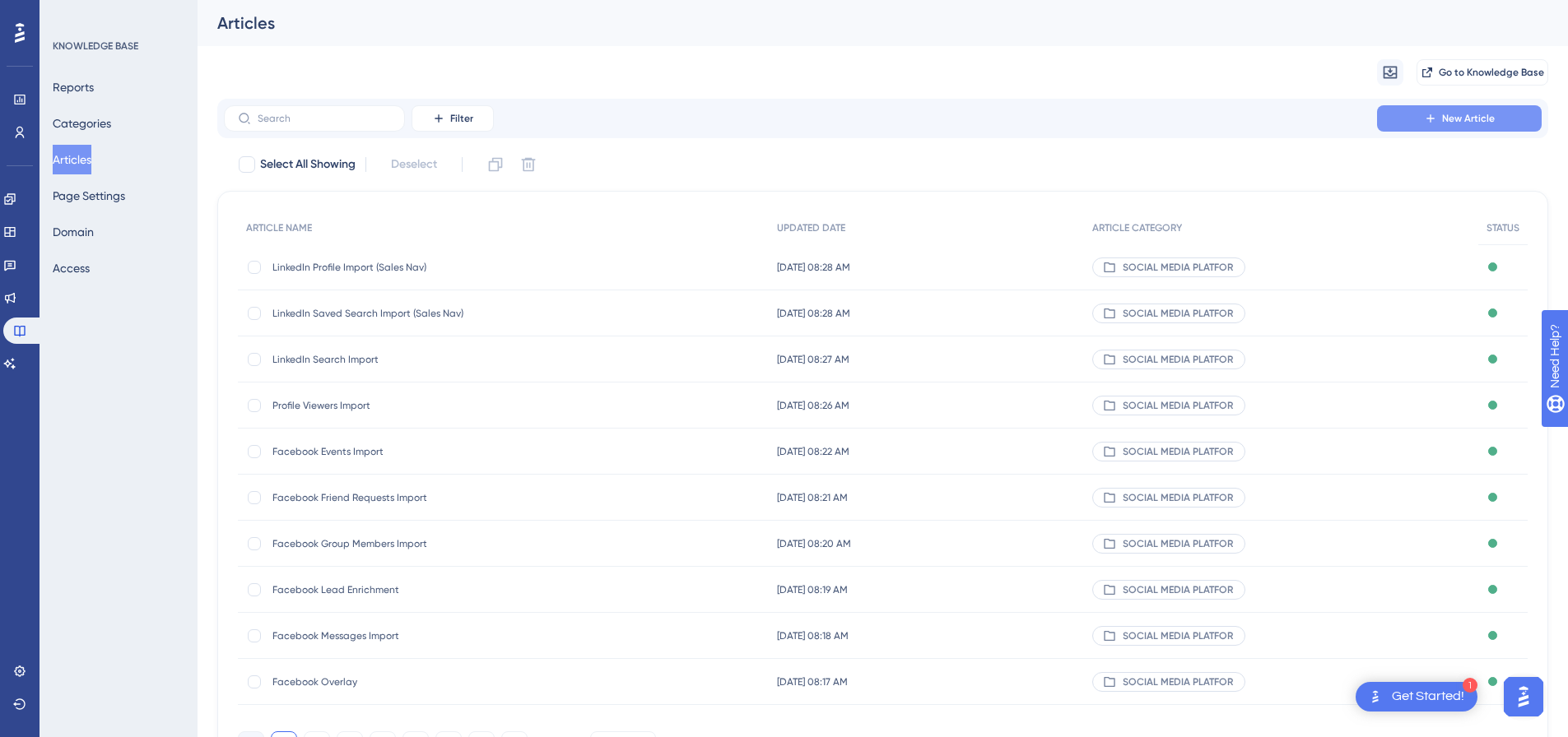
click at [1462, 122] on span "New Article" at bounding box center [1468, 118] width 52 height 13
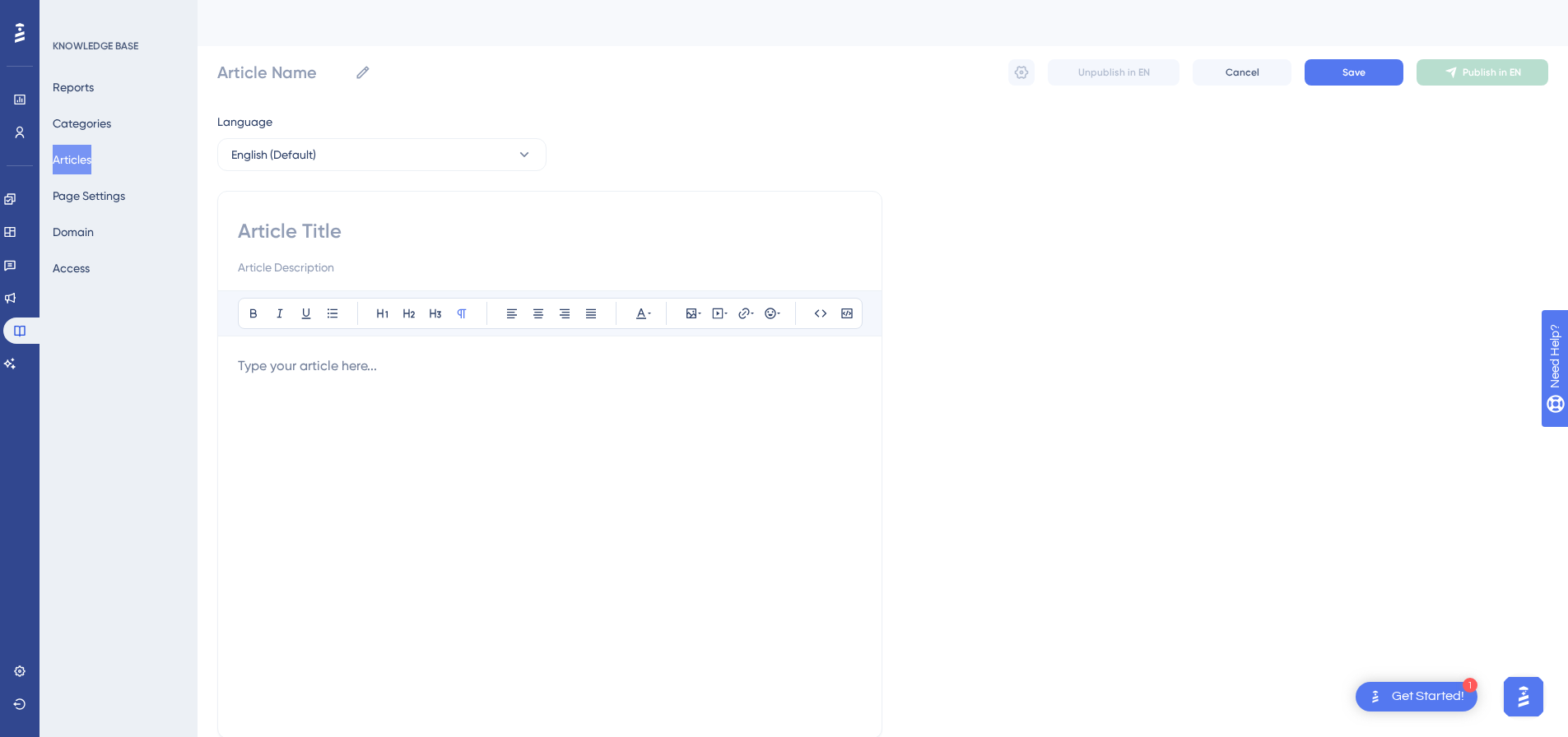
click at [493, 242] on input at bounding box center [549, 231] width 624 height 27
paste input "LinkedIn Poll Votes Import"
type input "LinkedIn Poll Votes Import"
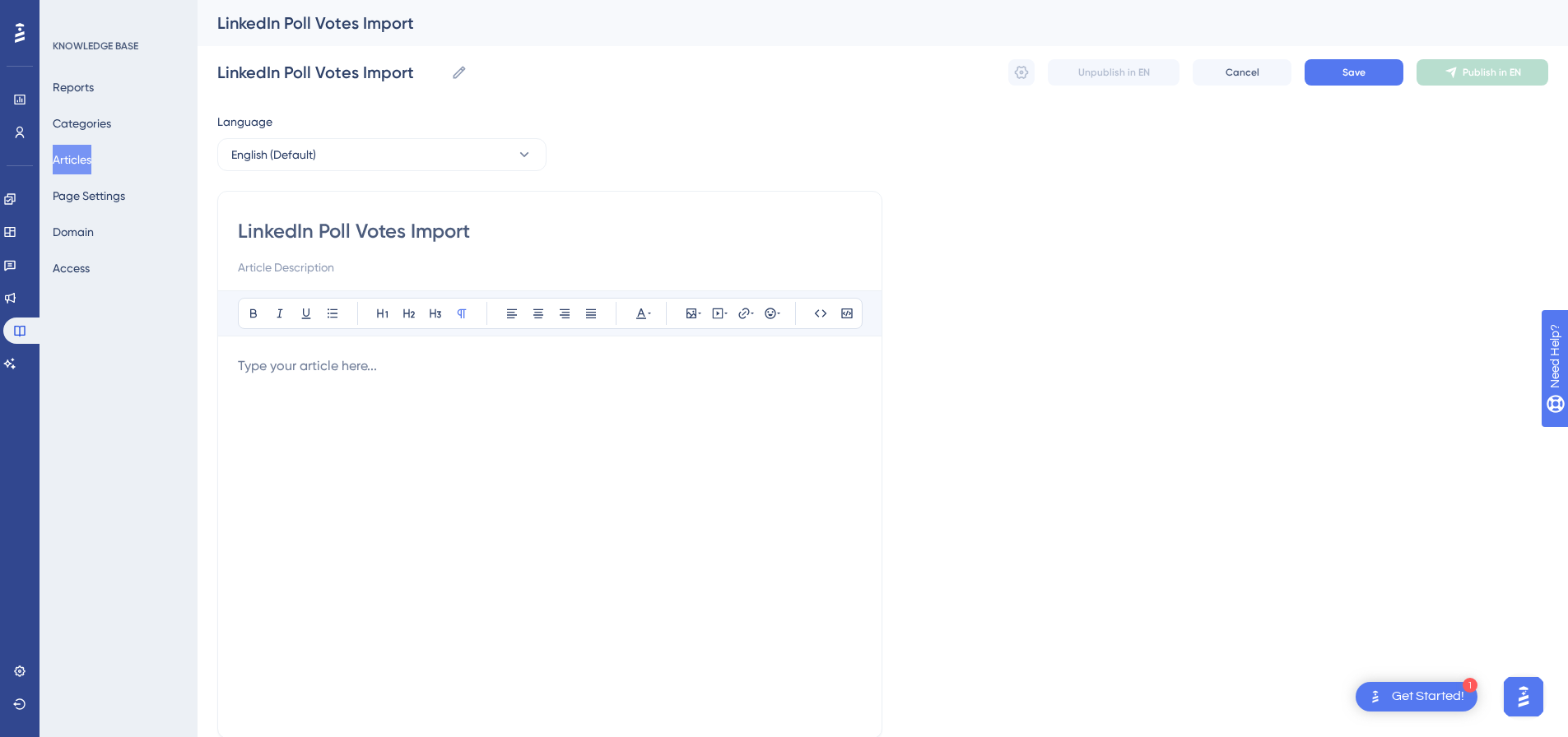
click at [569, 375] on p at bounding box center [549, 367] width 624 height 20
click at [711, 315] on button at bounding box center [717, 314] width 23 height 23
click at [691, 412] on textarea at bounding box center [717, 415] width 250 height 74
paste textarea "<div style="padding:49.79% 0 0 0;position:relative;"><iframe src="[URL][DOMAIN_…"
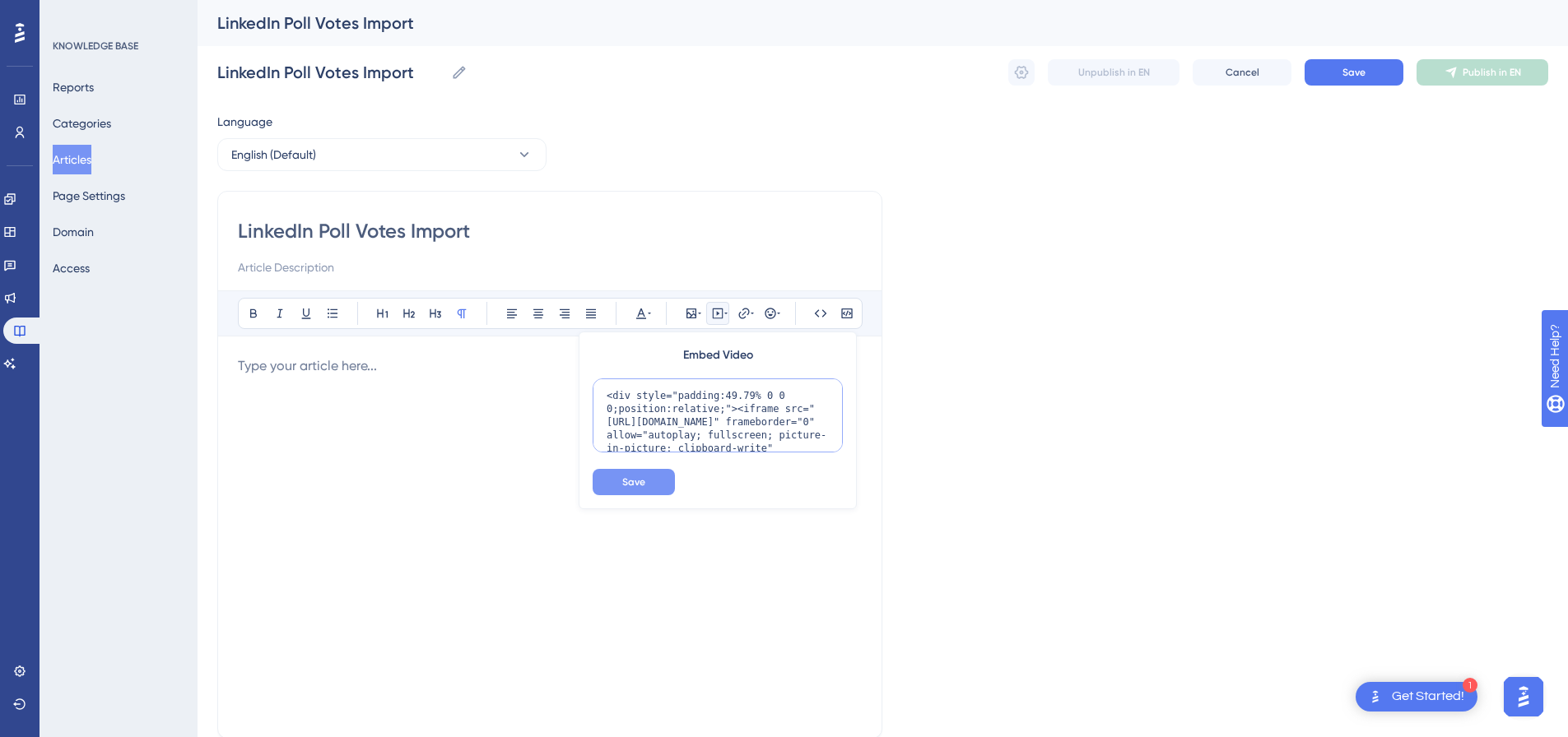
scroll to position [134, 0]
type textarea "<div style="padding:49.79% 0 0 0;position:relative;"><iframe src="[URL][DOMAIN_…"
click at [640, 484] on span "Save" at bounding box center [634, 482] width 23 height 13
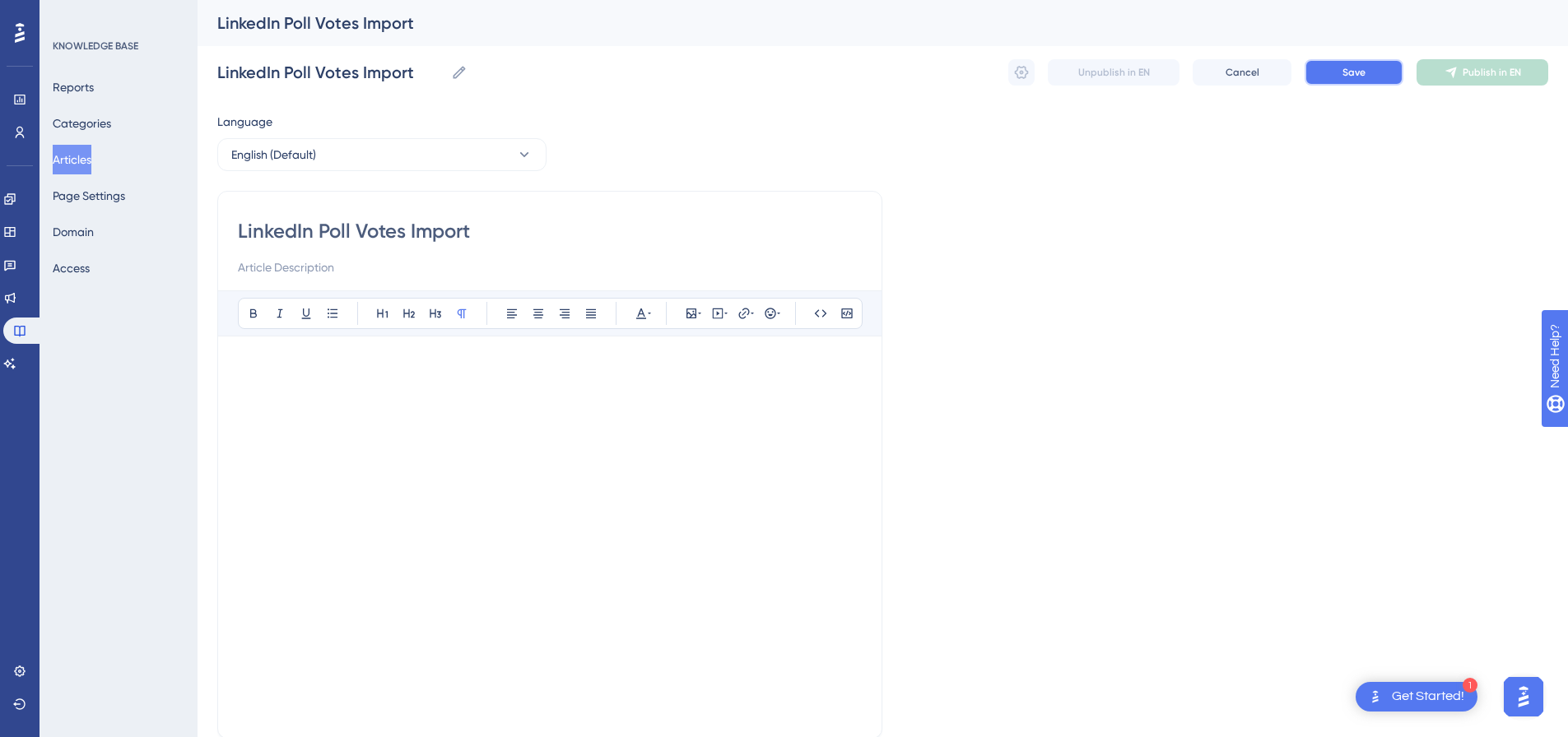
click at [1391, 69] on button "Save" at bounding box center [1354, 72] width 99 height 27
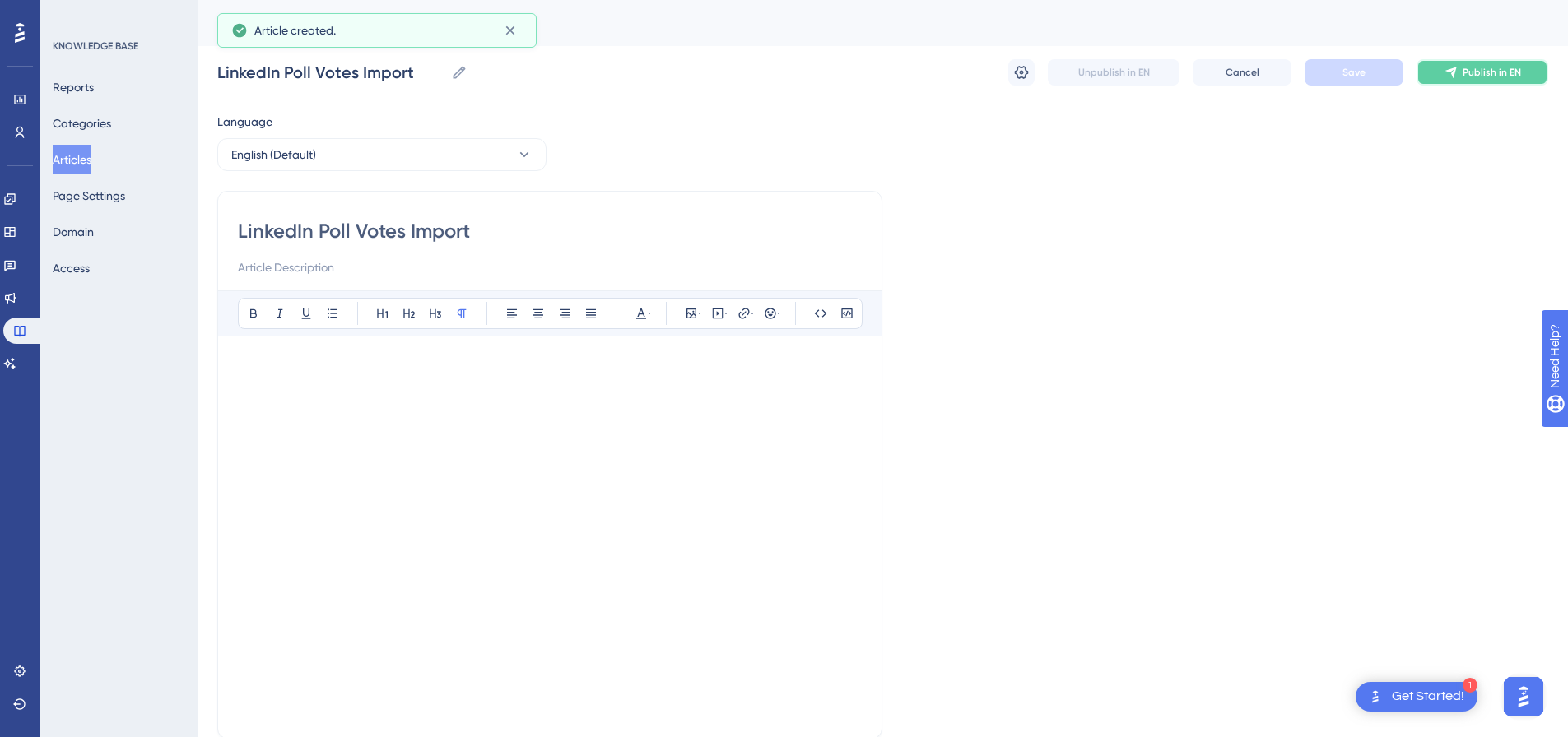
click at [1462, 77] on button "Publish in EN" at bounding box center [1483, 72] width 132 height 27
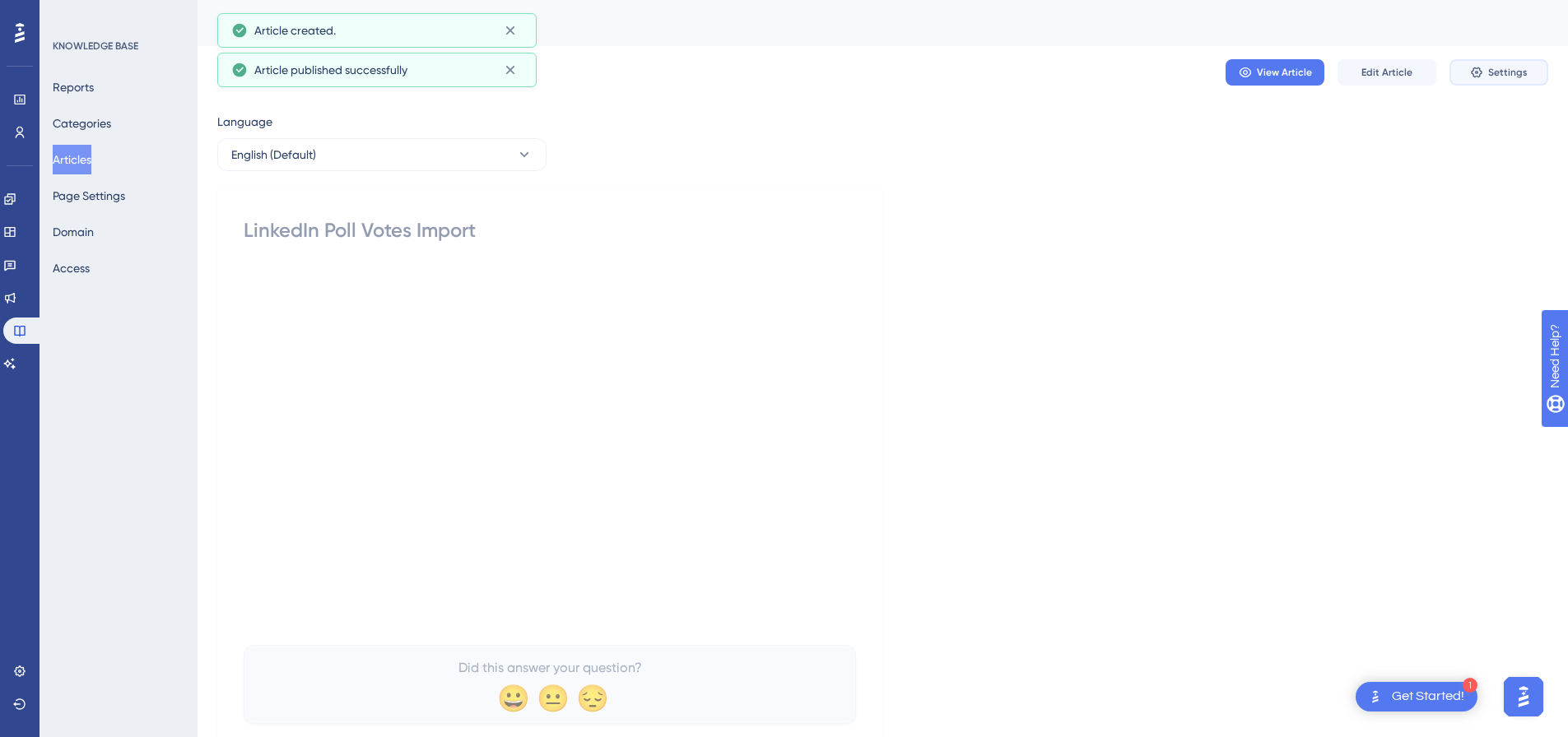
click at [1508, 69] on span "Settings" at bounding box center [1507, 72] width 39 height 13
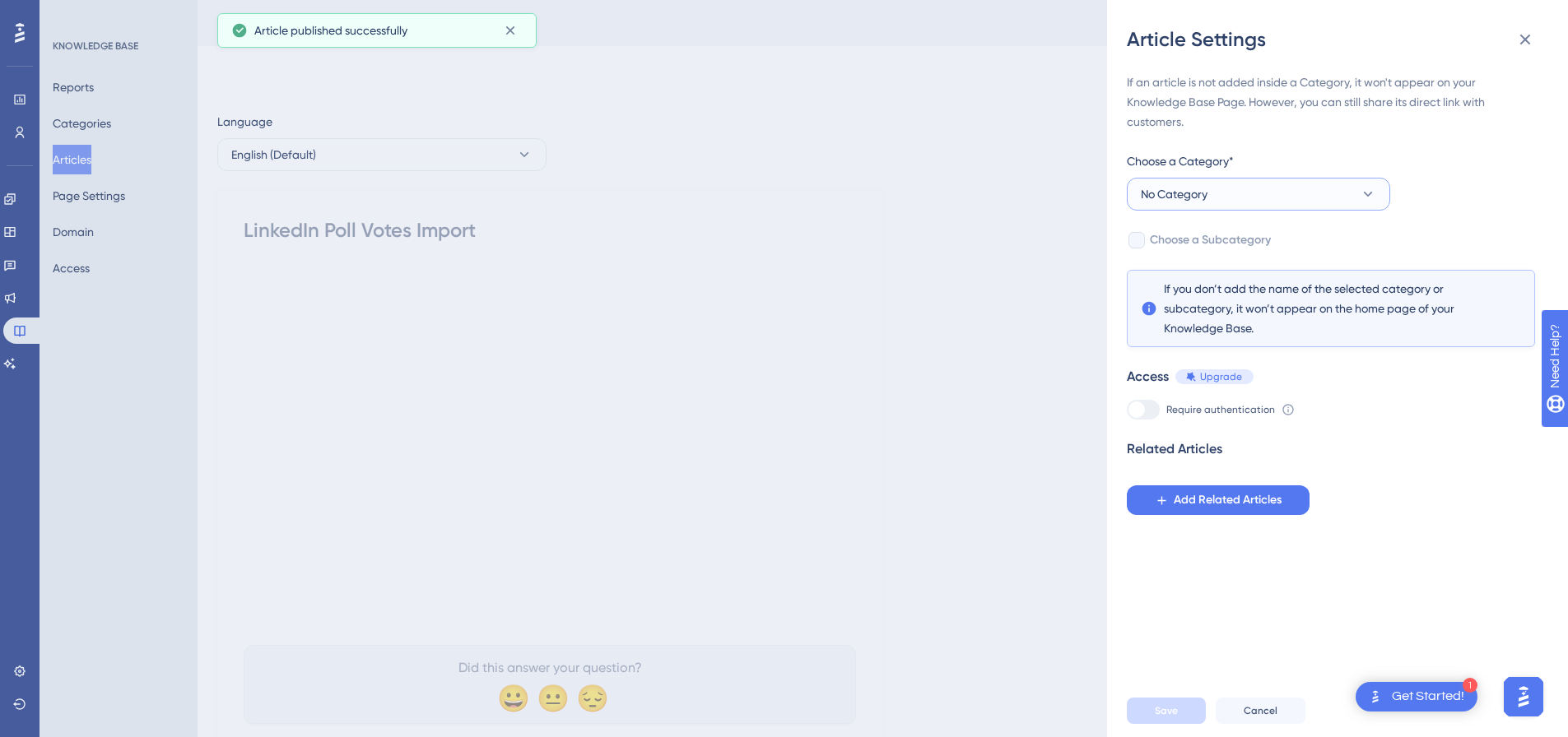
click at [1165, 196] on span "No Category" at bounding box center [1174, 194] width 67 height 20
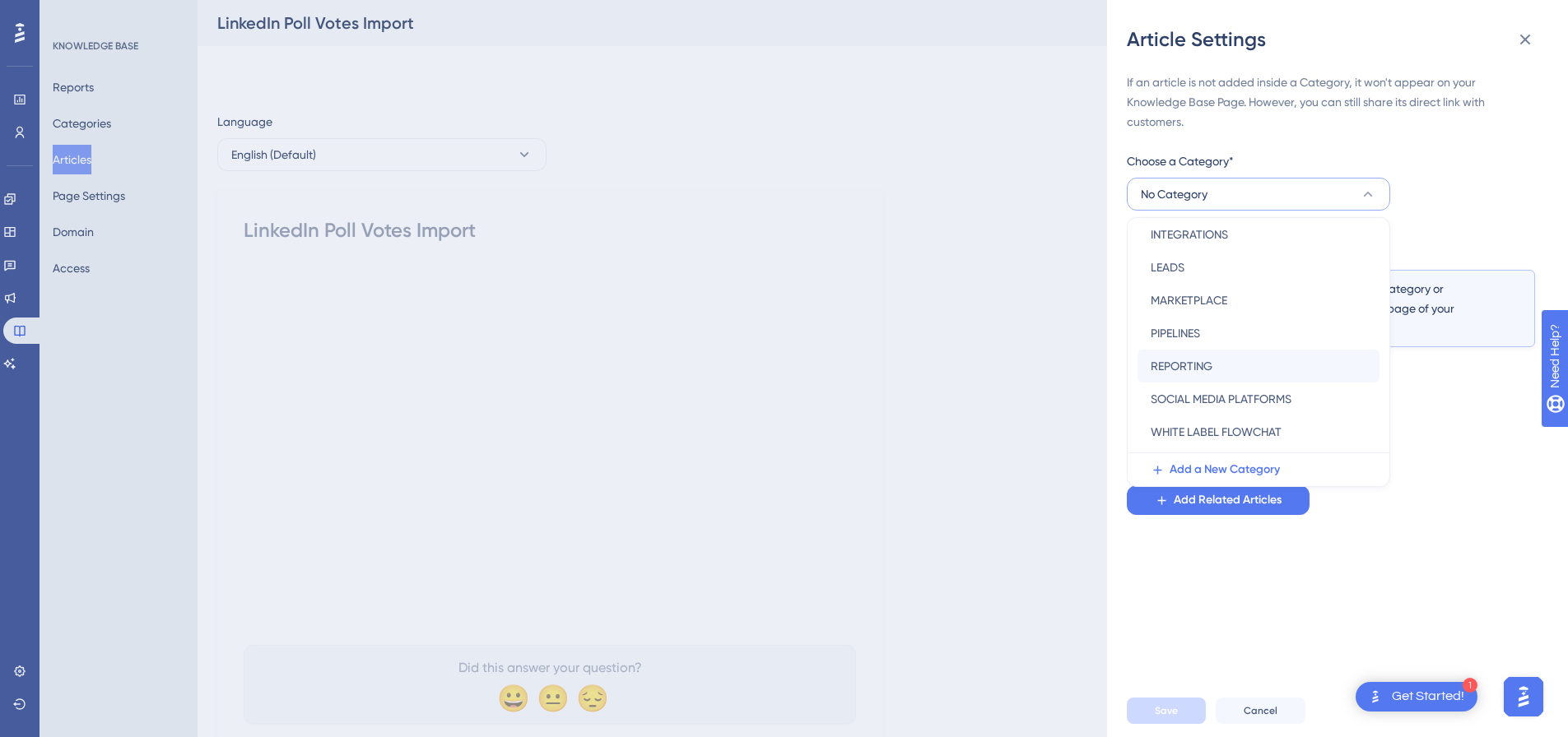
scroll to position [236, 0]
click at [1207, 369] on span "SOCIAL MEDIA PLATFORMS" at bounding box center [1221, 370] width 141 height 20
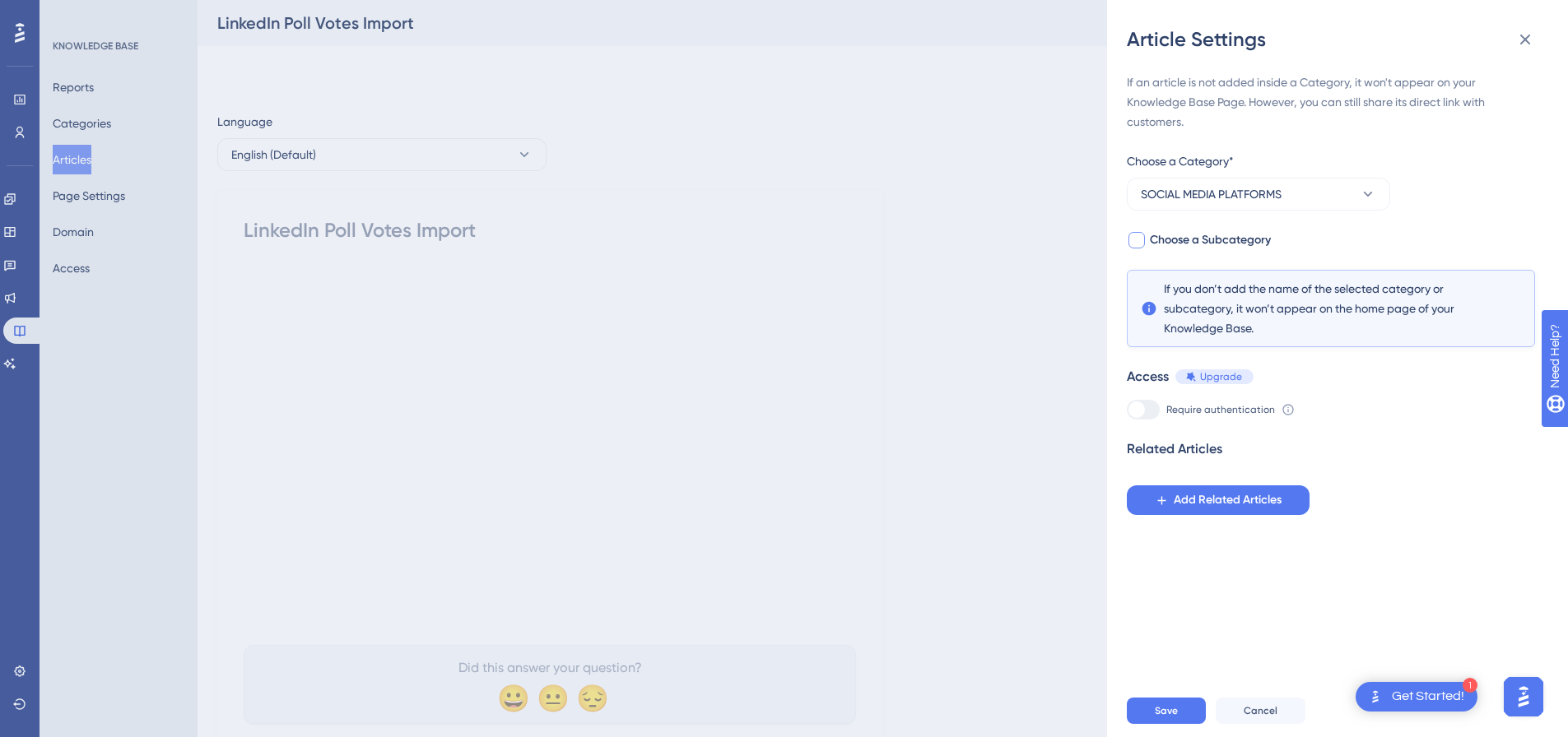
click at [1140, 235] on div at bounding box center [1137, 240] width 17 height 16
checkbox input "true"
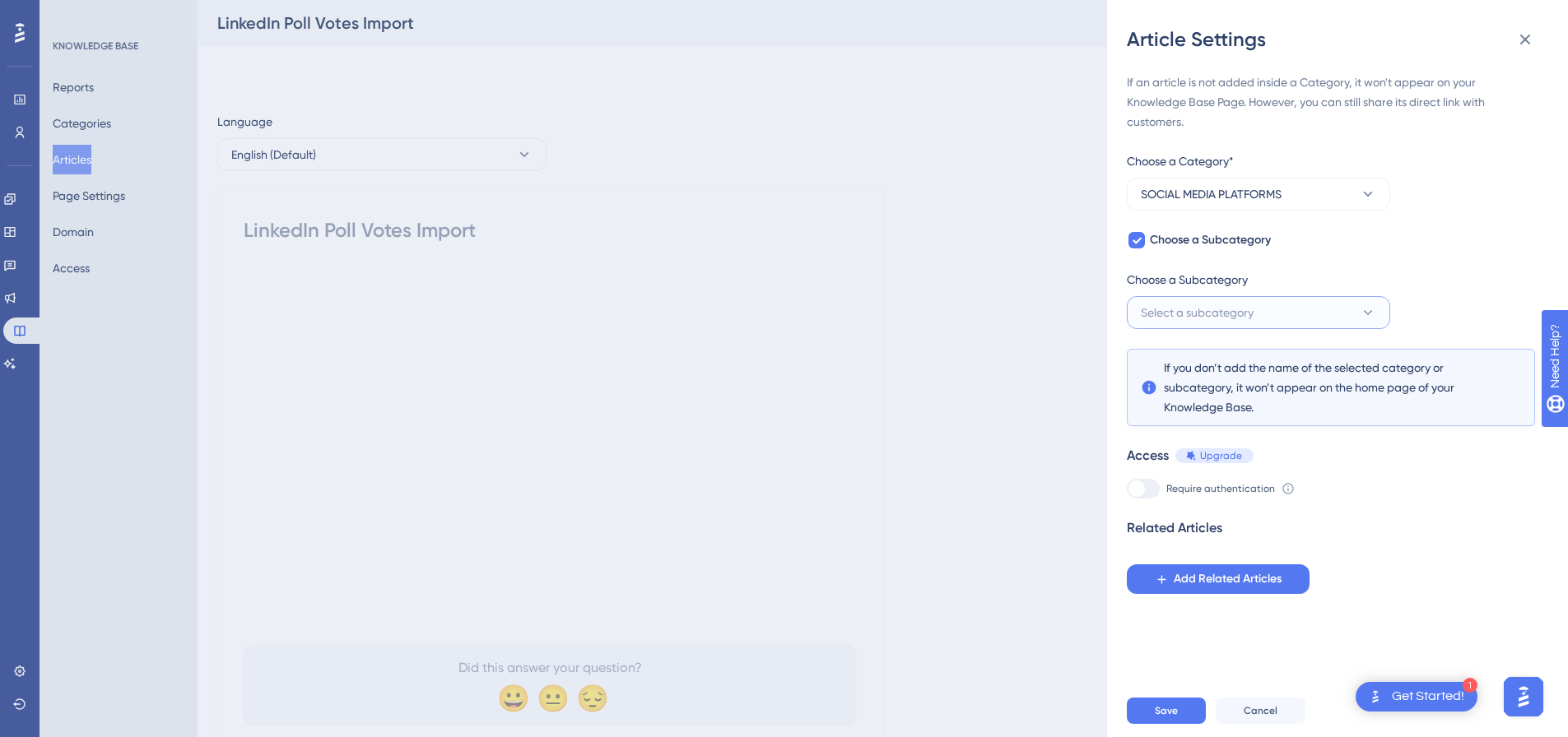
click at [1165, 312] on span "Select a subcategory" at bounding box center [1197, 313] width 113 height 20
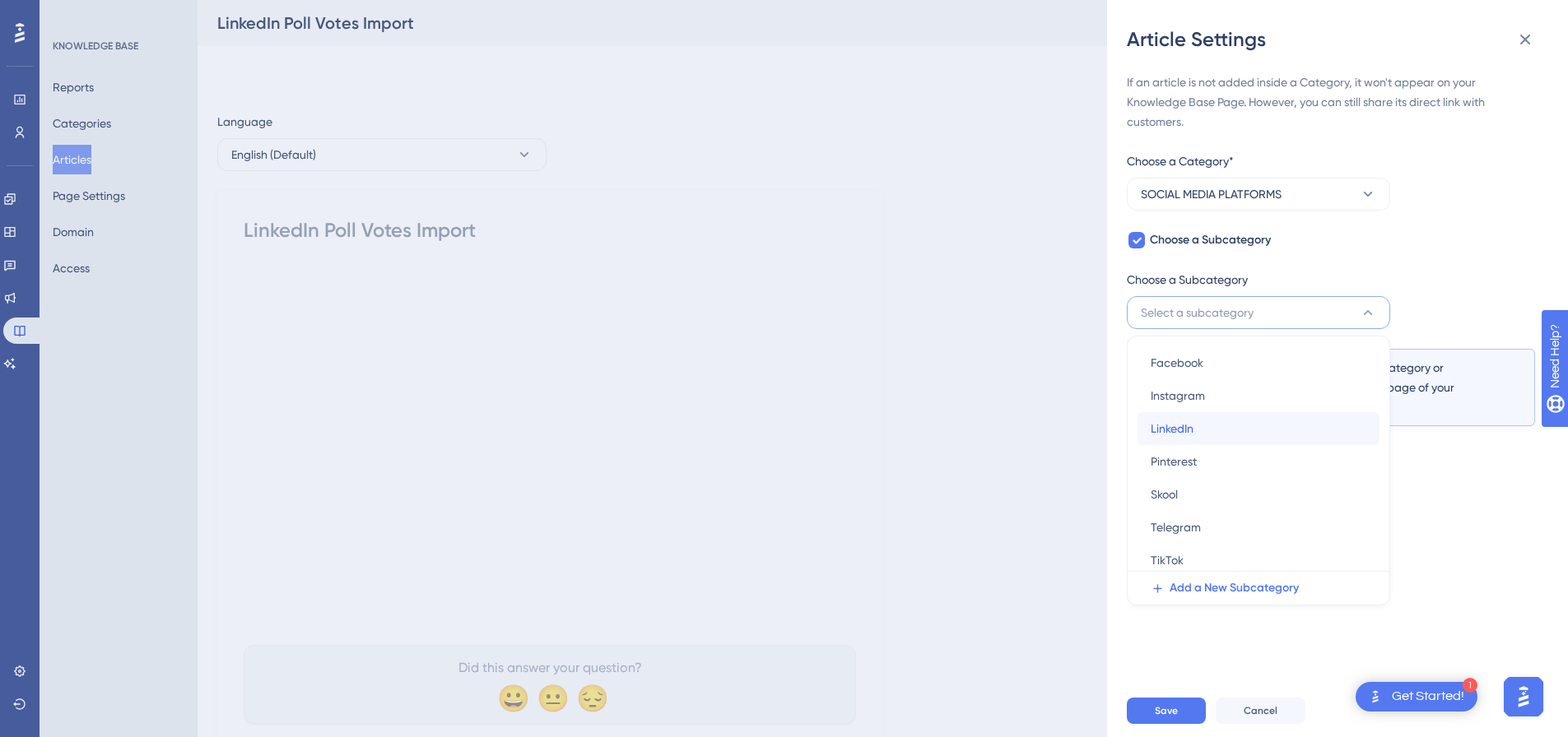
click at [1184, 428] on span "LinkedIn" at bounding box center [1172, 429] width 43 height 20
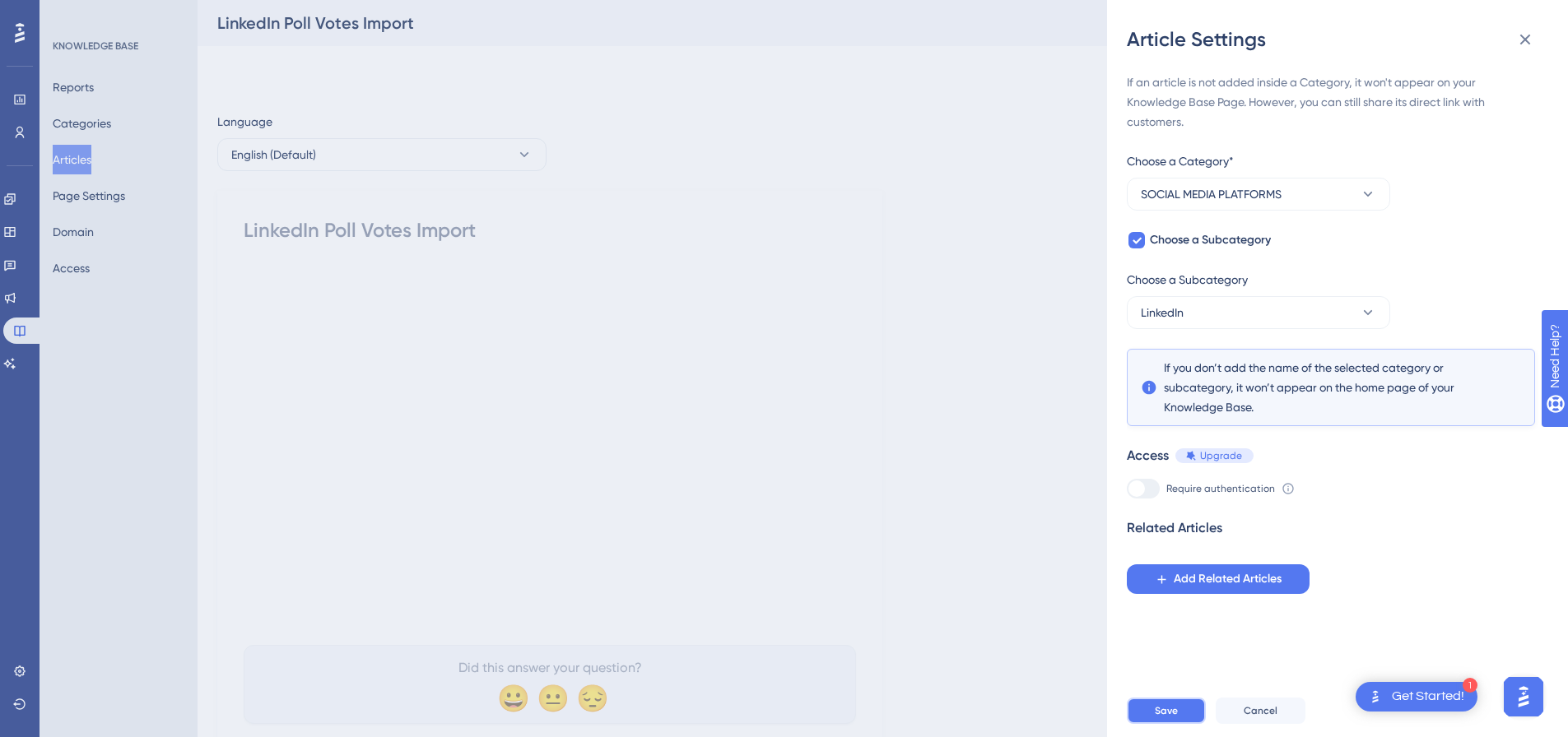
click at [1180, 711] on button "Save" at bounding box center [1166, 710] width 79 height 27
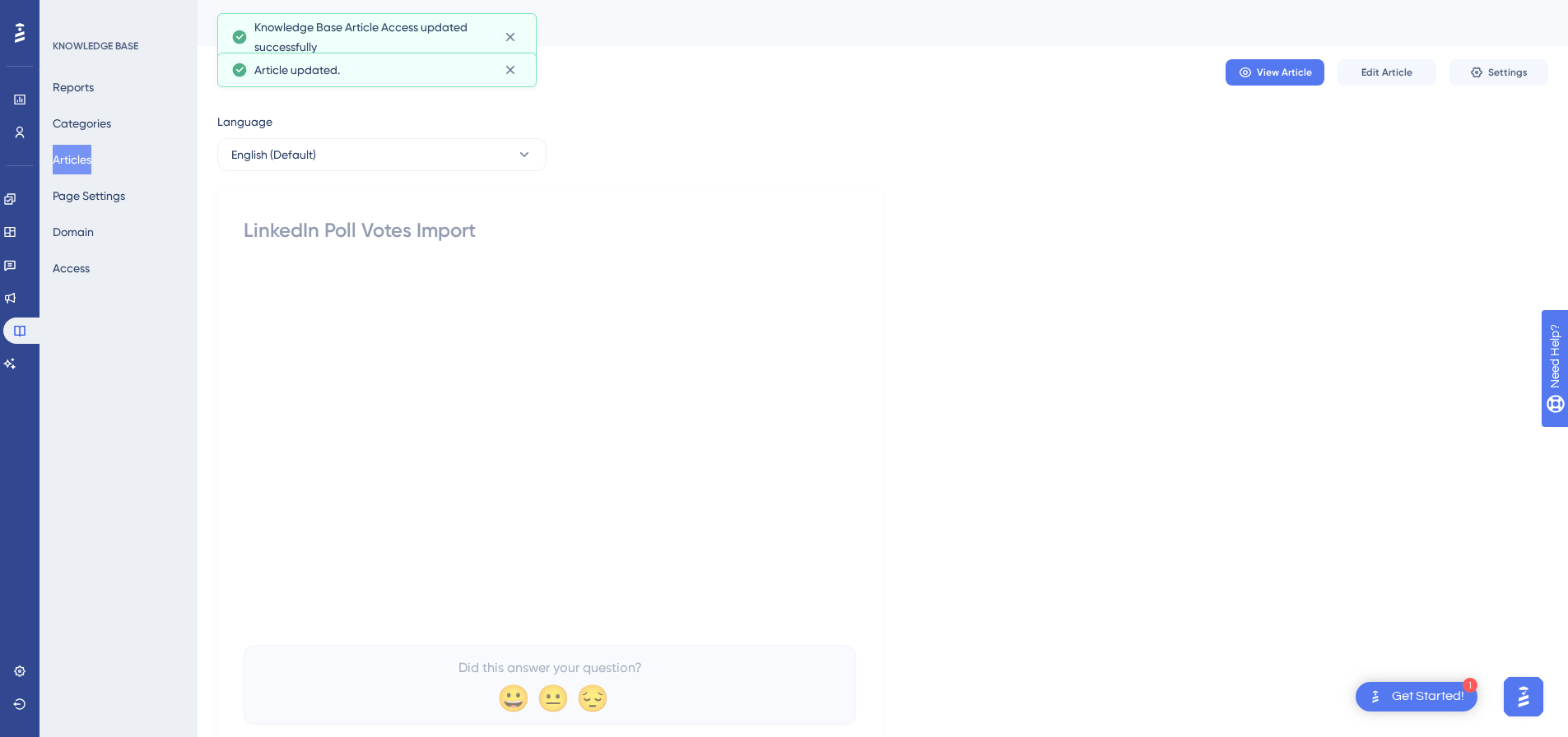
click at [76, 156] on button "Articles" at bounding box center [72, 160] width 39 height 29
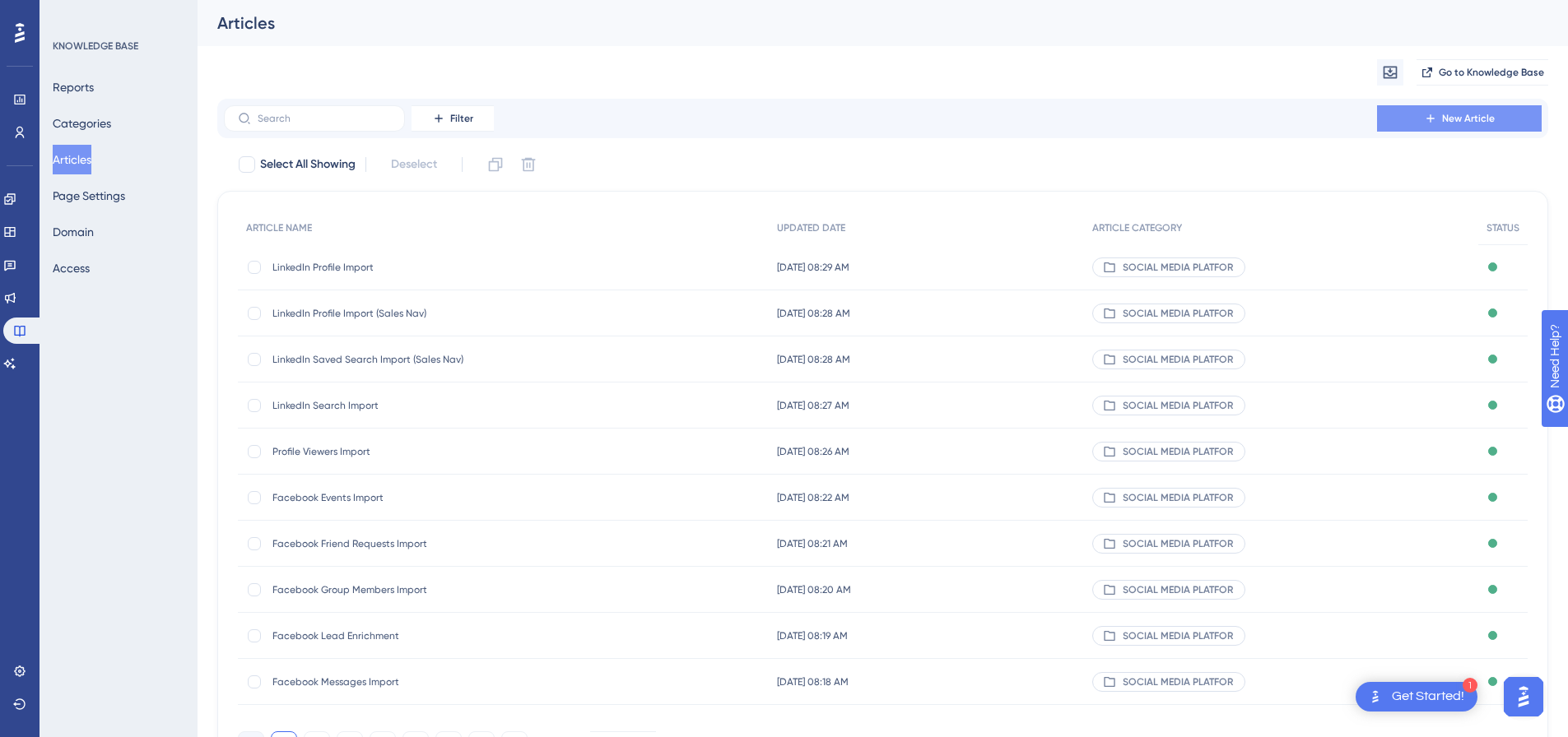
click at [1500, 116] on button "New Article" at bounding box center [1460, 118] width 165 height 27
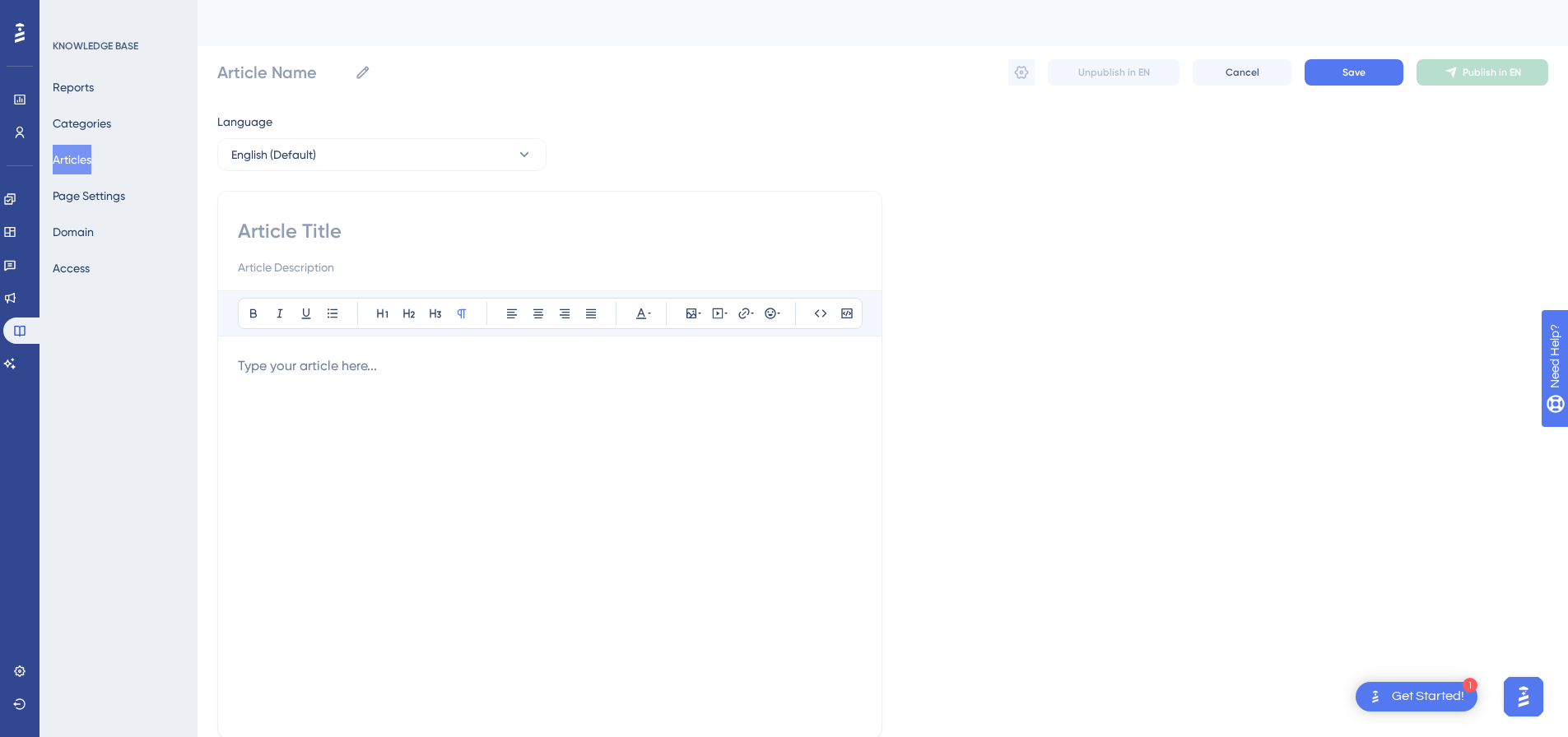
click at [431, 241] on input at bounding box center [549, 231] width 624 height 27
paste input "LinkedIn Page People Import"
type input "LinkedIn Page People Import"
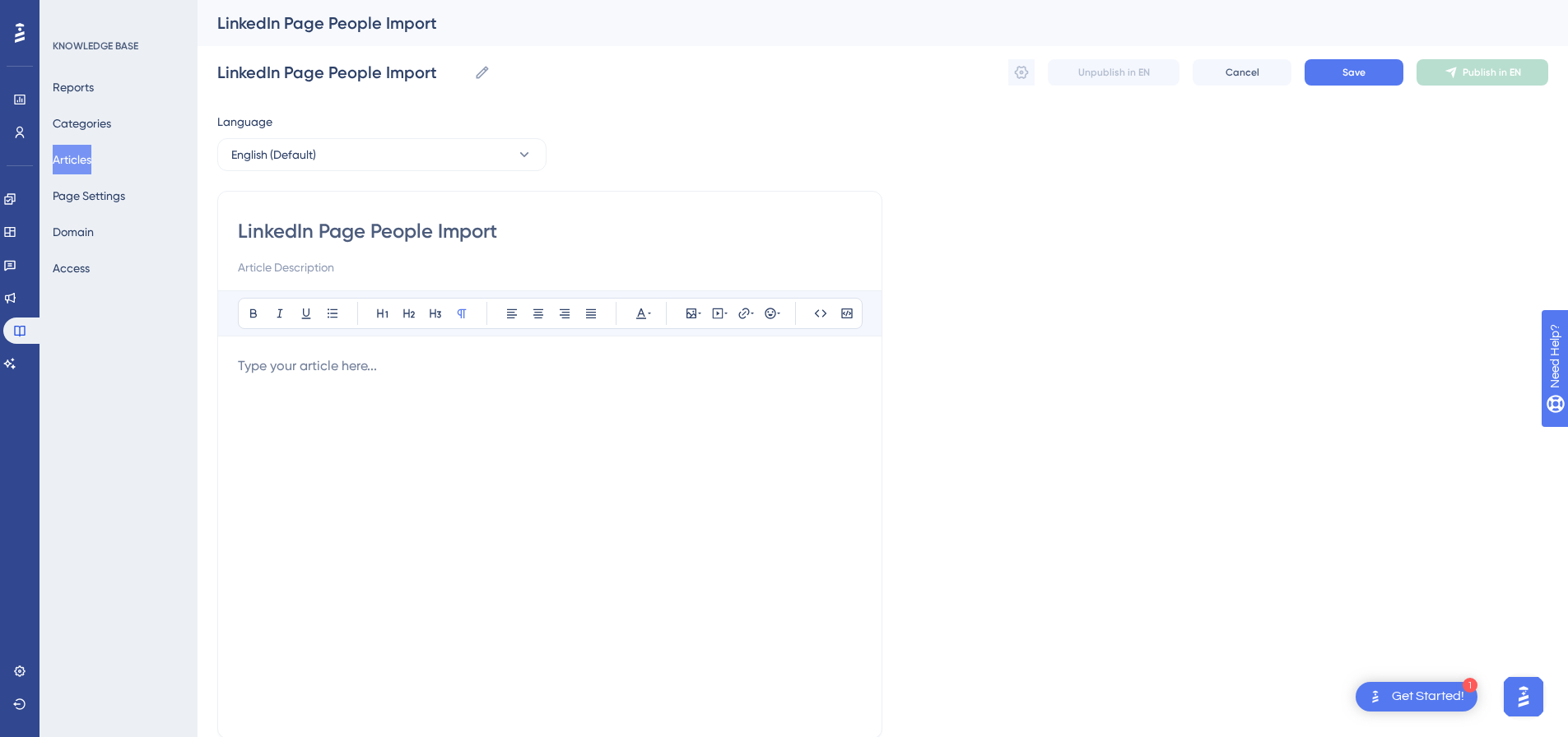
click at [397, 377] on div at bounding box center [549, 537] width 624 height 362
click at [723, 308] on icon at bounding box center [718, 314] width 13 height 13
click at [722, 417] on textarea at bounding box center [717, 415] width 250 height 74
paste textarea "<div style="padding:49.79% 0 0 0;position:relative;"><iframe src="[URL][DOMAIN_…"
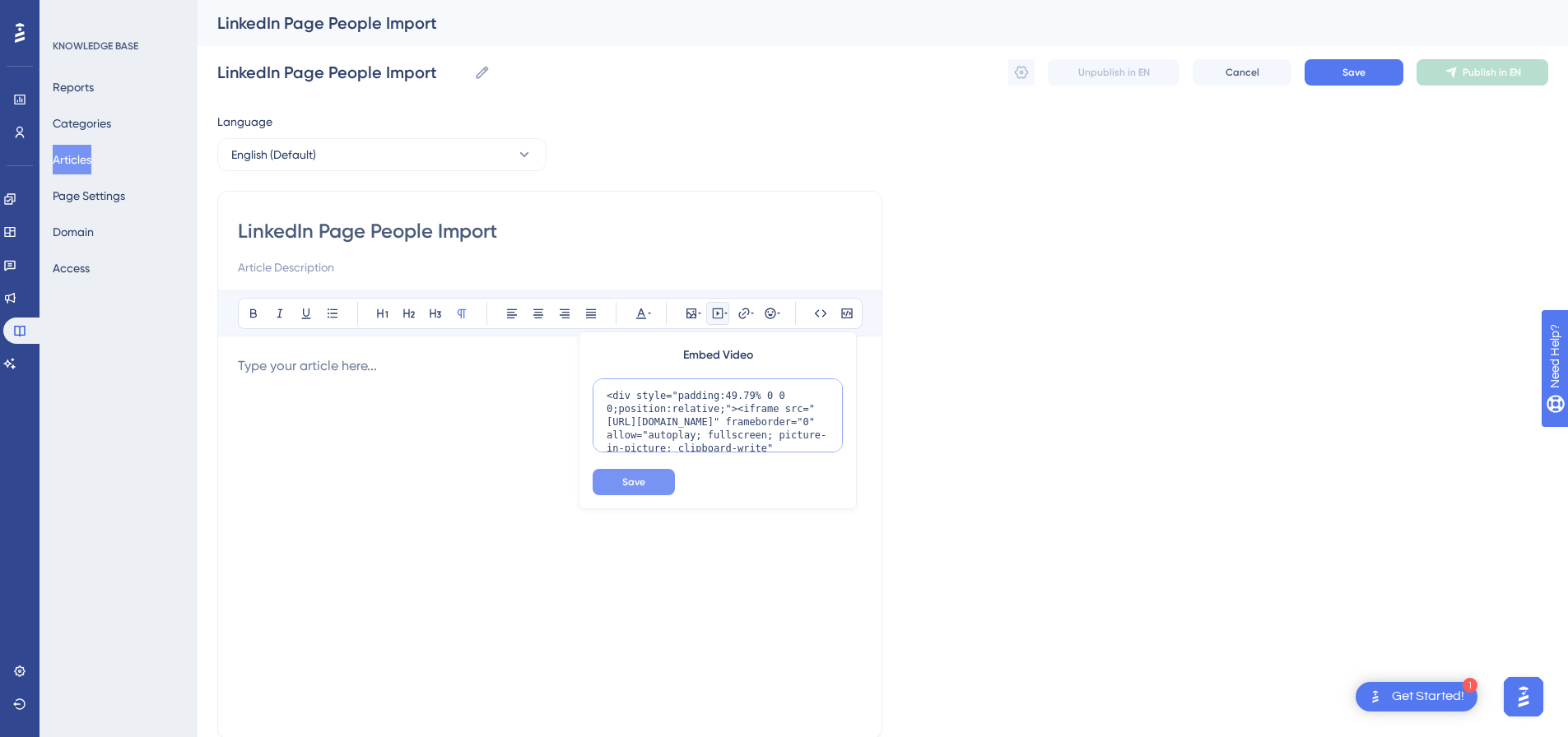
scroll to position [148, 0]
type textarea "<div style="padding:49.79% 0 0 0;position:relative;"><iframe src="[URL][DOMAIN_…"
click at [645, 480] on span "Save" at bounding box center [634, 482] width 23 height 13
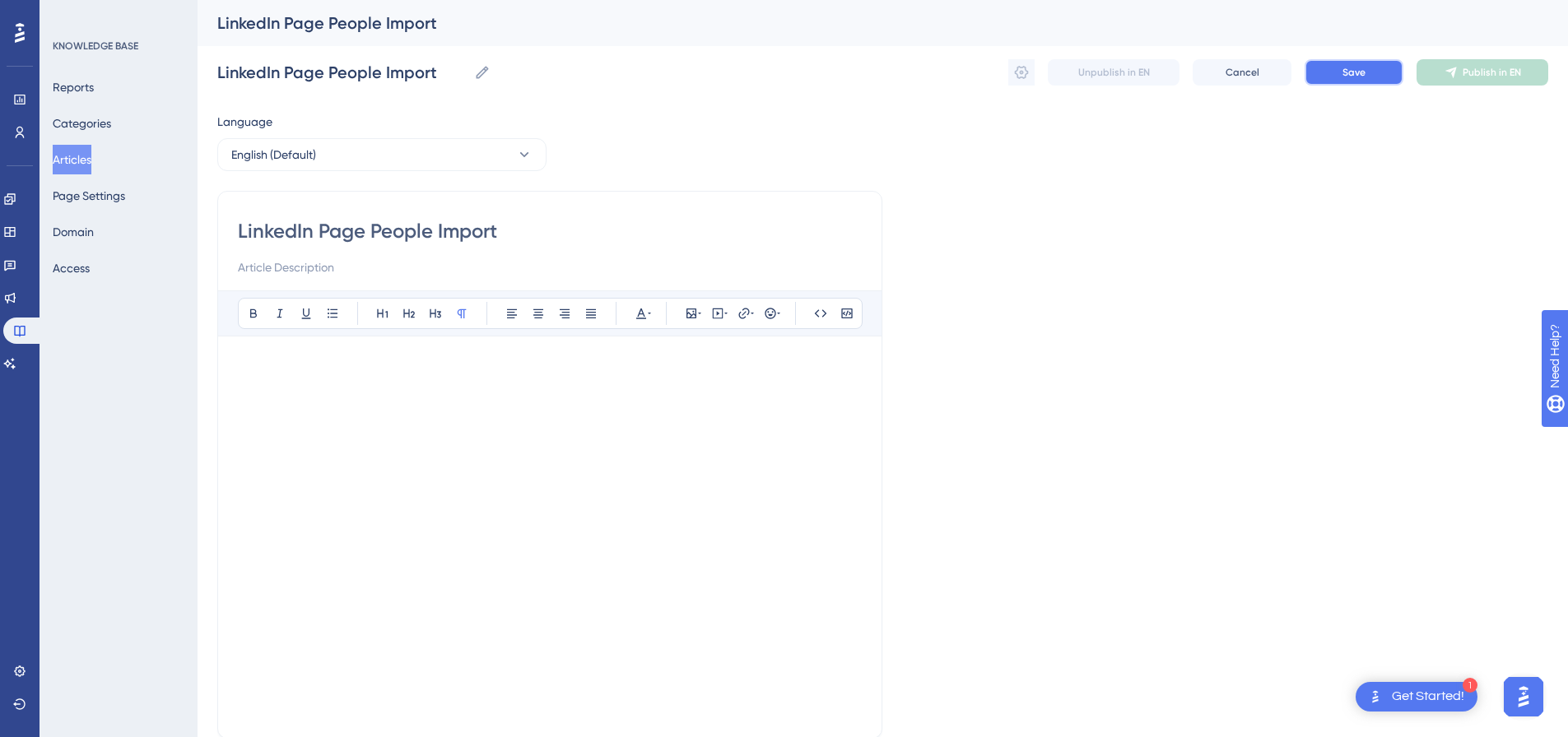
click at [1375, 79] on button "Save" at bounding box center [1354, 72] width 99 height 27
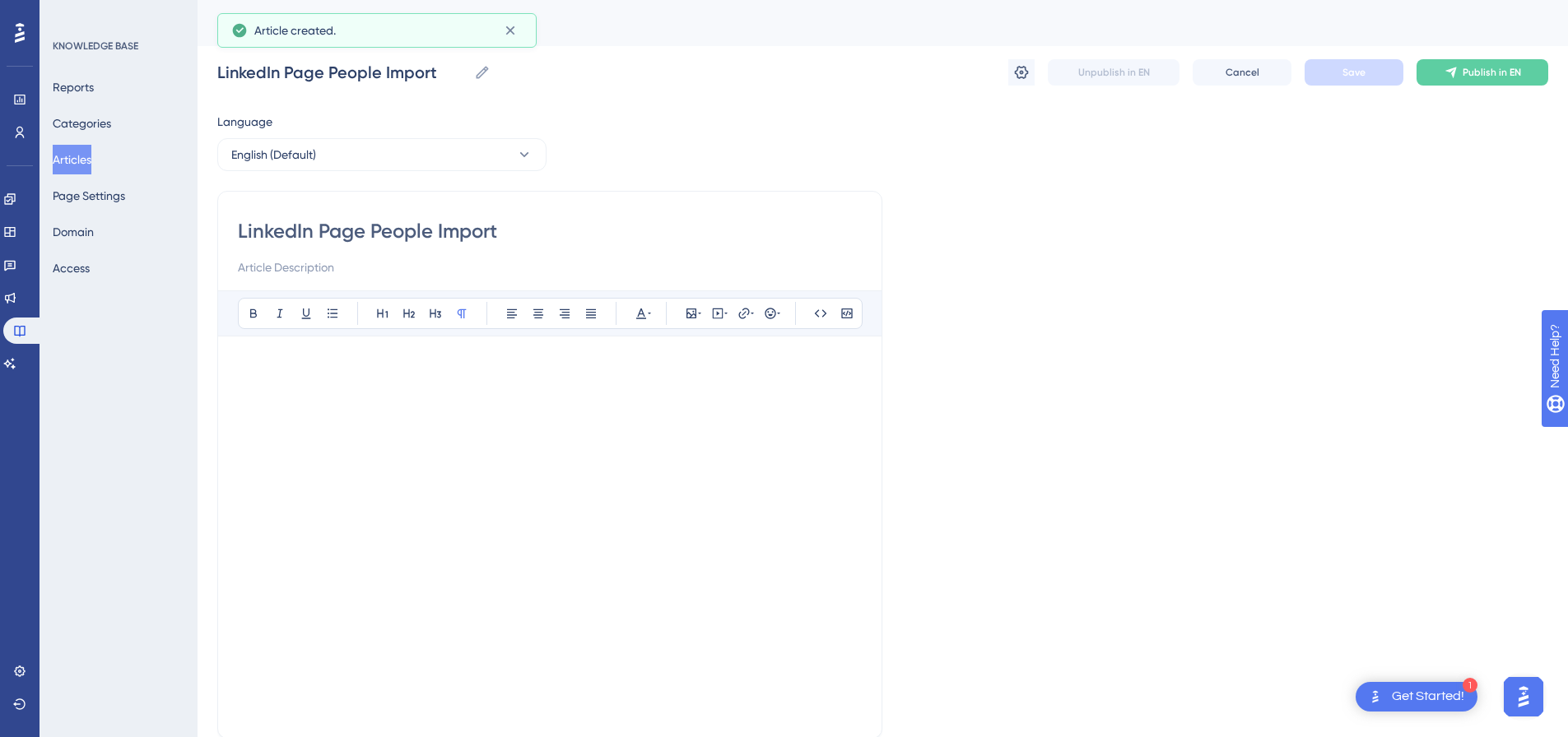
click at [1474, 87] on div "LinkedIn Page People Import LinkedIn Page People Import Unpublish in EN Cancel …" at bounding box center [883, 72] width 1331 height 52
click at [1479, 74] on span "Publish in EN" at bounding box center [1493, 72] width 59 height 13
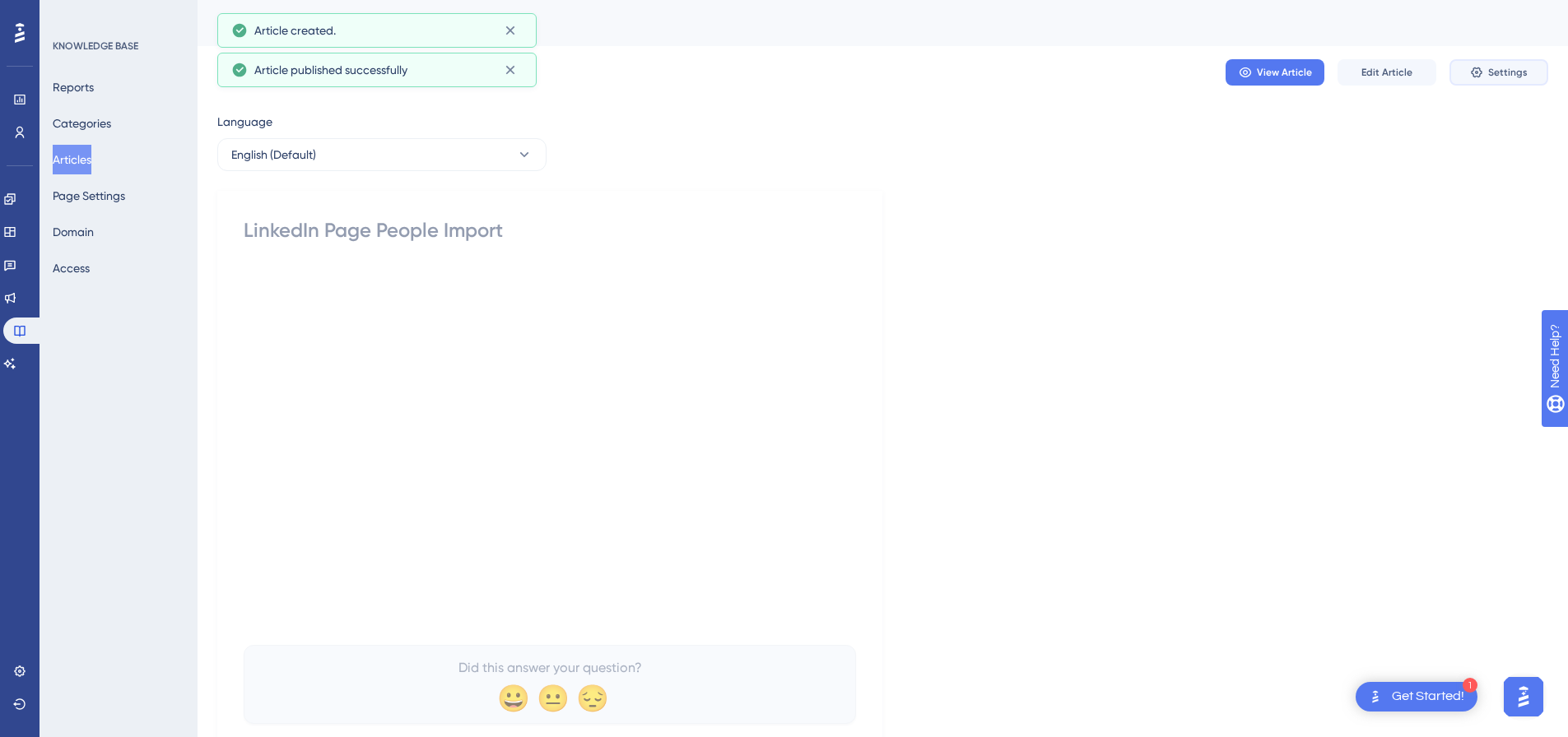
click at [1489, 70] on span "Settings" at bounding box center [1507, 72] width 39 height 13
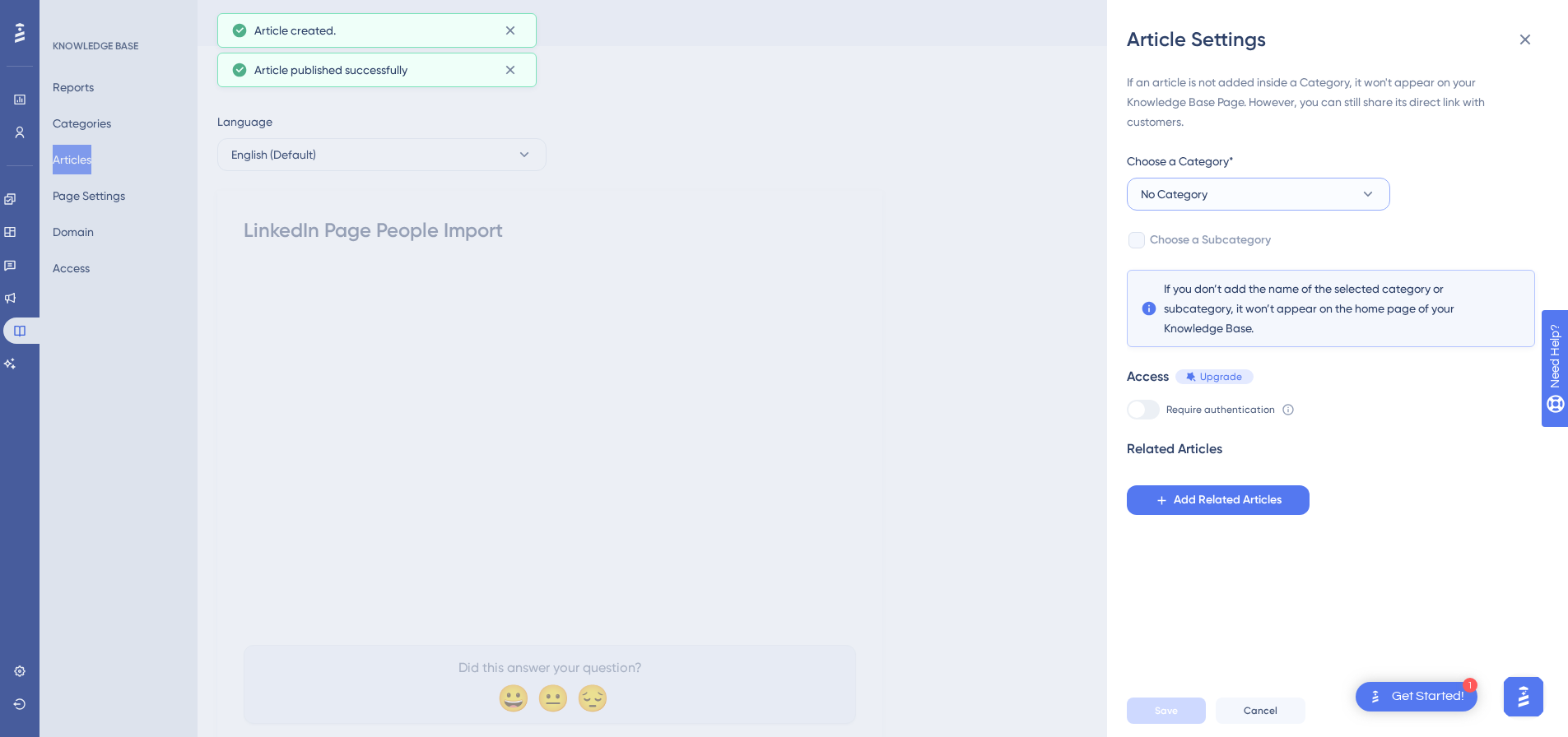
click at [1277, 192] on button "No Category" at bounding box center [1258, 194] width 263 height 33
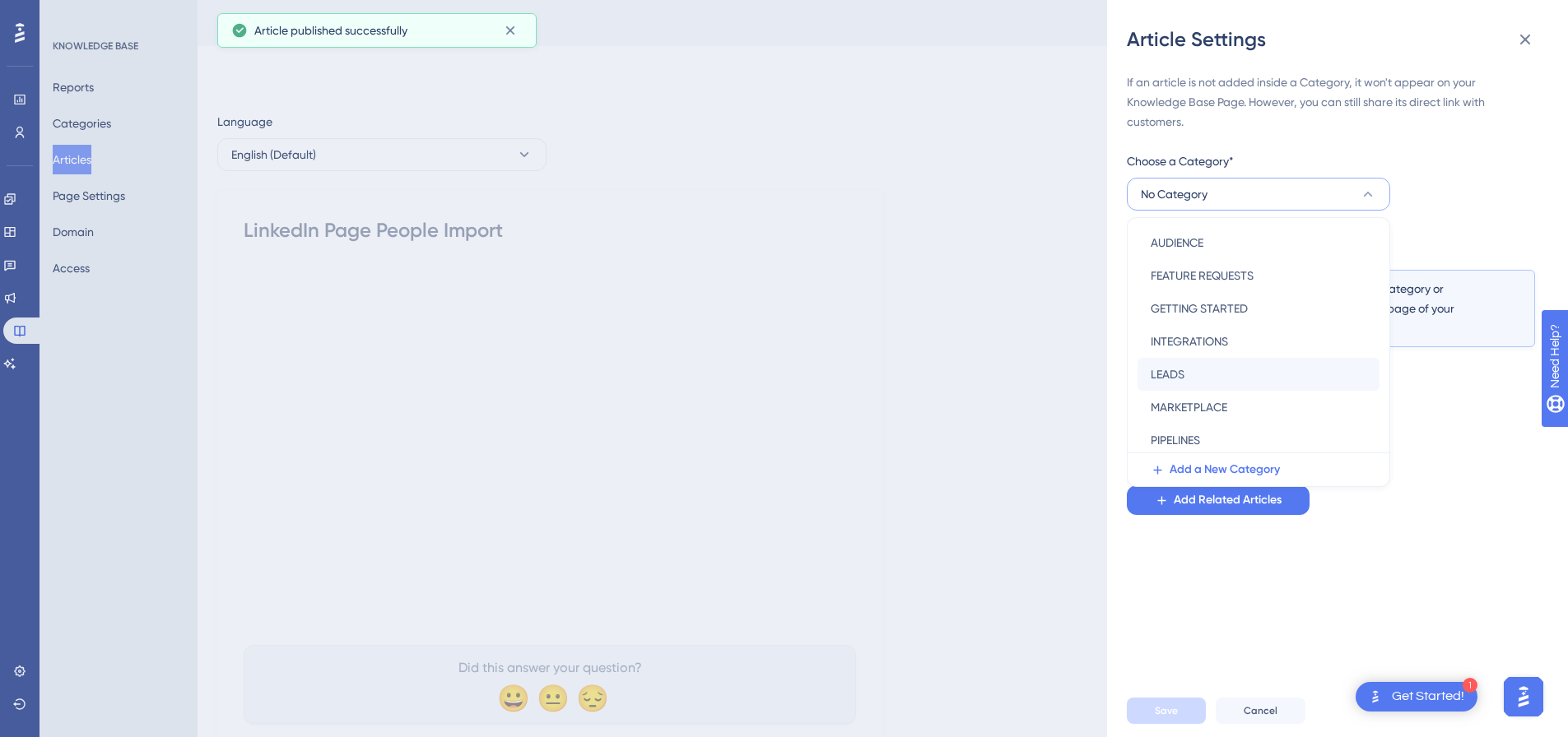
scroll to position [236, 0]
click at [1212, 364] on span "SOCIAL MEDIA PLATFORMS" at bounding box center [1221, 370] width 141 height 20
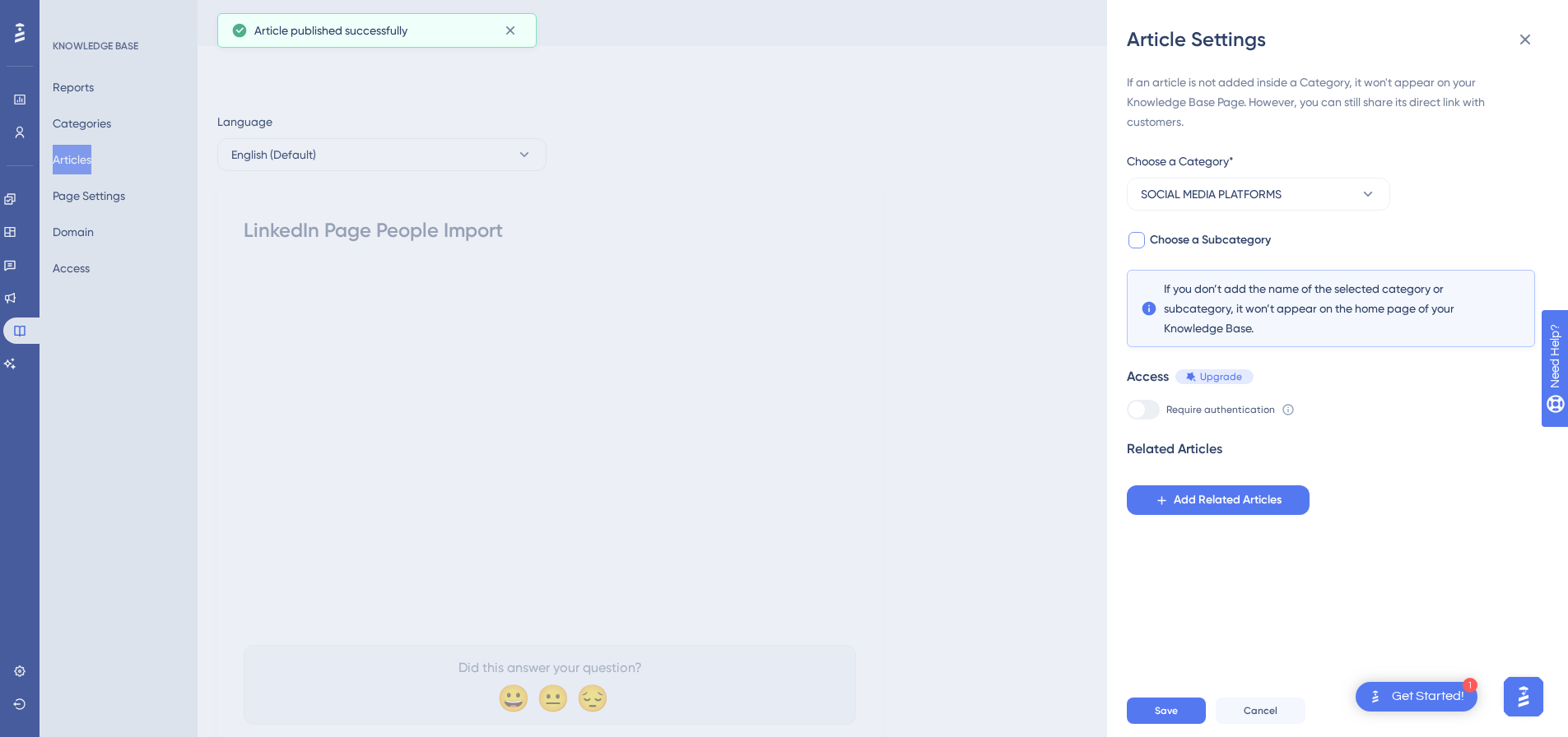
click at [1143, 237] on div at bounding box center [1137, 240] width 17 height 16
checkbox input "true"
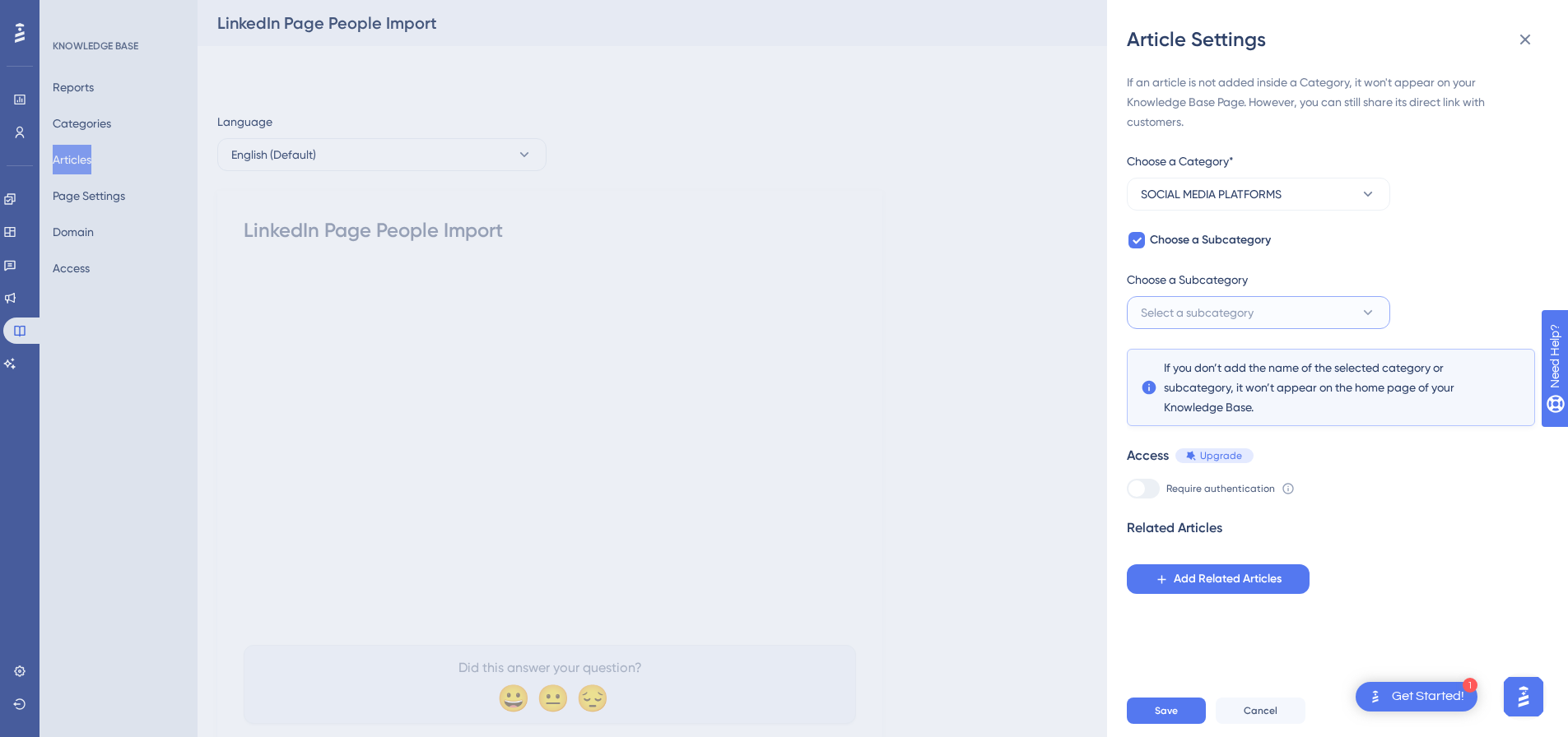
click at [1180, 313] on span "Select a subcategory" at bounding box center [1197, 313] width 113 height 20
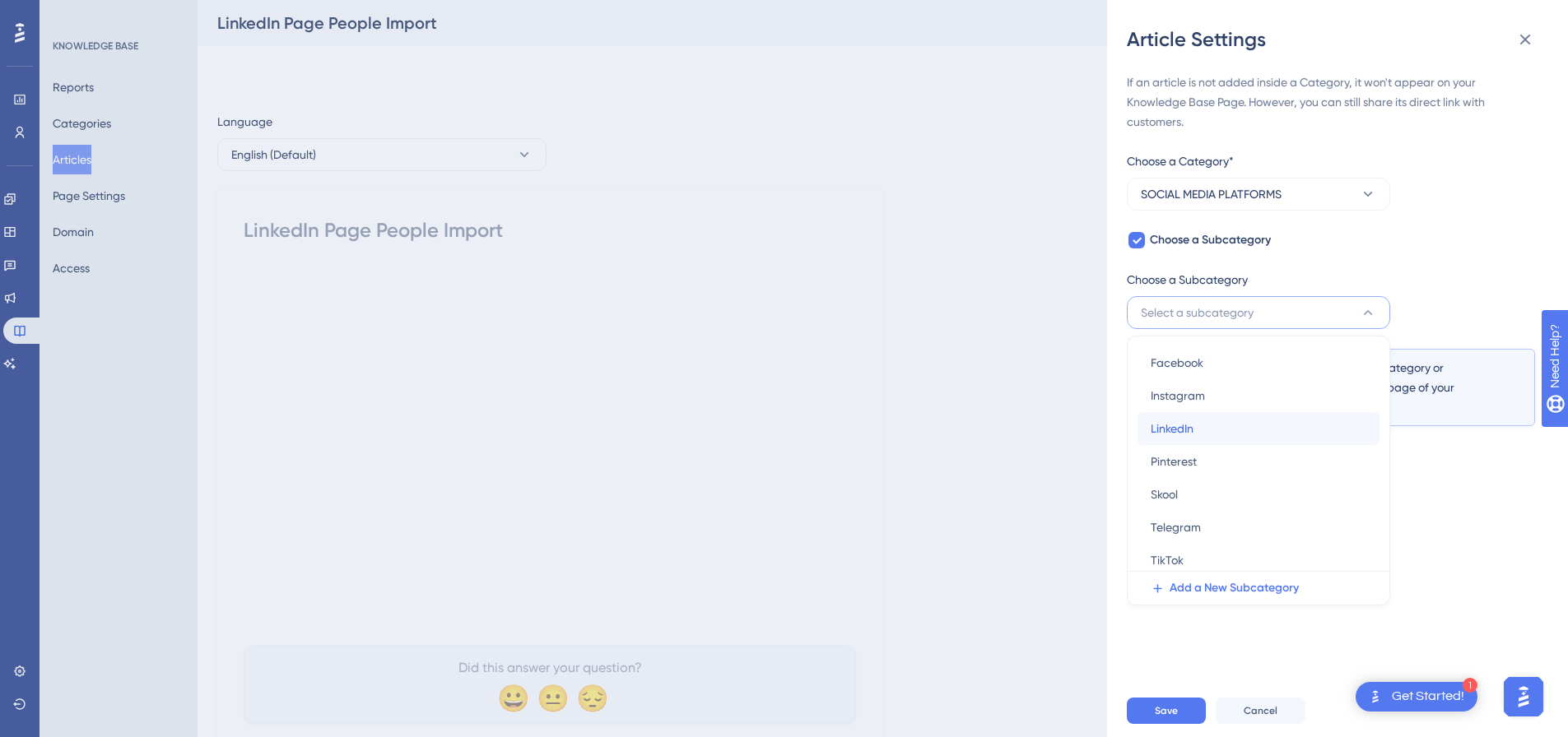
click at [1187, 428] on span "LinkedIn" at bounding box center [1172, 429] width 43 height 20
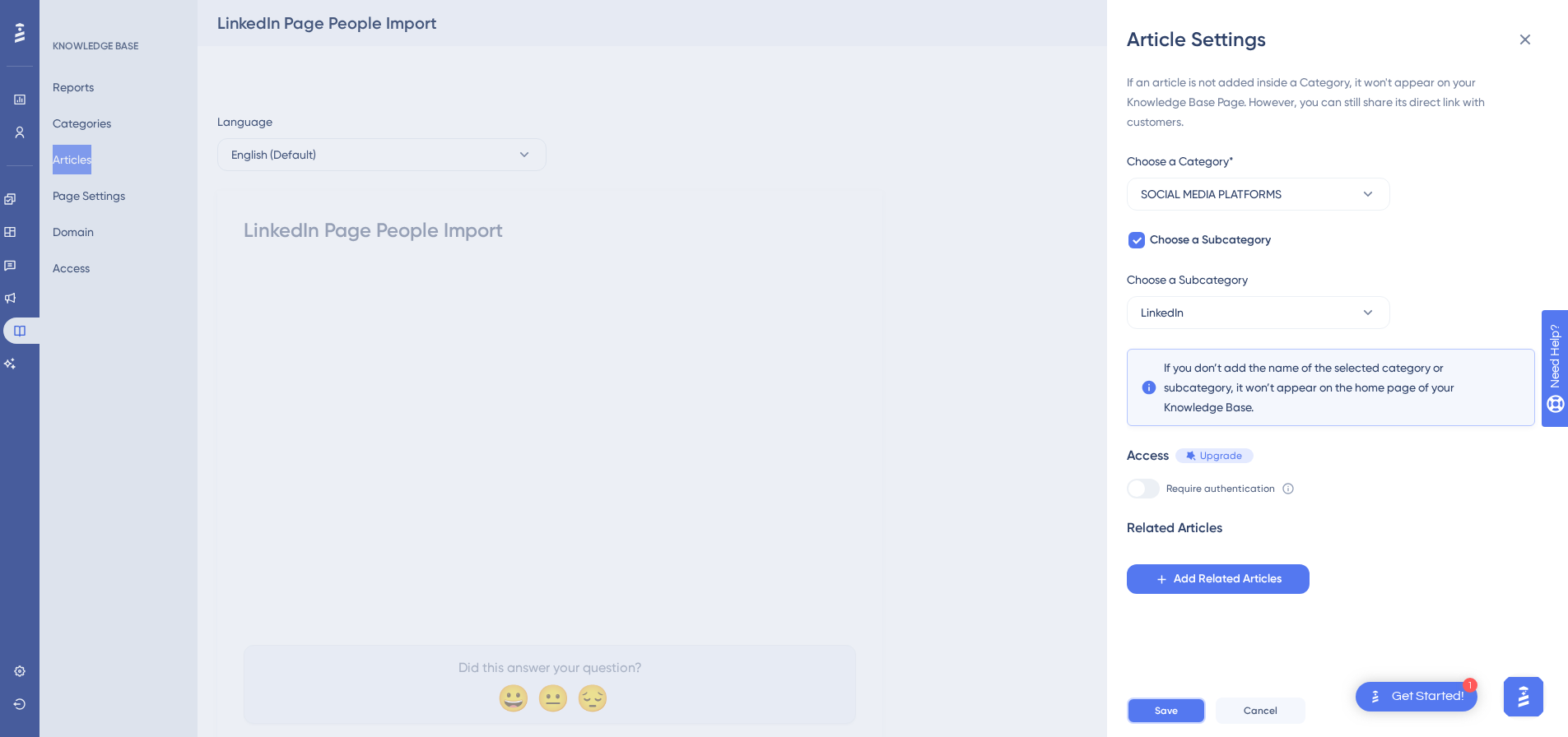
click at [1166, 714] on button "Save" at bounding box center [1166, 710] width 79 height 27
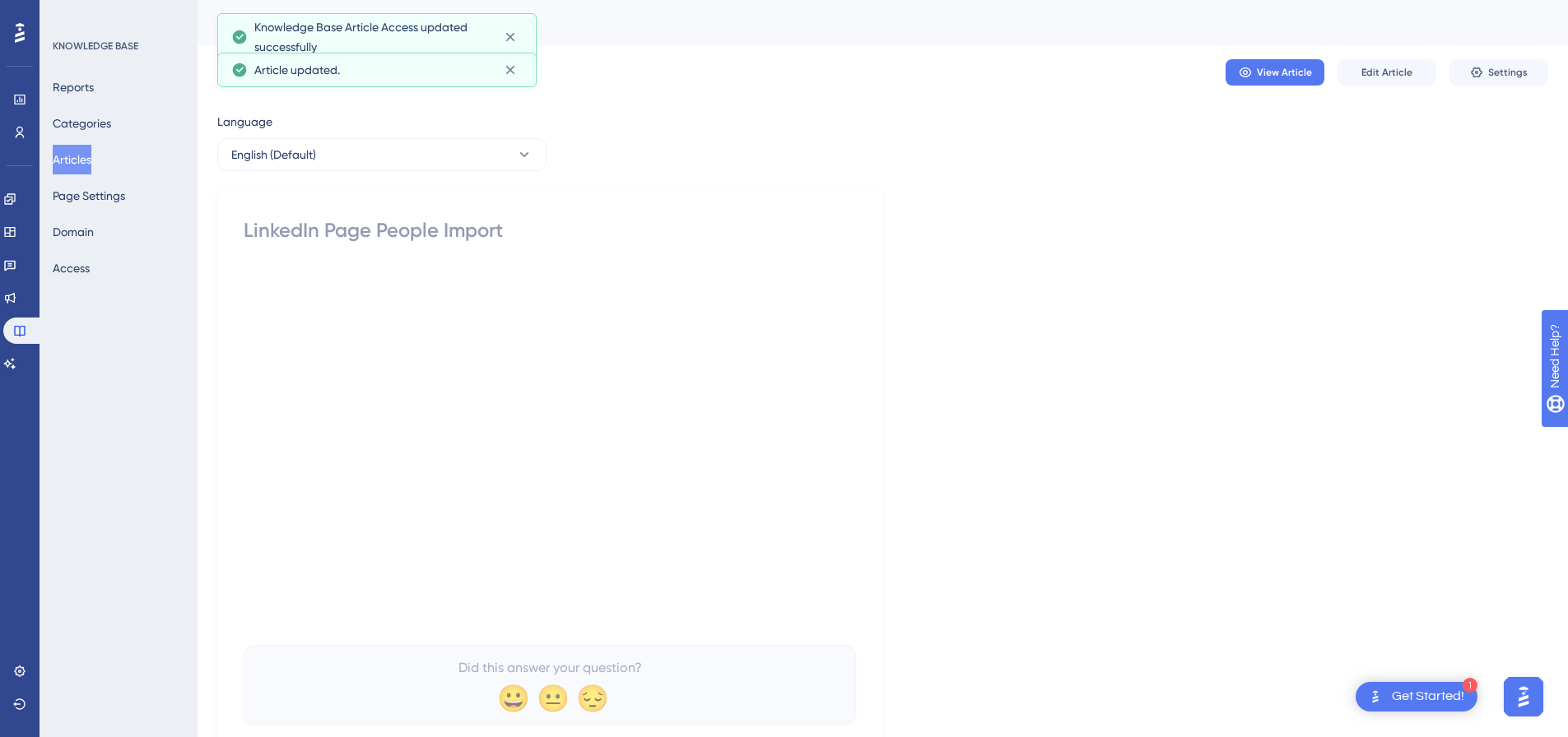
click at [92, 157] on button "Articles" at bounding box center [72, 160] width 39 height 29
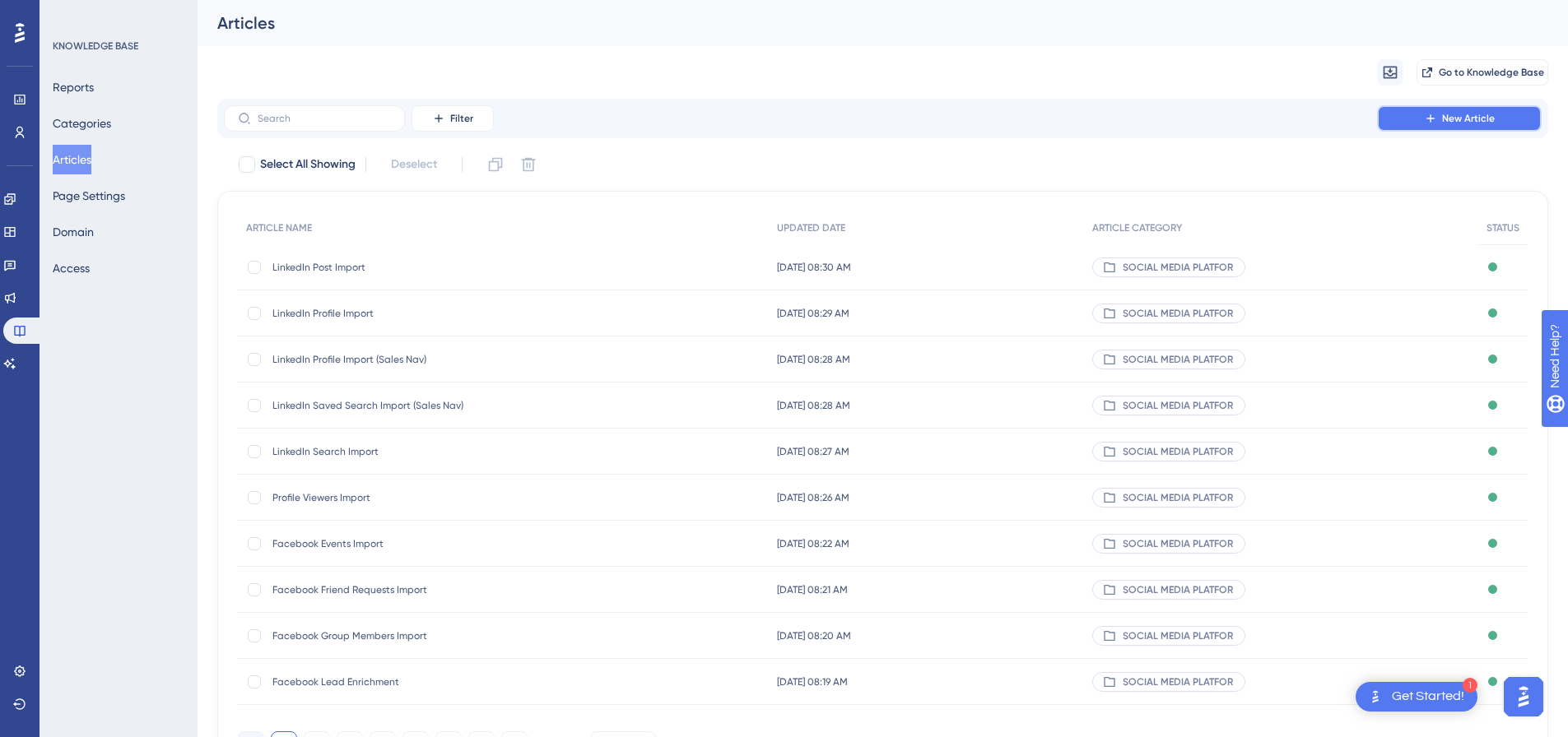
drag, startPoint x: 1463, startPoint y: 122, endPoint x: 1297, endPoint y: 120, distance: 166.0
click at [1463, 121] on span "New Article" at bounding box center [1468, 118] width 52 height 13
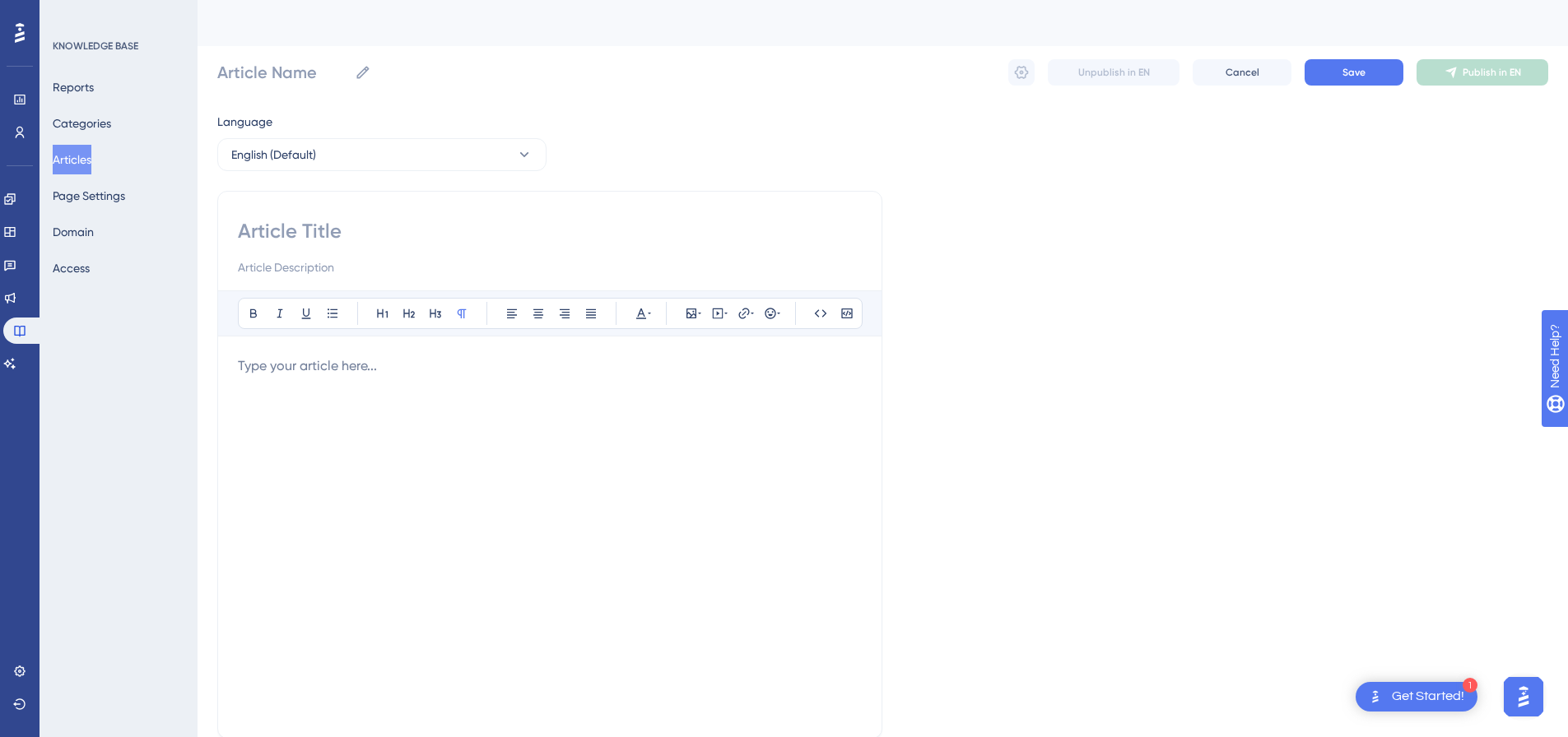
click at [436, 233] on input at bounding box center [549, 231] width 624 height 27
paste input "LinkedIn Page Followers Import"
type input "LinkedIn Page Followers Import"
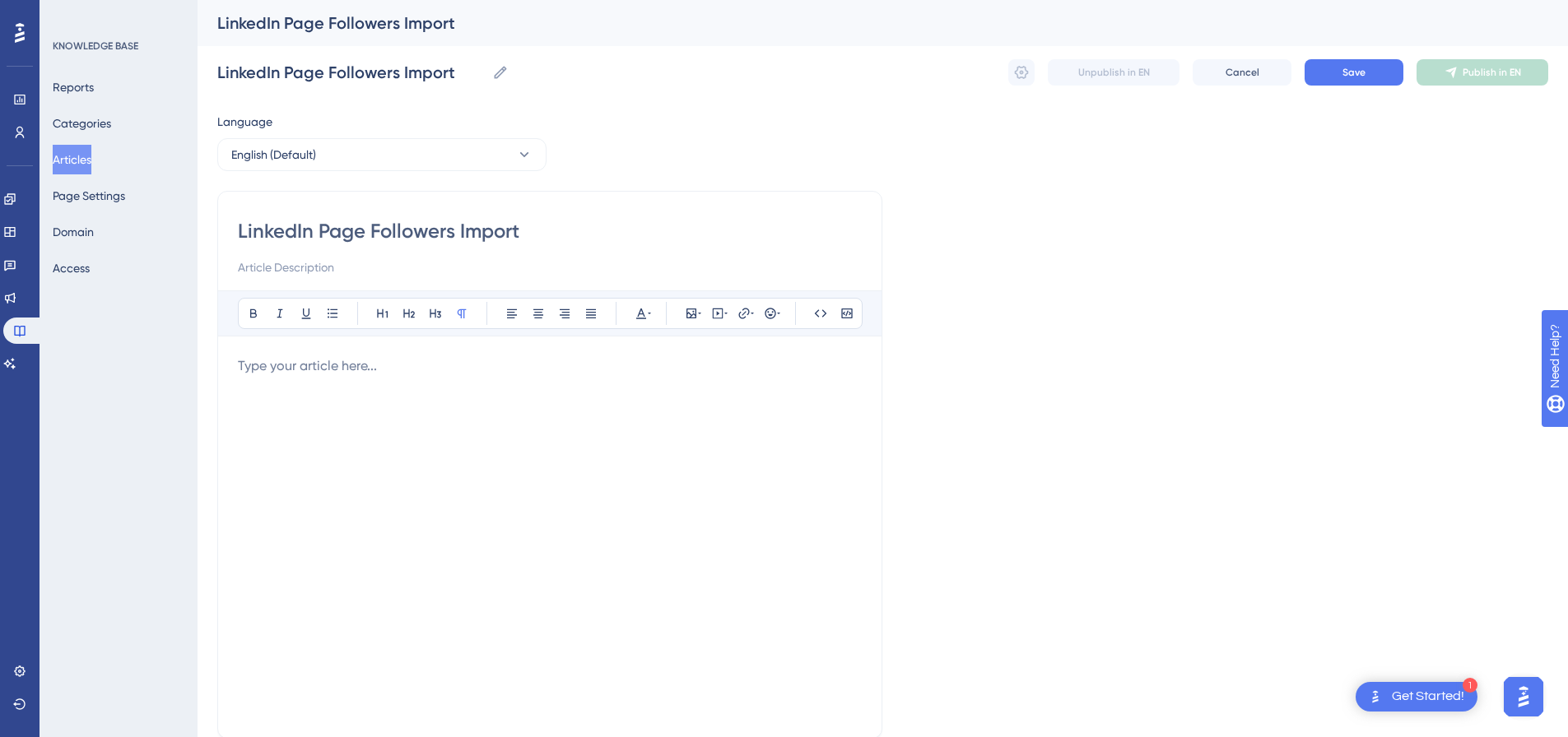
click at [660, 360] on p at bounding box center [549, 367] width 624 height 20
click at [716, 310] on icon at bounding box center [718, 314] width 13 height 13
drag, startPoint x: 686, startPoint y: 401, endPoint x: 679, endPoint y: 414, distance: 14.8
click at [686, 402] on textarea at bounding box center [717, 415] width 250 height 74
paste textarea "<div style="padding:49.79% 0 0 0;position:relative;"><iframe src="https://playe…"
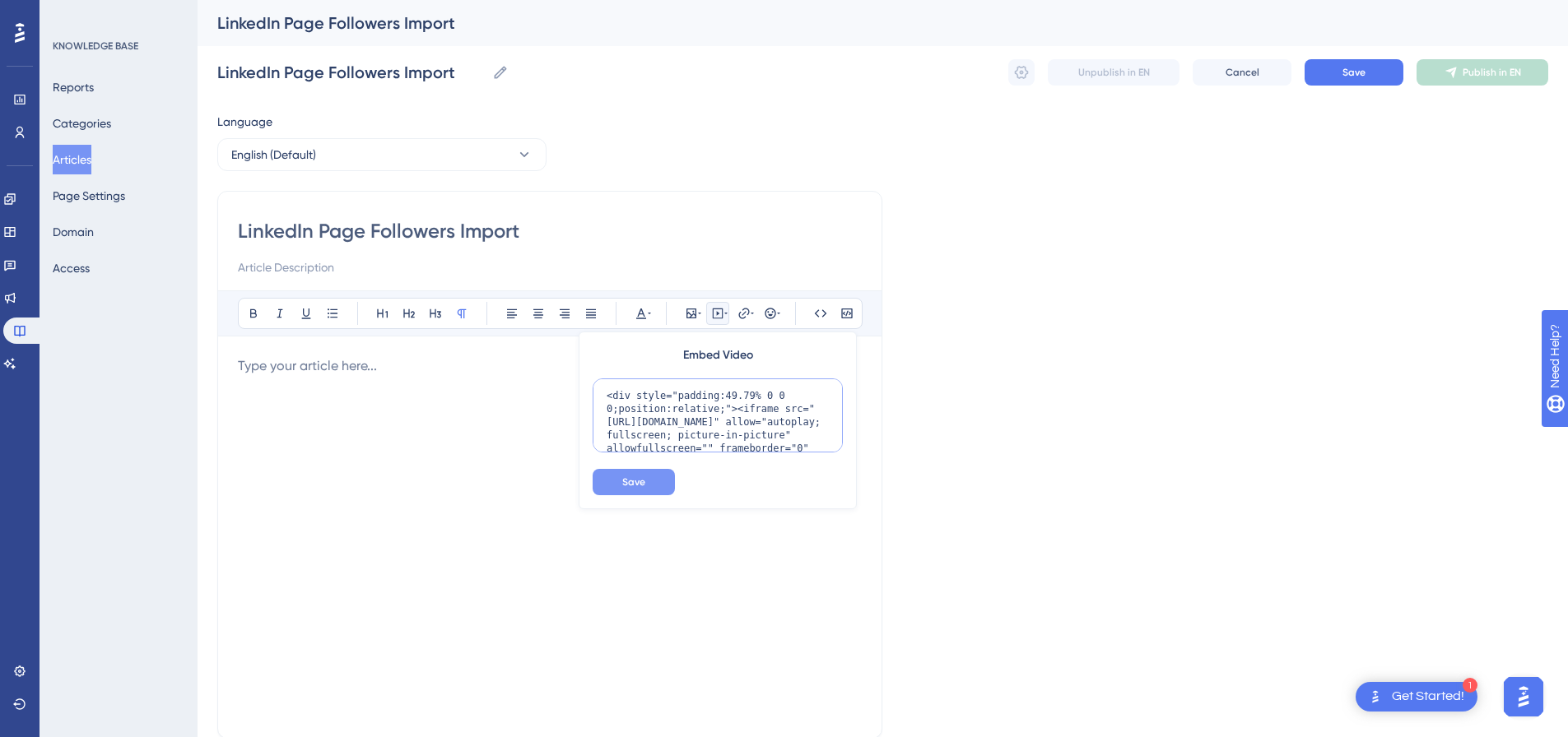
scroll to position [94, 0]
type textarea "<div style="padding:49.79% 0 0 0;position:relative;"><iframe src="https://playe…"
click at [638, 484] on span "Save" at bounding box center [634, 482] width 23 height 13
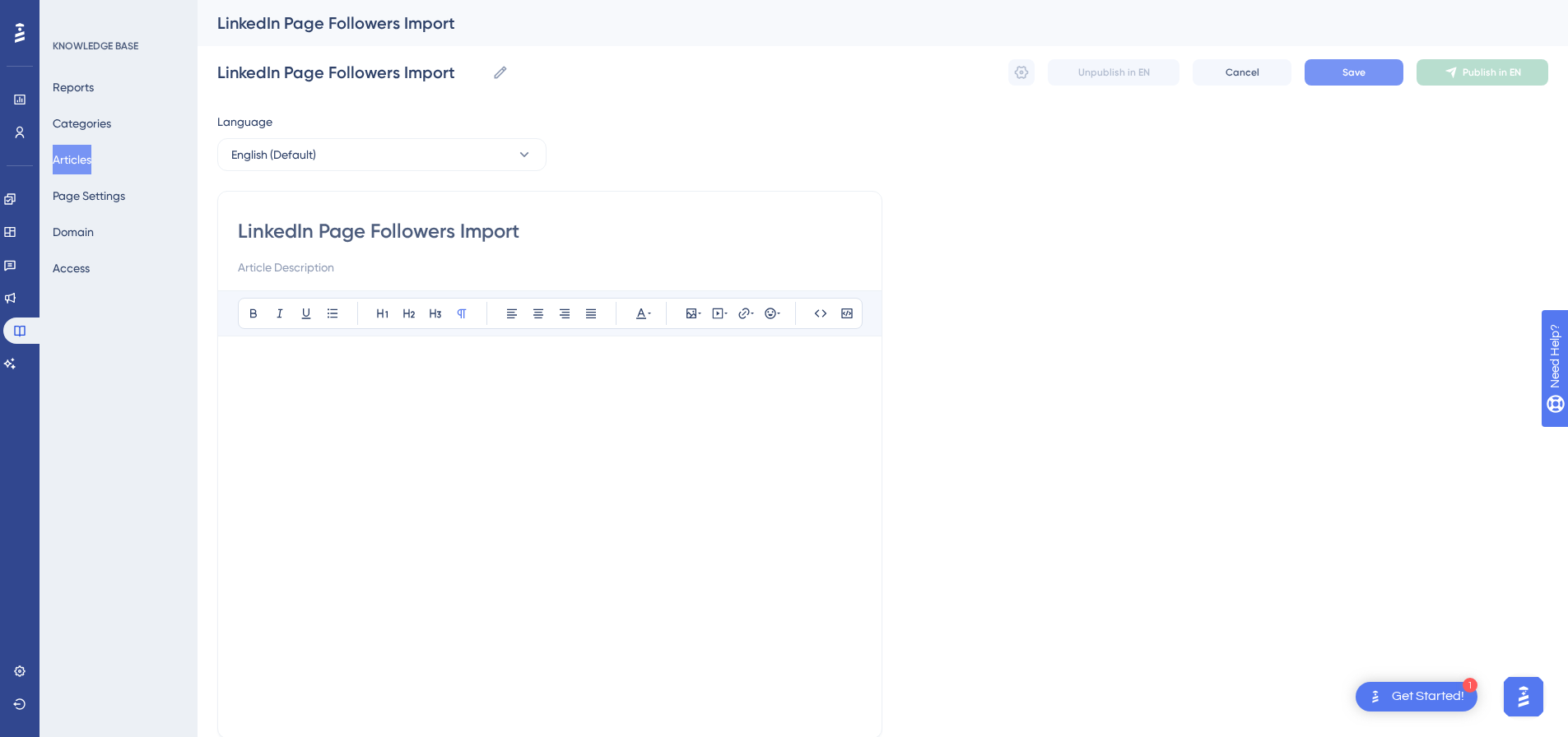
click at [1364, 81] on button "Save" at bounding box center [1354, 72] width 99 height 27
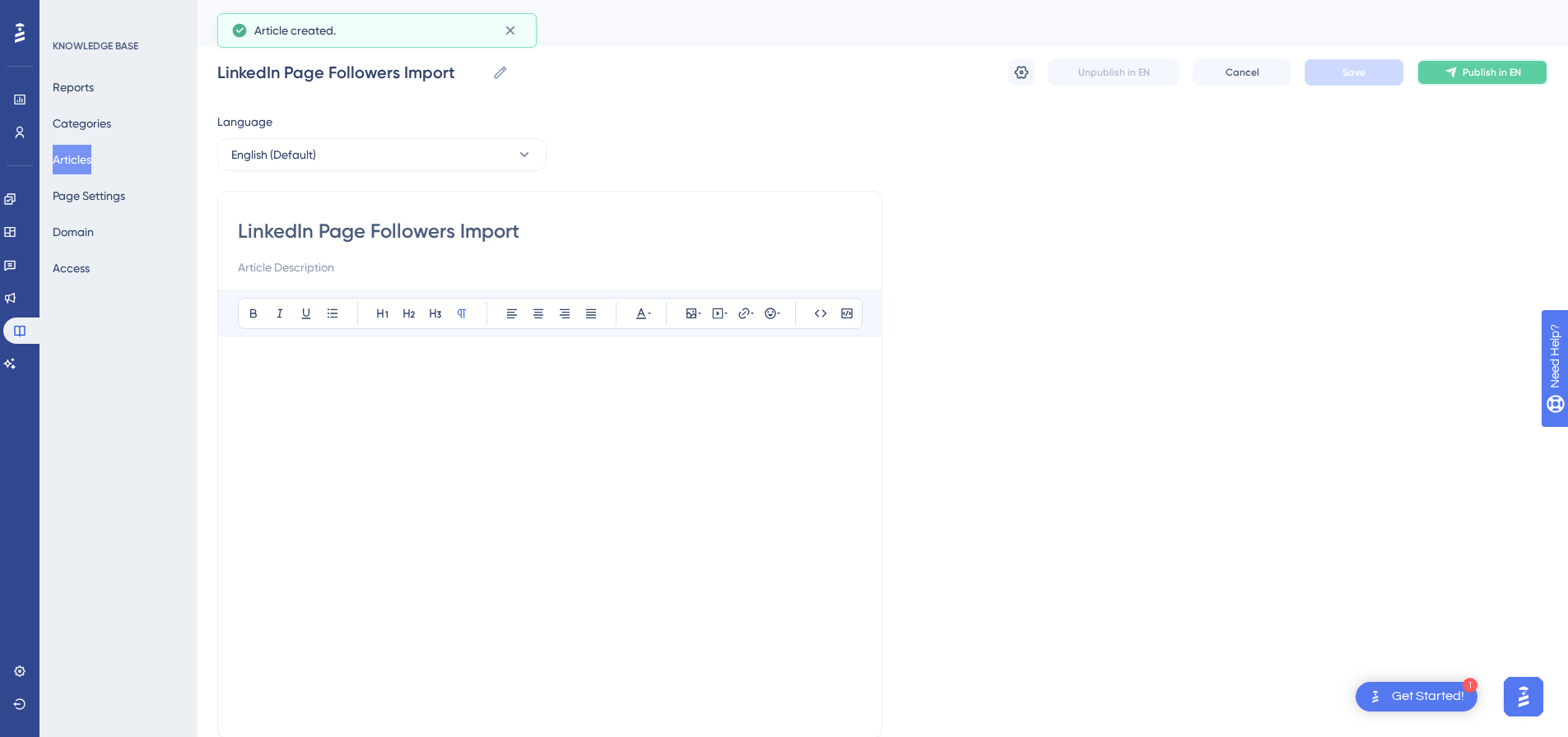
click at [1452, 69] on icon at bounding box center [1452, 72] width 13 height 13
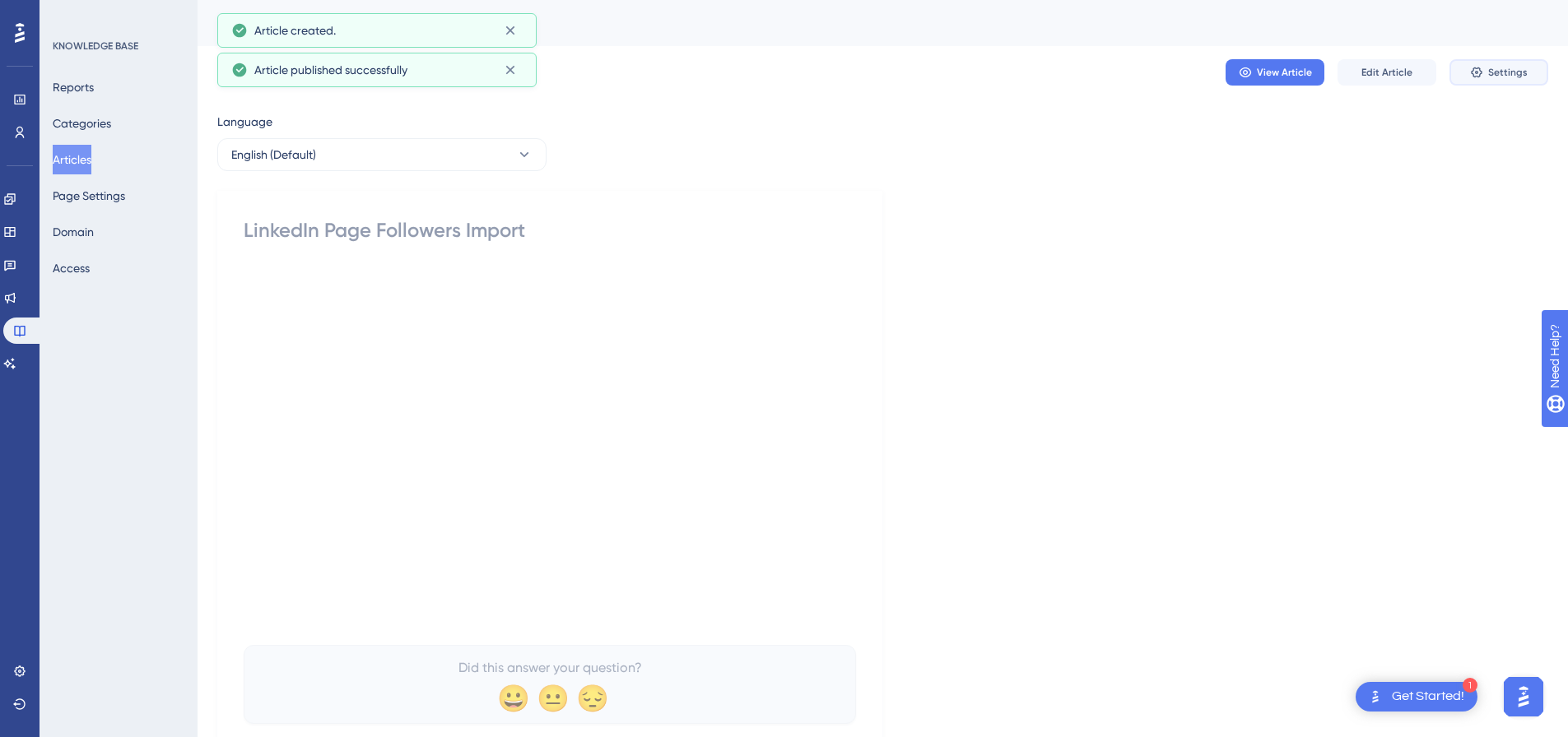
drag, startPoint x: 1488, startPoint y: 75, endPoint x: 1477, endPoint y: 82, distance: 13.0
click at [1489, 75] on button "Settings" at bounding box center [1499, 72] width 99 height 27
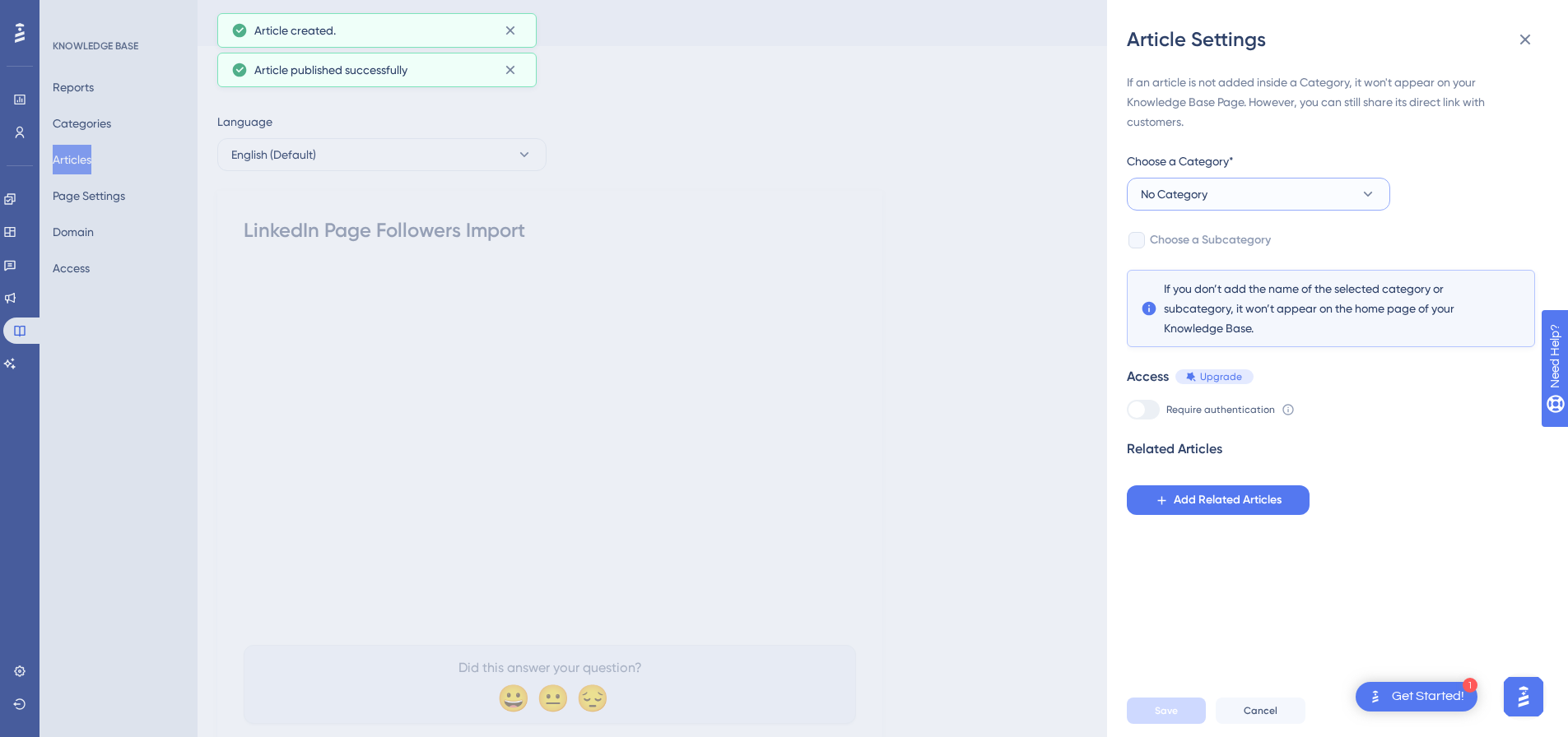
click at [1236, 204] on button "No Category" at bounding box center [1258, 194] width 263 height 33
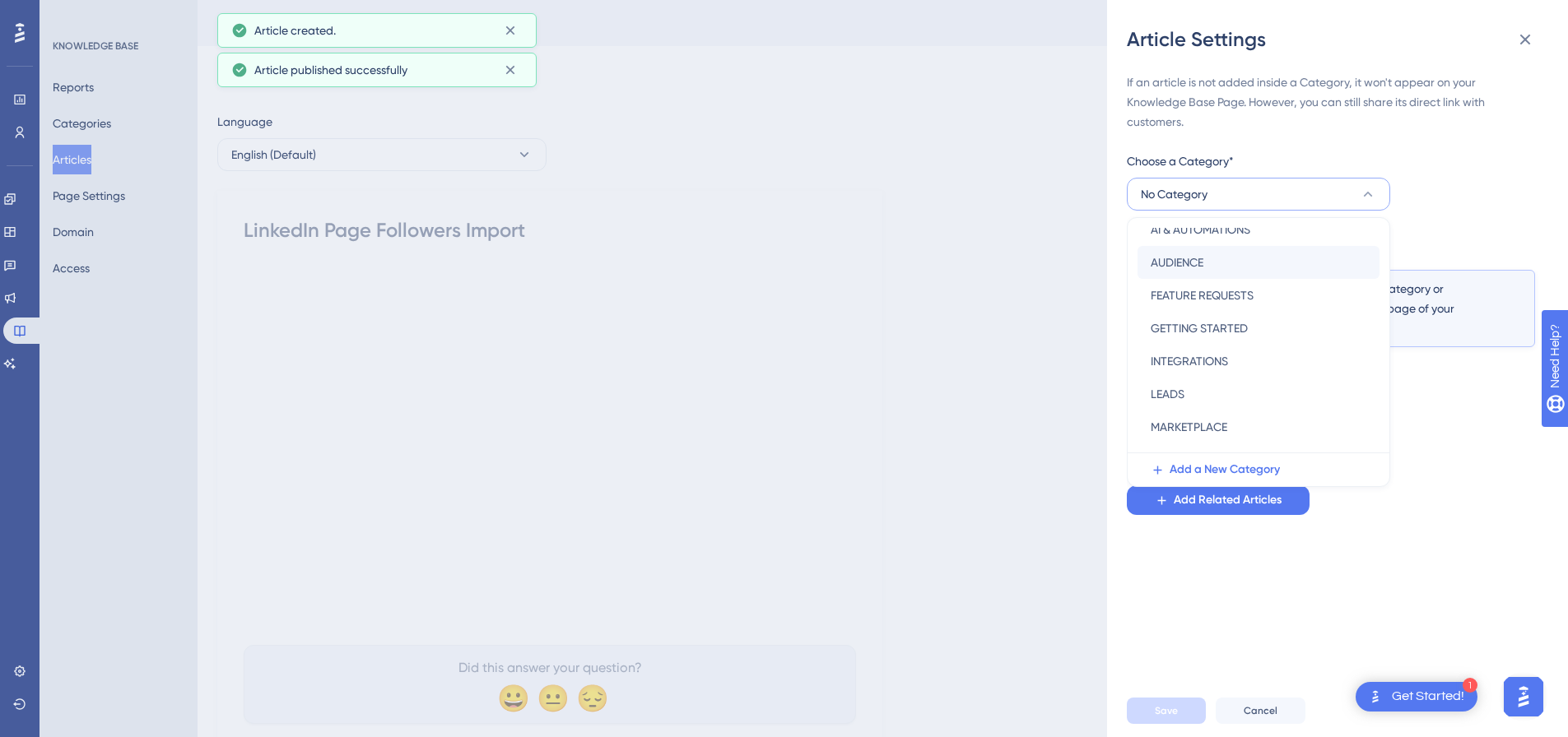
scroll to position [236, 0]
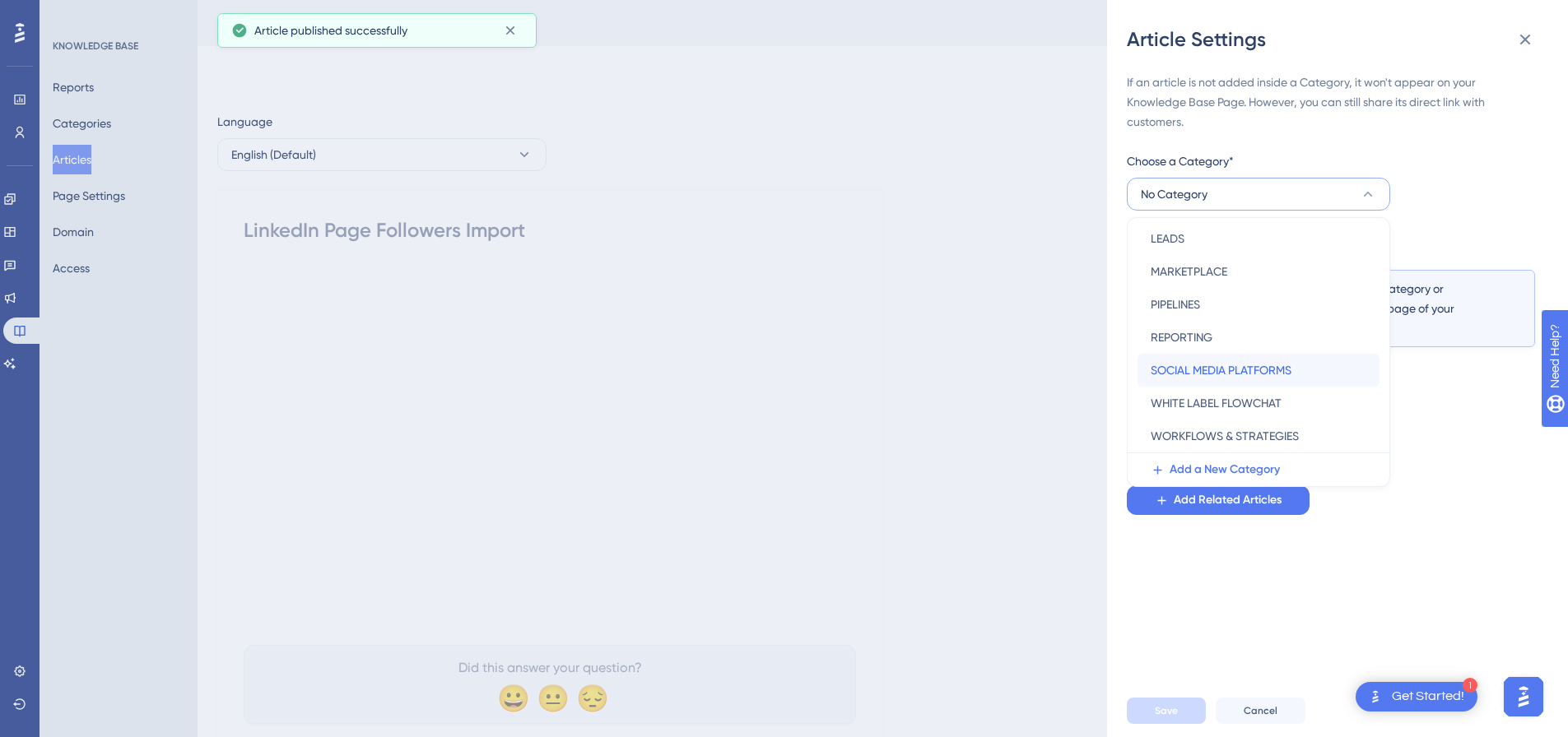
click at [1212, 367] on span "SOCIAL MEDIA PLATFORMS" at bounding box center [1221, 370] width 141 height 20
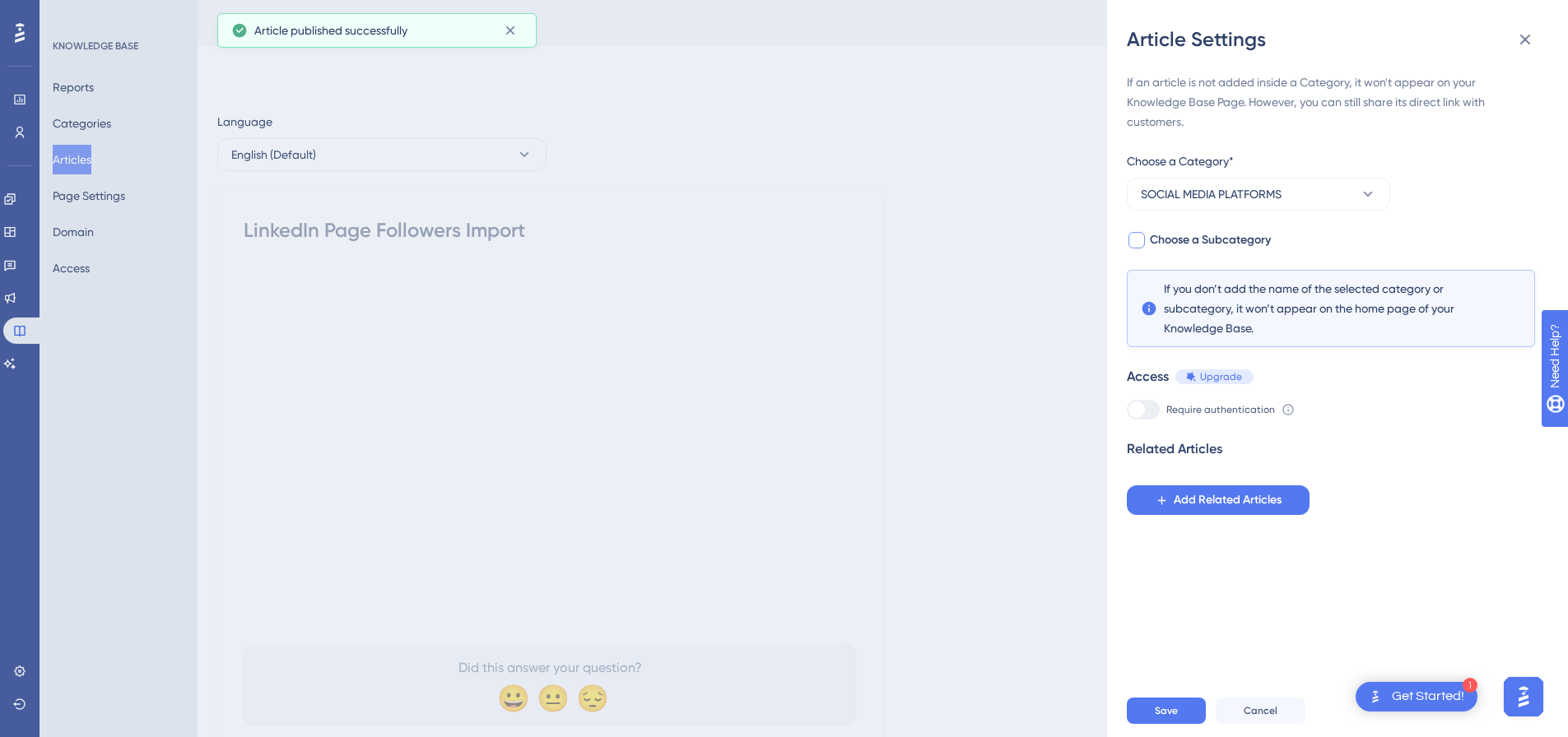
click at [1141, 246] on div at bounding box center [1137, 240] width 17 height 16
checkbox input "true"
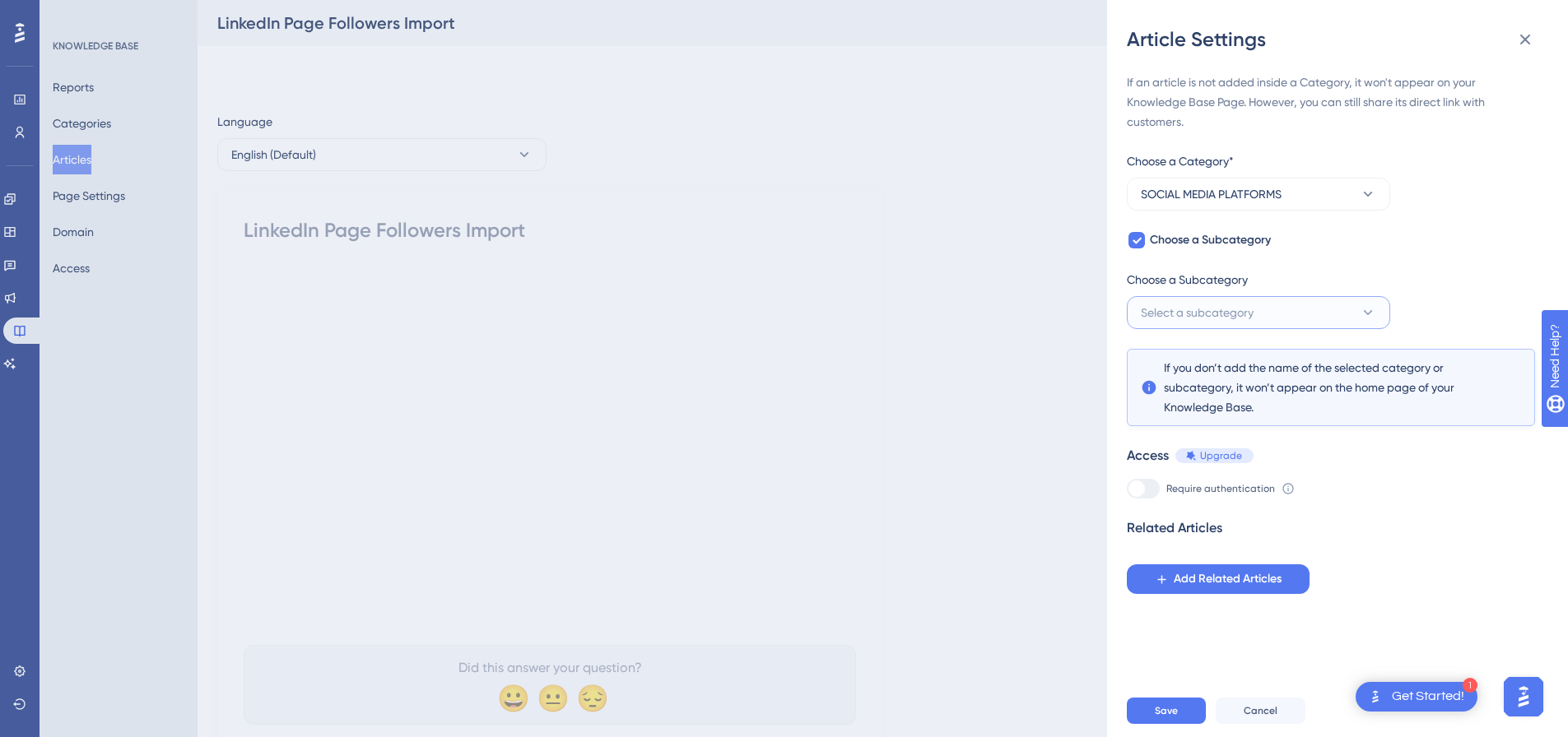
click at [1168, 305] on span "Select a subcategory" at bounding box center [1197, 313] width 113 height 20
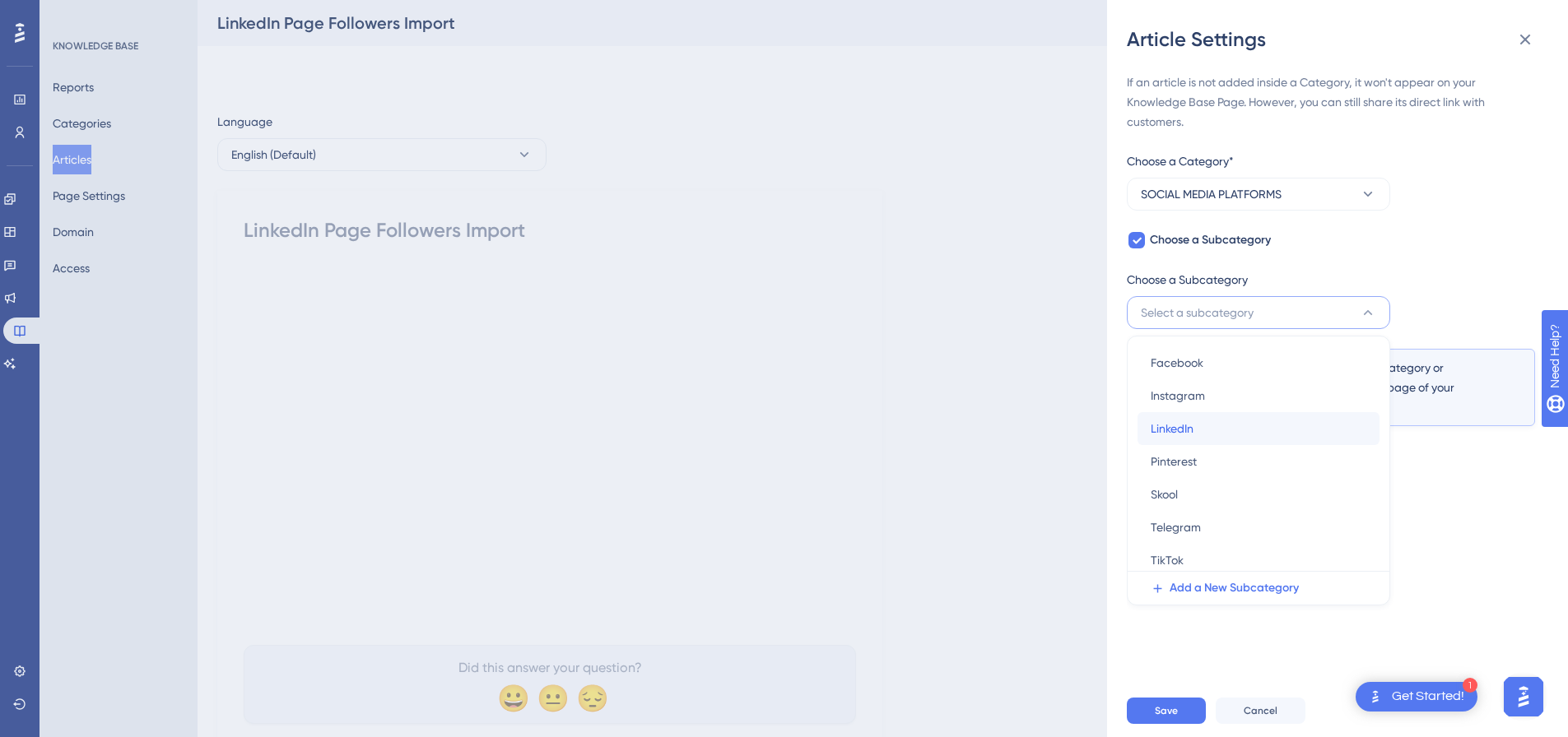
click at [1176, 420] on span "LinkedIn" at bounding box center [1172, 429] width 43 height 20
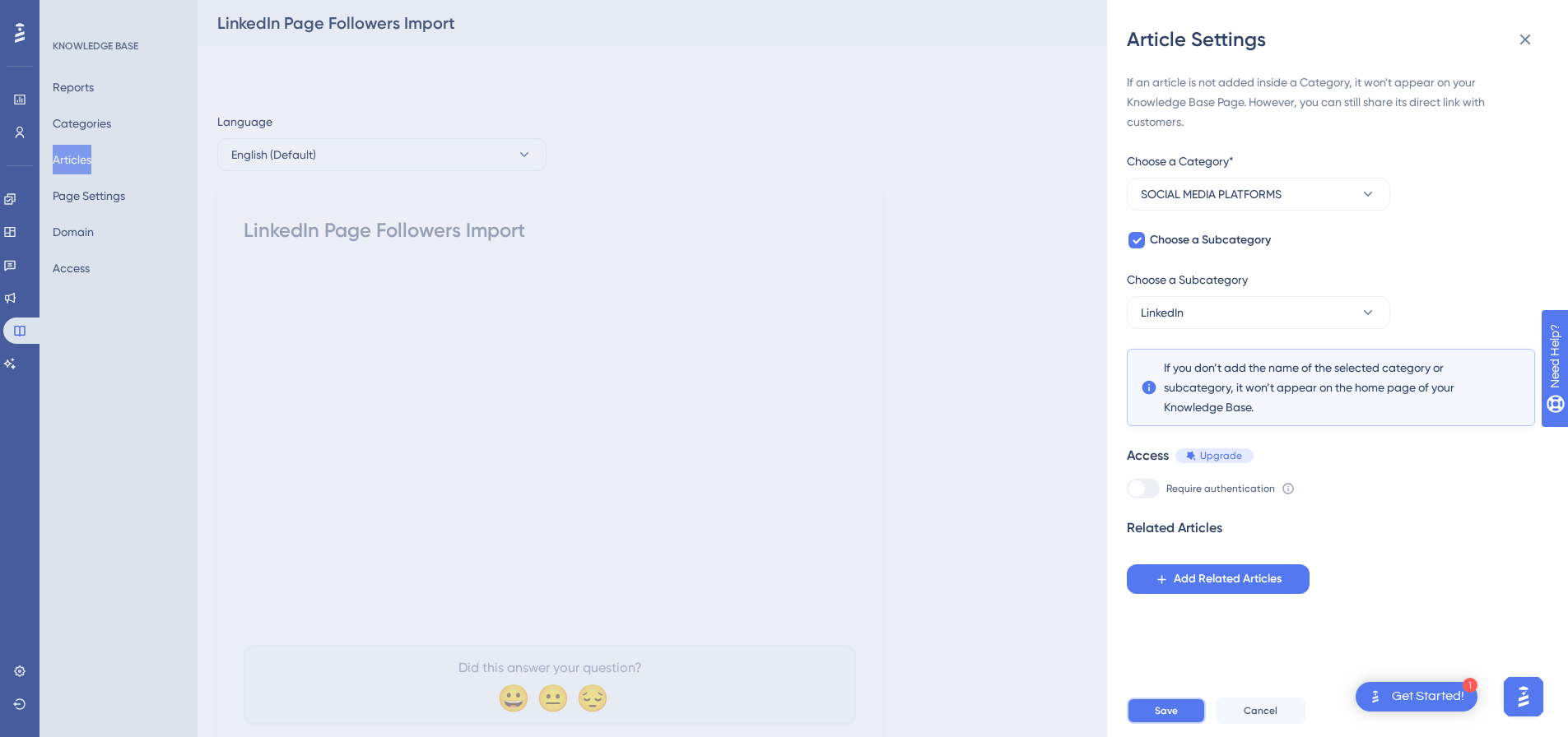
click at [1165, 718] on span "Save" at bounding box center [1166, 711] width 23 height 13
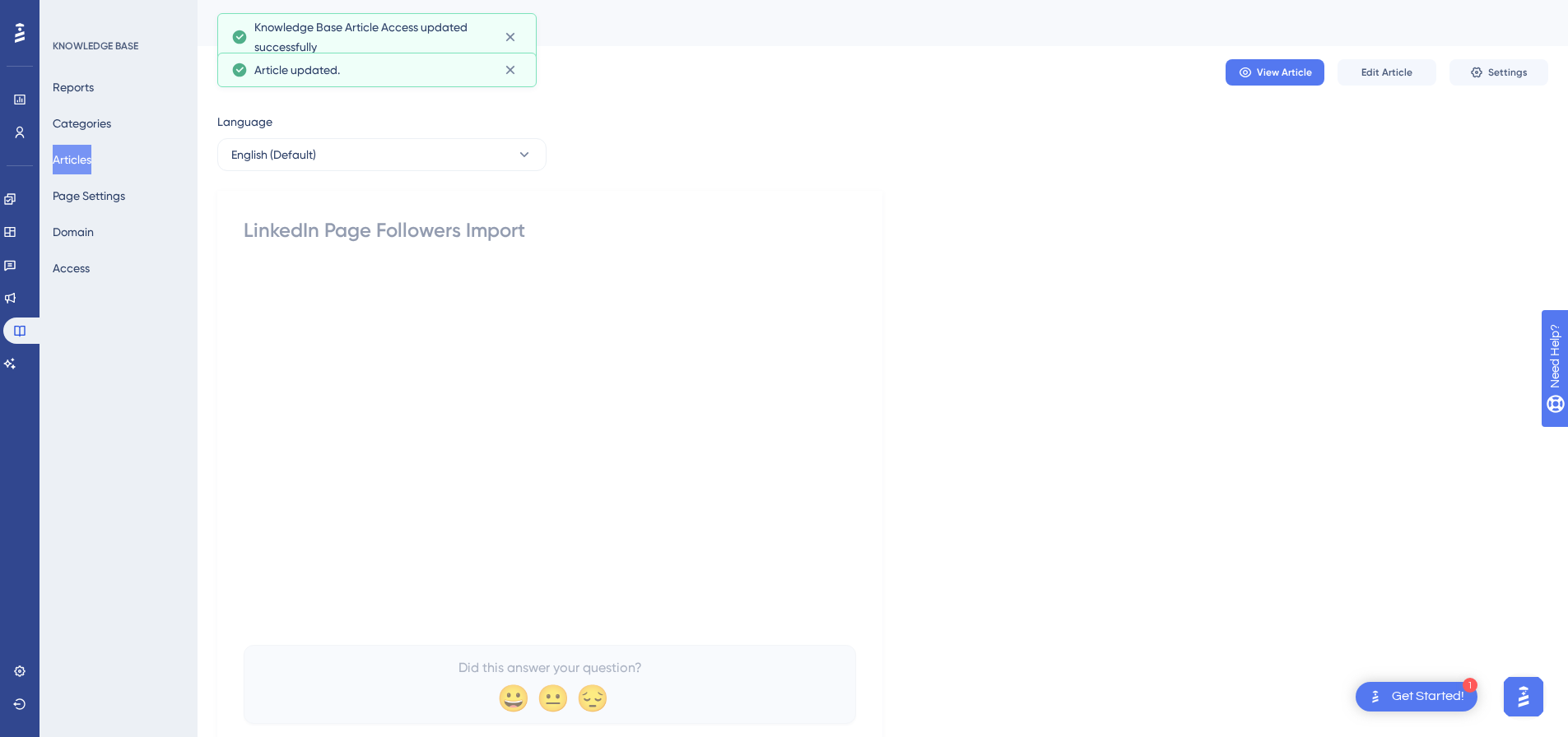
click at [92, 159] on button "Articles" at bounding box center [72, 160] width 39 height 29
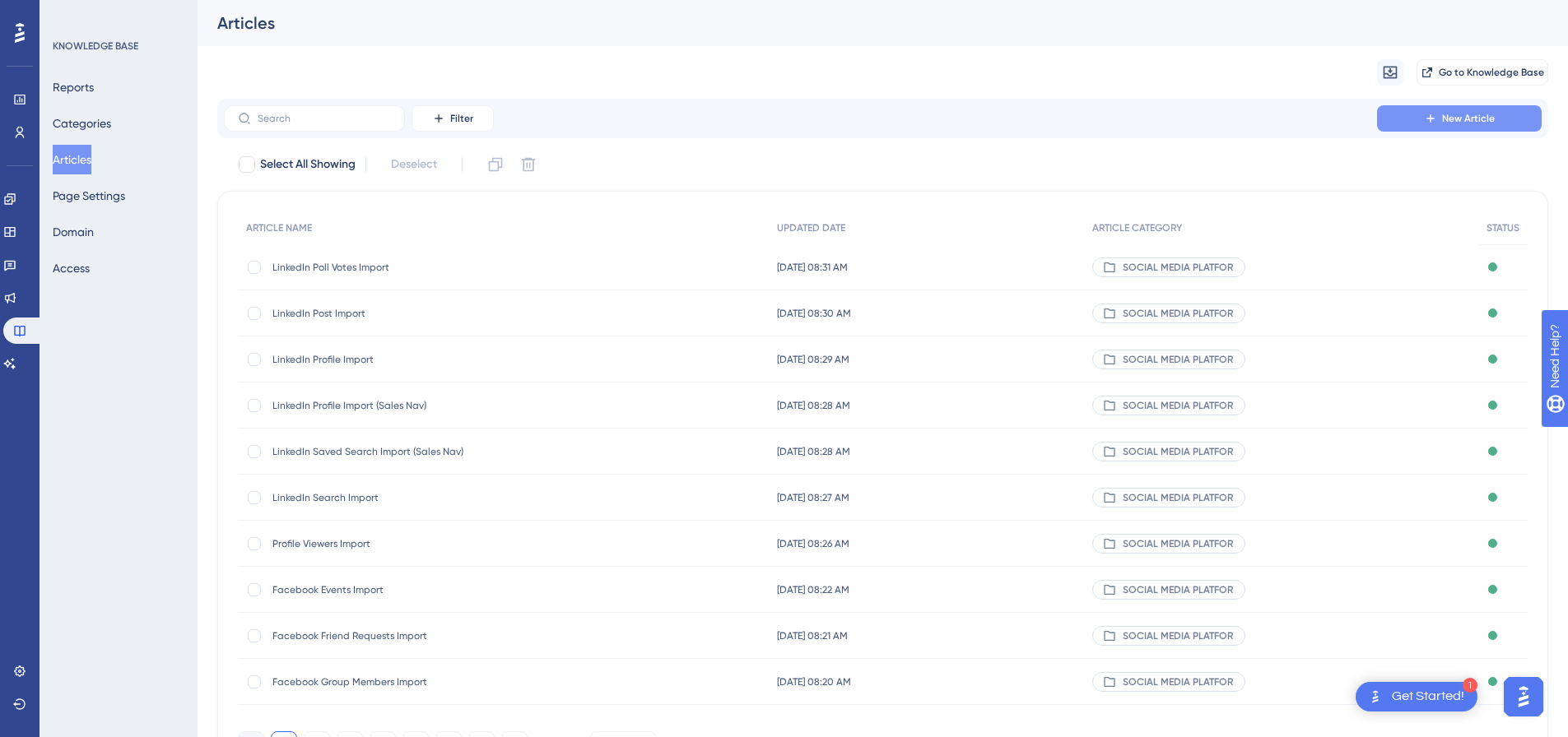
click at [1468, 108] on button "New Article" at bounding box center [1460, 118] width 165 height 27
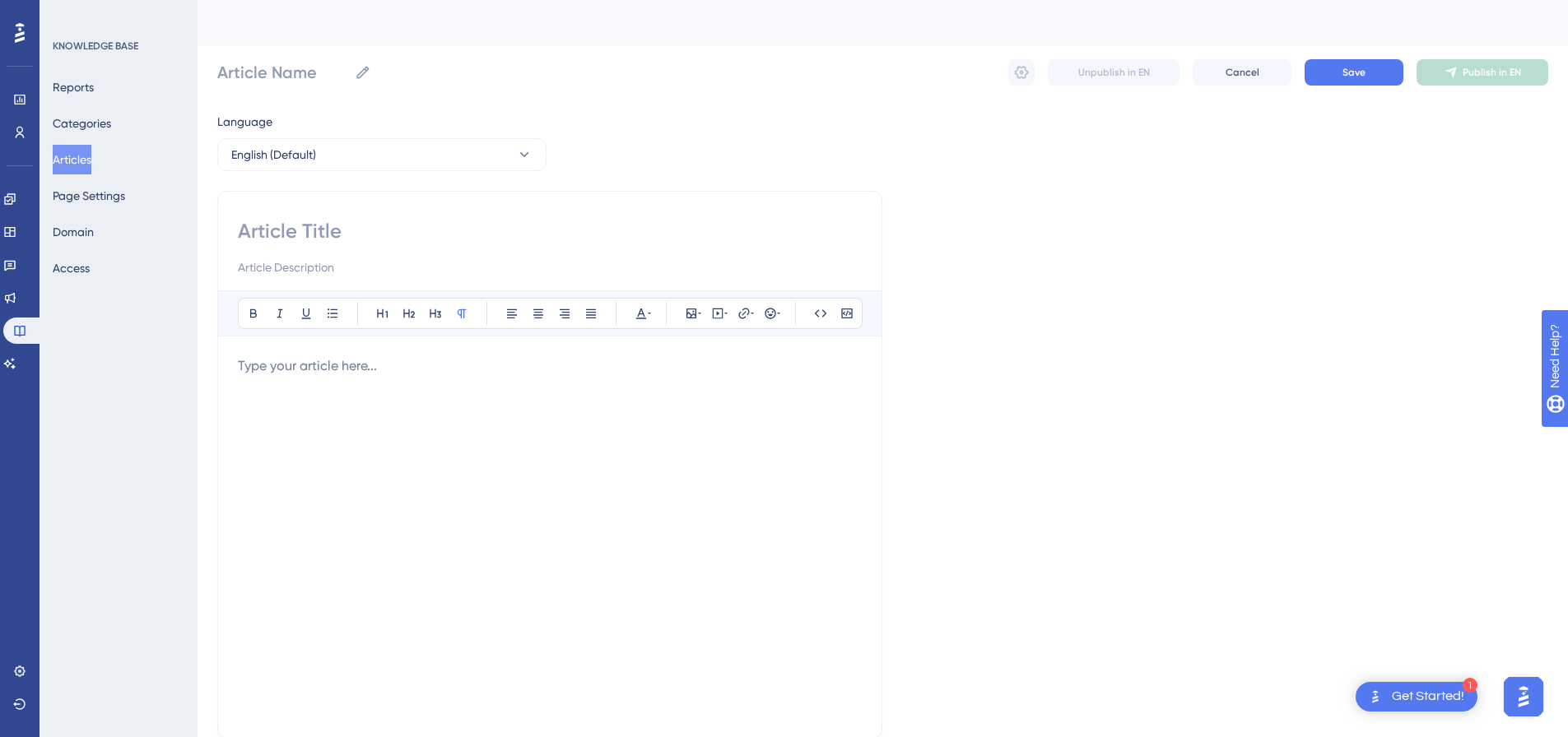
click at [364, 222] on input at bounding box center [549, 231] width 624 height 27
paste input "LinkedIn Newsletter Subscribers Import"
type input "LinkedIn Newsletter Subscribers Import"
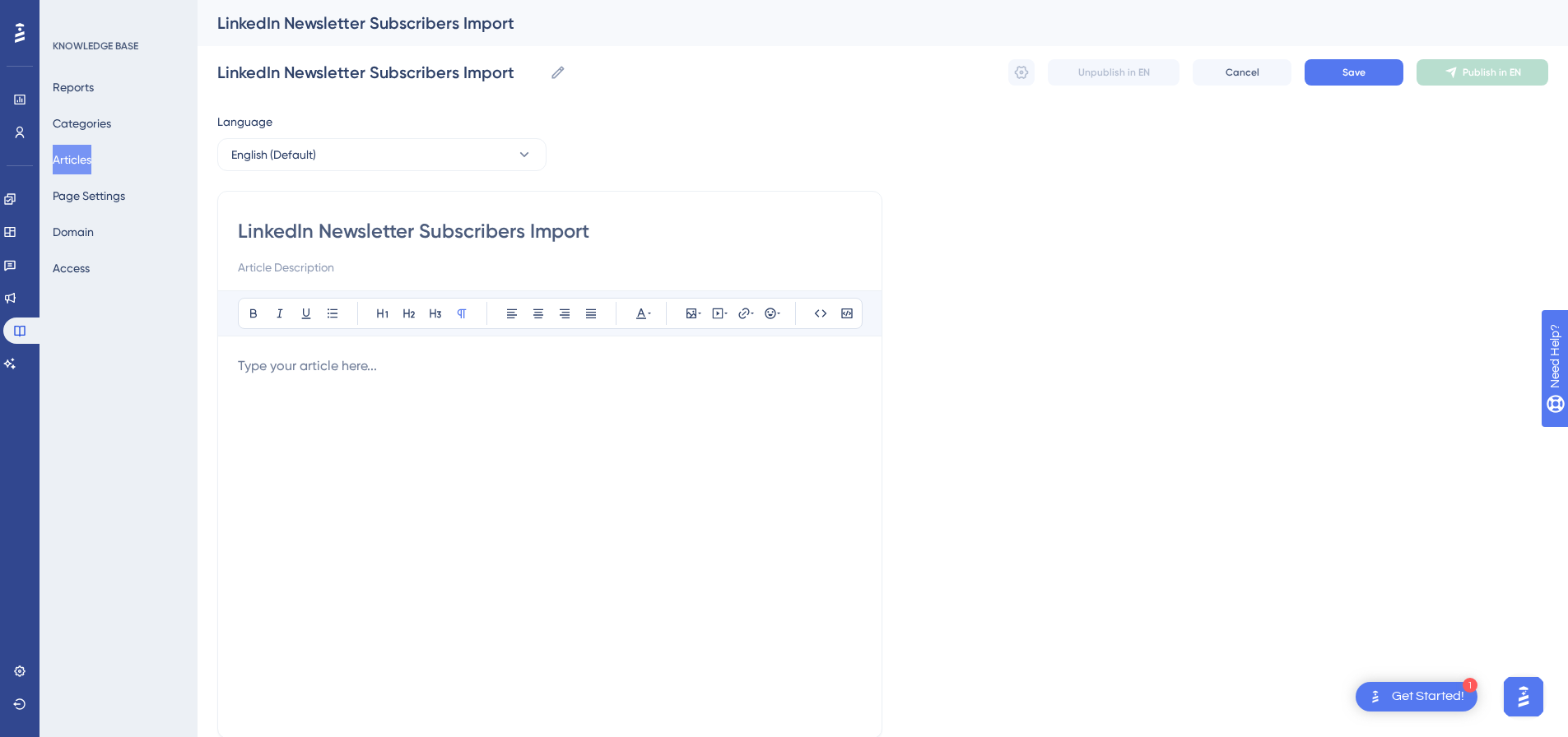
type input "LinkedIn Newsletter Subscribers Import"
drag, startPoint x: 543, startPoint y: 373, endPoint x: 555, endPoint y: 370, distance: 12.4
click at [543, 374] on p at bounding box center [549, 367] width 624 height 20
click at [717, 315] on icon at bounding box center [718, 313] width 3 height 4
click at [713, 397] on textarea at bounding box center [717, 415] width 250 height 74
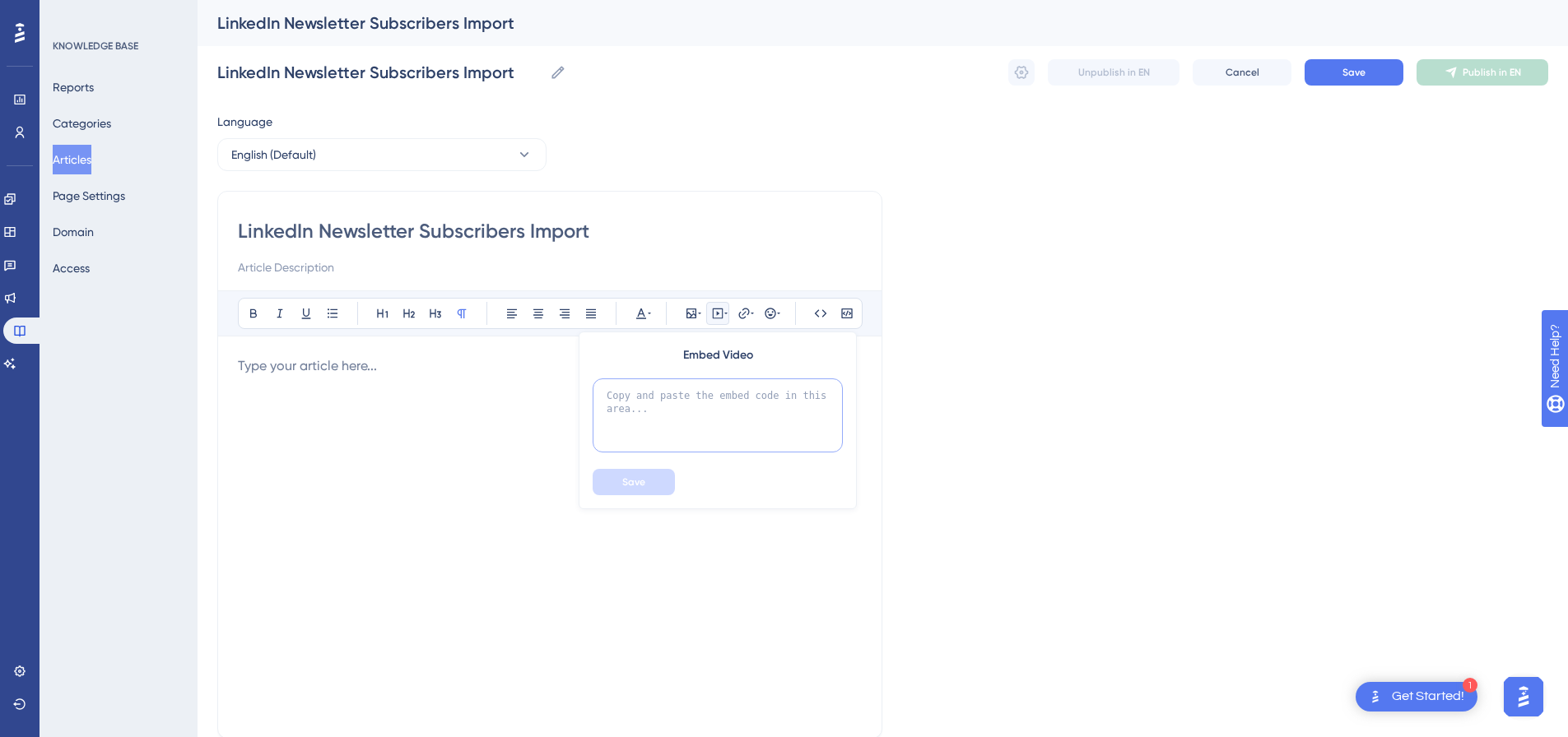
paste textarea "<div style="padding:49.79% 0 0 0;position:relative;"><iframe src="https://playe…"
type textarea "<div style="padding:49.79% 0 0 0;position:relative;"><iframe src="https://playe…"
click at [637, 484] on span "Save" at bounding box center [634, 482] width 23 height 13
click at [1373, 70] on button "Save" at bounding box center [1354, 72] width 99 height 27
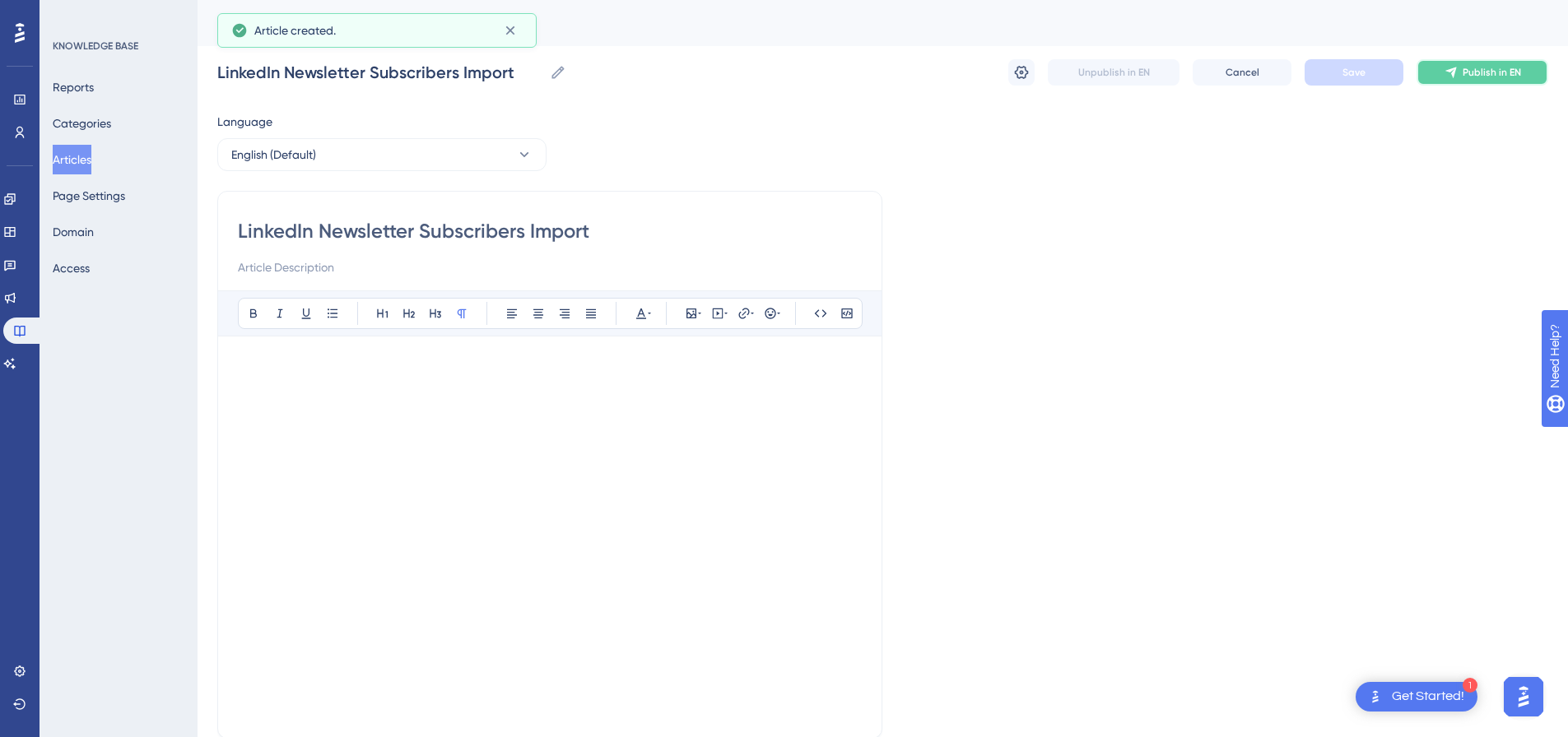
click at [1474, 69] on span "Publish in EN" at bounding box center [1493, 72] width 59 height 13
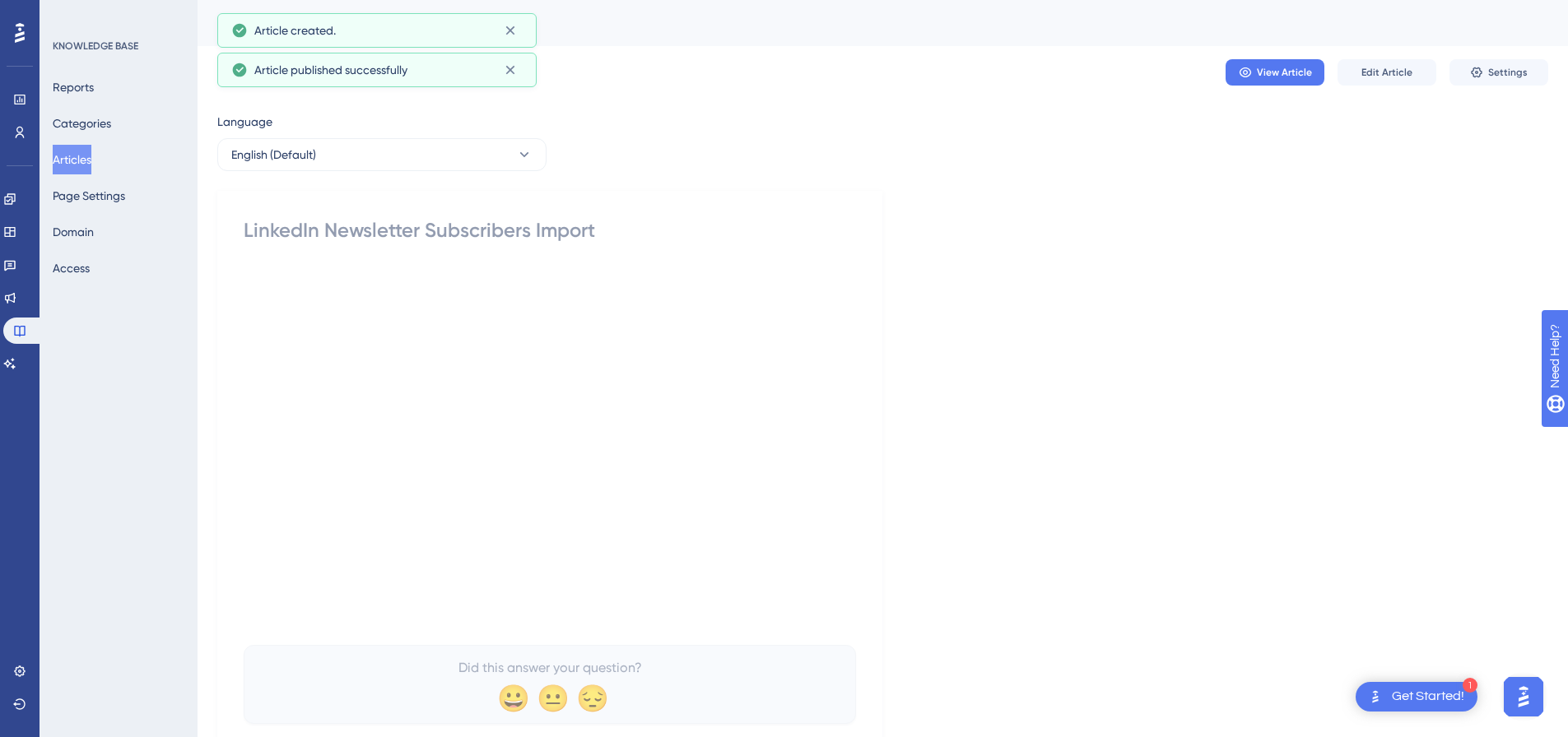
click at [1474, 69] on icon at bounding box center [1477, 72] width 13 height 13
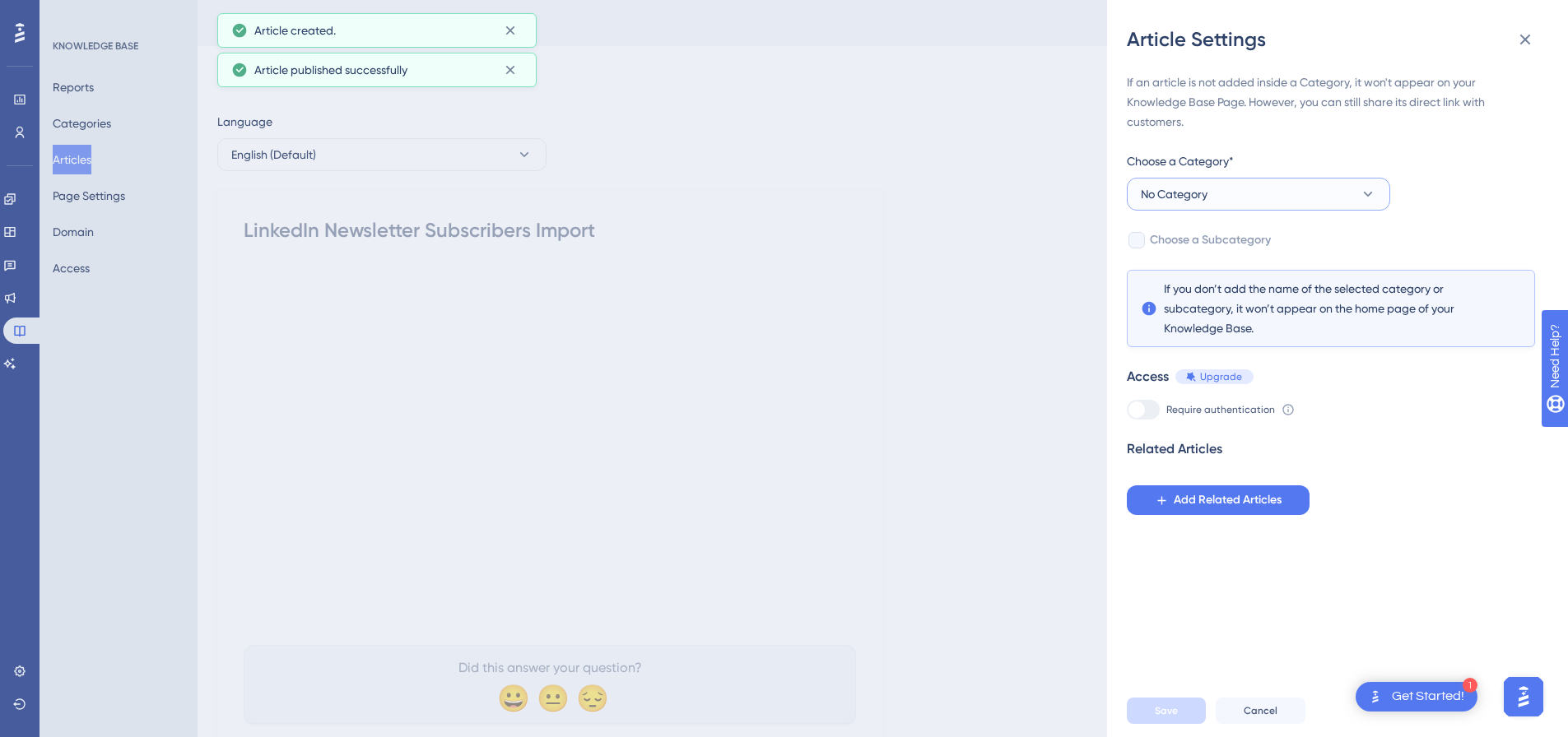
click at [1221, 191] on button "No Category" at bounding box center [1258, 194] width 263 height 33
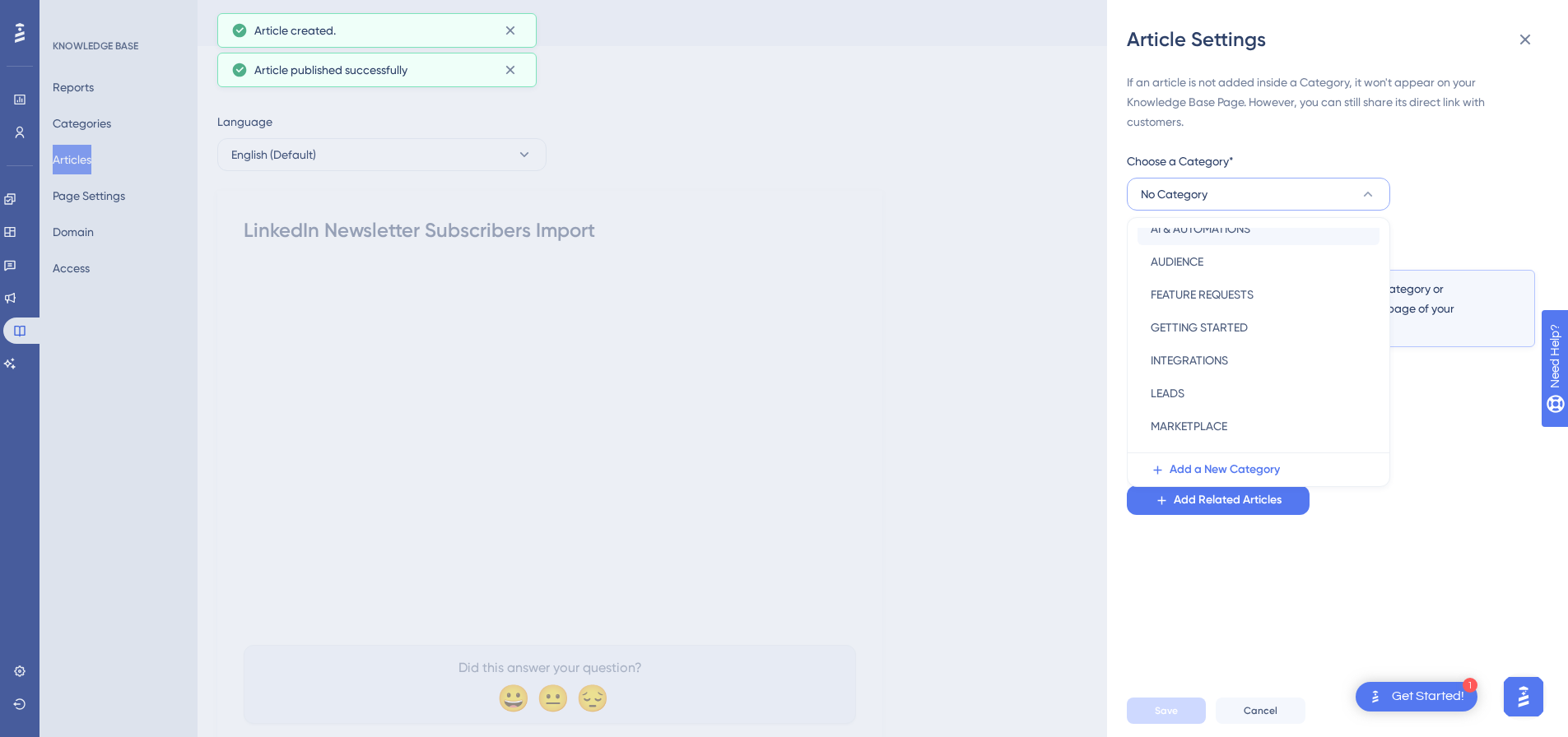
scroll to position [236, 0]
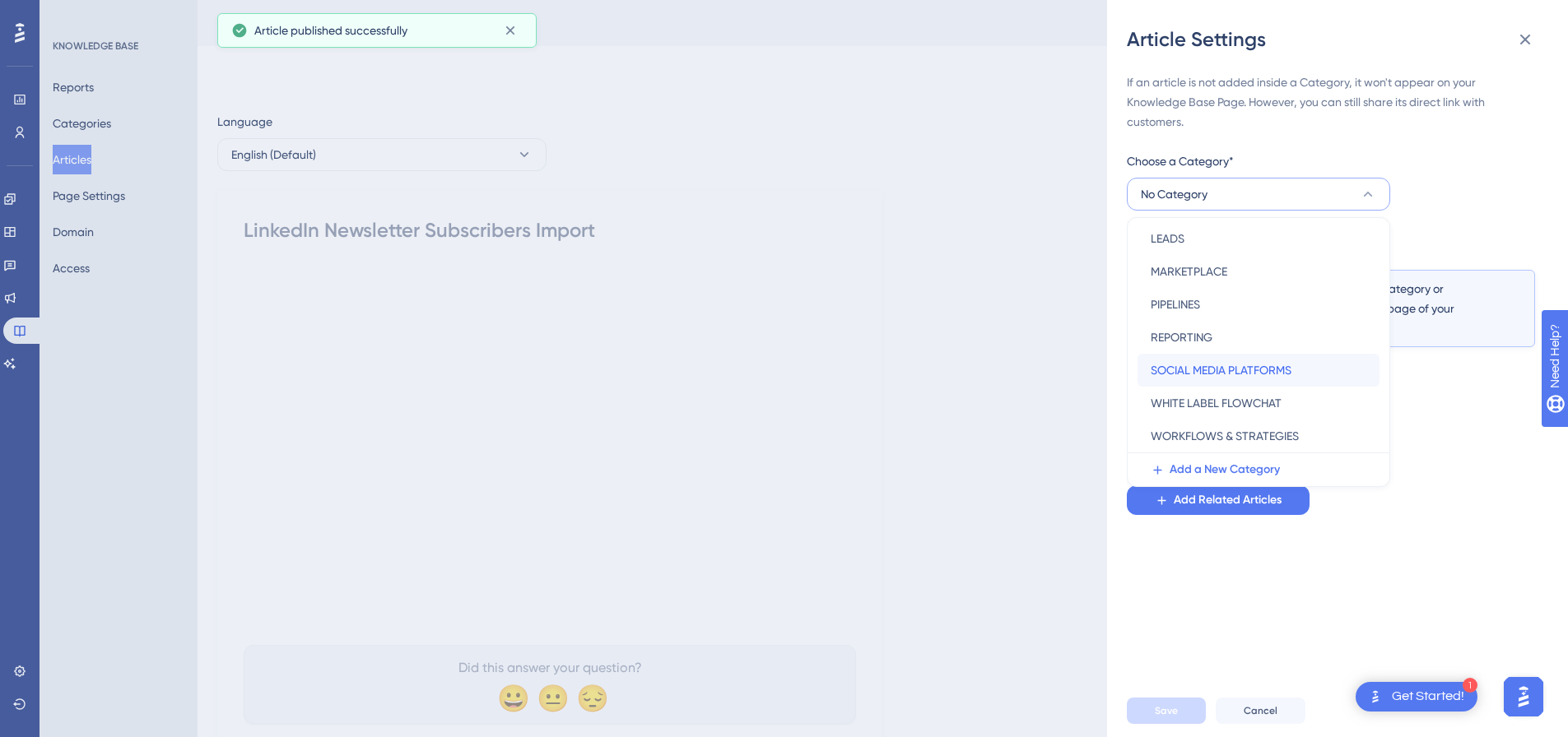
click at [1227, 367] on span "SOCIAL MEDIA PLATFORMS" at bounding box center [1221, 370] width 141 height 20
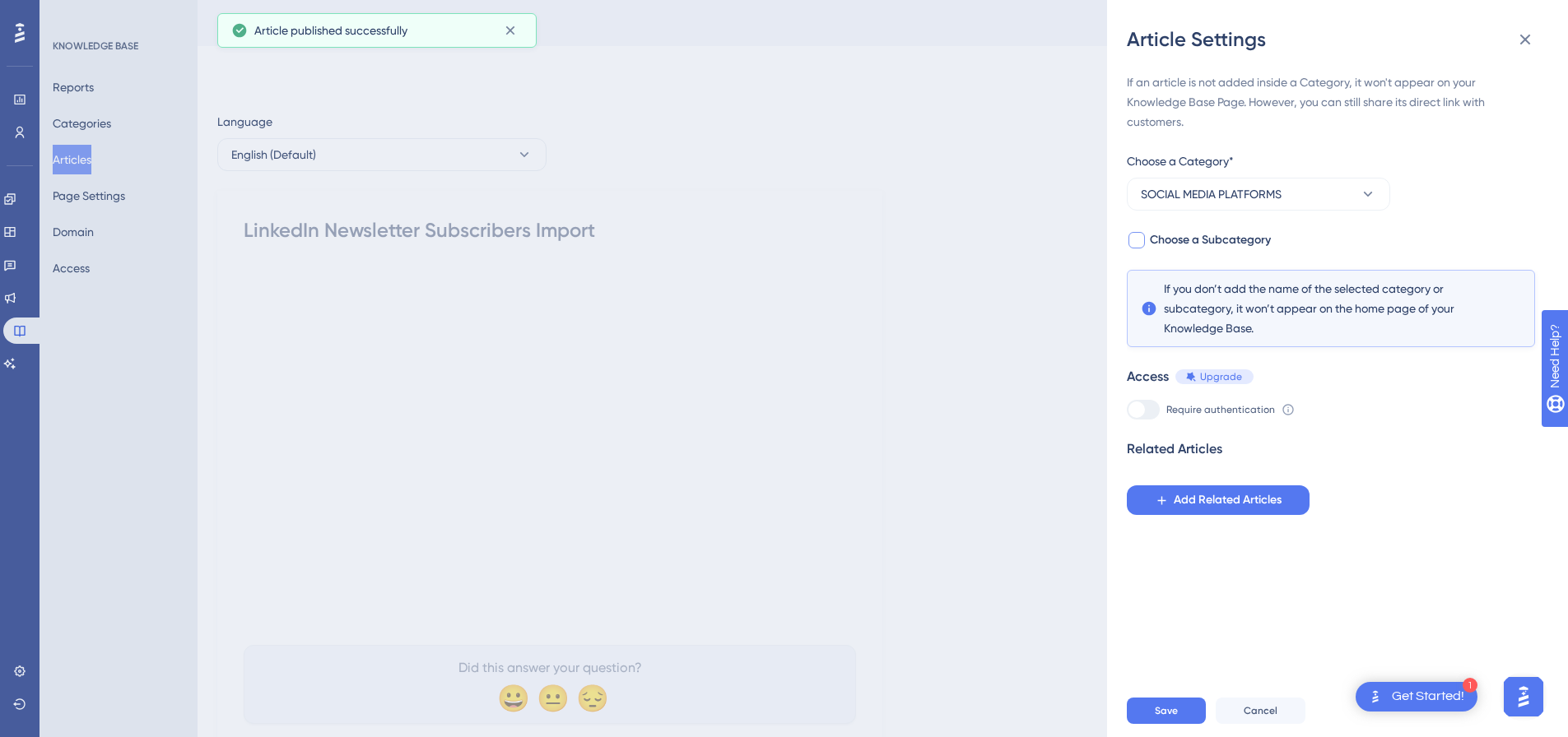
click at [1139, 242] on div at bounding box center [1137, 240] width 17 height 16
checkbox input "true"
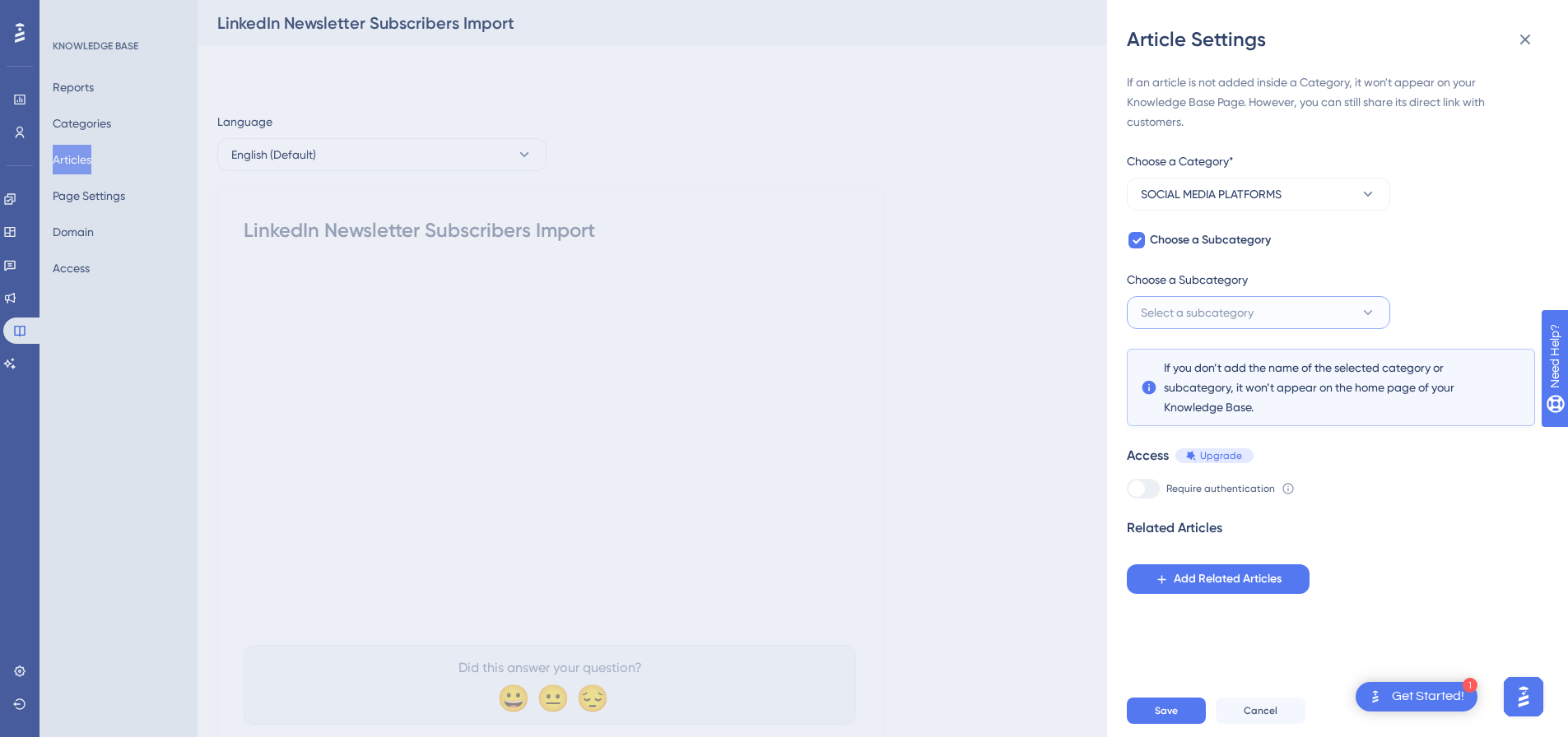
click at [1205, 310] on span "Select a subcategory" at bounding box center [1197, 313] width 113 height 20
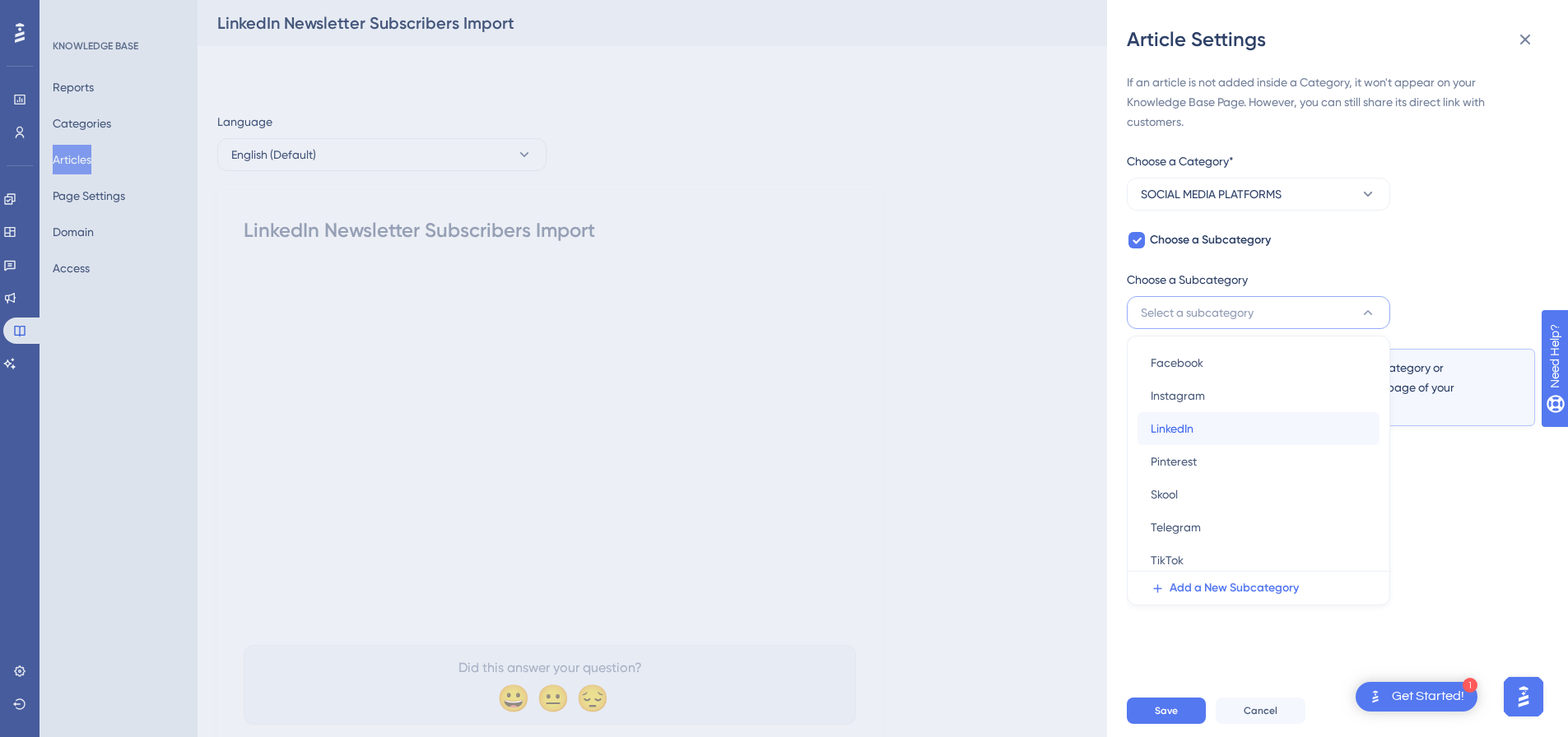
click at [1209, 424] on div "LinkedIn LinkedIn" at bounding box center [1258, 429] width 215 height 33
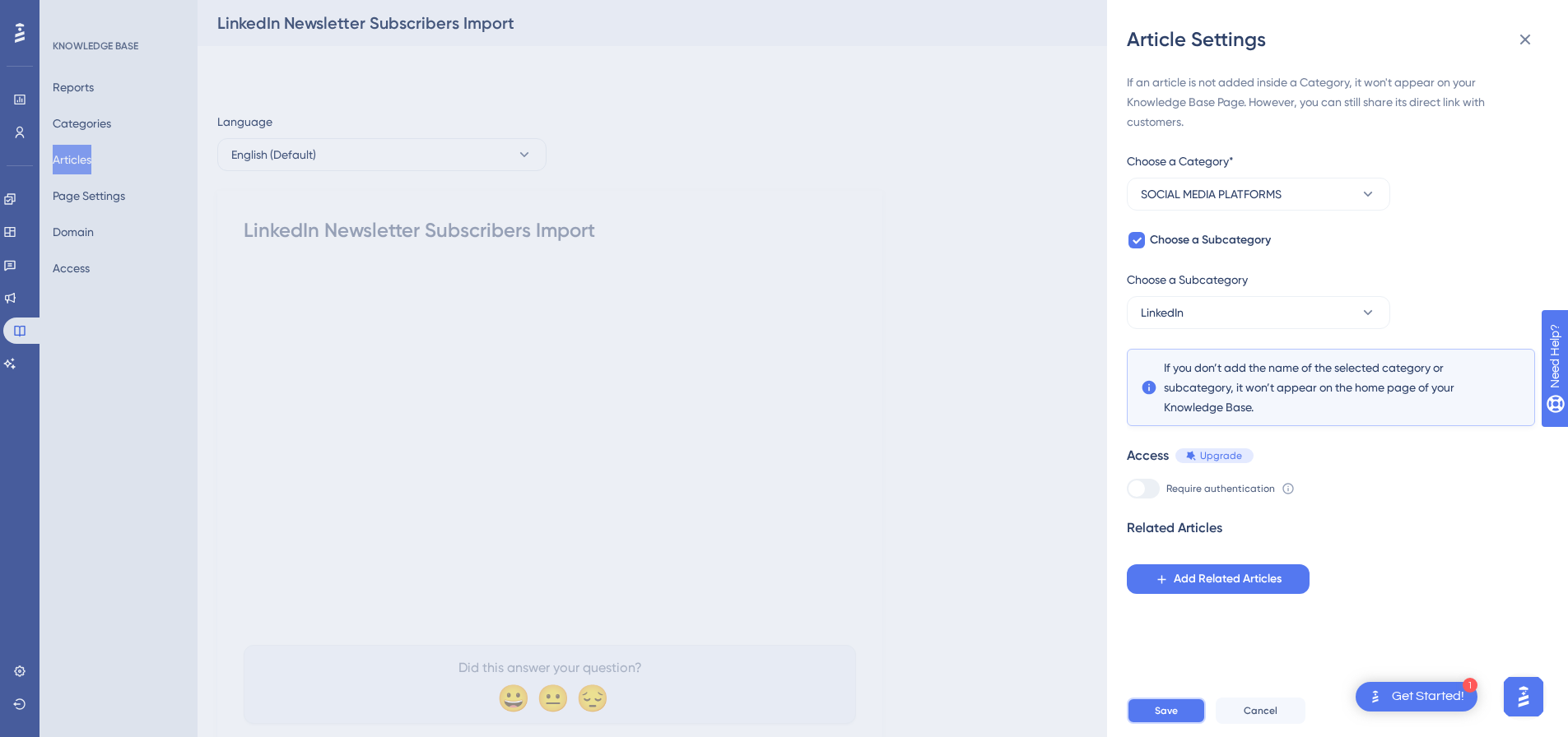
click at [1172, 714] on button "Save" at bounding box center [1166, 710] width 79 height 27
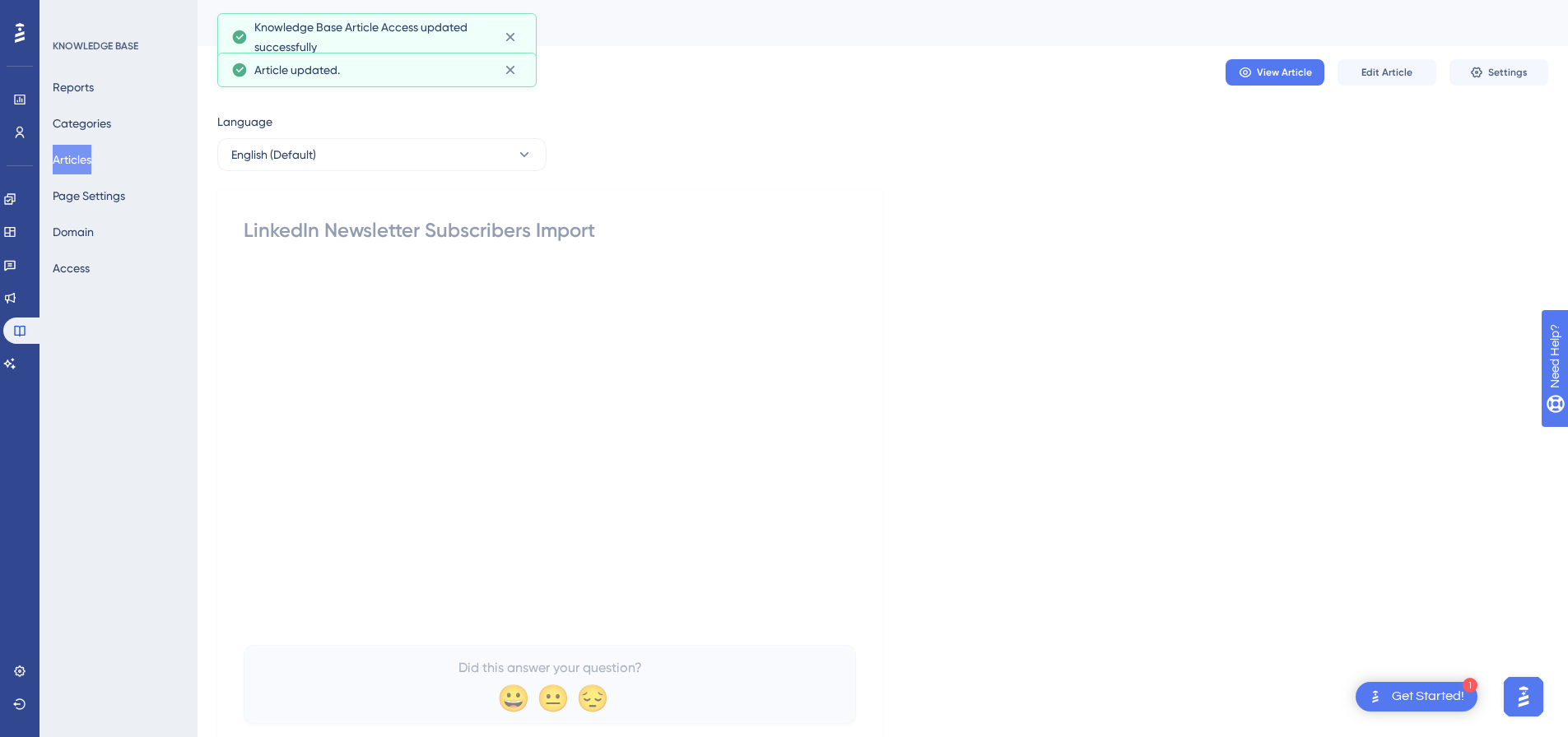
drag, startPoint x: 95, startPoint y: 164, endPoint x: 30, endPoint y: 5, distance: 171.8
click at [92, 163] on button "Articles" at bounding box center [72, 160] width 39 height 29
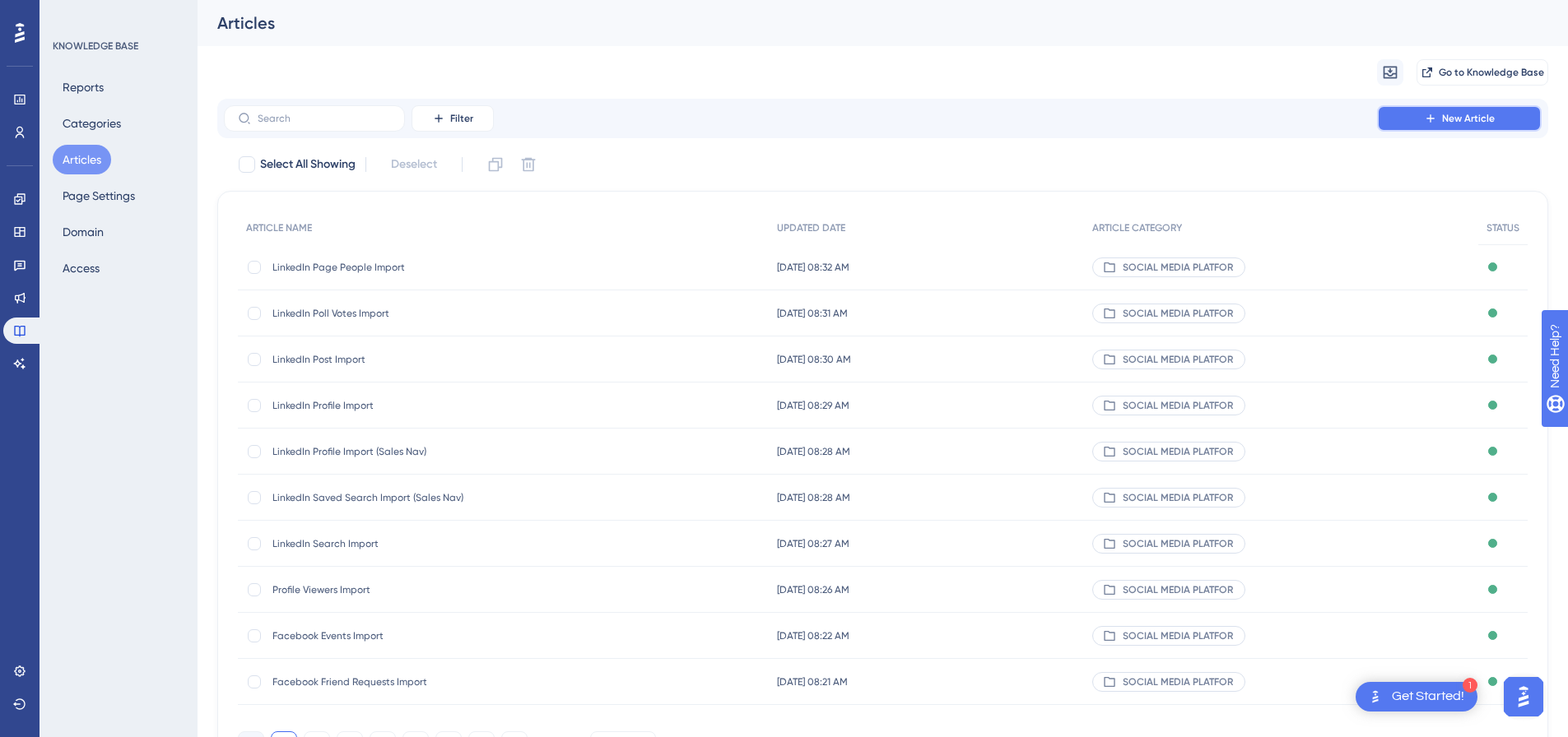
drag, startPoint x: 1502, startPoint y: 114, endPoint x: 1471, endPoint y: 133, distance: 36.4
click at [1499, 115] on button "New Article" at bounding box center [1460, 118] width 165 height 27
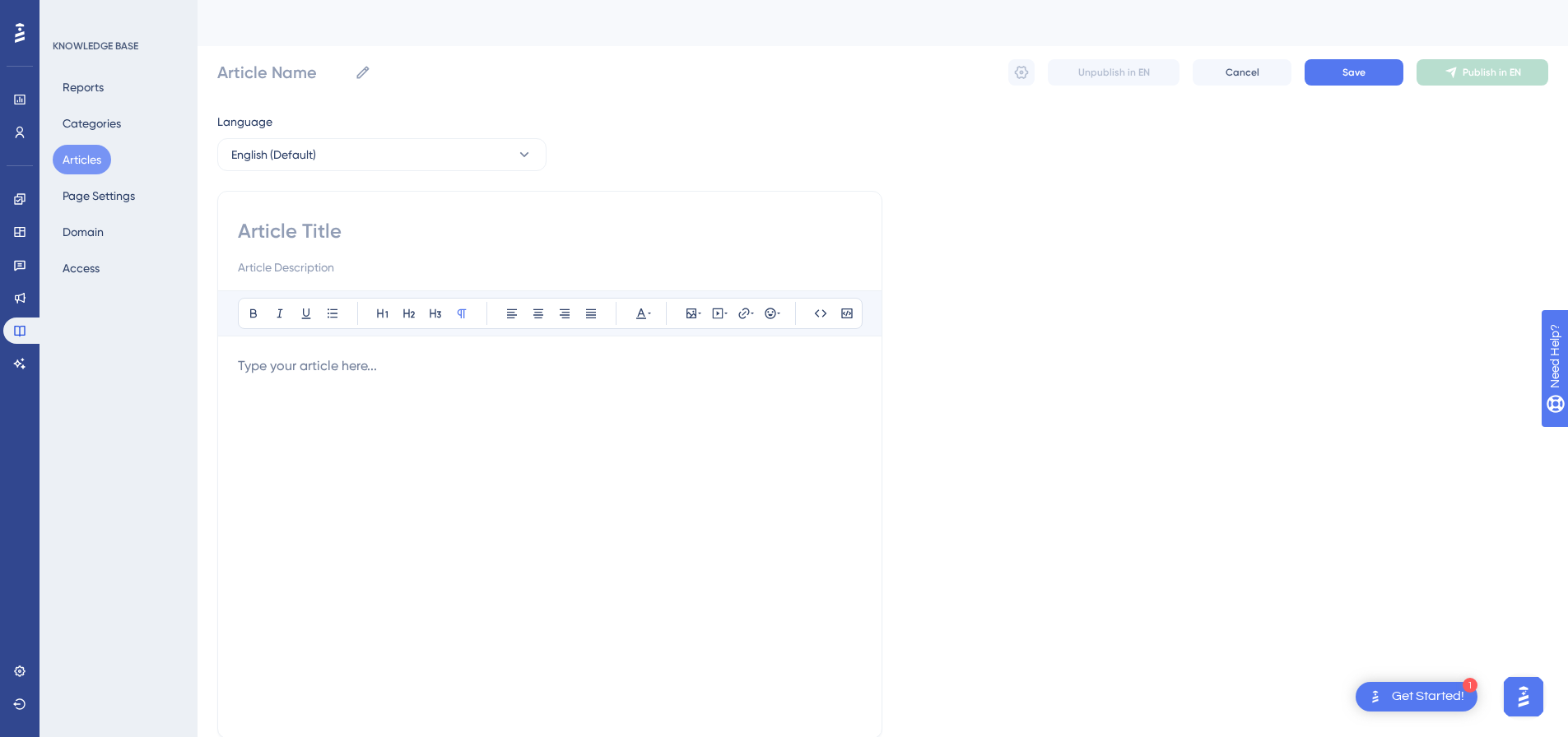
click at [460, 221] on input at bounding box center [549, 231] width 624 height 27
paste input "LinkedIn Messages Overlay Import (Sales Nav)"
type input "LinkedIn Messages Overlay Import (Sales Nav)"
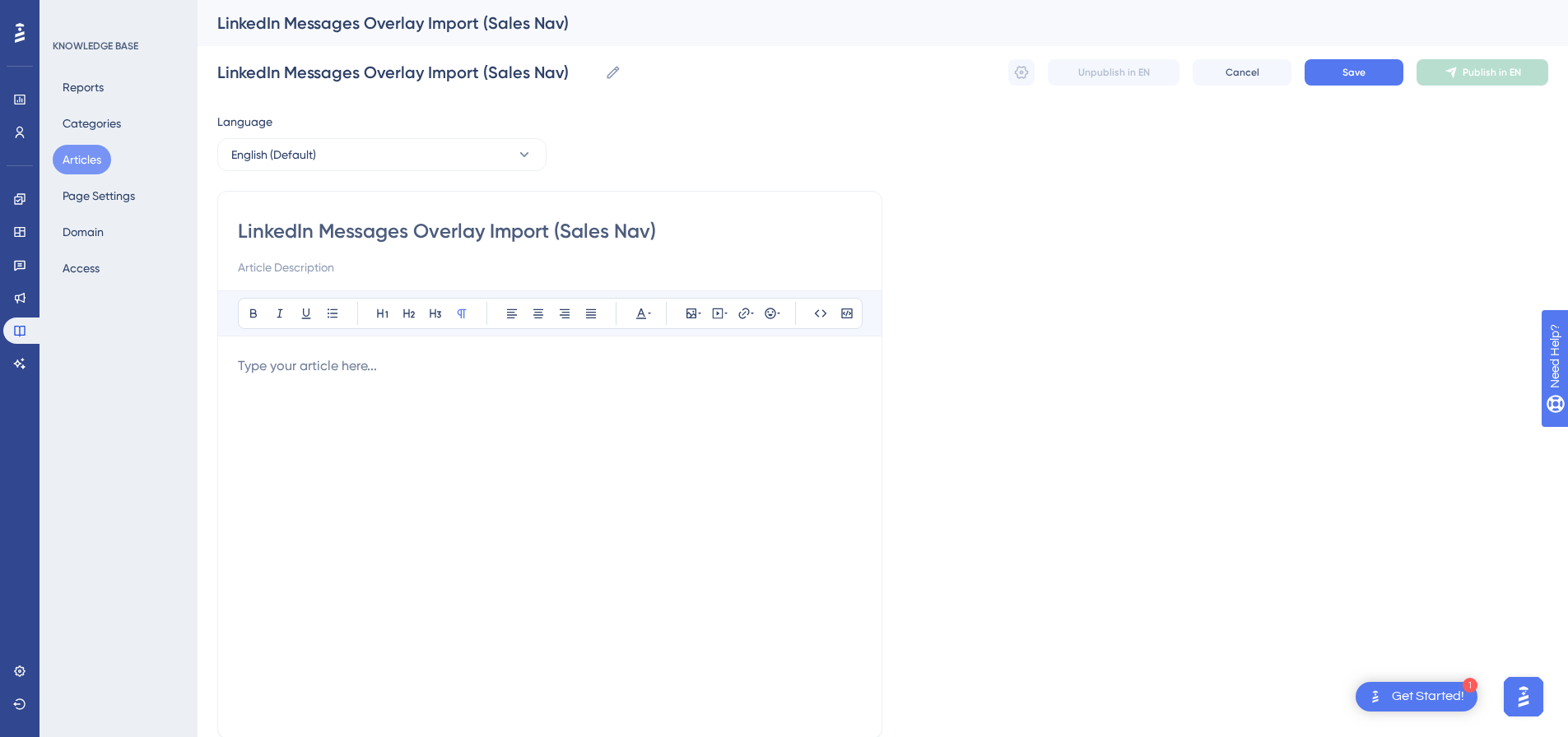
type input "LinkedIn Messages Overlay Import (Sales Nav)"
click at [469, 366] on p at bounding box center [549, 367] width 624 height 20
click at [711, 311] on button at bounding box center [717, 314] width 23 height 23
click at [661, 417] on textarea at bounding box center [717, 415] width 250 height 74
paste textarea "<div style="padding:49.79% 0 0 0;position:relative;"><iframe src="https://playe…"
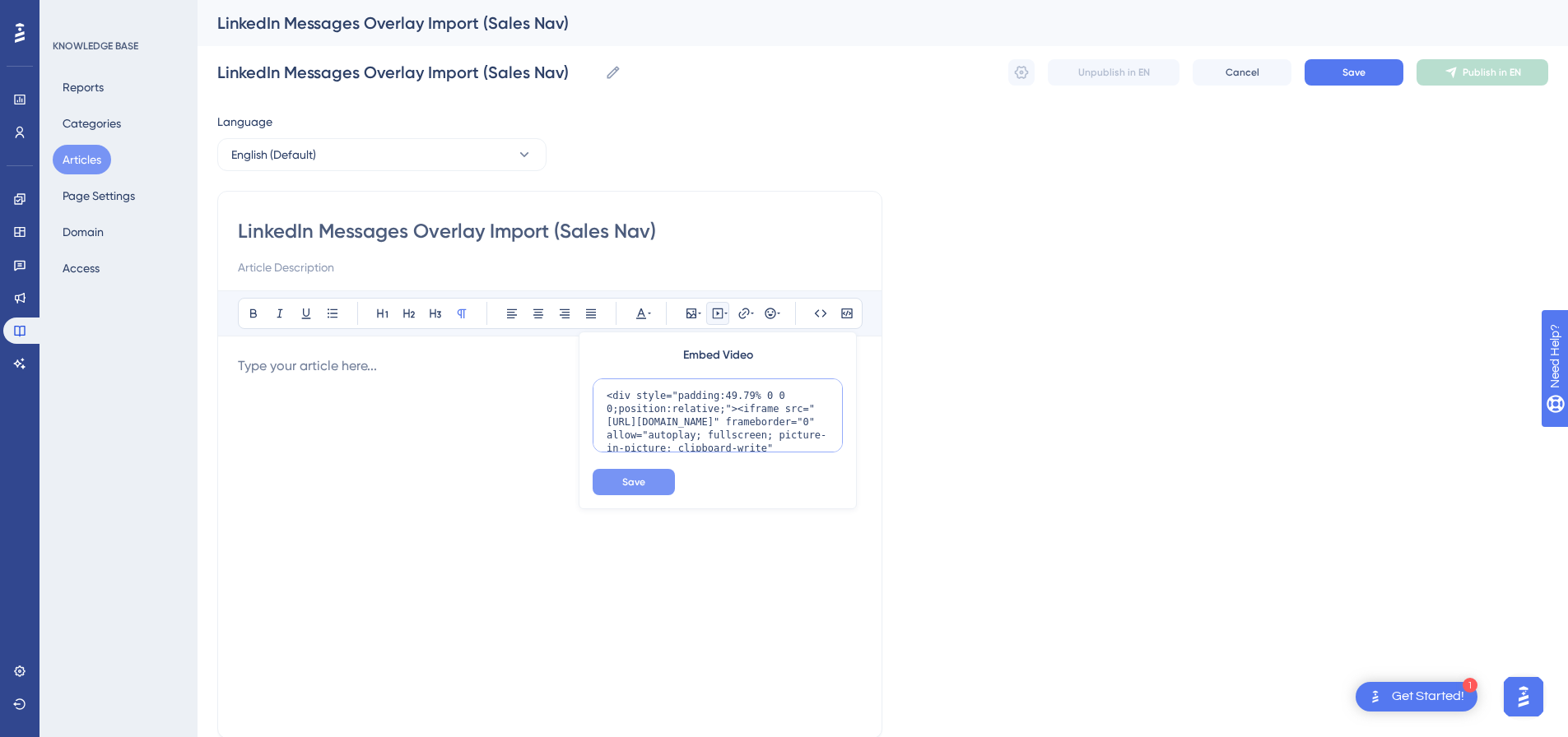
scroll to position [148, 0]
type textarea "<div style="padding:49.79% 0 0 0;position:relative;"><iframe src="https://playe…"
click at [639, 483] on span "Save" at bounding box center [634, 482] width 23 height 13
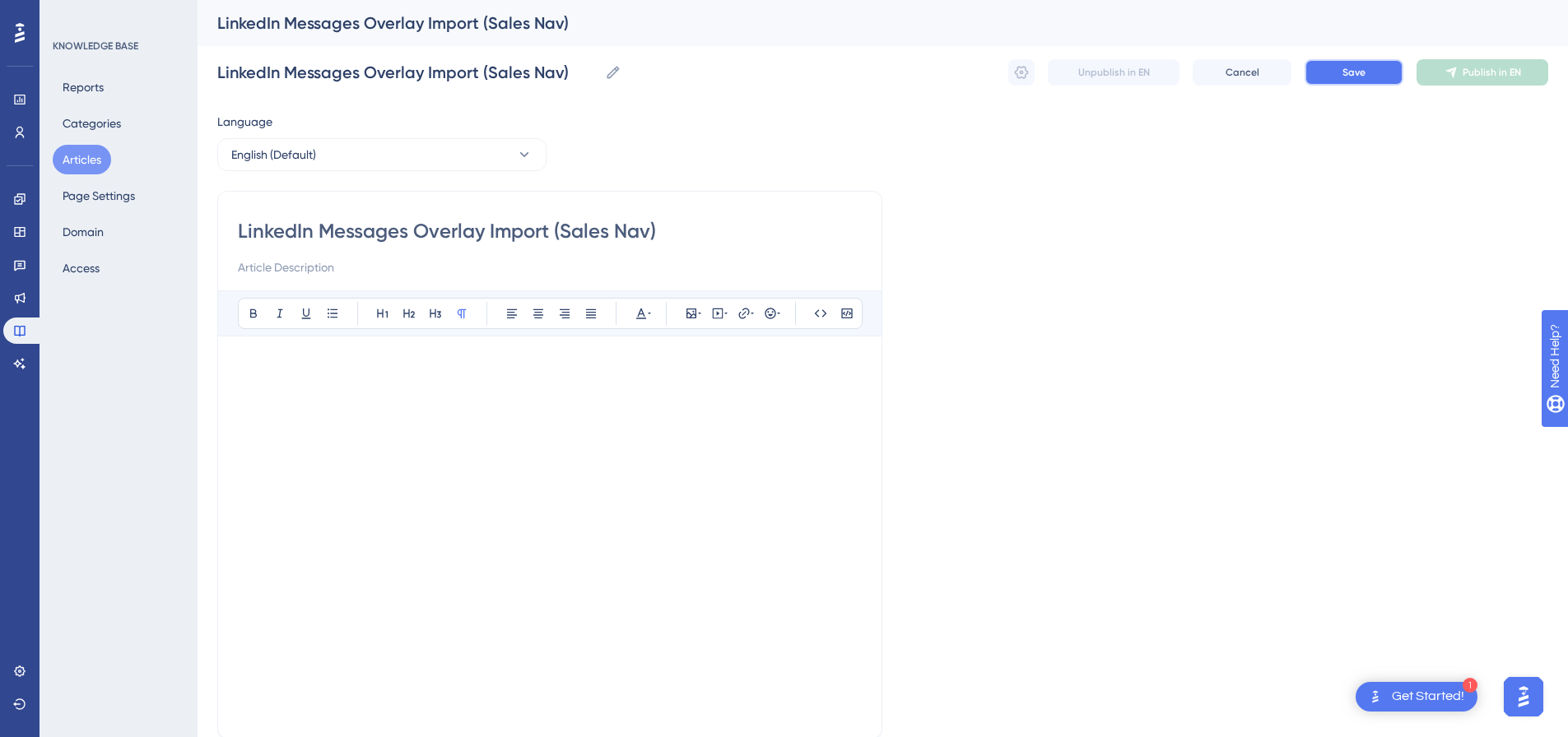
click at [1370, 80] on button "Save" at bounding box center [1354, 72] width 99 height 27
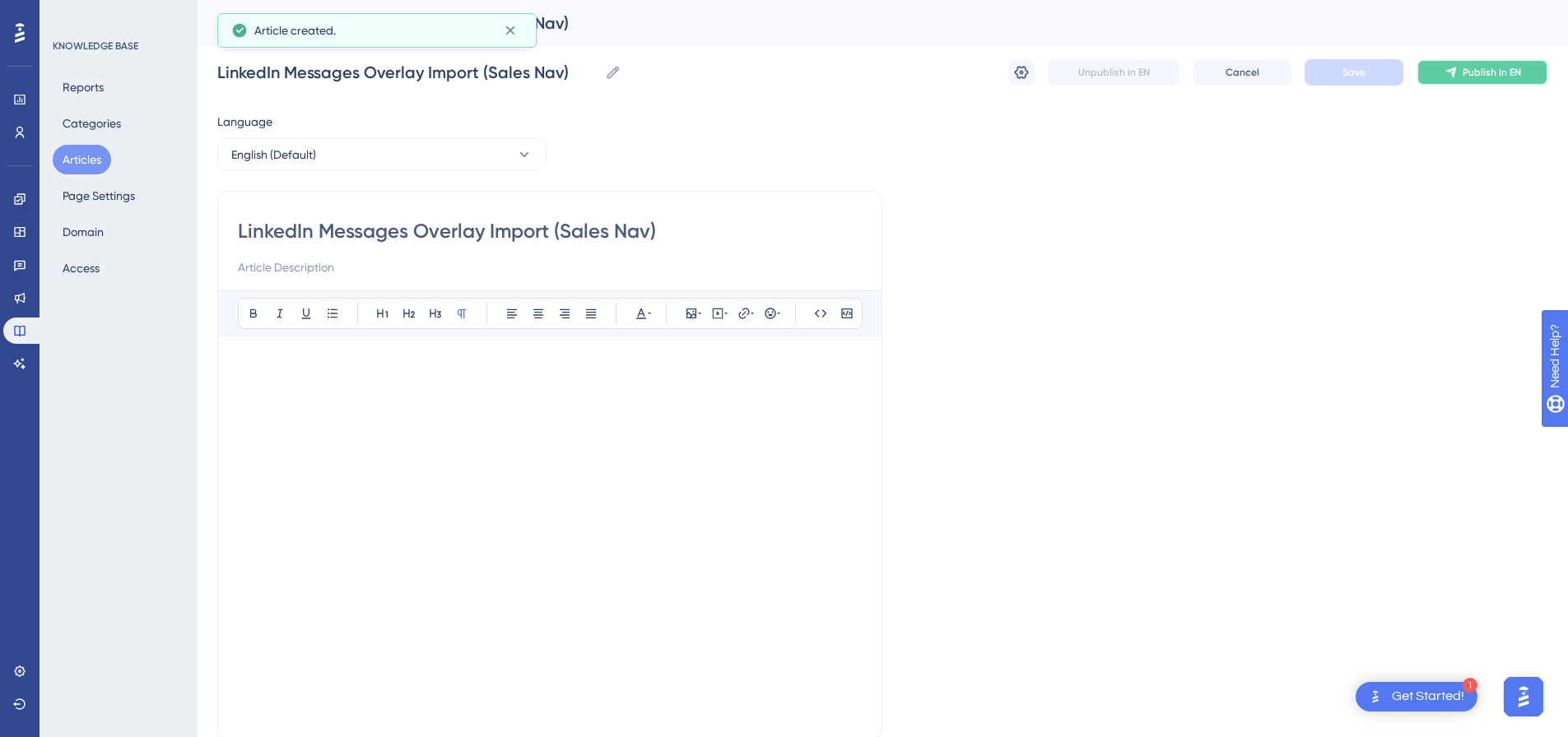
click at [1462, 67] on button "Publish in EN" at bounding box center [1483, 72] width 132 height 27
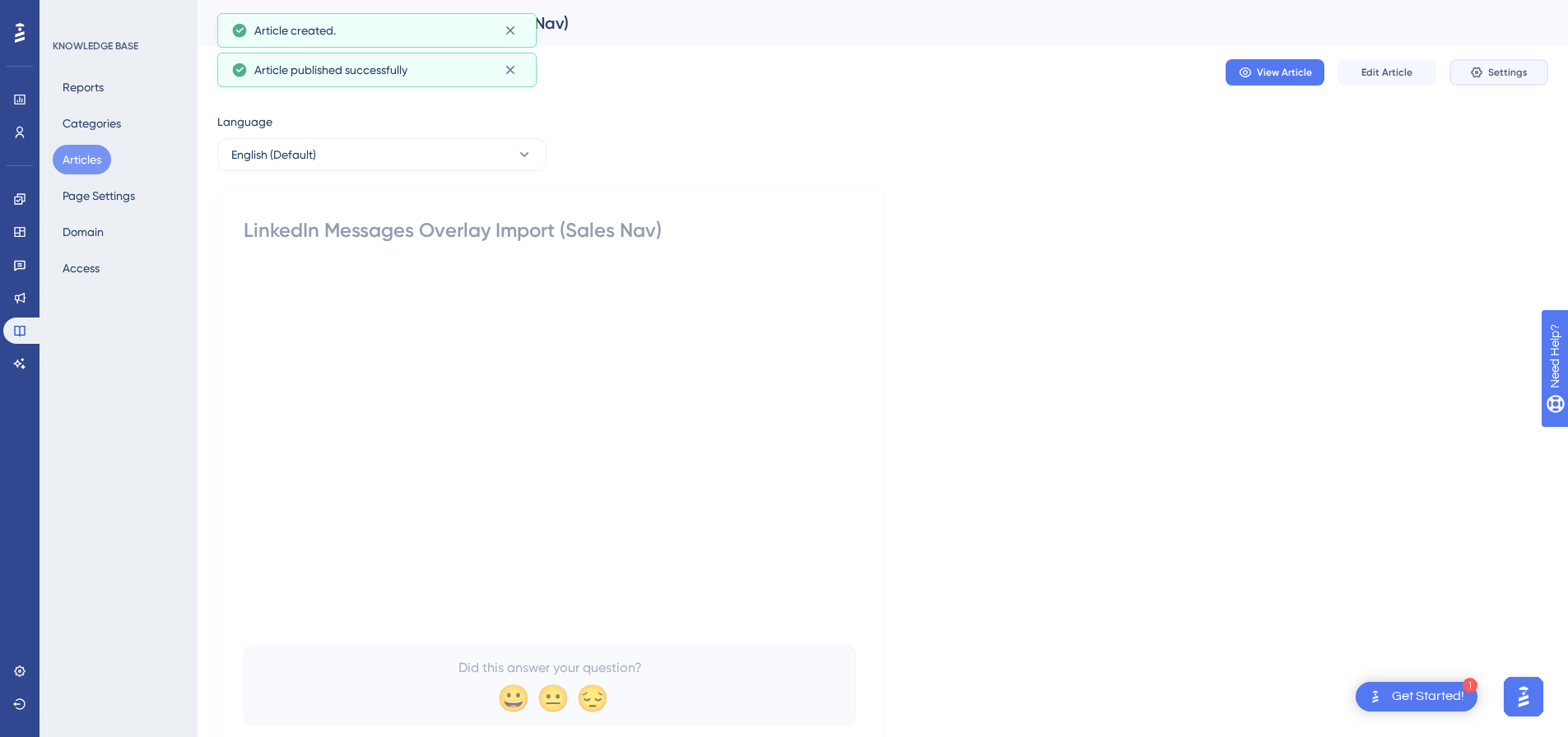
click at [1487, 70] on button "Settings" at bounding box center [1499, 72] width 99 height 27
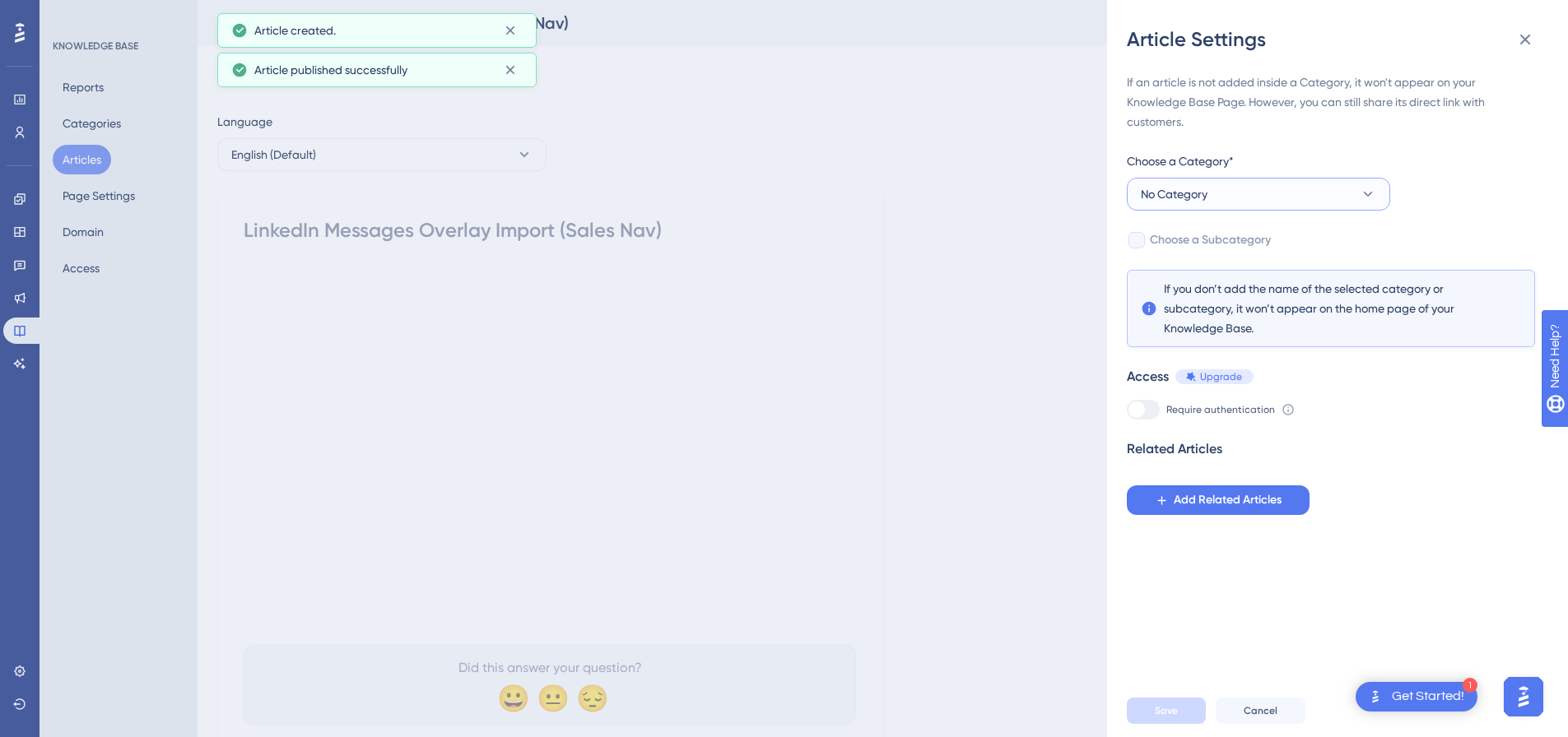
click at [1190, 206] on button "No Category" at bounding box center [1258, 194] width 263 height 33
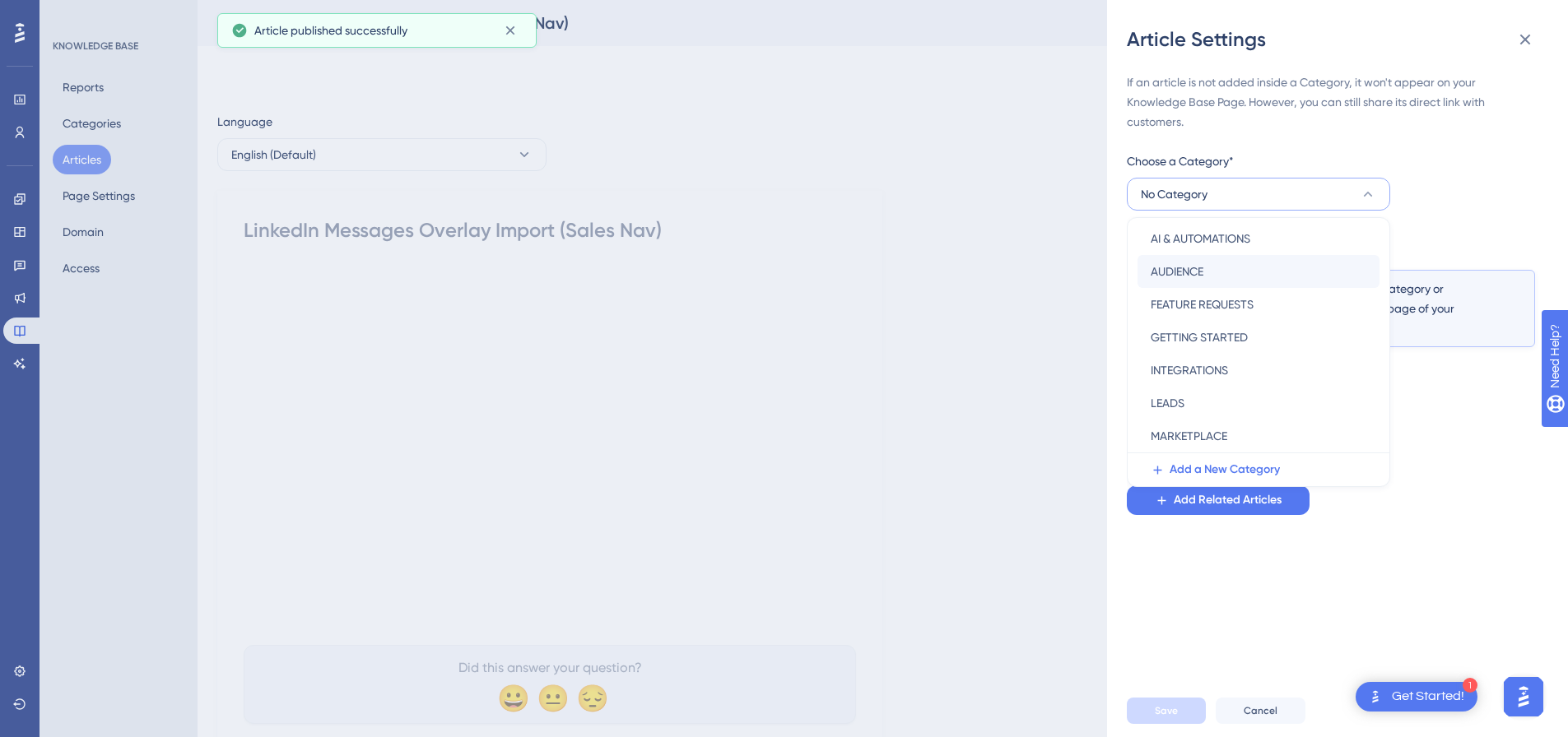
scroll to position [236, 0]
click at [1245, 363] on span "SOCIAL MEDIA PLATFORMS" at bounding box center [1221, 370] width 141 height 20
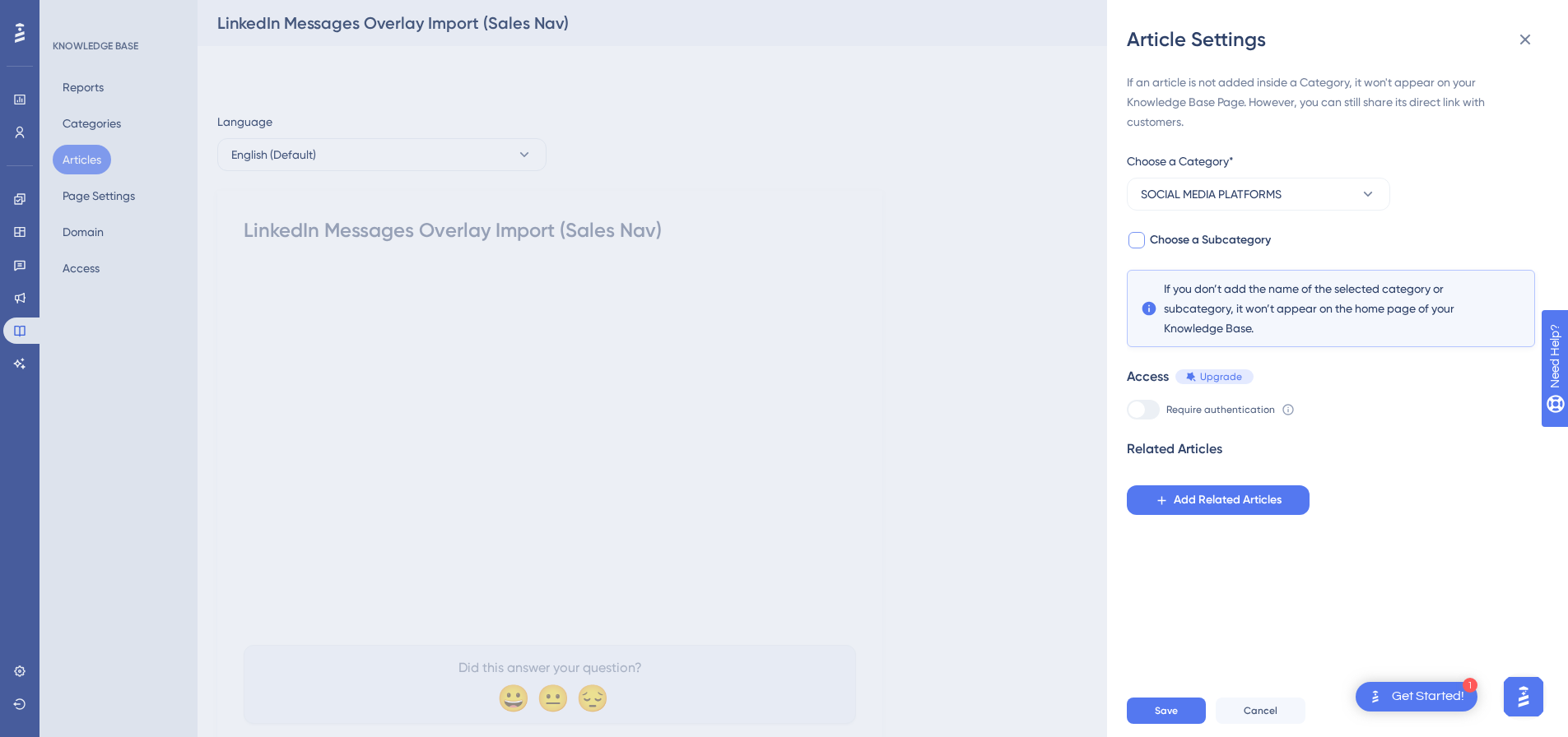
click at [1143, 237] on div at bounding box center [1137, 240] width 17 height 16
checkbox input "true"
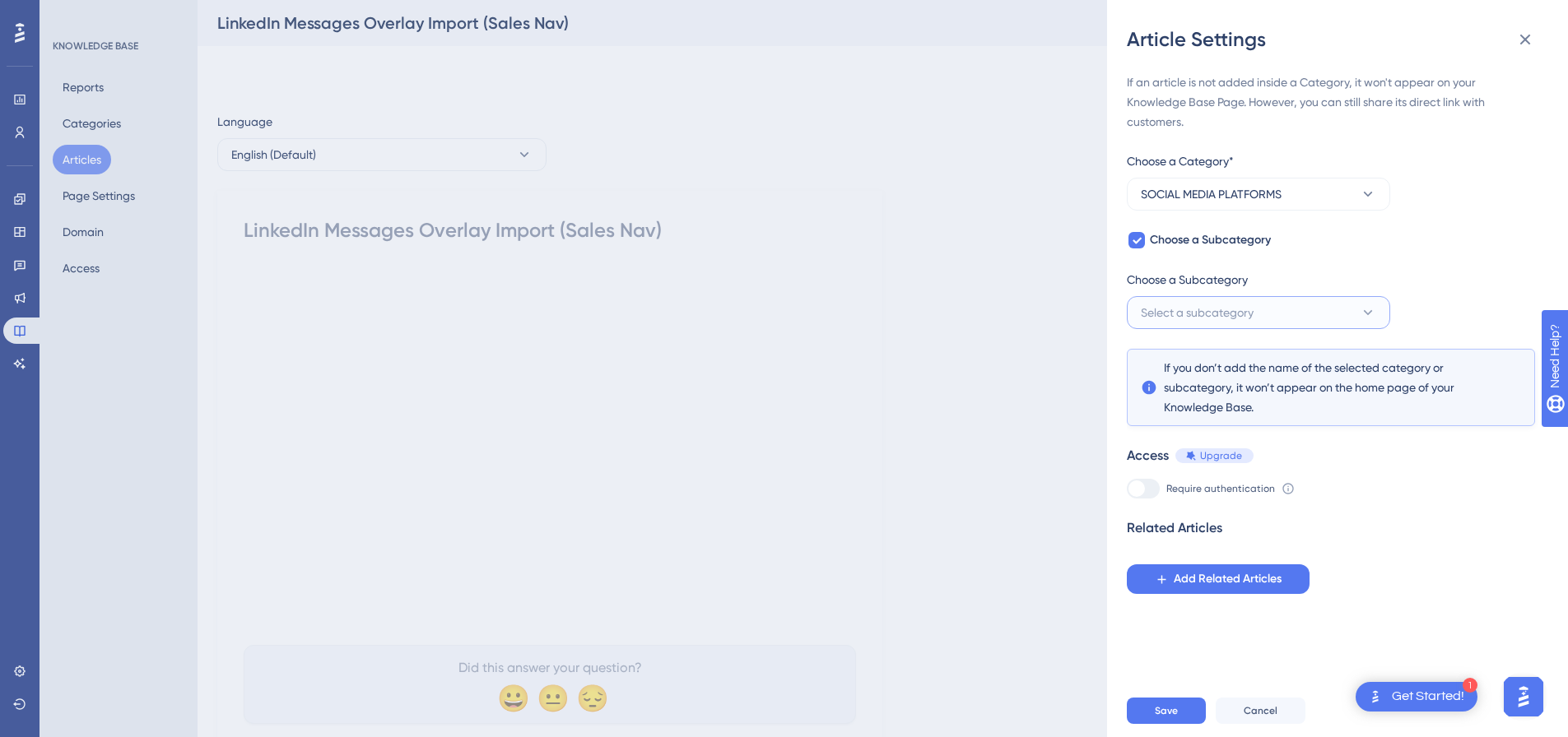
click at [1208, 317] on span "Select a subcategory" at bounding box center [1197, 313] width 113 height 20
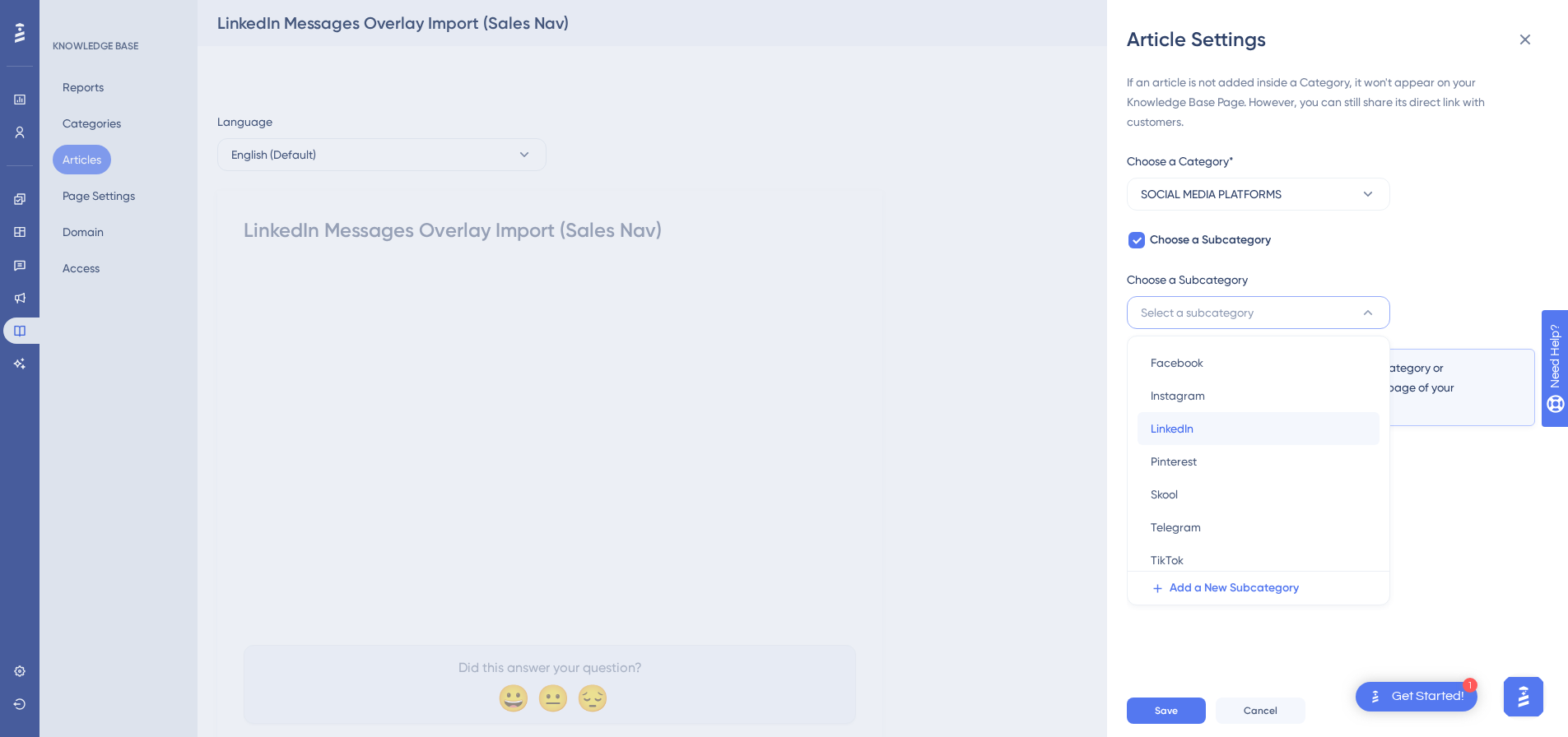
click at [1176, 429] on span "LinkedIn" at bounding box center [1172, 429] width 43 height 20
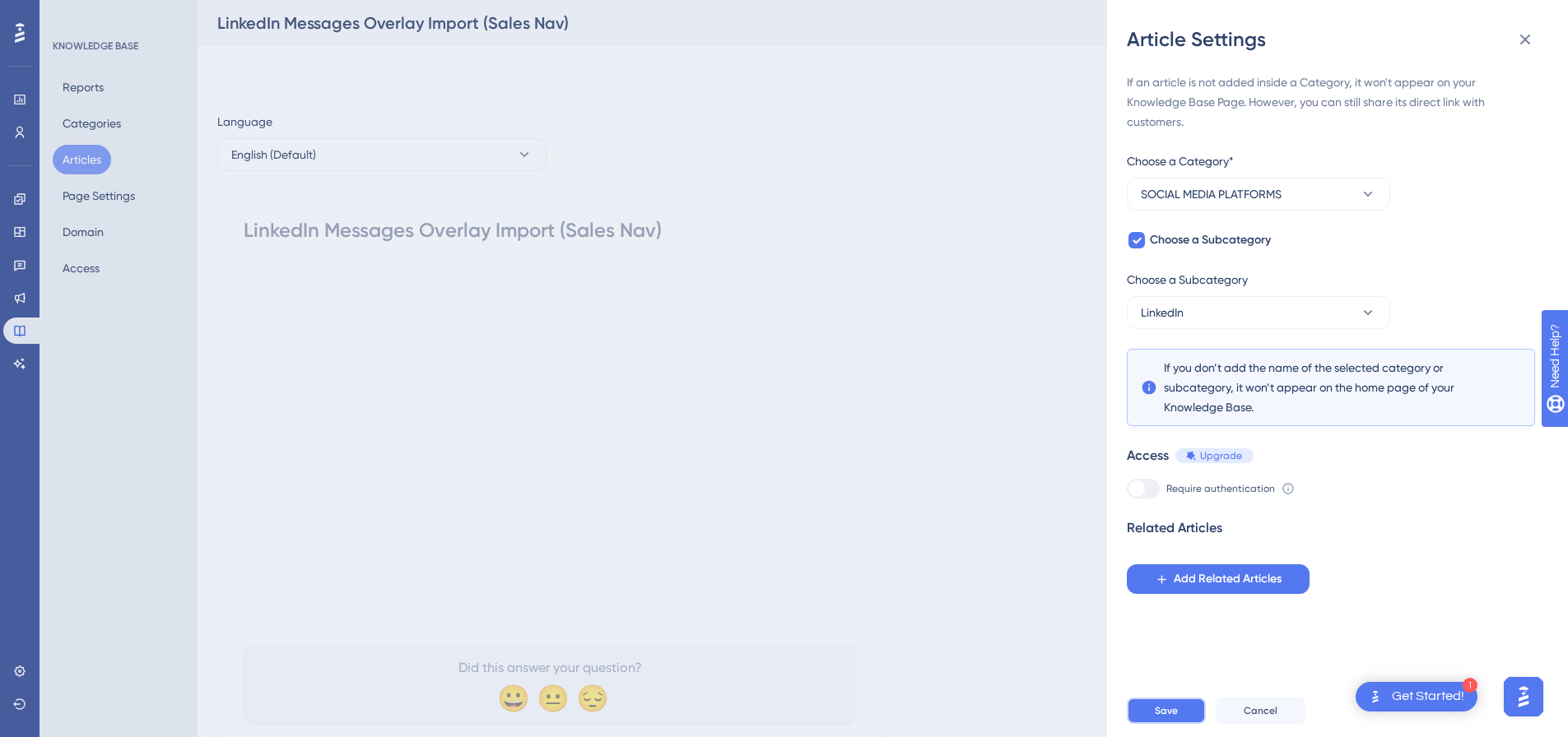
click at [1151, 715] on button "Save" at bounding box center [1166, 710] width 79 height 27
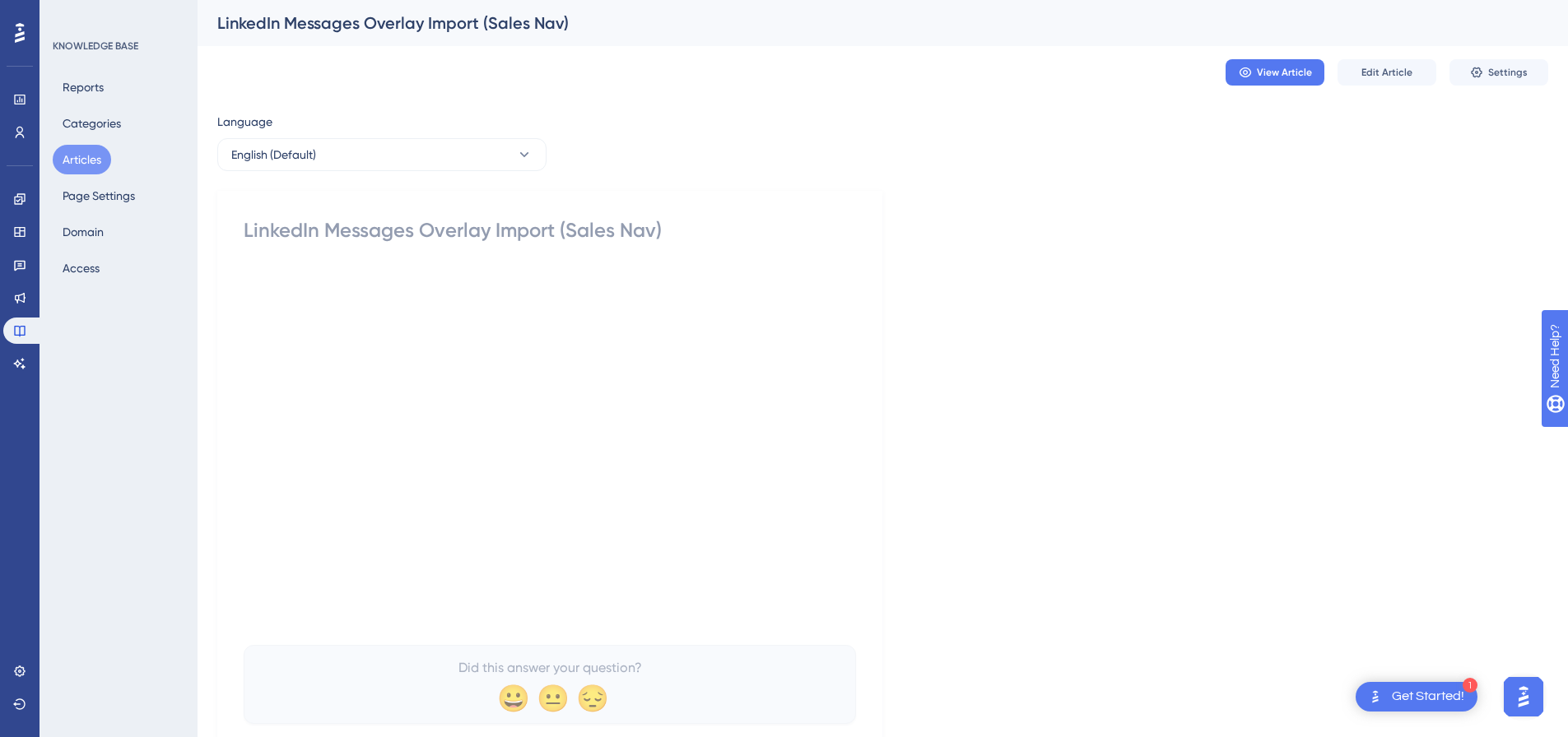
click at [68, 165] on button "Articles" at bounding box center [82, 160] width 59 height 29
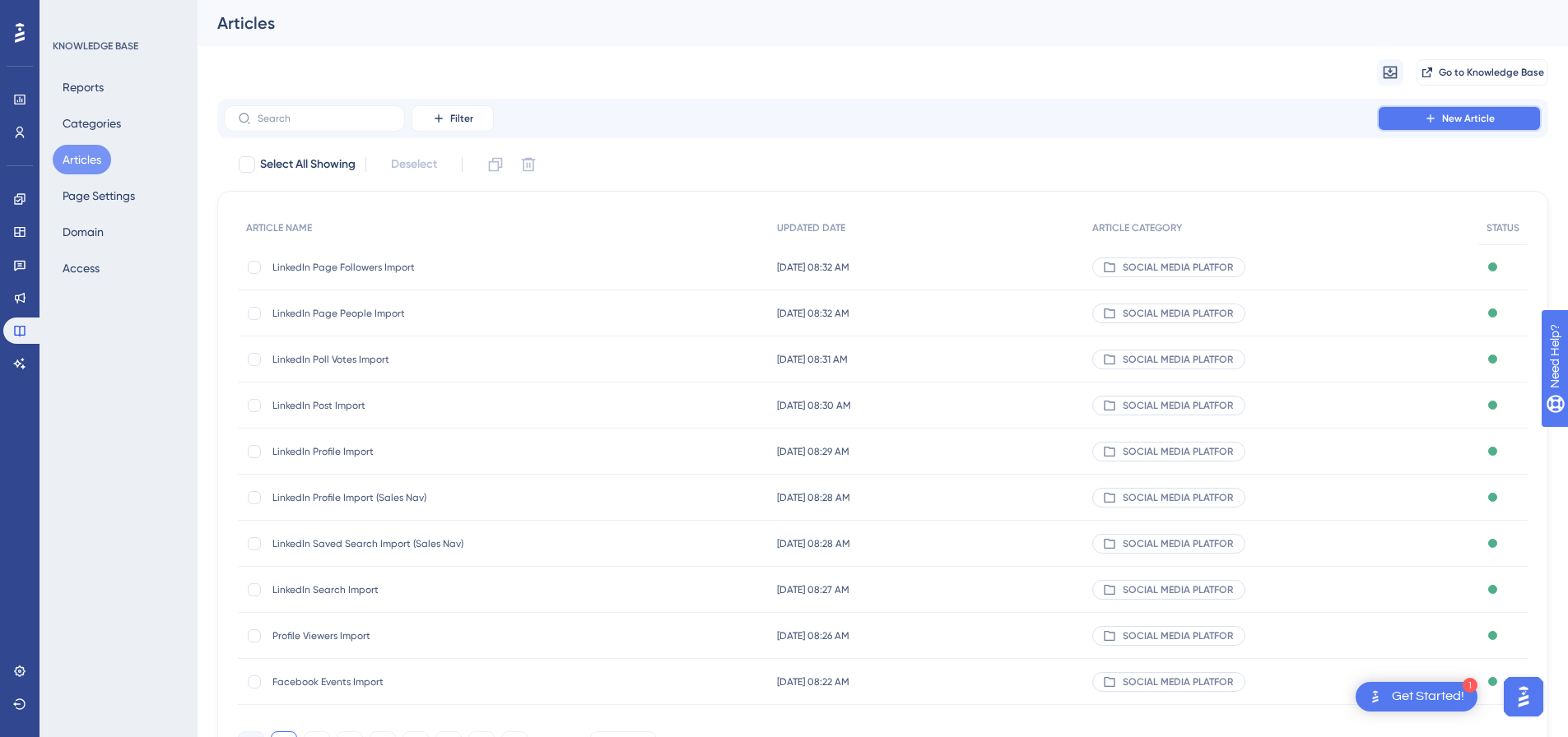
click at [1448, 106] on button "New Article" at bounding box center [1460, 118] width 165 height 27
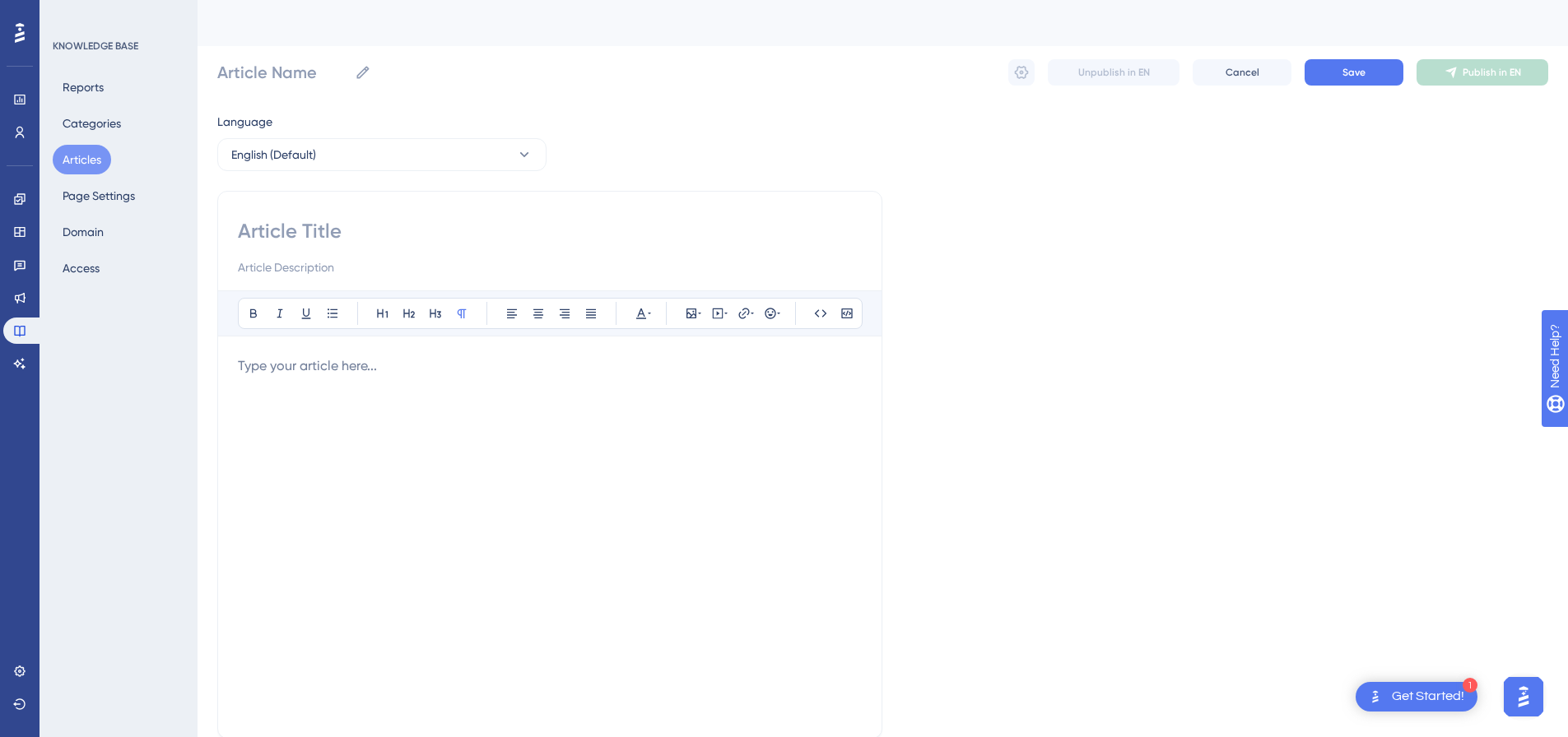
click at [339, 237] on input at bounding box center [549, 231] width 624 height 27
paste input "LinkedIn Messages Overlay"
type input "LinkedIn Messages Overlay"
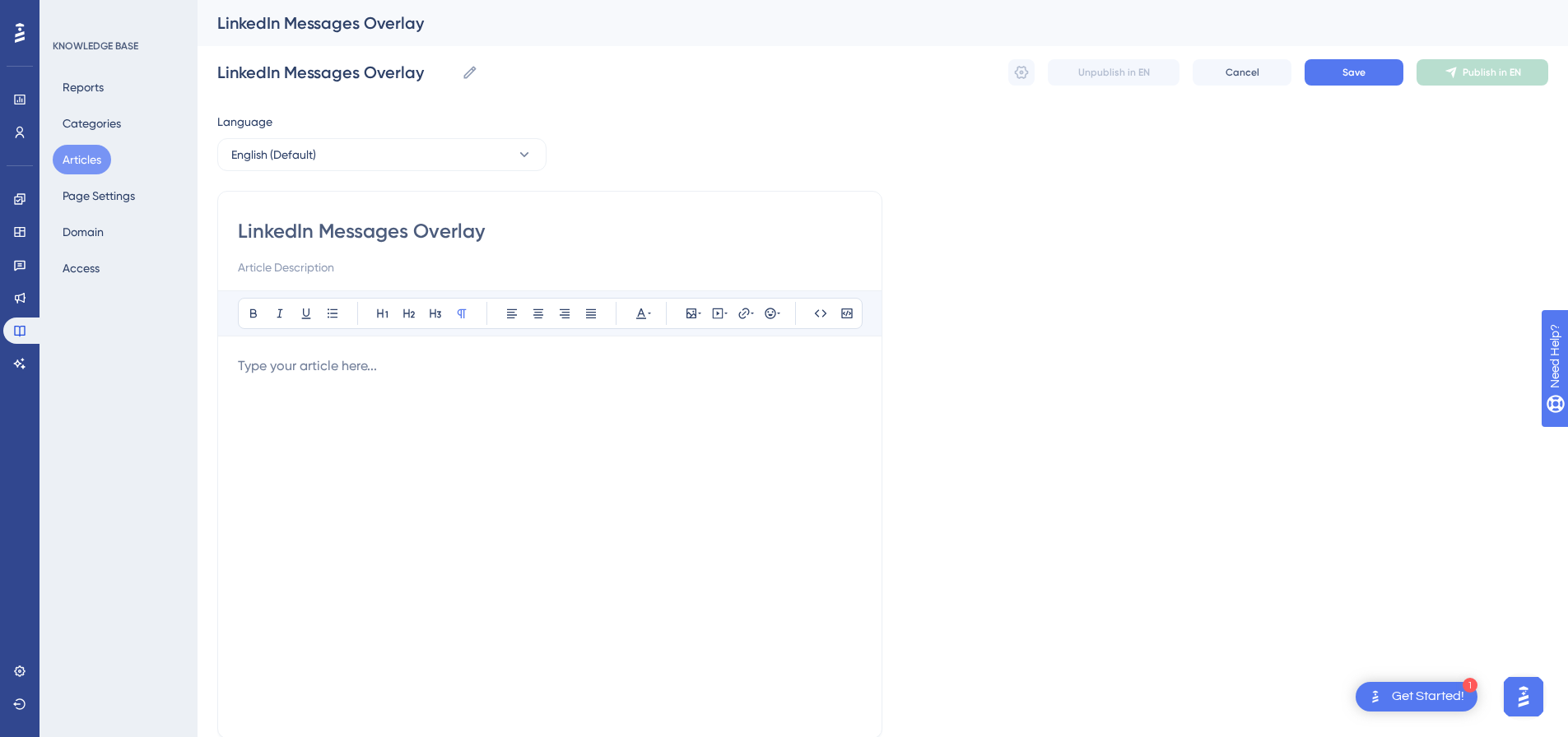
click at [502, 390] on div at bounding box center [549, 537] width 624 height 362
drag, startPoint x: 718, startPoint y: 318, endPoint x: 712, endPoint y: 329, distance: 12.5
click at [719, 318] on icon at bounding box center [718, 314] width 13 height 13
click at [679, 424] on textarea at bounding box center [717, 415] width 250 height 74
paste textarea "<div style="padding:49.79% 0 0 0;position:relative;"><iframe src="[URL][DOMAIN_…"
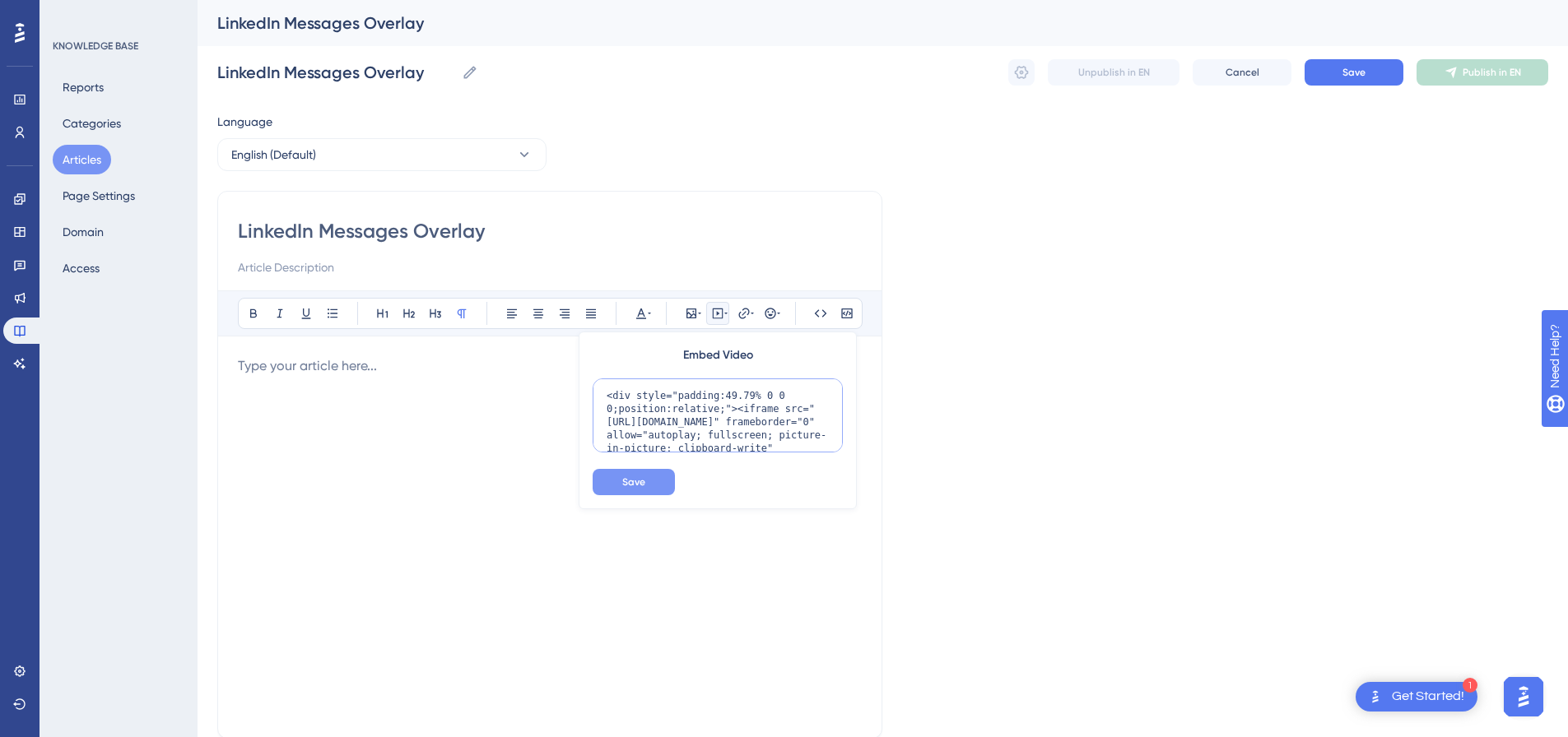
scroll to position [148, 0]
type textarea "<div style="padding:49.79% 0 0 0;position:relative;"><iframe src="[URL][DOMAIN_…"
click at [639, 490] on button "Save" at bounding box center [634, 482] width 83 height 27
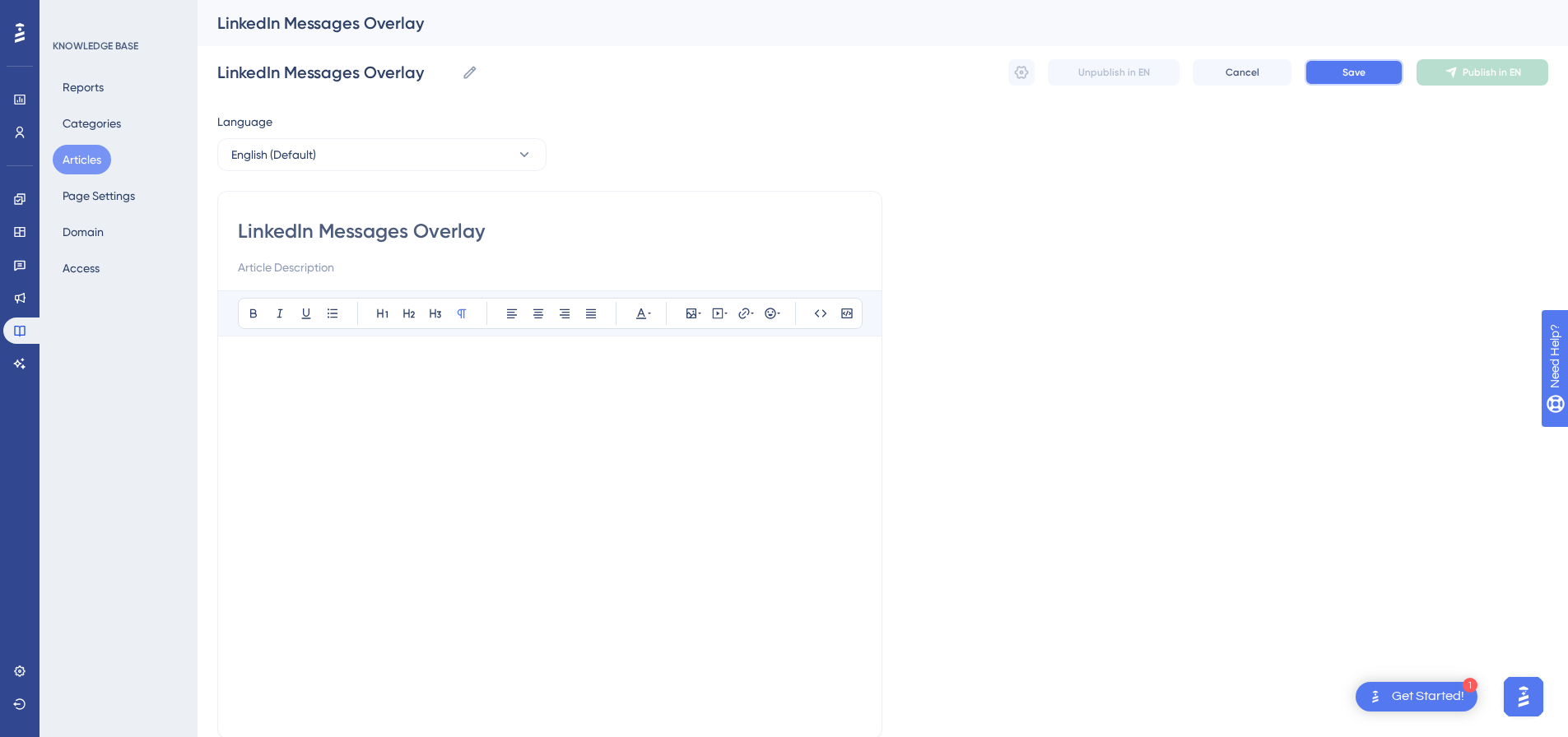
click at [1365, 76] on span "Save" at bounding box center [1353, 72] width 23 height 13
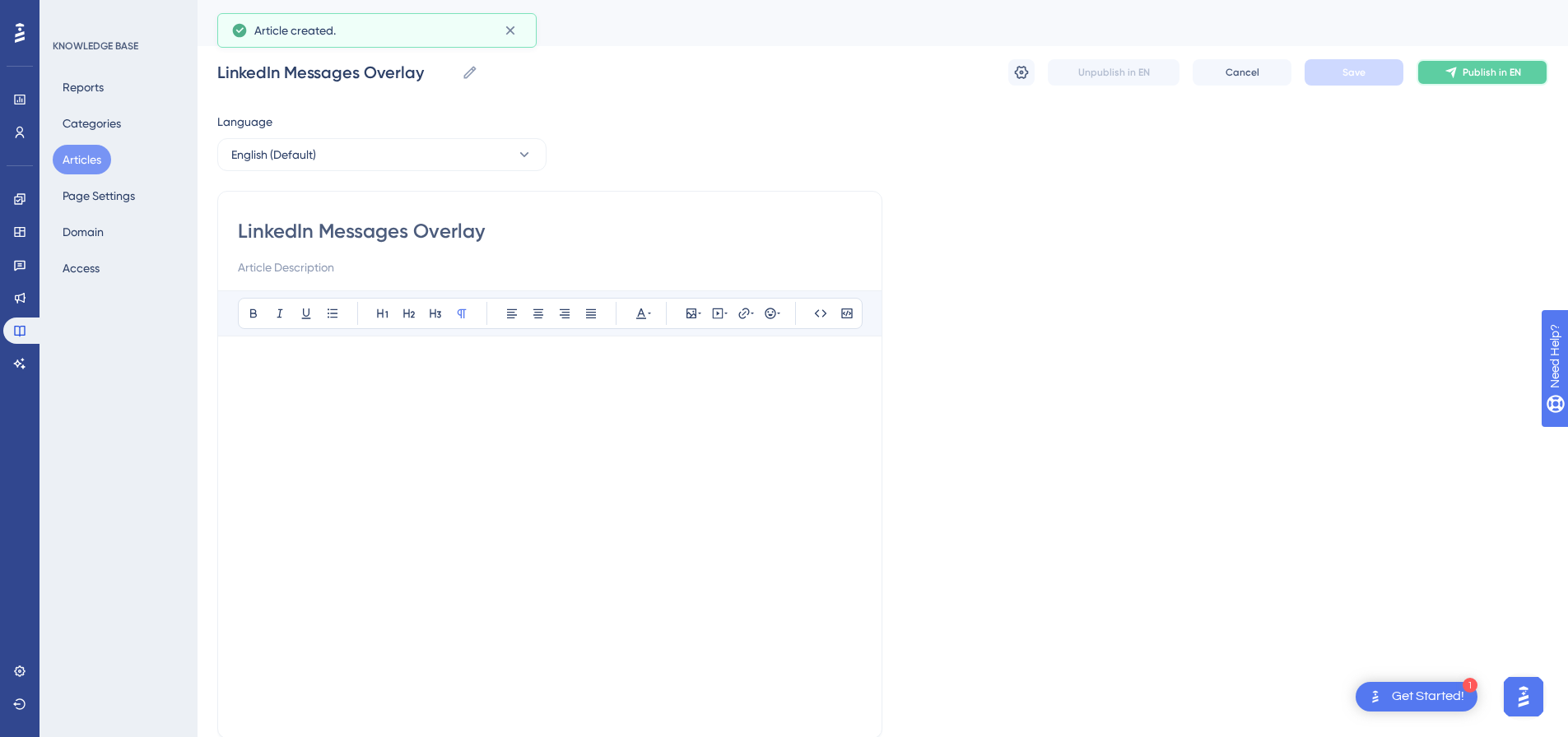
click at [1474, 77] on span "Publish in EN" at bounding box center [1493, 72] width 59 height 13
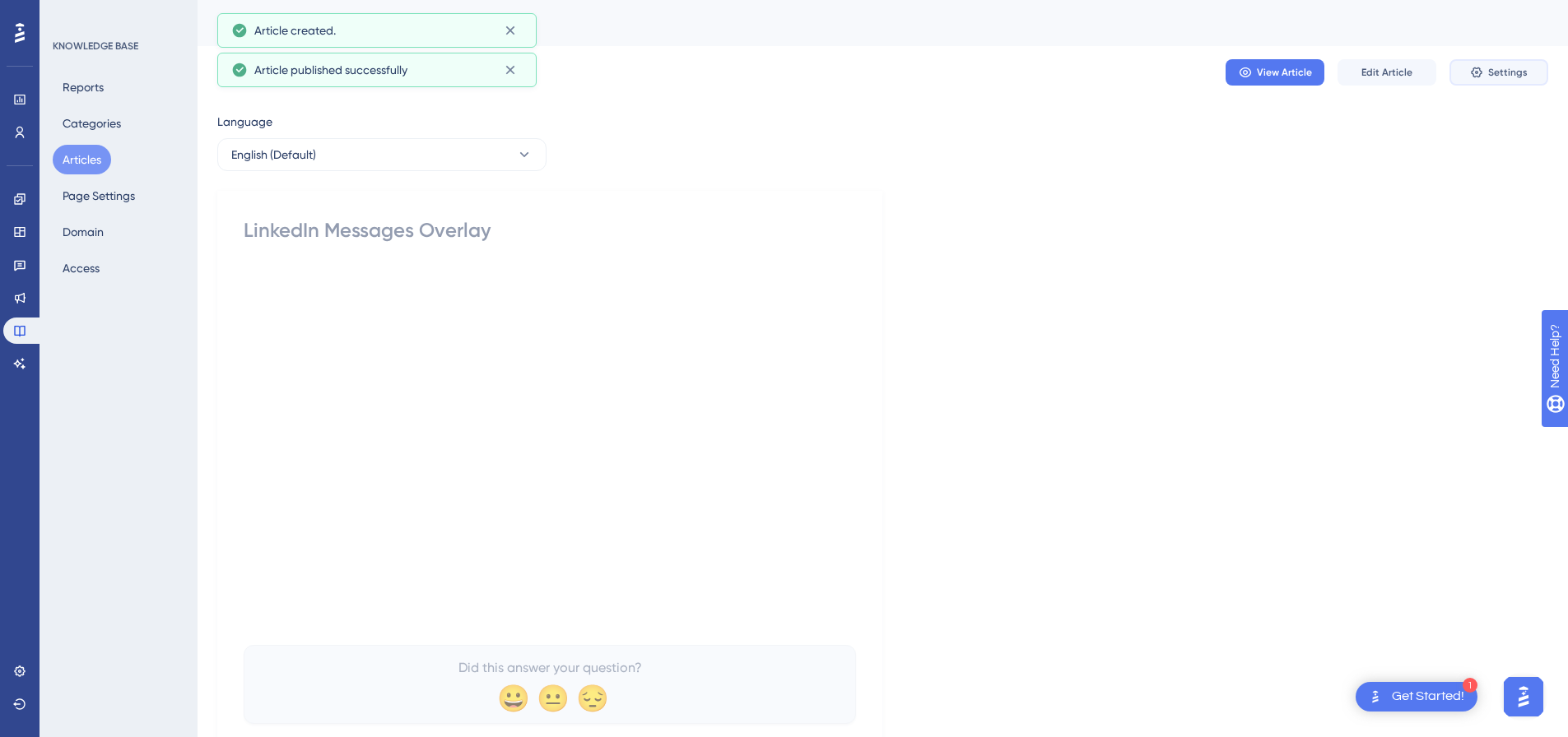
click at [1476, 76] on icon at bounding box center [1477, 72] width 13 height 13
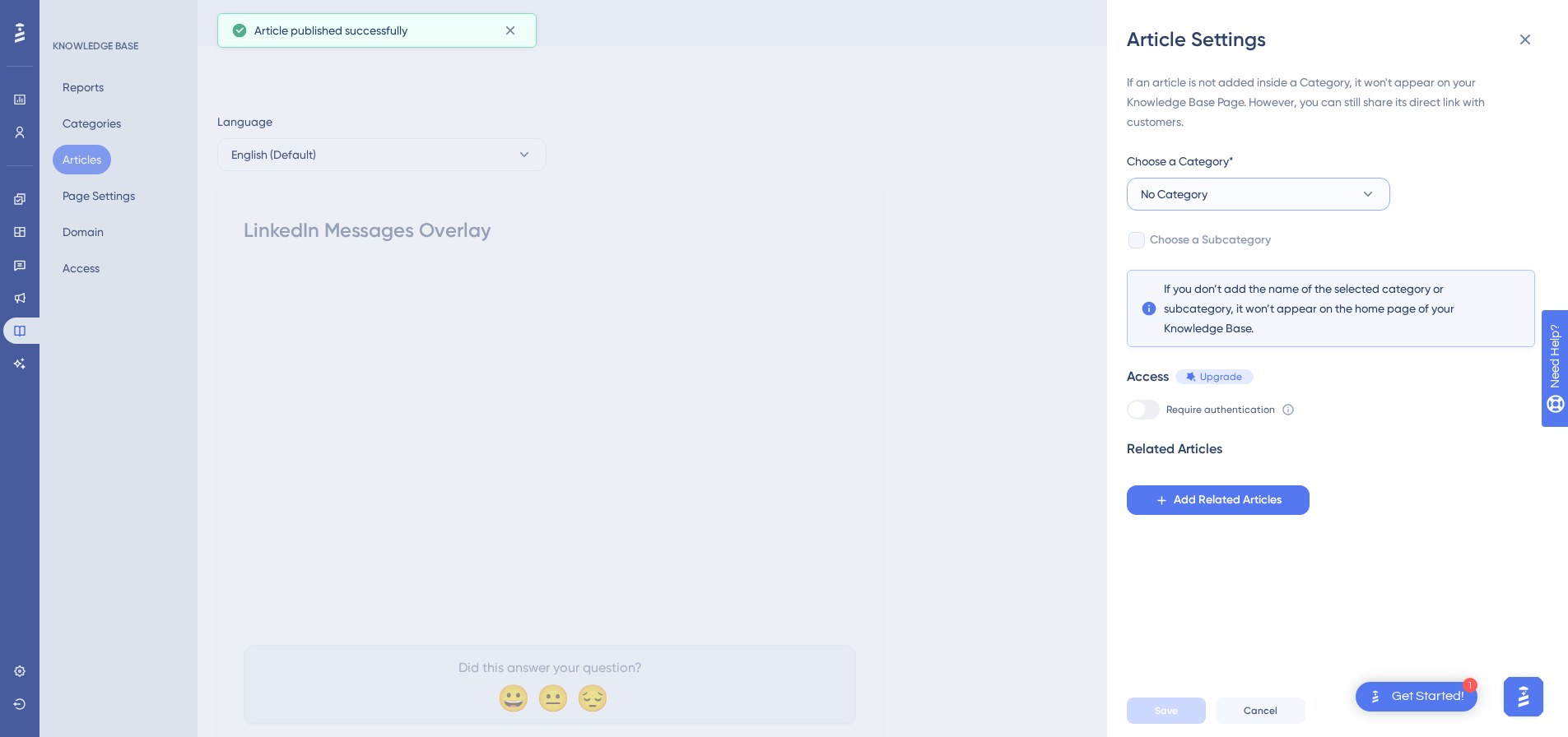
click at [1294, 192] on button "No Category" at bounding box center [1258, 194] width 263 height 33
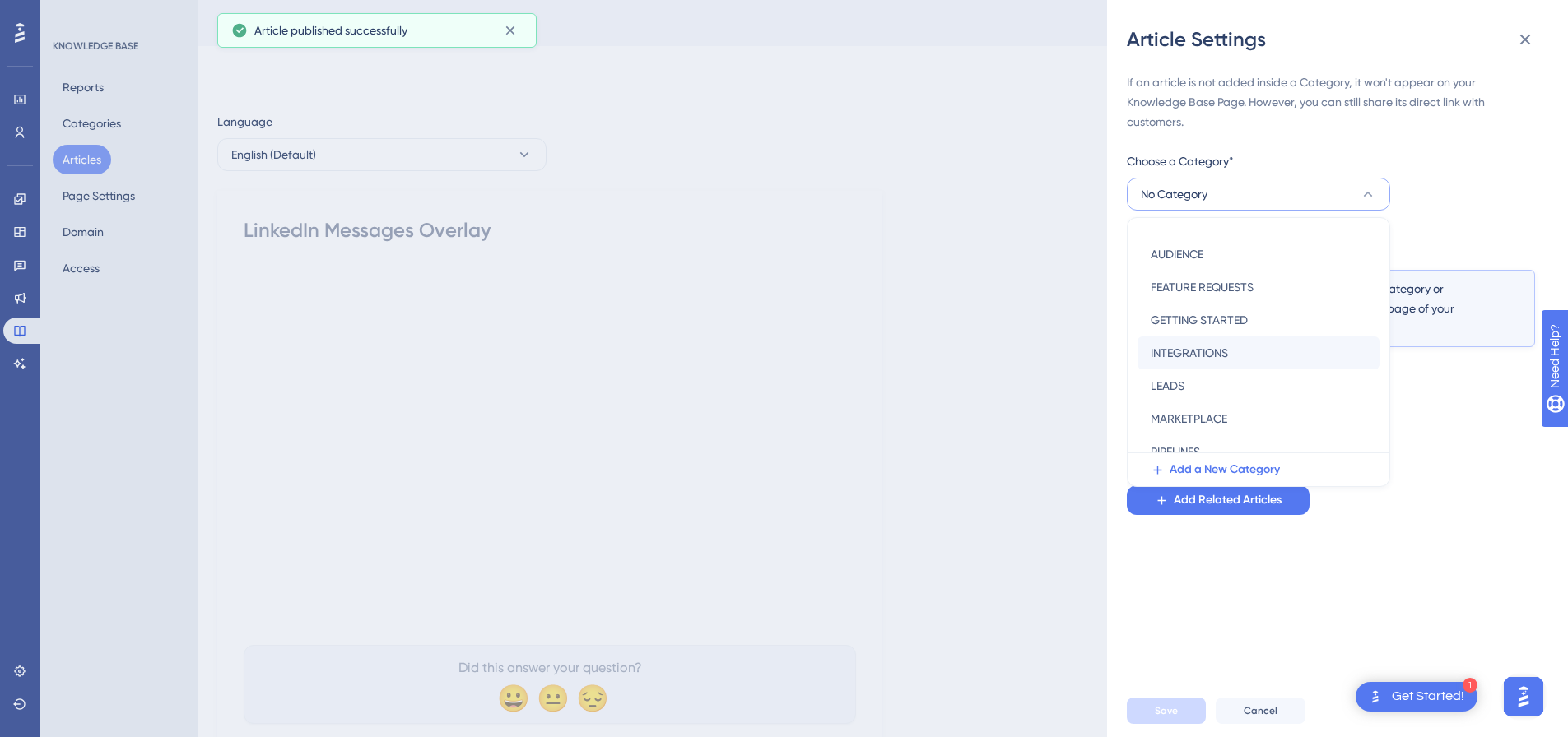
scroll to position [236, 0]
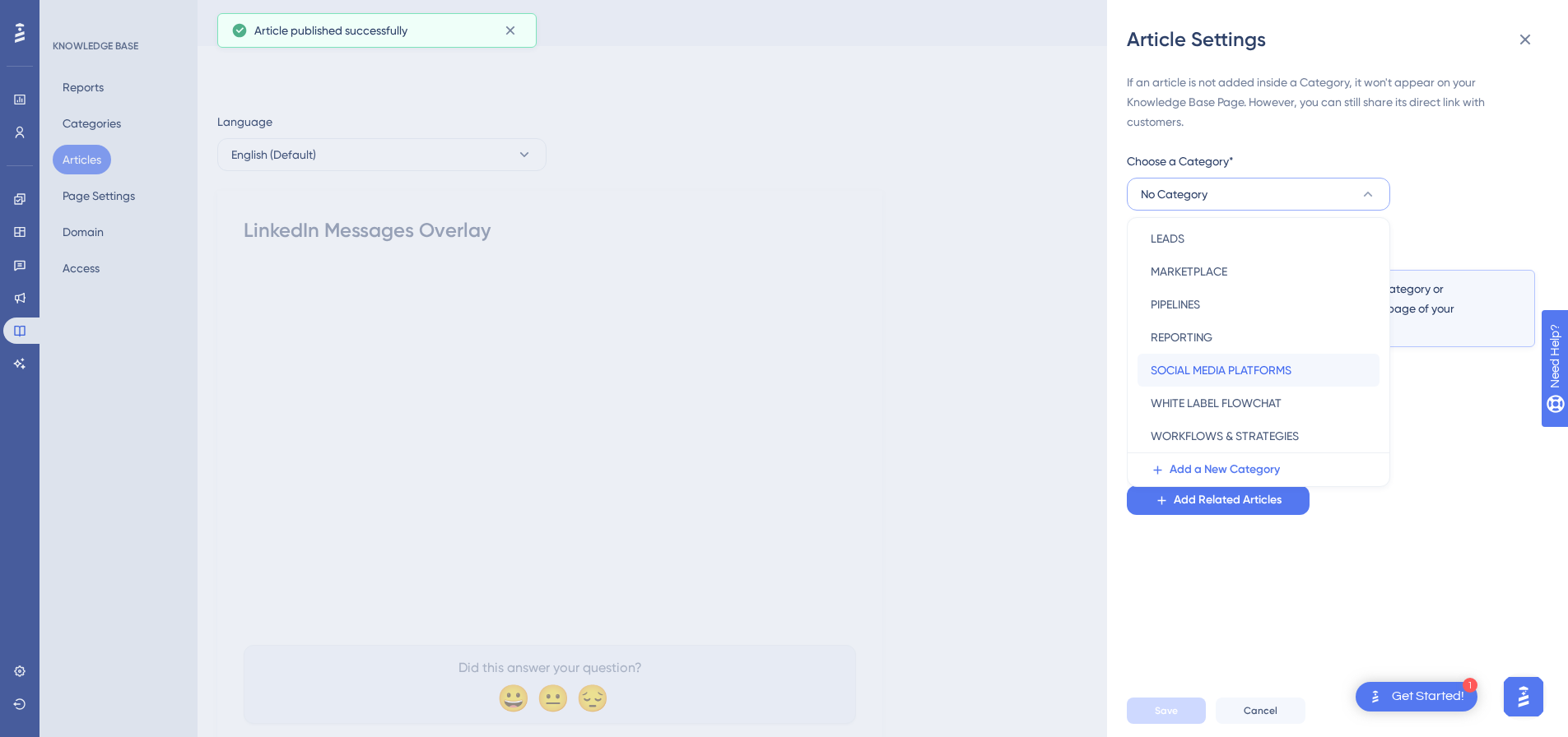
click at [1252, 373] on span "SOCIAL MEDIA PLATFORMS" at bounding box center [1221, 370] width 141 height 20
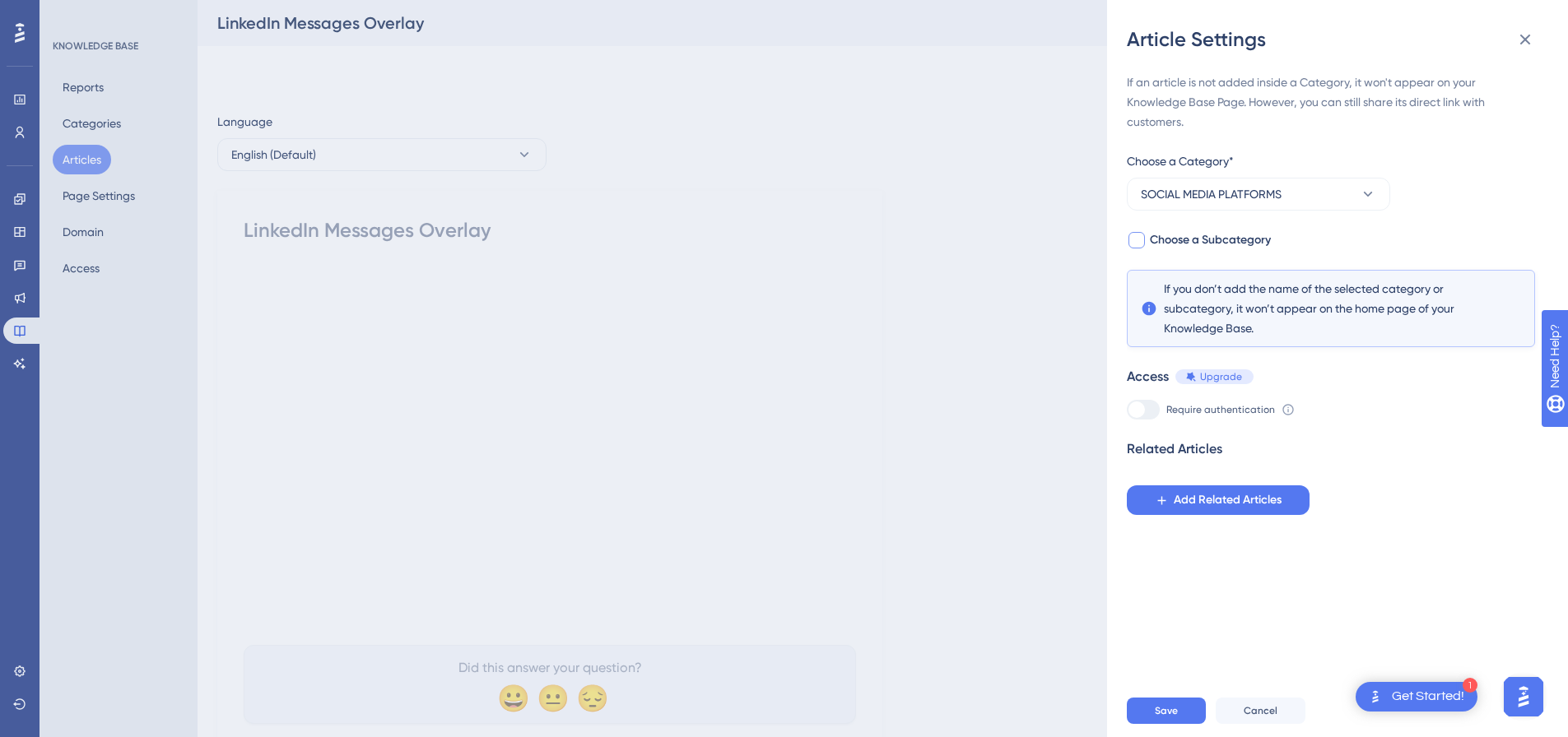
click at [1130, 237] on div at bounding box center [1137, 240] width 17 height 16
checkbox input "true"
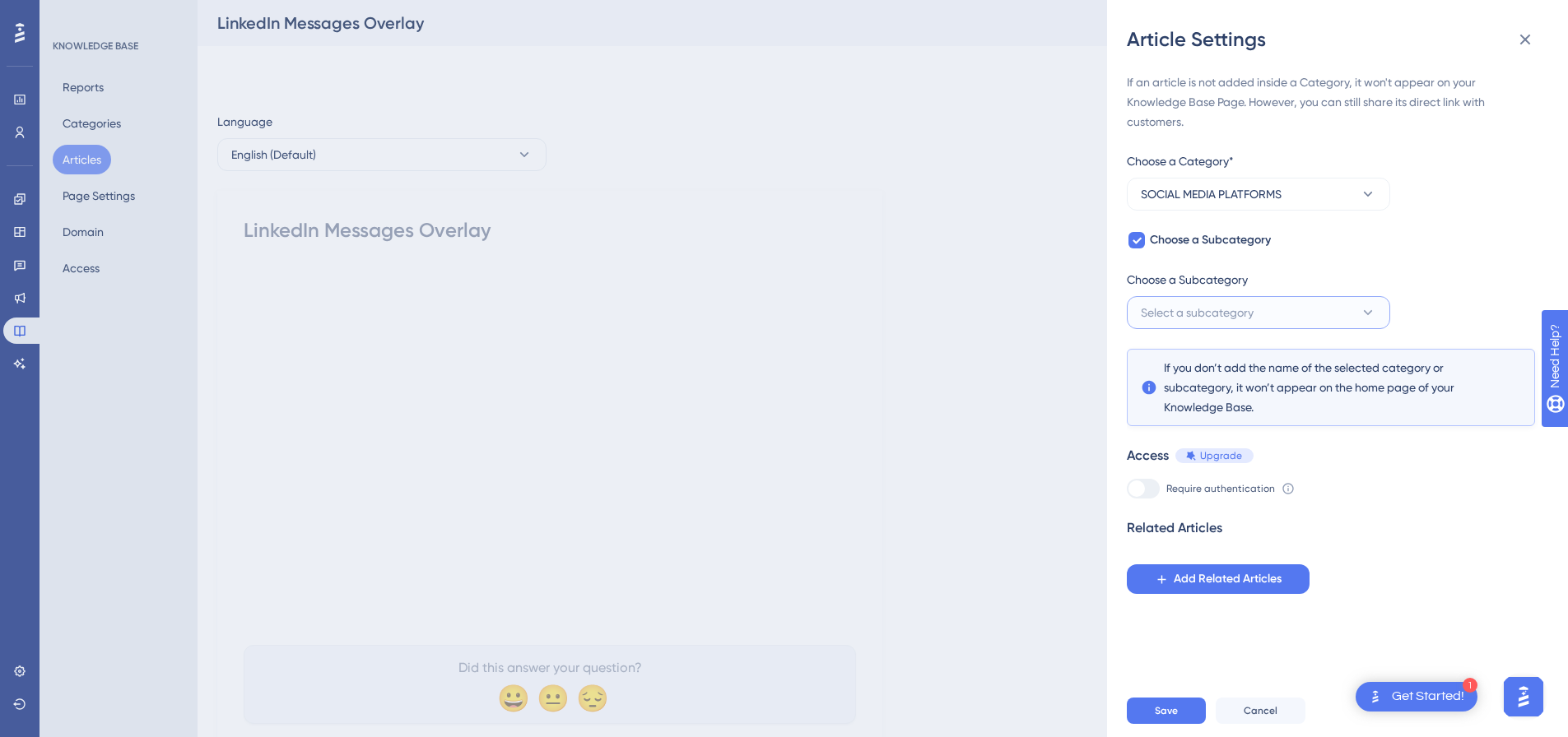
click at [1191, 305] on span "Select a subcategory" at bounding box center [1197, 313] width 113 height 20
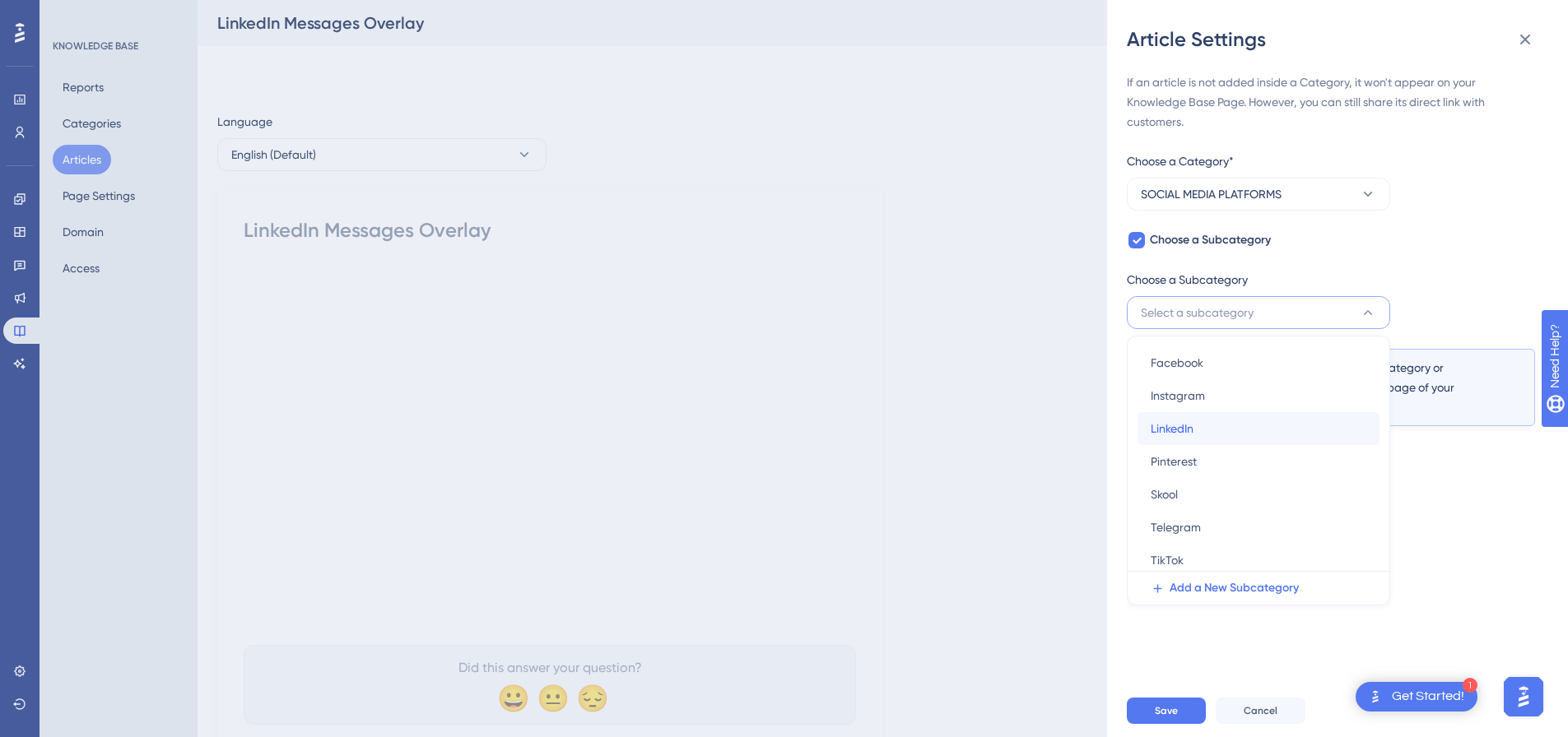
drag, startPoint x: 1231, startPoint y: 425, endPoint x: 1242, endPoint y: 433, distance: 13.6
click at [1230, 424] on div "LinkedIn LinkedIn" at bounding box center [1258, 429] width 215 height 33
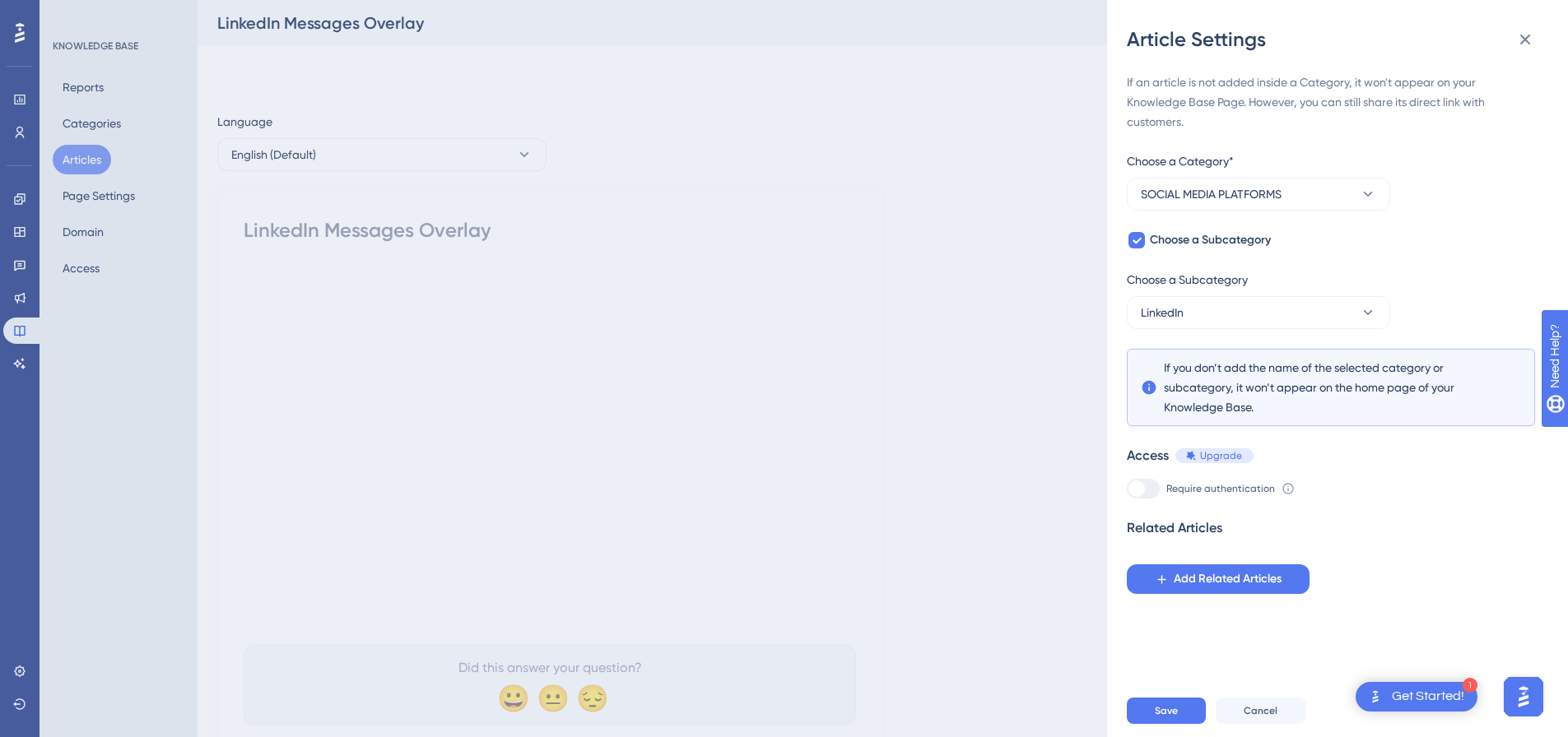
click at [1165, 708] on div "Save Cancel" at bounding box center [1357, 710] width 461 height 52
click at [1165, 718] on span "Save" at bounding box center [1166, 711] width 23 height 13
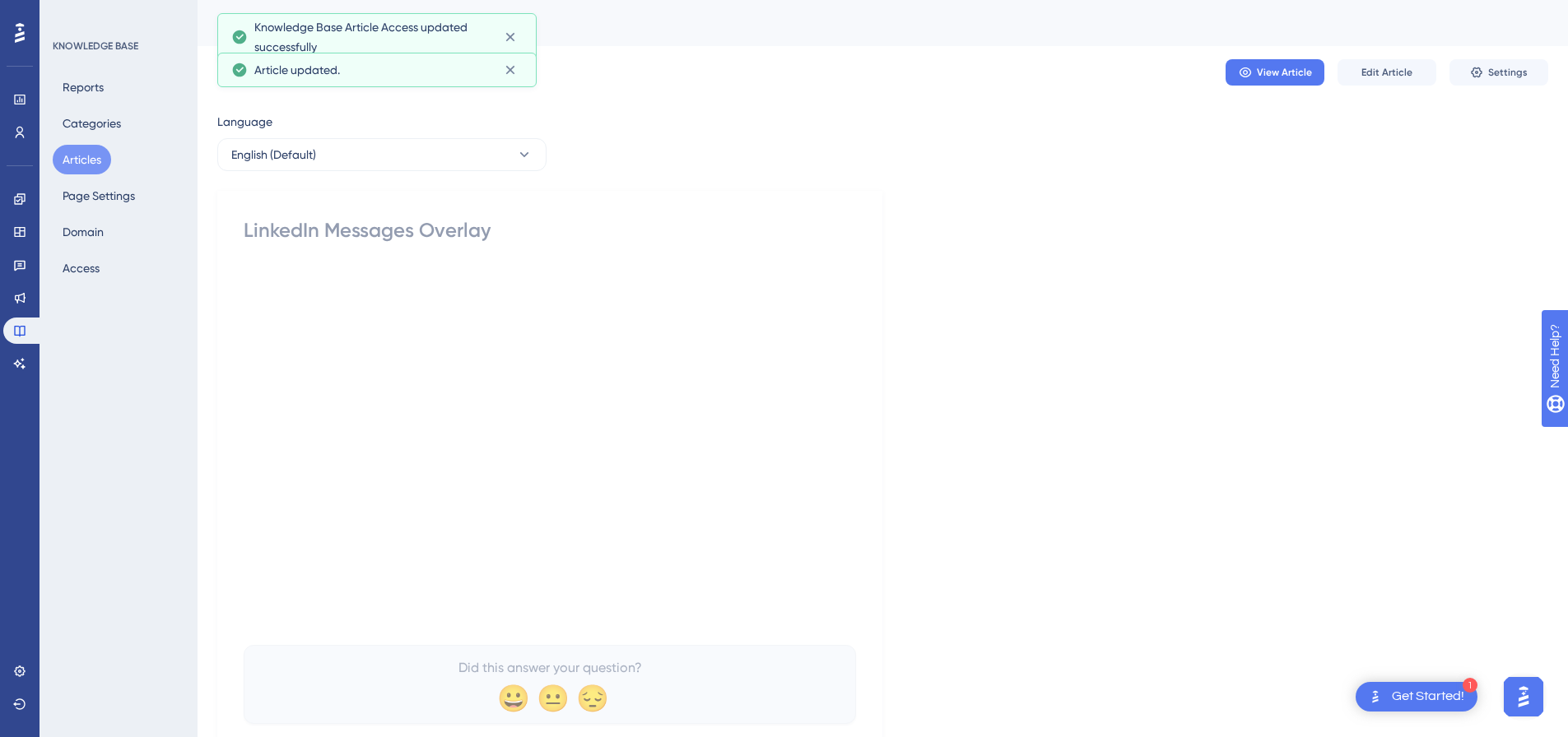
click at [95, 166] on button "Articles" at bounding box center [82, 160] width 59 height 29
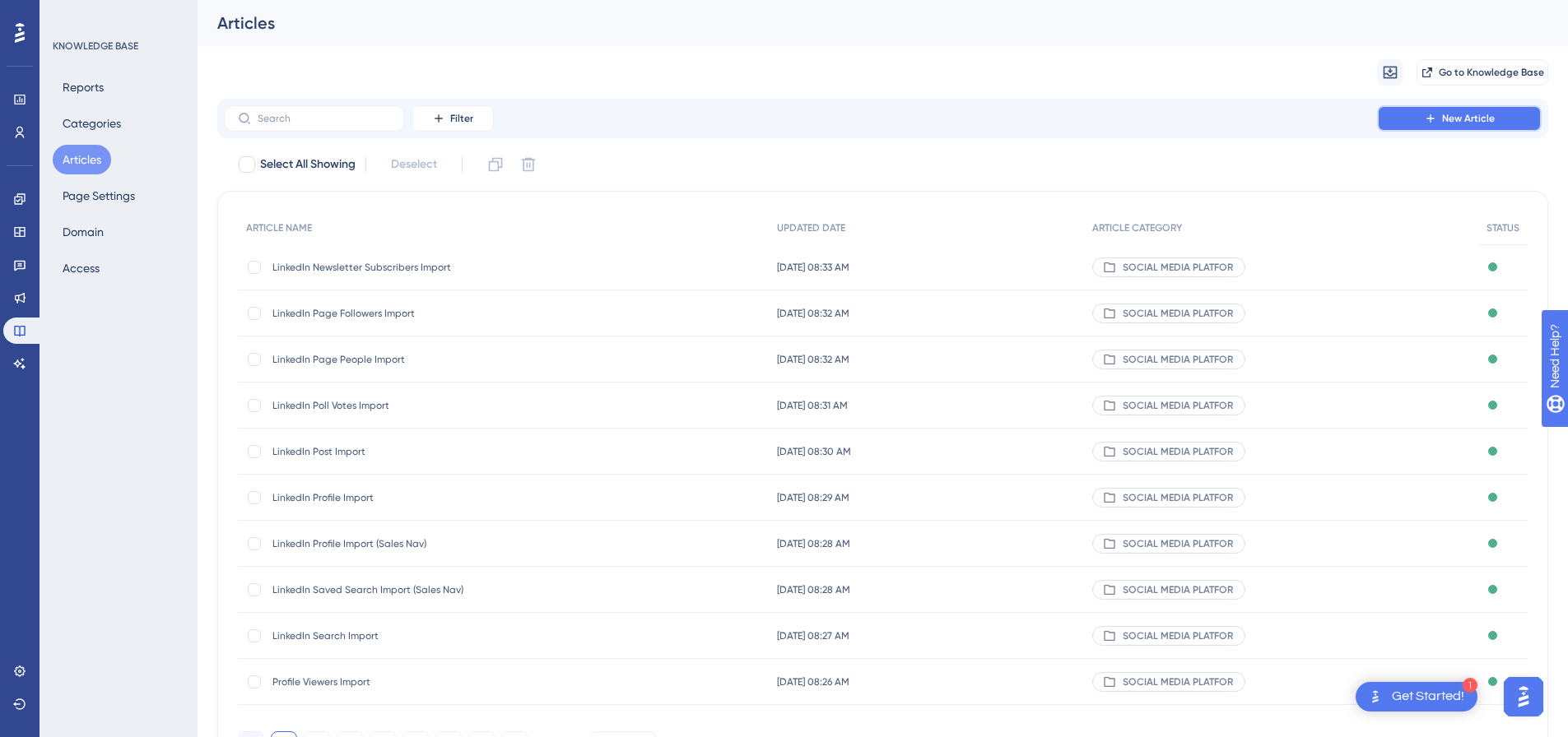
click at [1477, 117] on span "New Article" at bounding box center [1468, 118] width 52 height 13
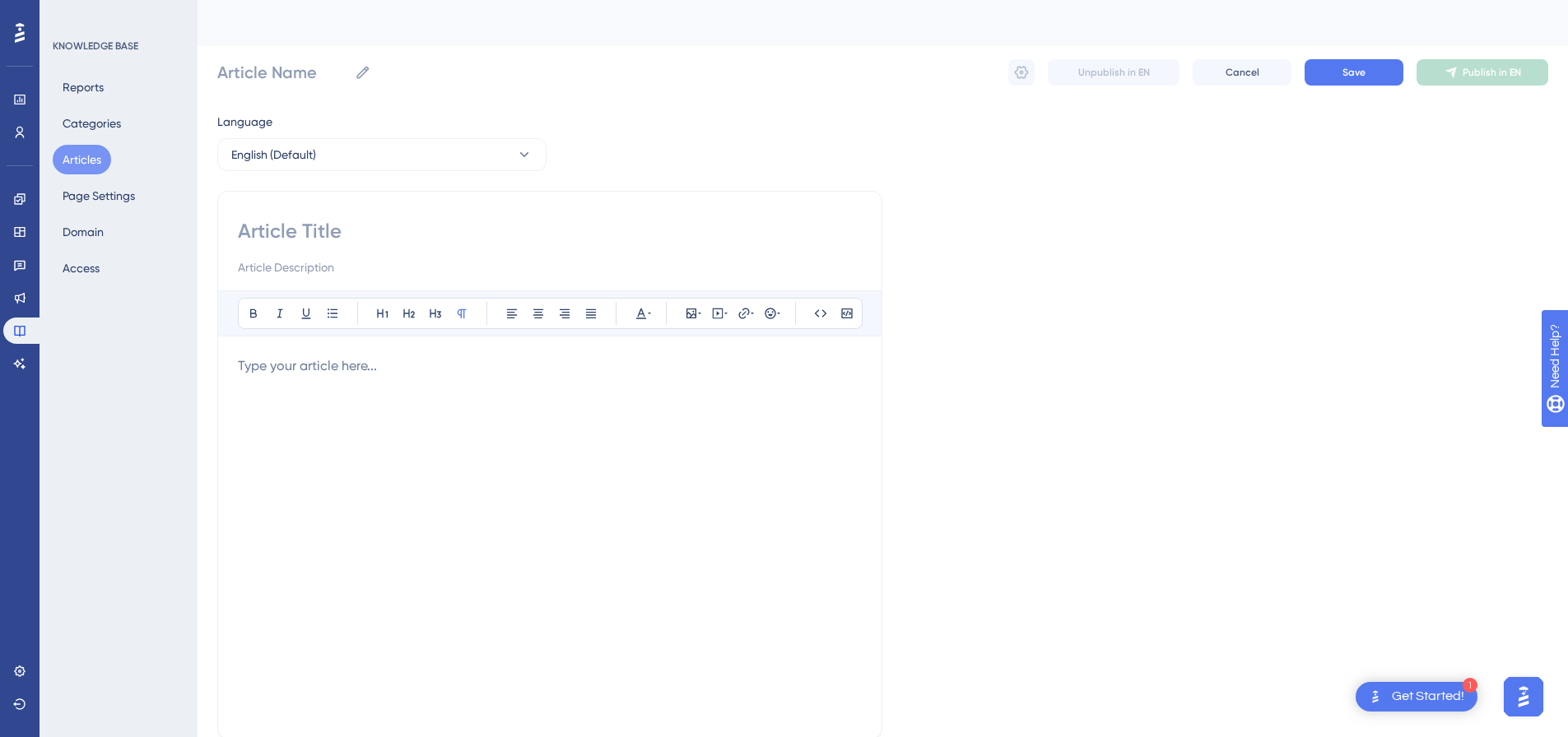
click at [358, 230] on input at bounding box center [549, 231] width 624 height 27
paste input "LinkedIn Messages Import"
type input "LinkedIn Messages Import"
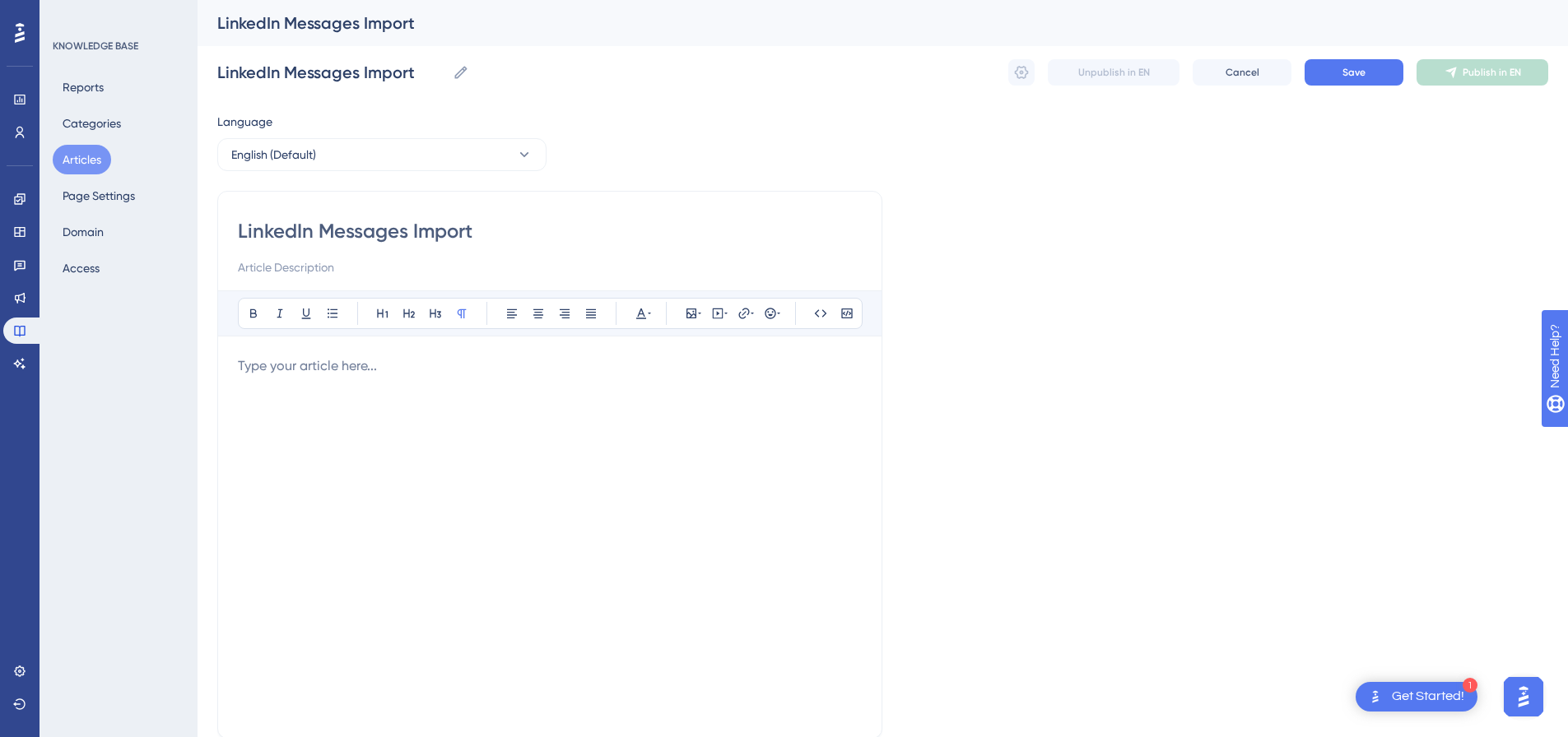
click at [562, 382] on div at bounding box center [549, 537] width 624 height 362
click at [714, 318] on icon at bounding box center [719, 314] width 11 height 11
click at [689, 380] on textarea at bounding box center [717, 415] width 250 height 74
paste textarea "<div style="padding:49.79% 0 0 0;position:relative;"><iframe src="[URL][DOMAIN_…"
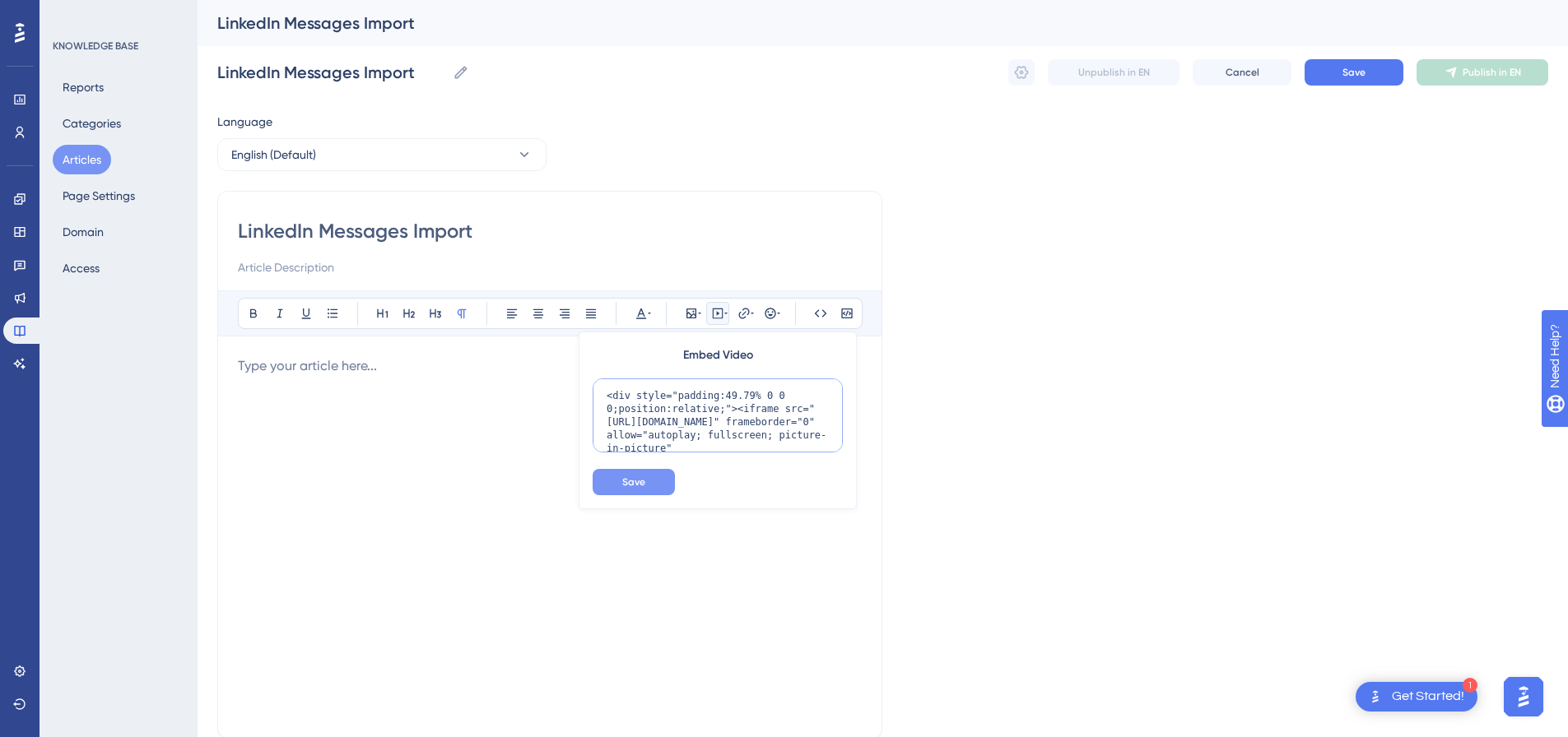
scroll to position [134, 0]
type textarea "<div style="padding:49.79% 0 0 0;position:relative;"><iframe src="[URL][DOMAIN_…"
click at [642, 483] on span "Save" at bounding box center [634, 482] width 23 height 13
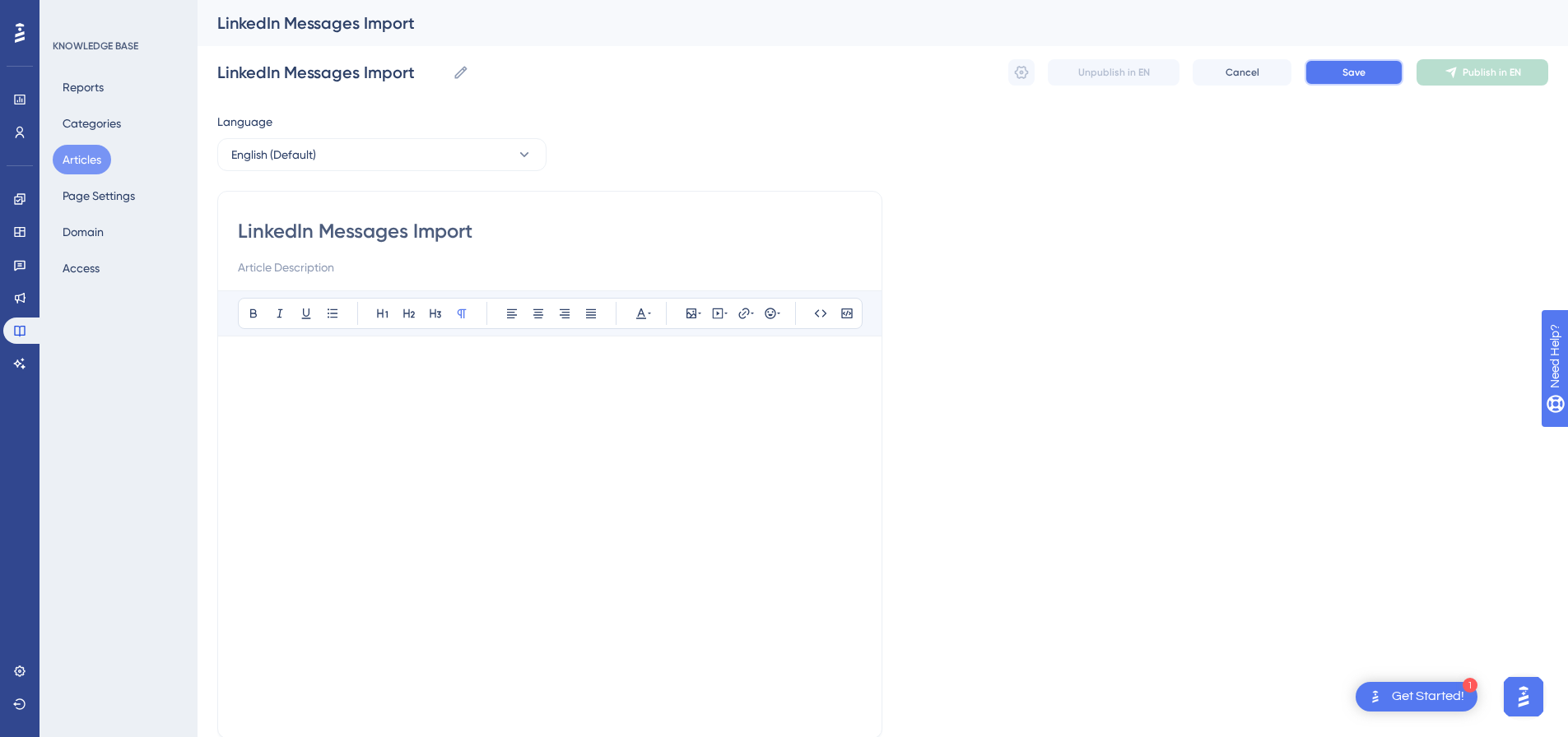
click at [1361, 82] on button "Save" at bounding box center [1354, 72] width 99 height 27
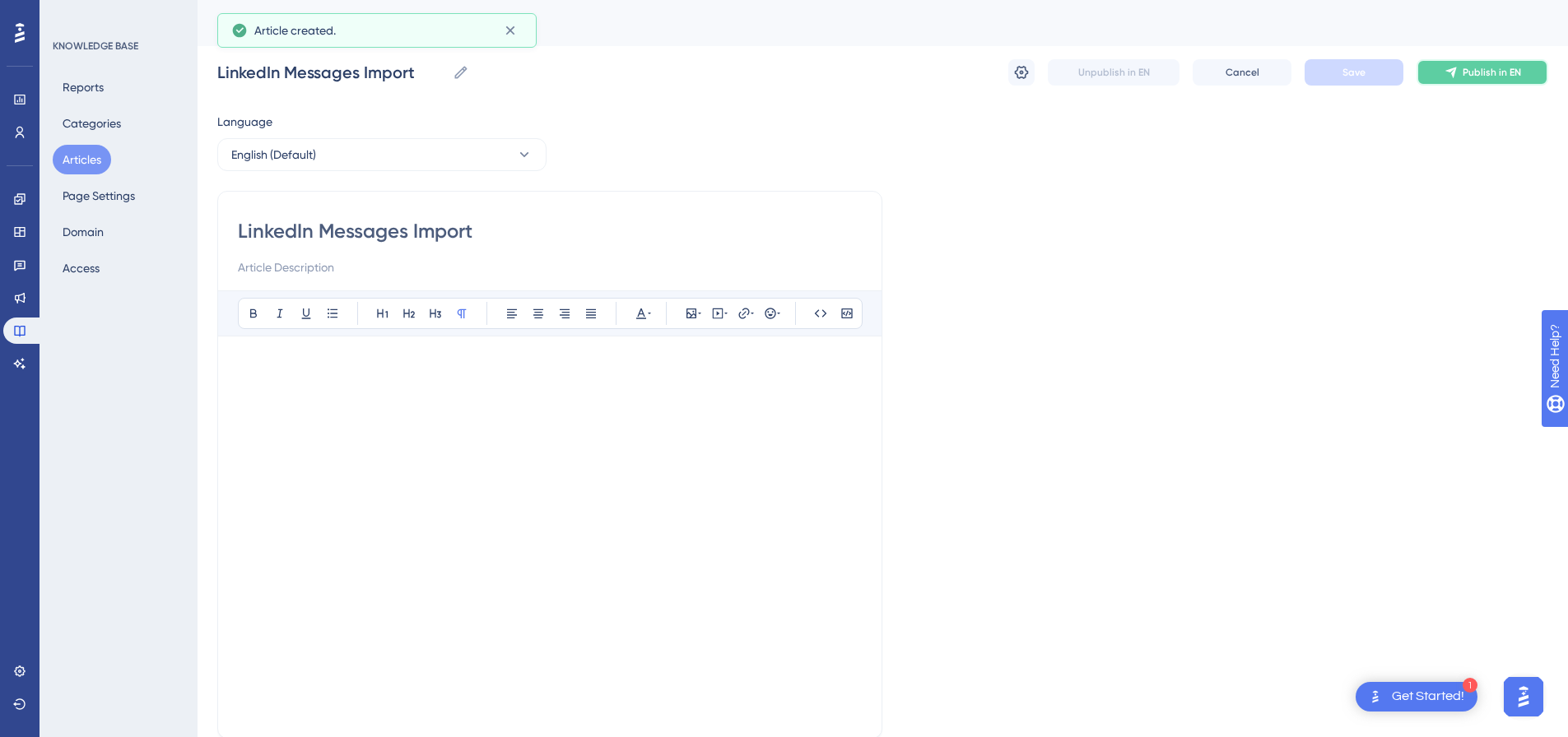
click at [1469, 70] on span "Publish in EN" at bounding box center [1493, 72] width 59 height 13
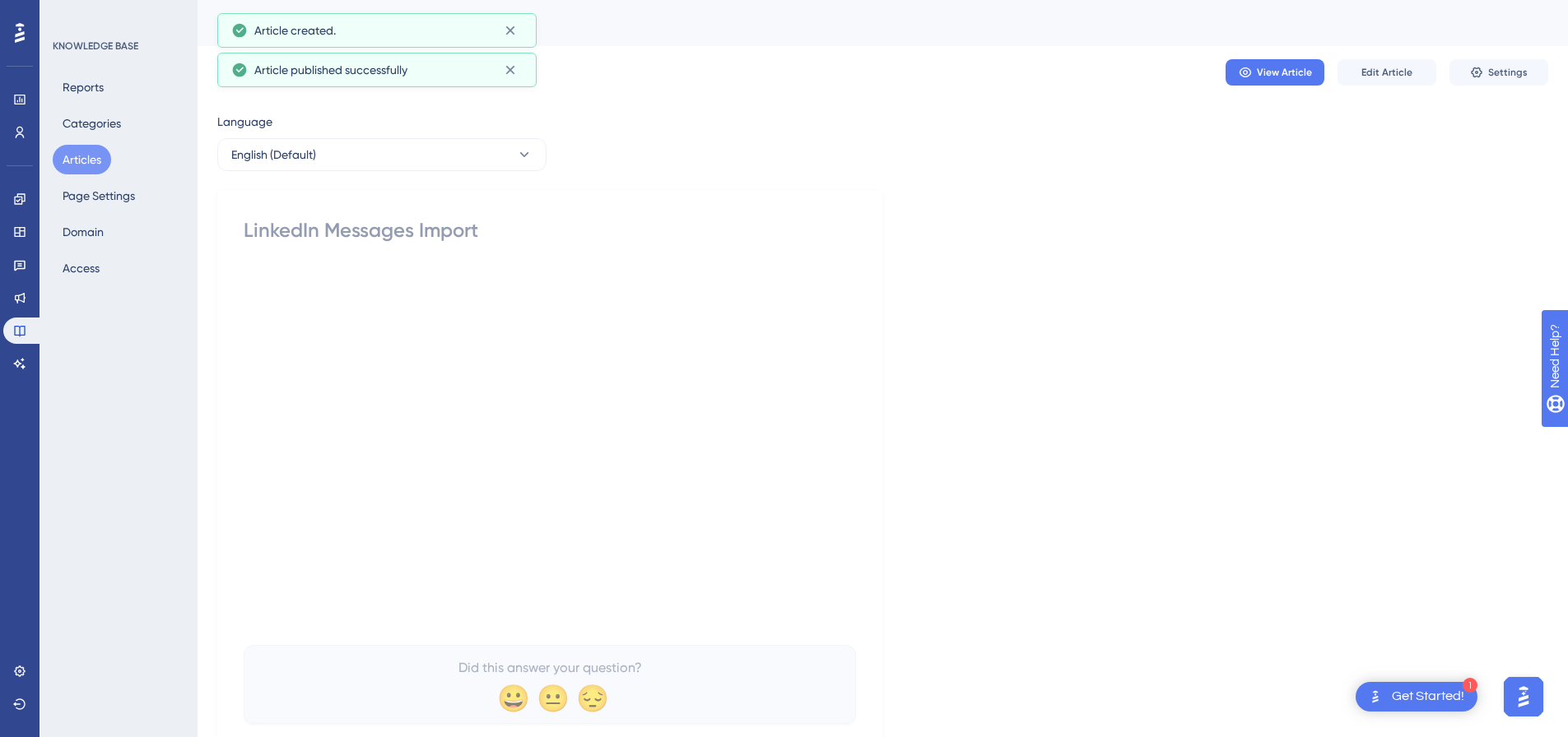
click at [1469, 70] on button "Settings" at bounding box center [1499, 72] width 99 height 27
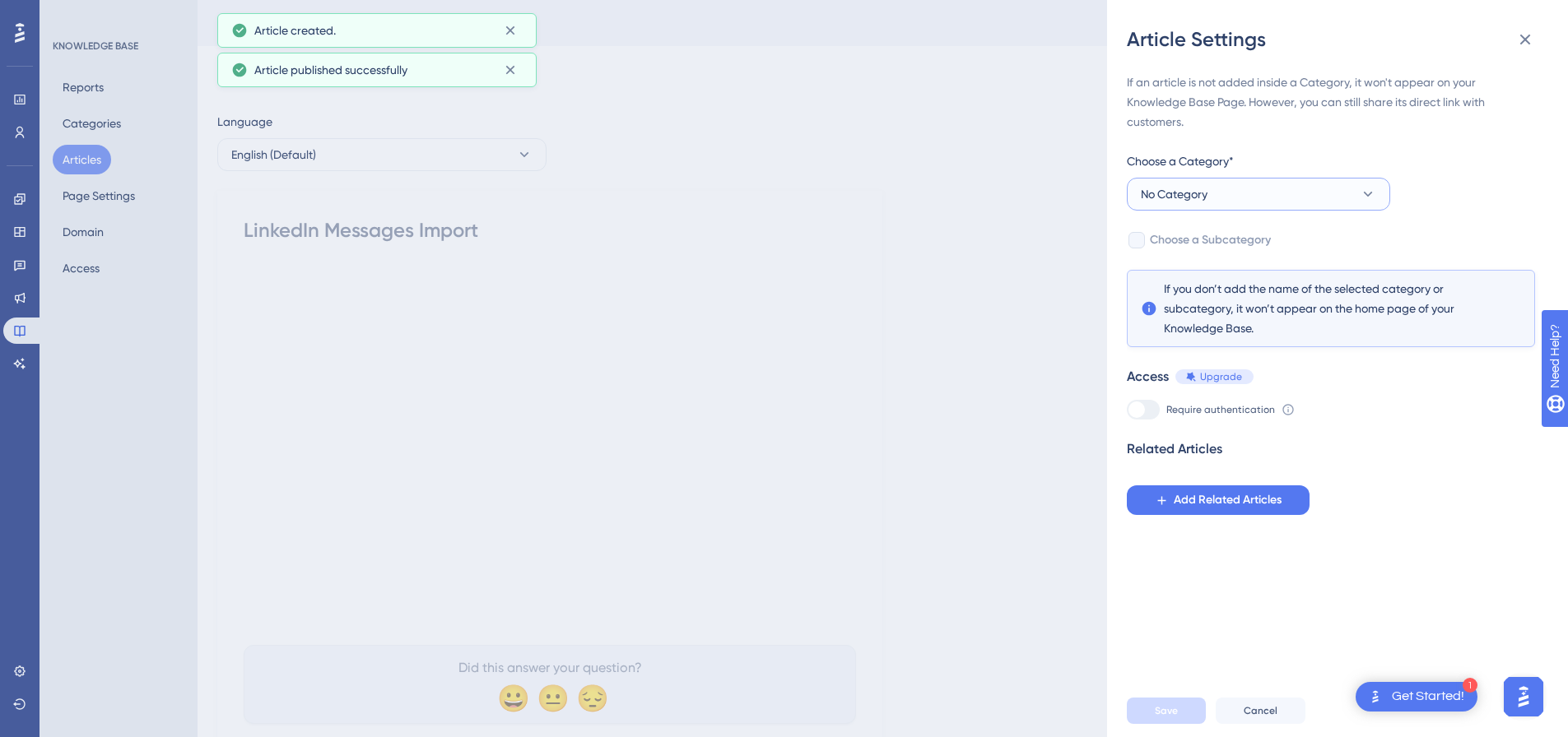
click at [1211, 210] on button "No Category" at bounding box center [1258, 194] width 263 height 33
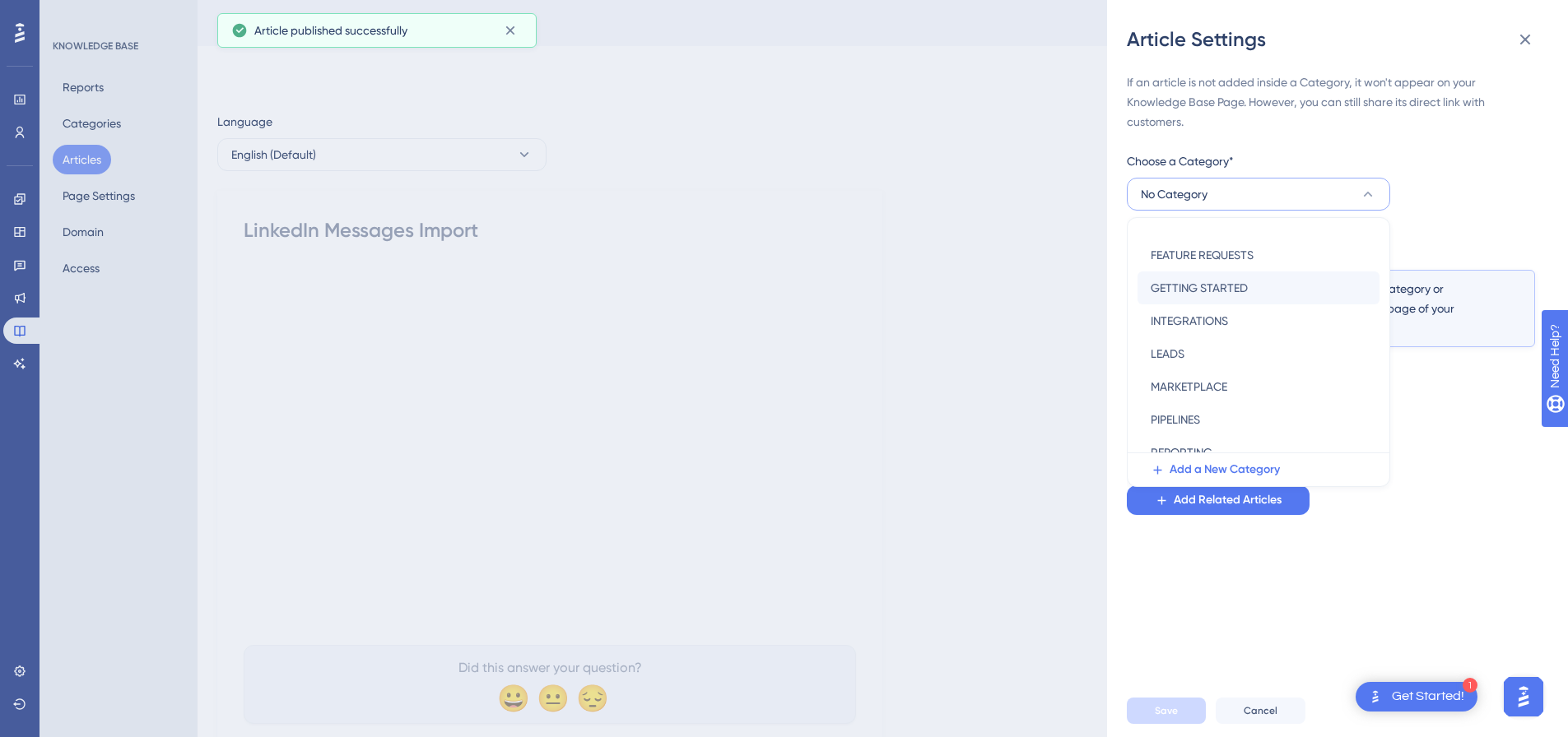
scroll to position [236, 0]
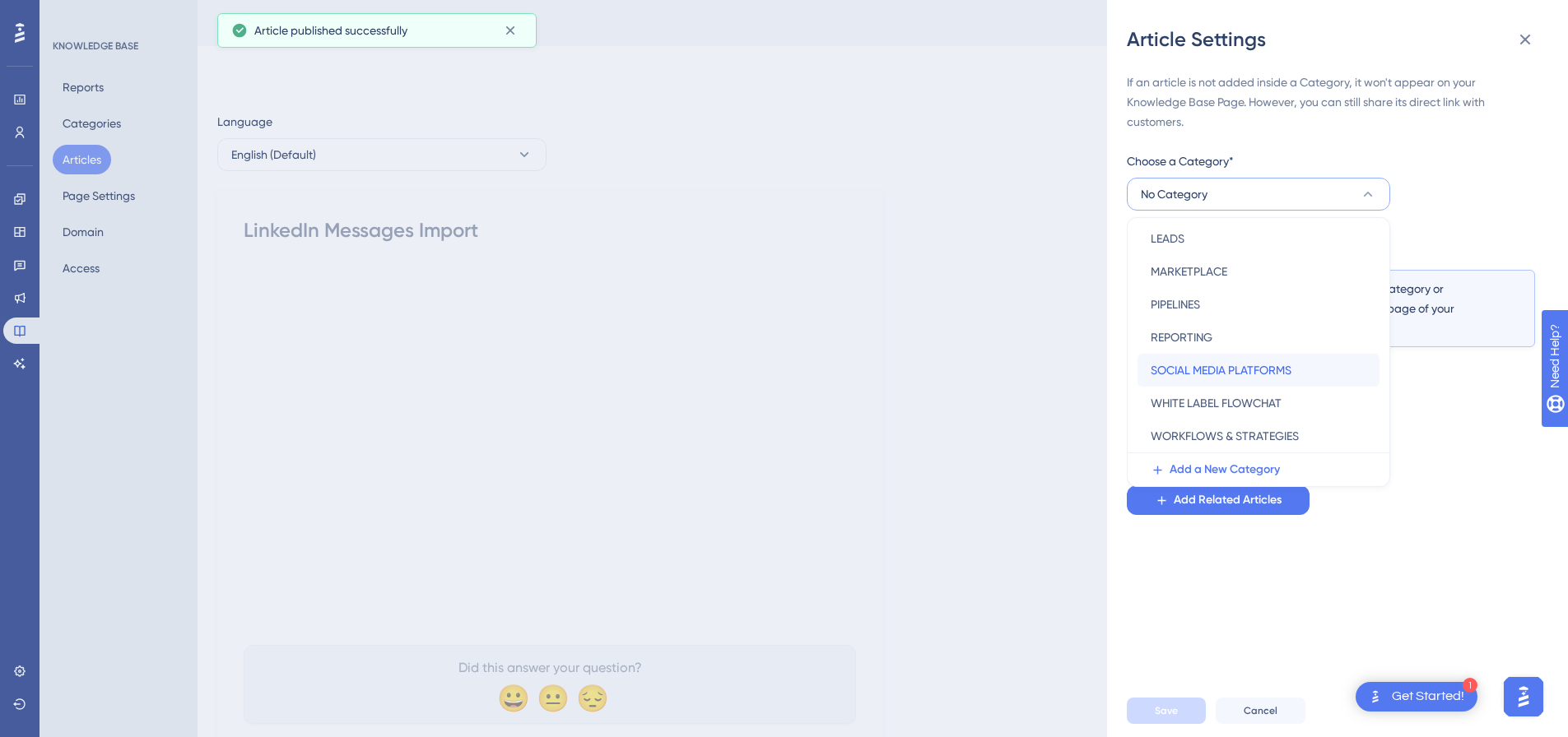
click at [1190, 376] on span "SOCIAL MEDIA PLATFORMS" at bounding box center [1221, 370] width 141 height 20
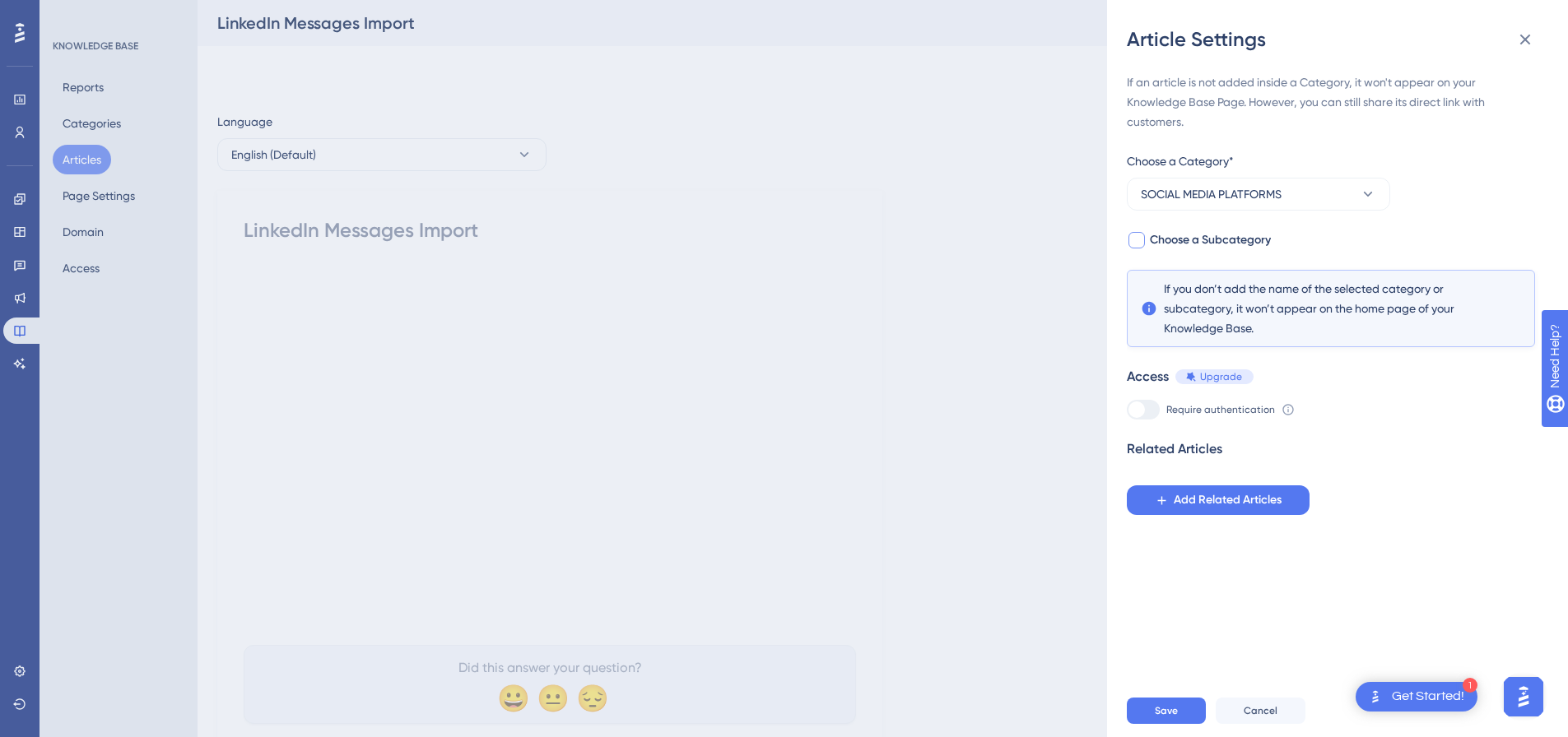
click at [1139, 248] on div at bounding box center [1137, 240] width 17 height 16
checkbox input "true"
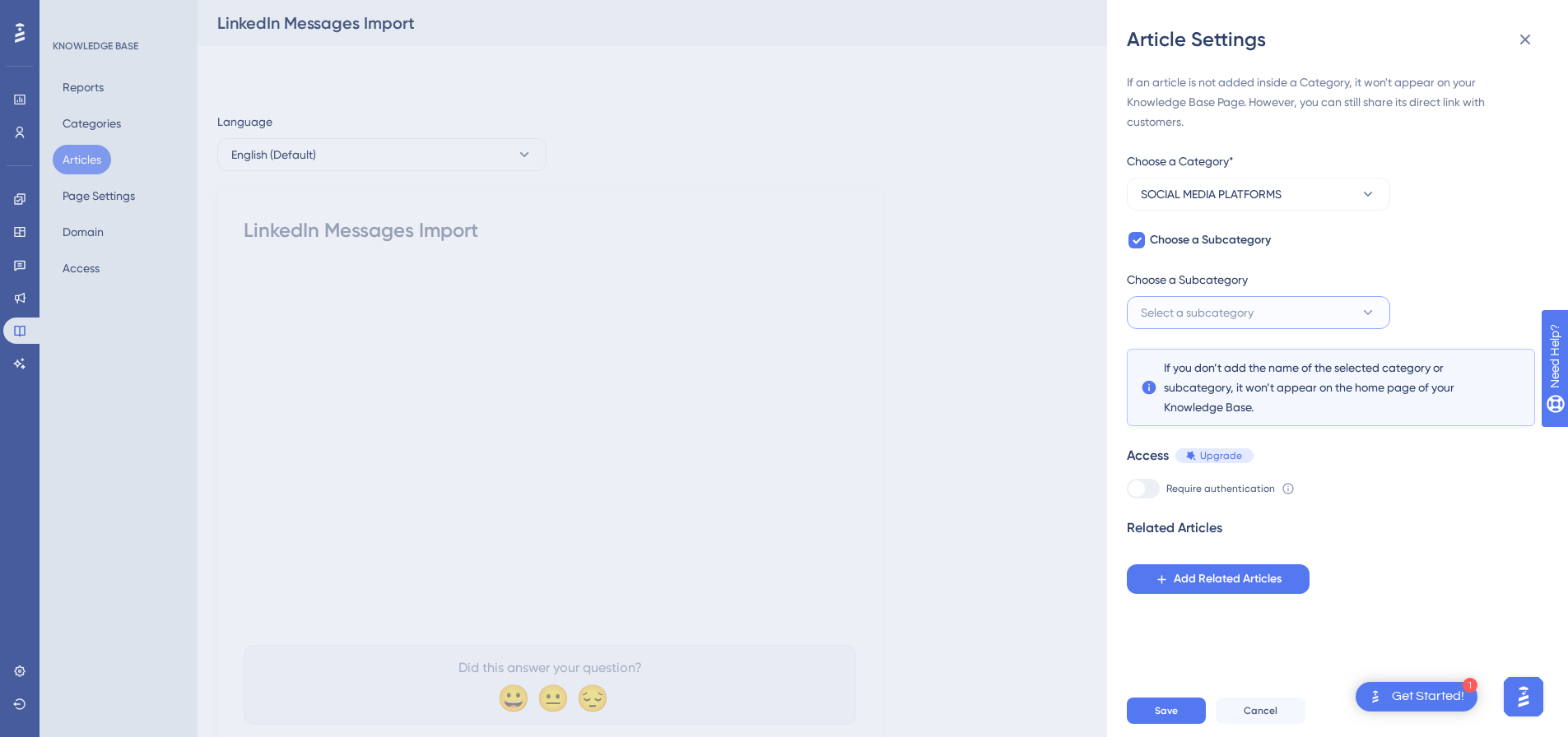
click at [1181, 311] on span "Select a subcategory" at bounding box center [1197, 313] width 113 height 20
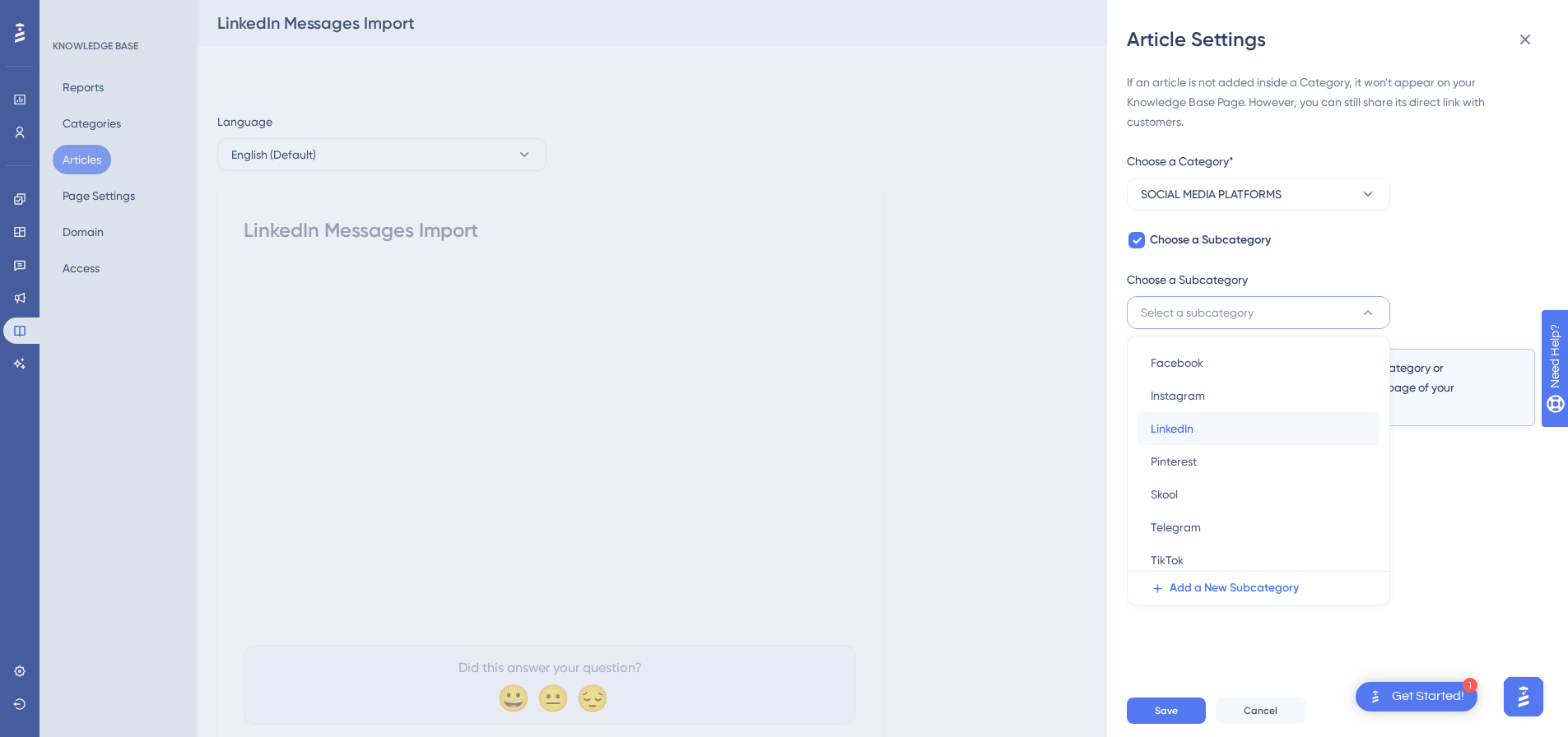
click at [1190, 415] on div "LinkedIn LinkedIn" at bounding box center [1258, 429] width 215 height 33
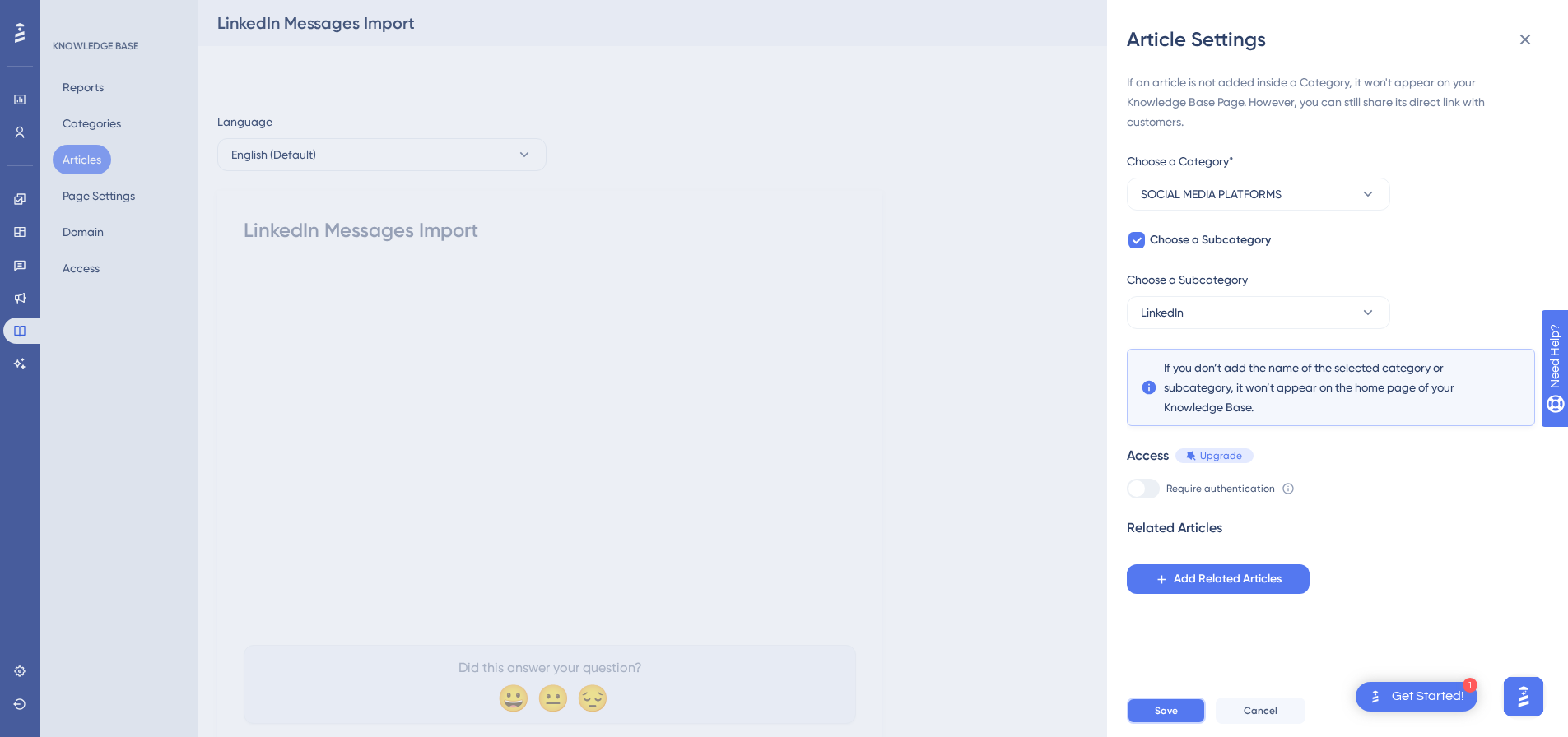
click at [1171, 718] on span "Save" at bounding box center [1166, 711] width 23 height 13
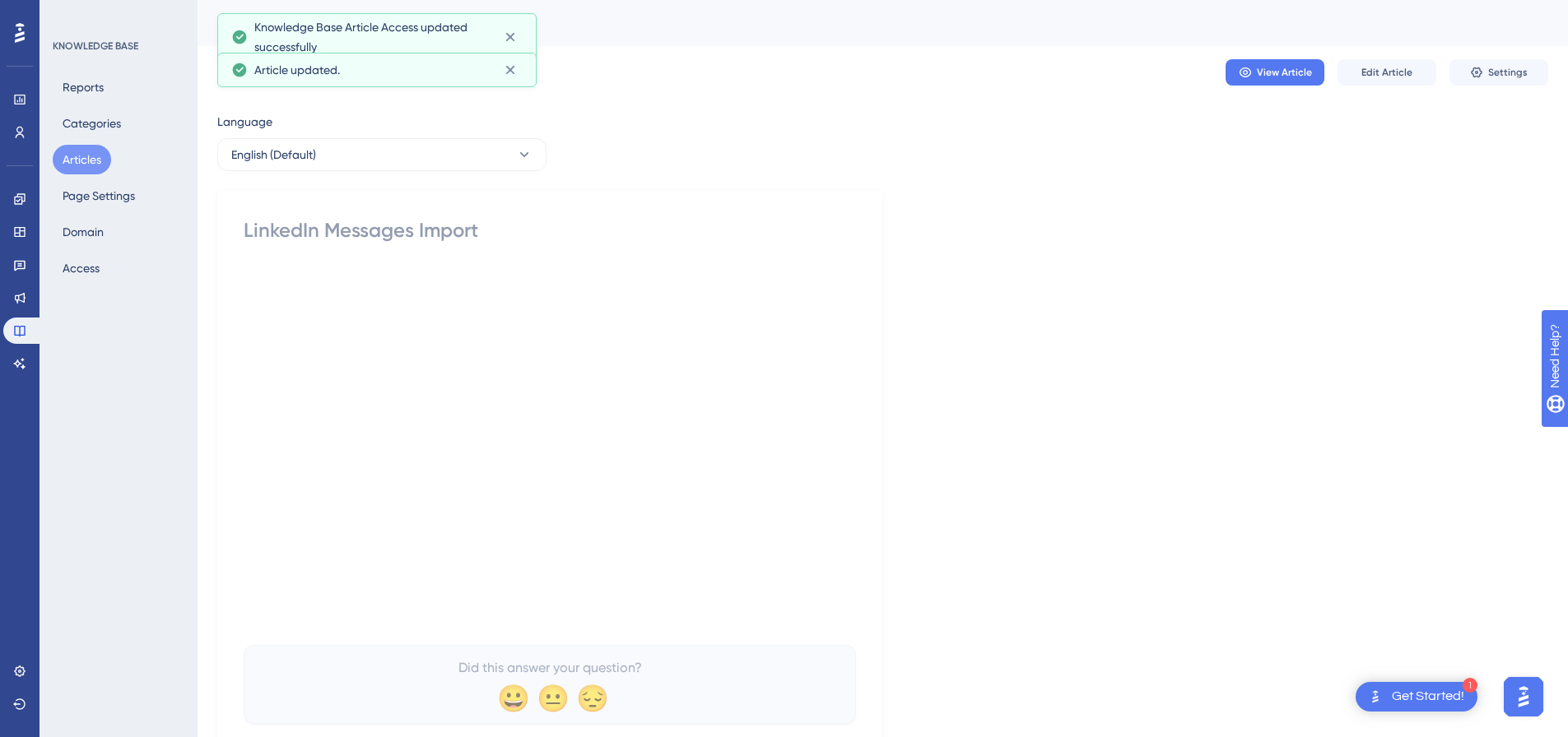
click at [83, 157] on button "Articles" at bounding box center [82, 160] width 59 height 29
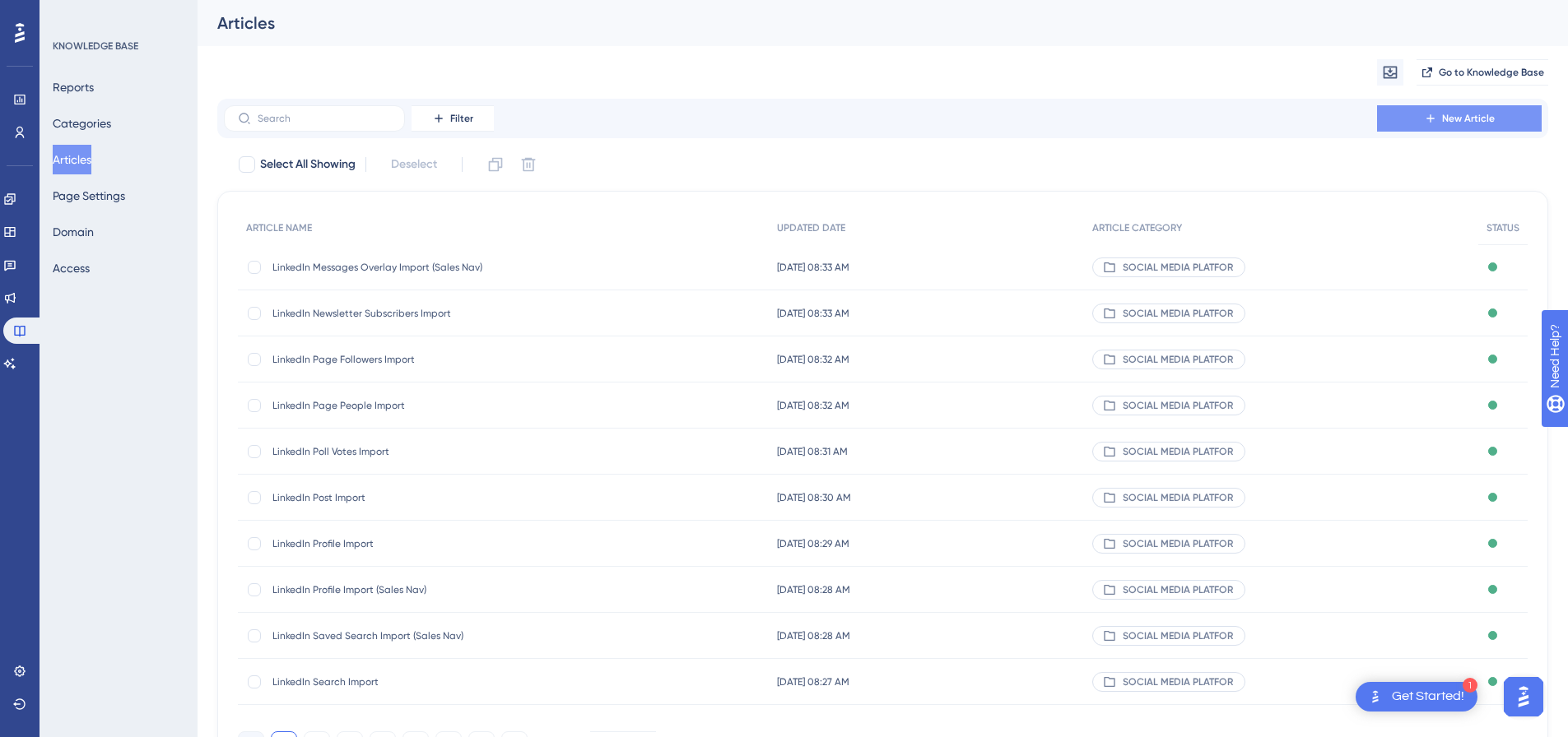
click at [1450, 107] on button "New Article" at bounding box center [1460, 118] width 165 height 27
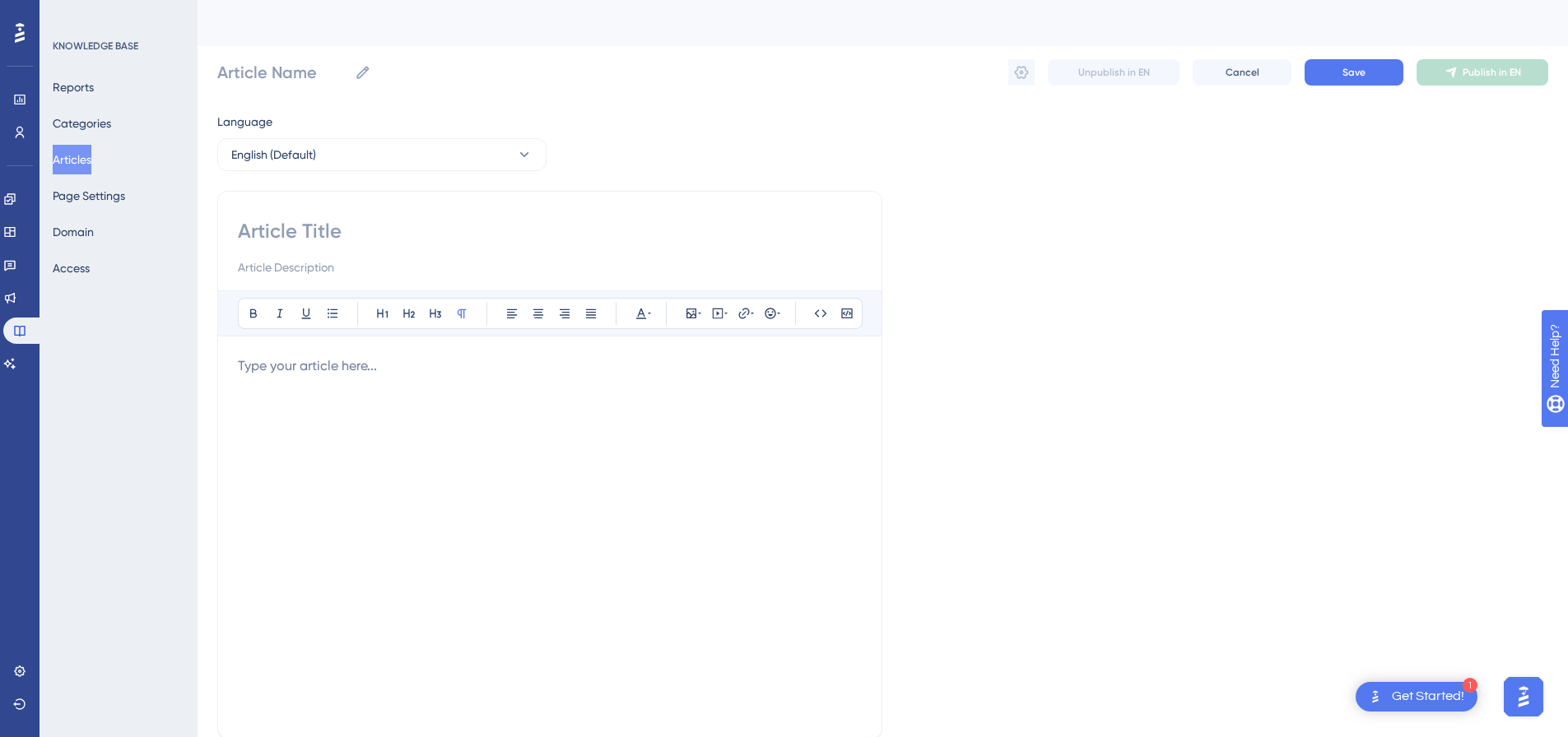
click at [443, 236] on input at bounding box center [549, 231] width 624 height 27
paste input "LinkedIn Messages (Sales Nav) Import"
type input "LinkedIn Messages (Sales Nav) Import"
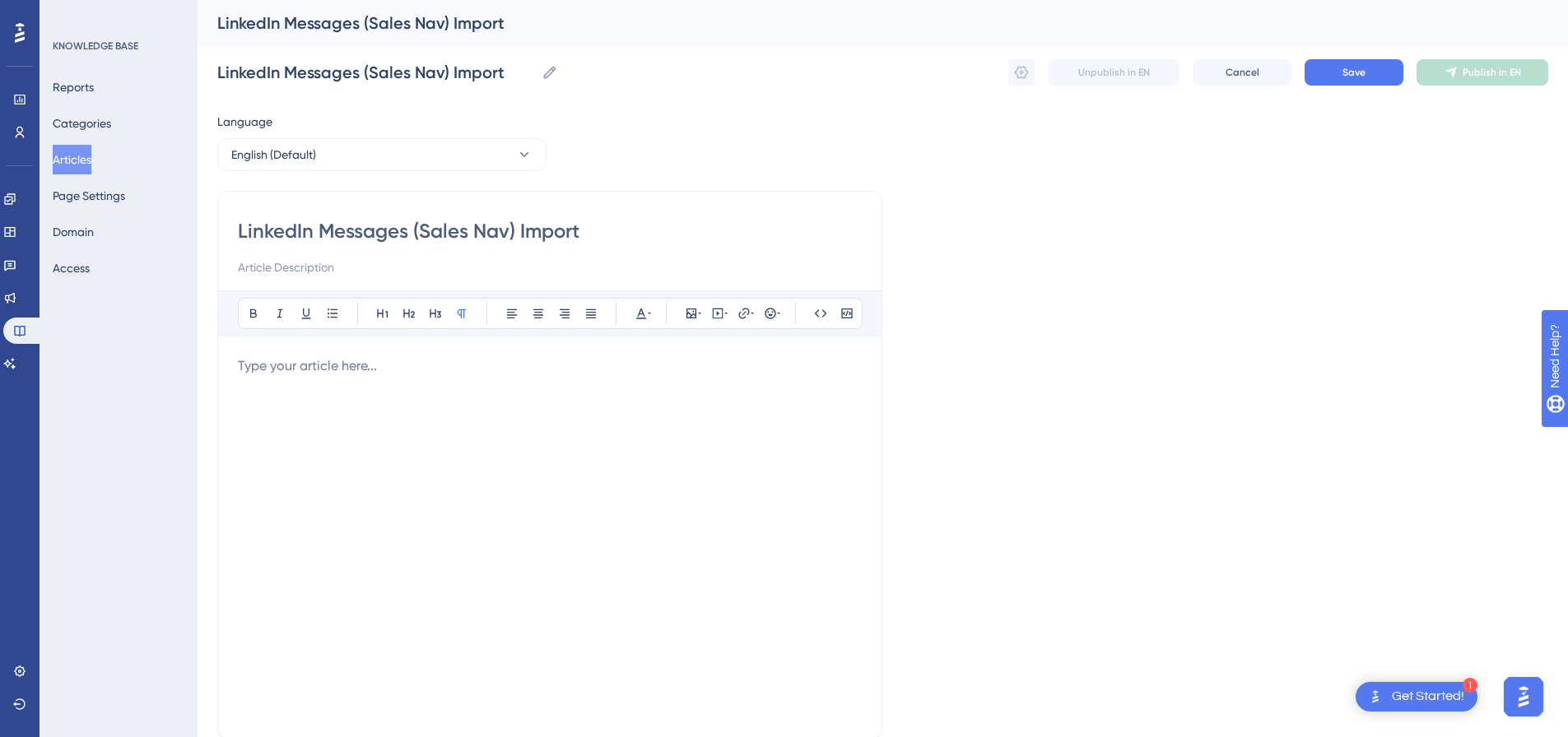
type input "LinkedIn Messages (Sales Nav) Import"
click at [428, 372] on p at bounding box center [549, 367] width 624 height 20
click at [720, 307] on icon at bounding box center [718, 314] width 13 height 13
click at [646, 383] on textarea at bounding box center [717, 415] width 250 height 74
paste textarea "<div style="padding:49.79% 0 0 0;position:relative;"><iframe src="[URL][DOMAIN_…"
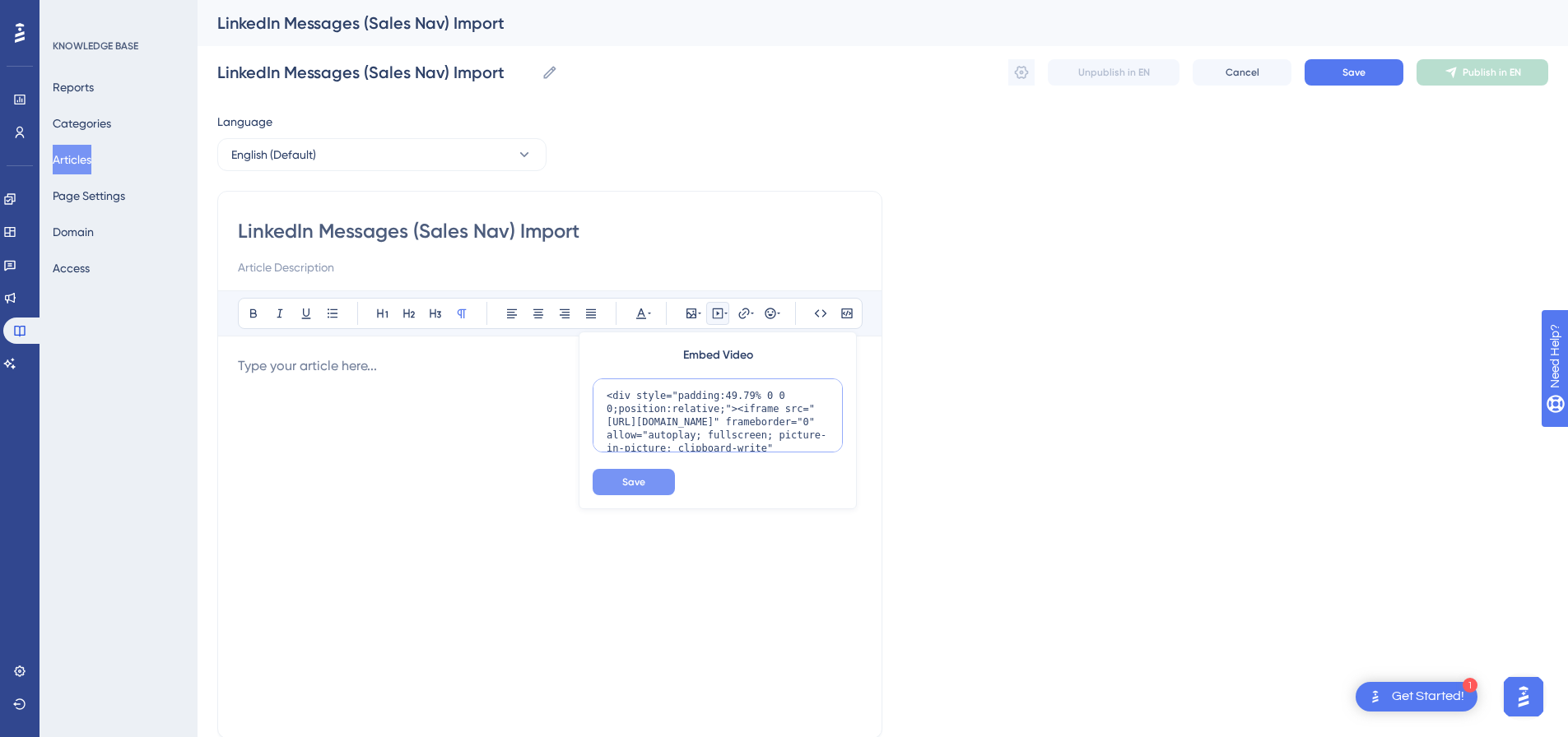
scroll to position [148, 0]
type textarea "<div style="padding:49.79% 0 0 0;position:relative;"><iframe src="[URL][DOMAIN_…"
click at [640, 476] on button "Save" at bounding box center [634, 482] width 83 height 27
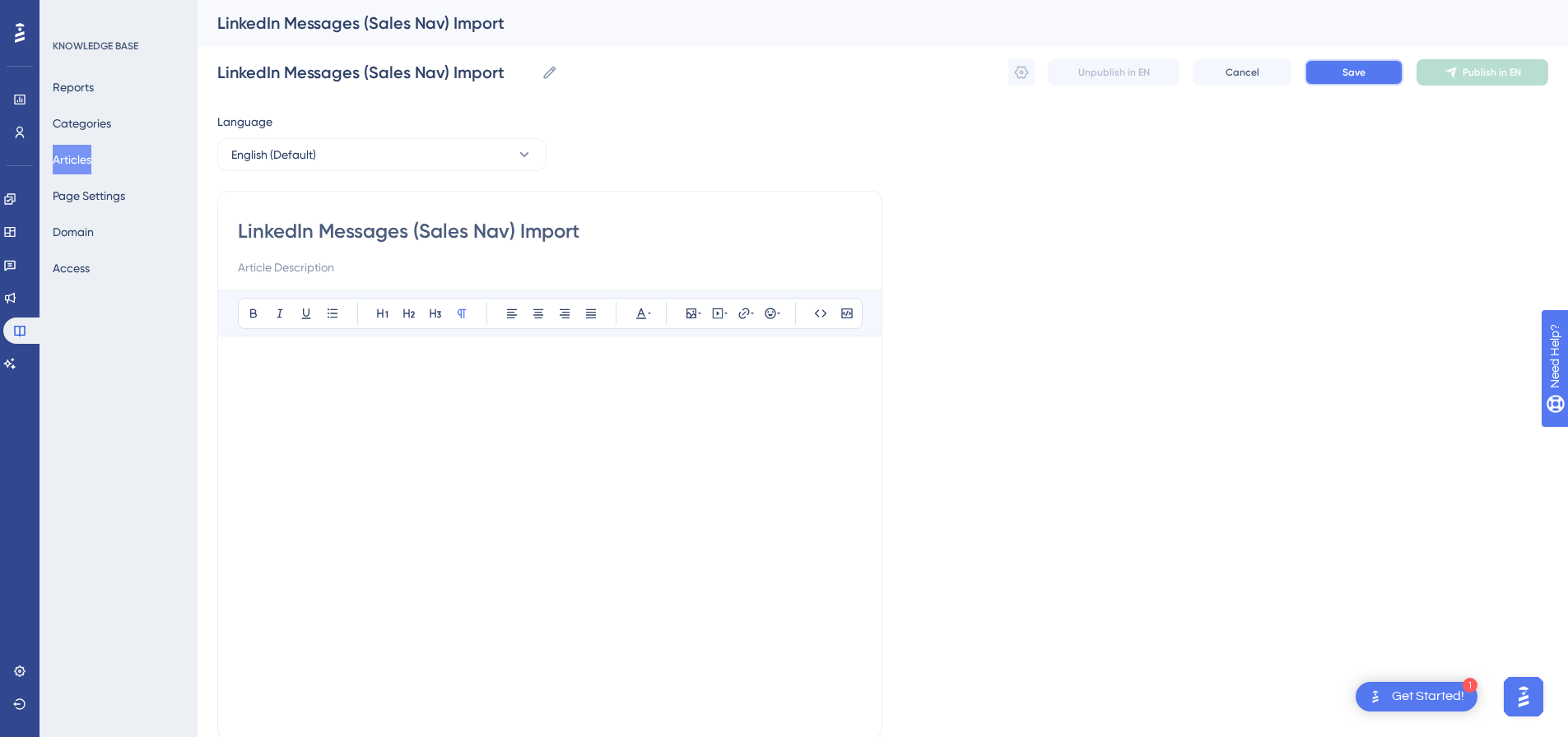
click at [1355, 80] on button "Save" at bounding box center [1354, 72] width 99 height 27
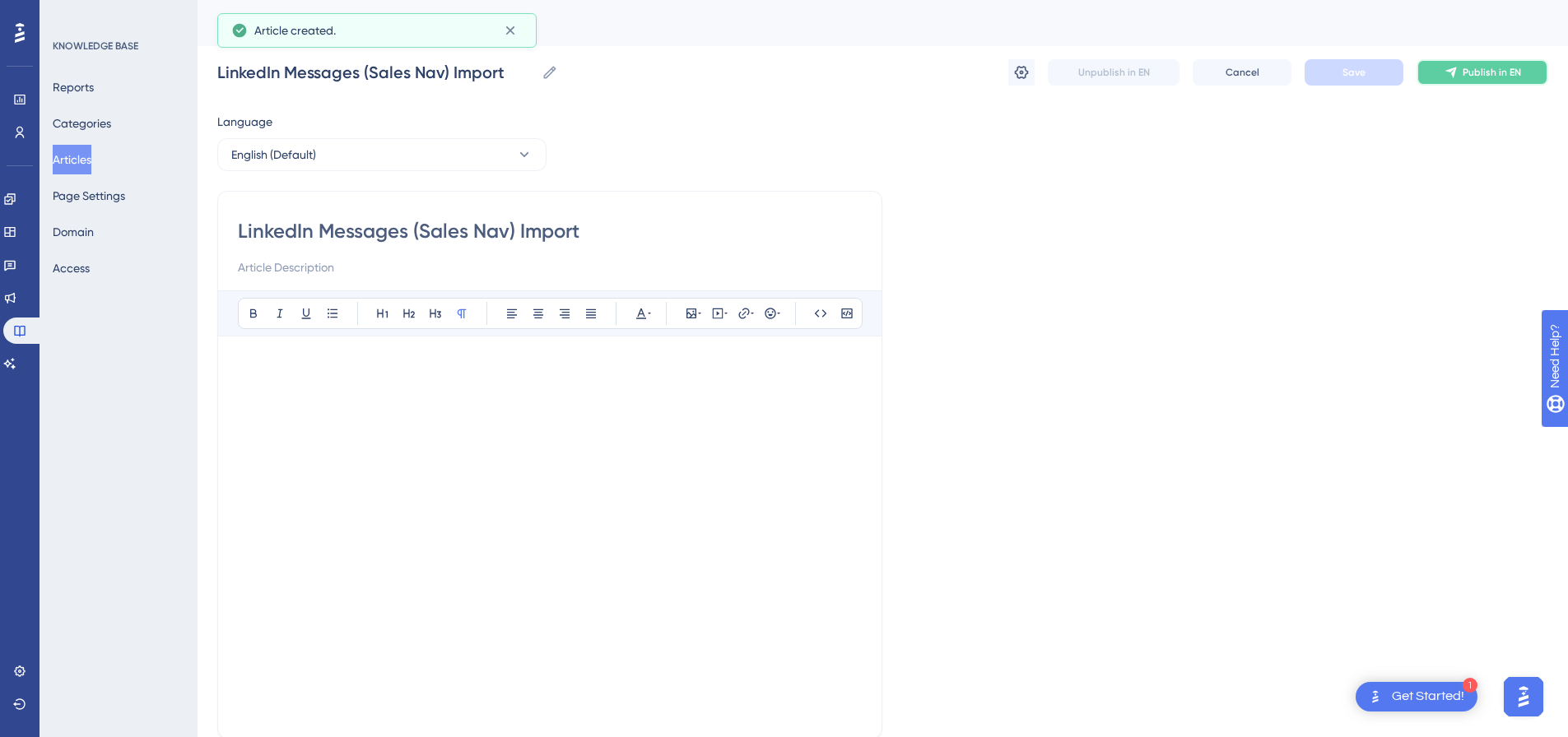
click at [1489, 81] on button "Publish in EN" at bounding box center [1483, 72] width 132 height 27
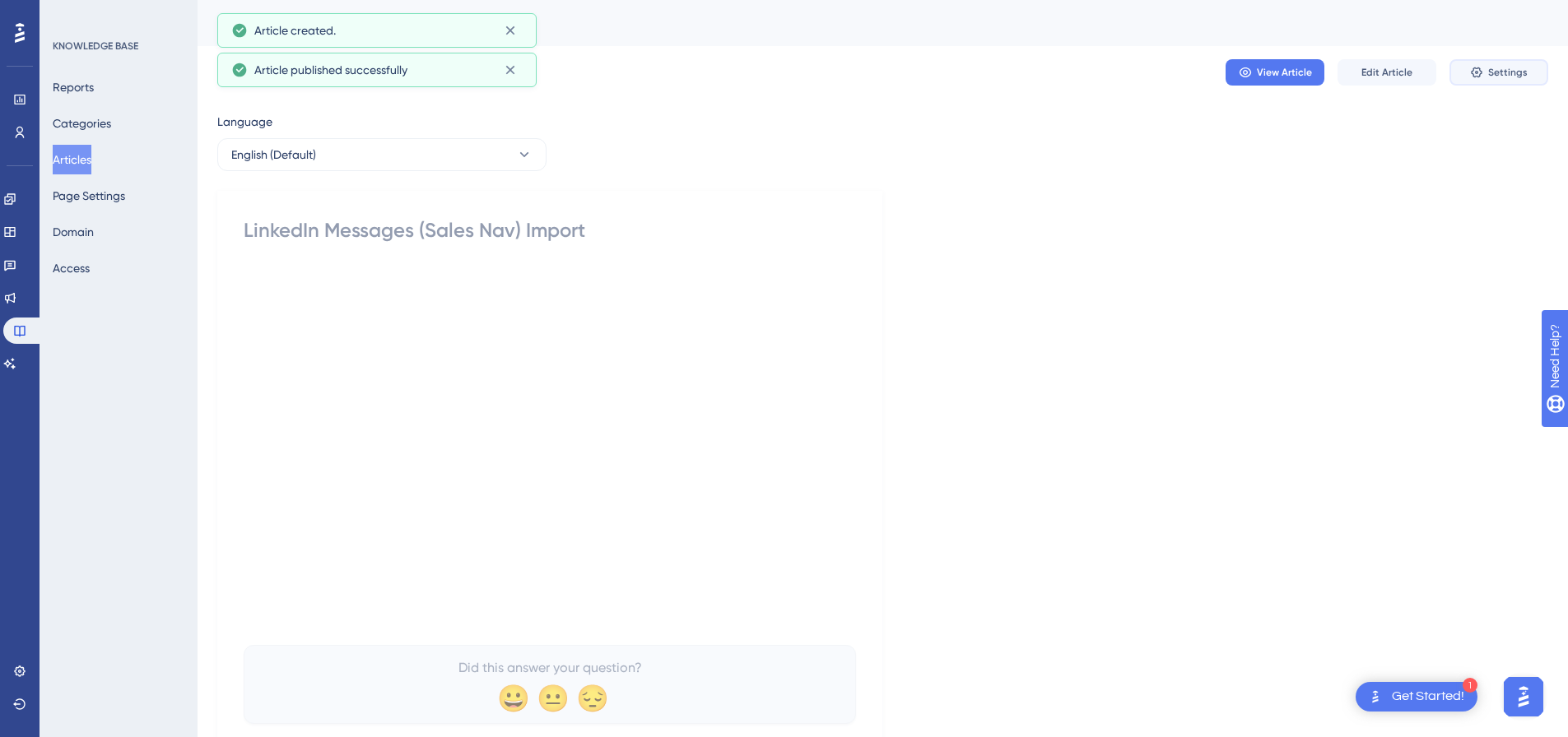
click at [1481, 79] on button "Settings" at bounding box center [1499, 72] width 99 height 27
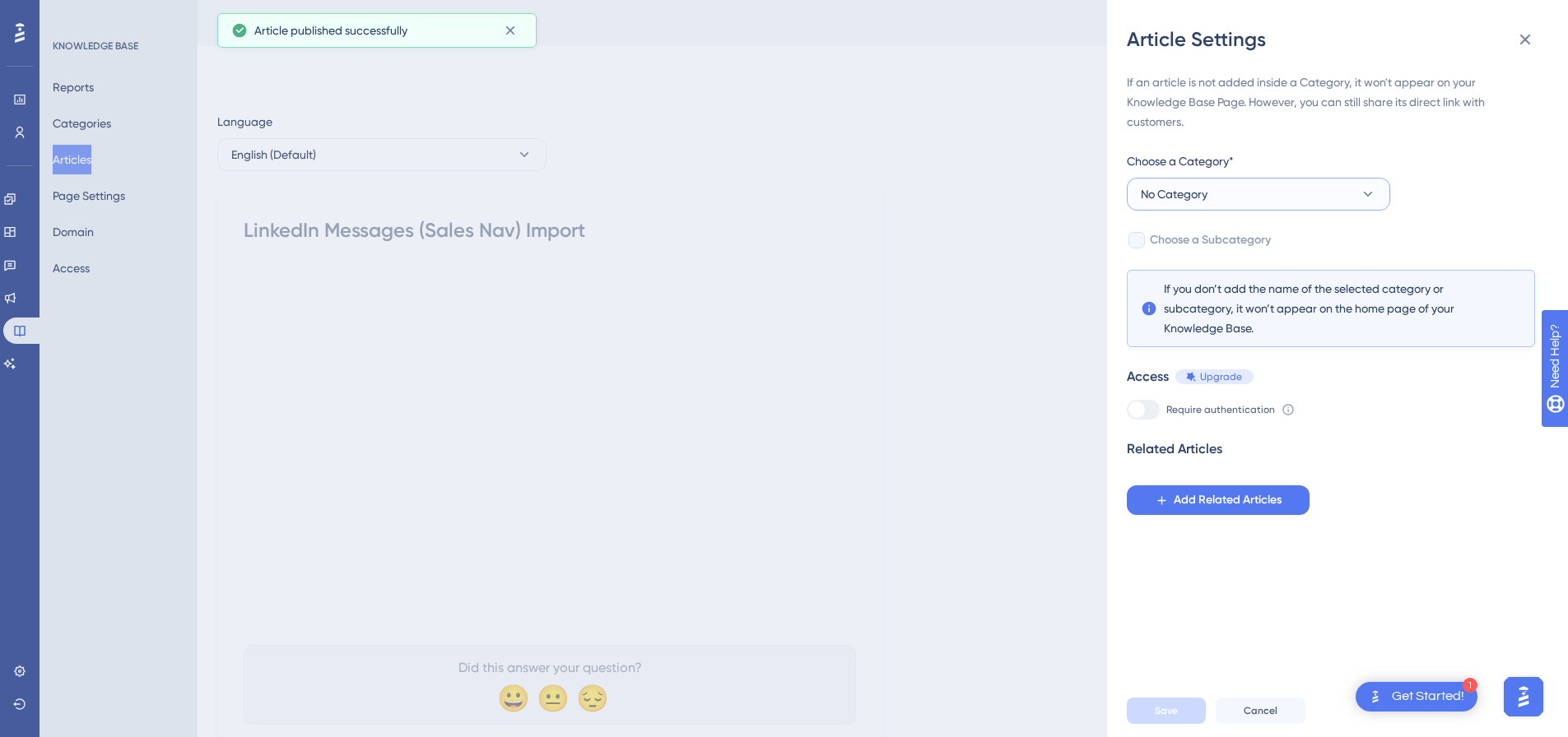
click at [1270, 192] on button "No Category" at bounding box center [1258, 194] width 263 height 33
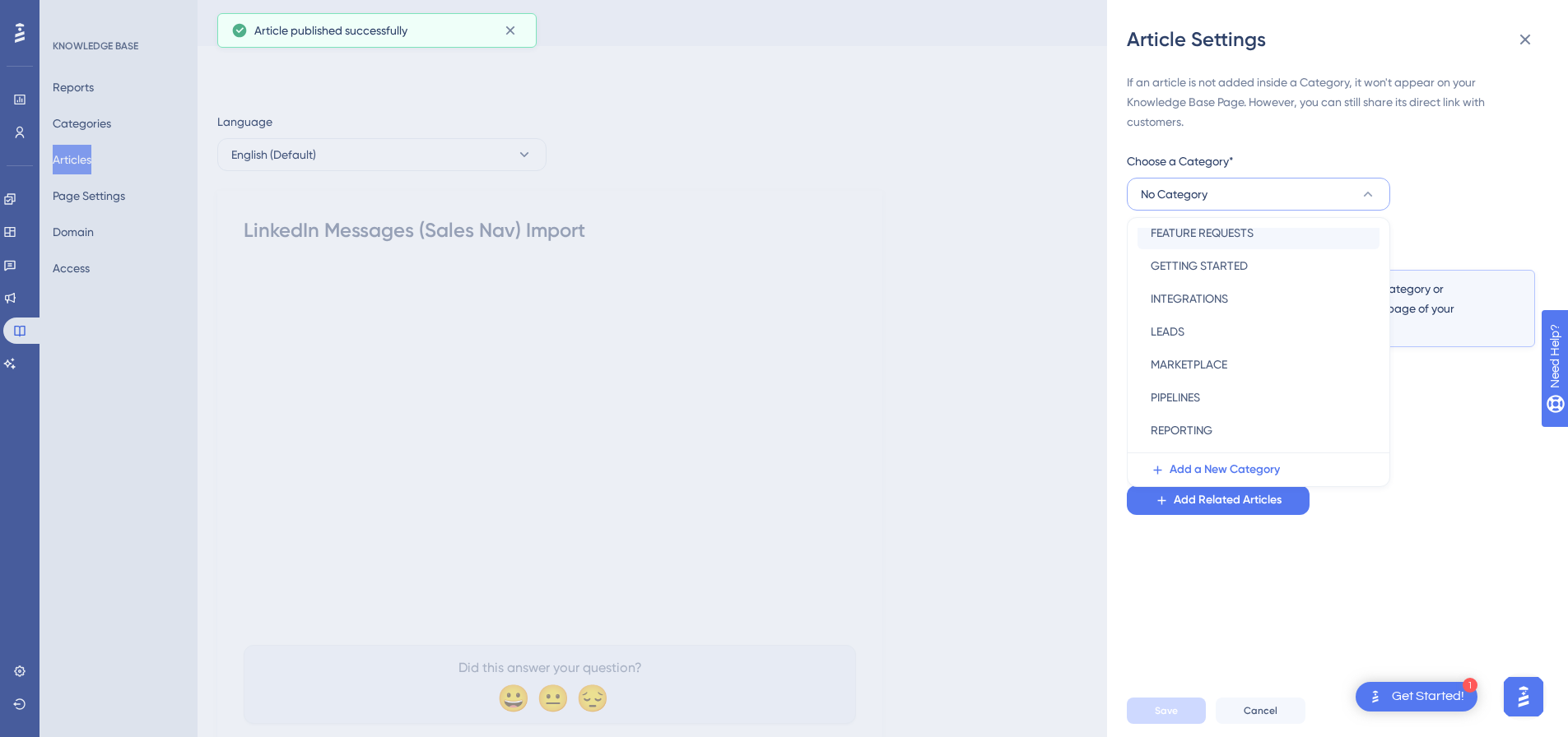
scroll to position [165, 0]
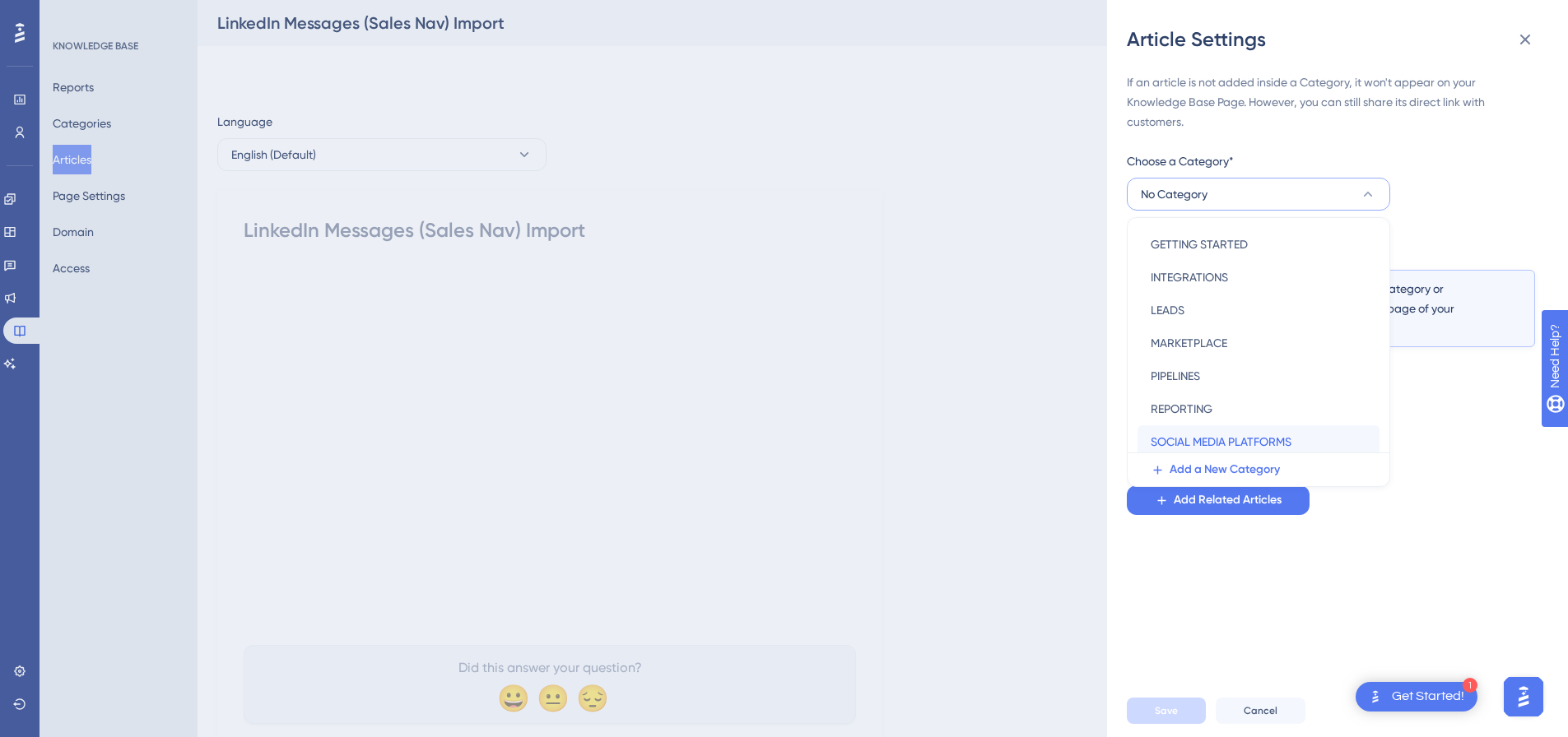
click at [1199, 429] on div "SOCIAL MEDIA PLATFORMS SOCIAL MEDIA PLATFORMS" at bounding box center [1258, 442] width 215 height 33
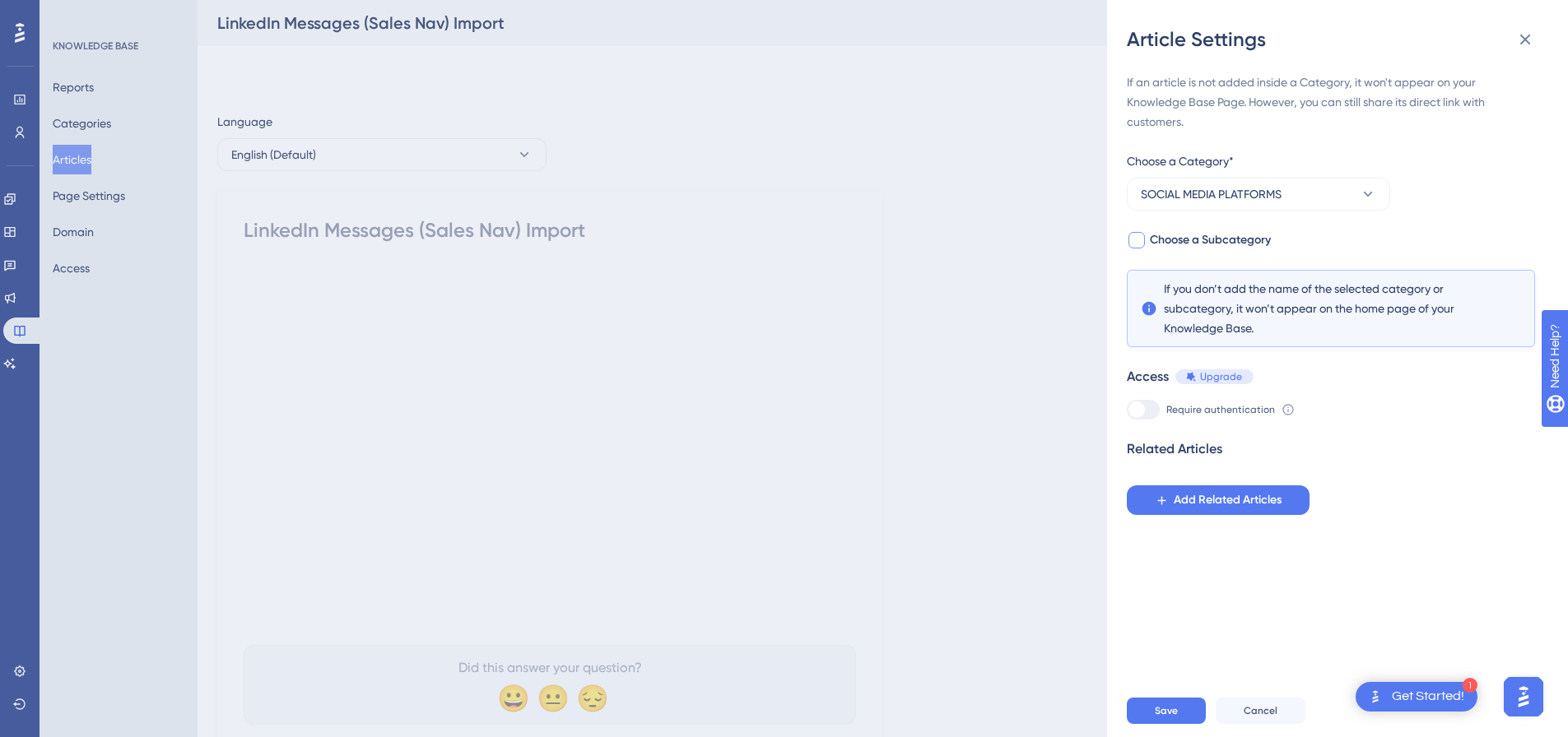
click at [1136, 244] on div at bounding box center [1137, 240] width 17 height 16
checkbox input "true"
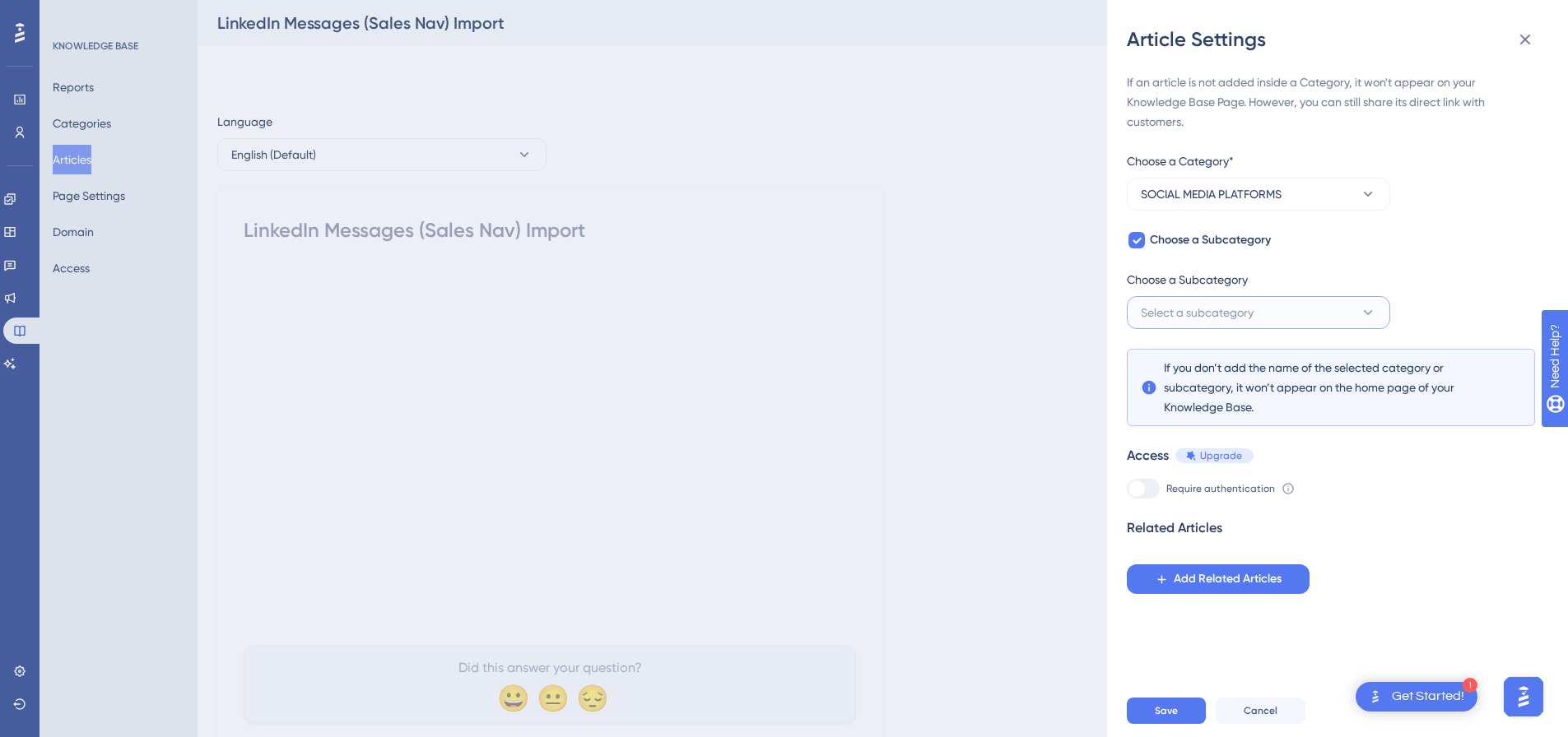
click at [1158, 301] on button "Select a subcategory" at bounding box center [1258, 313] width 263 height 33
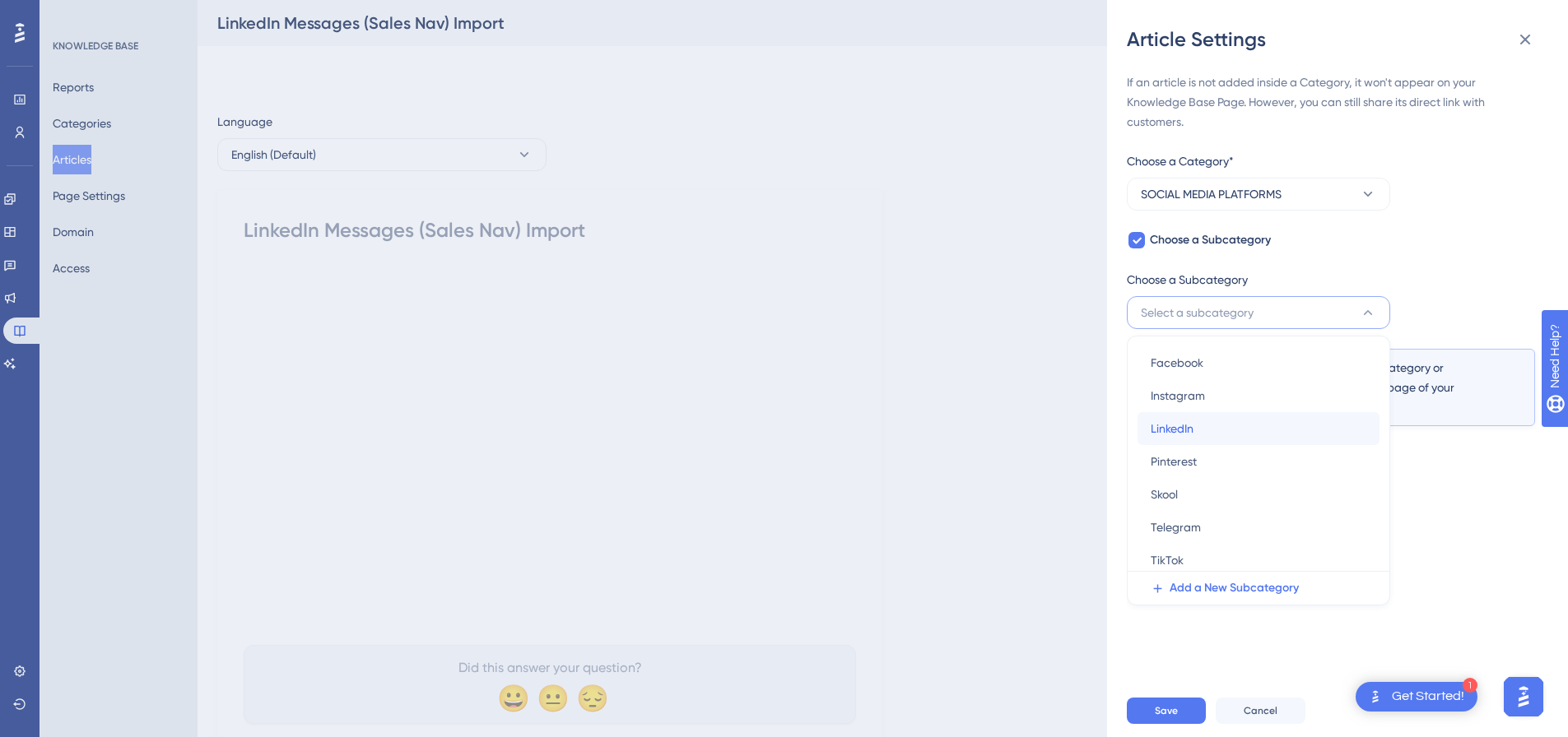
click at [1165, 424] on span "LinkedIn" at bounding box center [1172, 429] width 43 height 20
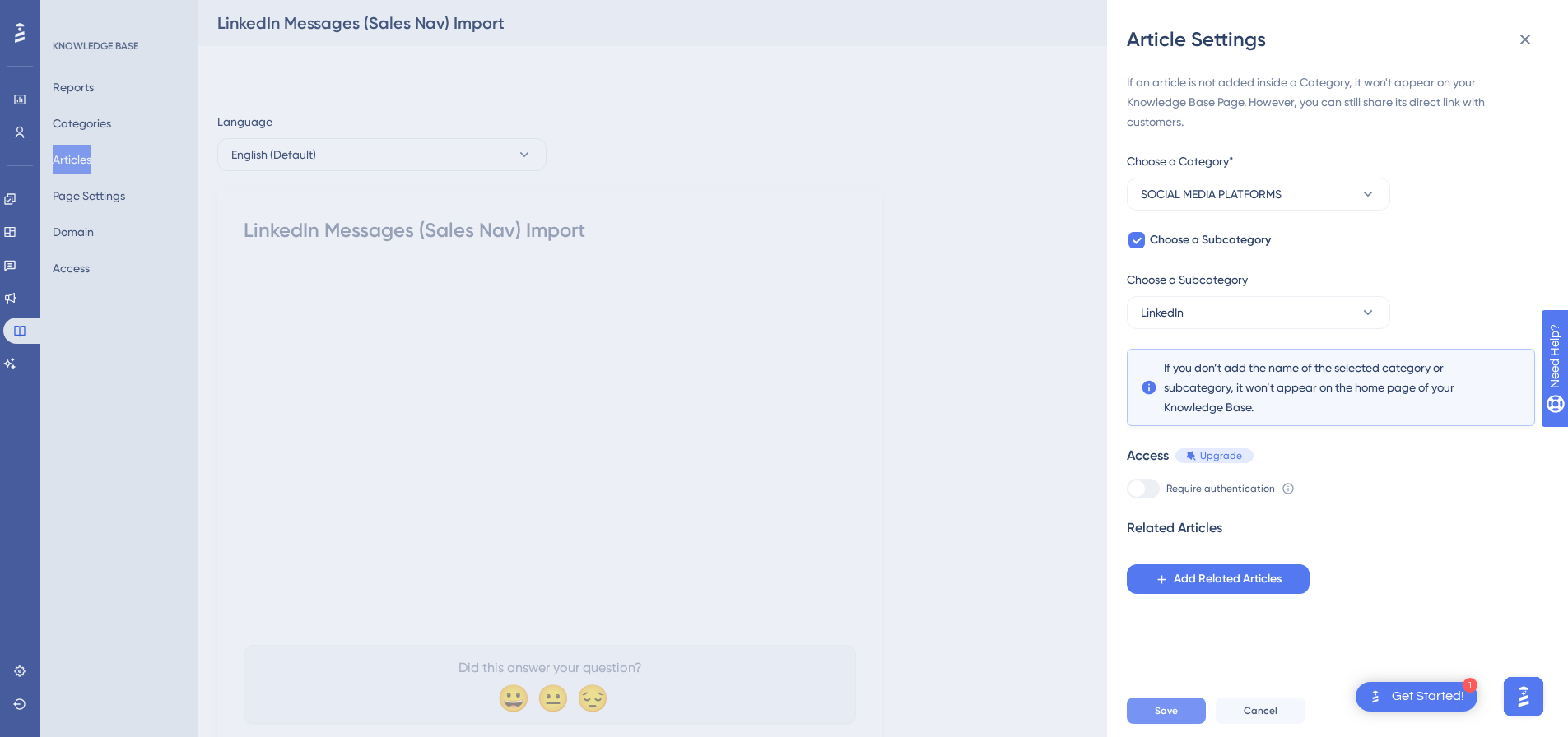
click at [1150, 721] on button "Save" at bounding box center [1166, 710] width 79 height 27
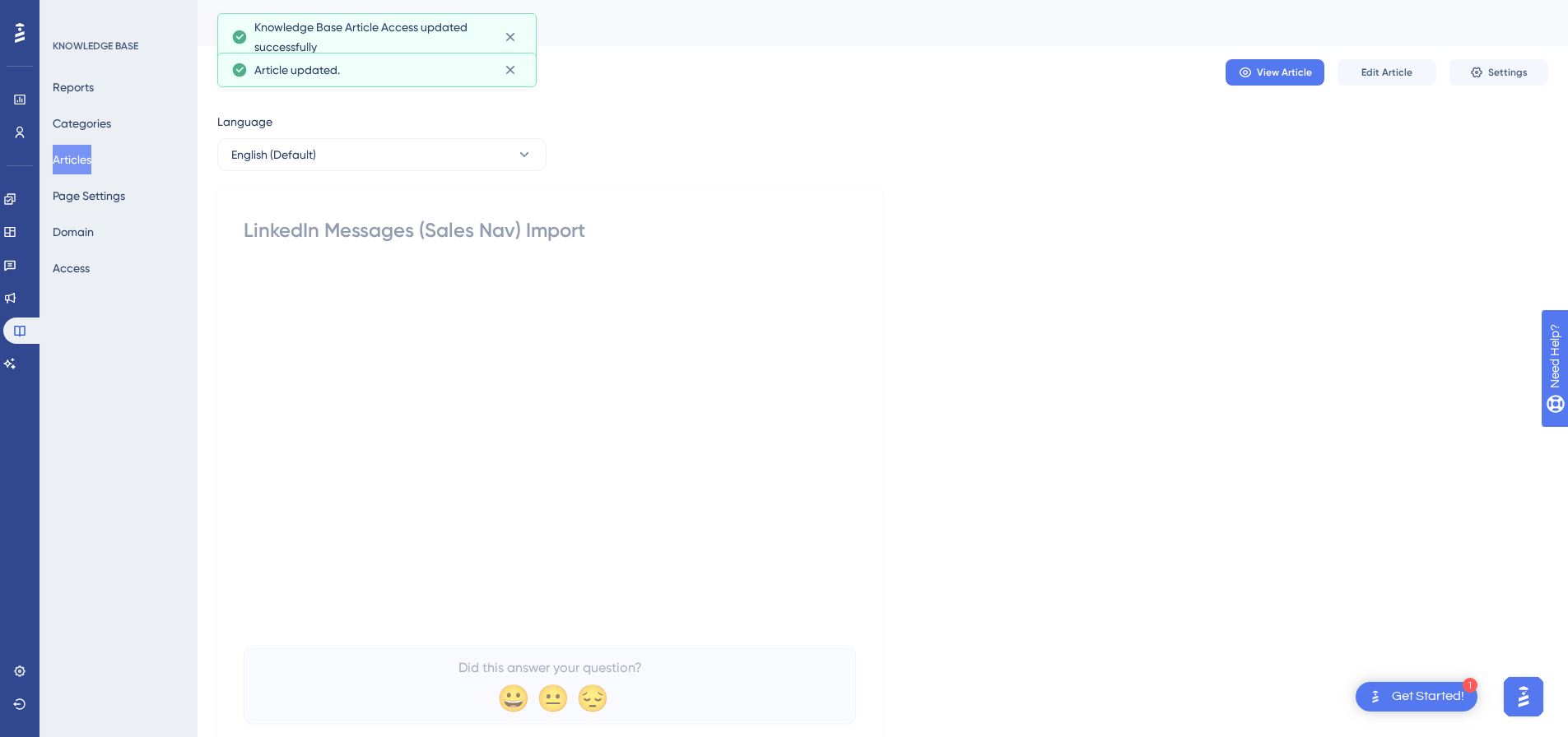
click at [76, 157] on button "Articles" at bounding box center [72, 160] width 39 height 29
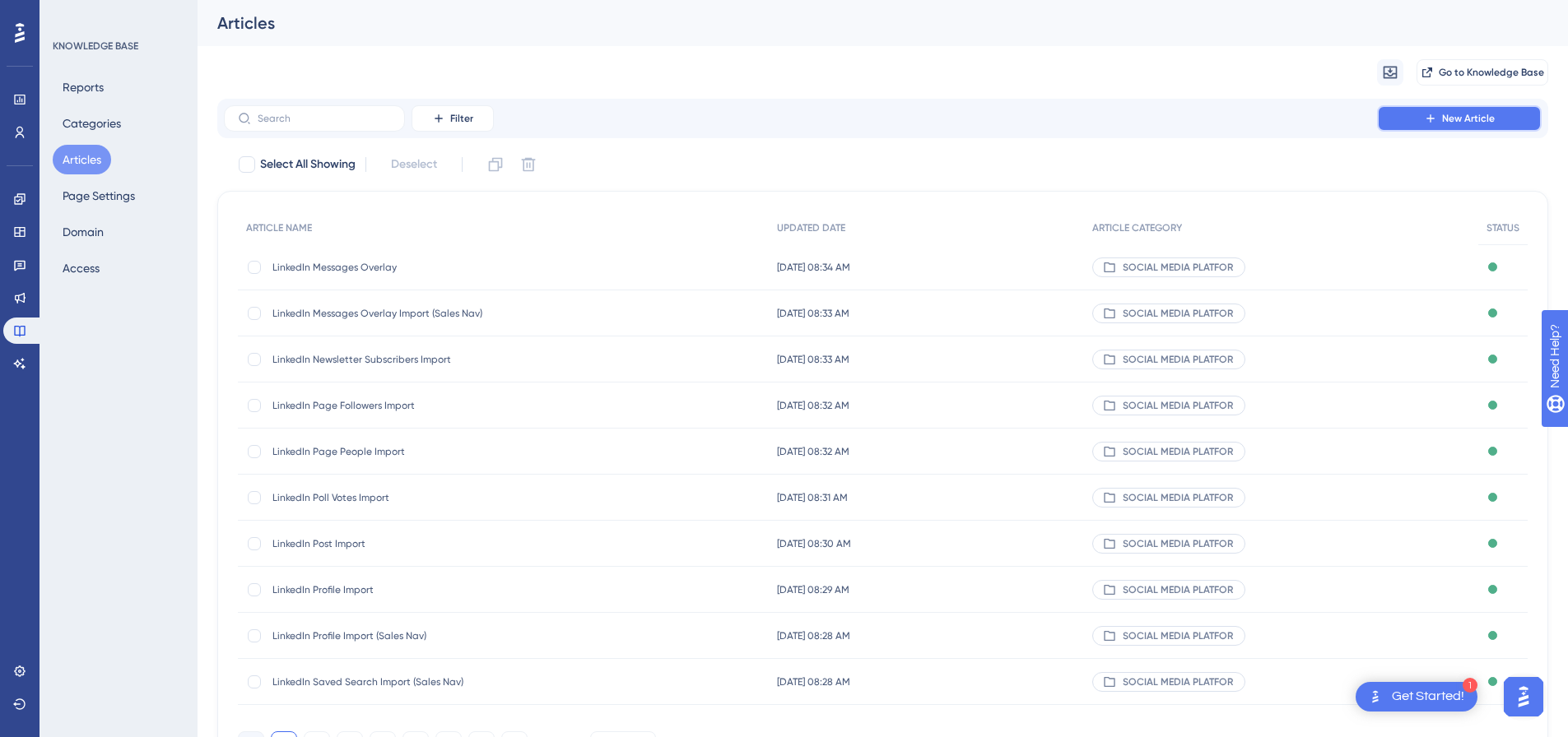
click at [1439, 113] on button "New Article" at bounding box center [1460, 118] width 165 height 27
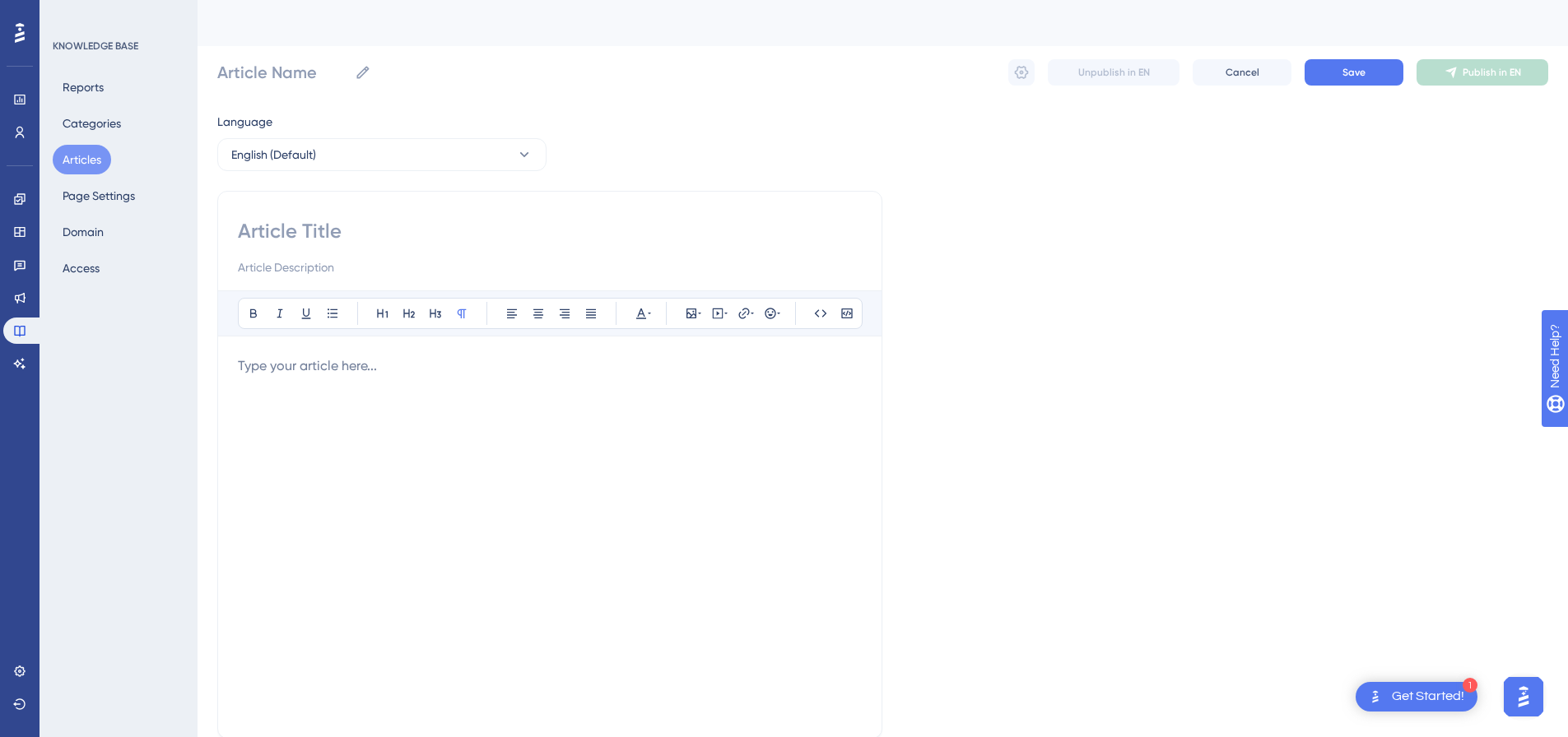
click at [469, 240] on input at bounding box center [549, 231] width 624 height 27
paste input "LinkedIn Members Import"
type input "LinkedIn Members Import"
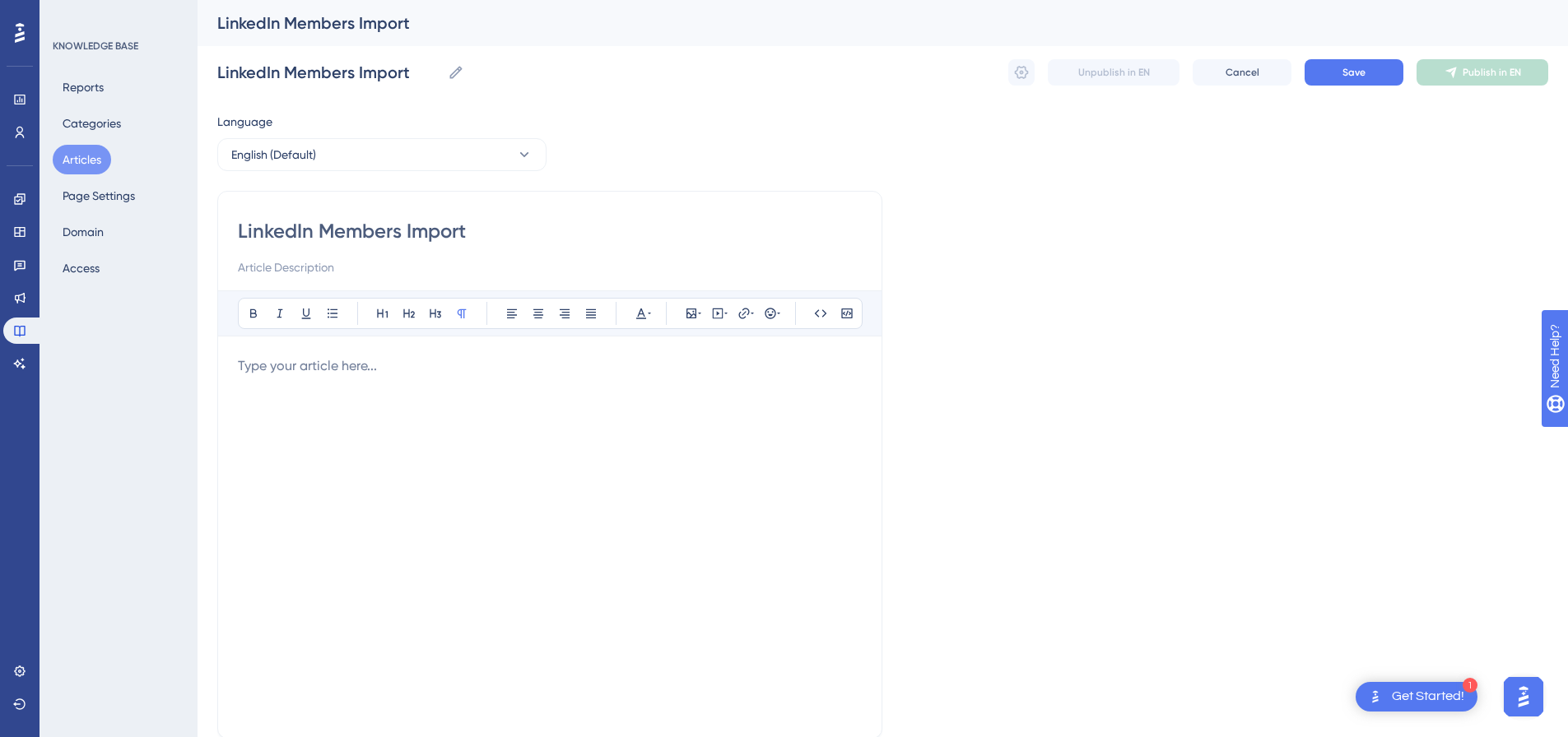
click at [560, 338] on div "Bold Italic Underline Bullet Point Heading 1 Heading 2 Heading 3 Normal Align L…" at bounding box center [549, 504] width 624 height 428
click at [563, 351] on div "Bold Italic Underline Bullet Point Heading 1 Heading 2 Heading 3 Normal Align L…" at bounding box center [549, 504] width 624 height 428
click at [549, 368] on p at bounding box center [549, 367] width 624 height 20
click at [720, 314] on icon at bounding box center [718, 314] width 13 height 13
click at [651, 396] on textarea at bounding box center [717, 415] width 250 height 74
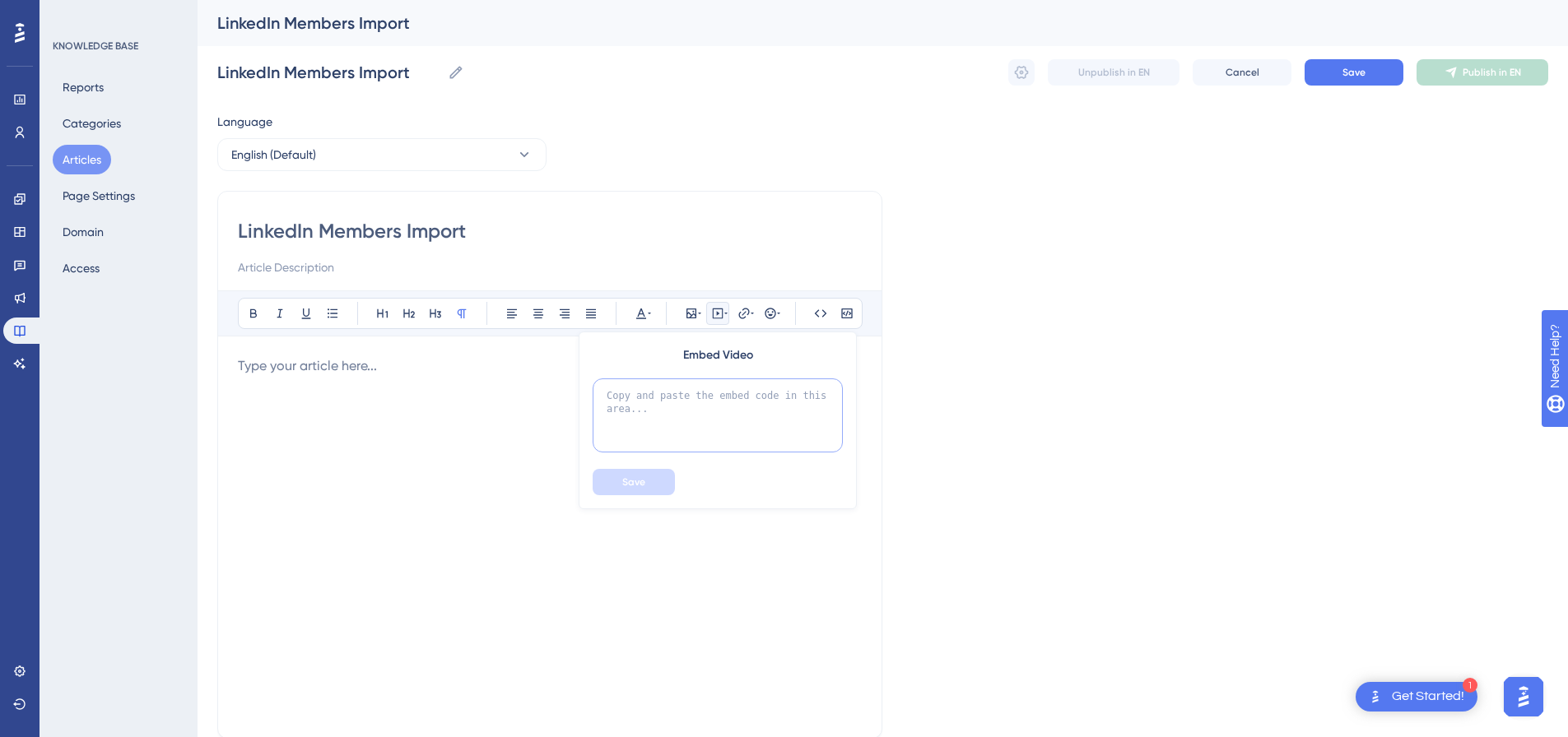
paste textarea "<div style="padding:49.79% 0 0 0;position:relative;"><iframe src="[URL][DOMAIN_…"
type textarea "<div style="padding:49.79% 0 0 0;position:relative;"><iframe src="[URL][DOMAIN_…"
click at [625, 489] on button "Save" at bounding box center [634, 482] width 83 height 27
click at [1371, 72] on button "Save" at bounding box center [1354, 72] width 99 height 27
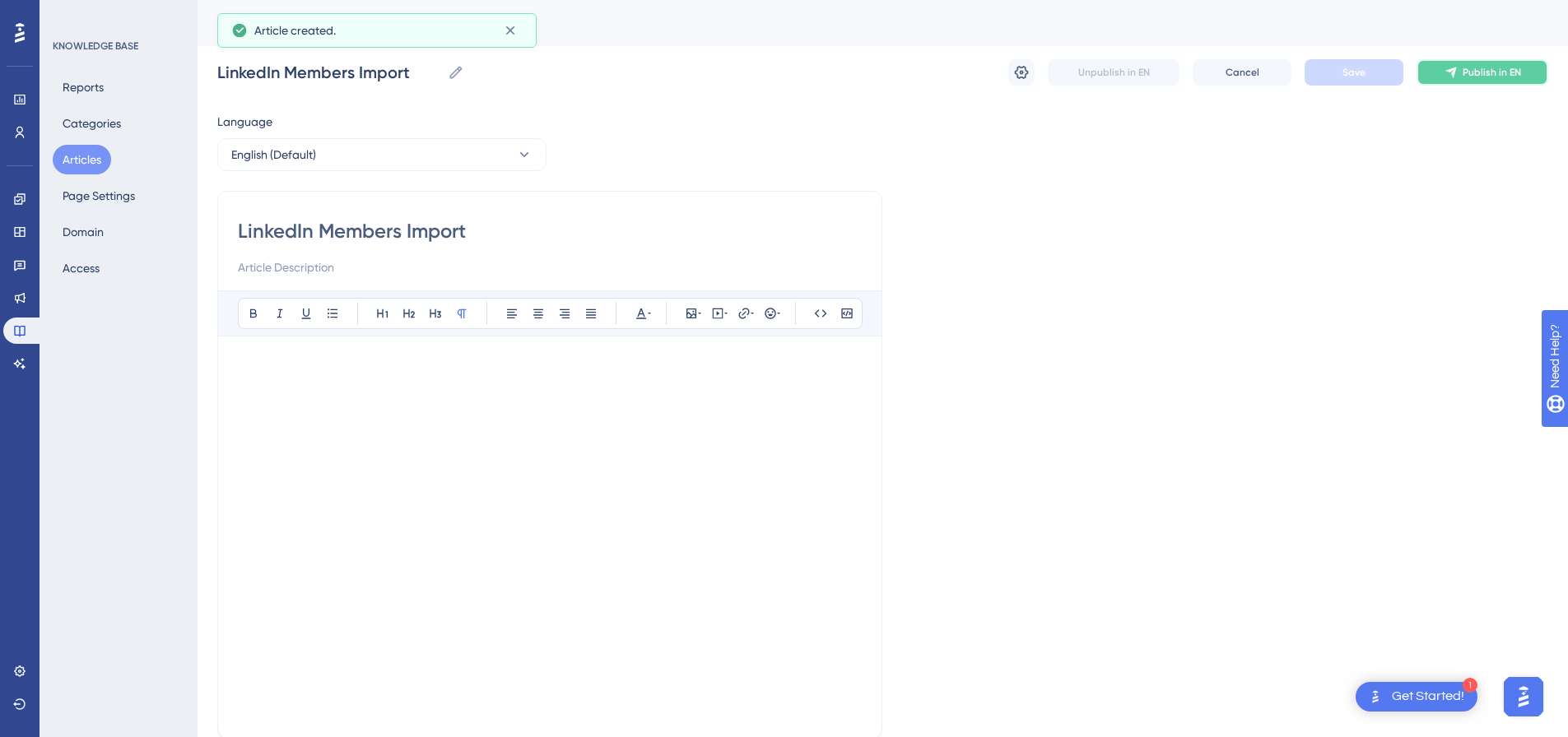
click at [1455, 67] on icon at bounding box center [1452, 72] width 13 height 13
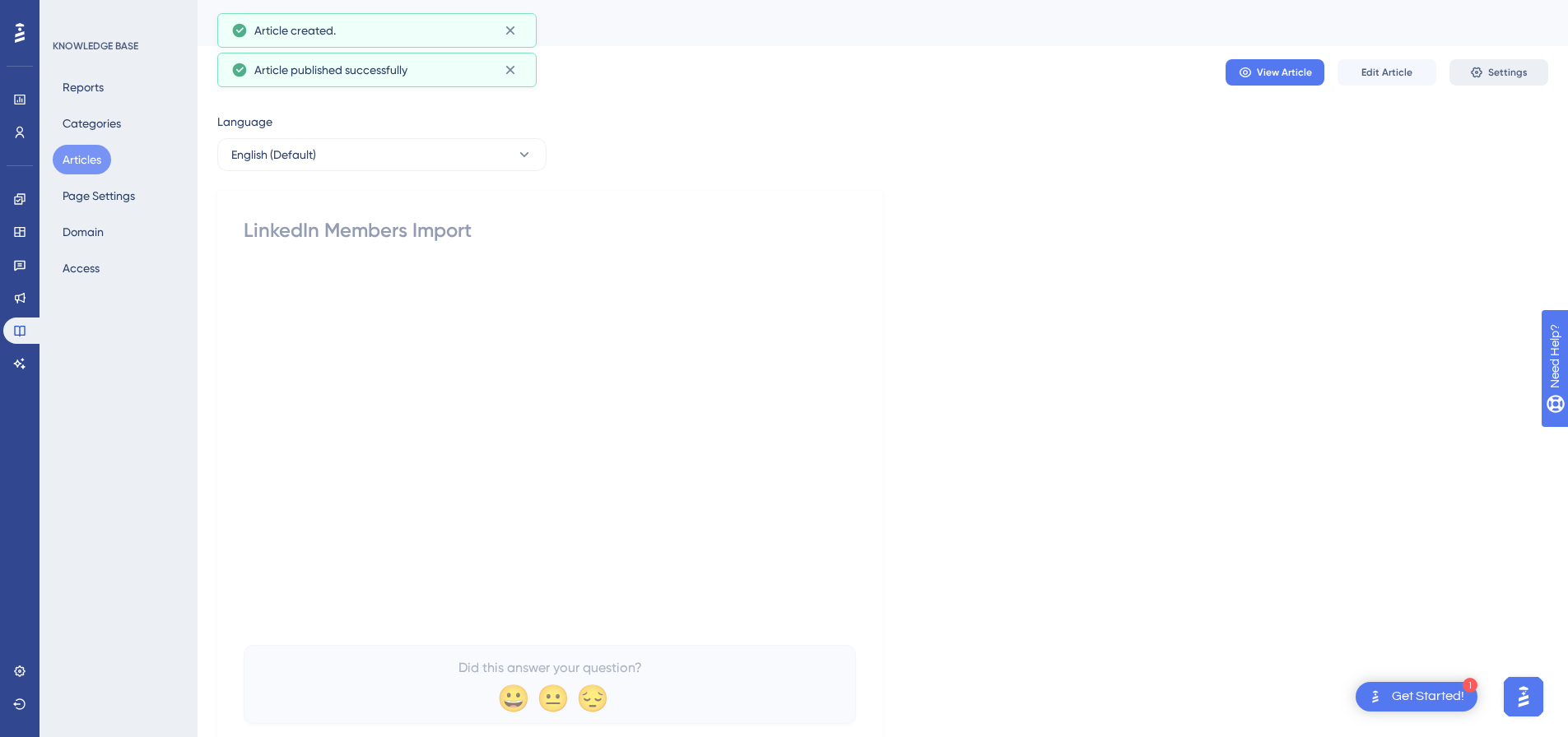
click at [1510, 72] on span "Settings" at bounding box center [1507, 72] width 39 height 13
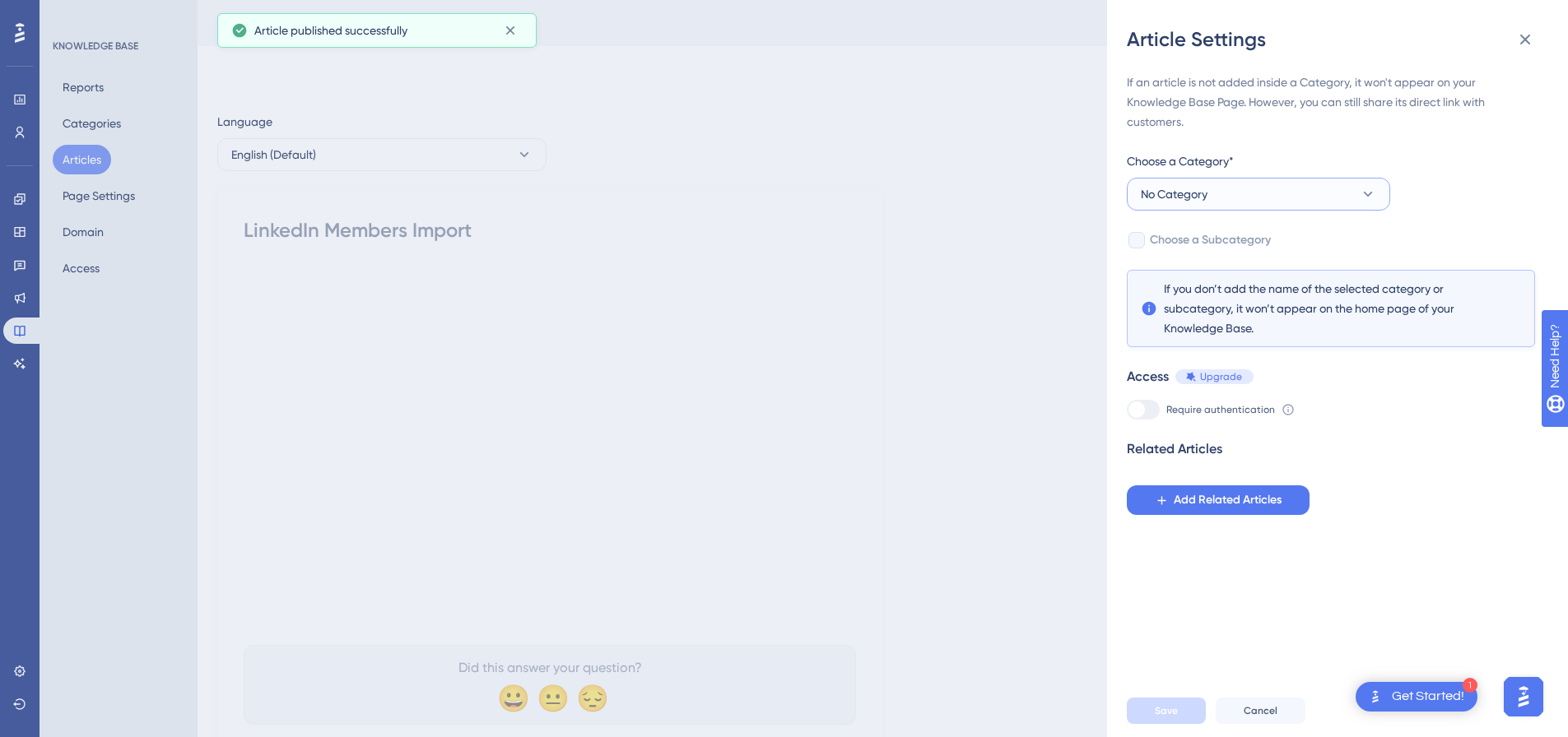
click at [1245, 191] on button "No Category" at bounding box center [1258, 194] width 263 height 33
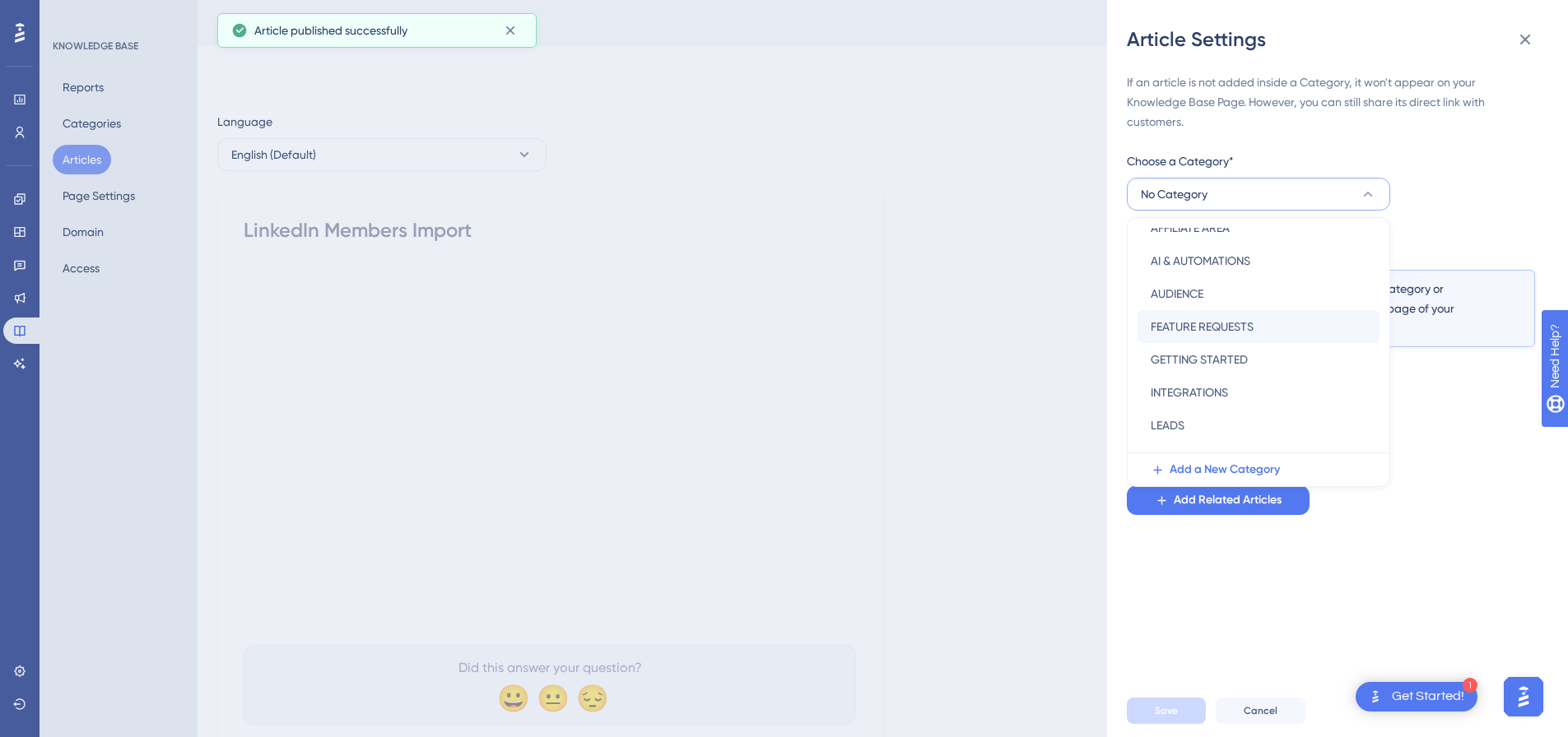
scroll to position [236, 0]
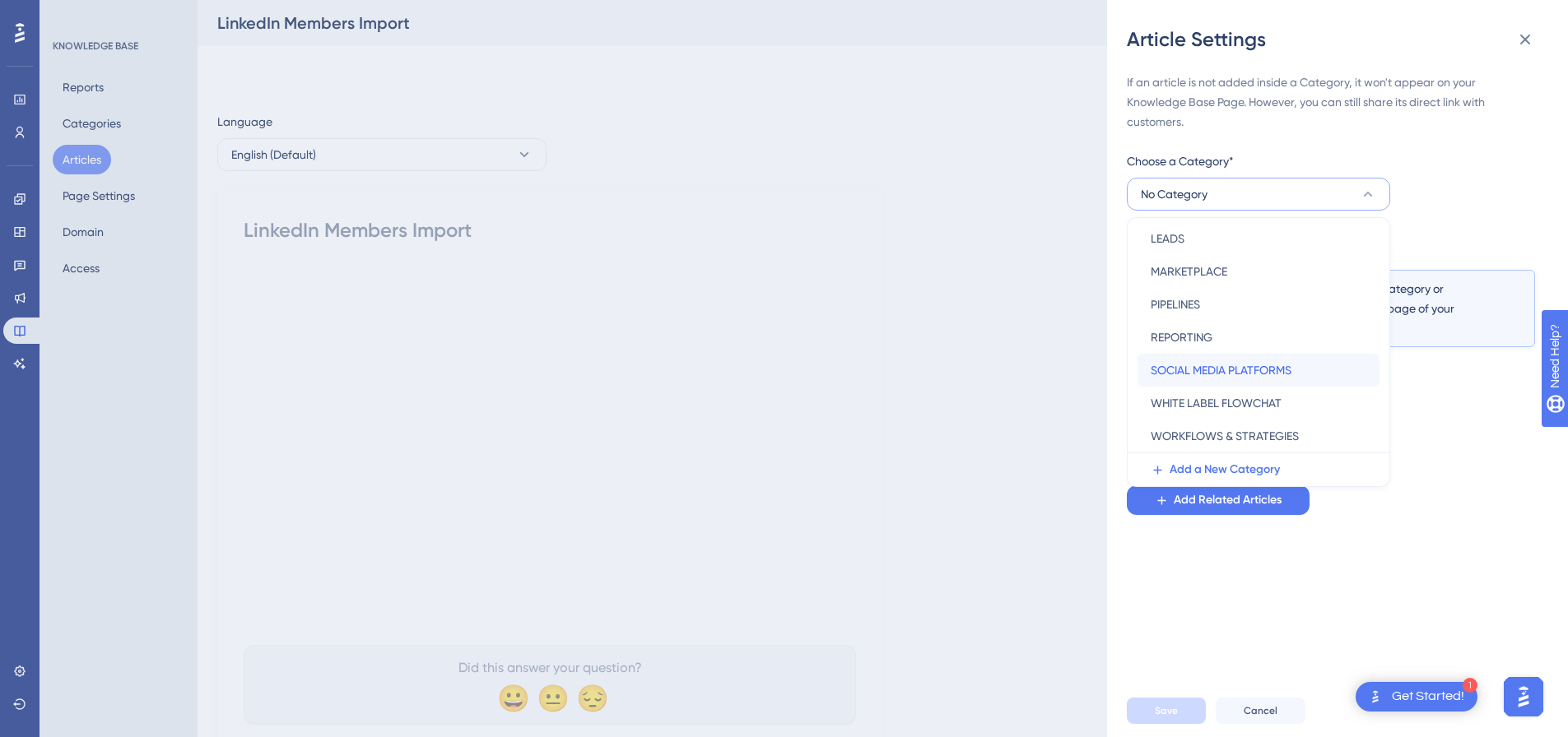
click at [1220, 377] on span "SOCIAL MEDIA PLATFORMS" at bounding box center [1221, 370] width 141 height 20
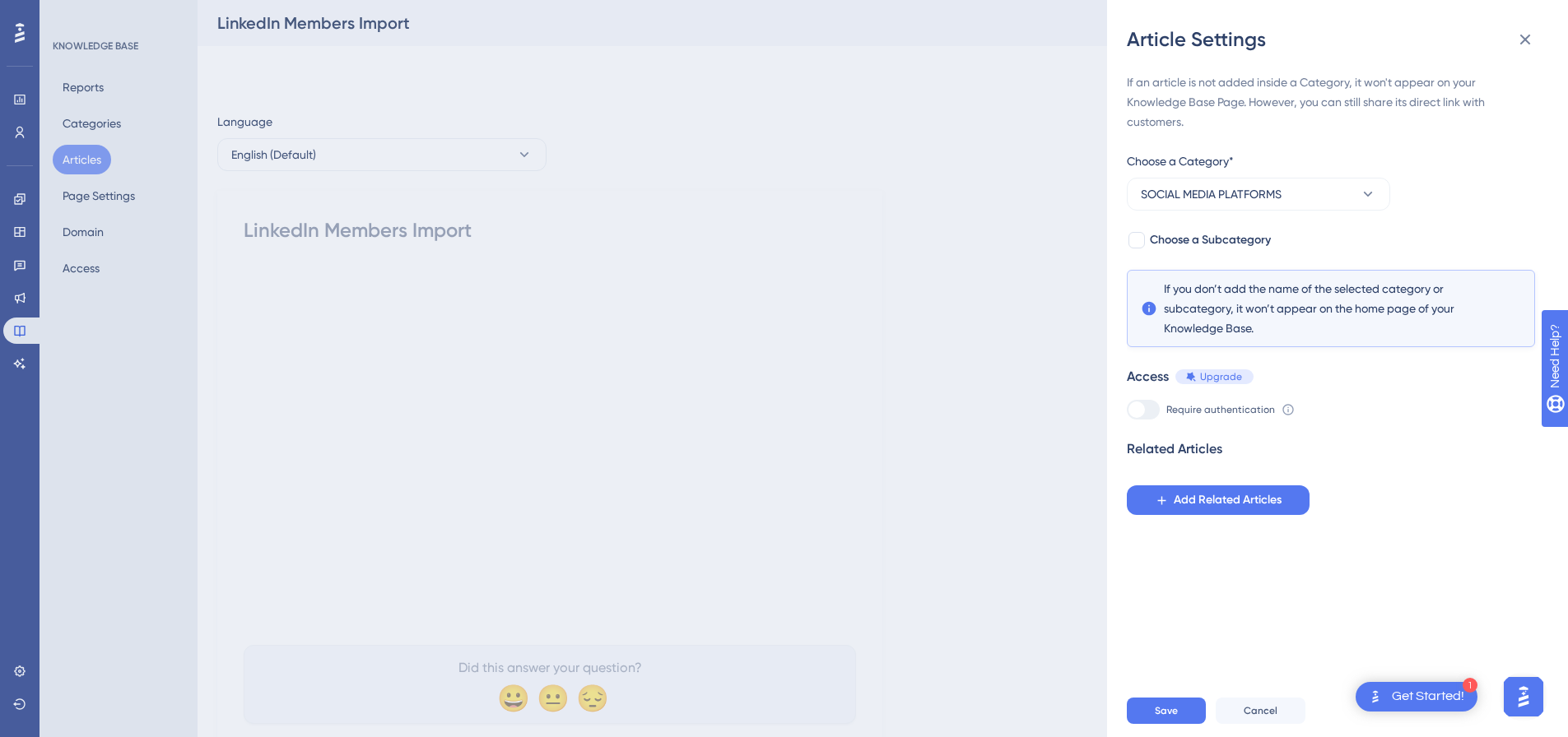
click at [1149, 251] on div "If an article is not added inside a Category, it won't appear on your Knowledge…" at bounding box center [1331, 293] width 408 height 443
click at [1146, 247] on label "Choose a Subcategory" at bounding box center [1198, 240] width 144 height 20
checkbox input "true"
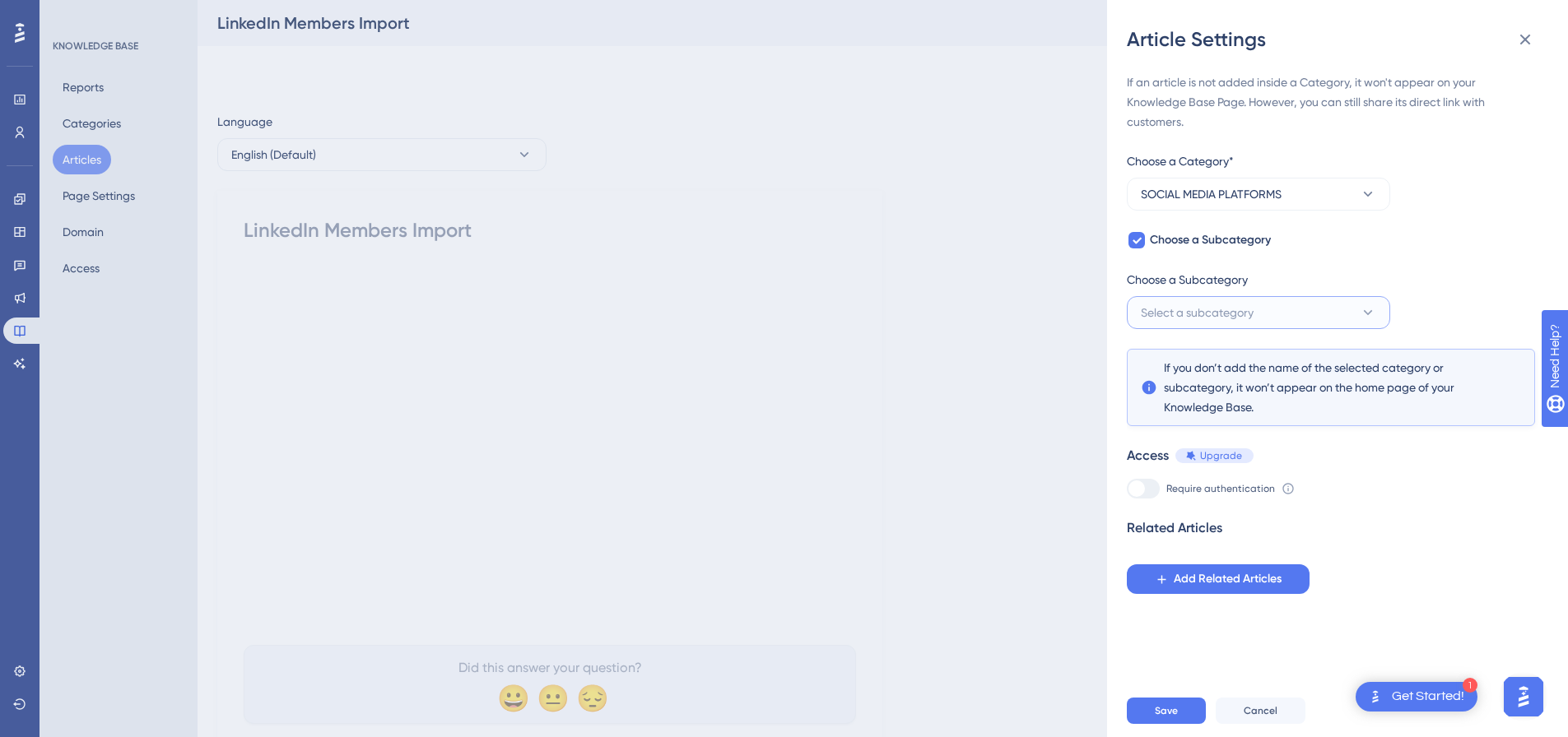
click at [1173, 302] on button "Select a subcategory" at bounding box center [1258, 313] width 263 height 33
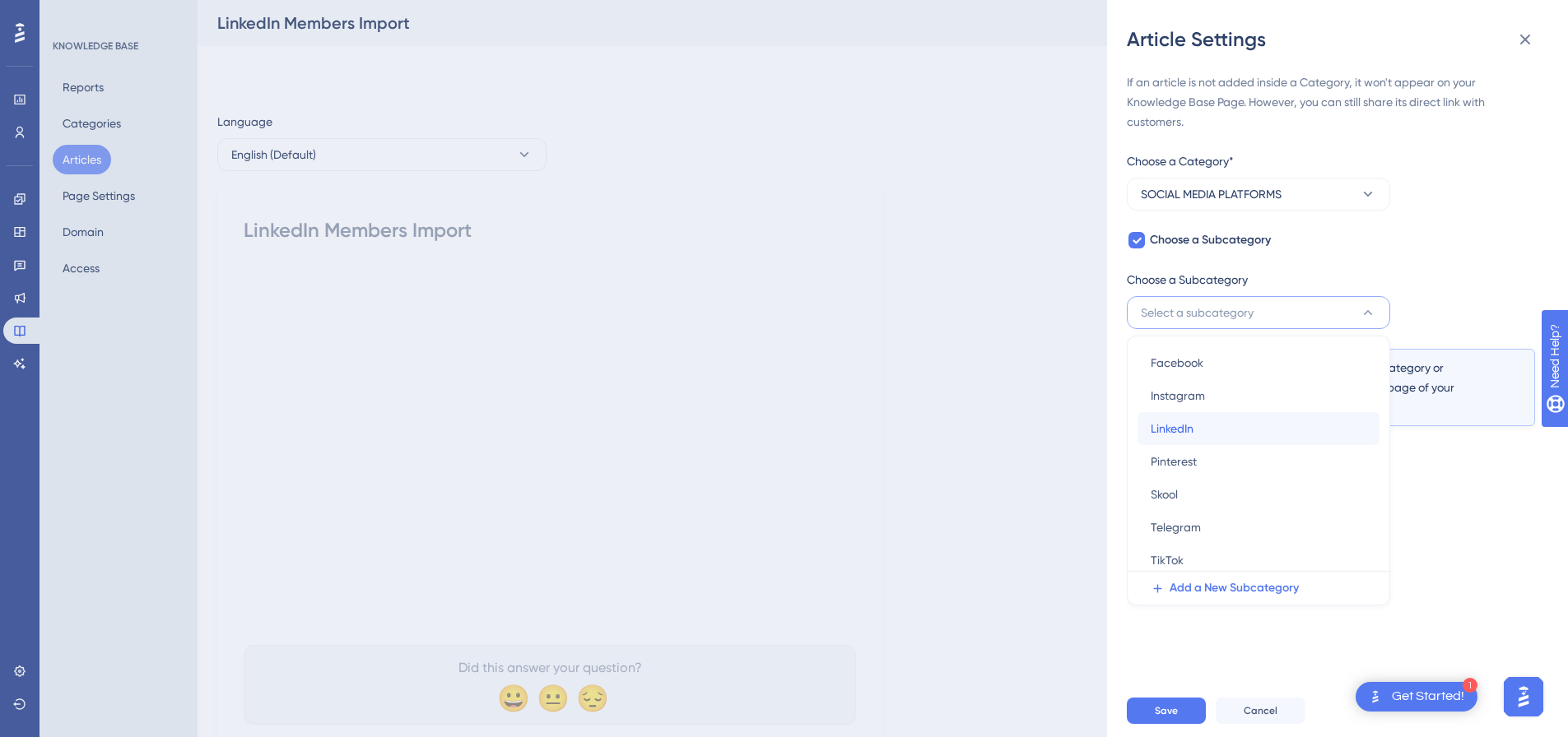
click at [1196, 424] on div "LinkedIn LinkedIn" at bounding box center [1258, 429] width 215 height 33
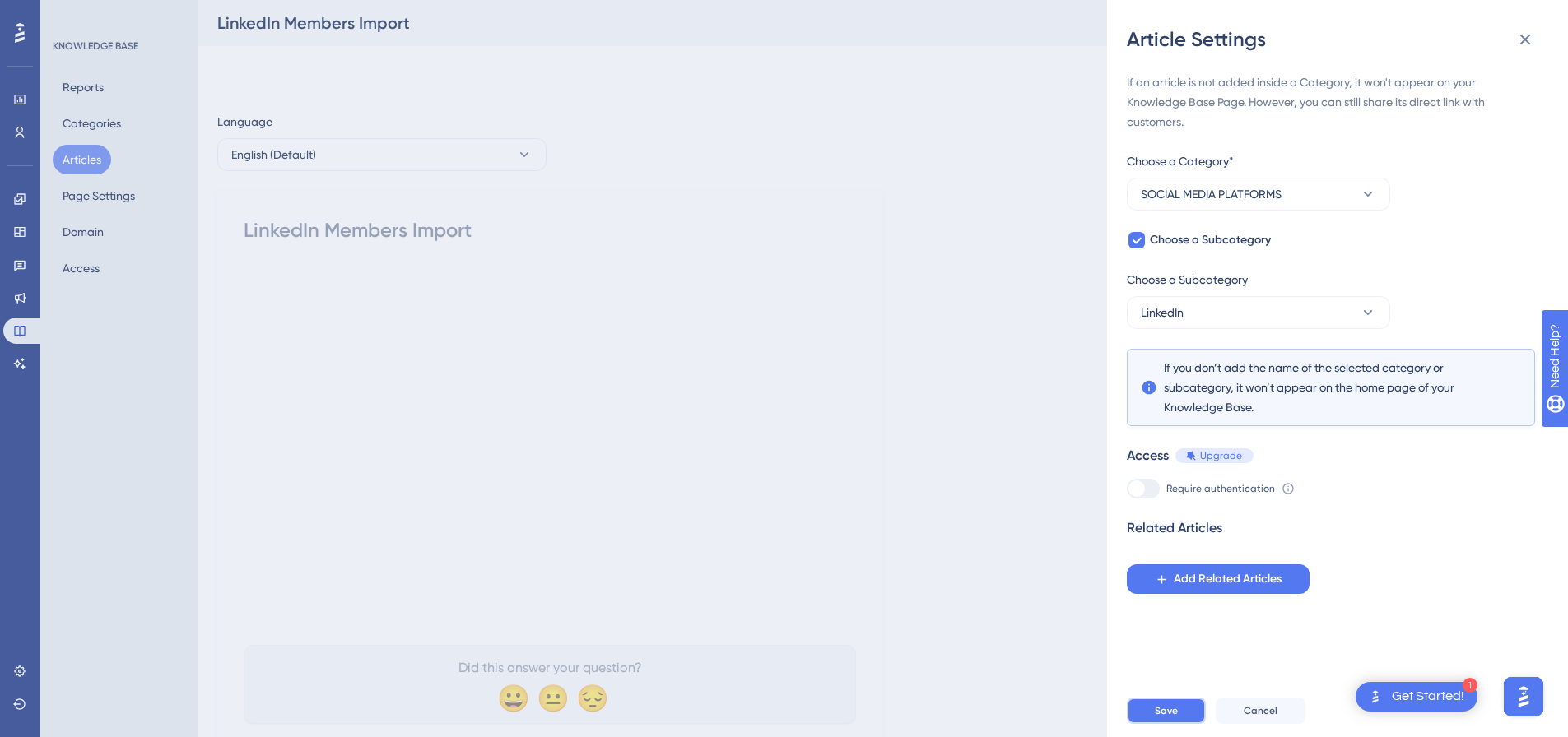
click at [1157, 718] on span "Save" at bounding box center [1166, 711] width 23 height 13
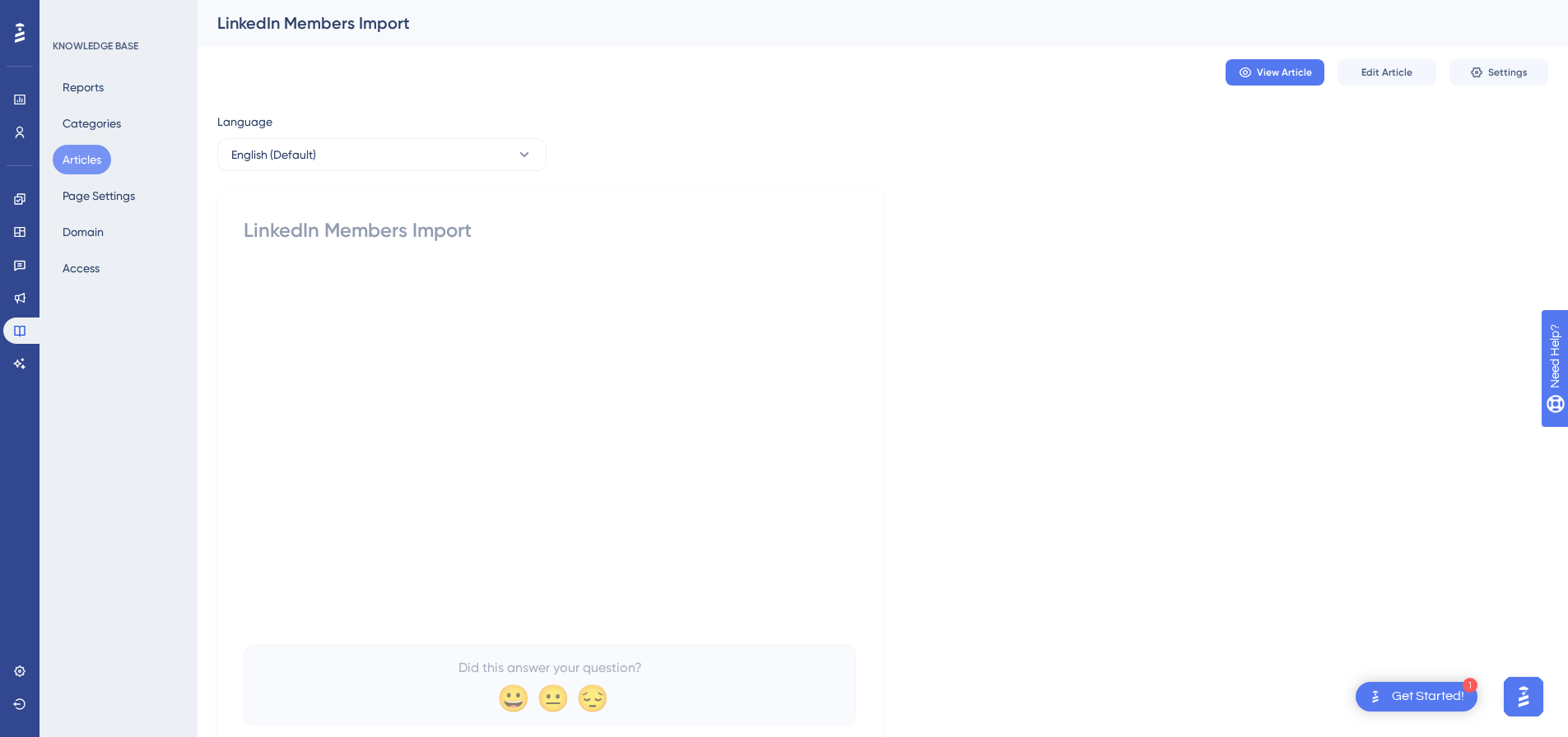
click at [83, 149] on button "Articles" at bounding box center [82, 160] width 59 height 29
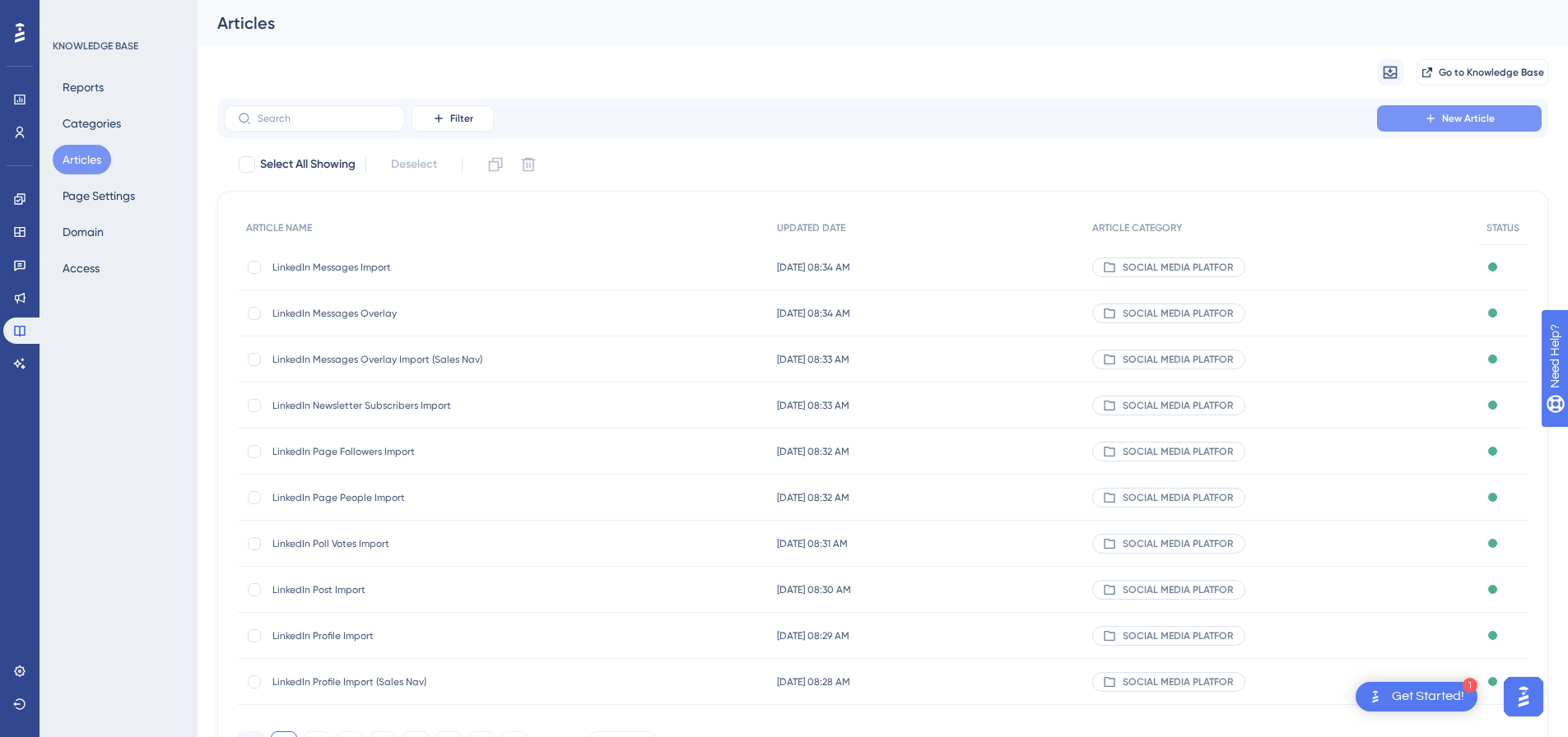
click at [1472, 109] on button "New Article" at bounding box center [1460, 118] width 165 height 27
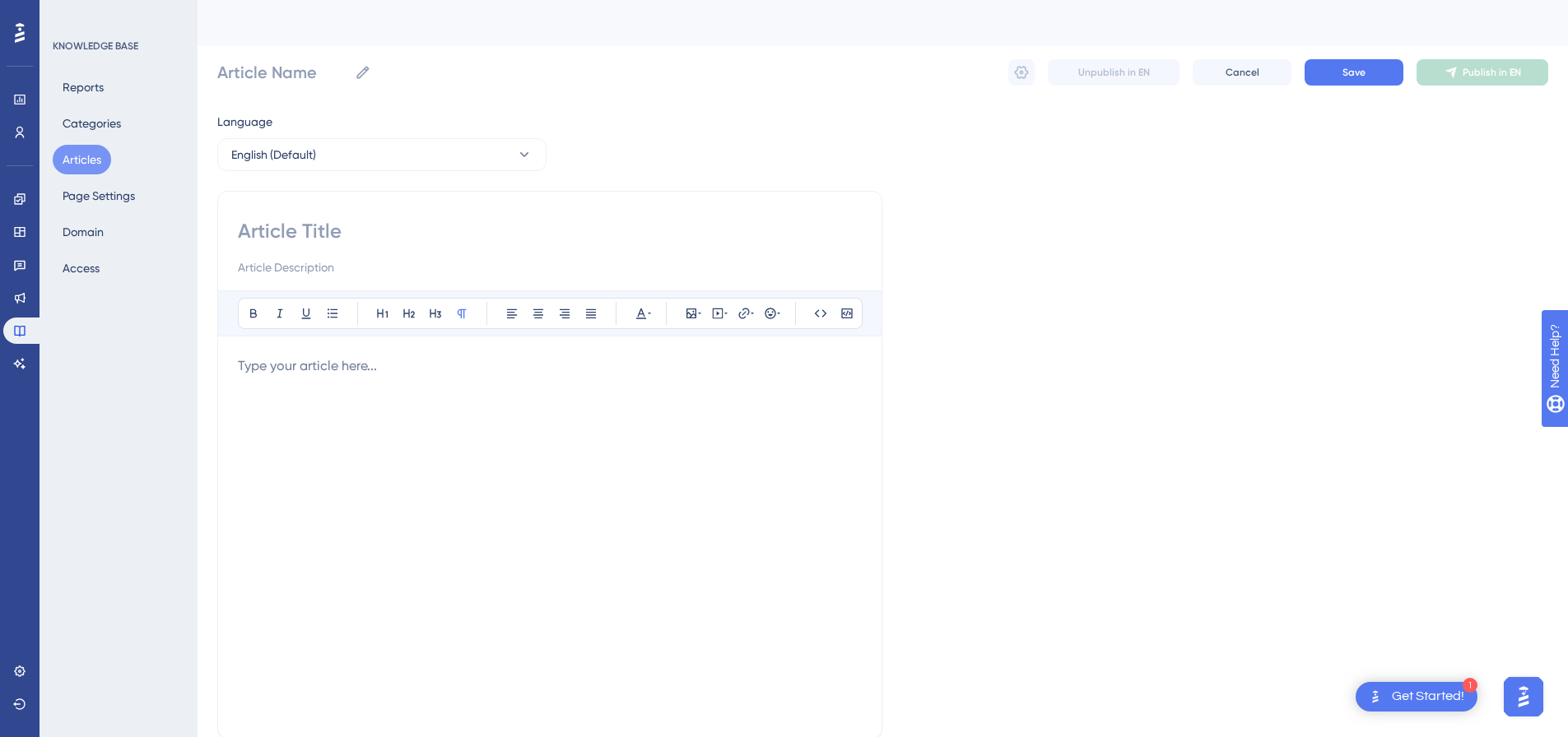
click at [482, 223] on input at bounding box center [549, 231] width 624 height 27
paste input "LinkedIn Lead List Import (Sales Nav)"
type input "LinkedIn Lead List Import (Sales Nav)"
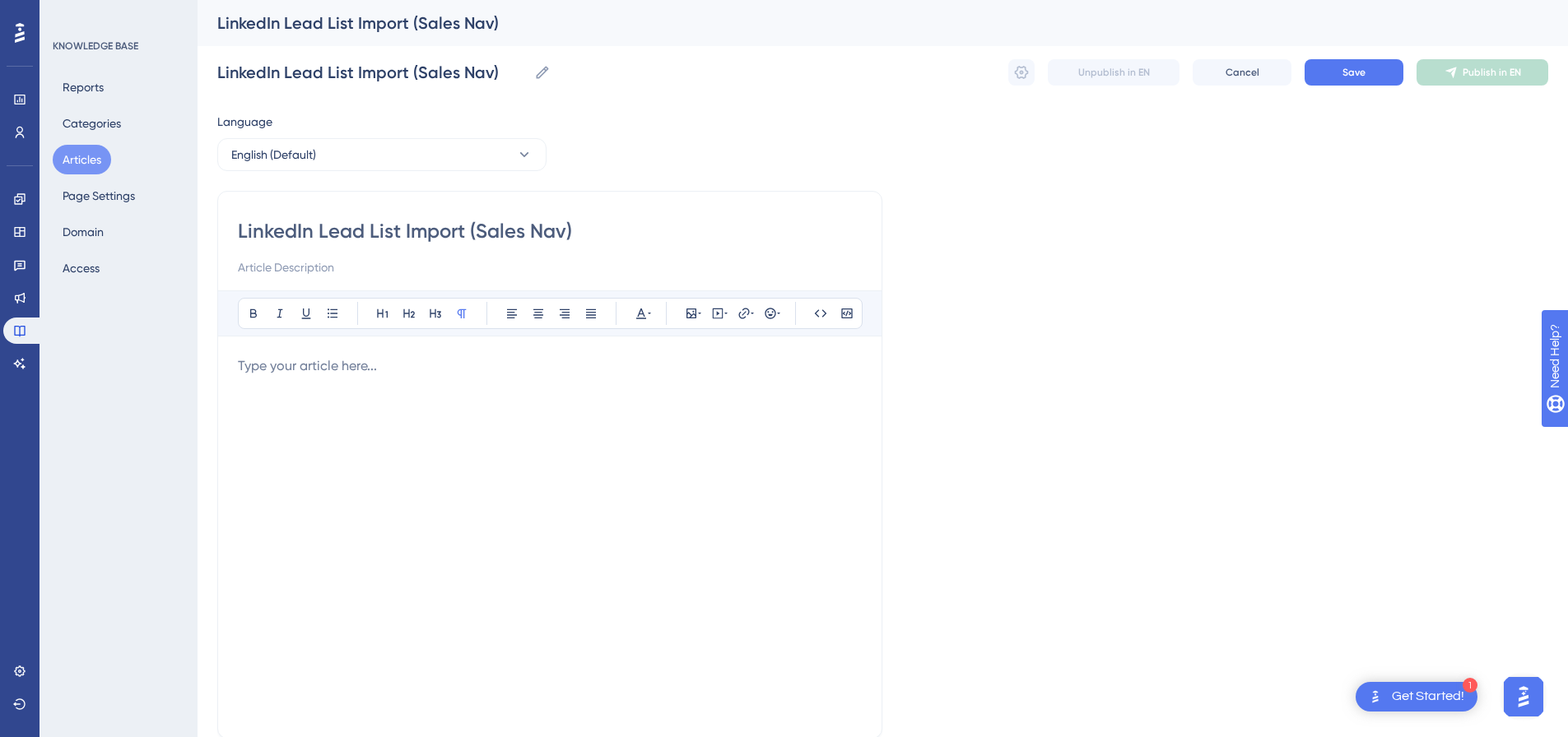
type input "LinkedIn Lead List Import (Sales Nav)"
click at [641, 394] on div at bounding box center [549, 537] width 624 height 362
click at [718, 312] on icon at bounding box center [718, 314] width 13 height 13
click at [690, 400] on textarea at bounding box center [717, 415] width 250 height 74
paste textarea "<div style="padding:49.79% 0 0 0;position:relative;"><iframe src="[URL][DOMAIN_…"
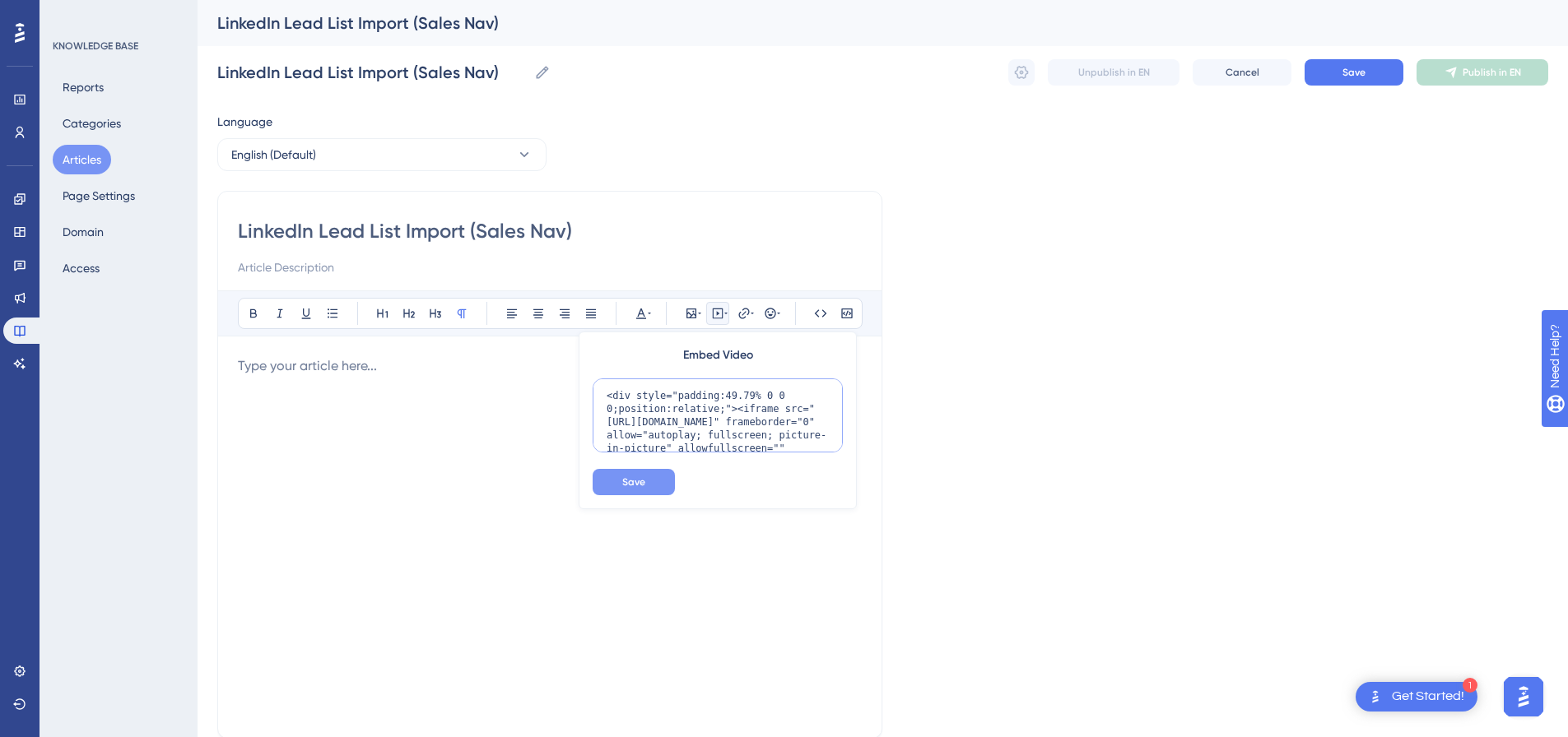
scroll to position [148, 0]
type textarea "<div style="padding:49.79% 0 0 0;position:relative;"><iframe src="[URL][DOMAIN_…"
click at [654, 488] on button "Save" at bounding box center [634, 482] width 83 height 27
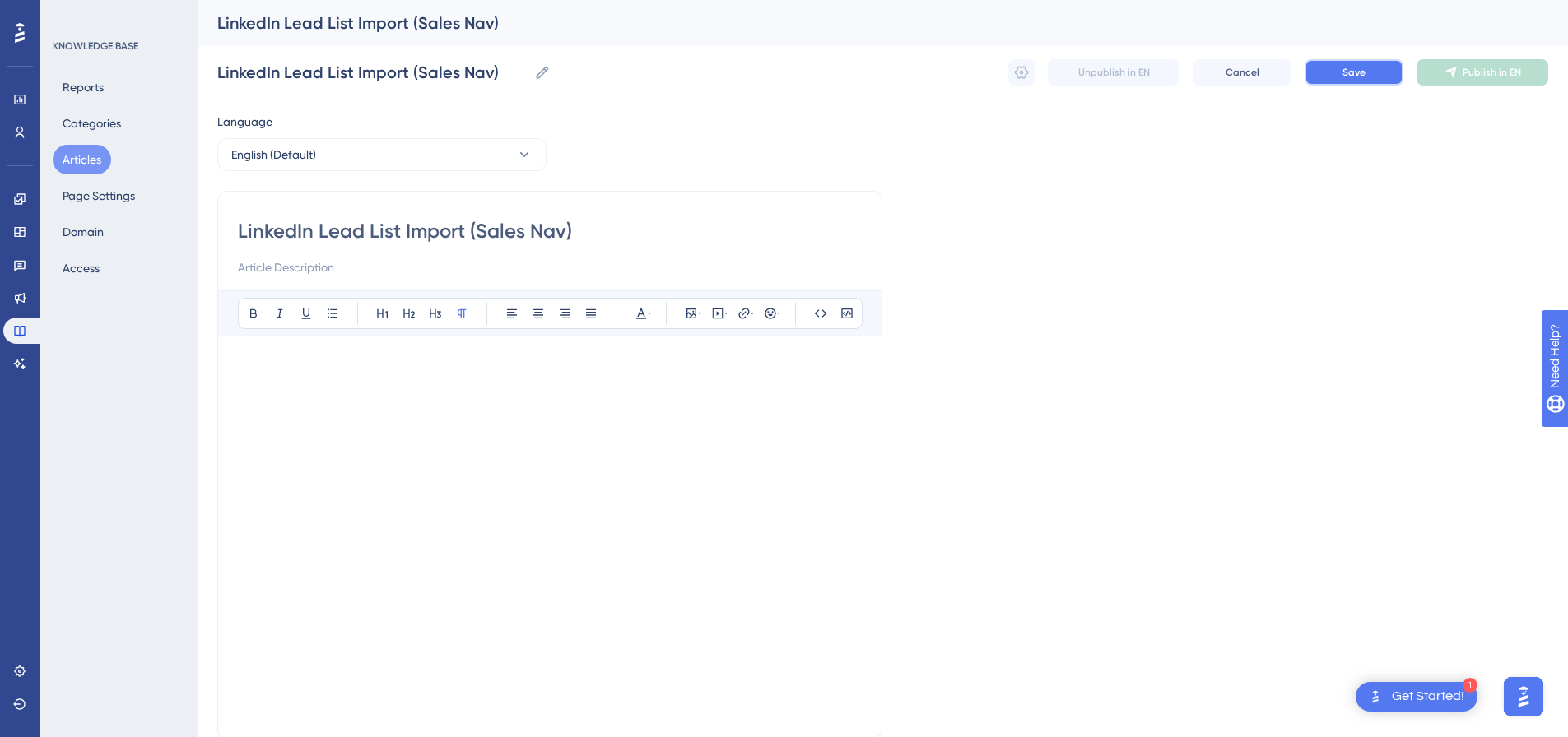
click at [1378, 68] on button "Save" at bounding box center [1354, 72] width 99 height 27
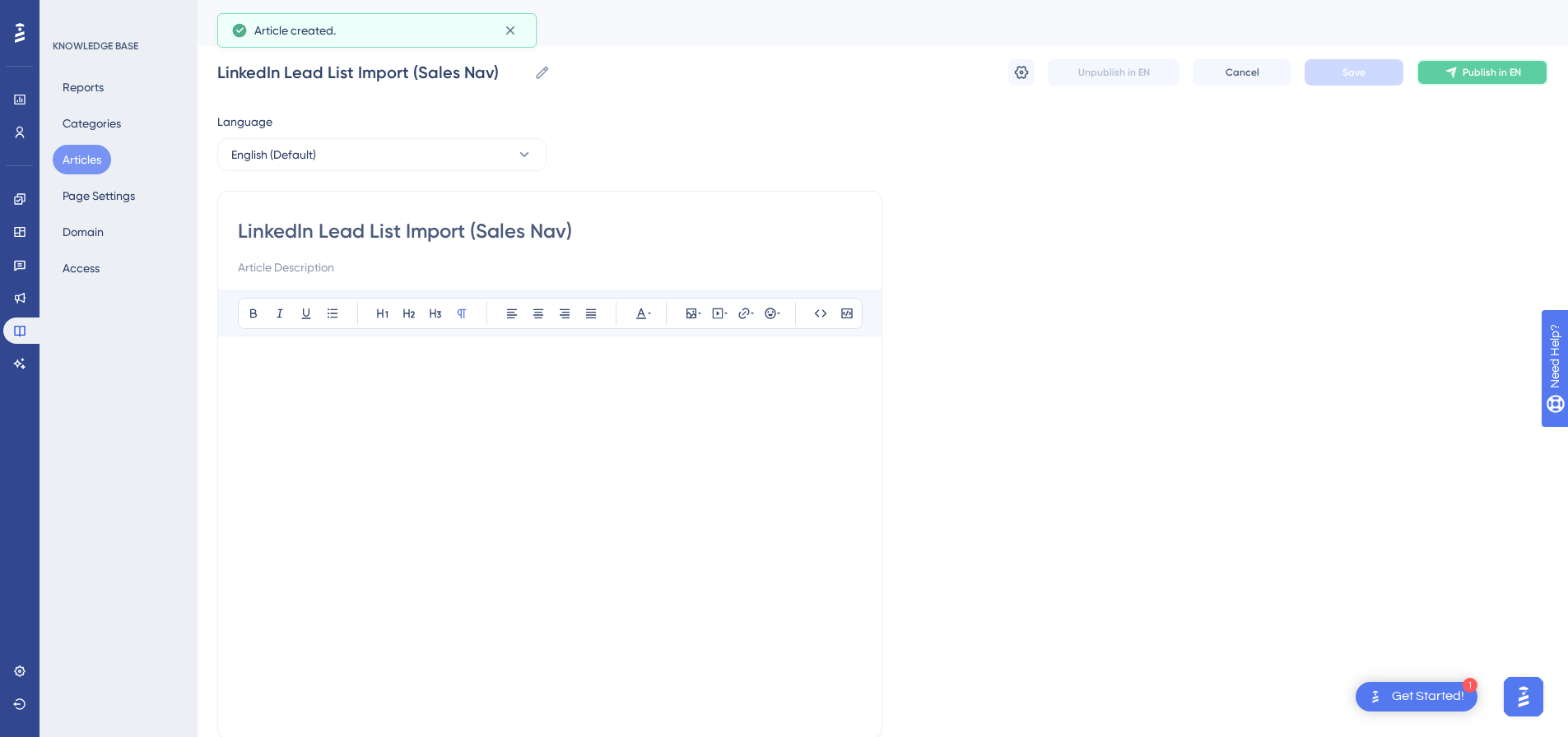
click at [1475, 63] on button "Publish in EN" at bounding box center [1483, 72] width 132 height 27
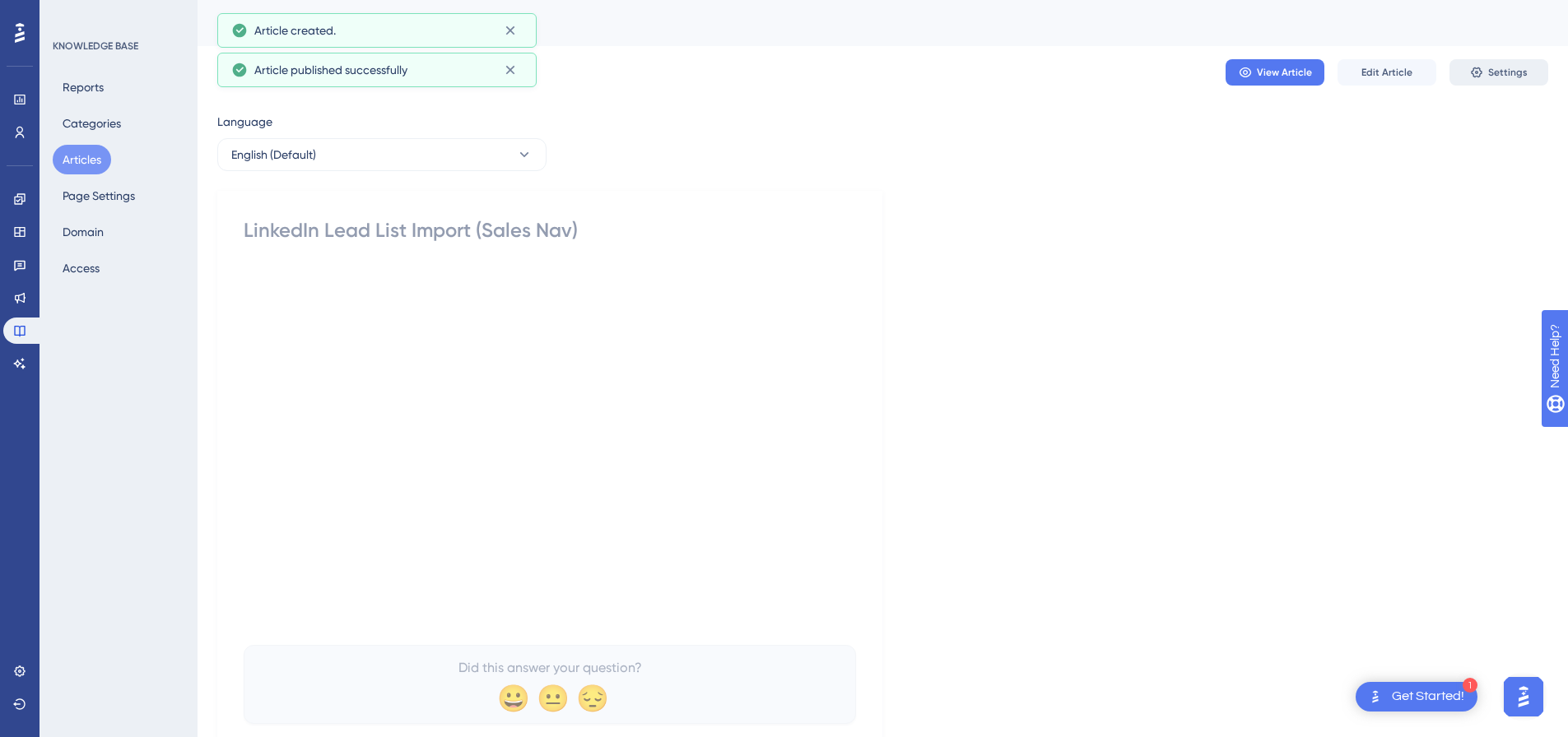
click at [1462, 72] on button "Settings" at bounding box center [1499, 72] width 99 height 27
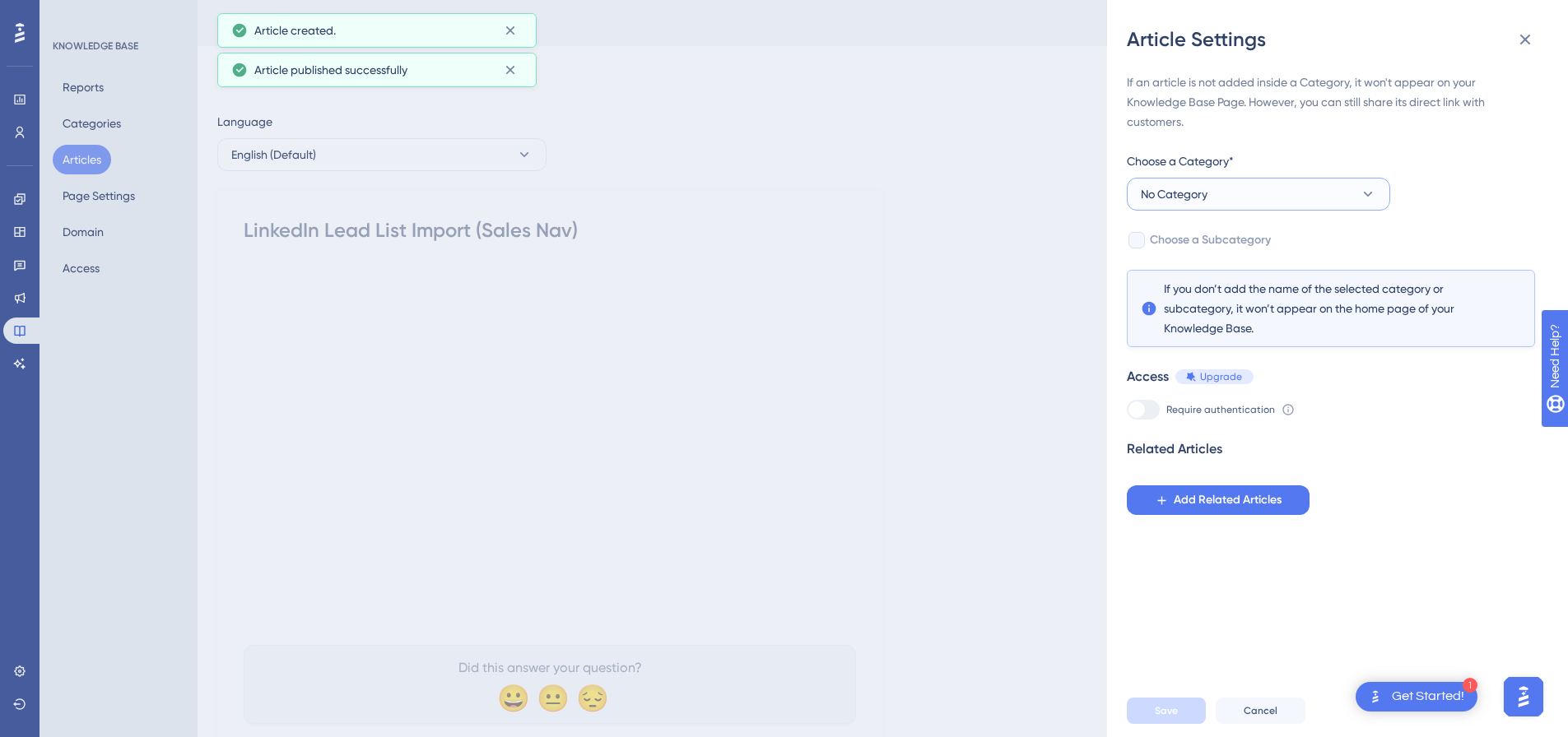
click at [1237, 205] on button "No Category" at bounding box center [1258, 194] width 263 height 33
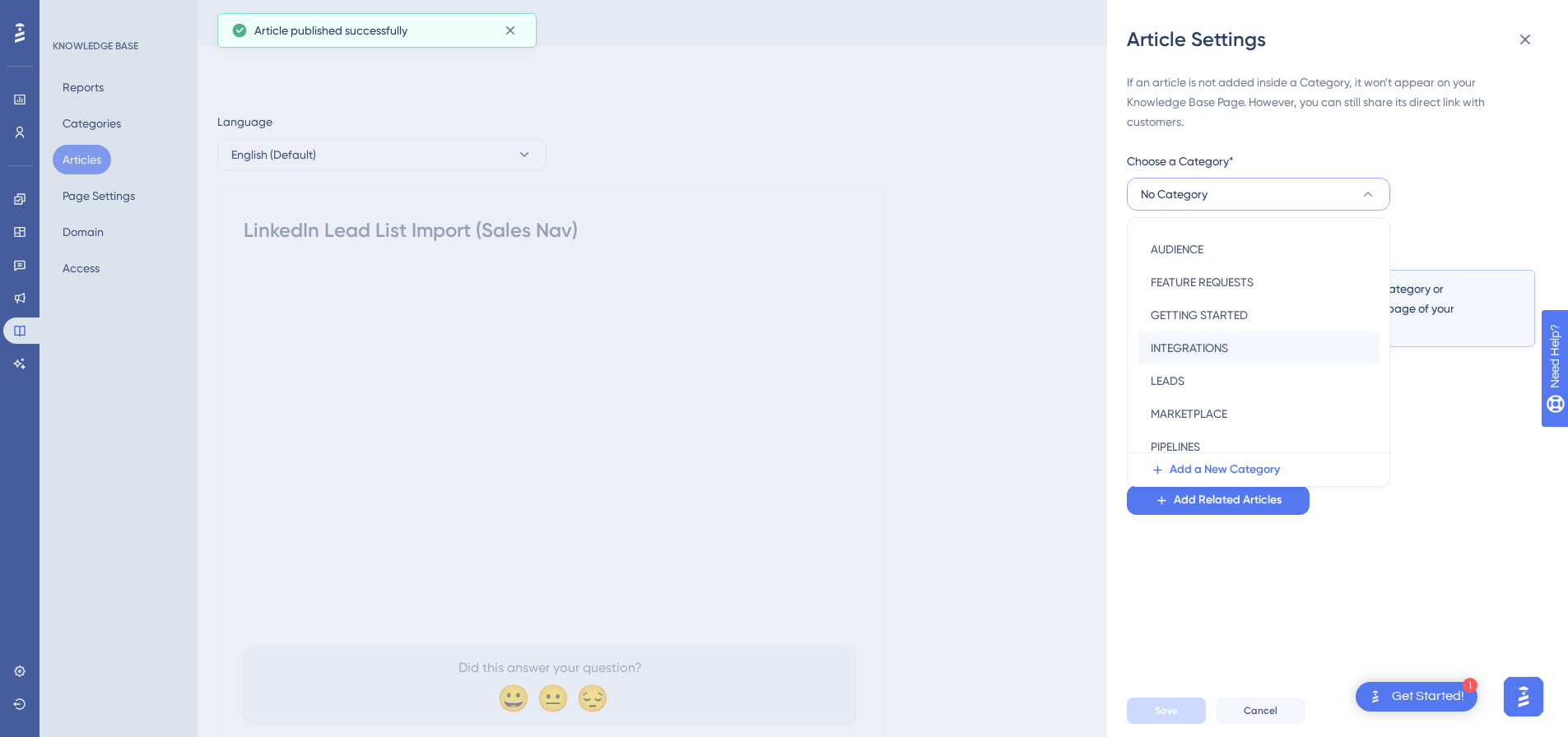
scroll to position [236, 0]
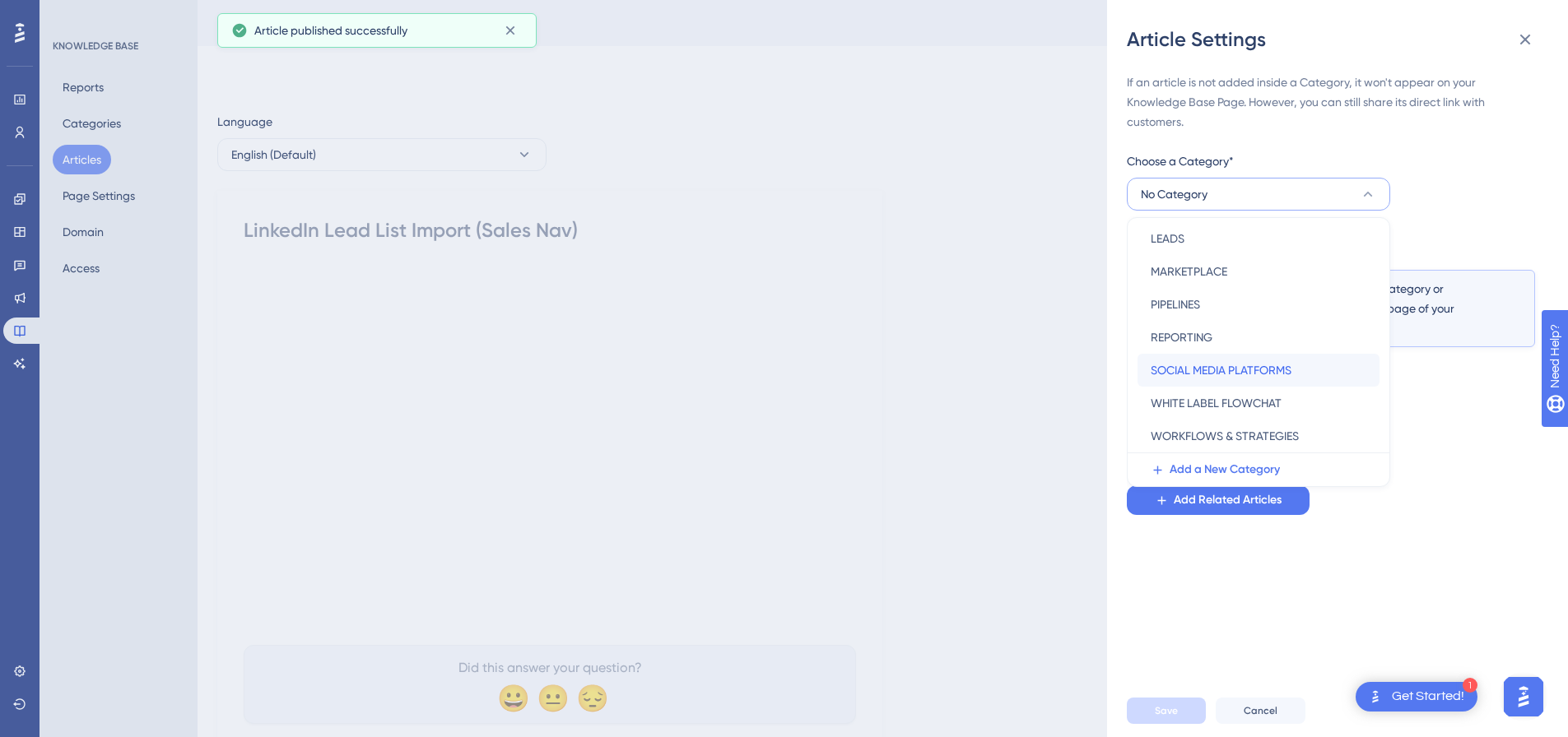
click at [1181, 370] on span "SOCIAL MEDIA PLATFORMS" at bounding box center [1221, 370] width 141 height 20
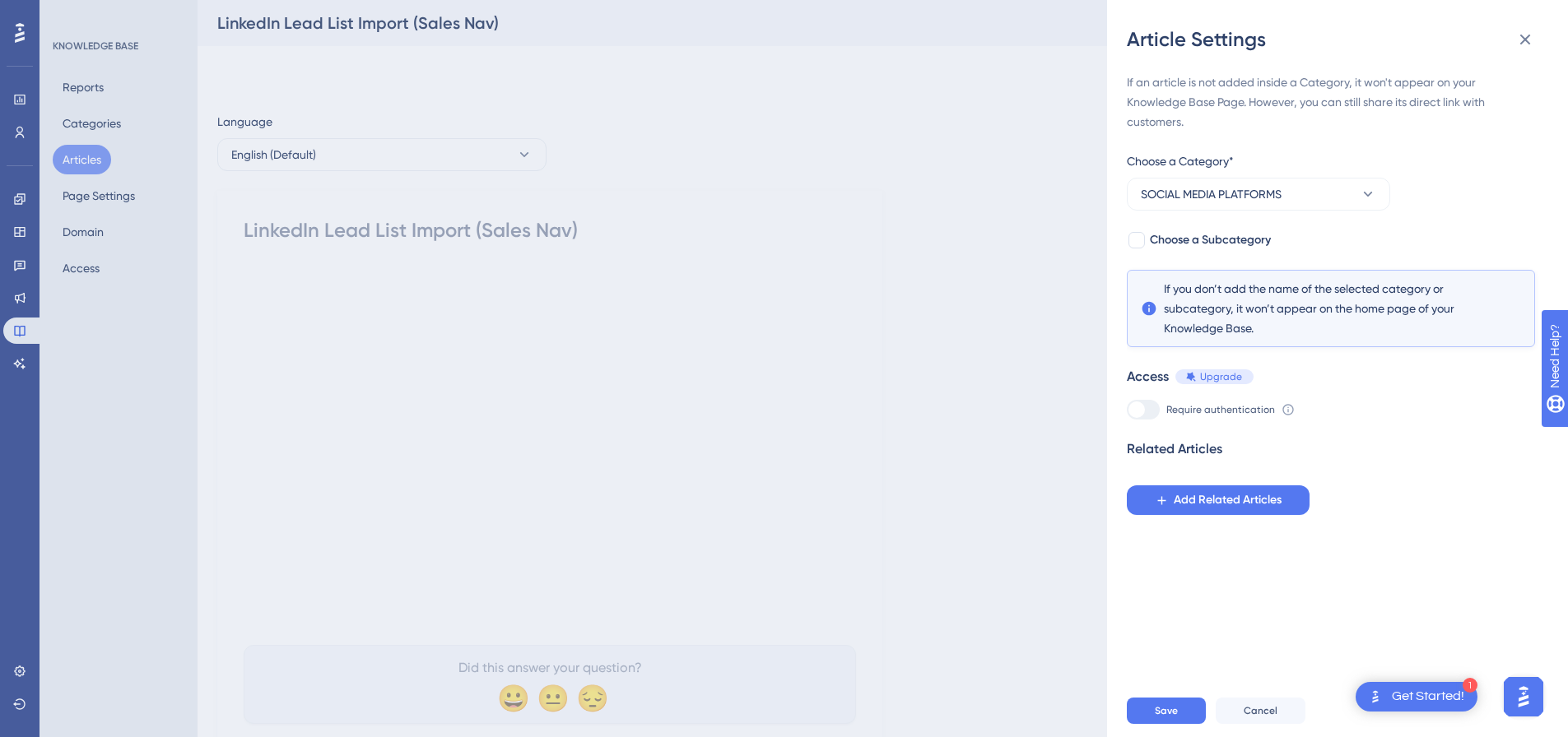
click at [1136, 251] on div "If an article is not added inside a Category, it won't appear on your Knowledge…" at bounding box center [1331, 293] width 408 height 443
click at [1136, 245] on div at bounding box center [1137, 240] width 17 height 16
checkbox input "true"
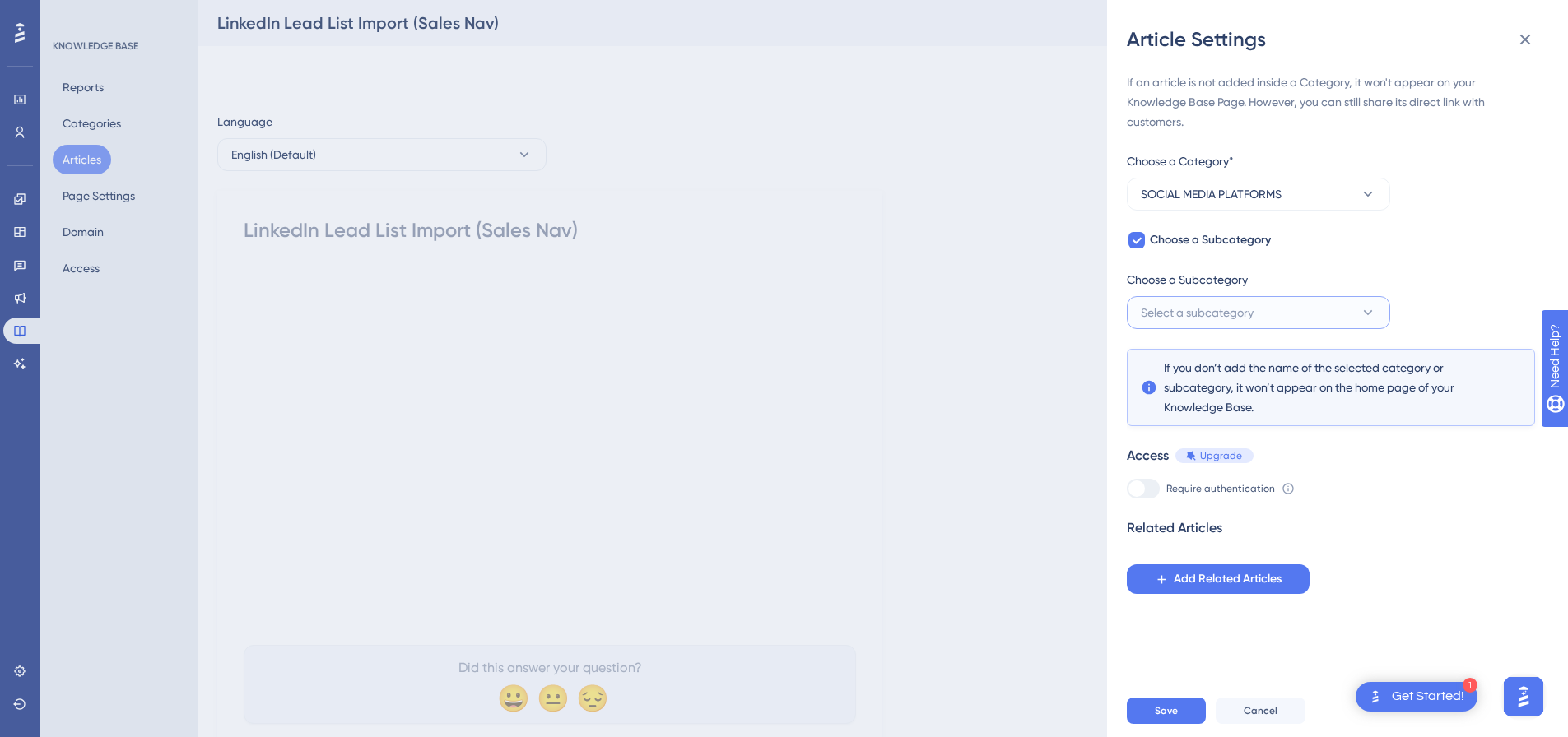
click at [1183, 313] on span "Select a subcategory" at bounding box center [1197, 313] width 113 height 20
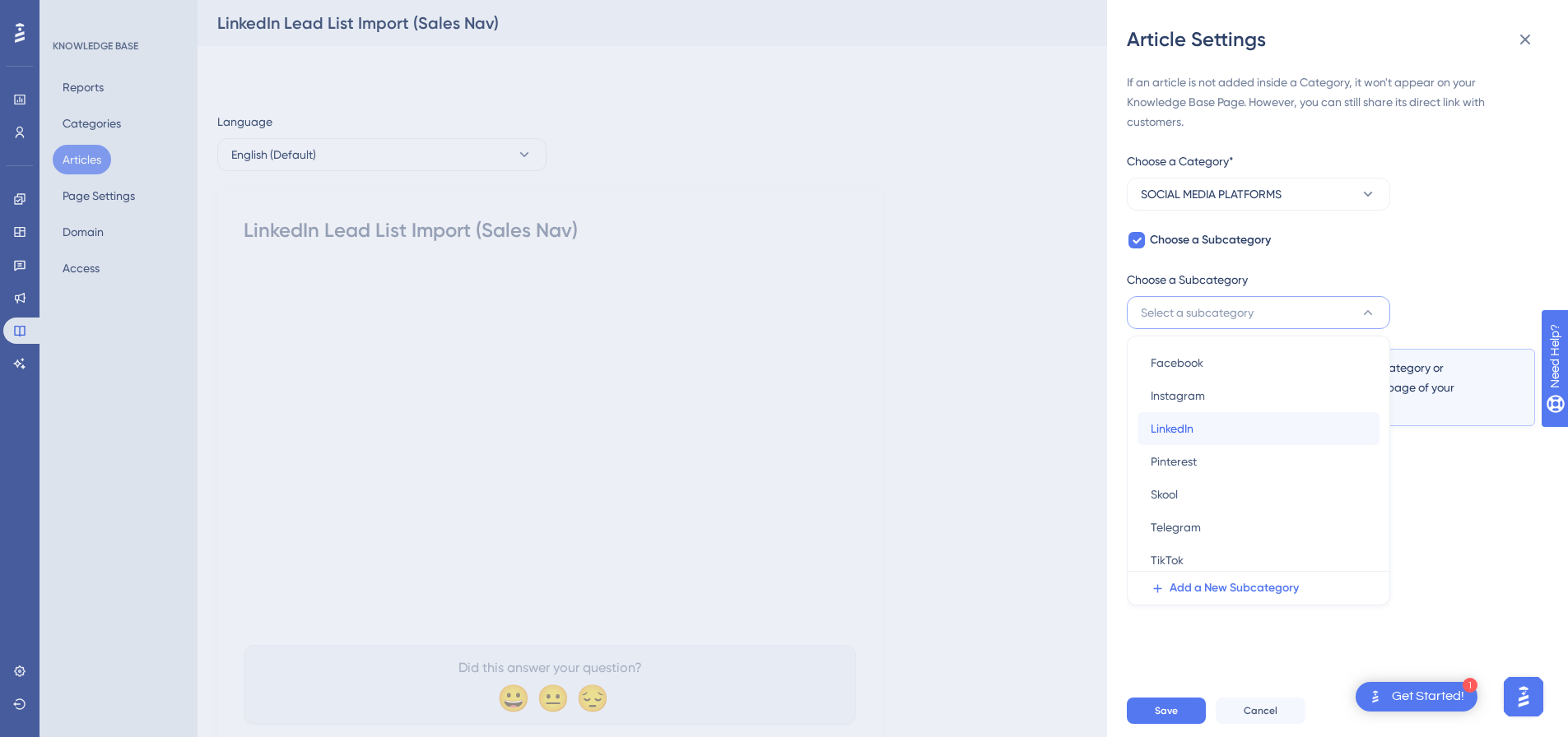
click at [1182, 425] on span "LinkedIn" at bounding box center [1172, 429] width 43 height 20
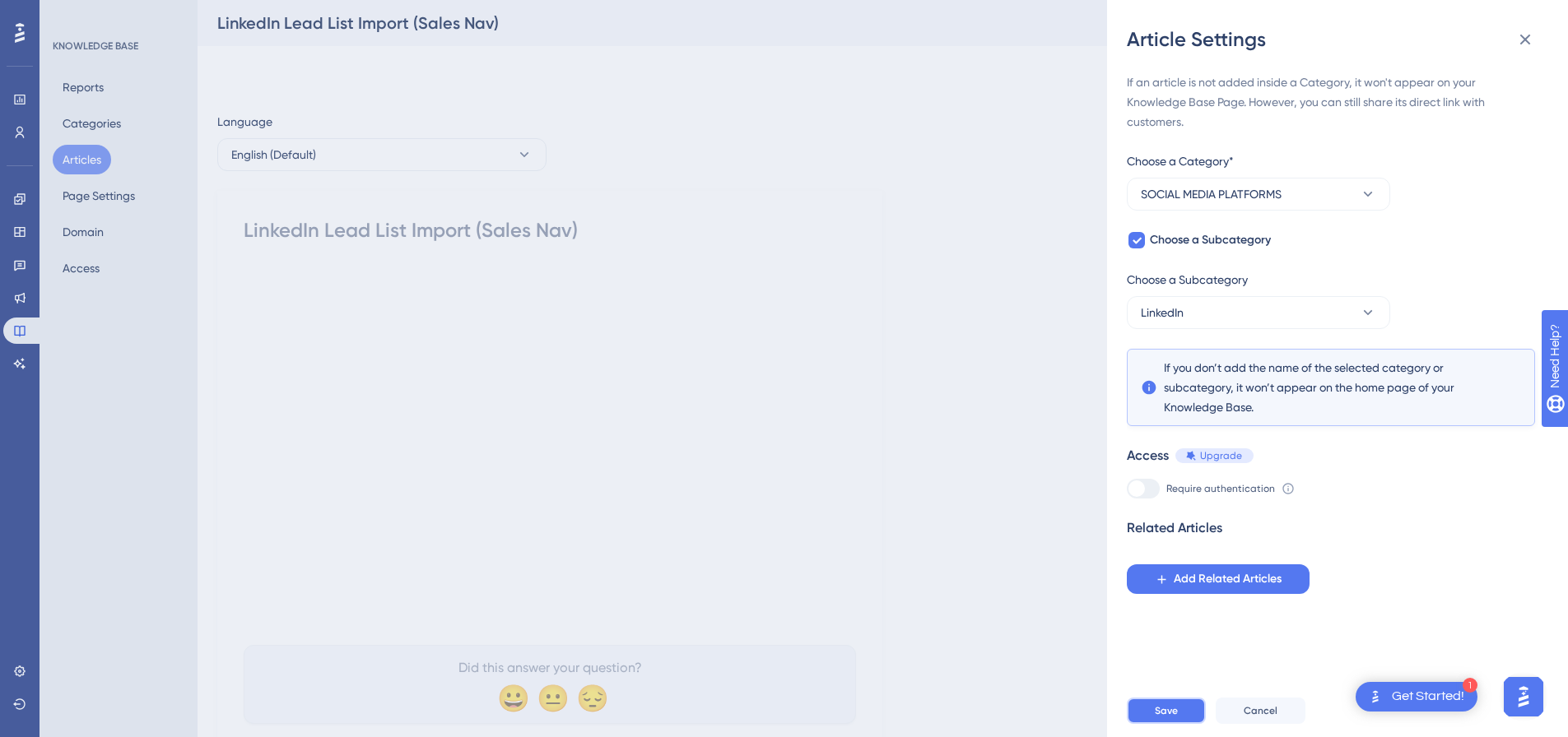
click at [1176, 718] on span "Save" at bounding box center [1166, 711] width 23 height 13
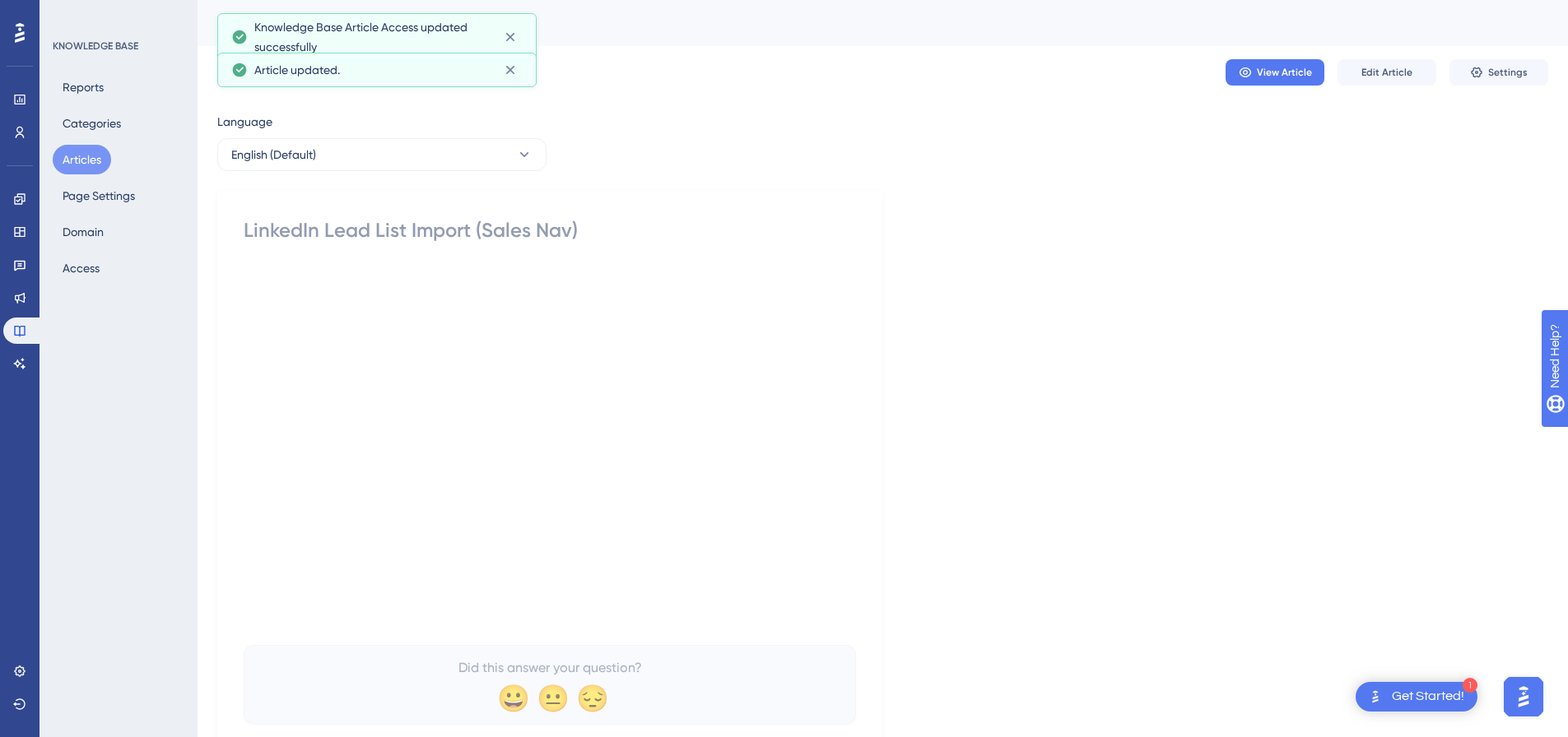
click at [81, 154] on button "Articles" at bounding box center [82, 160] width 59 height 29
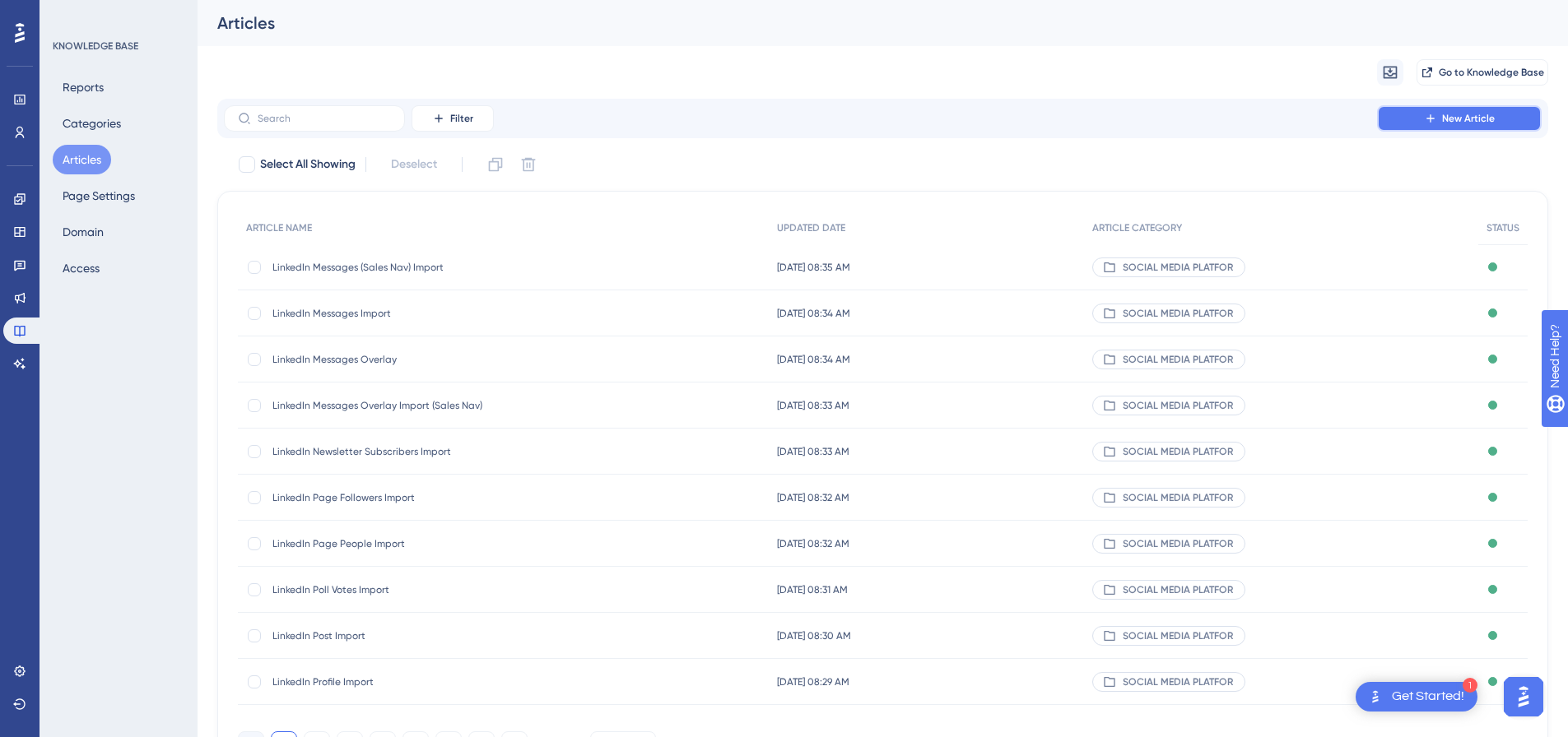
click at [1457, 114] on span "New Article" at bounding box center [1468, 118] width 52 height 13
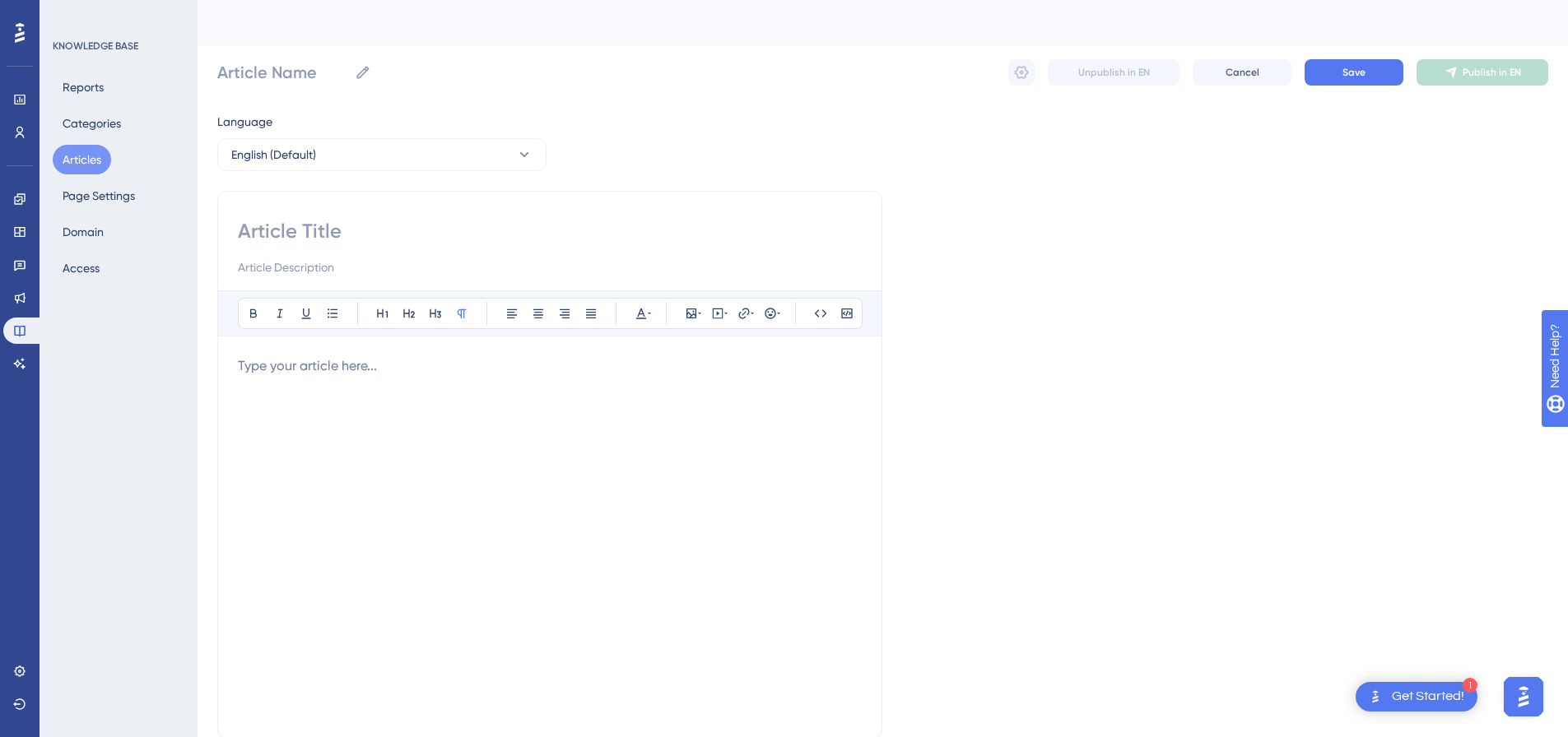
click at [343, 230] on input at bounding box center [549, 231] width 624 height 27
paste input "LinkedIn Followers Import"
type input "LinkedIn Followers Import"
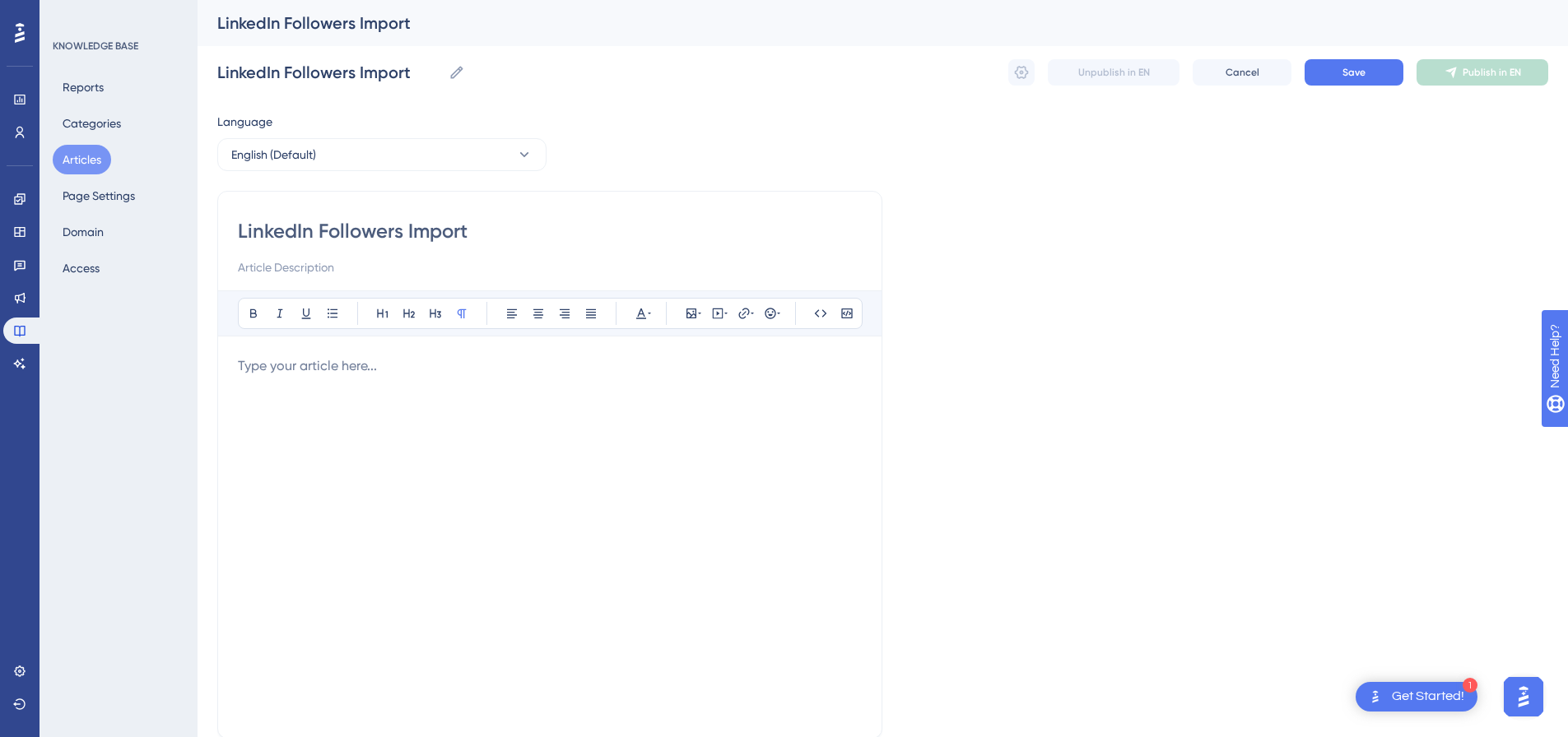
click at [532, 353] on div "Bold Italic Underline Bullet Point Heading 1 Heading 2 Heading 3 Normal Align L…" at bounding box center [549, 504] width 624 height 428
click at [531, 367] on p at bounding box center [549, 367] width 624 height 20
click at [722, 315] on icon at bounding box center [718, 314] width 13 height 13
click at [715, 402] on textarea at bounding box center [717, 415] width 250 height 74
paste textarea "<div style="padding:49.79% 0 0 0;position:relative;"><iframe src="[URL][DOMAIN_…"
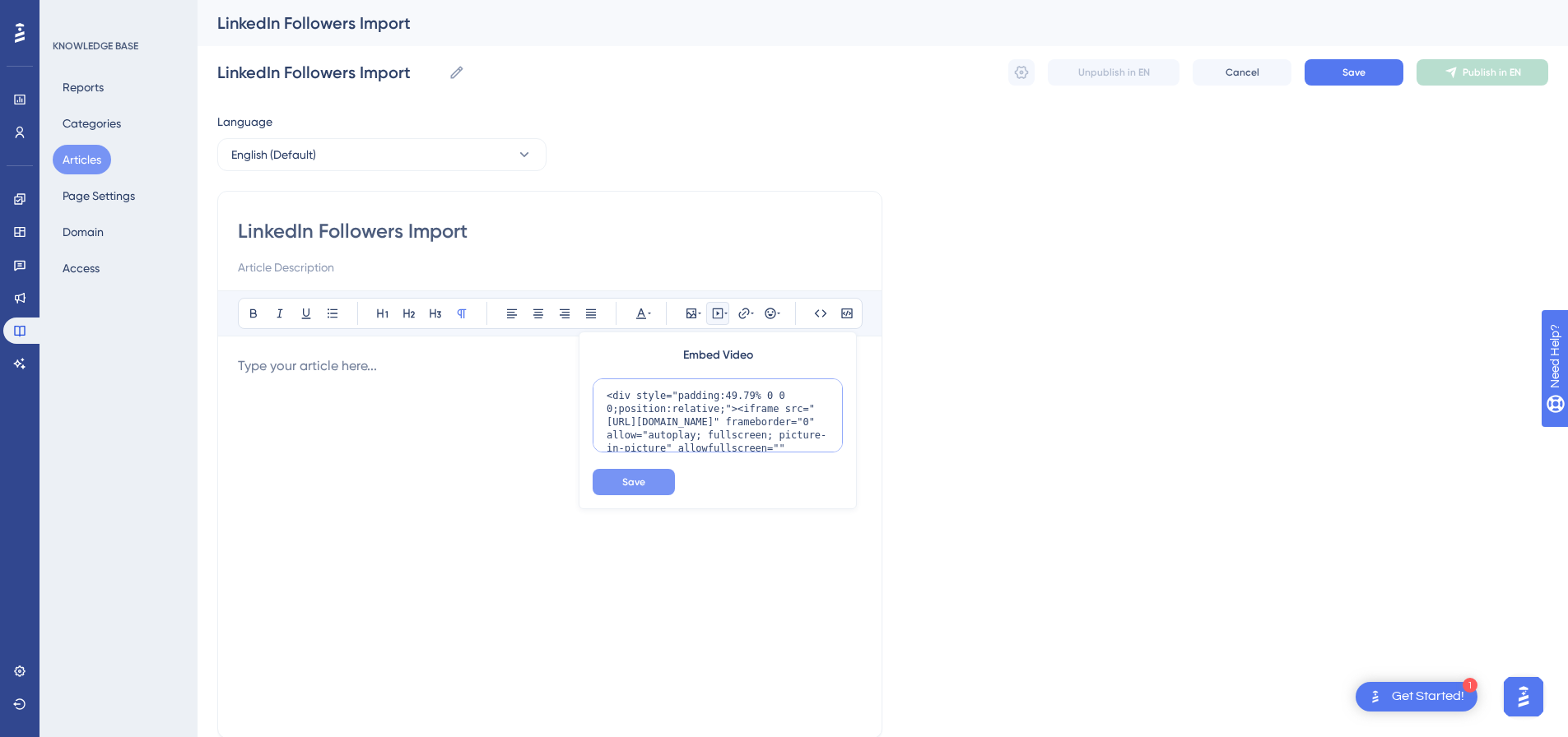
scroll to position [134, 0]
type textarea "<div style="padding:49.79% 0 0 0;position:relative;"><iframe src="[URL][DOMAIN_…"
click at [642, 478] on span "Save" at bounding box center [634, 482] width 23 height 13
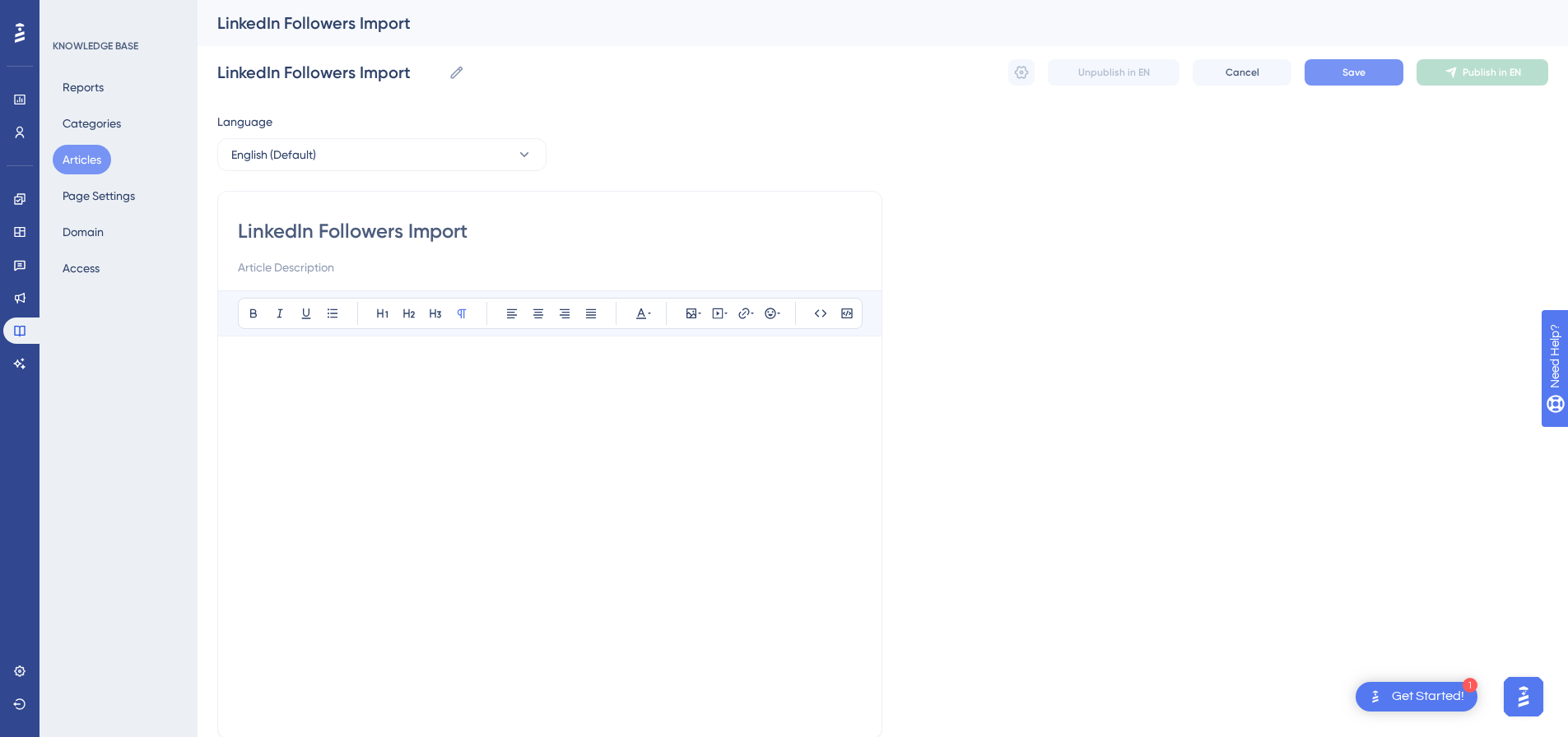
click at [1371, 77] on button "Save" at bounding box center [1354, 72] width 99 height 27
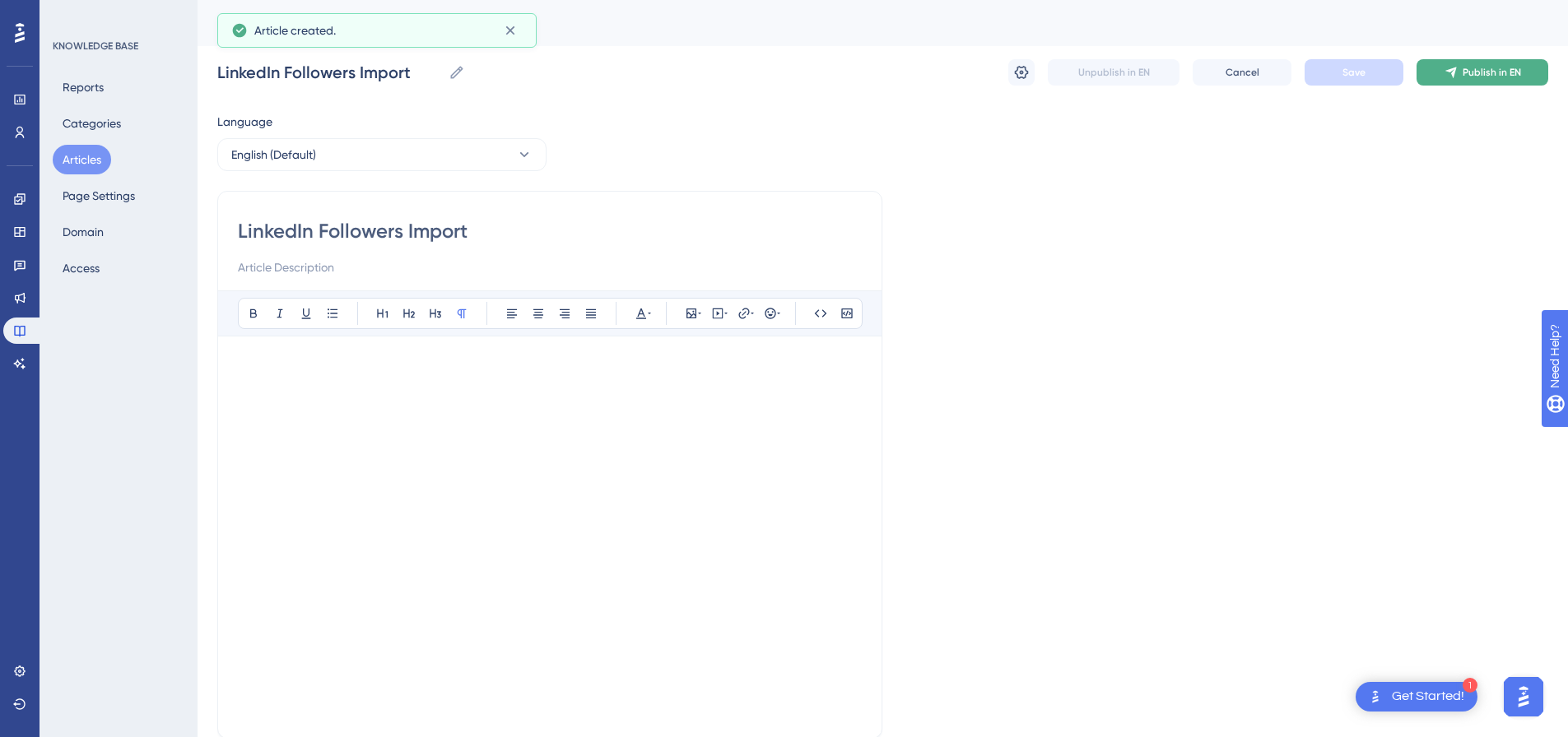
click at [1467, 77] on span "Publish in EN" at bounding box center [1493, 72] width 59 height 13
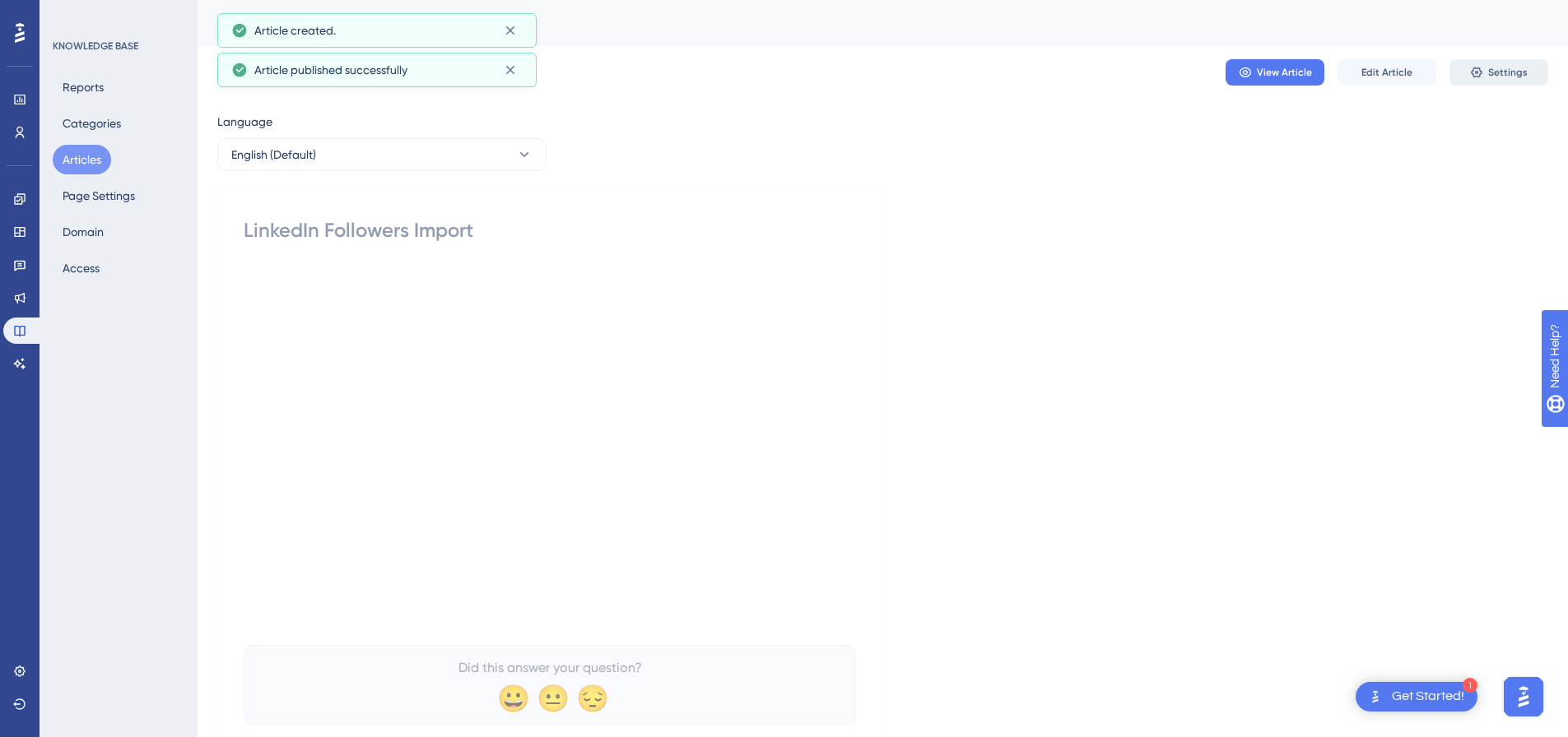
click at [1498, 72] on span "Settings" at bounding box center [1507, 72] width 39 height 13
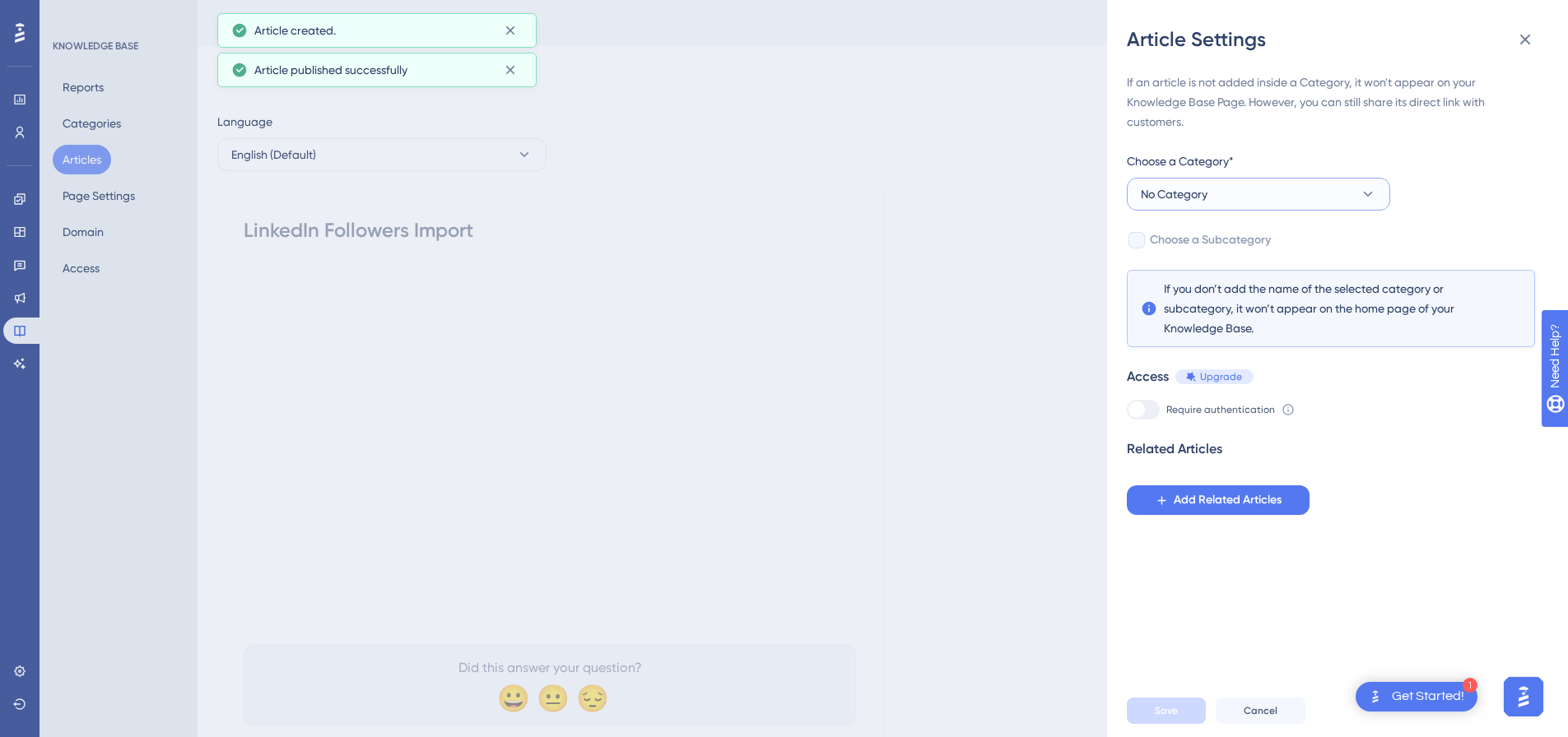
click at [1286, 190] on button "No Category" at bounding box center [1258, 194] width 263 height 33
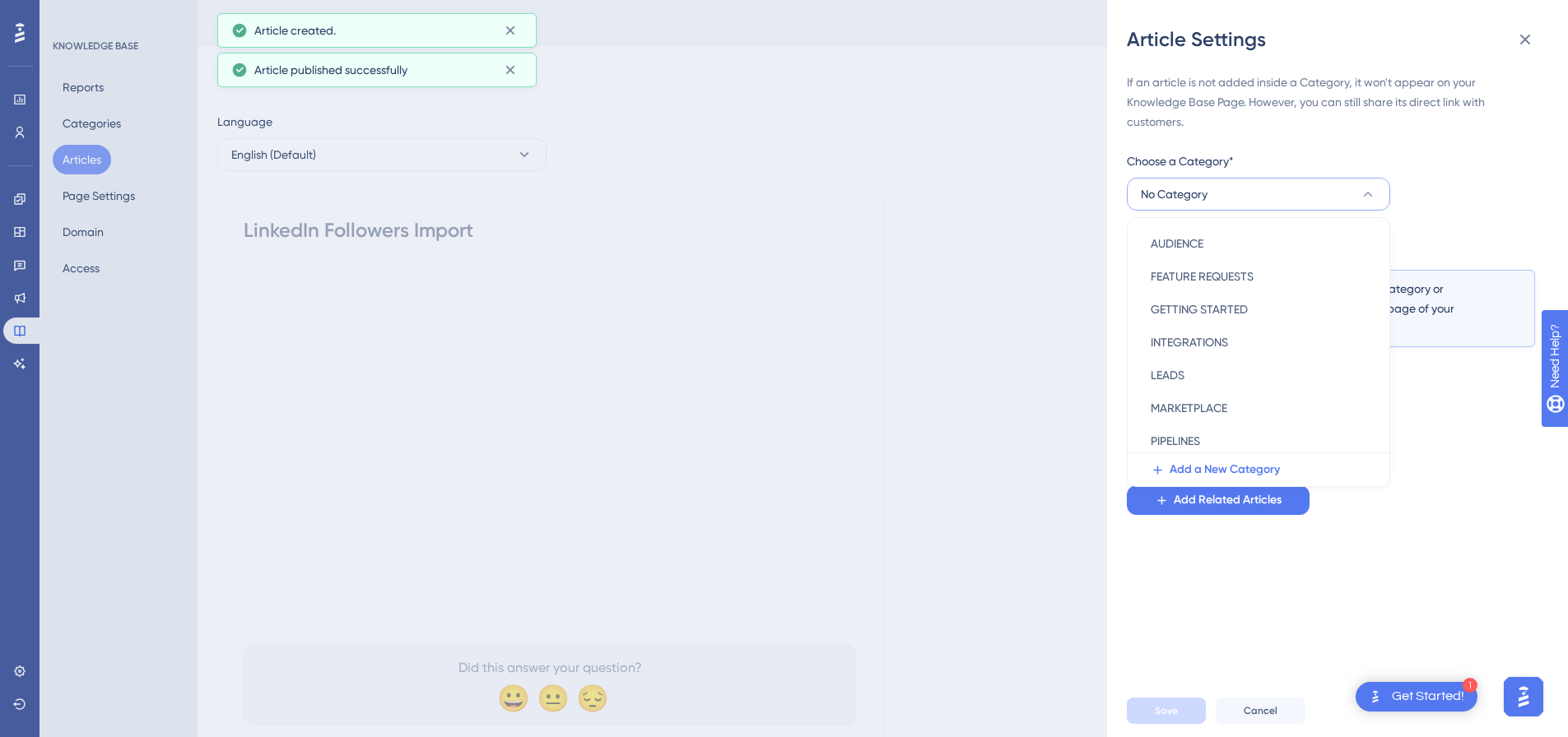
scroll to position [236, 0]
click at [1221, 371] on span "SOCIAL MEDIA PLATFORMS" at bounding box center [1221, 370] width 141 height 20
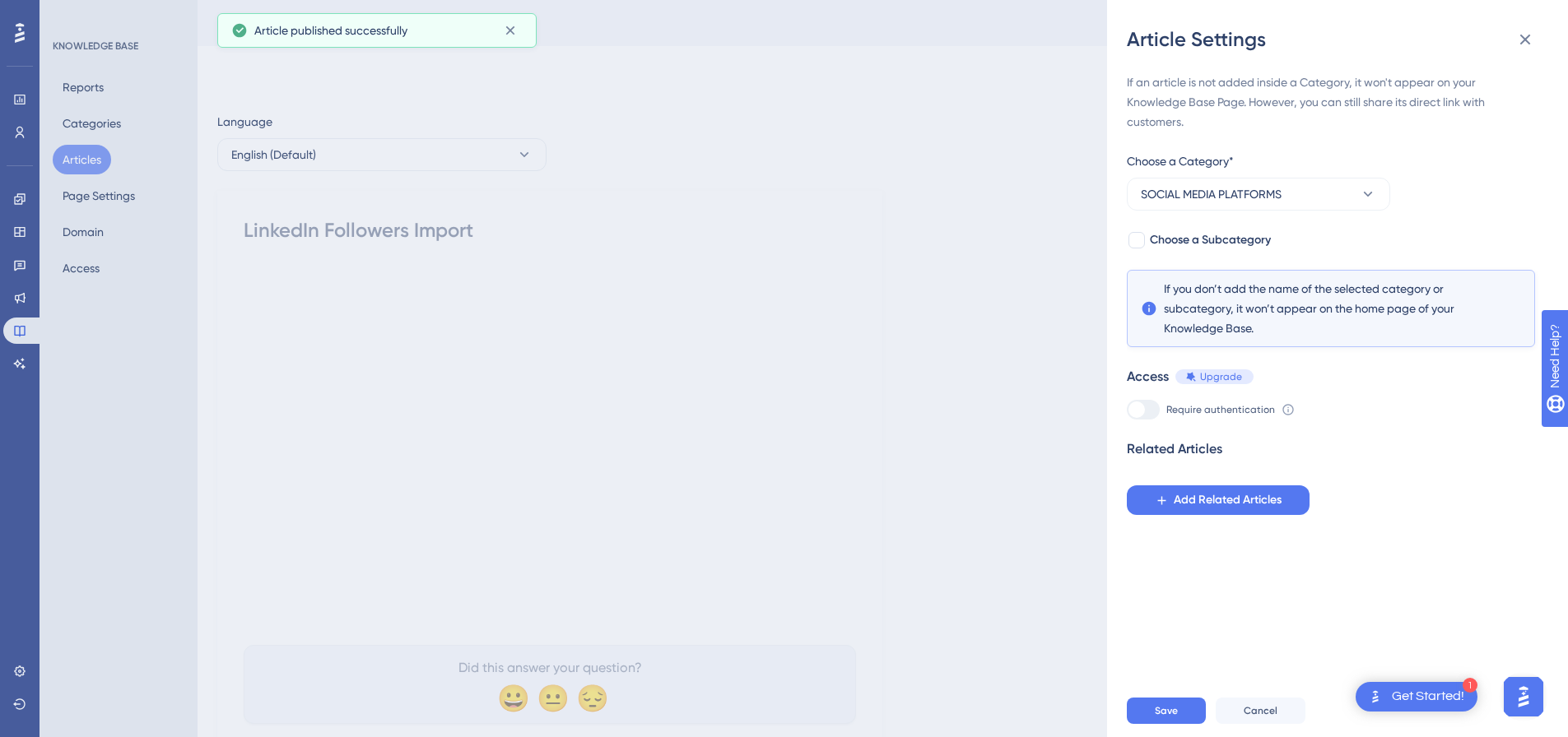
click at [1149, 251] on div "If an article is not added inside a Category, it won't appear on your Knowledge…" at bounding box center [1331, 293] width 408 height 443
click at [1148, 246] on label "Choose a Subcategory" at bounding box center [1198, 240] width 144 height 20
checkbox input "true"
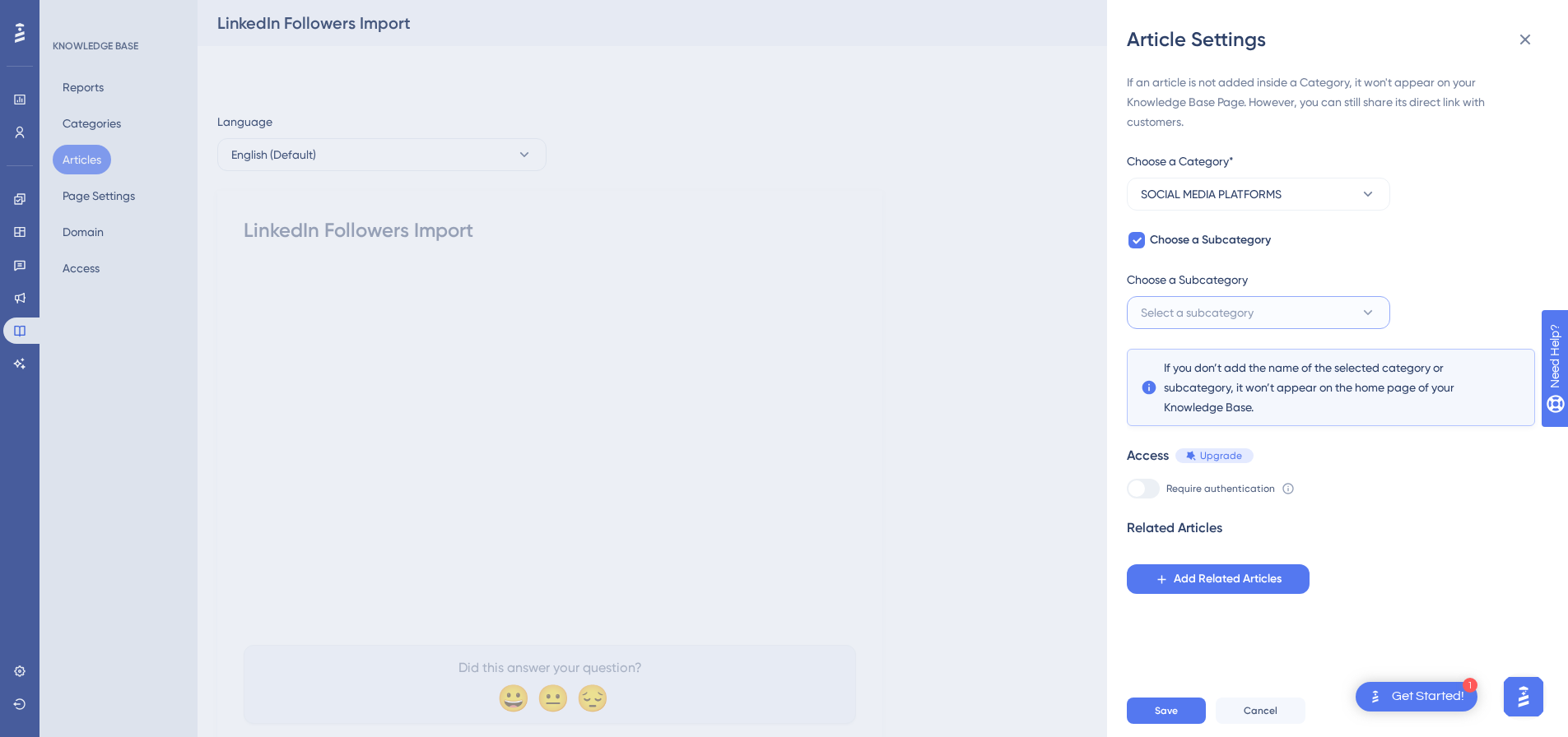
click at [1206, 314] on span "Select a subcategory" at bounding box center [1197, 313] width 113 height 20
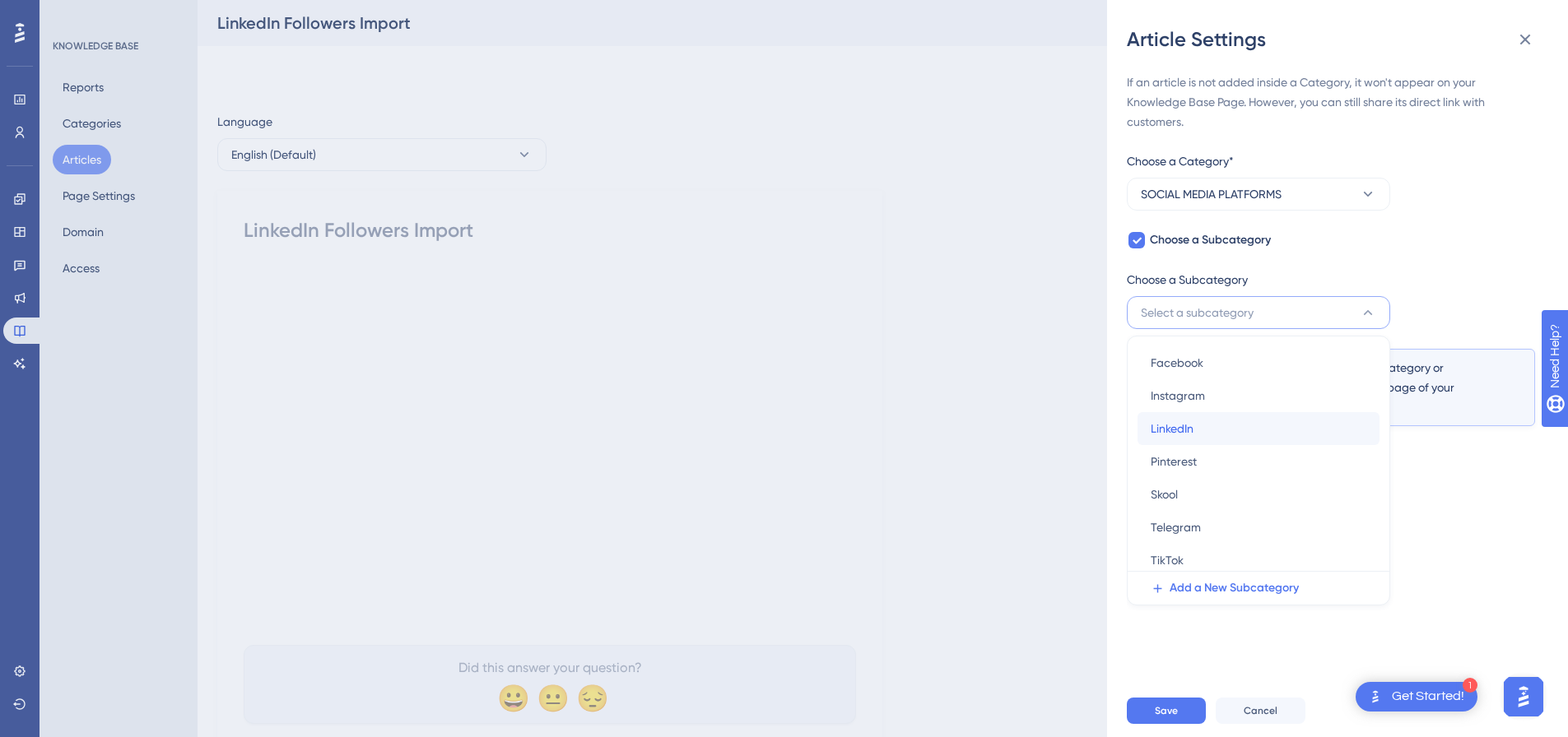
click at [1198, 435] on div "LinkedIn LinkedIn" at bounding box center [1258, 429] width 215 height 33
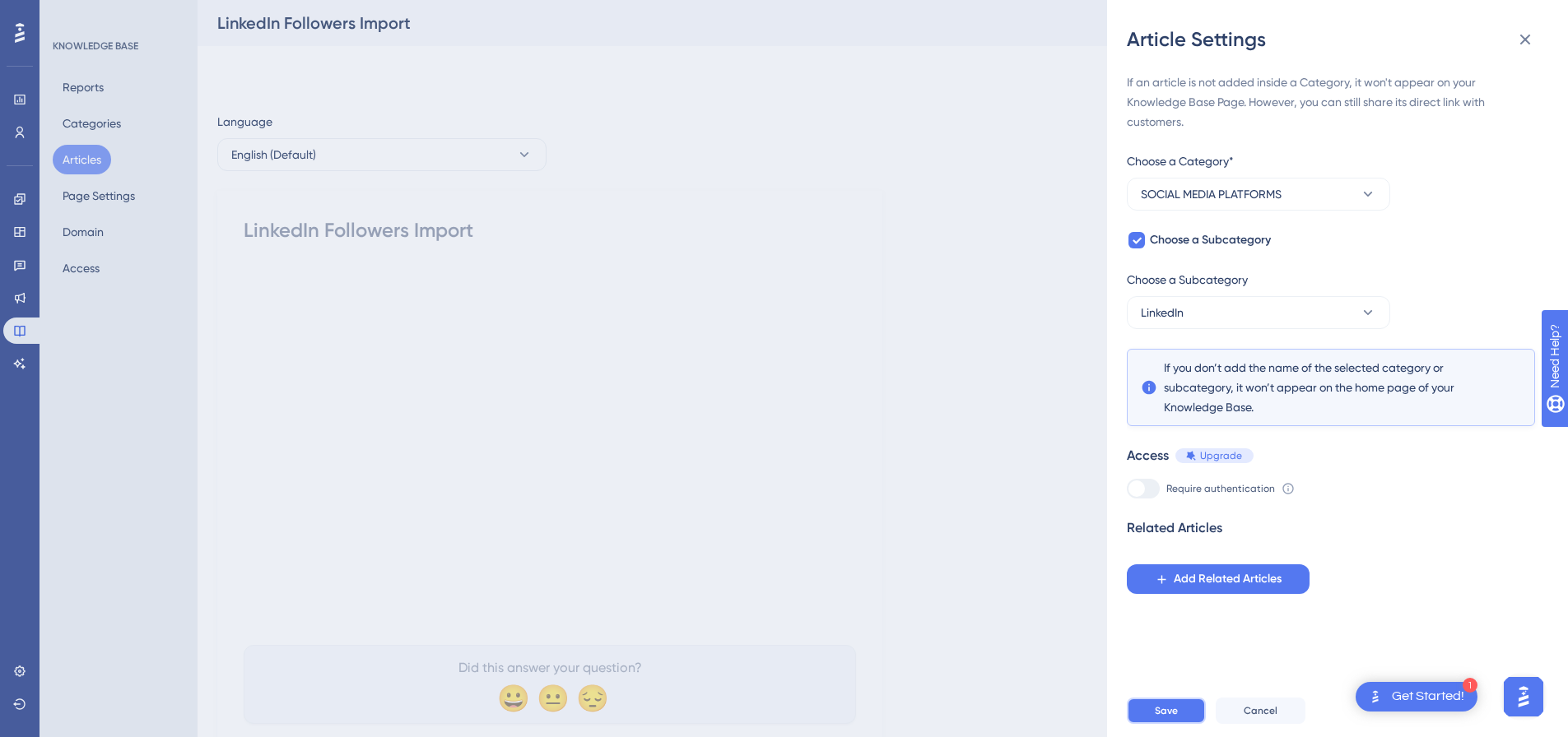
click at [1185, 724] on button "Save" at bounding box center [1166, 710] width 79 height 27
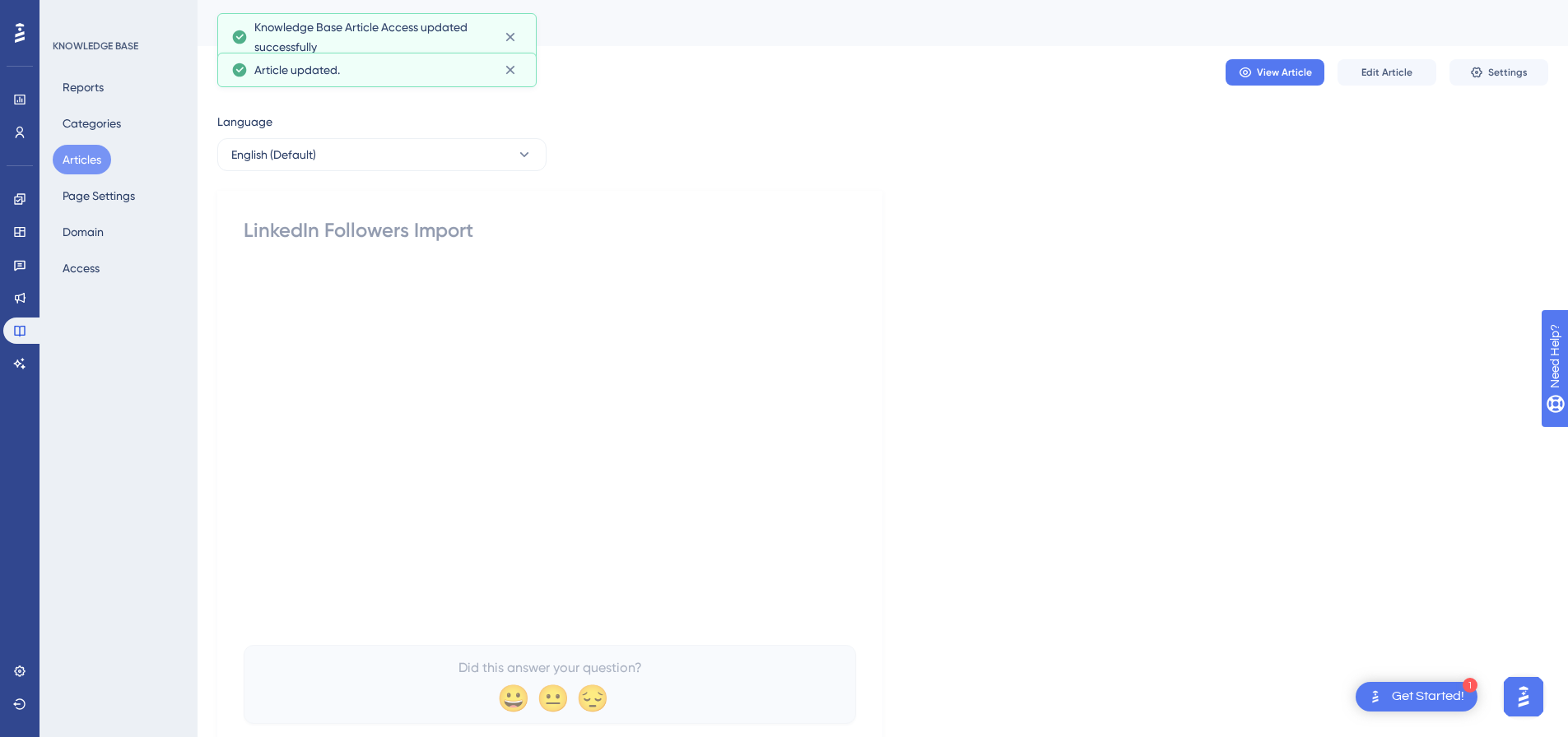
click at [94, 152] on button "Articles" at bounding box center [82, 160] width 59 height 29
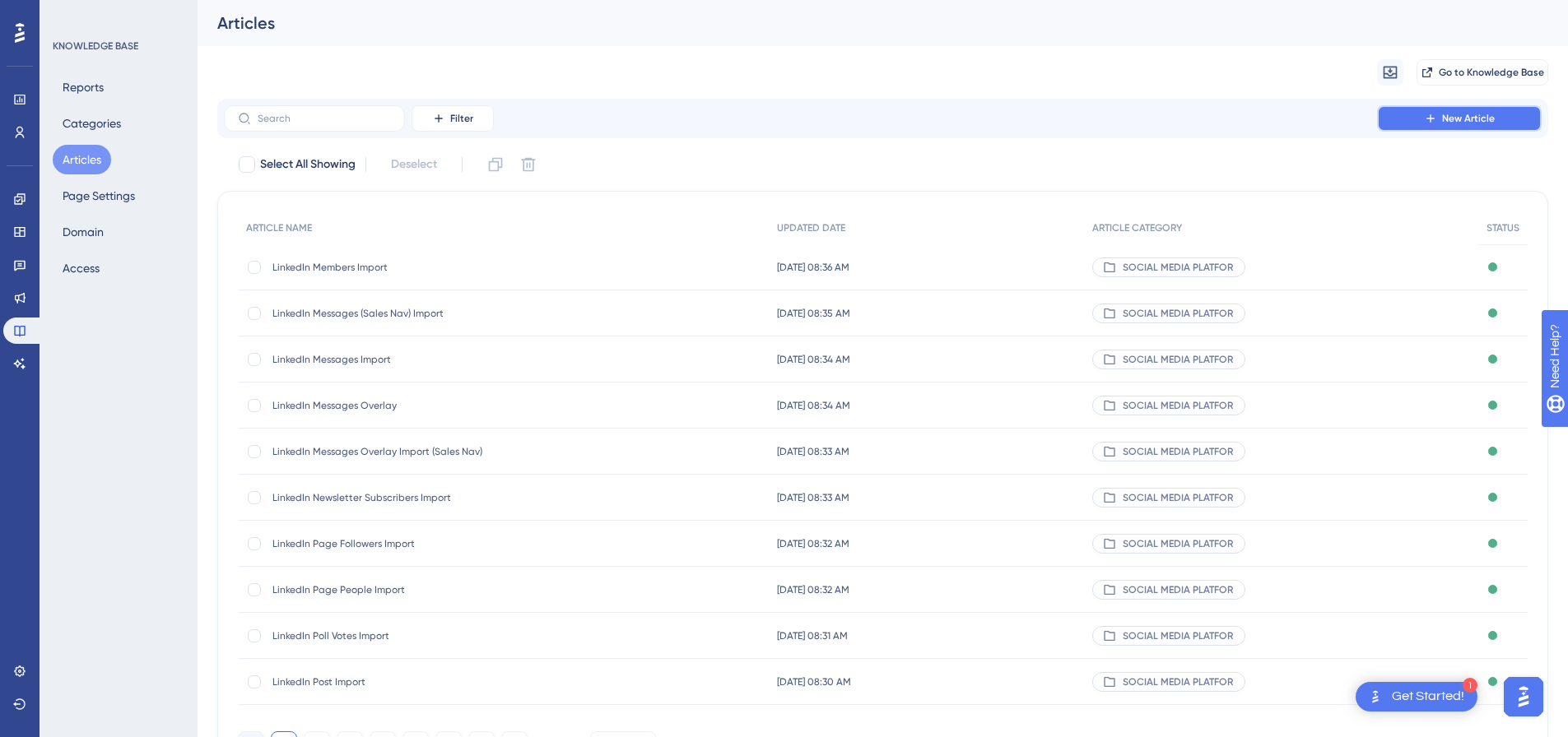
click at [1481, 122] on span "New Article" at bounding box center [1468, 118] width 52 height 13
drag, startPoint x: 1465, startPoint y: 116, endPoint x: 1402, endPoint y: 116, distance: 63.0
click at [1464, 116] on span "New Article" at bounding box center [1468, 118] width 52 height 13
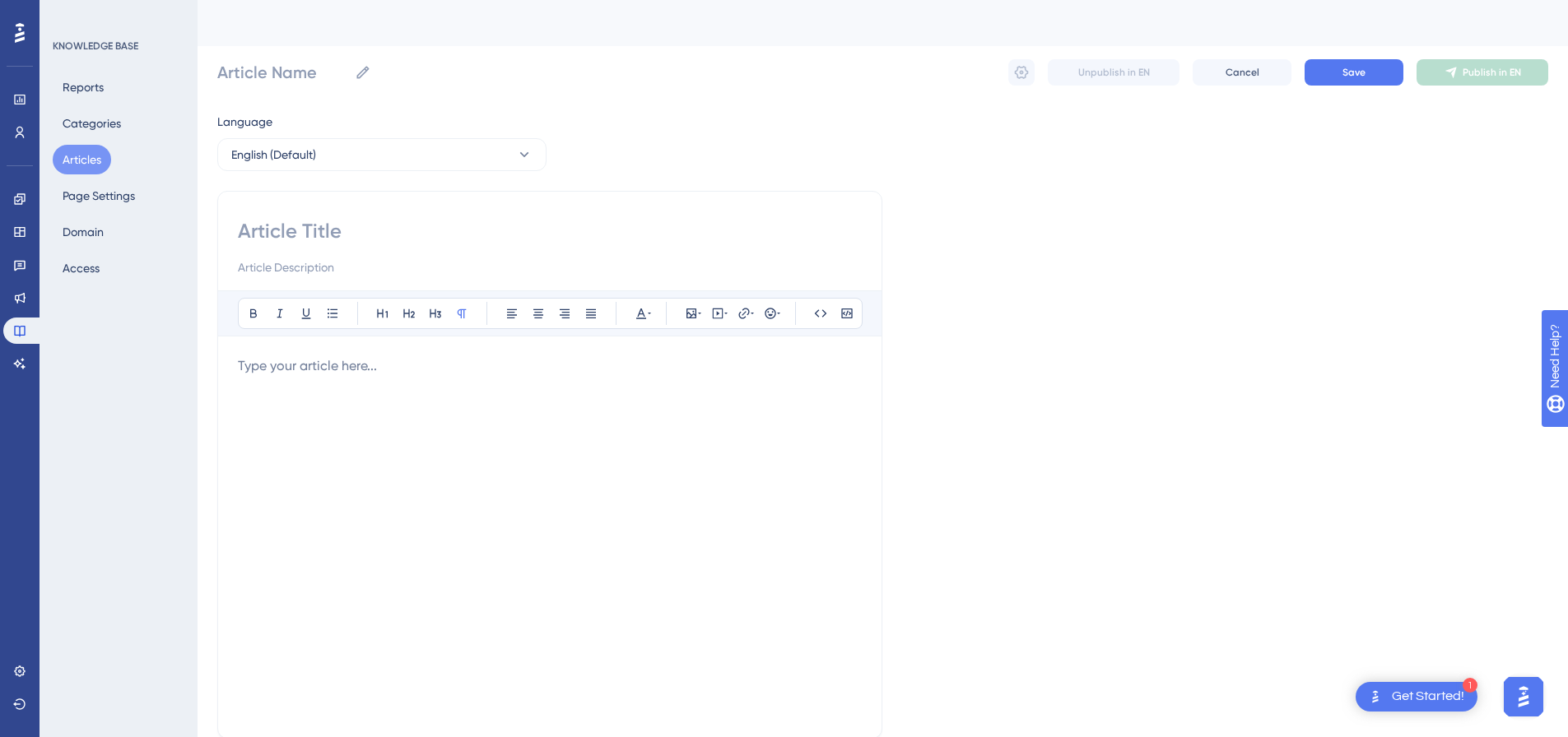
click at [324, 226] on input at bounding box center [549, 231] width 624 height 27
paste input "LinkedIn Comments Import"
type input "LinkedIn Comments Import"
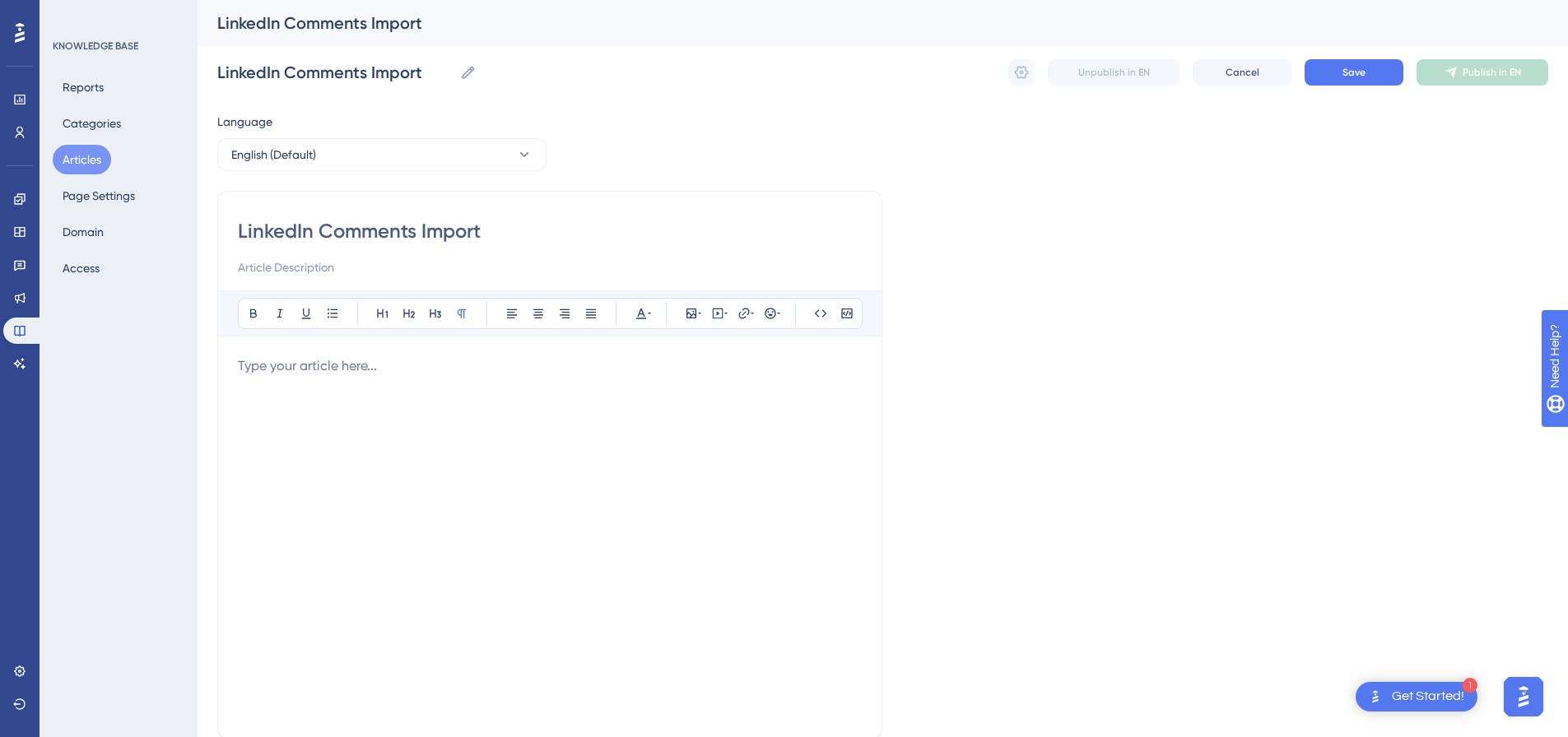
click at [575, 349] on div "Bold Italic Underline Bullet Point Heading 1 Heading 2 Heading 3 Normal Align L…" at bounding box center [549, 504] width 624 height 428
click at [606, 355] on div "Bold Italic Underline Bullet Point Heading 1 Heading 2 Heading 3 Normal Align L…" at bounding box center [549, 504] width 624 height 428
click at [607, 372] on p at bounding box center [549, 367] width 624 height 20
click at [720, 310] on icon at bounding box center [718, 314] width 13 height 13
click at [716, 390] on textarea at bounding box center [717, 415] width 250 height 74
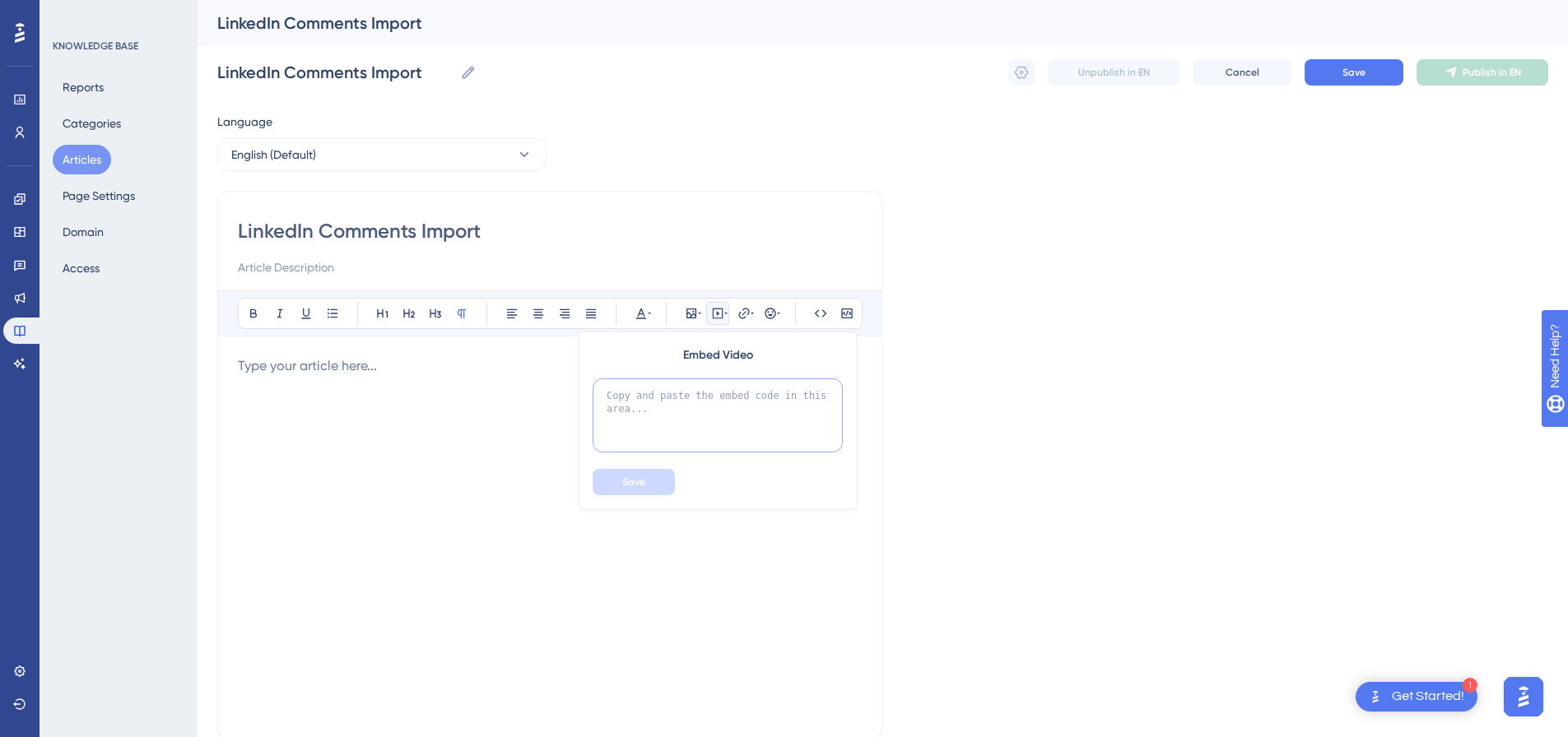
paste textarea "<div style="padding:49.79% 0 0 0;position:relative;"><iframe src="https://playe…"
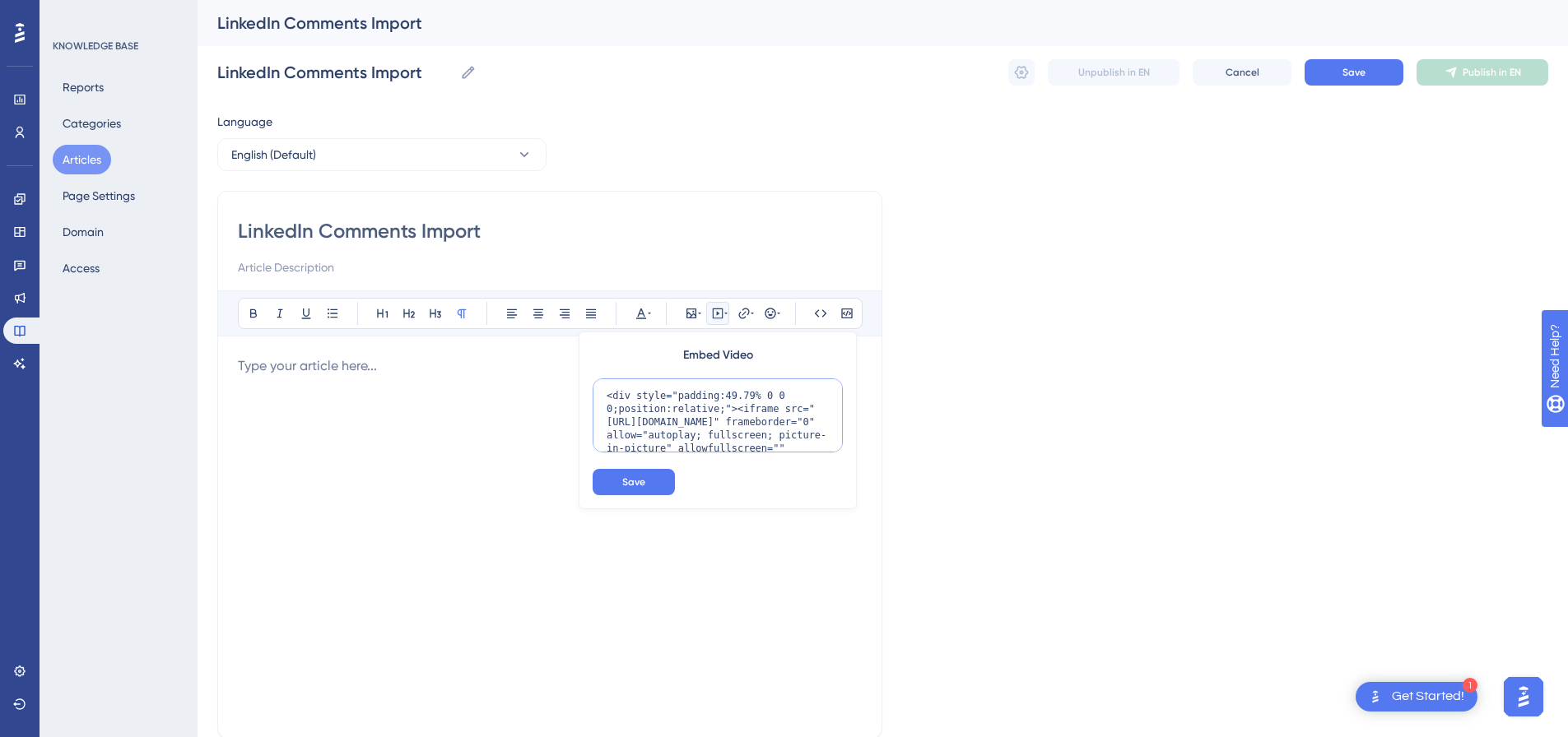
scroll to position [134, 0]
type textarea "<div style="padding:49.79% 0 0 0;position:relative;"><iframe src="https://playe…"
click at [666, 479] on button "Save" at bounding box center [634, 482] width 83 height 27
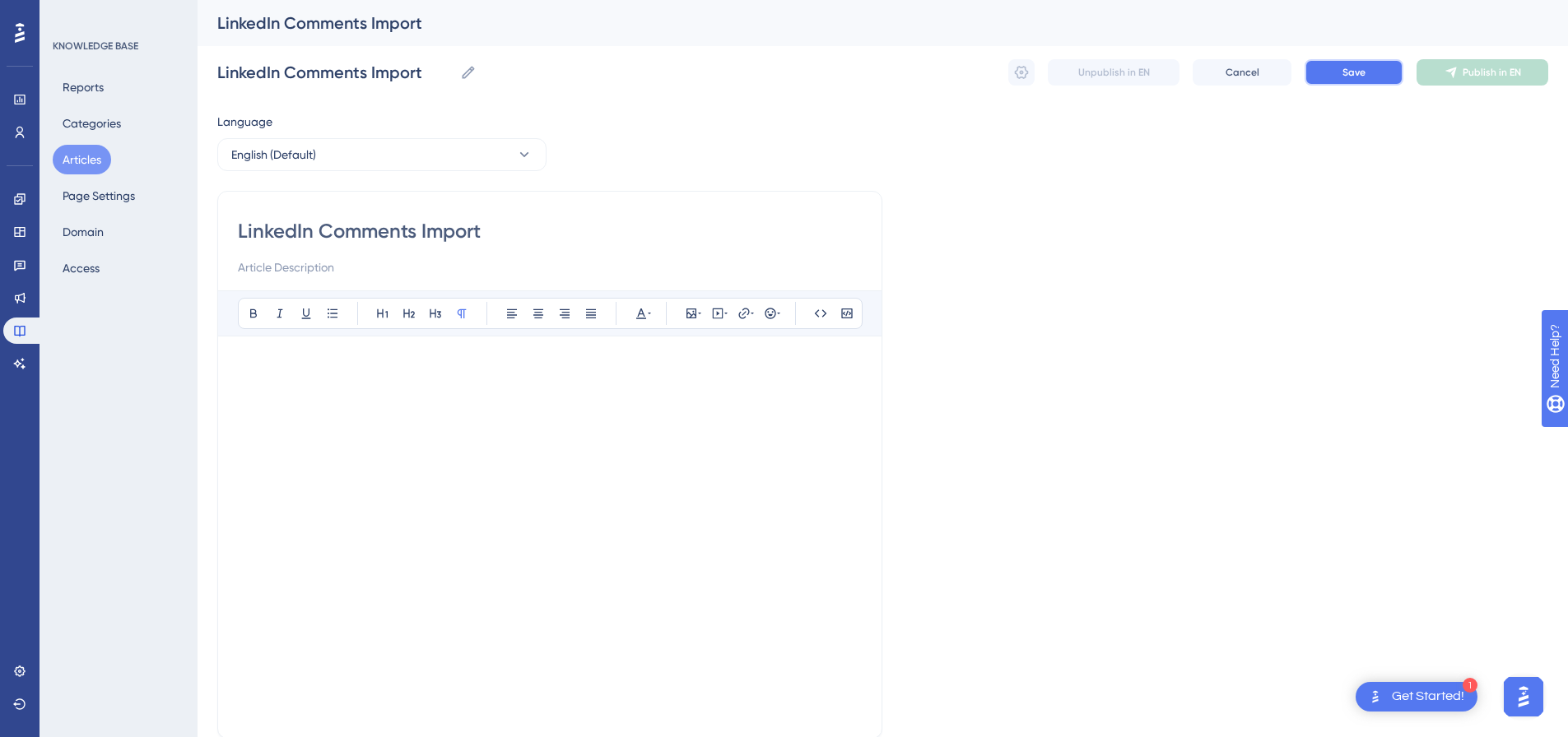
click at [1378, 78] on button "Save" at bounding box center [1354, 72] width 99 height 27
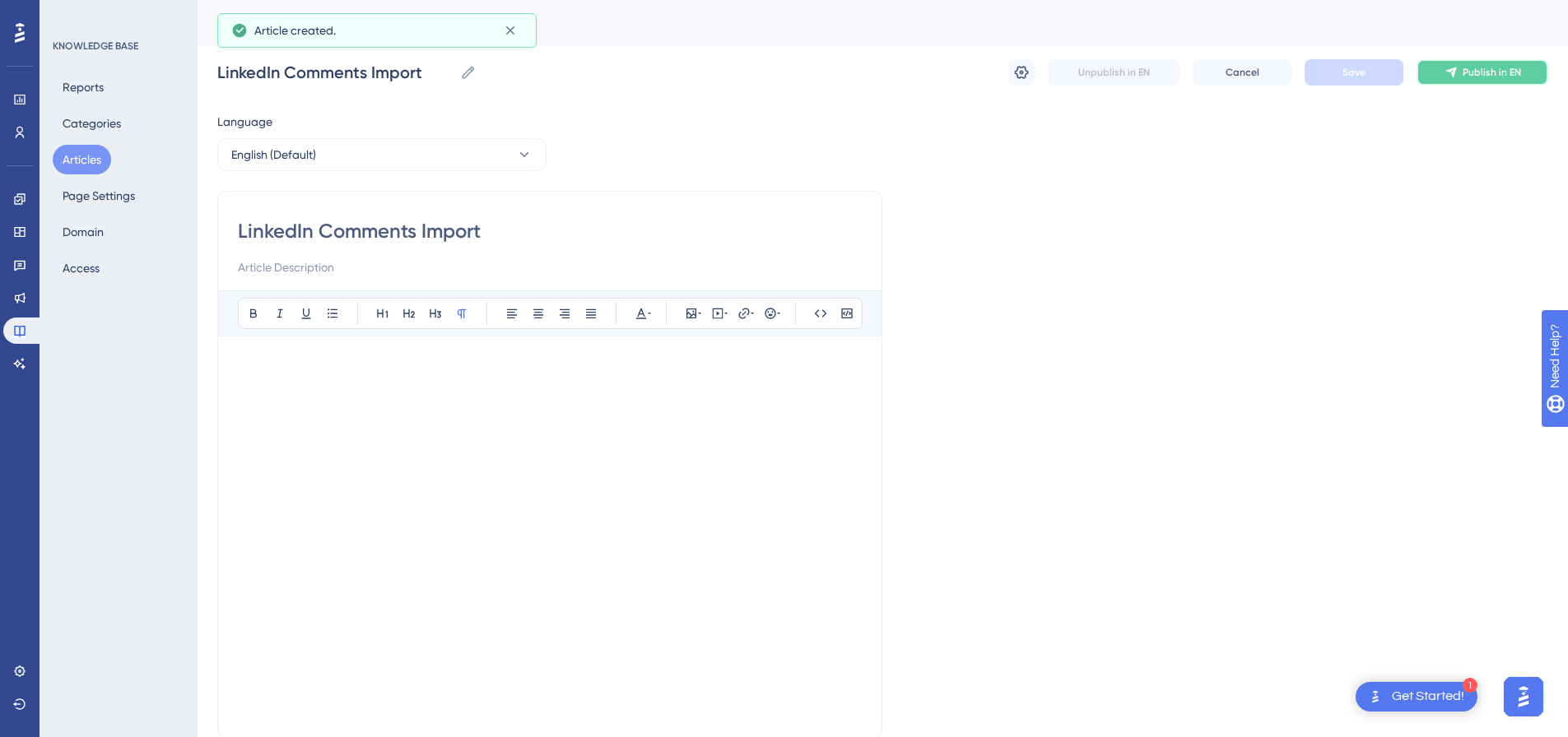
click at [1452, 77] on icon at bounding box center [1452, 72] width 13 height 13
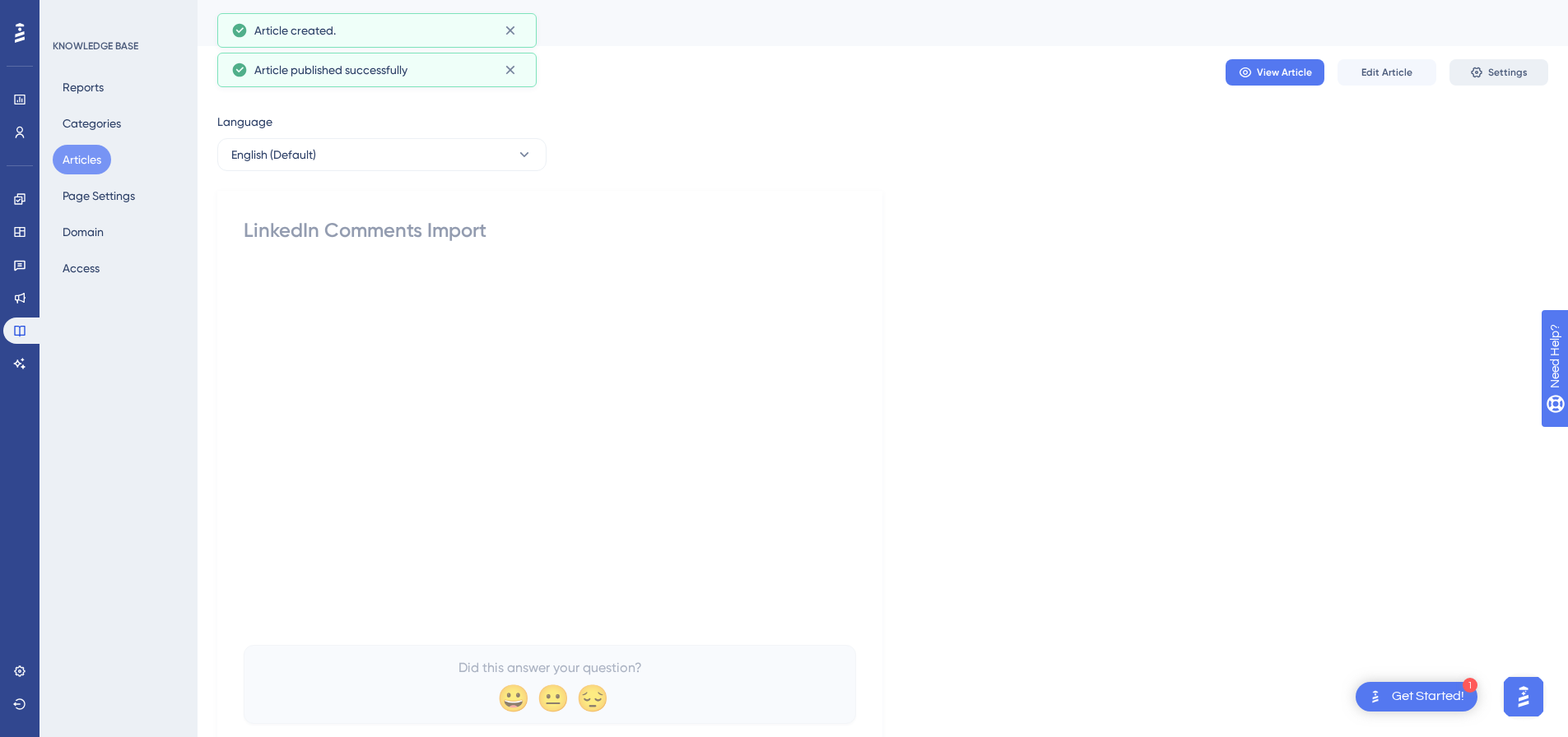
click at [1479, 72] on icon at bounding box center [1476, 73] width 11 height 11
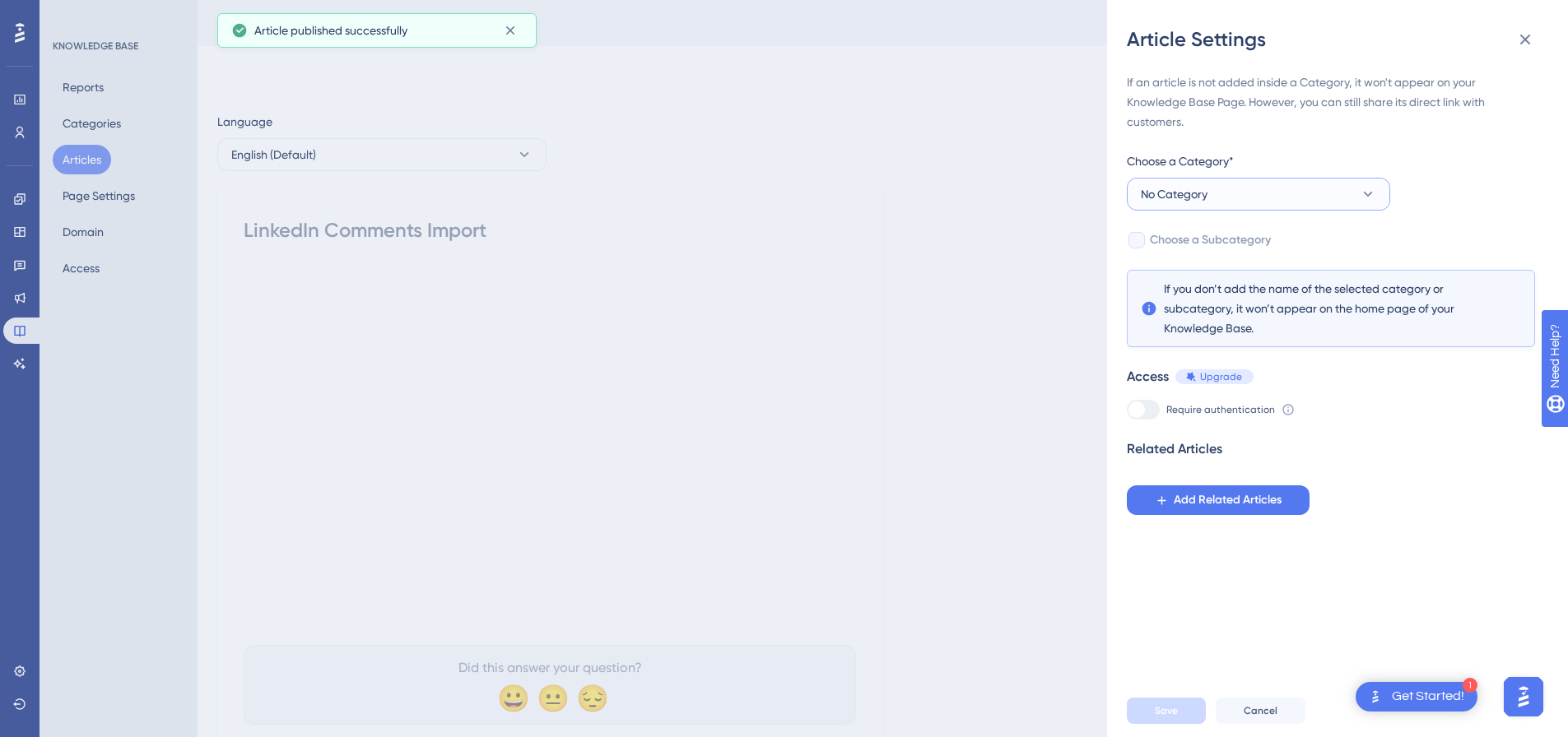
click at [1262, 197] on button "No Category" at bounding box center [1258, 194] width 263 height 33
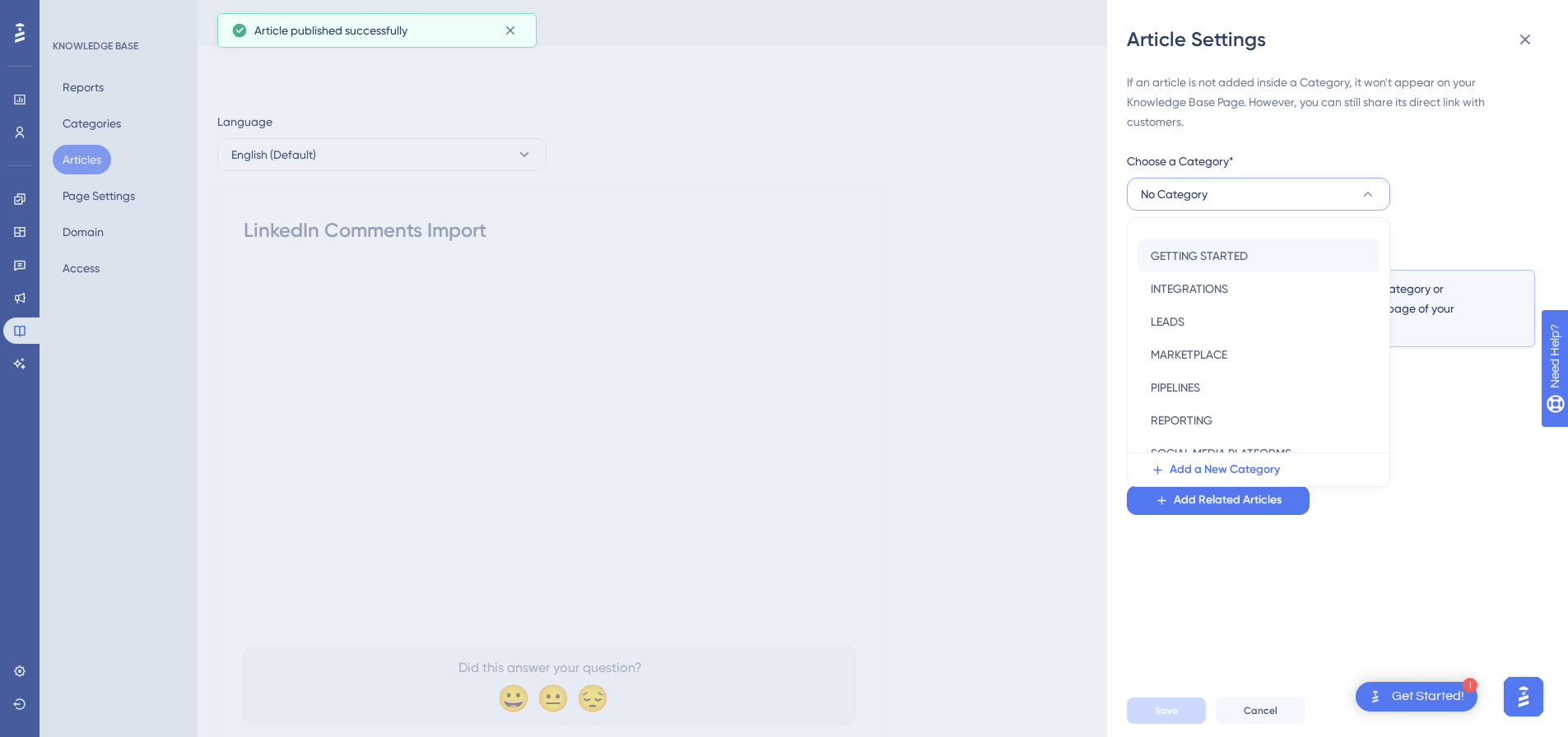
scroll to position [236, 0]
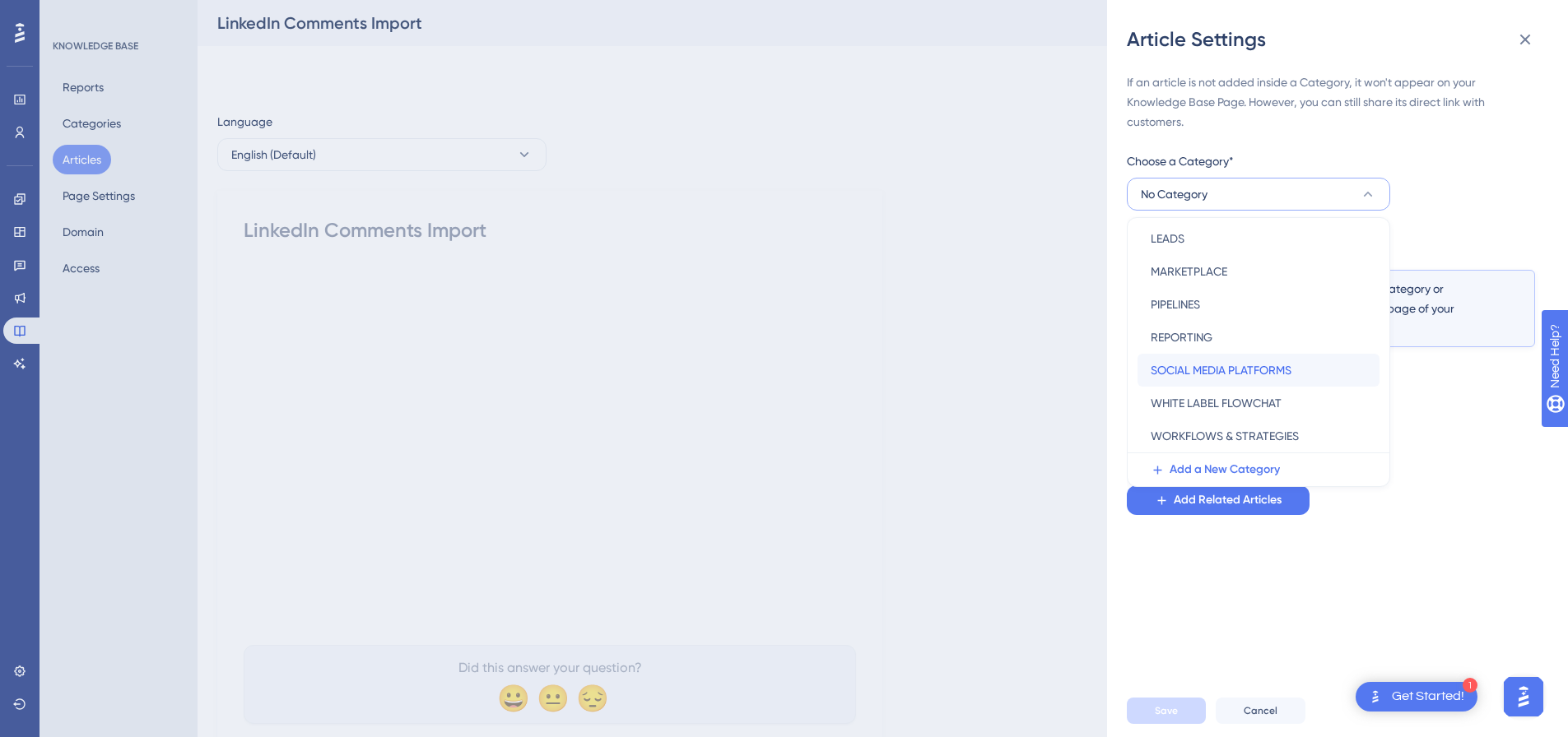
click at [1231, 373] on span "SOCIAL MEDIA PLATFORMS" at bounding box center [1221, 370] width 141 height 20
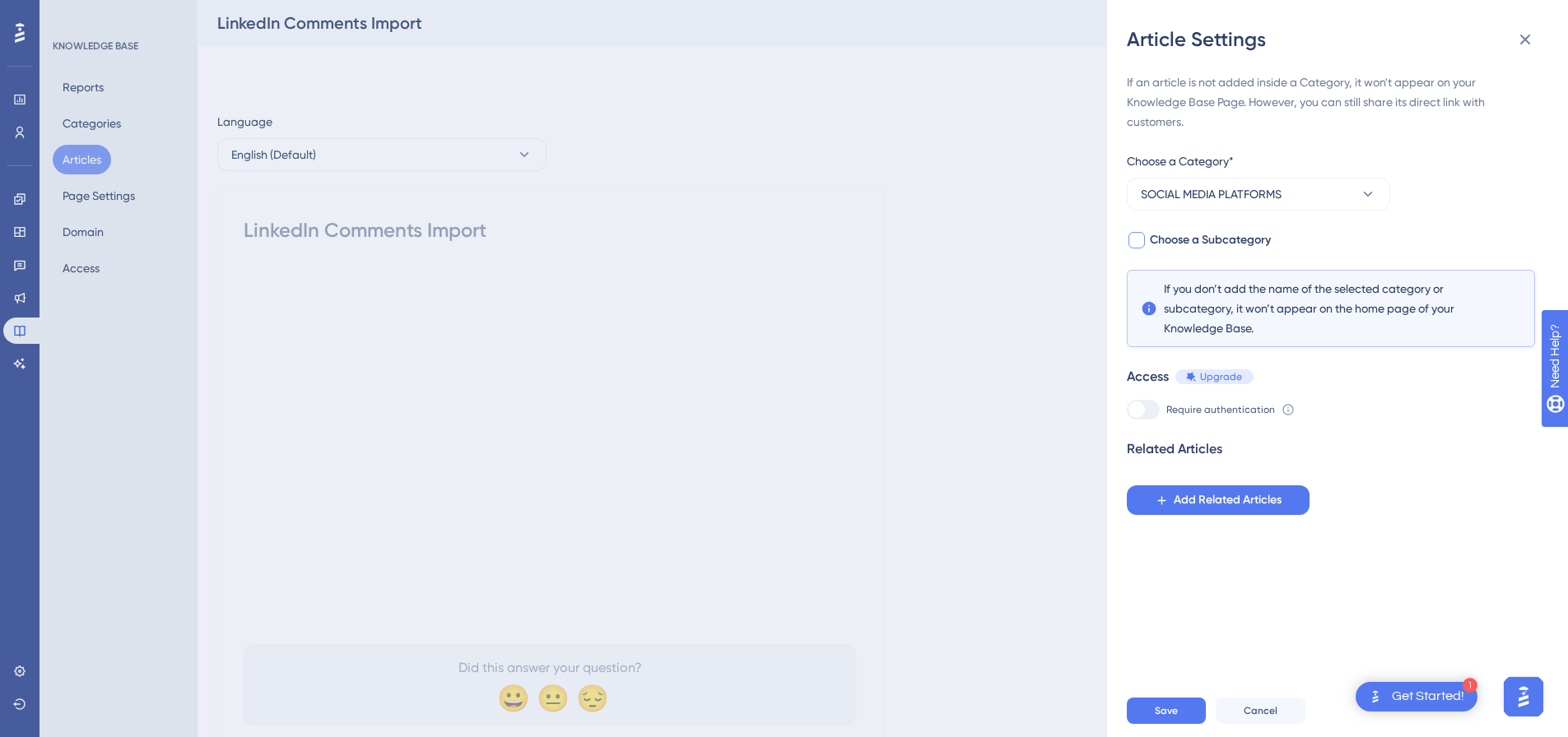
click at [1141, 241] on div at bounding box center [1137, 240] width 17 height 16
checkbox input "true"
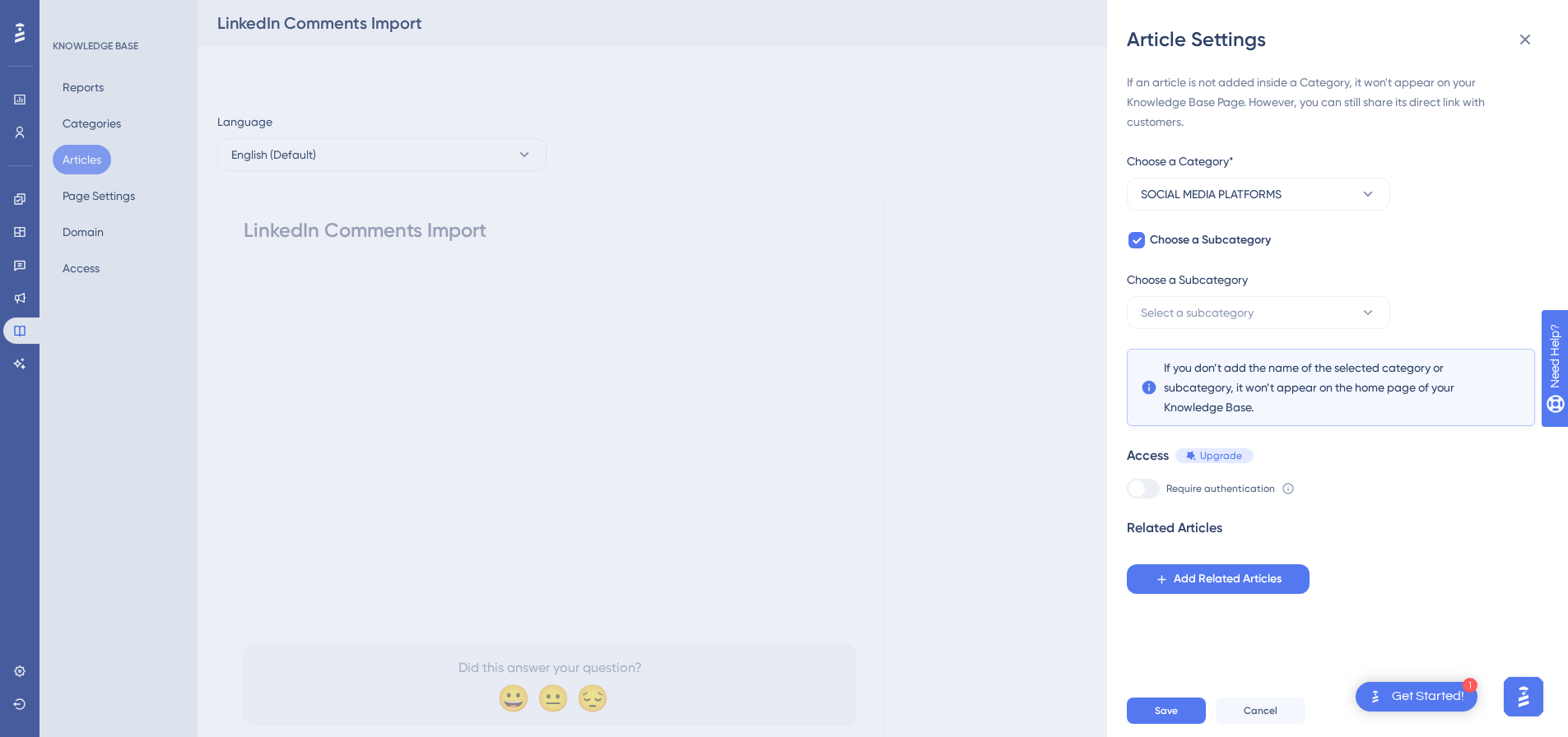
click at [1187, 295] on div "Choose a Subcategory" at bounding box center [1258, 283] width 263 height 27
click at [1186, 305] on span "Select a subcategory" at bounding box center [1197, 313] width 113 height 20
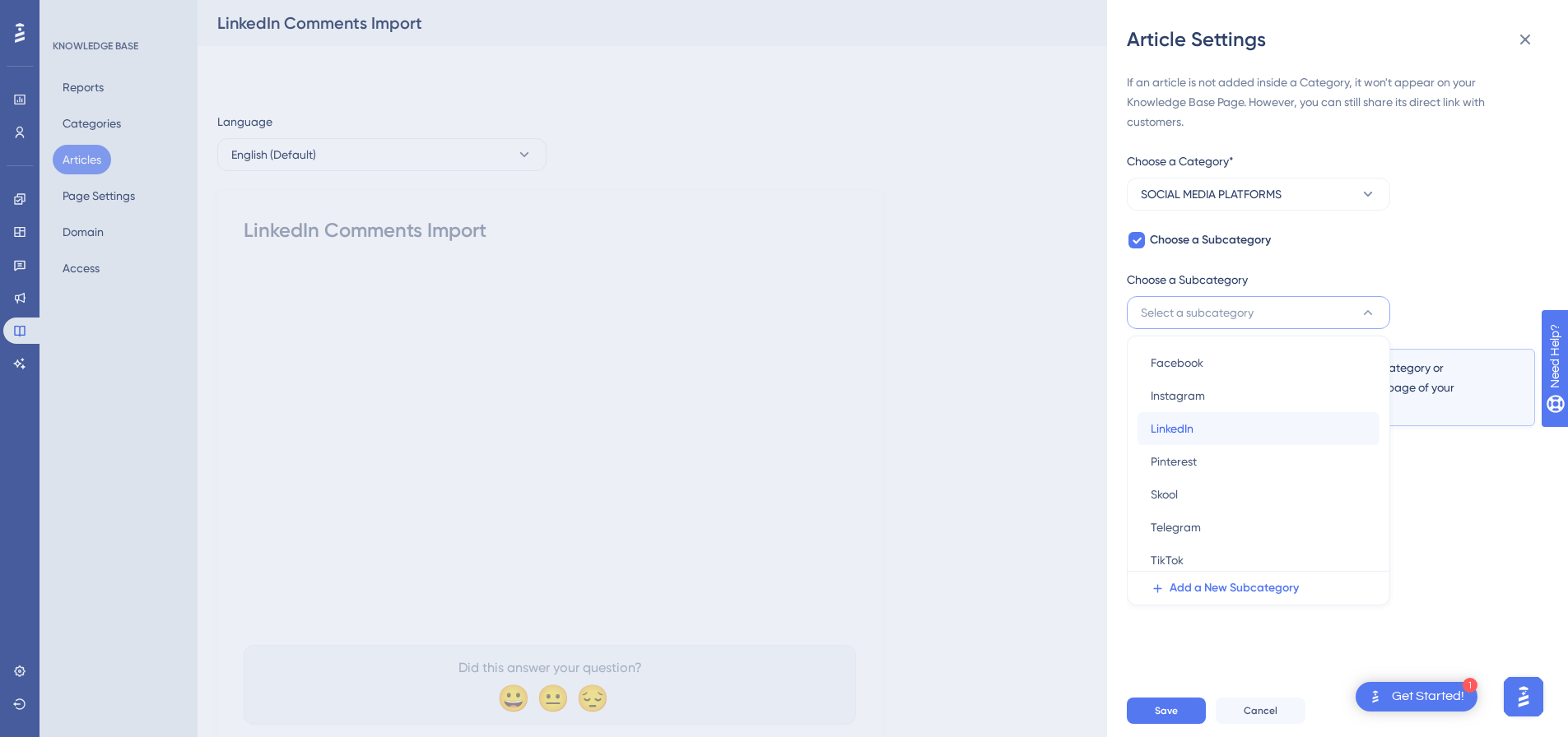
click at [1212, 436] on div "LinkedIn LinkedIn" at bounding box center [1258, 429] width 215 height 33
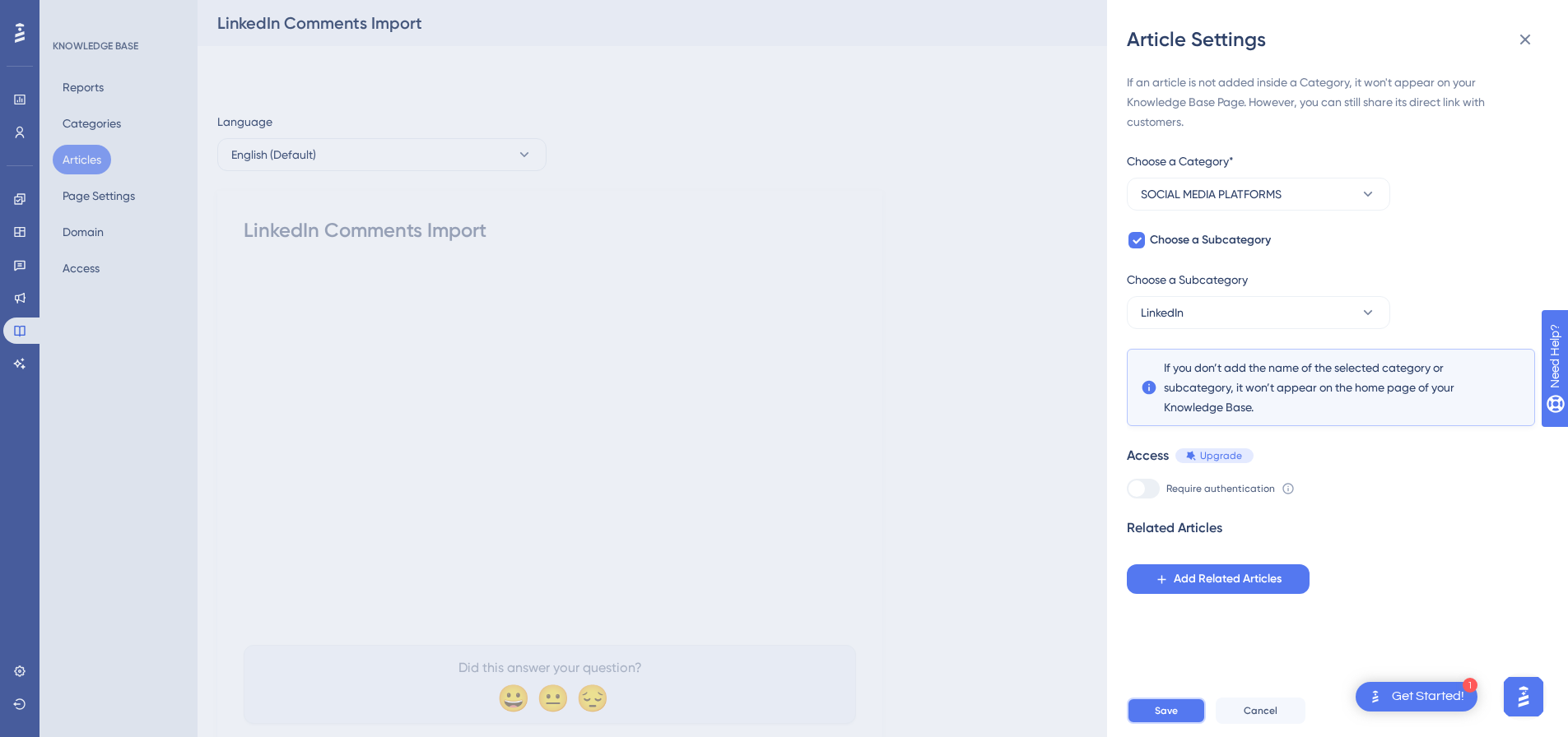
click at [1167, 717] on span "Save" at bounding box center [1166, 711] width 23 height 13
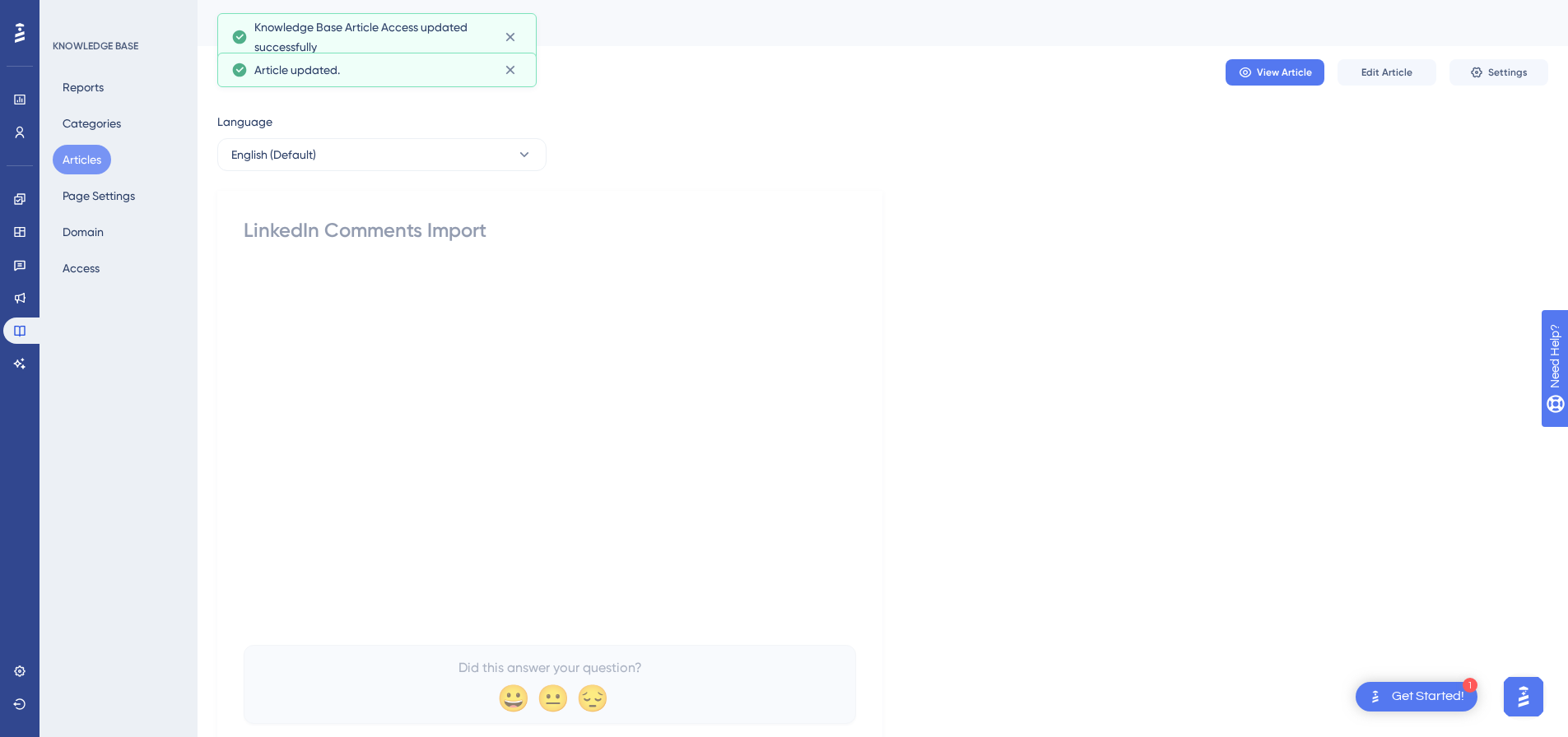
click at [92, 162] on button "Articles" at bounding box center [82, 160] width 59 height 29
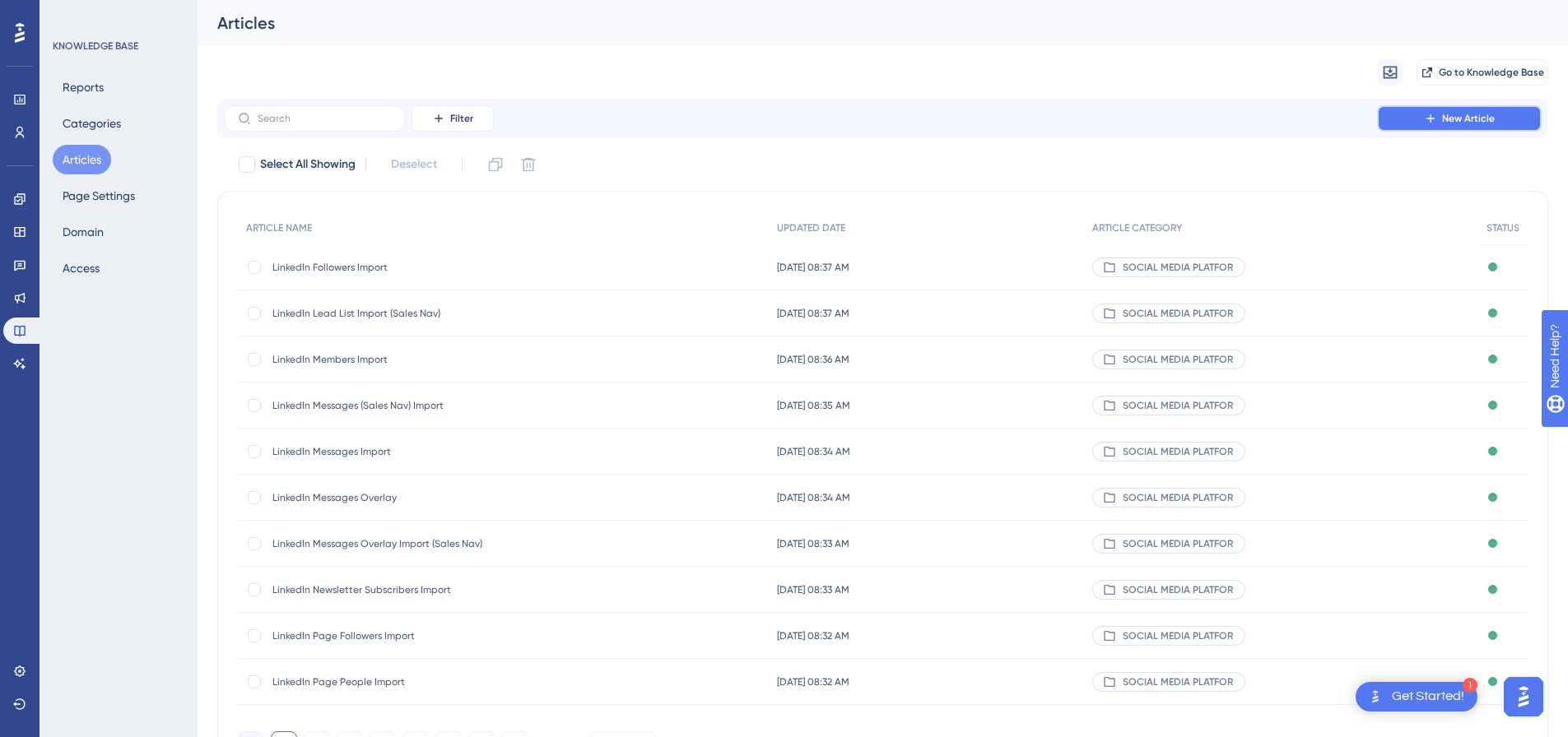
click at [1430, 124] on icon at bounding box center [1430, 118] width 13 height 13
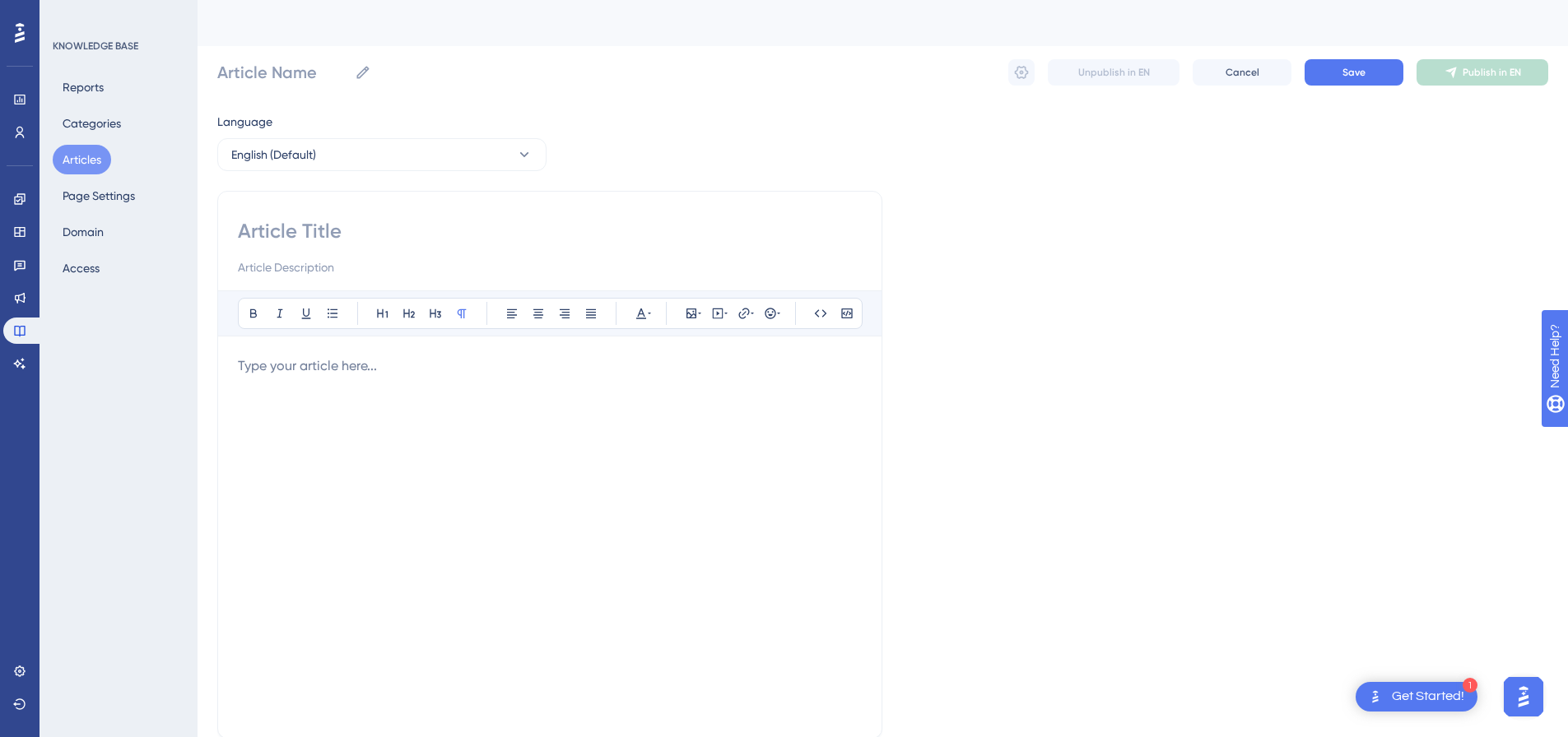
click at [438, 224] on input at bounding box center [549, 231] width 624 height 27
paste input "LinkedIn Auto-Withdraw Pending Connection Requests"
type input "LinkedIn Auto-Withdraw Pending Connection Requests"
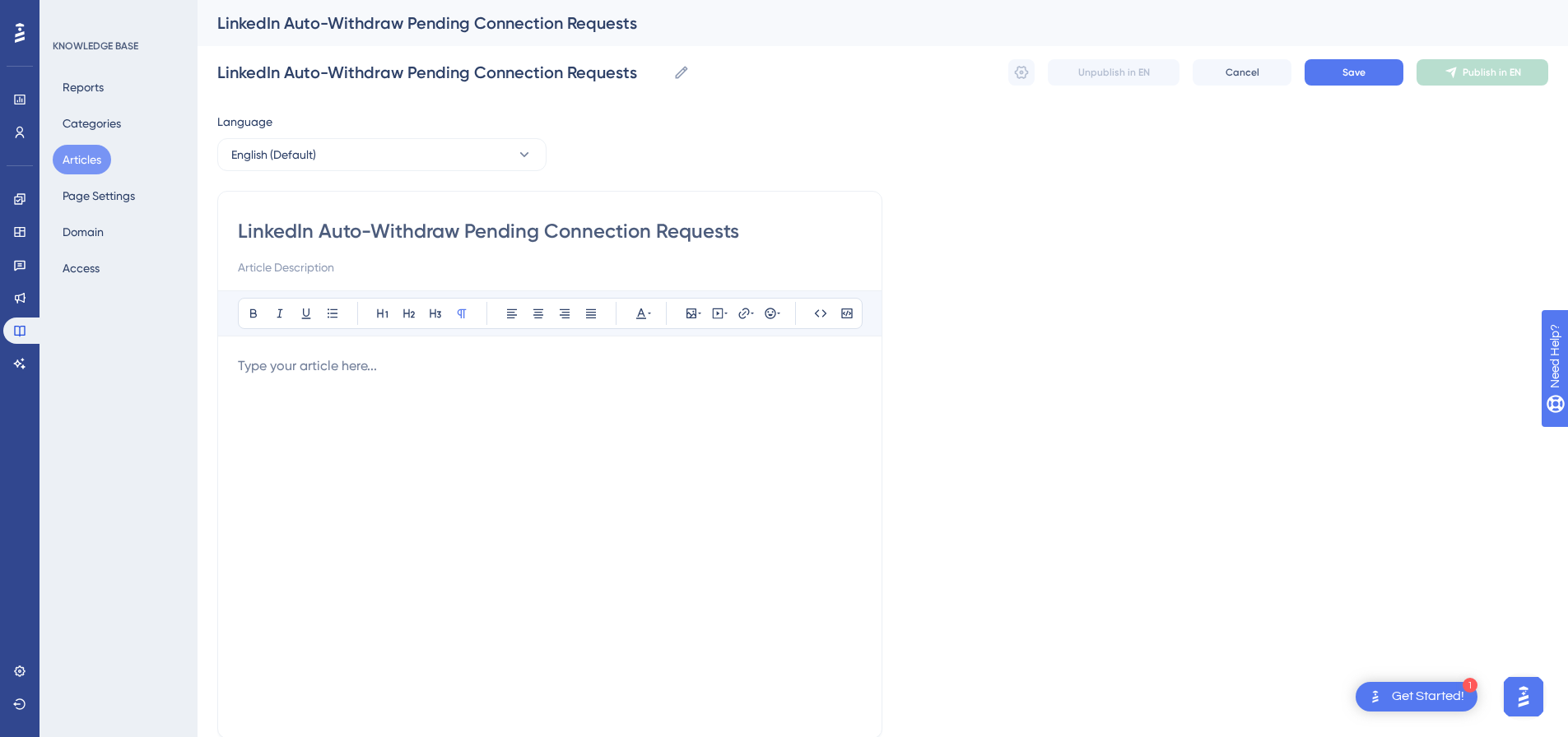
type input "LinkedIn Auto-Withdraw Pending Connection Requests"
click at [715, 314] on icon at bounding box center [718, 314] width 13 height 13
click at [637, 394] on textarea at bounding box center [717, 415] width 250 height 74
paste textarea "<div style="padding:49.79% 0 0 0;position:relative;"><iframe src="[URL][DOMAIN_…"
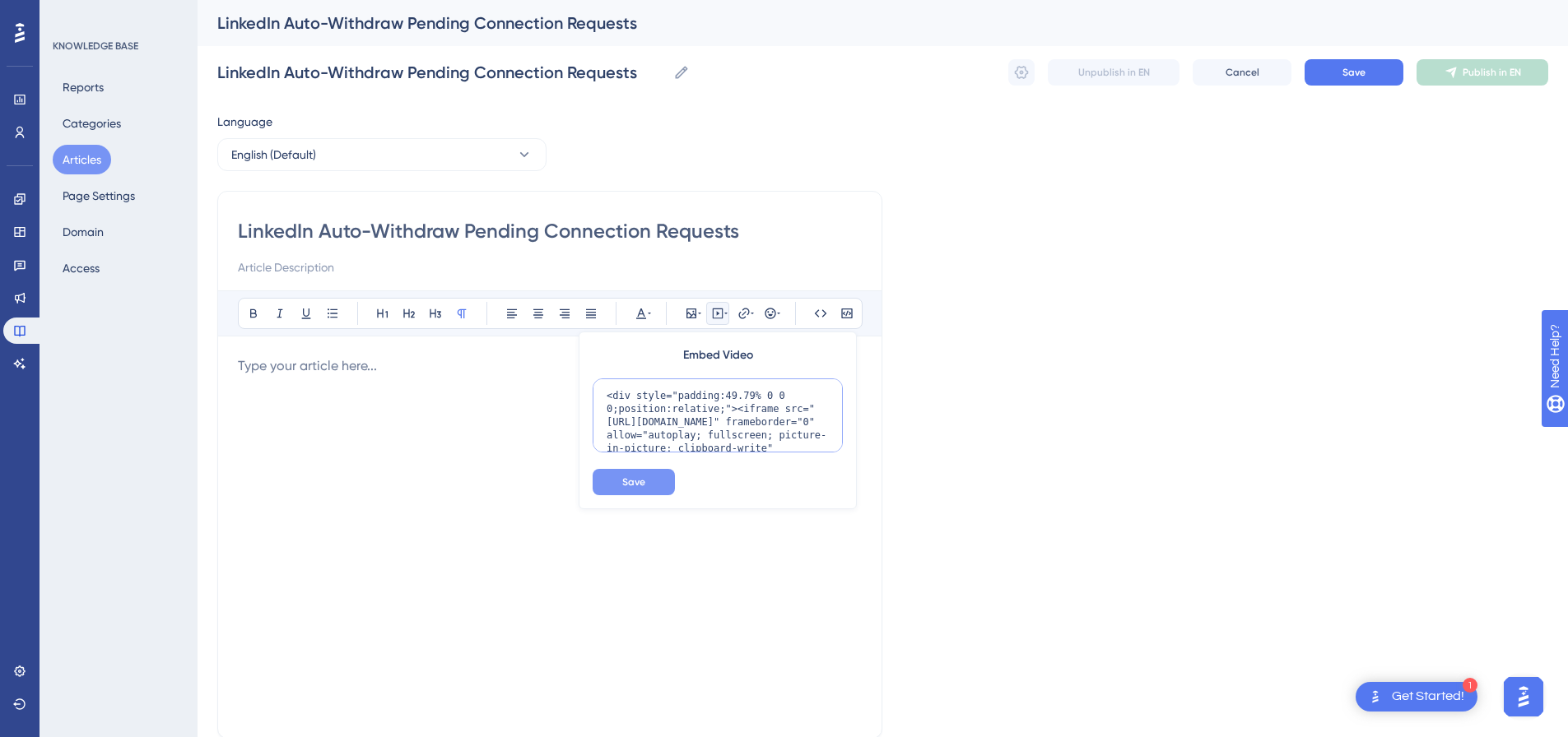
scroll to position [160, 0]
type textarea "<div style="padding:49.79% 0 0 0;position:relative;"><iframe src="[URL][DOMAIN_…"
click at [625, 487] on span "Save" at bounding box center [634, 482] width 23 height 13
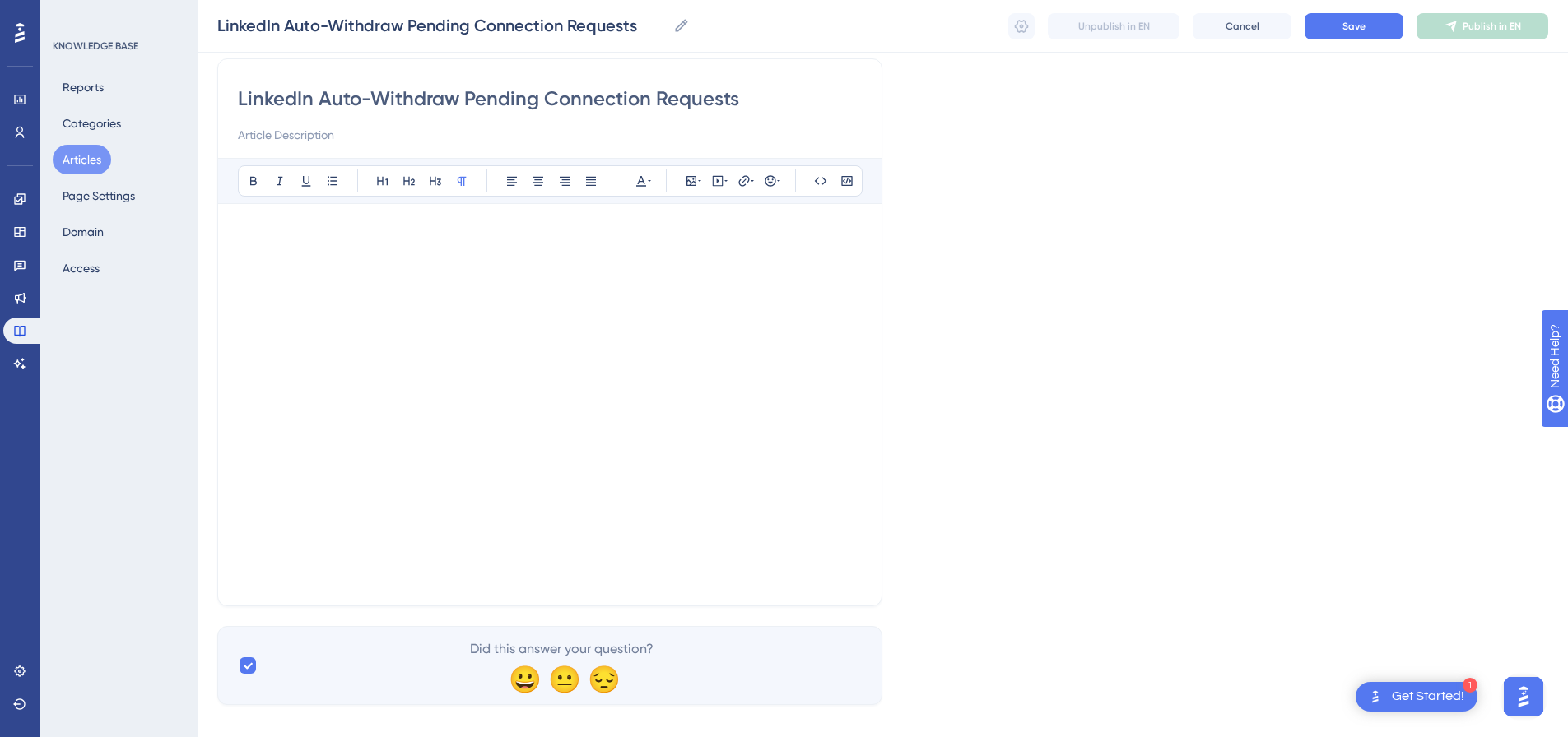
scroll to position [147, 0]
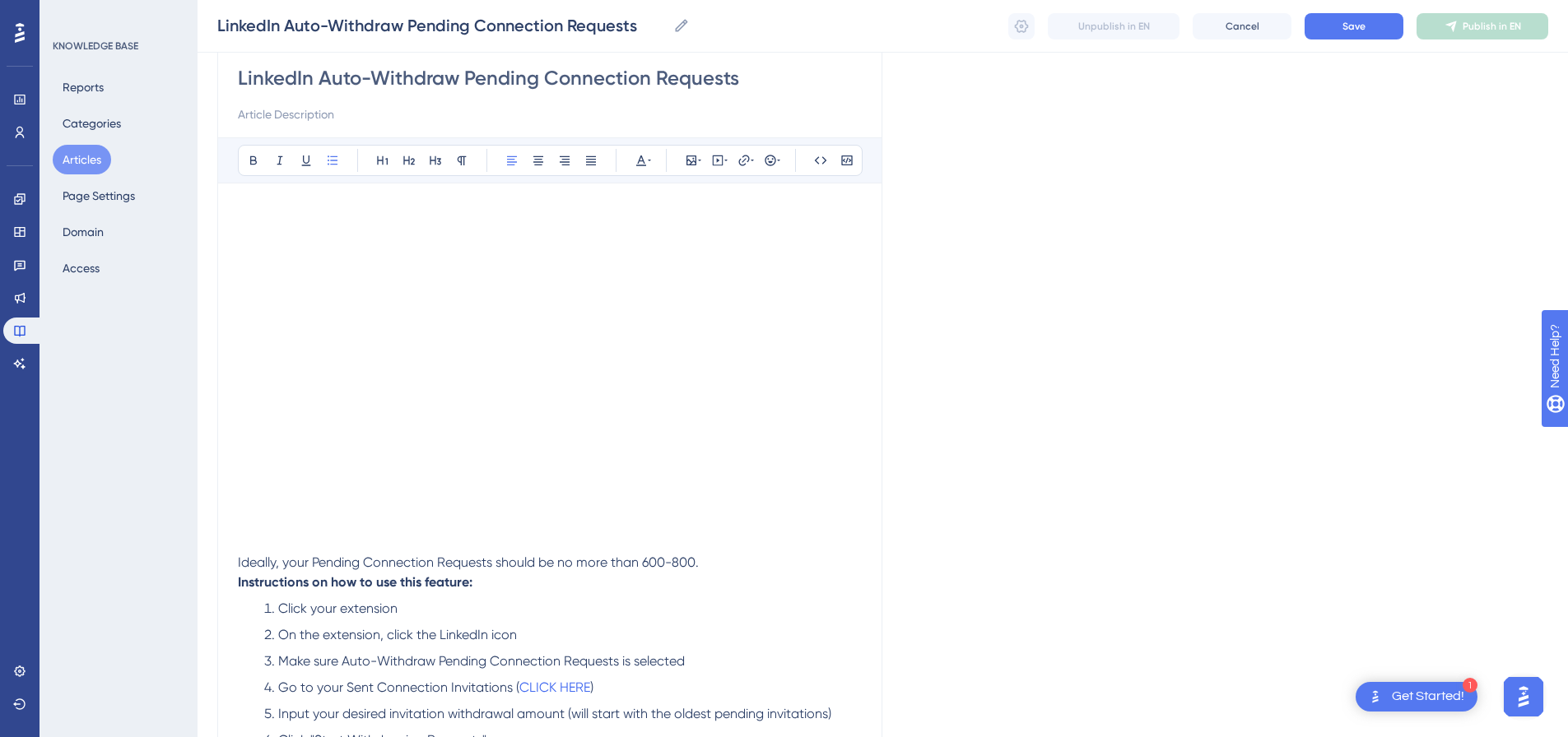
click at [699, 559] on span "Ideally, your Pending Connection Requests should be no more than 600-800." at bounding box center [468, 562] width 461 height 16
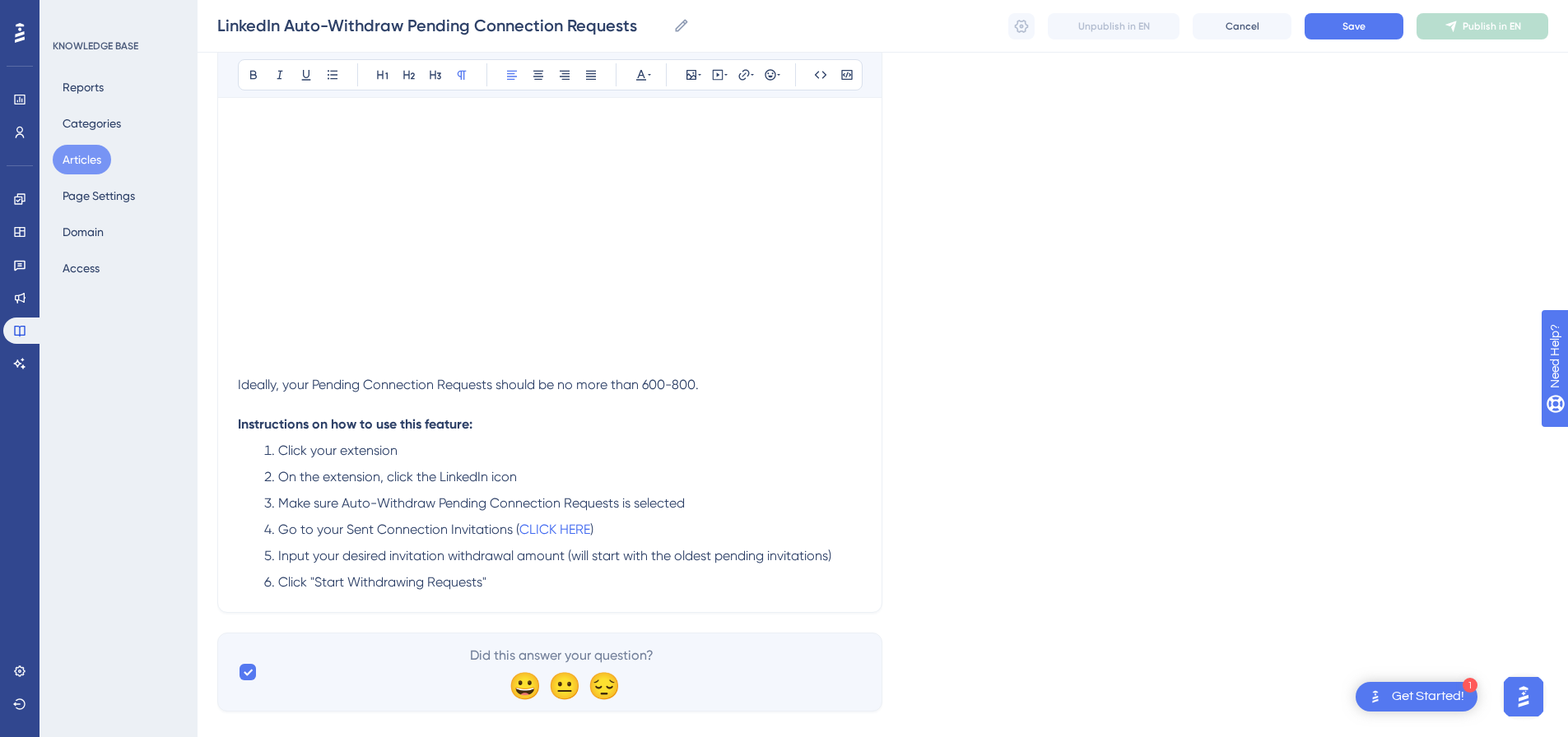
scroll to position [351, 0]
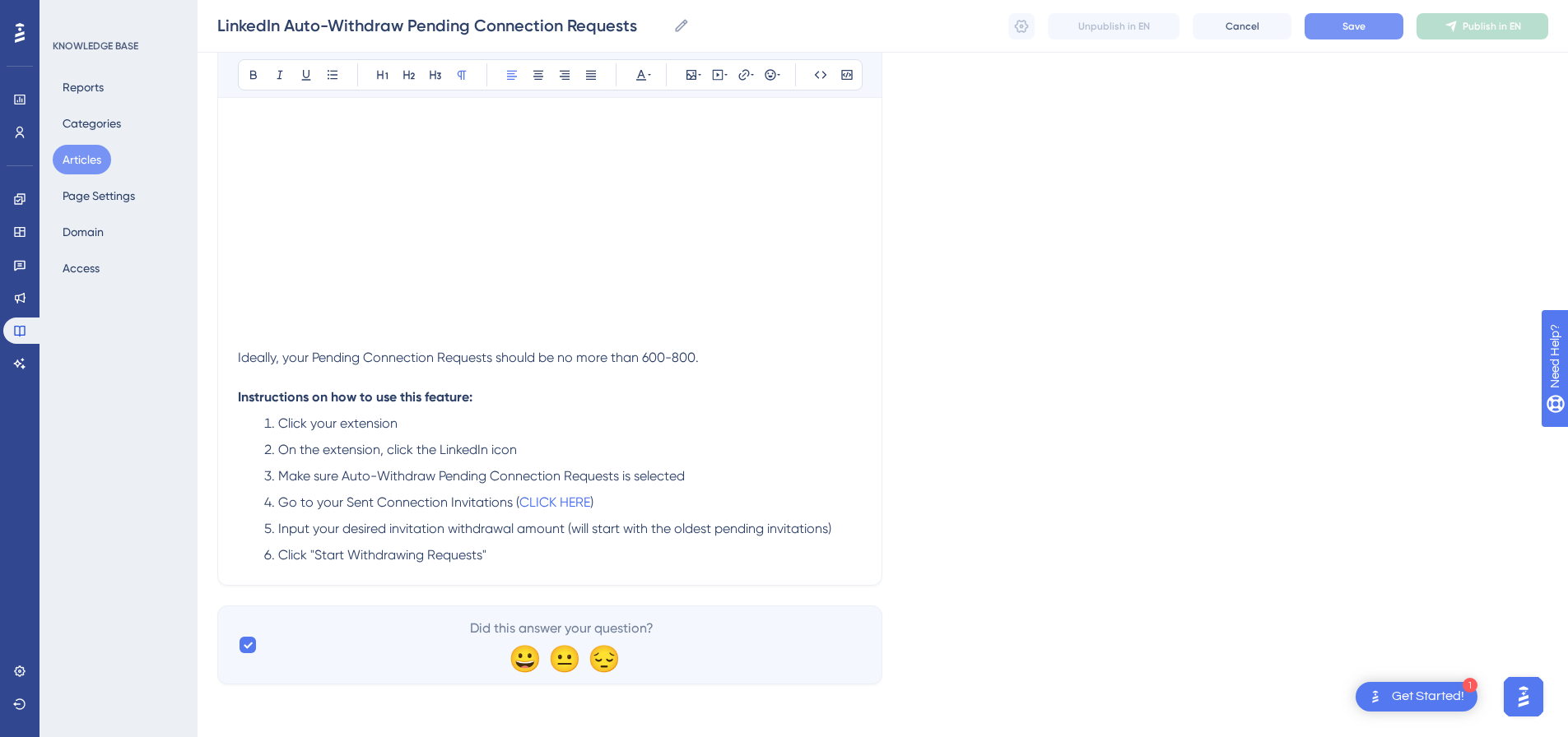
click at [1368, 36] on button "Save" at bounding box center [1354, 26] width 99 height 27
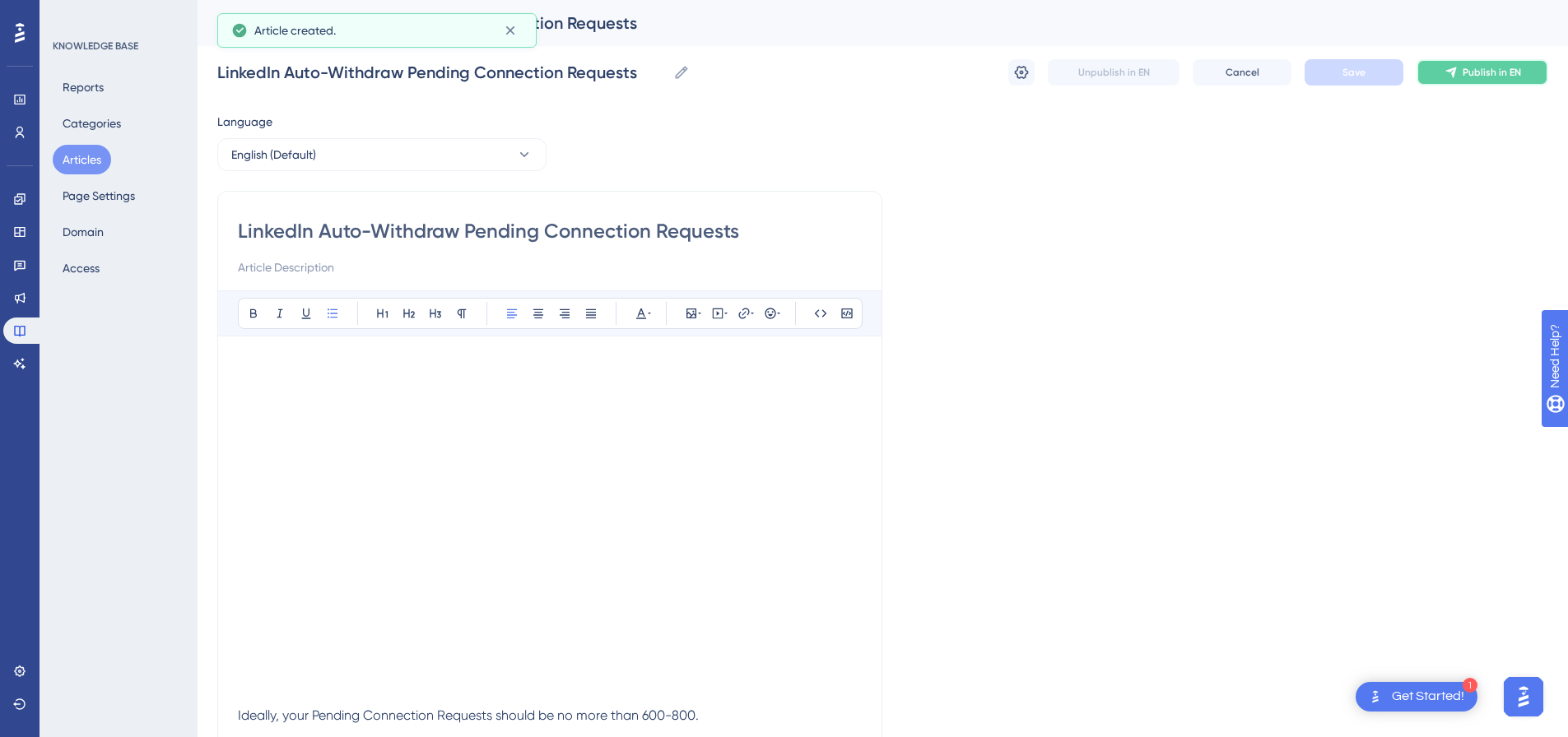
click at [1463, 71] on span "Publish in EN" at bounding box center [1493, 72] width 59 height 13
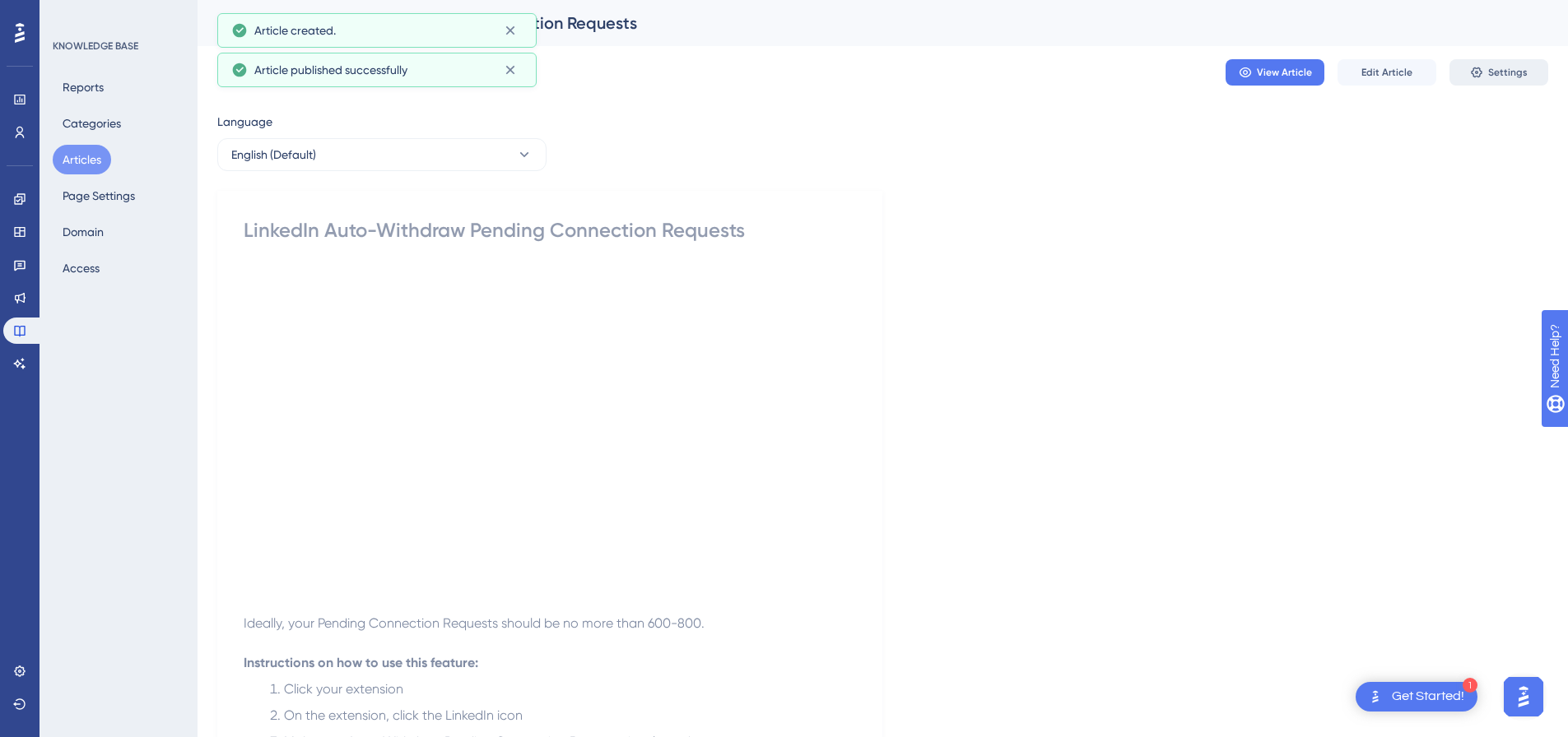
click at [1484, 71] on icon at bounding box center [1477, 72] width 13 height 13
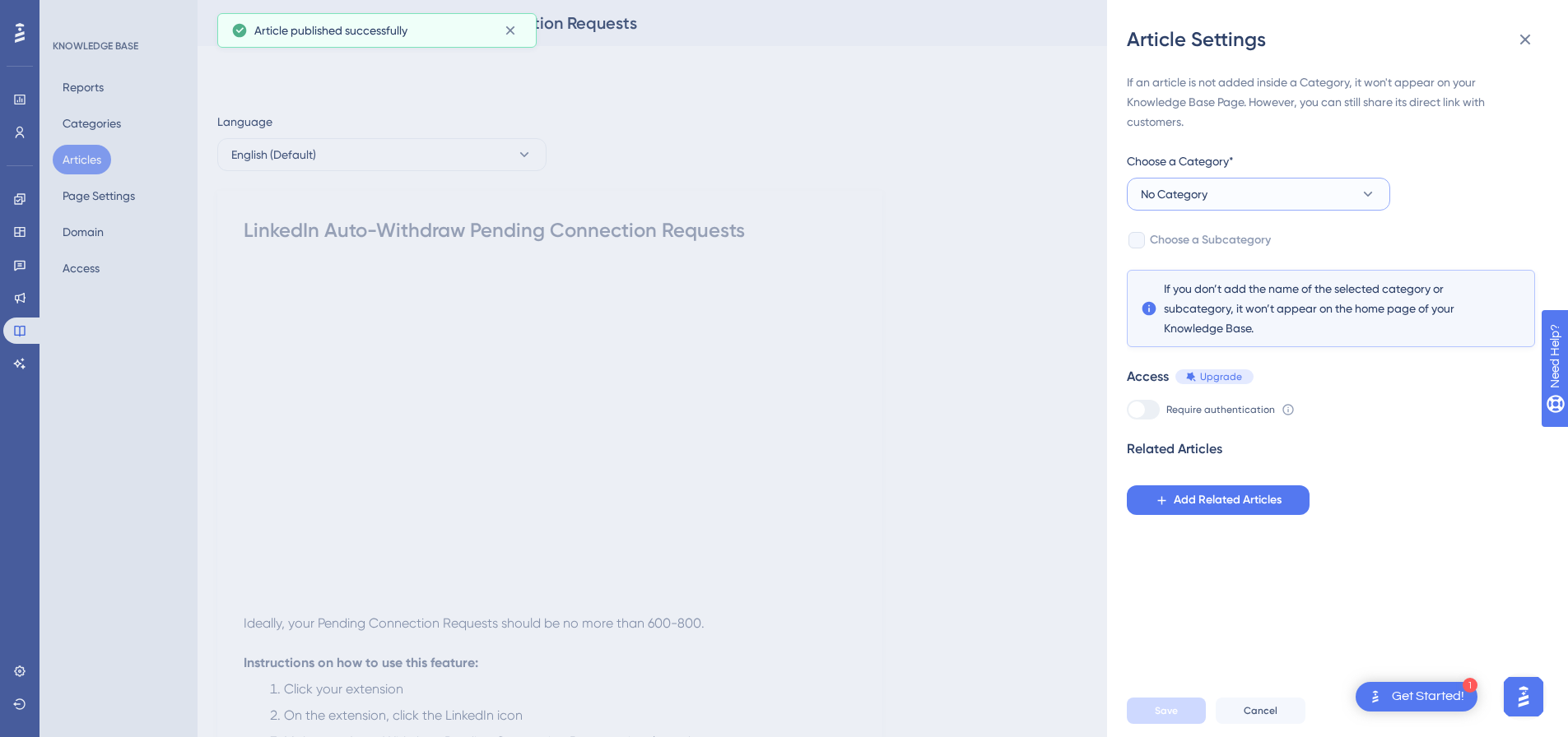
click at [1262, 193] on button "No Category" at bounding box center [1258, 194] width 263 height 33
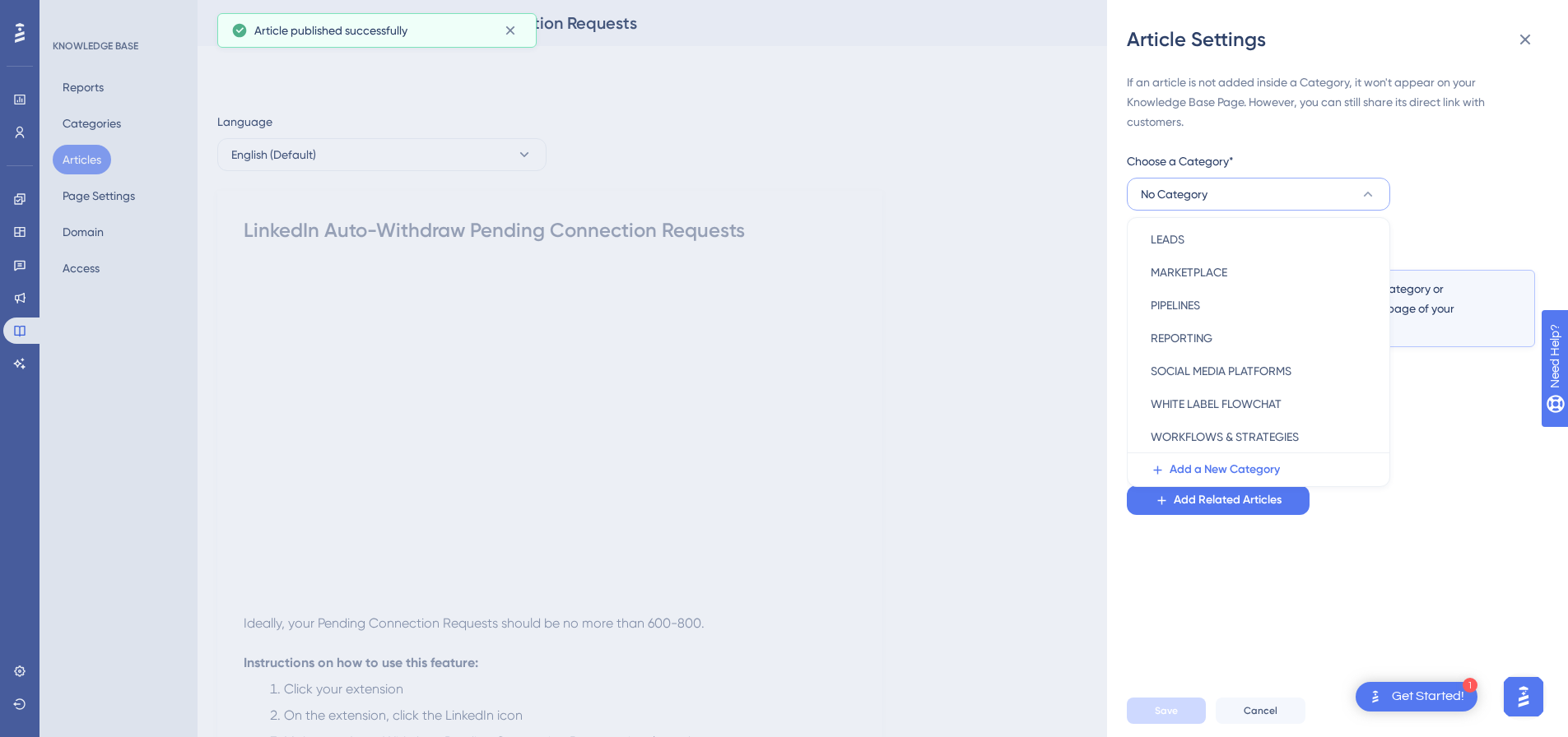
scroll to position [236, 0]
click at [1233, 375] on span "SOCIAL MEDIA PLATFORMS" at bounding box center [1221, 370] width 141 height 20
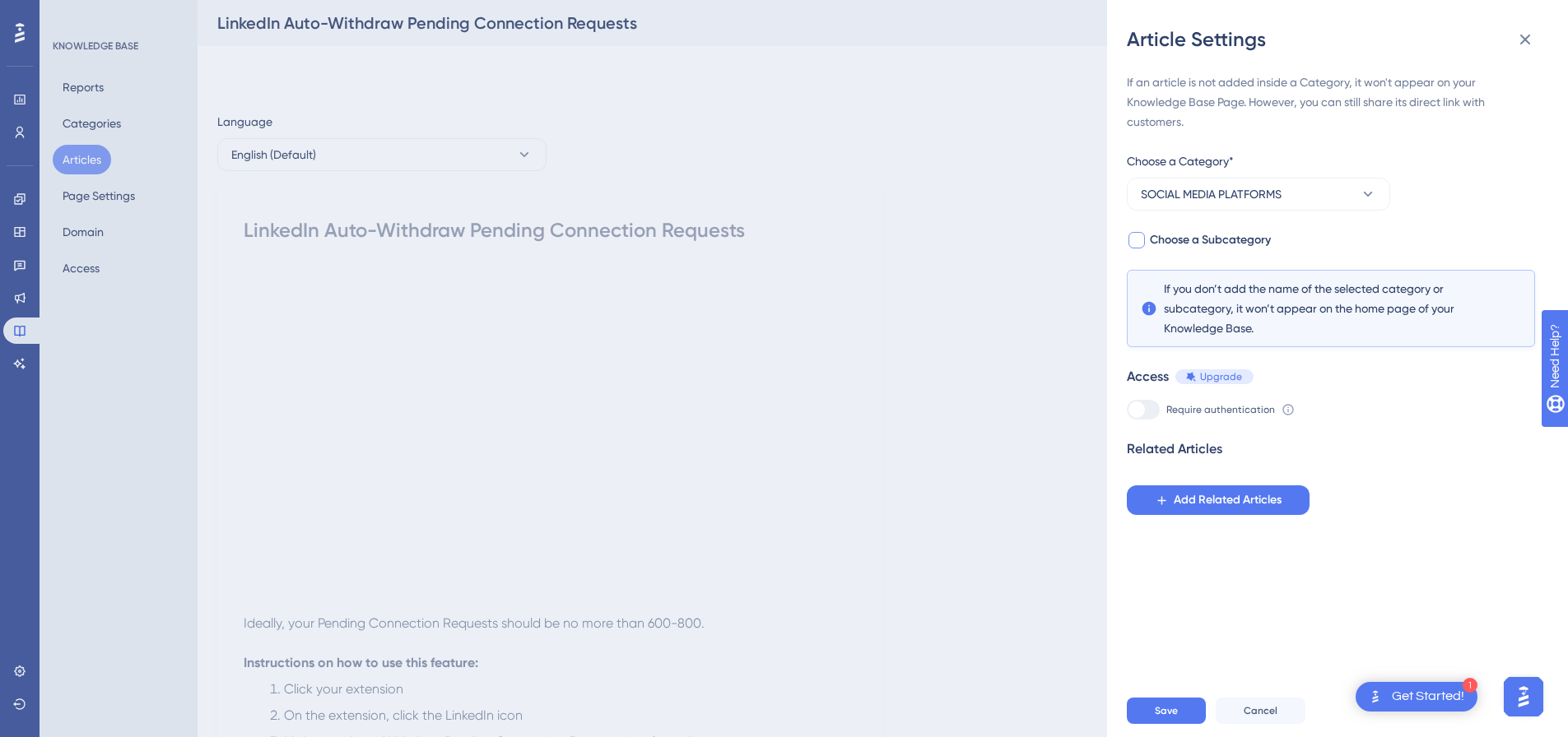
click at [1143, 241] on div at bounding box center [1137, 240] width 17 height 16
checkbox input "true"
